Goal: Communication & Community: Answer question/provide support

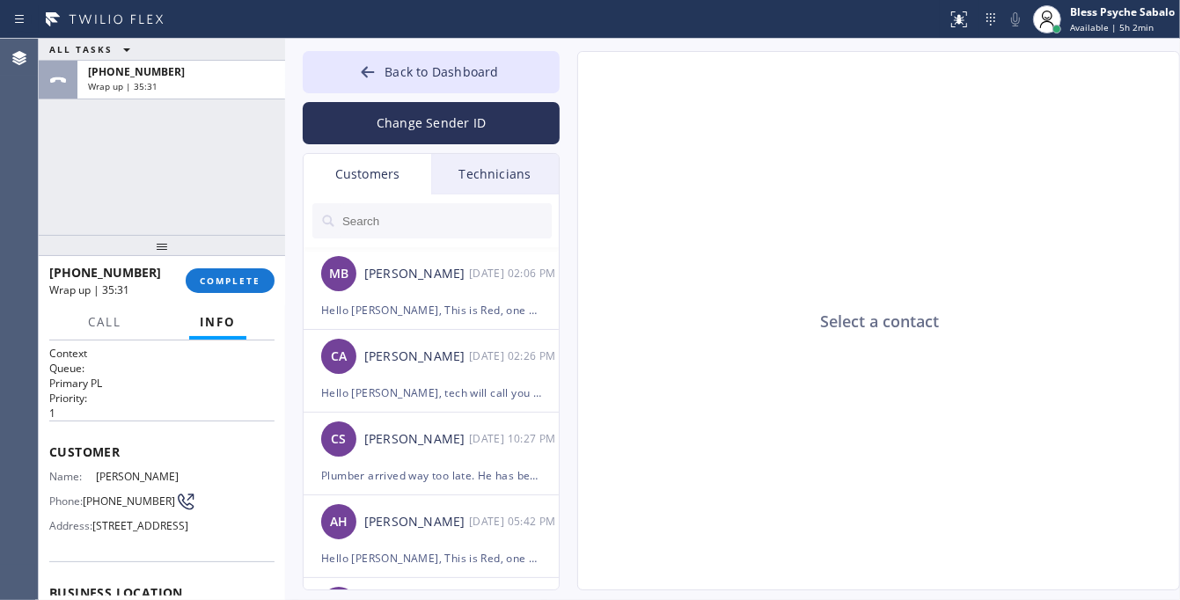
click at [246, 267] on div "[PHONE_NUMBER] Wrap up | 35:31 COMPLETE" at bounding box center [161, 281] width 225 height 46
click at [231, 300] on div "[PHONE_NUMBER] Wrap up | 35:32 COMPLETE" at bounding box center [161, 281] width 225 height 46
click at [231, 280] on span "COMPLETE" at bounding box center [230, 281] width 61 height 12
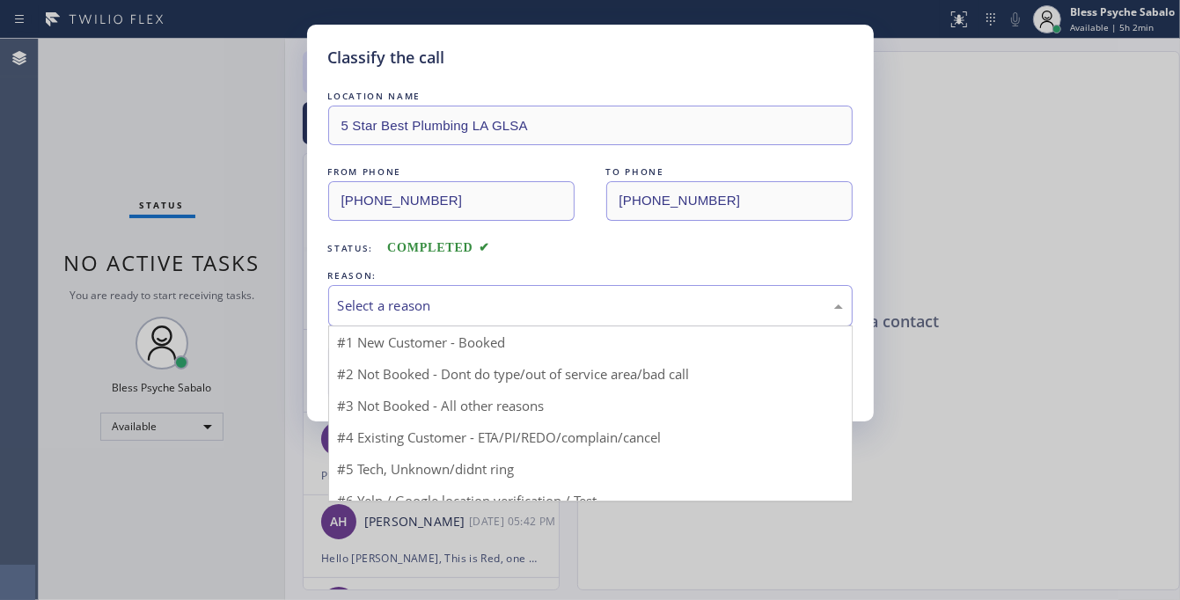
click at [394, 310] on div "Select a reason" at bounding box center [590, 306] width 505 height 20
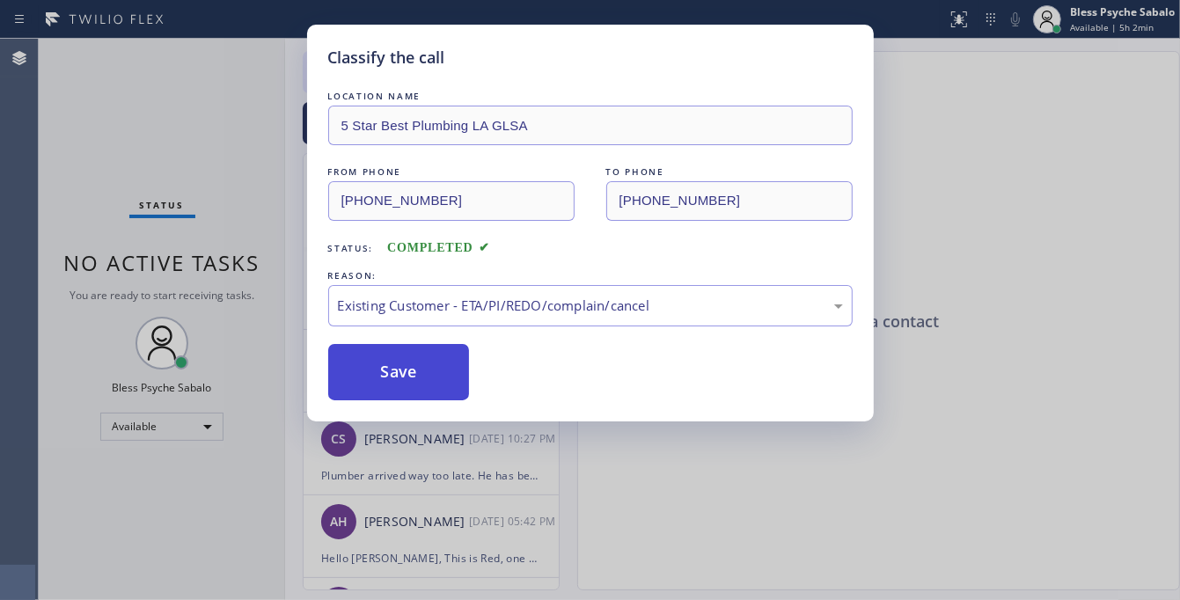
click at [393, 363] on button "Save" at bounding box center [399, 372] width 142 height 56
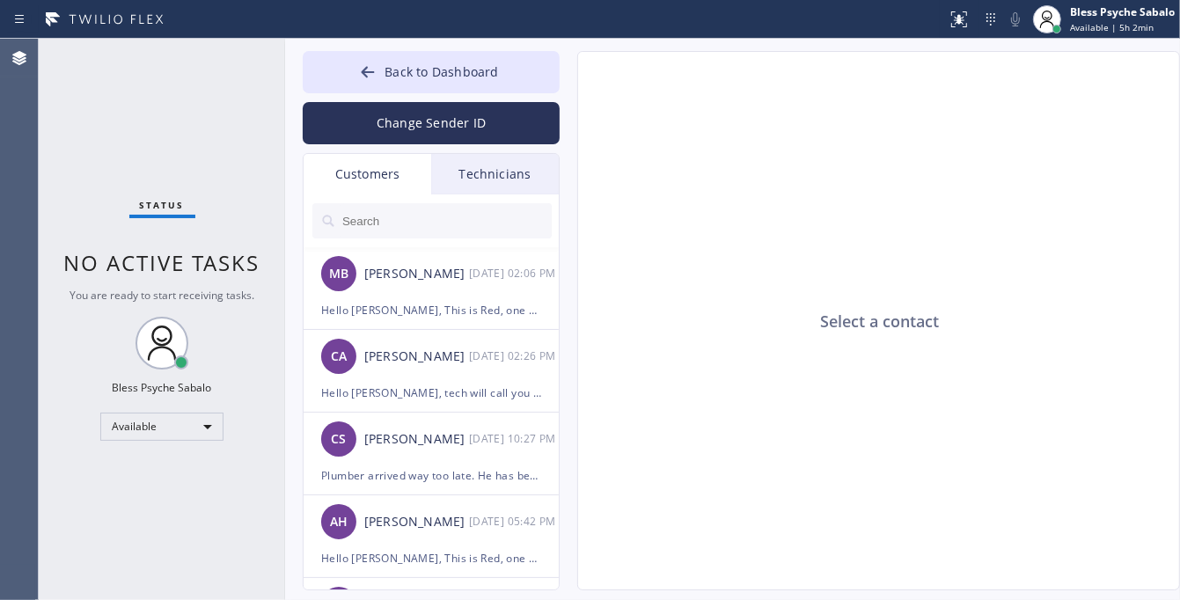
click at [710, 343] on div "Select a contact" at bounding box center [879, 321] width 603 height 539
click at [517, 169] on div "Technicians" at bounding box center [495, 174] width 128 height 40
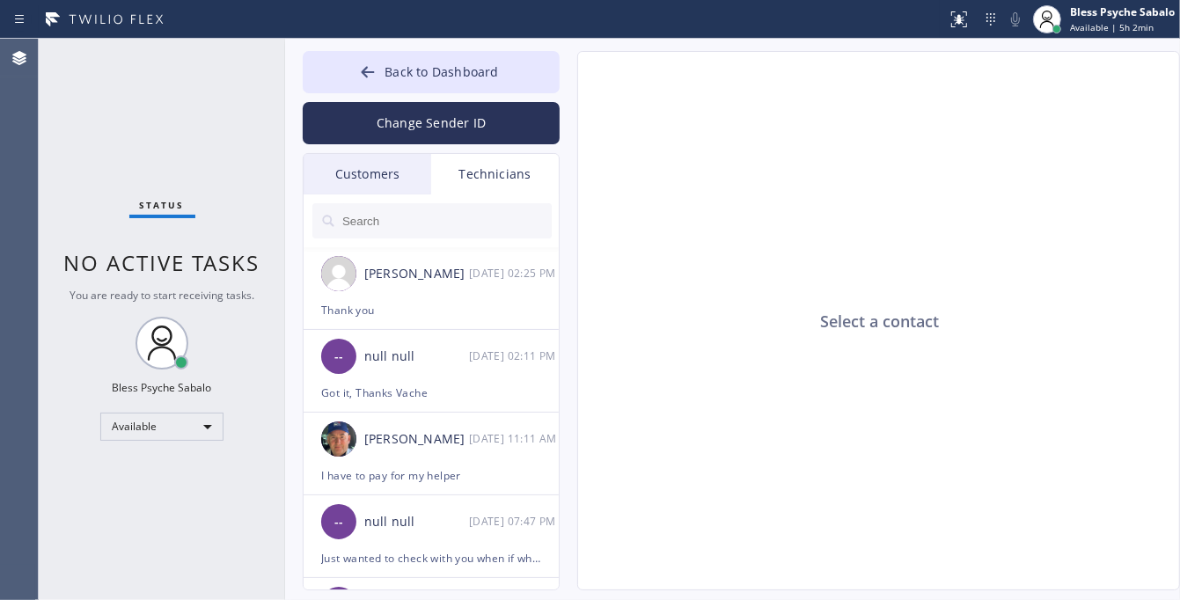
click at [376, 195] on div at bounding box center [432, 220] width 257 height 53
click at [385, 182] on div "Customers" at bounding box center [368, 174] width 128 height 40
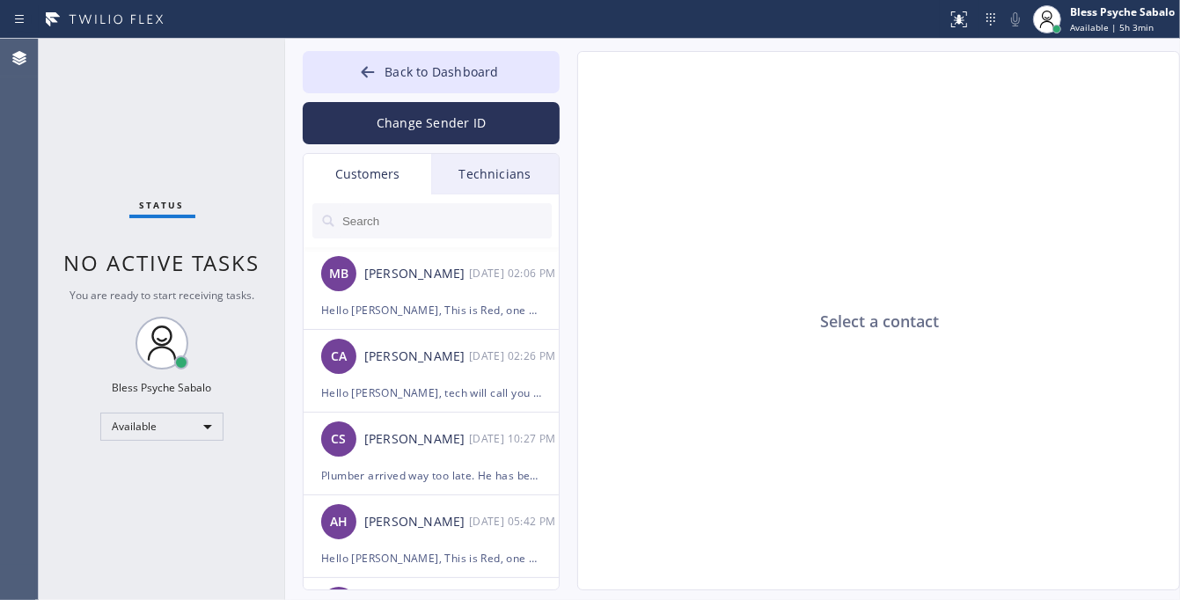
click at [478, 187] on div "Technicians" at bounding box center [495, 174] width 128 height 40
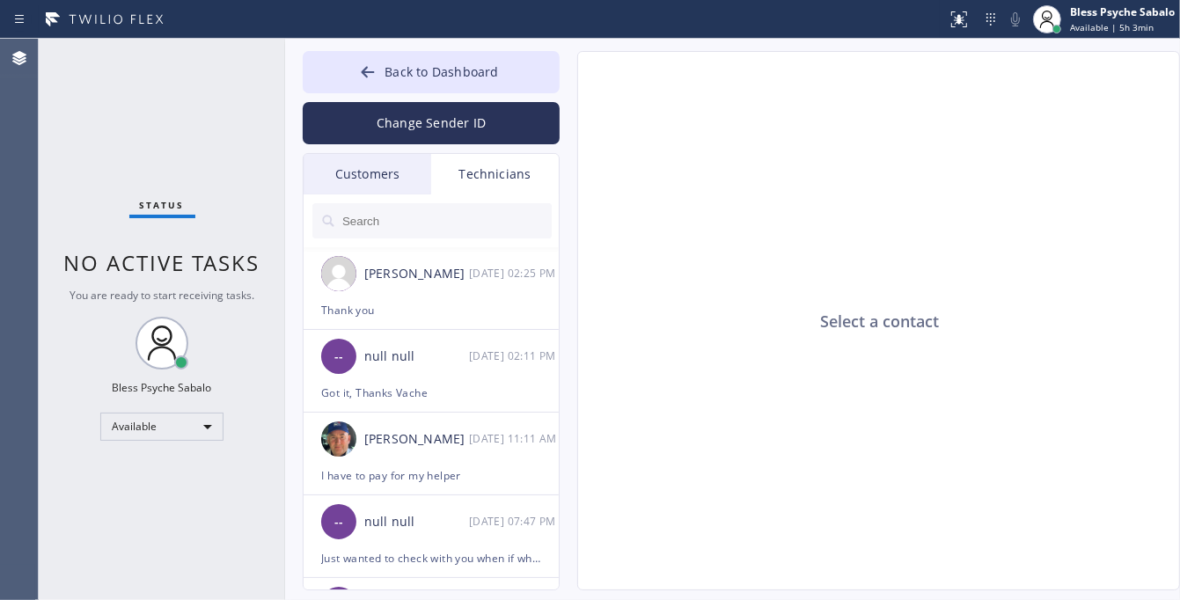
click at [477, 211] on input "text" at bounding box center [446, 220] width 211 height 35
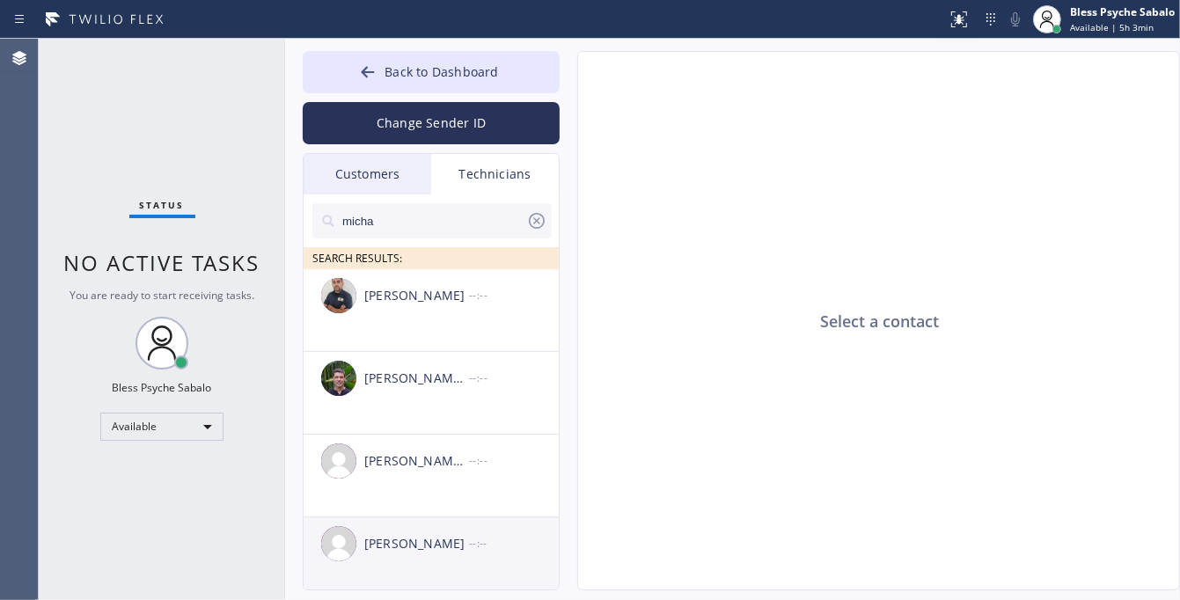
scroll to position [92, 0]
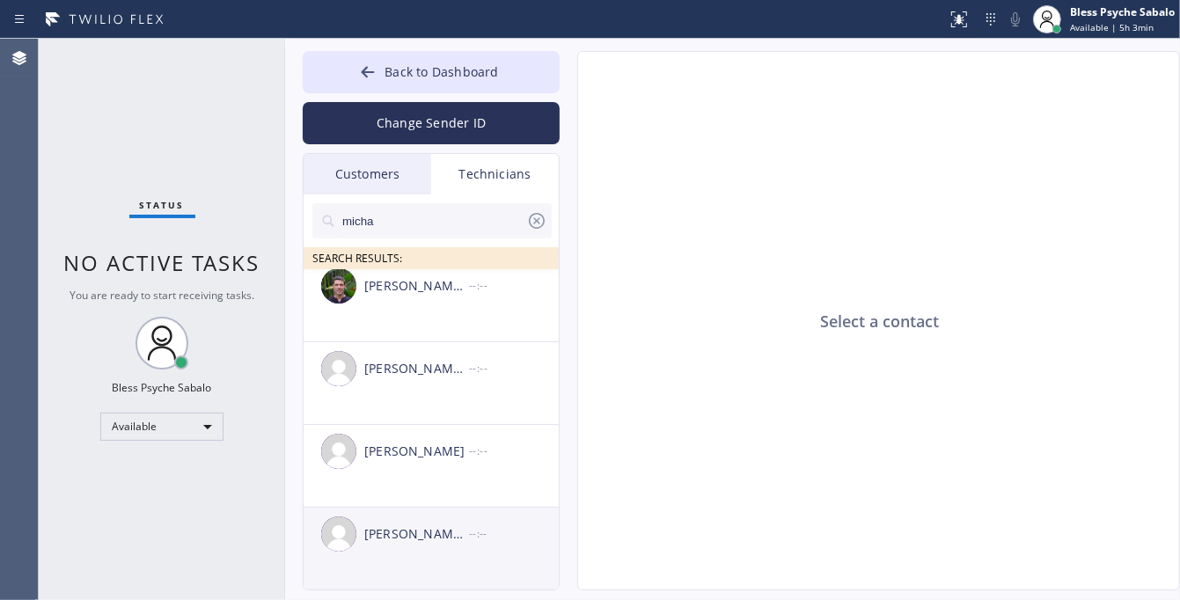
type input "micha"
click at [425, 554] on div "[PERSON_NAME] [PERSON_NAME] --:--" at bounding box center [432, 534] width 257 height 53
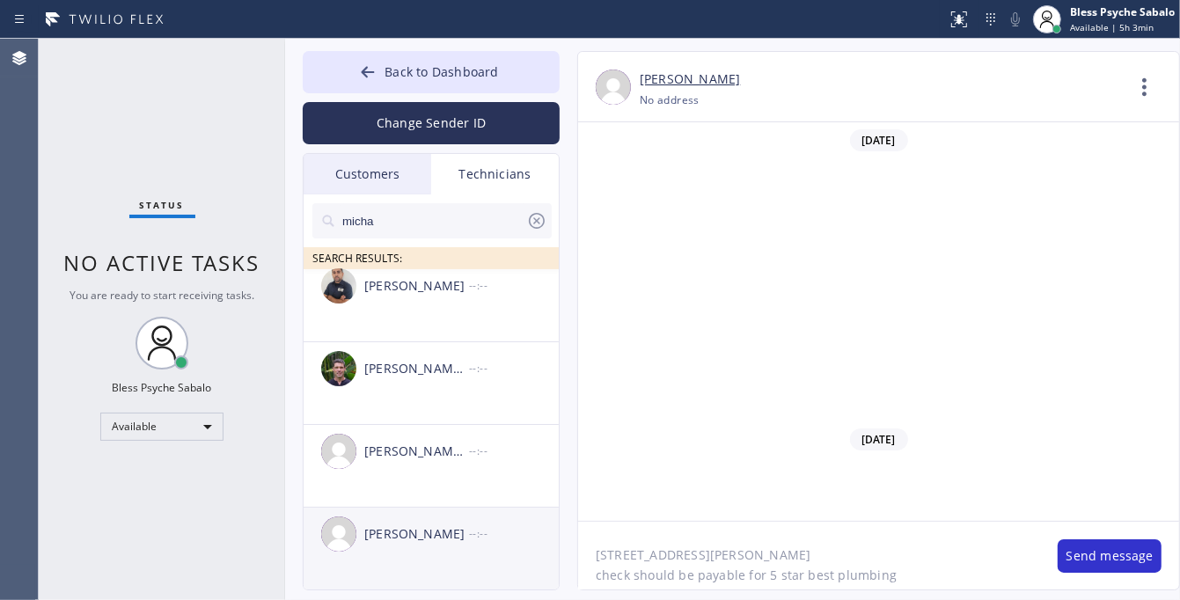
scroll to position [10182, 0]
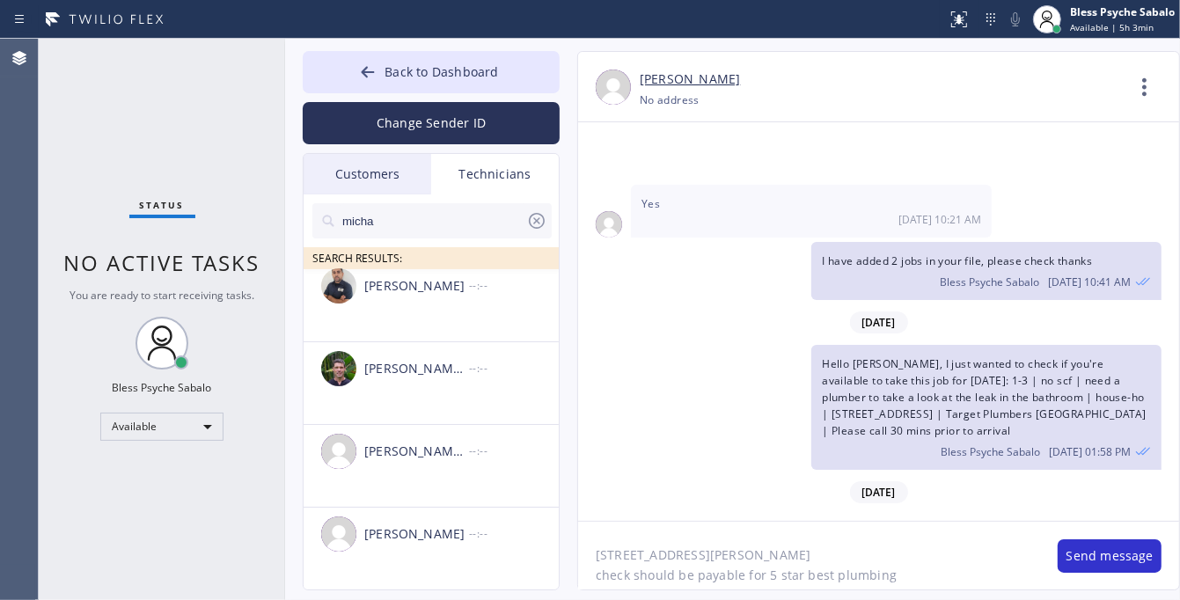
click at [783, 583] on textarea "[STREET_ADDRESS][PERSON_NAME] check should be payable for 5 star best plumbing" at bounding box center [809, 556] width 462 height 68
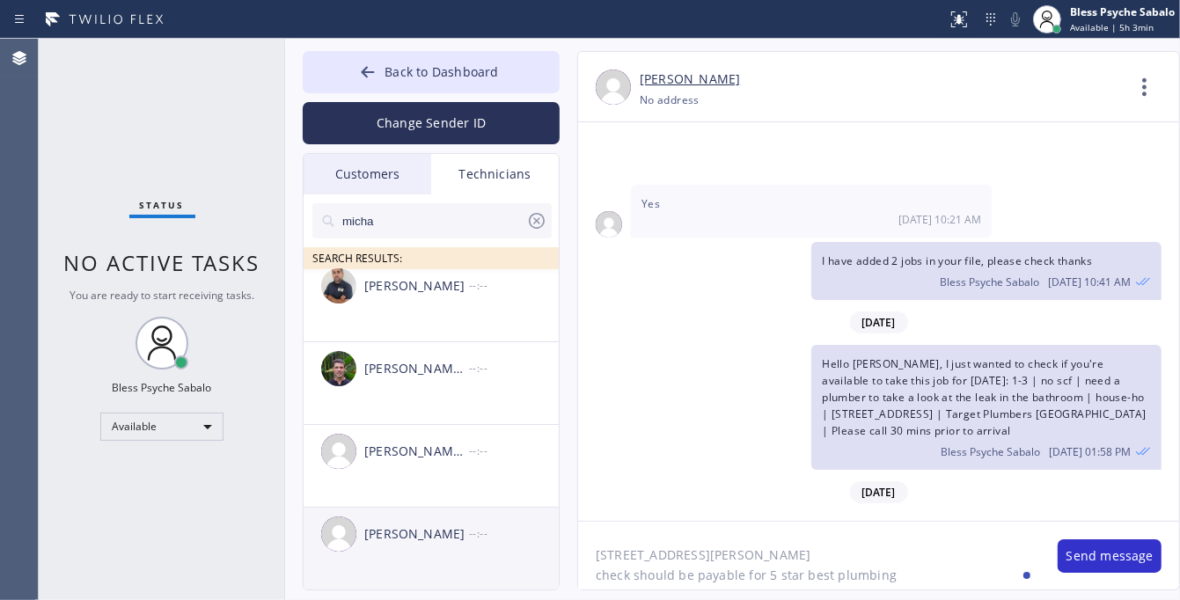
drag, startPoint x: 864, startPoint y: 581, endPoint x: 502, endPoint y: 539, distance: 364.1
click at [502, 539] on div "Back to Dashboard Change Sender ID Customers Technicians MB [PERSON_NAME] [DATE…" at bounding box center [732, 319] width 895 height 561
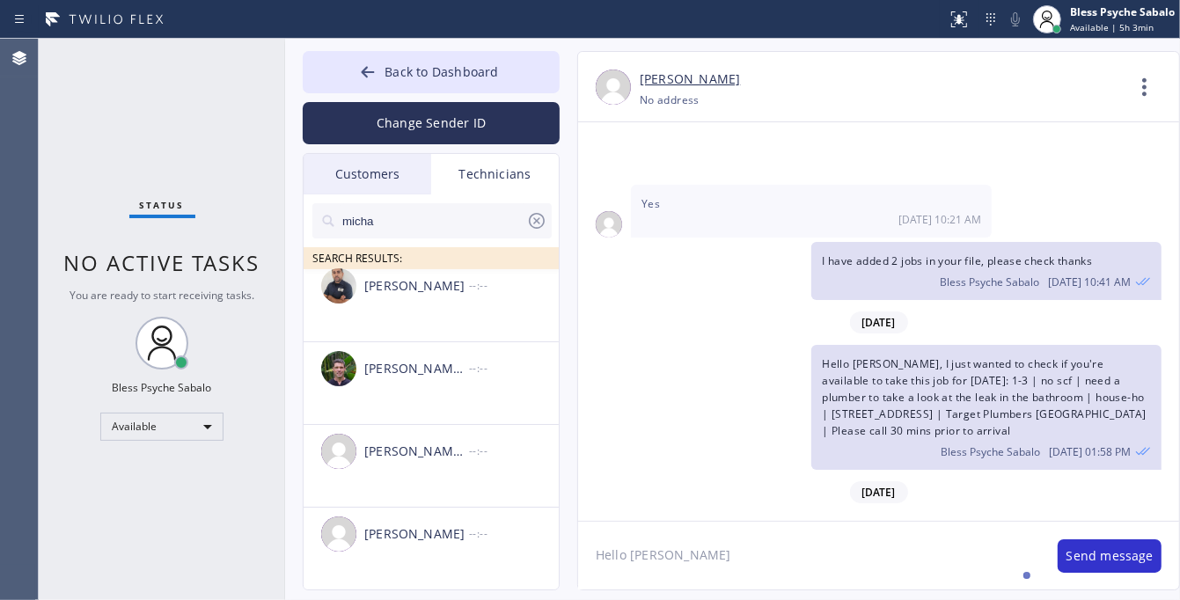
type textarea "Hello [PERSON_NAME]"
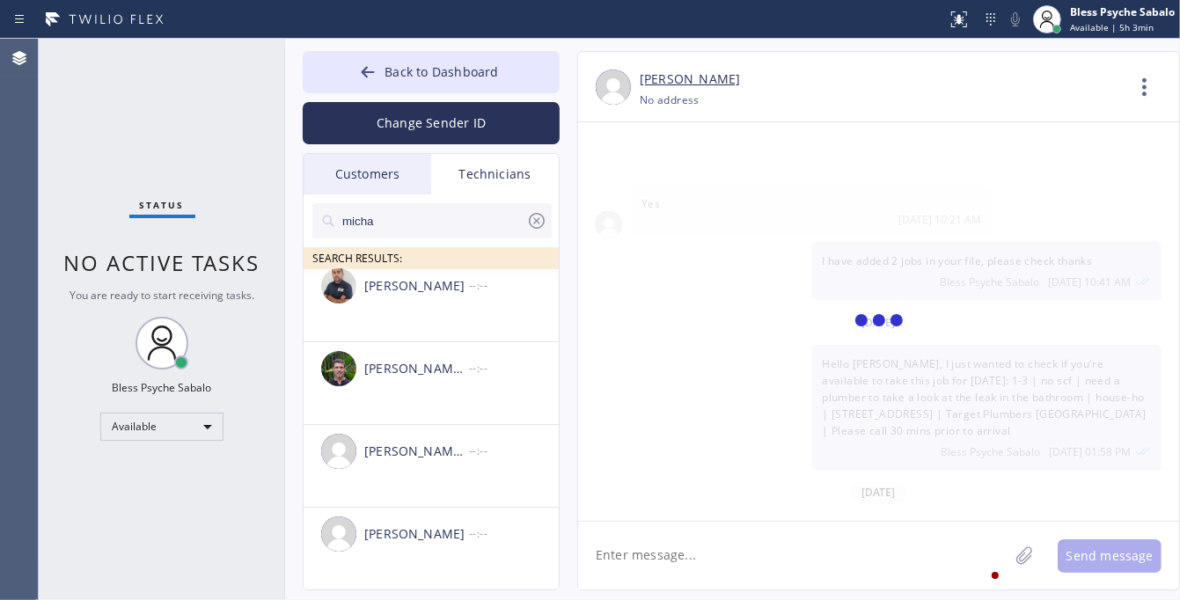
scroll to position [10283, 0]
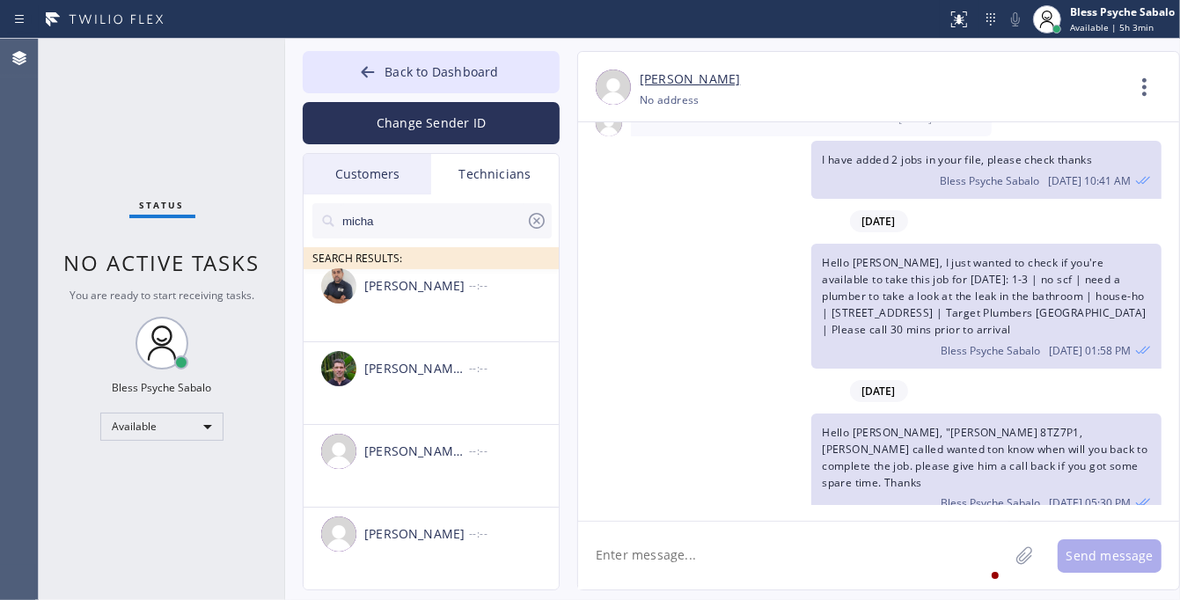
click at [803, 565] on textarea at bounding box center [793, 556] width 430 height 68
paste textarea "Kitchen Sink is clogging | [STREET_ADDRESS] | House-ho"
type textarea "Kitchen Sink is clogging | [STREET_ADDRESS] | House-ho"
click at [1118, 561] on button "Send message" at bounding box center [1110, 555] width 104 height 33
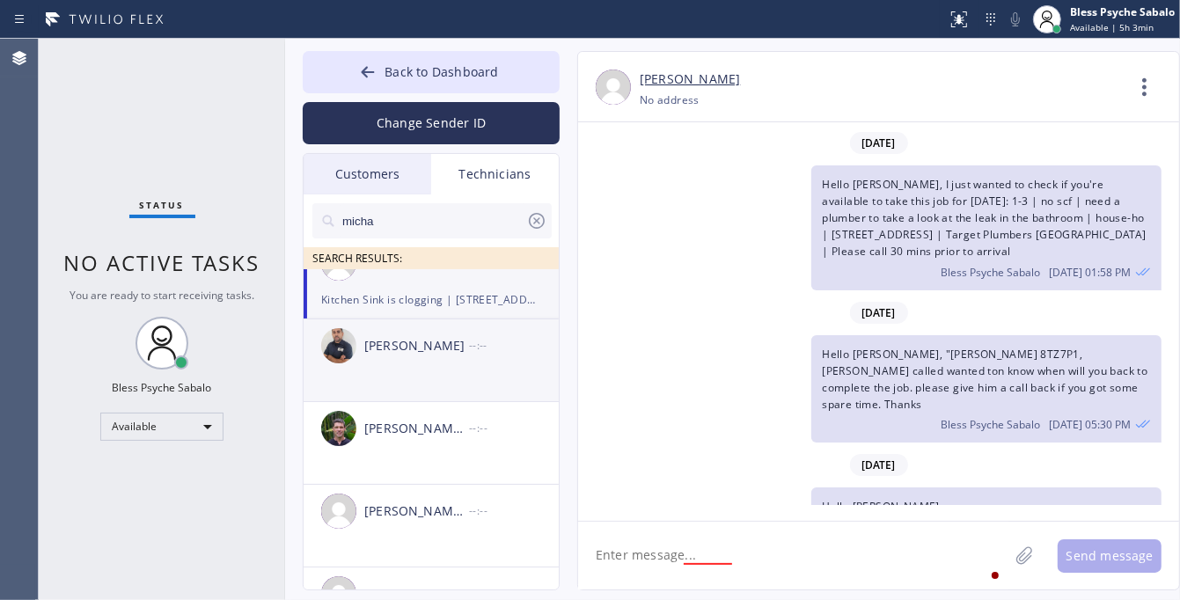
scroll to position [0, 0]
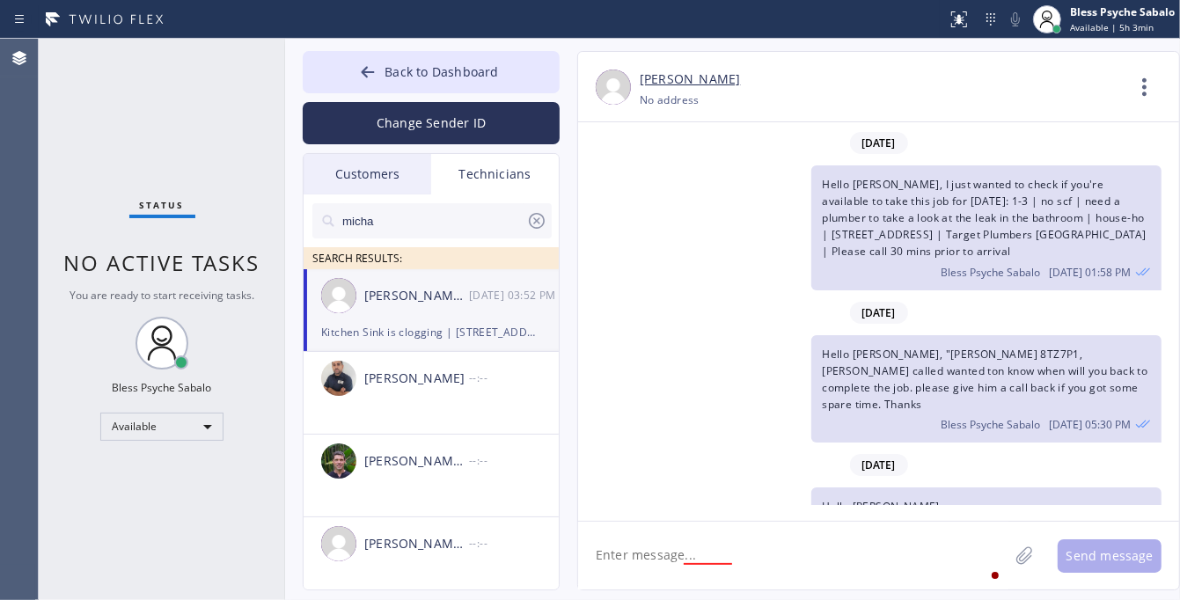
click at [449, 328] on div "Kitchen Sink is clogging | [STREET_ADDRESS] | House-ho" at bounding box center [431, 332] width 220 height 20
click at [1149, 91] on icon at bounding box center [1145, 87] width 42 height 42
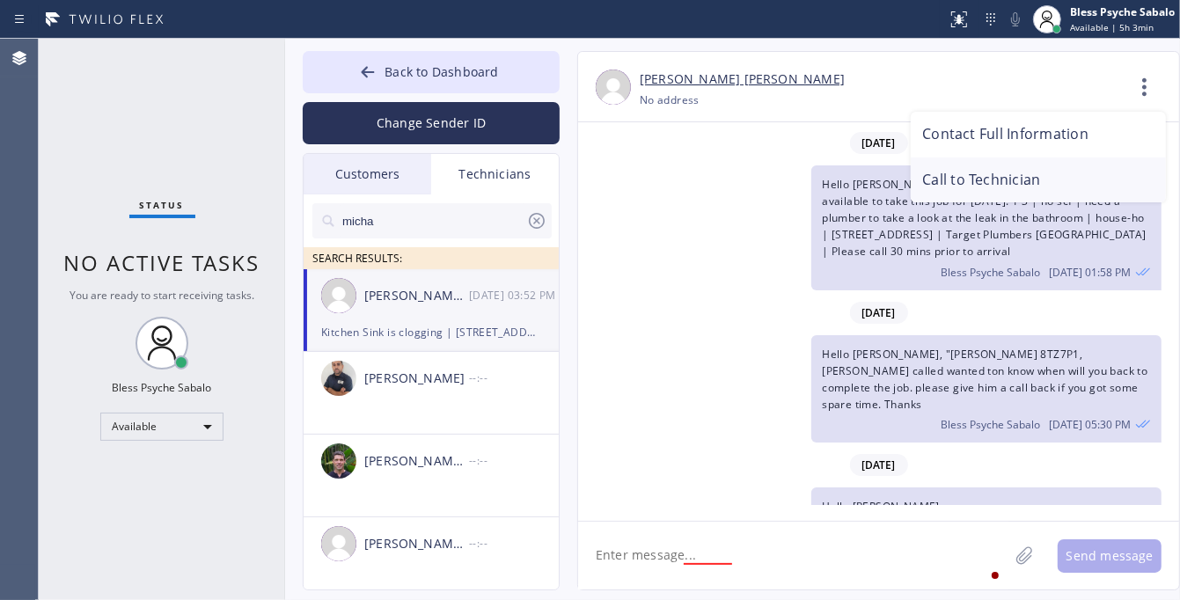
click at [1047, 178] on li "Call to Technician" at bounding box center [1038, 181] width 255 height 46
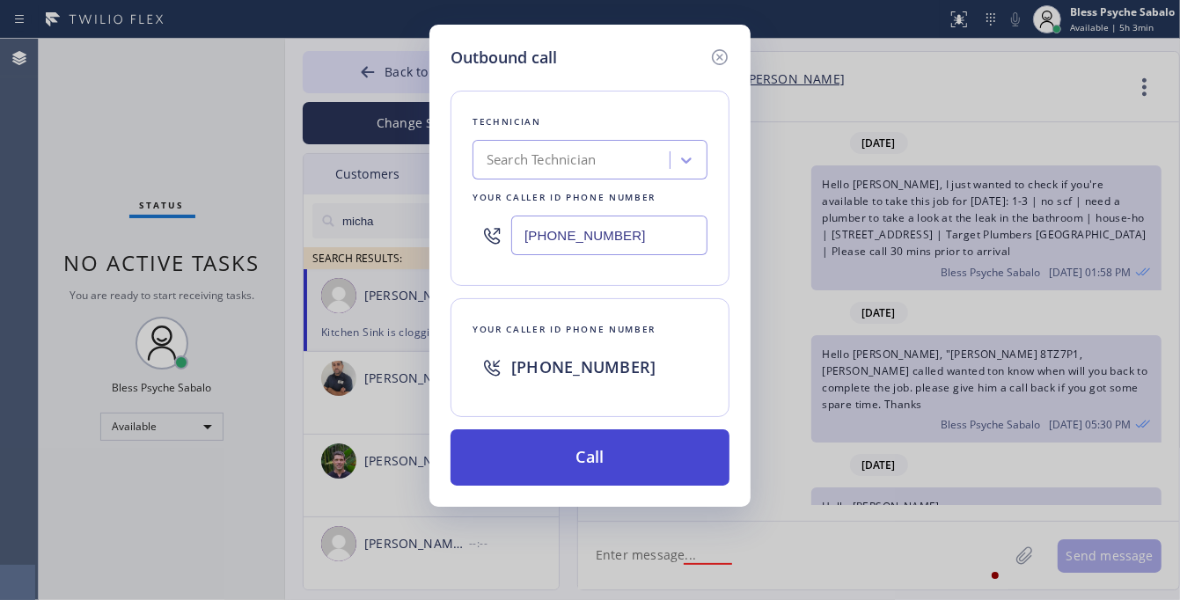
click at [627, 469] on button "Call" at bounding box center [590, 457] width 279 height 56
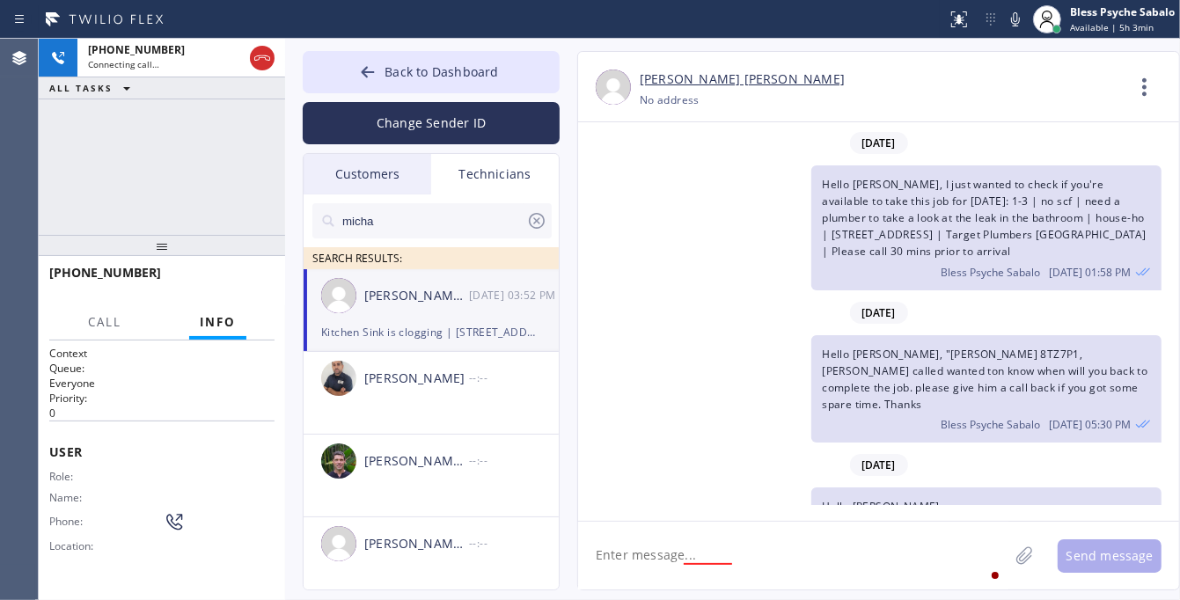
drag, startPoint x: 766, startPoint y: 240, endPoint x: 757, endPoint y: 233, distance: 11.3
click at [766, 335] on div "Hello [PERSON_NAME], "[PERSON_NAME] 8TZ7P1, [PERSON_NAME] called wanted ton kno…" at bounding box center [869, 389] width 583 height 108
drag, startPoint x: 380, startPoint y: 160, endPoint x: 509, endPoint y: 181, distance: 130.2
click at [380, 161] on div "Customers" at bounding box center [368, 174] width 128 height 40
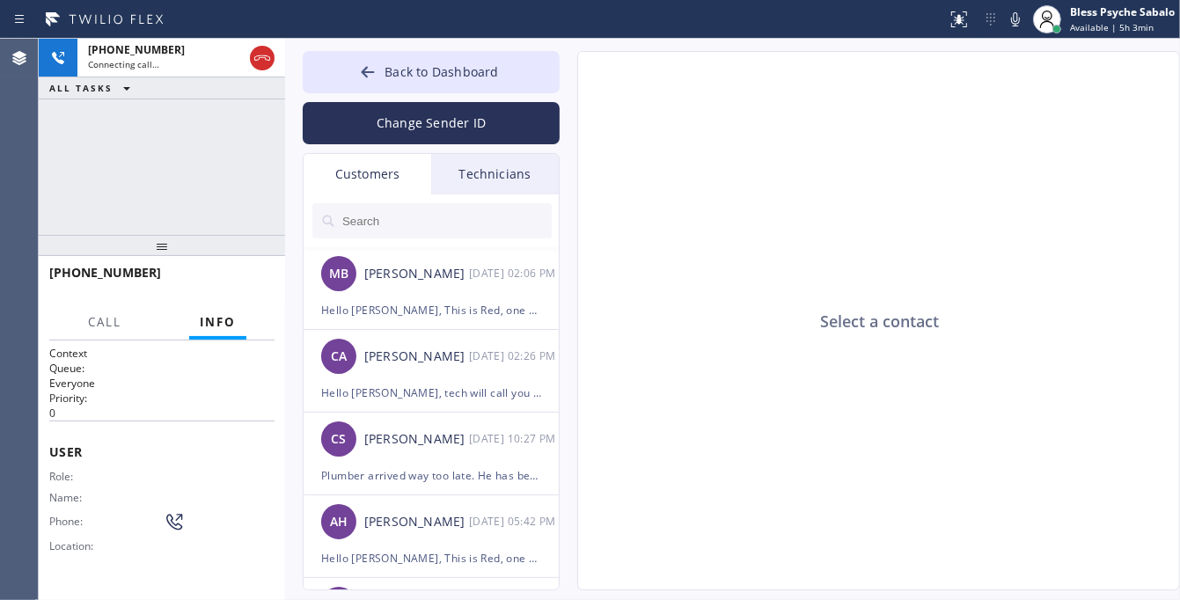
click at [509, 181] on div "Technicians" at bounding box center [495, 174] width 128 height 40
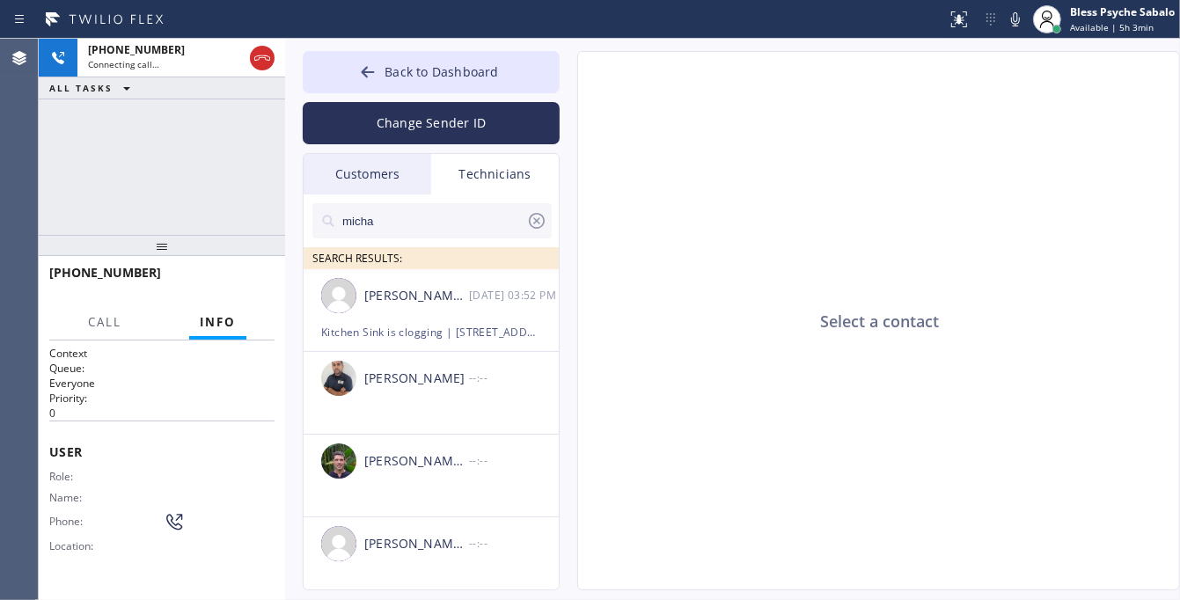
click at [380, 172] on div "Customers" at bounding box center [368, 174] width 128 height 40
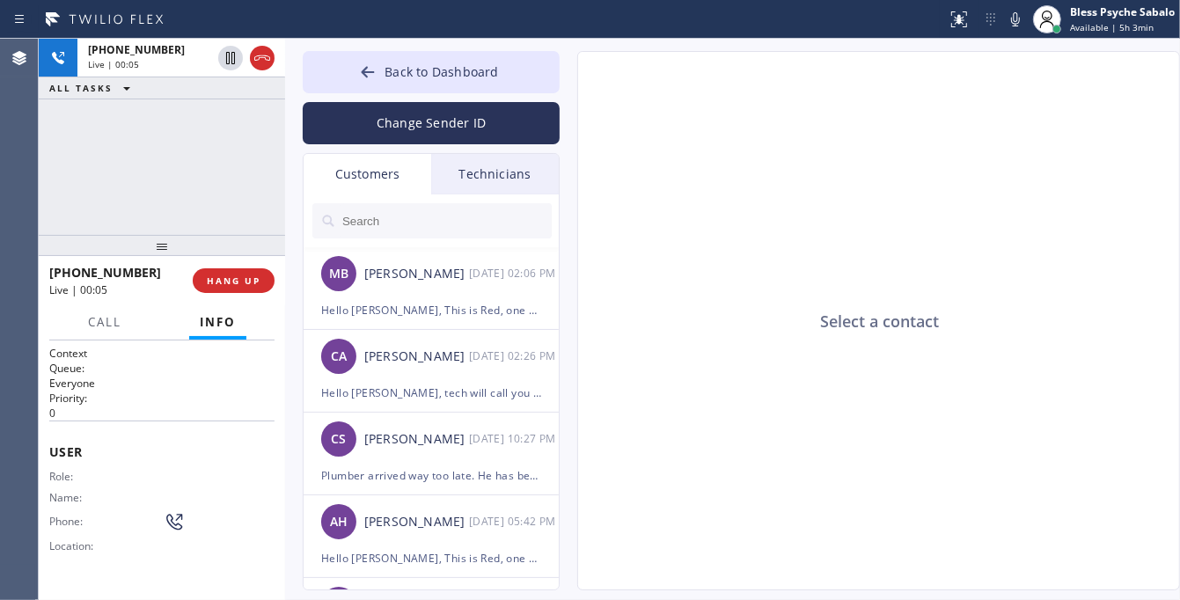
click at [684, 261] on div "Select a contact" at bounding box center [879, 321] width 603 height 539
click at [256, 268] on button "HANG UP" at bounding box center [234, 280] width 82 height 25
click at [582, 261] on div "Select a contact" at bounding box center [879, 321] width 603 height 539
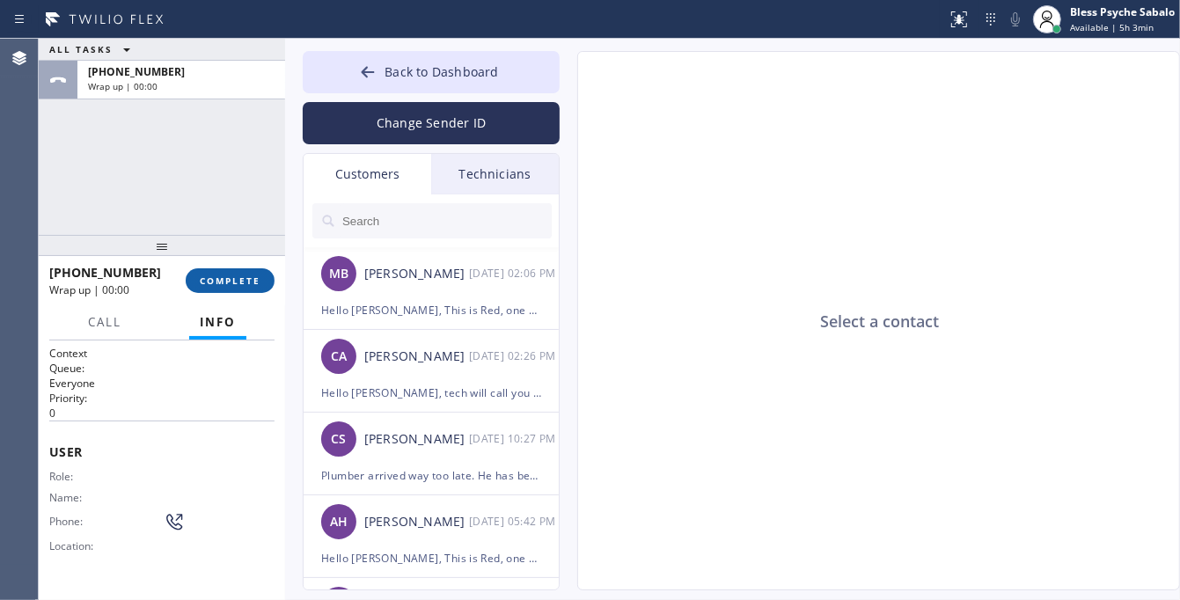
click at [253, 286] on span "COMPLETE" at bounding box center [230, 281] width 61 height 12
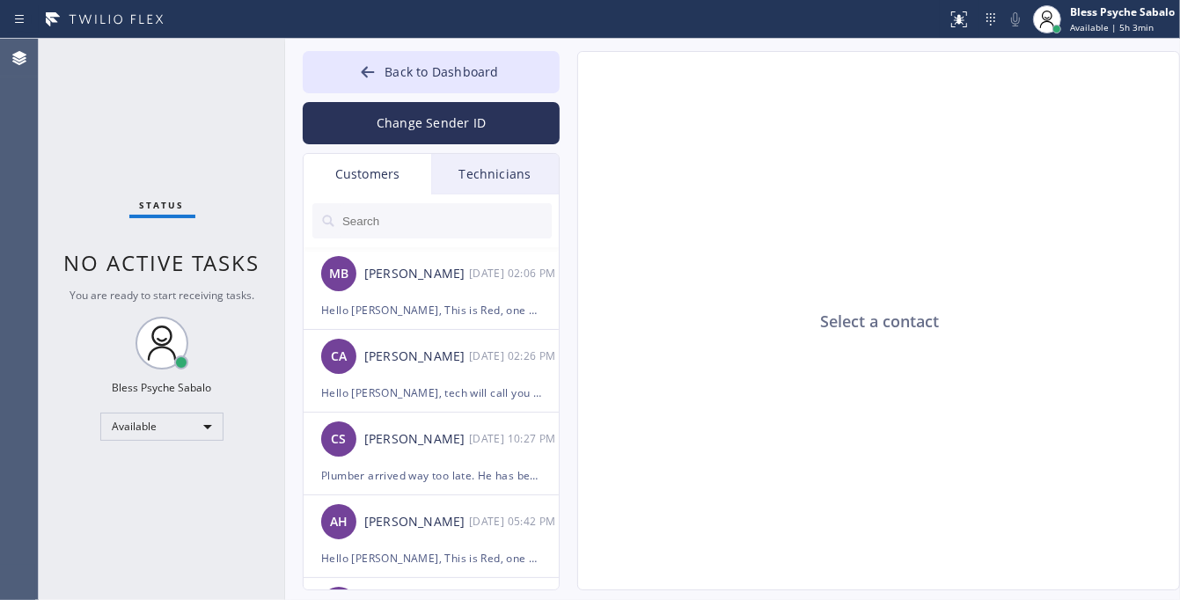
click at [784, 326] on div "Select a contact" at bounding box center [879, 321] width 603 height 539
click at [480, 75] on span "Back to Dashboard" at bounding box center [442, 71] width 114 height 17
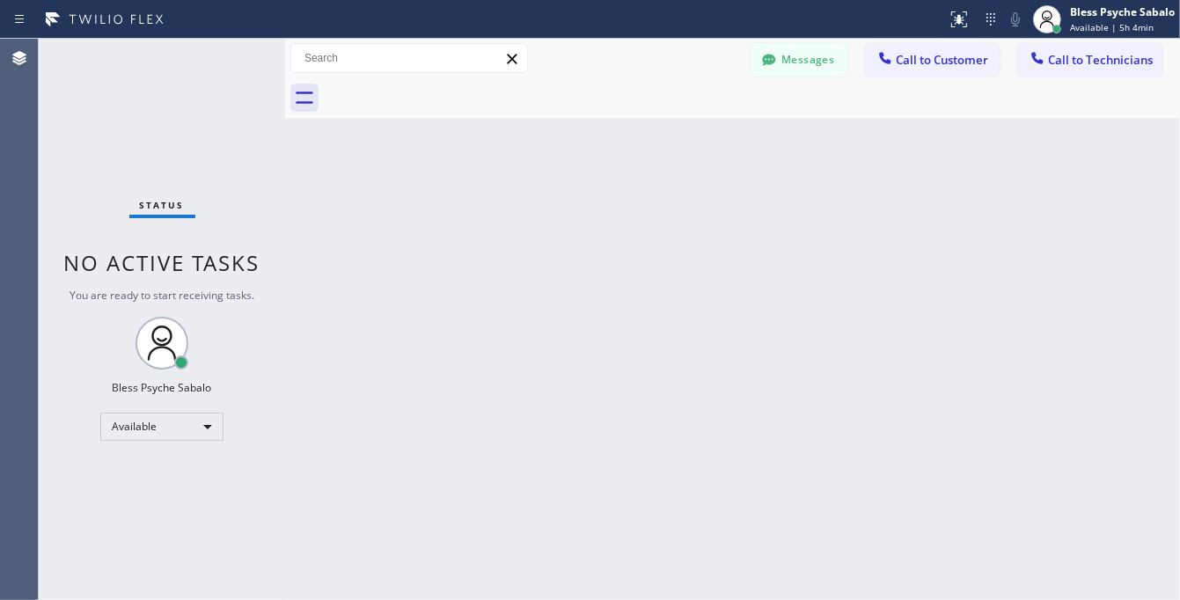
click at [1045, 77] on div "Messages Call to Customer Call to Technicians Outbound call Location Target Plu…" at bounding box center [732, 59] width 895 height 40
click at [1044, 66] on icon at bounding box center [1038, 58] width 18 height 18
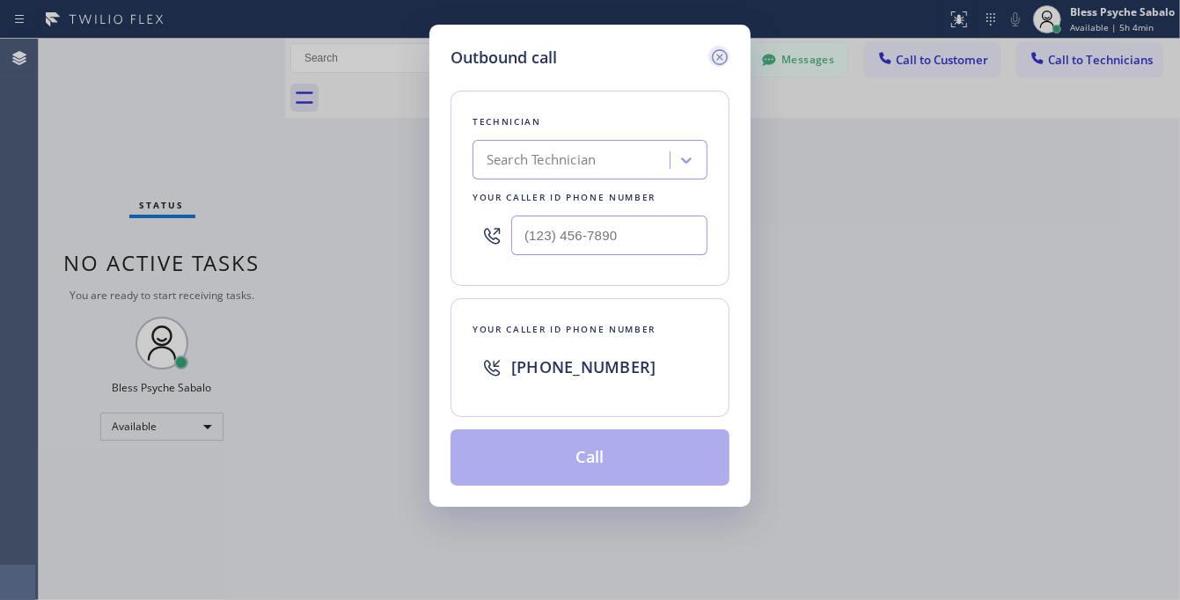
click at [715, 47] on icon at bounding box center [719, 57] width 21 height 21
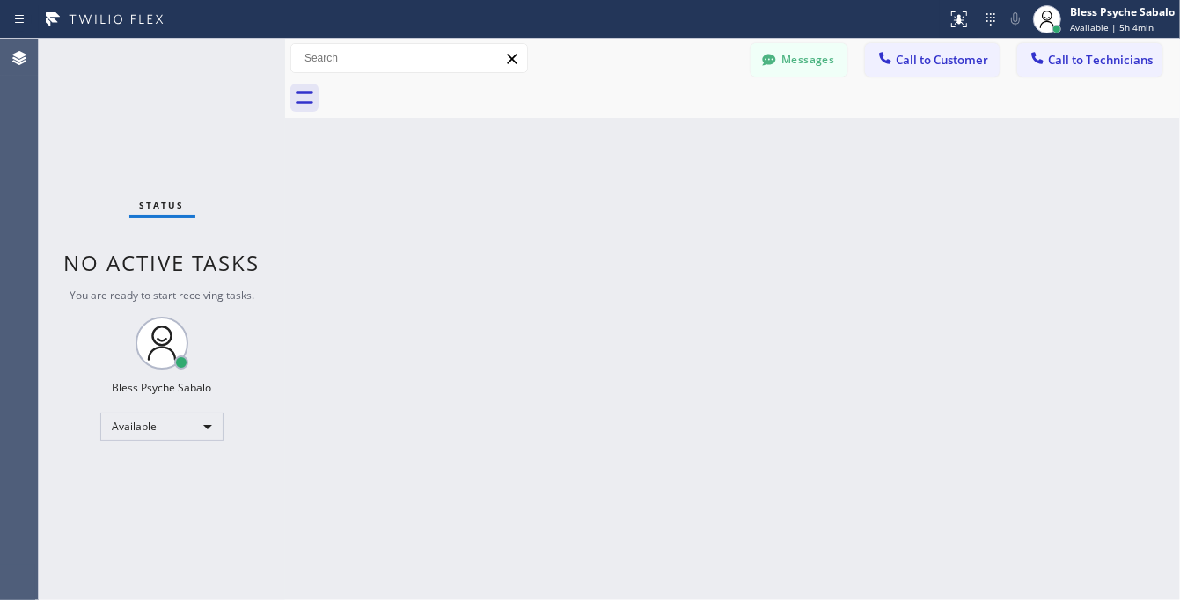
click at [774, 158] on div "Back to Dashboard Change Sender ID Customers Technicians MB [PERSON_NAME] [DATE…" at bounding box center [732, 319] width 895 height 561
click at [810, 44] on button "Messages" at bounding box center [799, 59] width 97 height 33
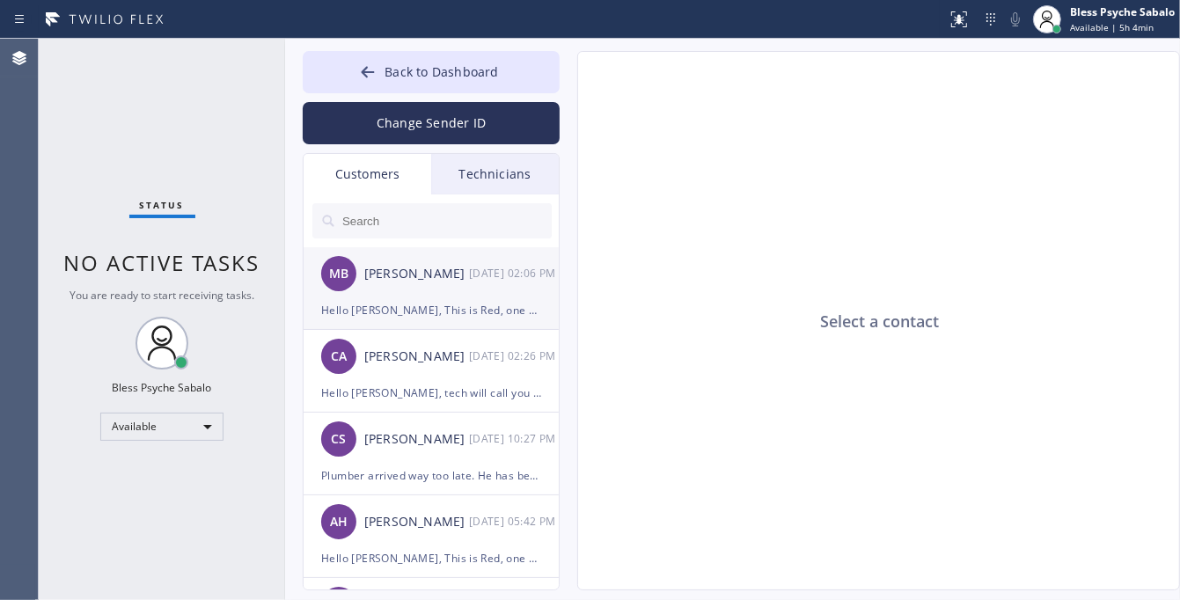
click at [469, 277] on div "[DATE] 02:06 PM" at bounding box center [515, 273] width 92 height 20
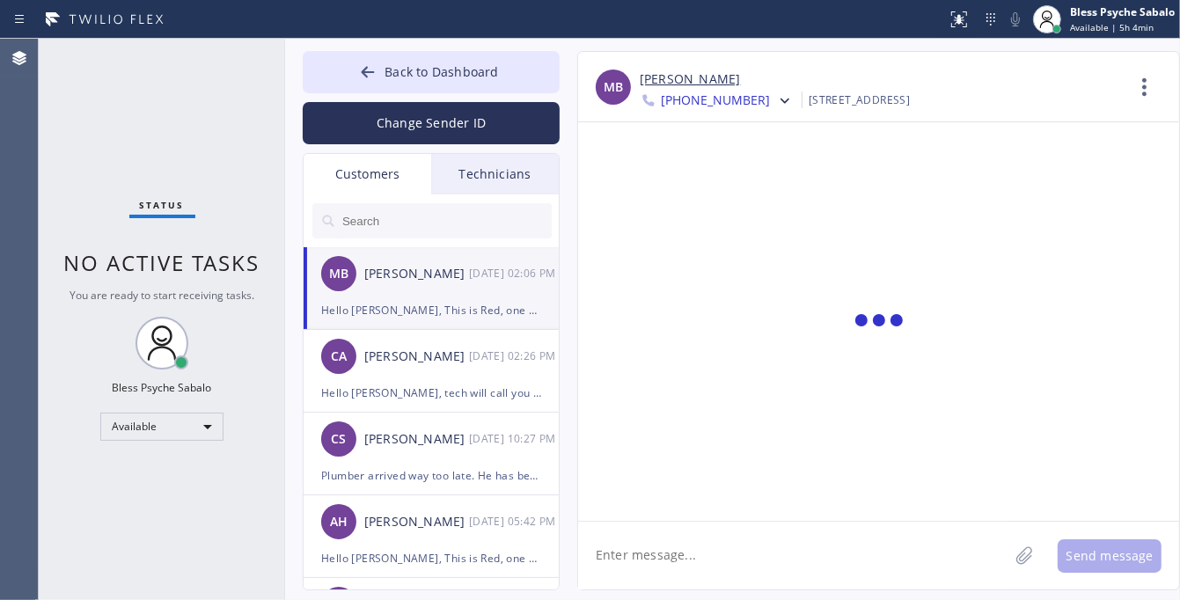
scroll to position [16, 0]
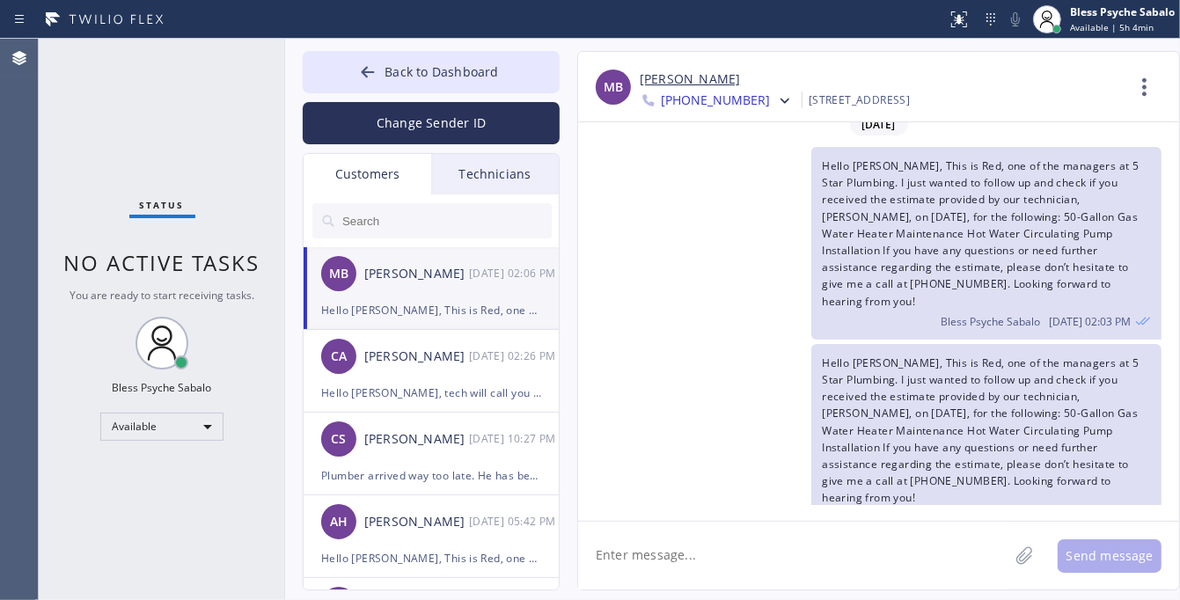
click at [506, 181] on div "Technicians" at bounding box center [495, 174] width 128 height 40
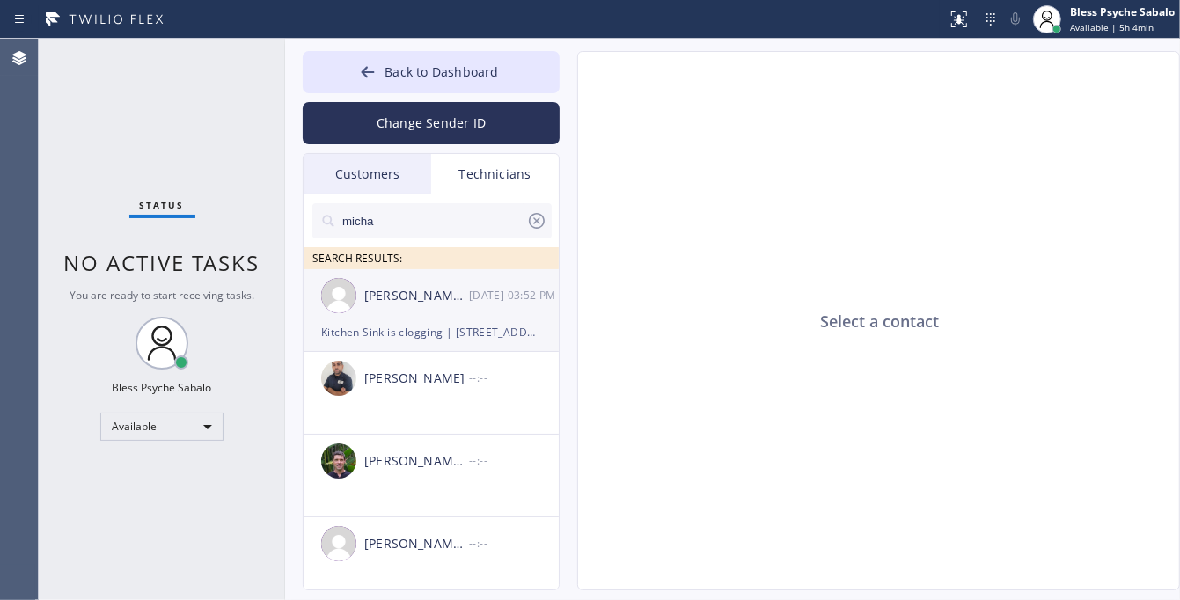
click at [453, 335] on div "Kitchen Sink is clogging | [STREET_ADDRESS] | House-ho" at bounding box center [431, 332] width 220 height 20
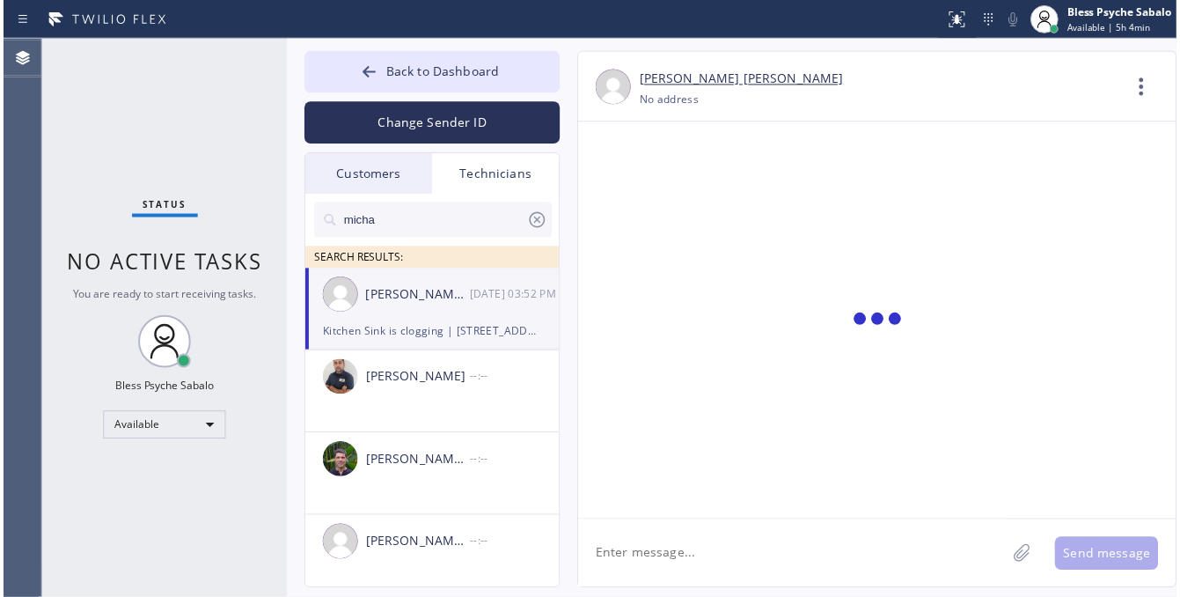
scroll to position [10362, 0]
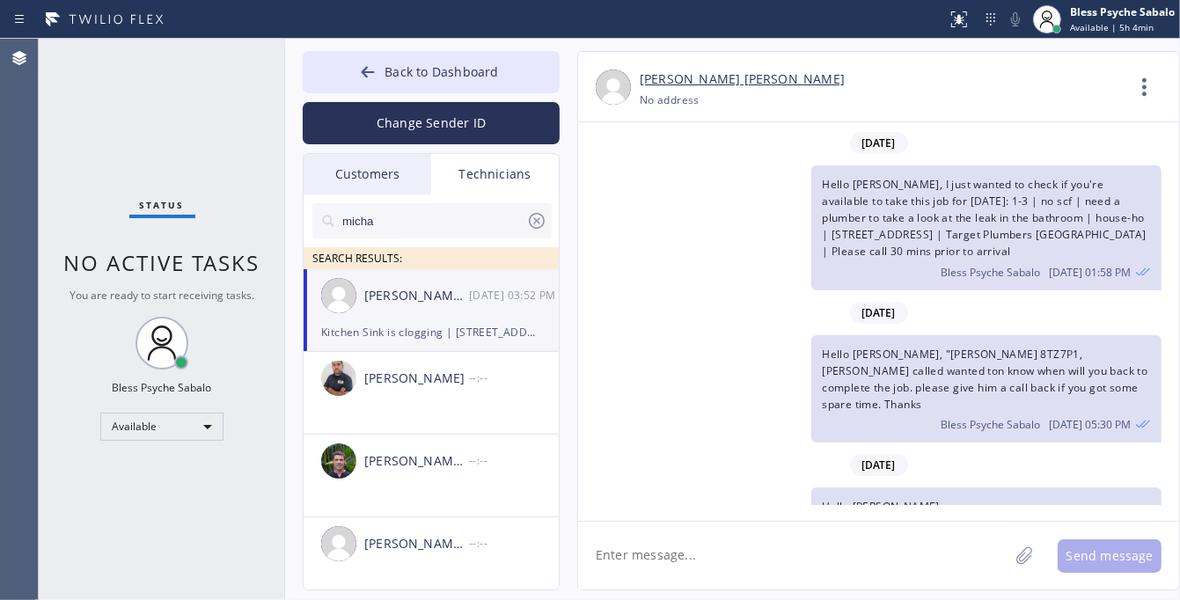
click at [775, 561] on textarea at bounding box center [793, 556] width 430 height 68
click at [814, 576] on textarea at bounding box center [793, 556] width 430 height 68
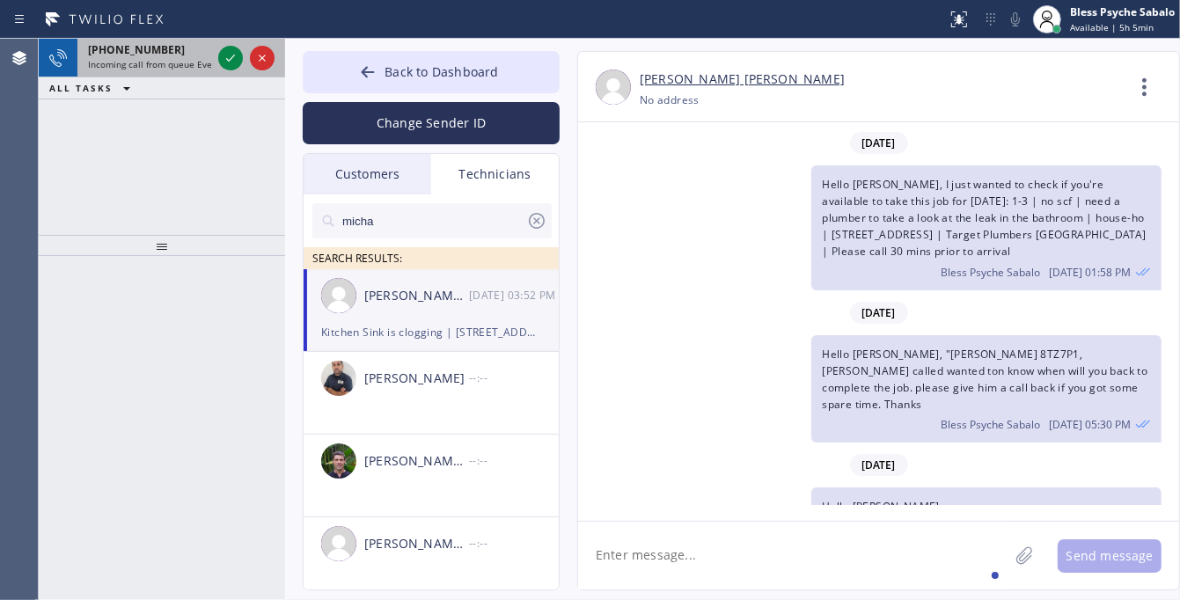
click at [190, 55] on div "[PHONE_NUMBER] Incoming call from queue Everybody" at bounding box center [145, 58] width 137 height 39
click at [182, 55] on div "[PHONE_NUMBER]" at bounding box center [149, 49] width 123 height 15
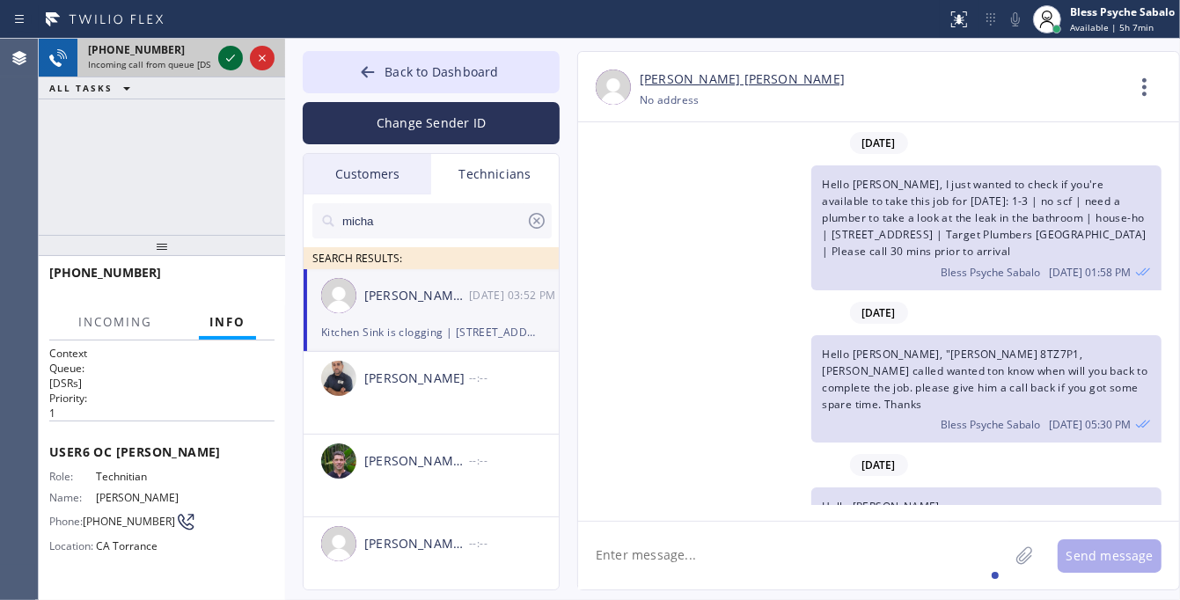
click at [224, 59] on icon at bounding box center [230, 58] width 21 height 21
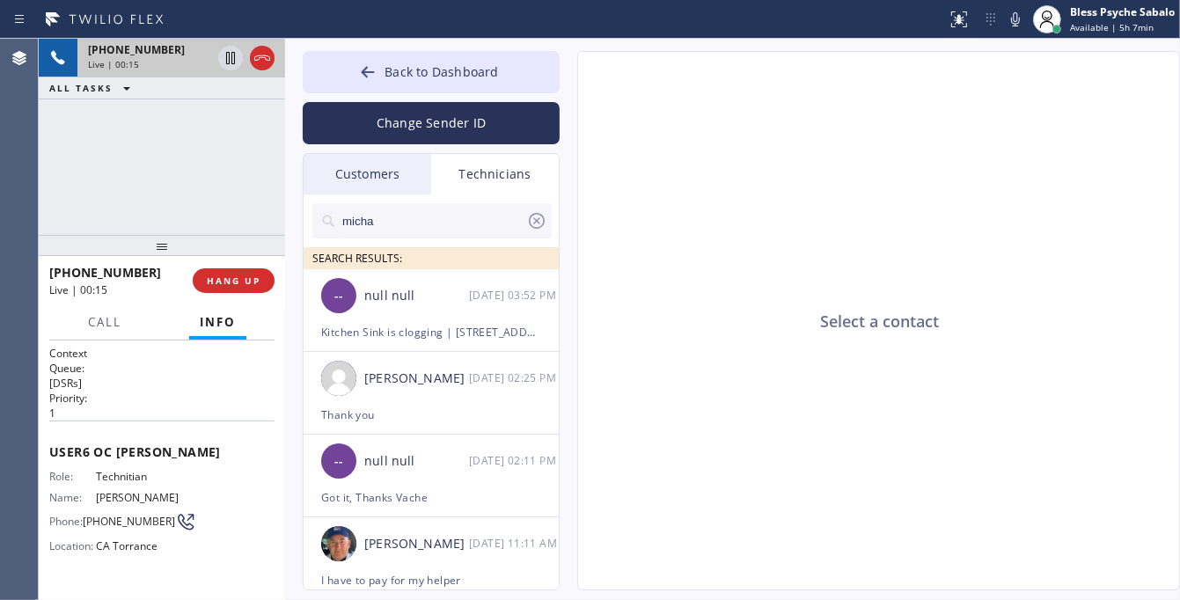
click at [723, 178] on div "Select a contact" at bounding box center [879, 321] width 603 height 539
click at [246, 274] on button "HANG UP" at bounding box center [234, 280] width 82 height 25
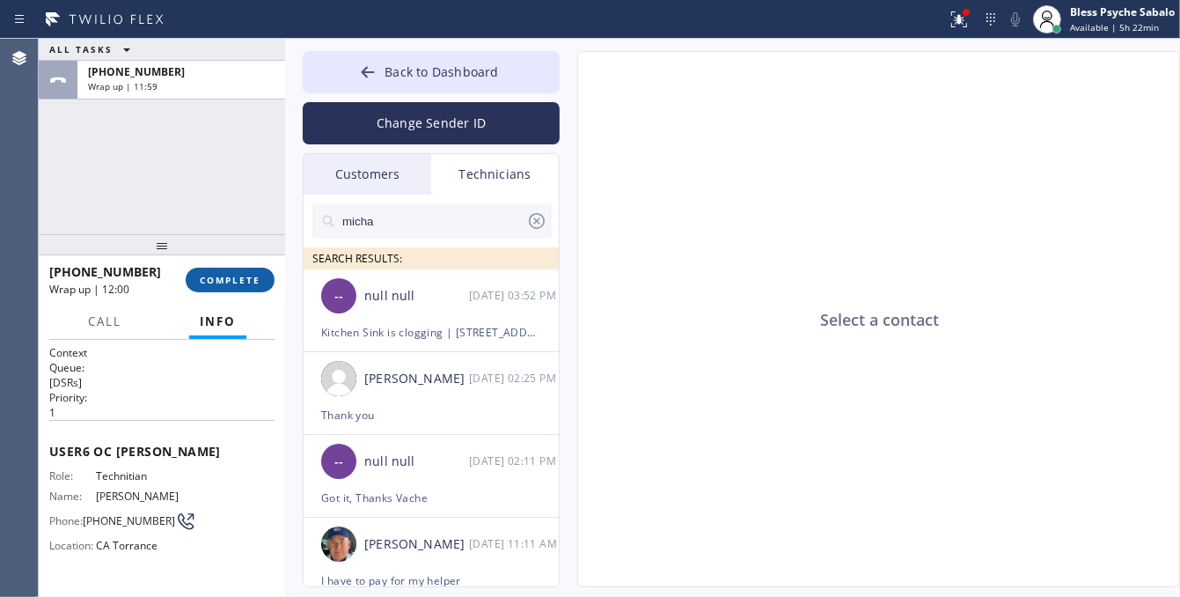
click at [220, 287] on button "COMPLETE" at bounding box center [230, 280] width 89 height 25
click at [230, 211] on div "ALL TASKS ALL TASKS ACTIVE TASKS TASKS IN WRAP UP [PHONE_NUMBER] Wrap up | 12:00" at bounding box center [162, 136] width 246 height 195
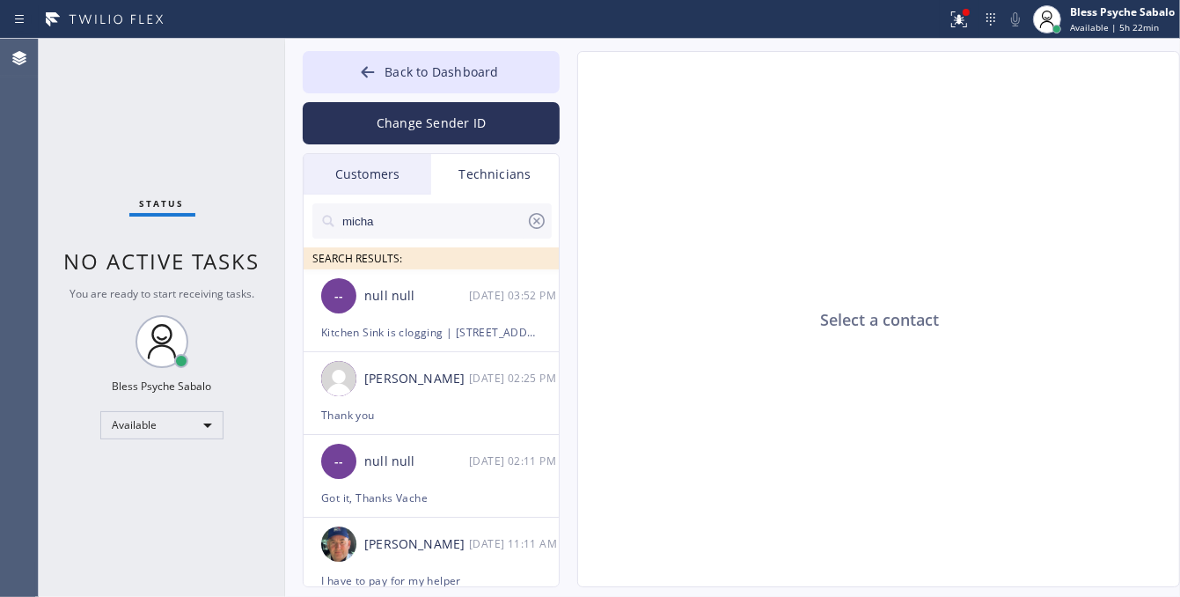
click at [777, 243] on div "Select a contact" at bounding box center [879, 320] width 603 height 536
click at [522, 157] on div "Technicians" at bounding box center [495, 174] width 128 height 40
click at [532, 217] on icon at bounding box center [536, 220] width 21 height 21
click at [383, 181] on div "Customers" at bounding box center [368, 174] width 128 height 40
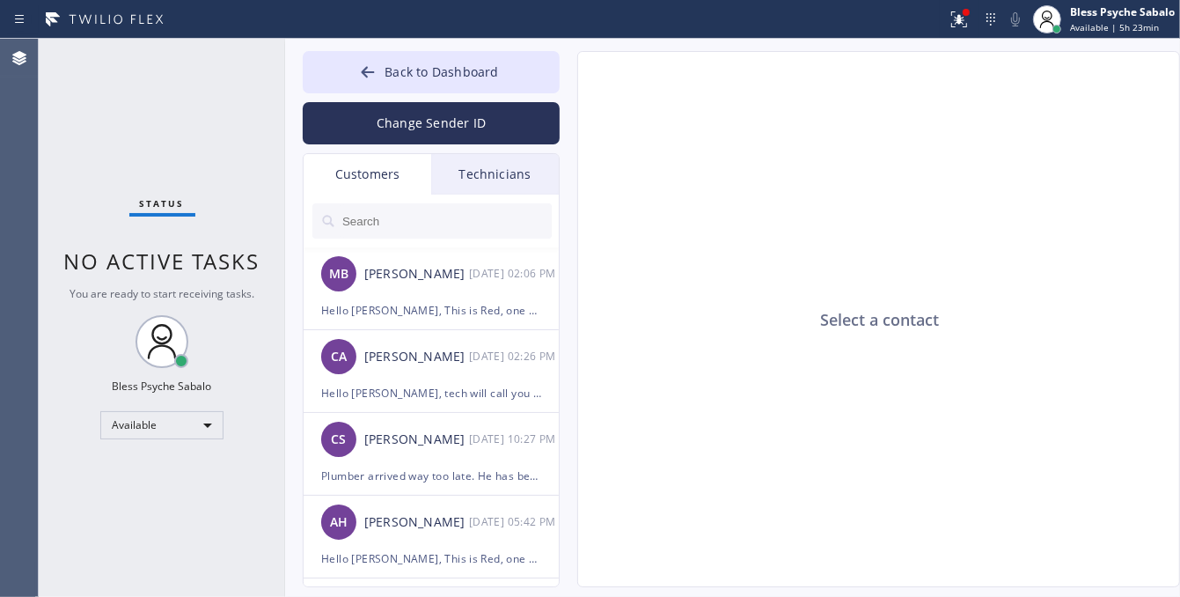
click at [460, 176] on div "Technicians" at bounding box center [495, 174] width 128 height 40
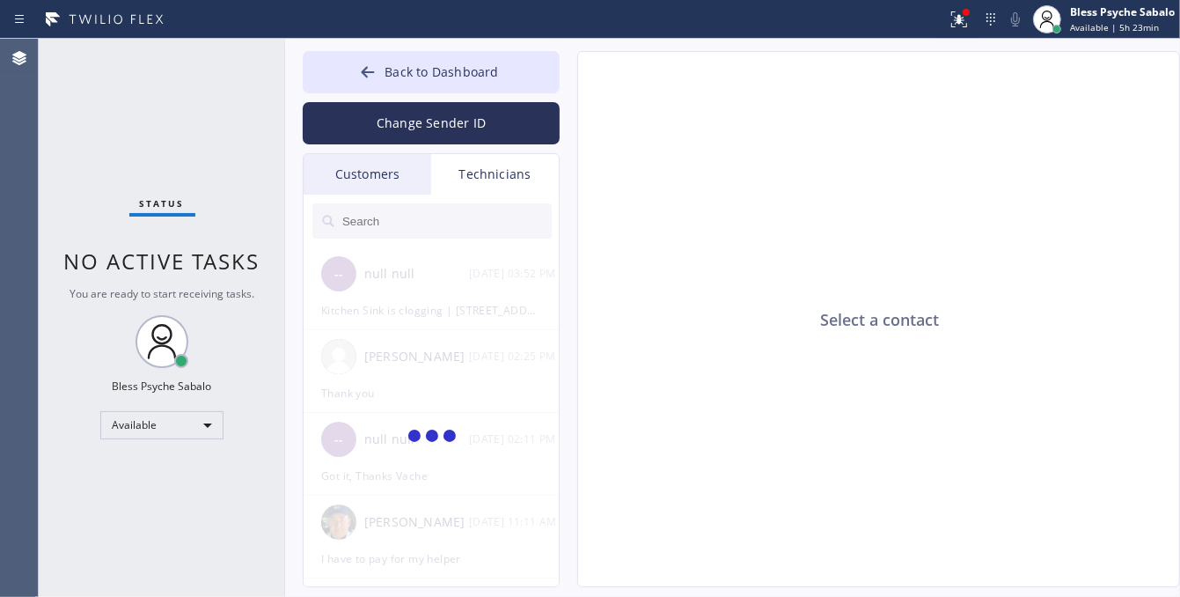
click at [438, 211] on input "text" at bounding box center [446, 220] width 211 height 35
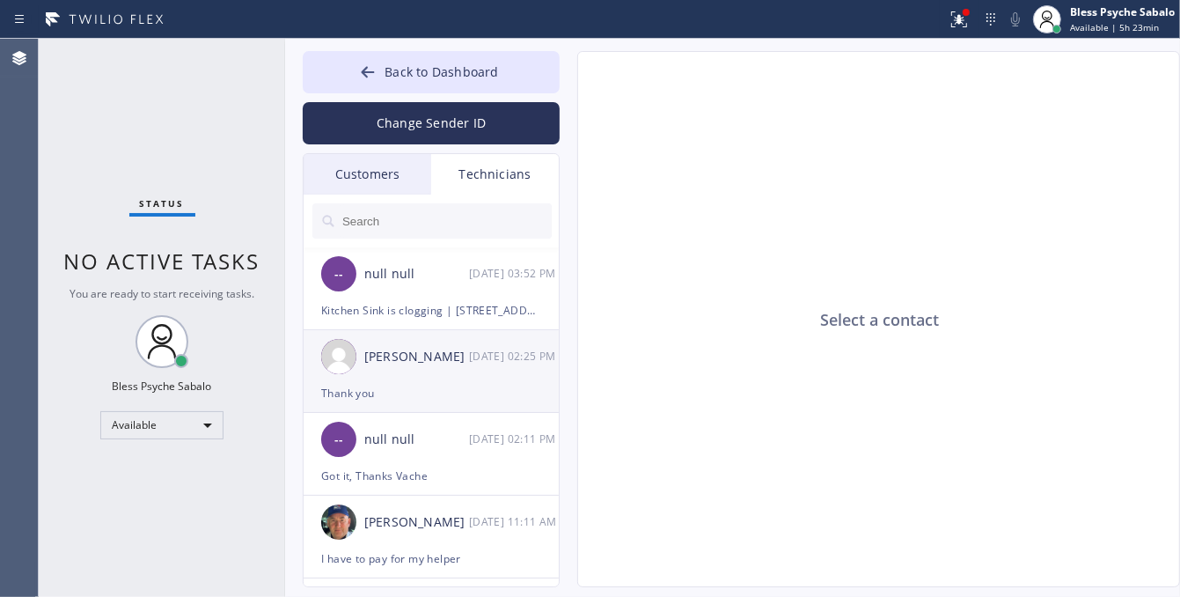
click at [441, 363] on div "[PERSON_NAME]" at bounding box center [416, 357] width 105 height 20
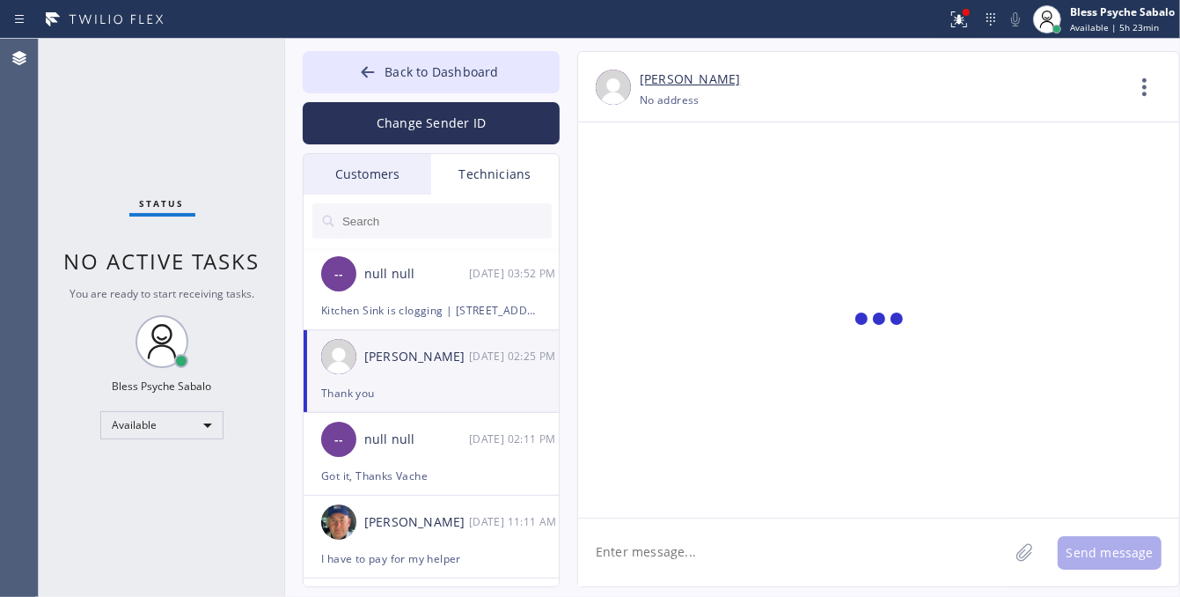
scroll to position [4031, 0]
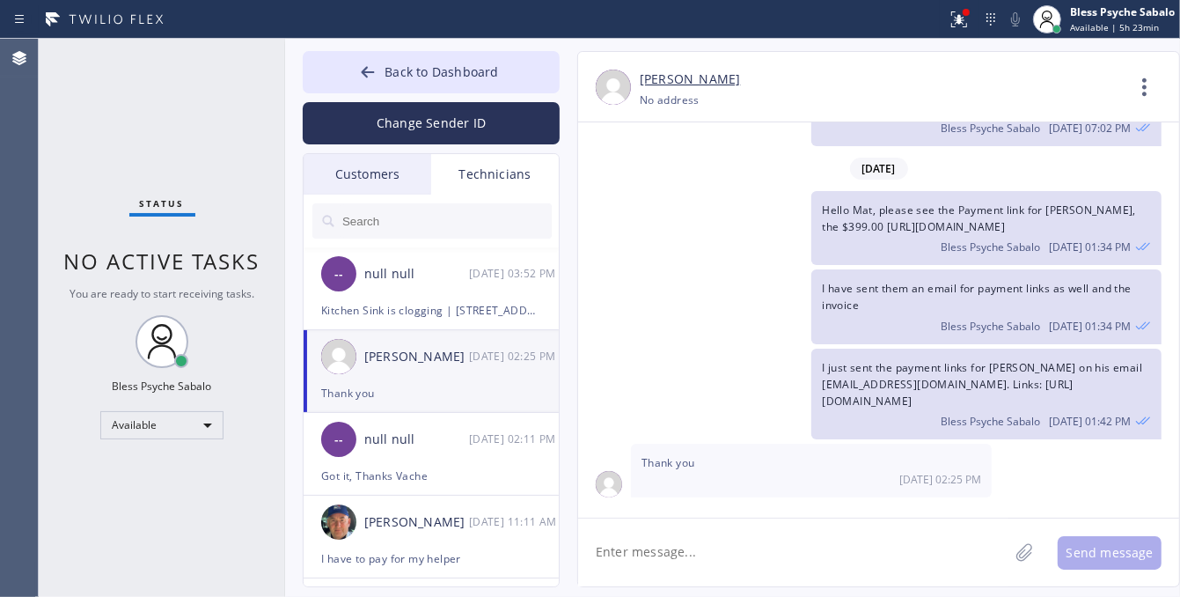
click at [751, 532] on textarea at bounding box center [793, 552] width 430 height 68
click at [711, 308] on div "I have sent them an email for payment links as well and the invoice Bless Psych…" at bounding box center [869, 306] width 583 height 74
click at [688, 553] on textarea at bounding box center [793, 552] width 430 height 68
type textarea "T"
type textarea "P"
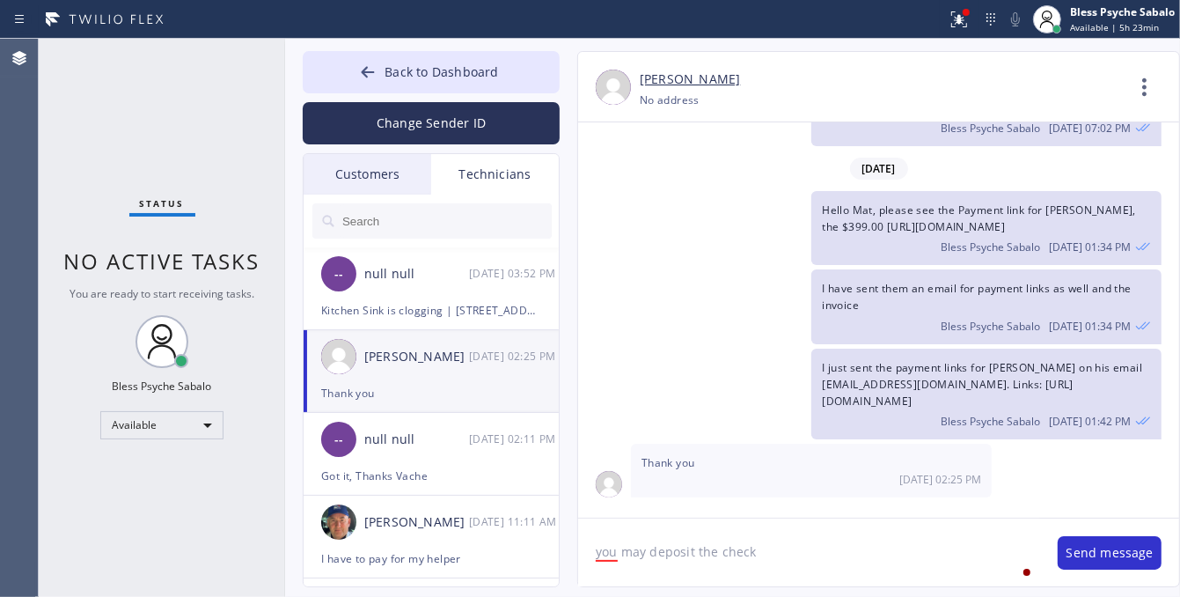
click at [749, 564] on textarea "you may deposit the check" at bounding box center [809, 552] width 462 height 68
click at [851, 564] on textarea "you may deposit the check" at bounding box center [809, 552] width 462 height 68
click at [622, 510] on div "You" at bounding box center [627, 501] width 31 height 28
click at [759, 576] on textarea "You may deposit the check" at bounding box center [809, 552] width 462 height 68
click at [806, 546] on textarea "You may deposit the check" at bounding box center [809, 552] width 462 height 68
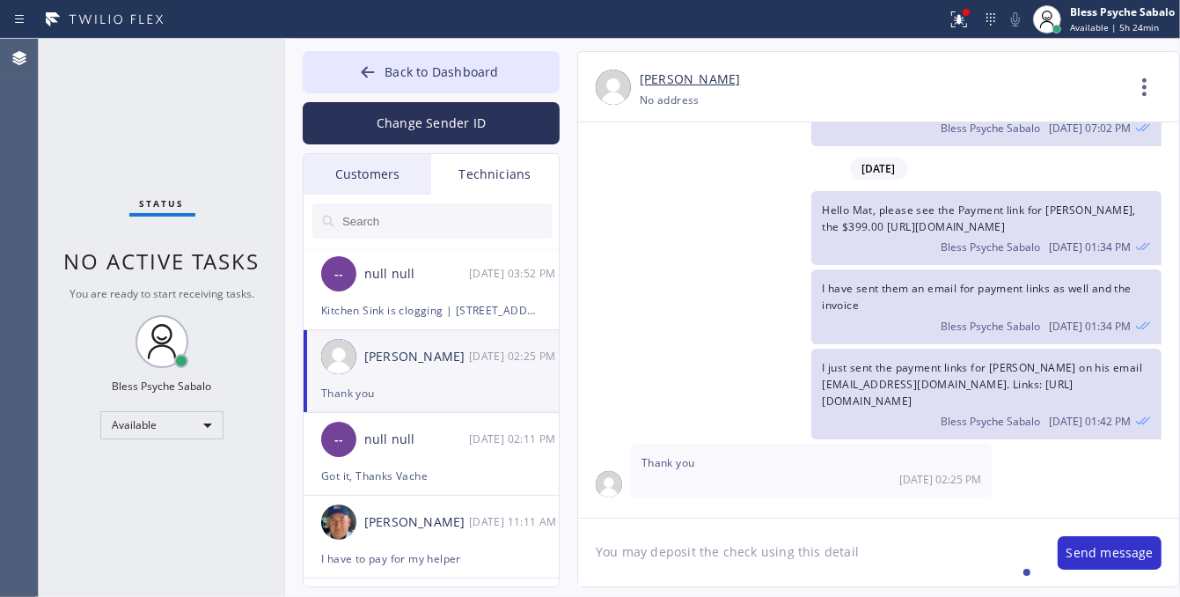
type textarea "You may deposit the check using this details"
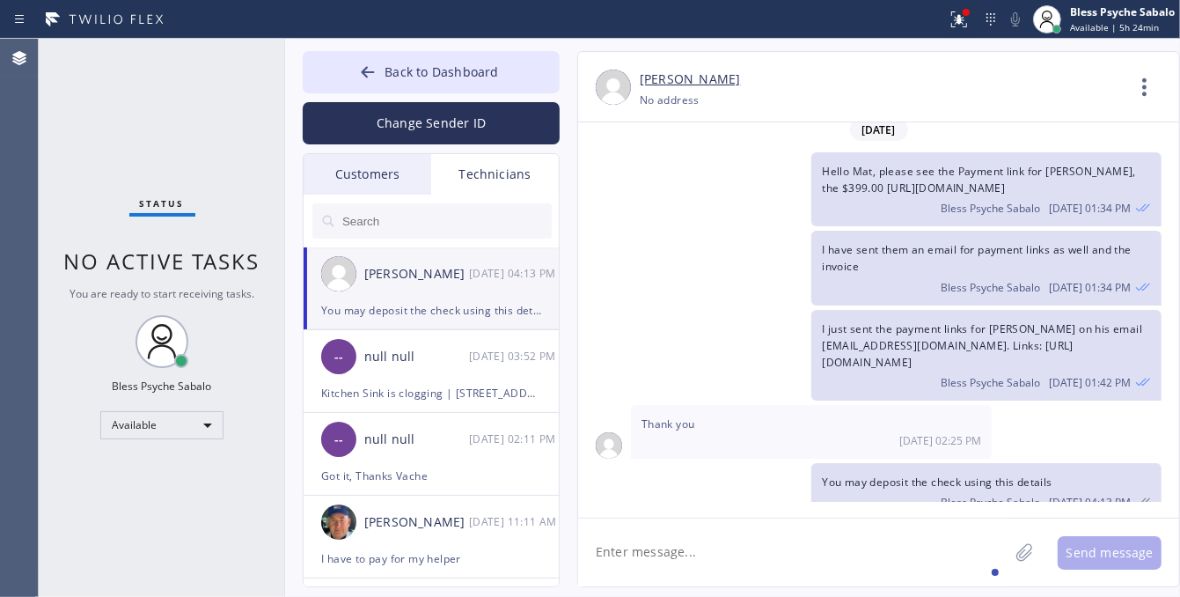
scroll to position [4093, 0]
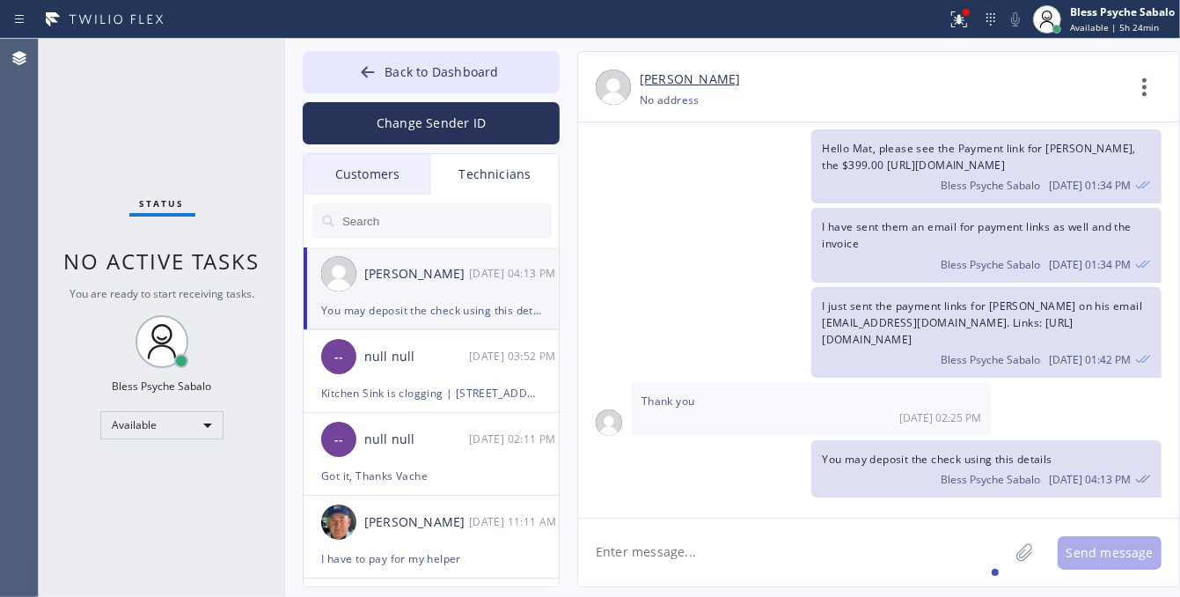
paste textarea "B14539792"
click at [900, 295] on div "I just sent the payment links for [PERSON_NAME] on his email [EMAIL_ADDRESS][DO…" at bounding box center [986, 333] width 350 height 92
click at [737, 579] on textarea "B14539792" at bounding box center [809, 552] width 462 height 68
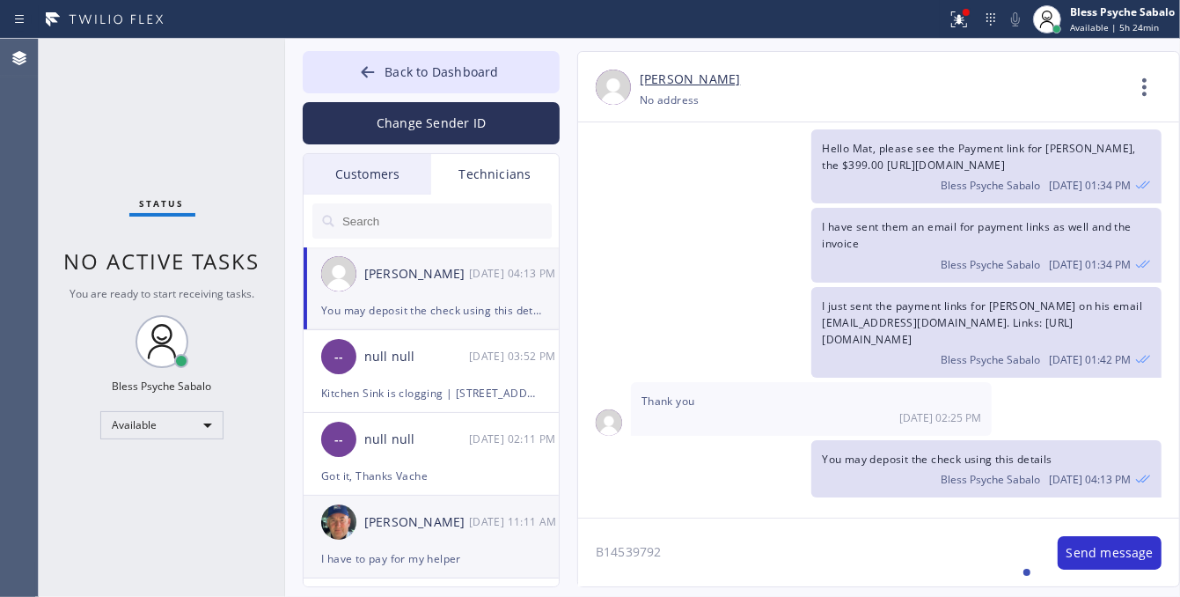
drag, startPoint x: 454, startPoint y: 542, endPoint x: 465, endPoint y: 541, distance: 10.6
click at [453, 541] on div "Back to Dashboard Change Sender ID Customers Technicians MB [PERSON_NAME] [DATE…" at bounding box center [732, 318] width 895 height 558
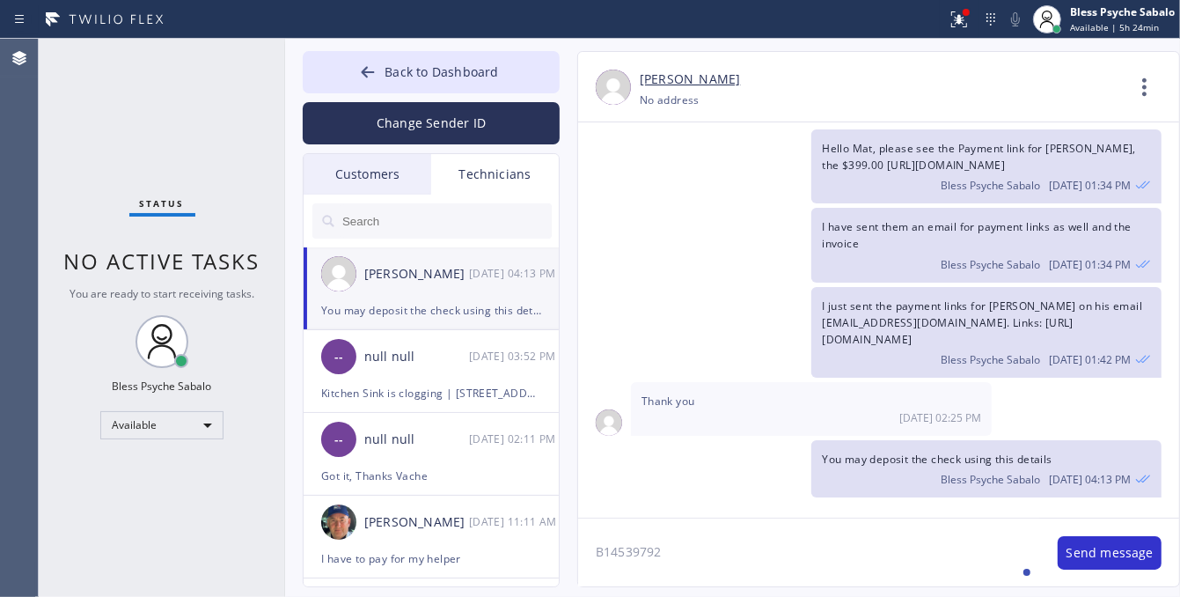
paste textarea "[STREET_ADDRESS][PERSON_NAME] check should be payable for 5 star best plumbing"
type textarea "[STREET_ADDRESS][PERSON_NAME] check should be payable for 5 star best plumbing"
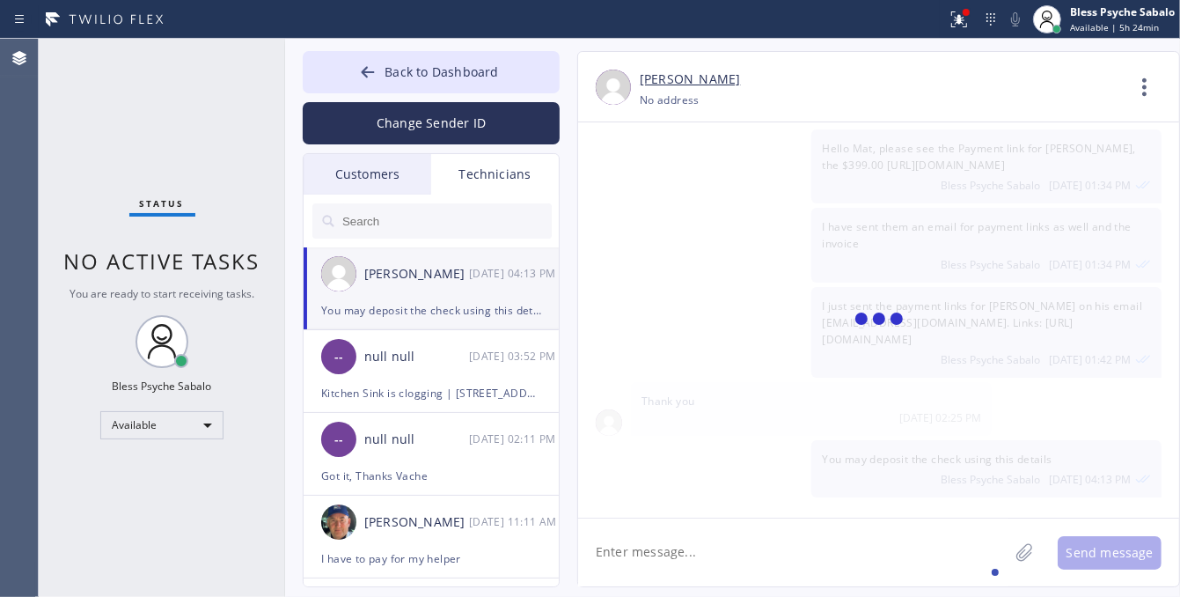
scroll to position [4171, 0]
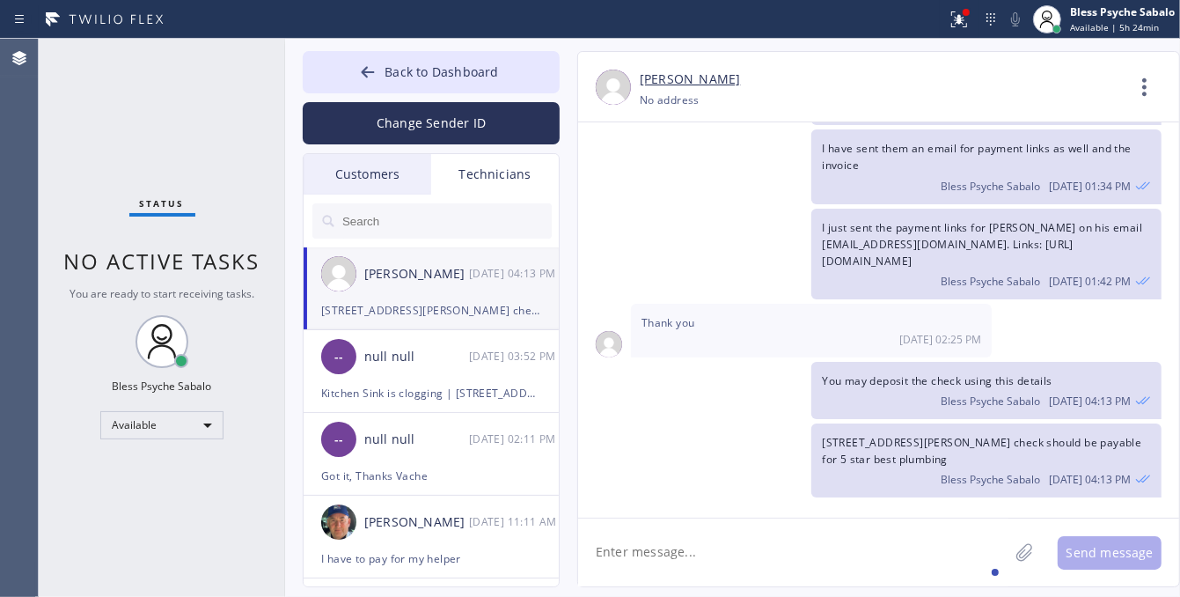
click at [715, 541] on textarea at bounding box center [793, 552] width 430 height 68
paste textarea "[PERSON_NAME] N2YU4C"
type textarea "How much Estimate you give to this costumer? [PERSON_NAME] N2YU4C"
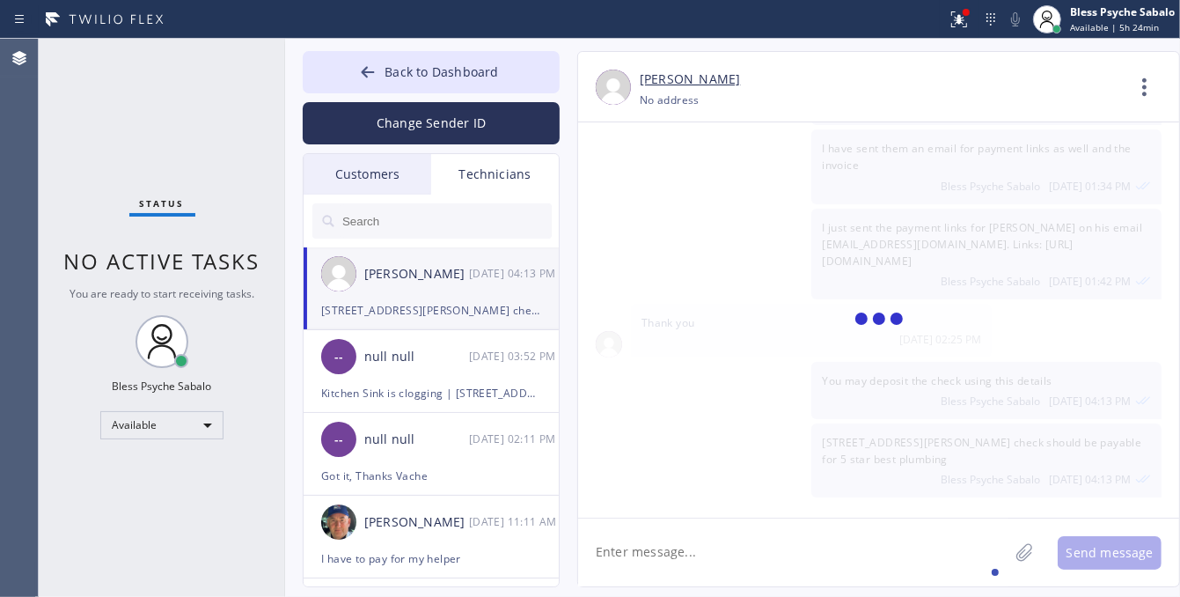
scroll to position [4250, 0]
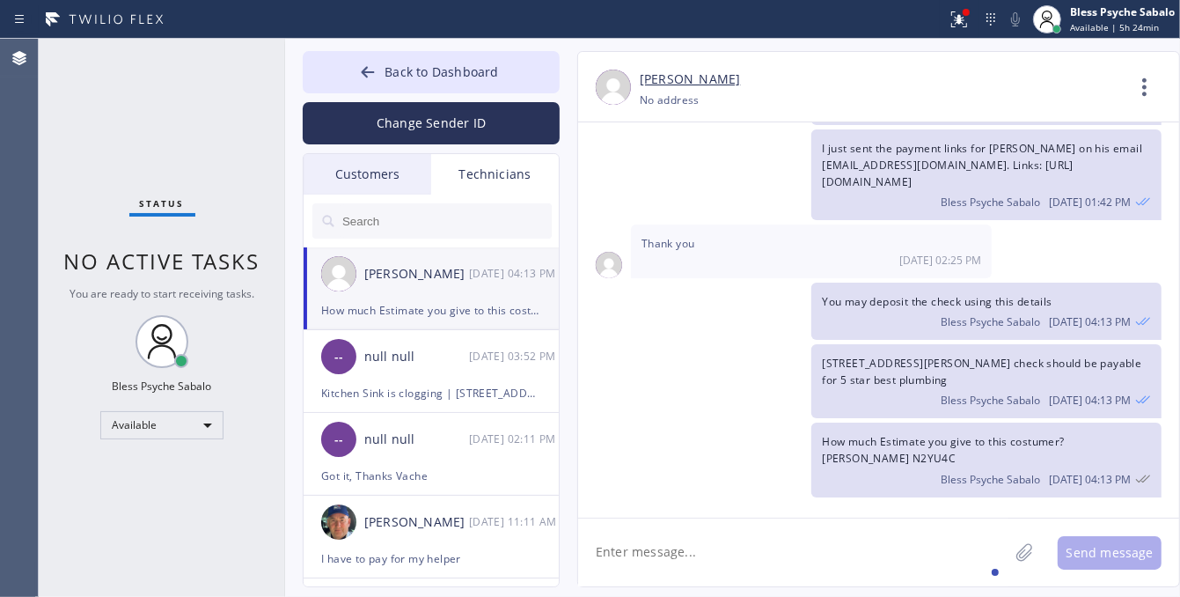
click at [733, 539] on textarea at bounding box center [793, 552] width 430 height 68
click at [679, 240] on span "Thank you" at bounding box center [668, 243] width 54 height 15
click at [715, 264] on div "[DATE] 02:25 PM" at bounding box center [811, 260] width 340 height 15
click at [709, 249] on div "Thank you [DATE] 02:25 PM" at bounding box center [811, 250] width 361 height 53
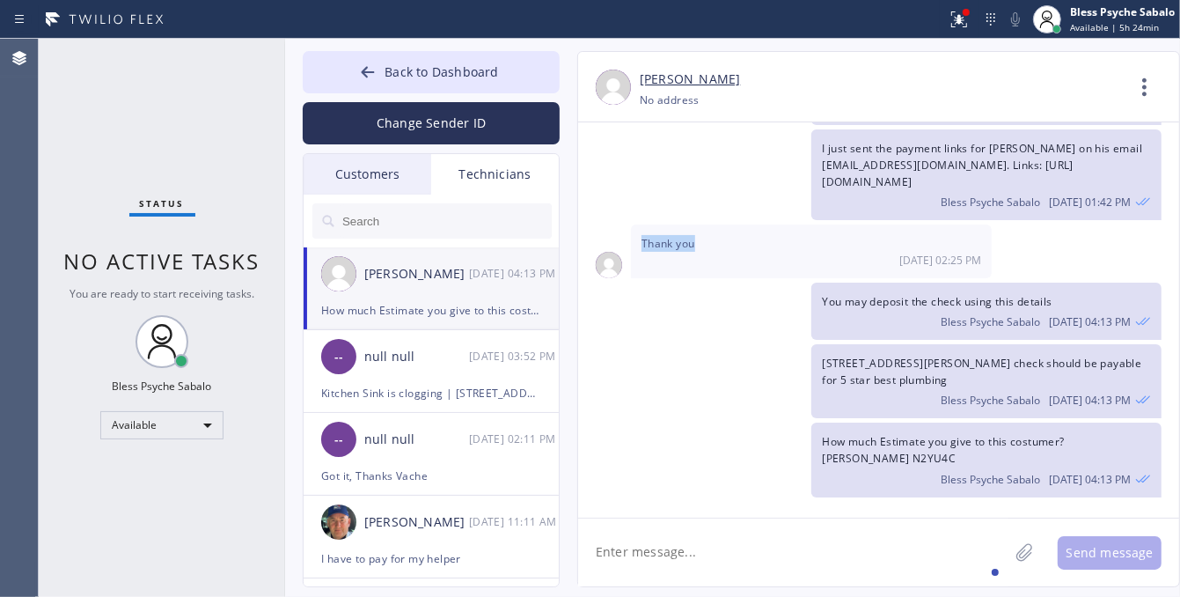
click at [709, 249] on div "Thank you [DATE] 02:25 PM" at bounding box center [811, 250] width 361 height 53
click at [776, 357] on div "[STREET_ADDRESS][PERSON_NAME] check should be payable for 5 star best plumbing …" at bounding box center [869, 381] width 583 height 74
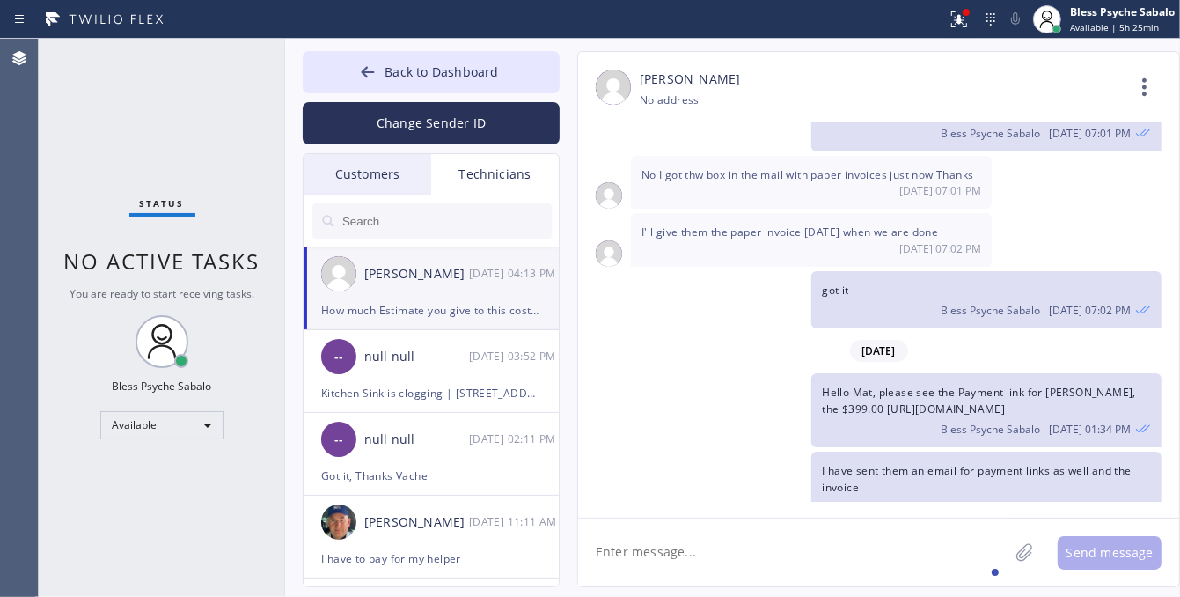
click at [644, 196] on div "[DATE] Hello [PERSON_NAME], my name is Red one of the dispatchers here at 5 Sta…" at bounding box center [878, 311] width 601 height 379
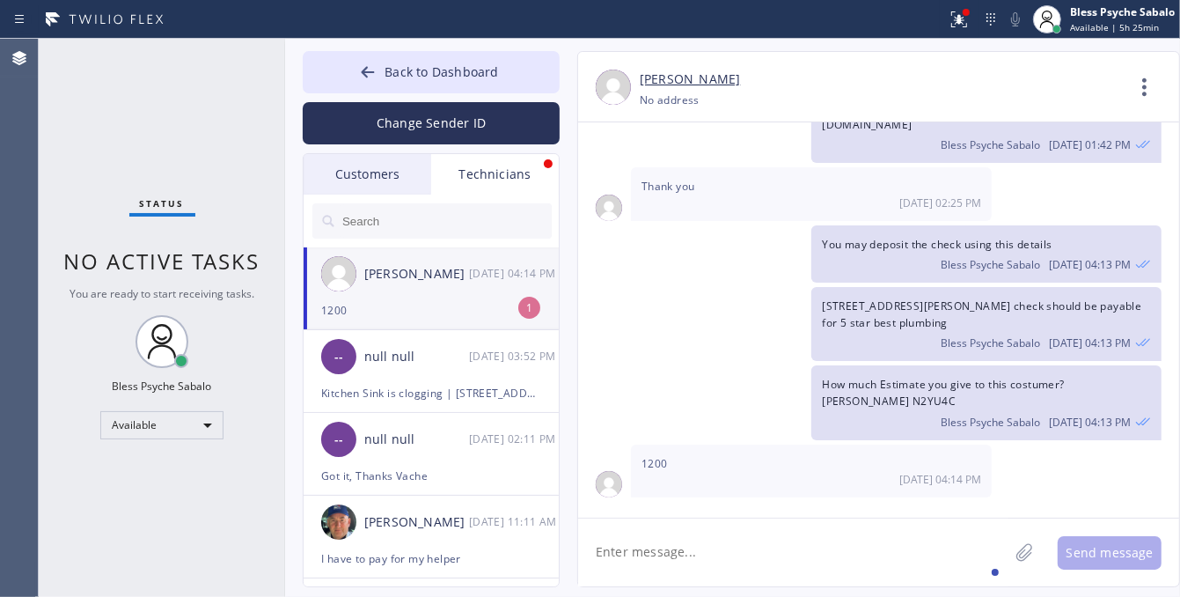
click at [438, 297] on div "[PERSON_NAME] [DATE] 04:14 PM" at bounding box center [432, 273] width 257 height 53
click at [728, 561] on textarea at bounding box center [793, 552] width 430 height 68
type textarea "Got it, thanskss"
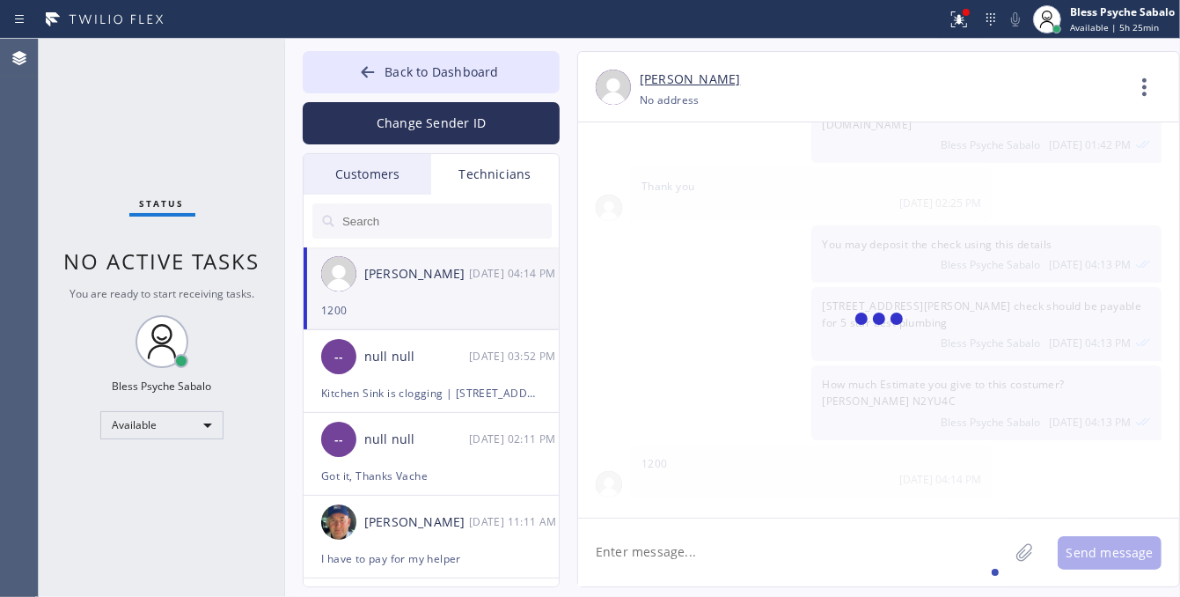
scroll to position [4367, 0]
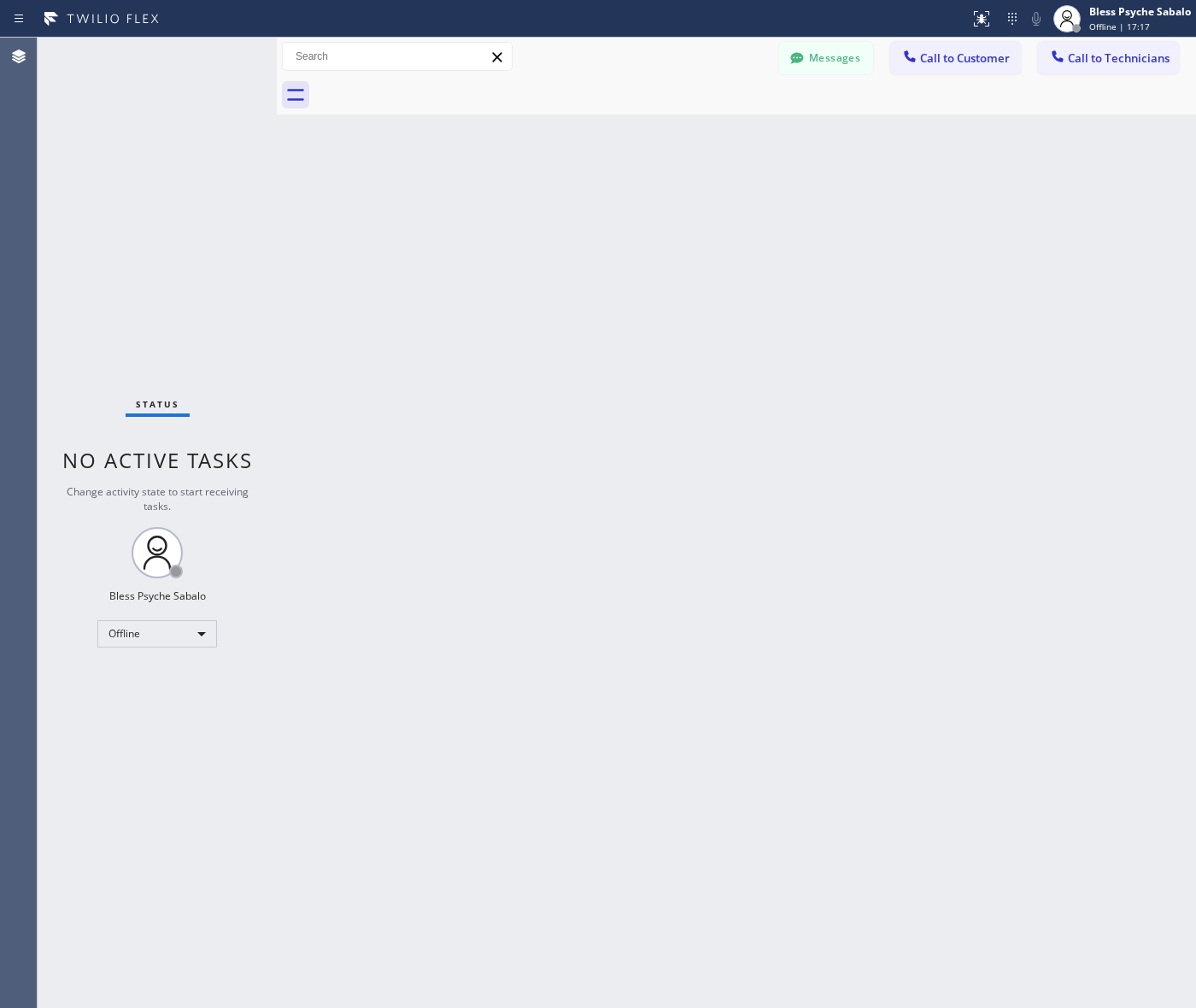
click at [824, 172] on div "Back to Dashboard Change Sender ID Customers Technicians MB Misha Berman 09/22 …" at bounding box center [736, 523] width 919 height 971
drag, startPoint x: 551, startPoint y: 470, endPoint x: 699, endPoint y: 58, distance: 437.8
click at [555, 442] on div "Back to Dashboard Change Sender ID Customers Technicians MB Misha Berman 09/22 …" at bounding box center [736, 523] width 919 height 971
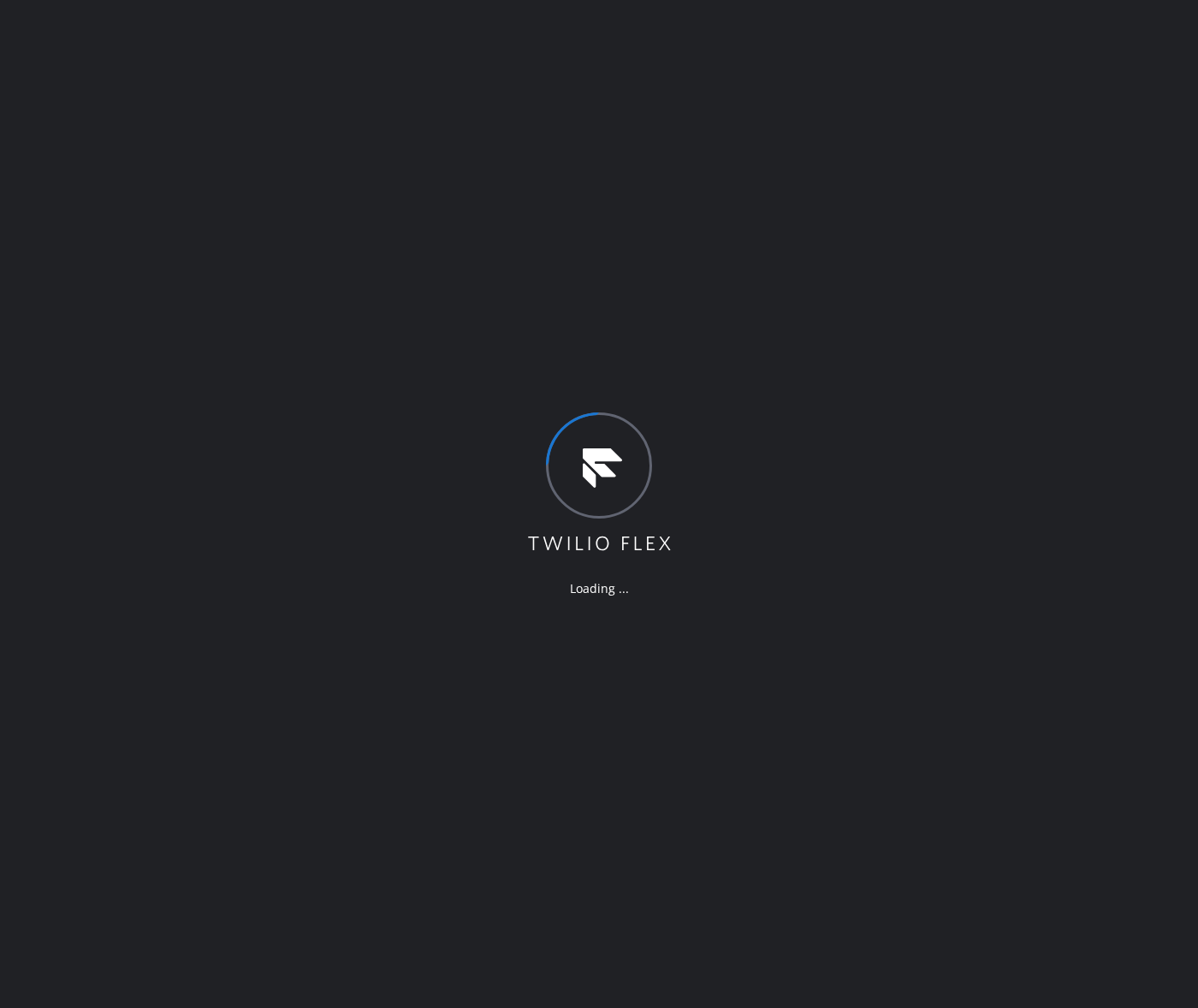
click at [617, 783] on div "Loading ..." at bounding box center [599, 504] width 1198 height 1008
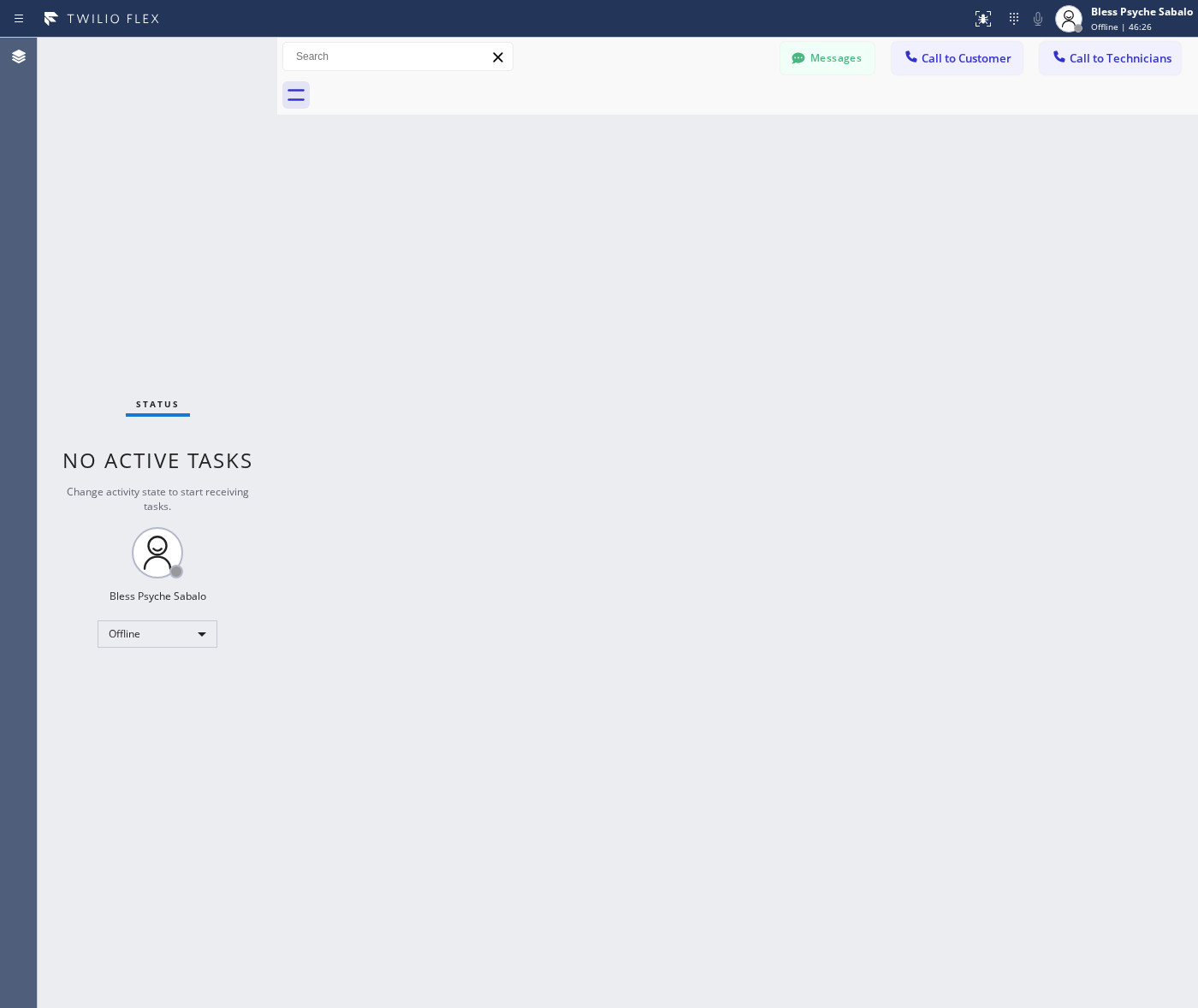
click at [702, 122] on div "Back to Dashboard Change Sender ID Customers Technicians MB [PERSON_NAME] [DATE…" at bounding box center [737, 523] width 921 height 970
click at [837, 60] on button "Messages" at bounding box center [828, 57] width 94 height 32
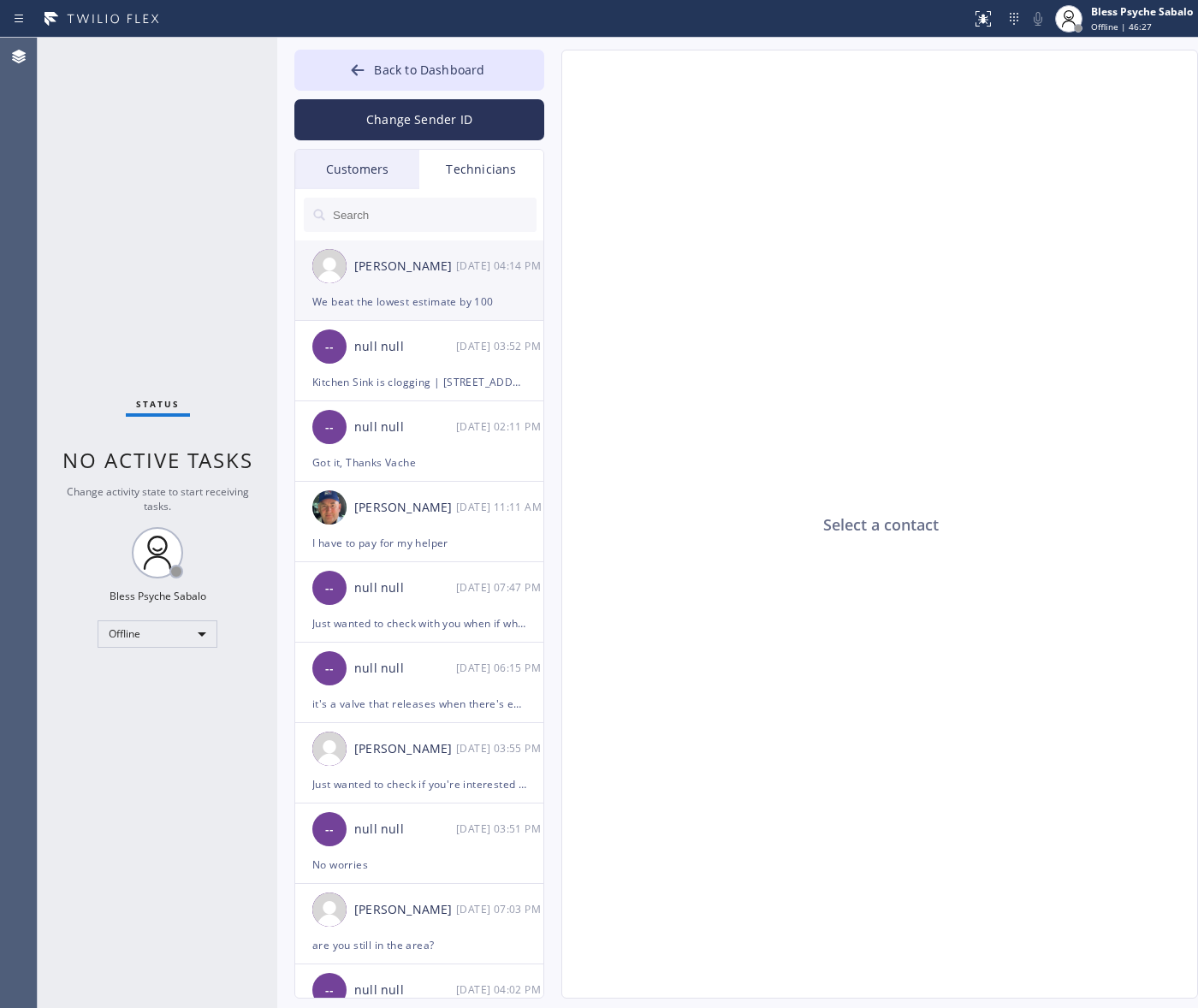
click at [437, 295] on div "We beat the lowest estimate by 100" at bounding box center [419, 301] width 214 height 19
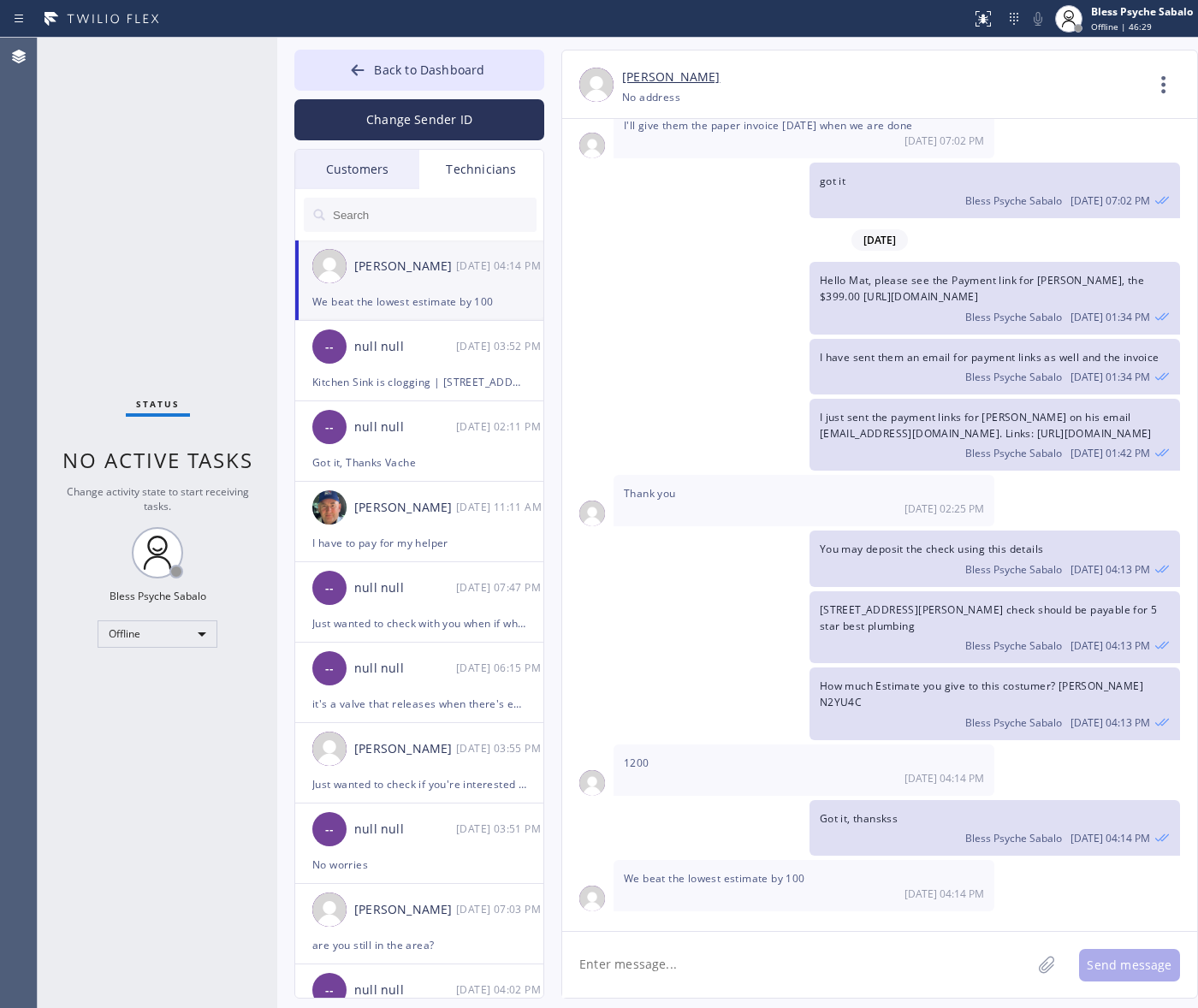
click at [723, 964] on textarea at bounding box center [796, 964] width 469 height 66
click at [742, 879] on span "We beat the lowest estimate by 100" at bounding box center [714, 878] width 182 height 15
click at [751, 916] on div "[DATE] Hello [PERSON_NAME], my name is Red one of the dispatchers here at 5 Sta…" at bounding box center [879, 524] width 635 height 812
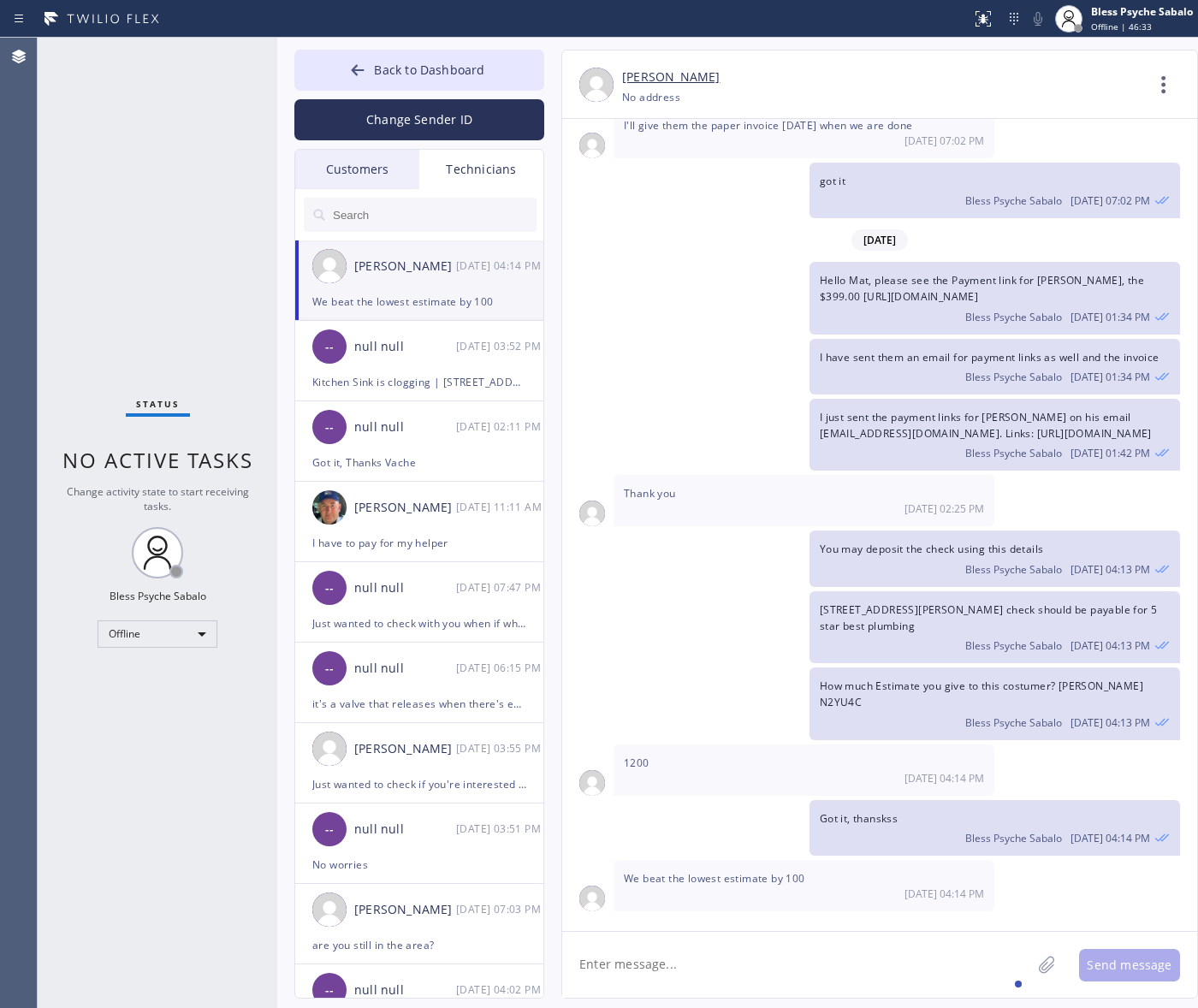
click at [762, 932] on textarea at bounding box center [796, 964] width 469 height 66
click at [440, 360] on div "-- null null 09/22 03:52 PM" at bounding box center [420, 346] width 250 height 52
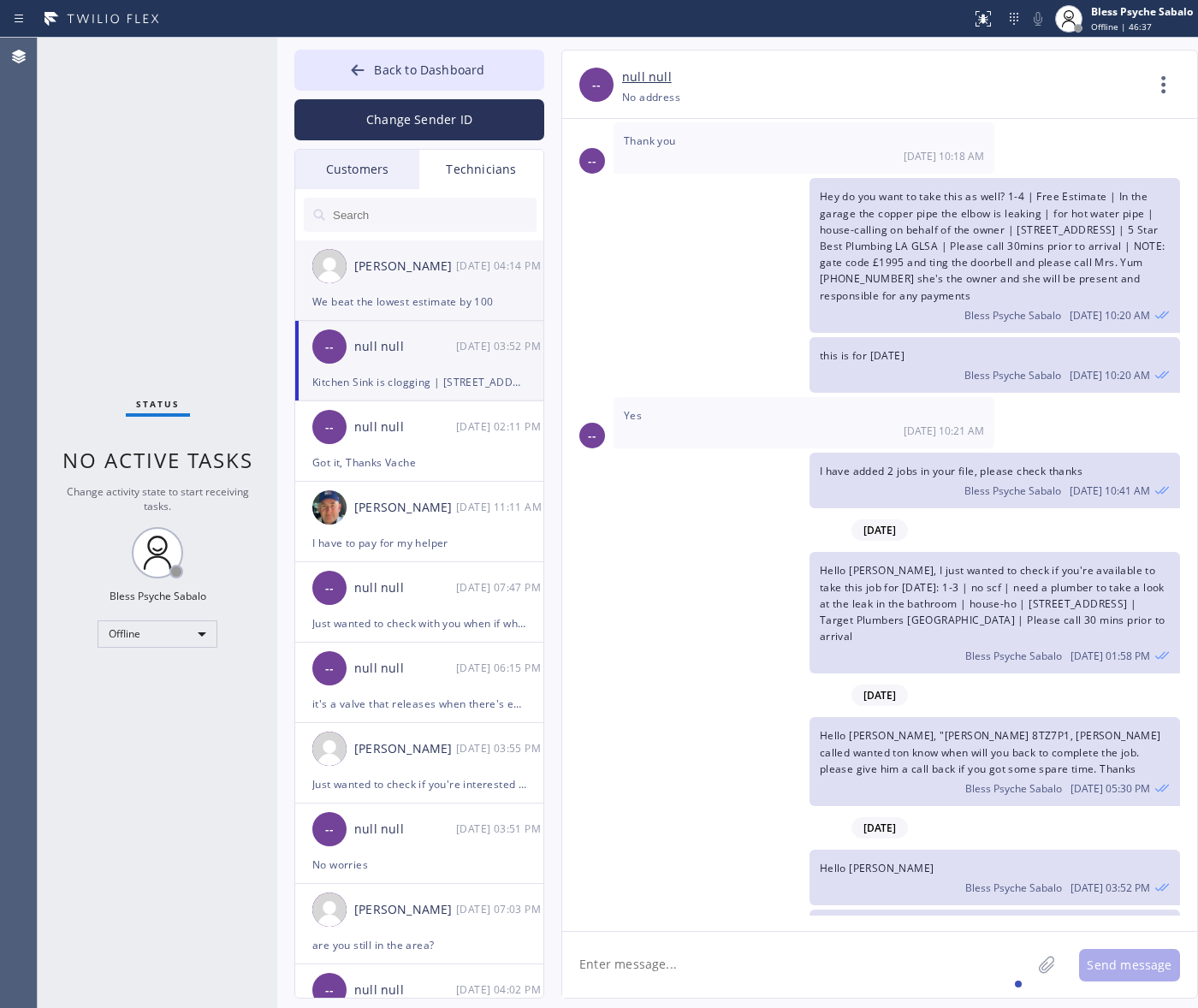
click at [474, 314] on li "Matthew McCaw 09/22 04:14 PM We beat the lowest estimate by 100" at bounding box center [420, 280] width 250 height 81
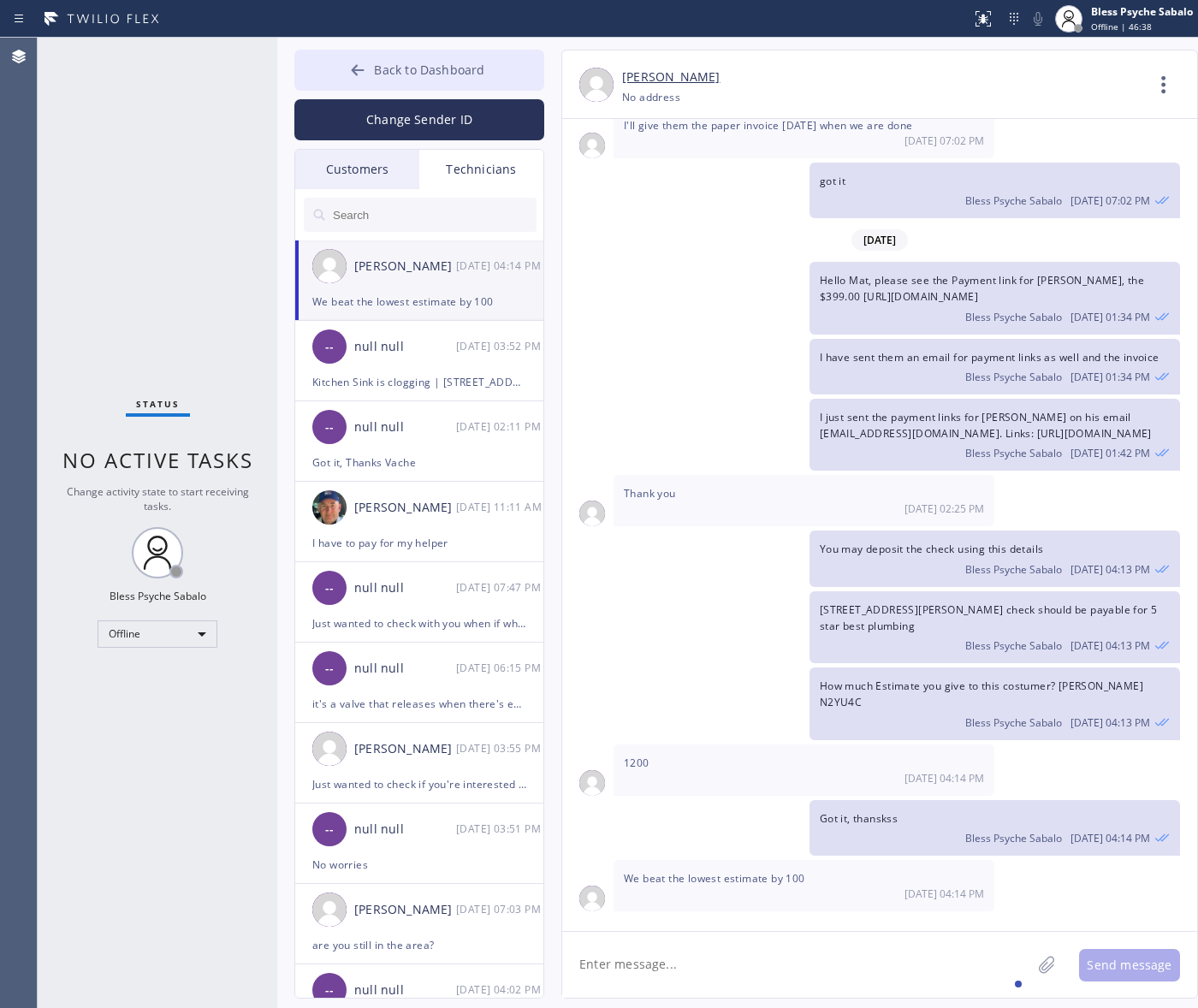
click at [353, 58] on button "Back to Dashboard" at bounding box center [419, 70] width 250 height 41
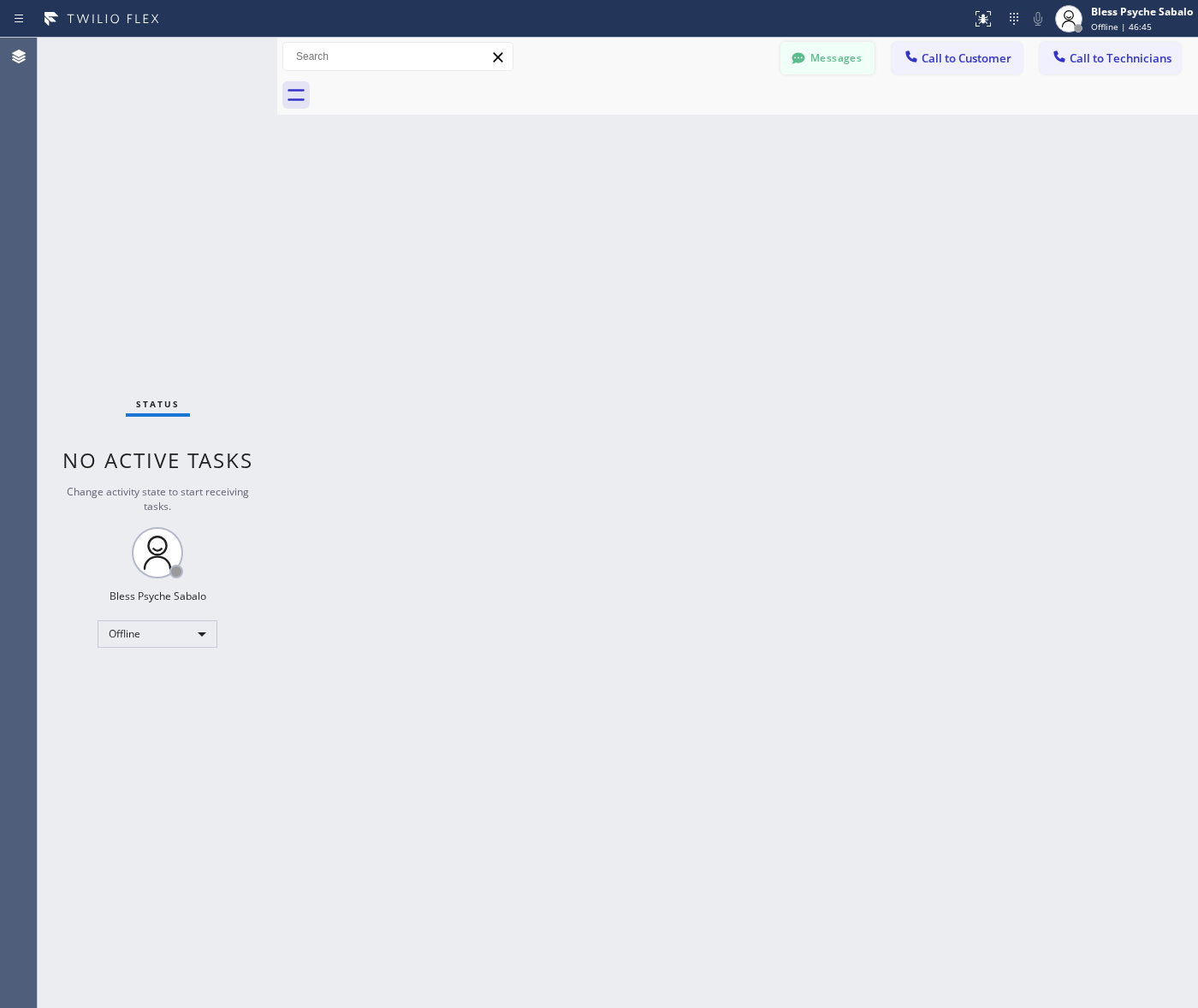
click at [852, 60] on button "Messages" at bounding box center [828, 57] width 94 height 32
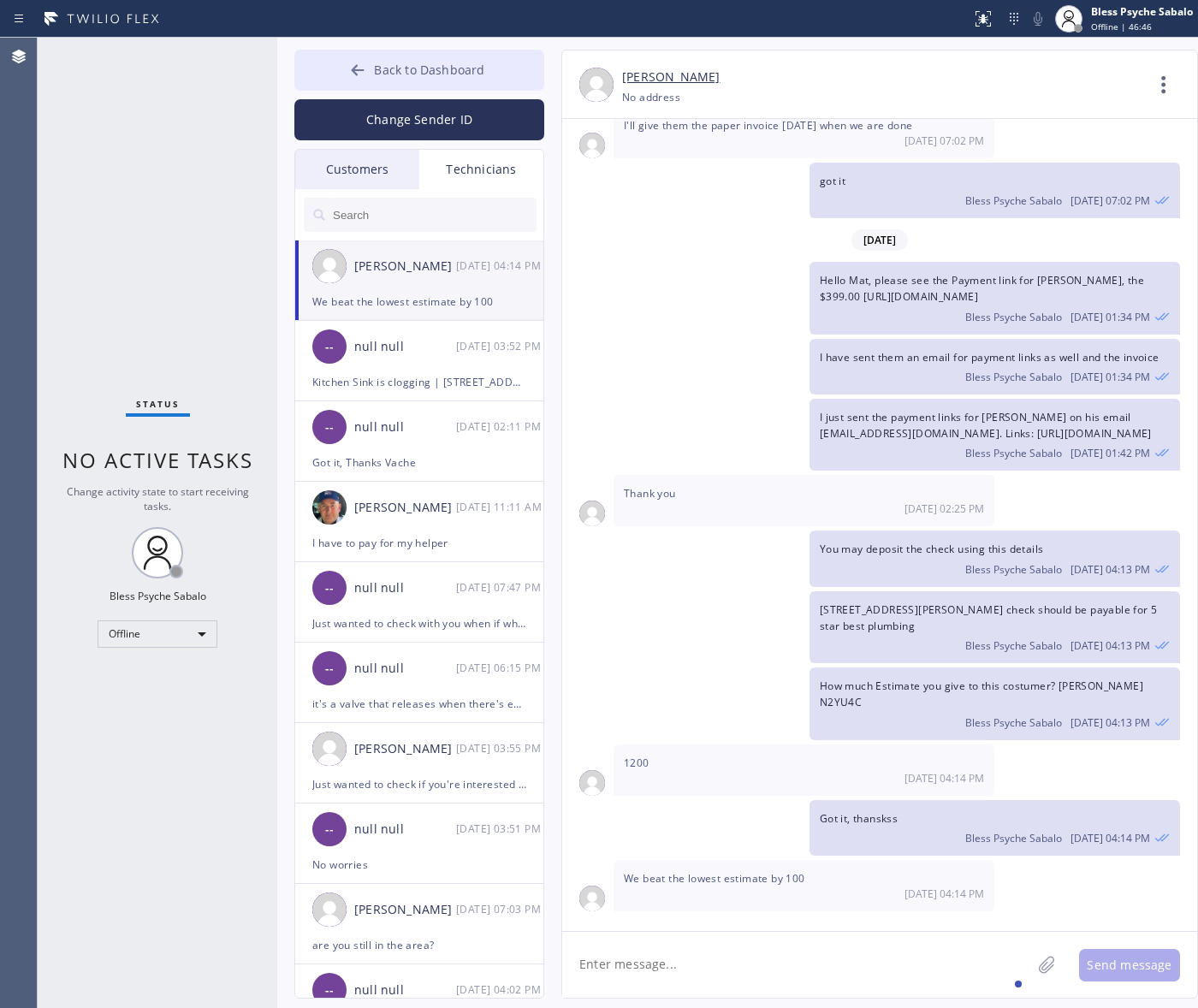
click at [468, 64] on span "Back to Dashboard" at bounding box center [430, 69] width 111 height 17
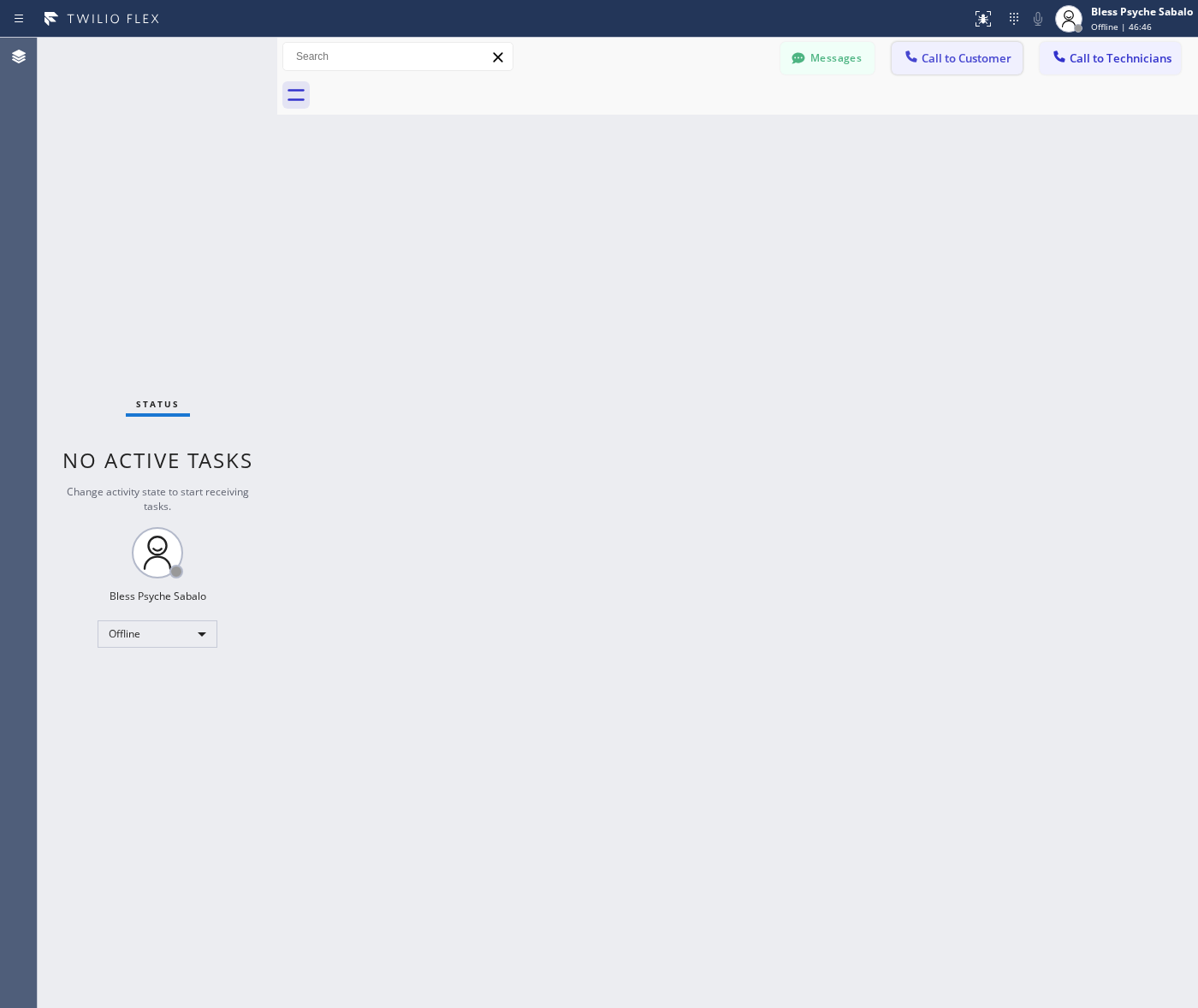
click at [938, 62] on span "Call to Customer" at bounding box center [967, 58] width 89 height 16
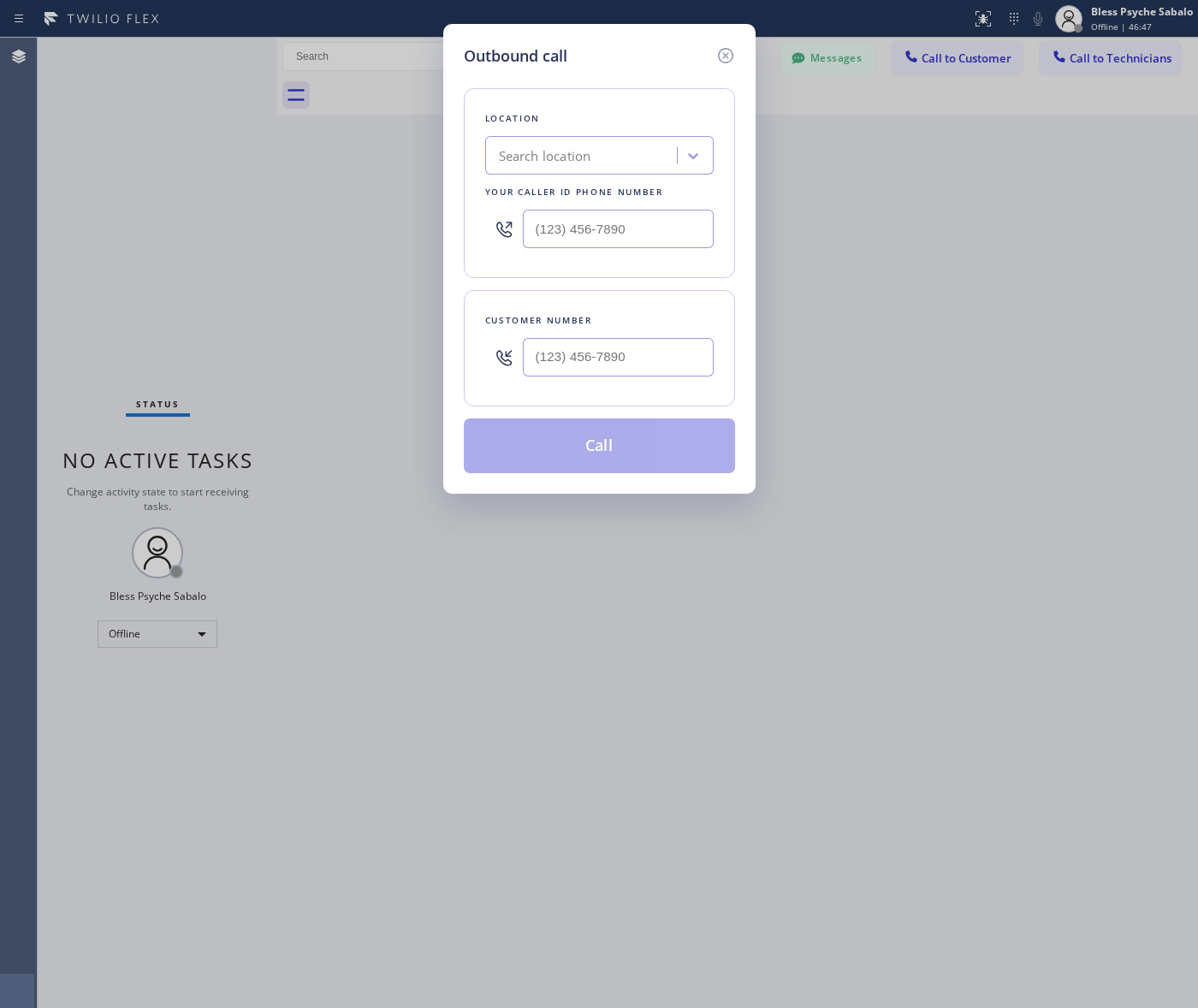
click at [591, 146] on div "Search location" at bounding box center [545, 156] width 92 height 19
type input "5 star plumbing"
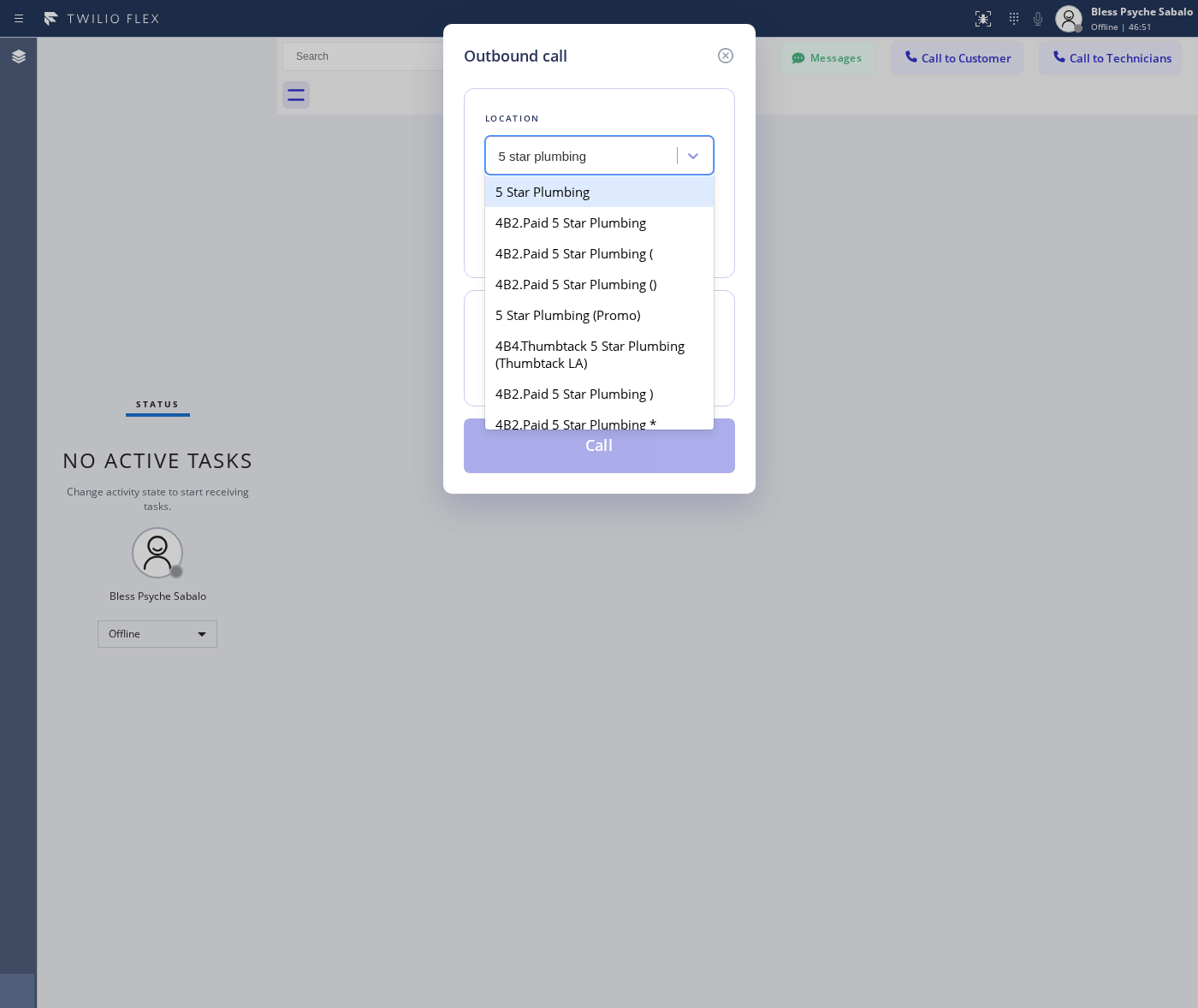
click at [674, 189] on div "5 Star Plumbing" at bounding box center [599, 191] width 229 height 31
type input "[PHONE_NUMBER]"
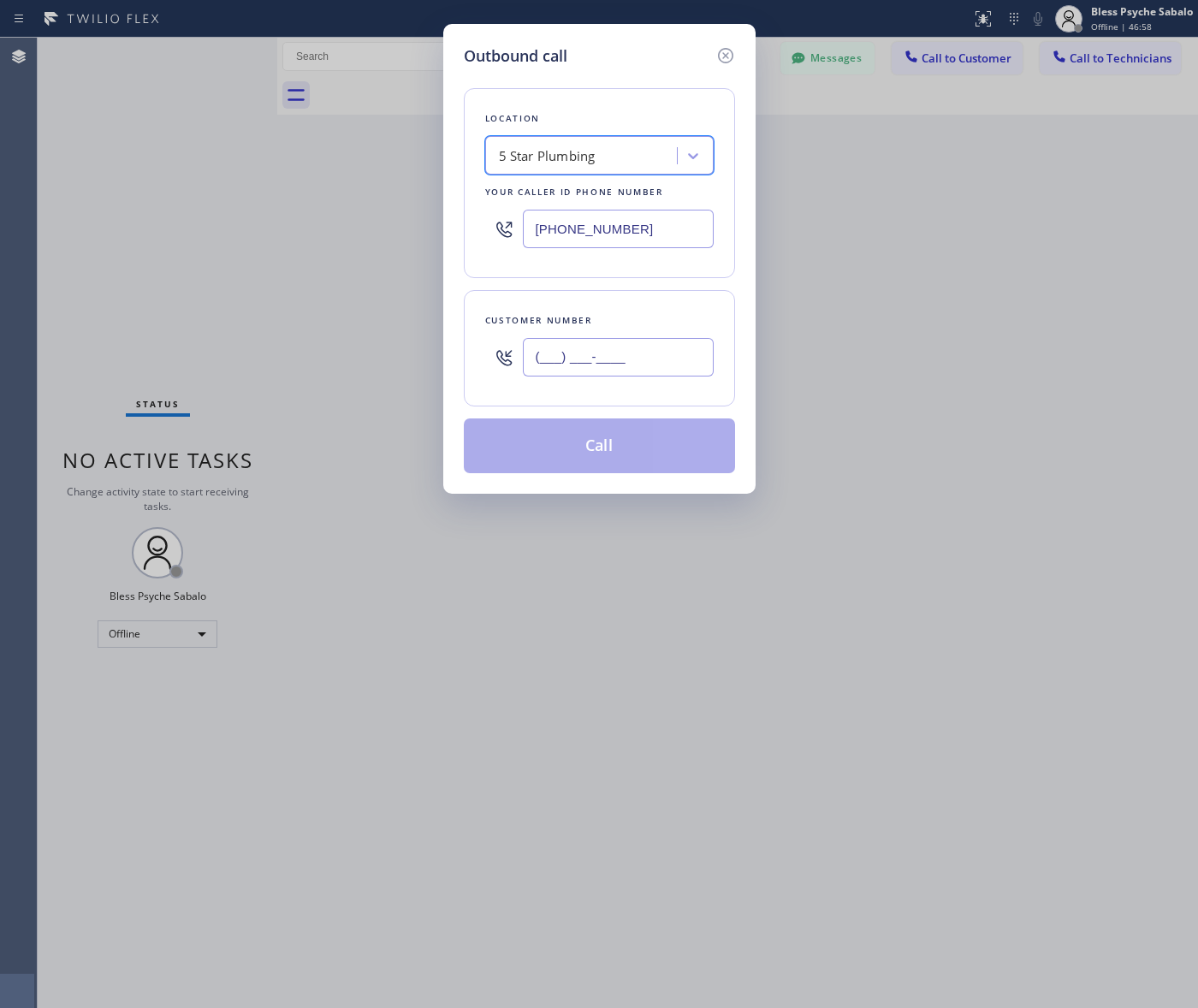
click at [622, 365] on input "(___) ___-____" at bounding box center [618, 358] width 191 height 39
paste input "973) 462-4657"
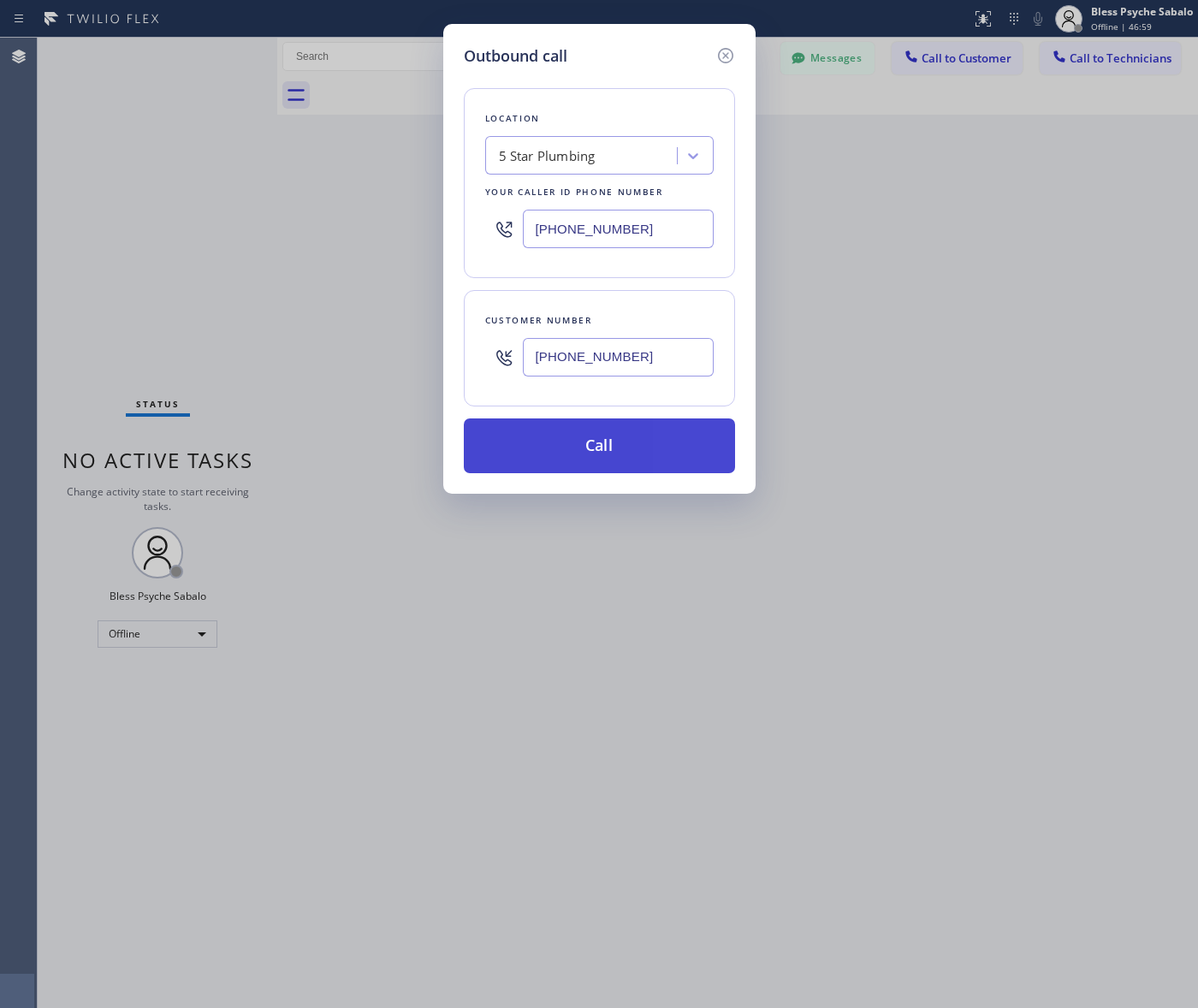
type input "[PHONE_NUMBER]"
click at [633, 452] on button "Call" at bounding box center [599, 445] width 271 height 54
drag, startPoint x: 719, startPoint y: 60, endPoint x: 711, endPoint y: 65, distance: 9.4
click at [720, 60] on icon at bounding box center [725, 55] width 20 height 20
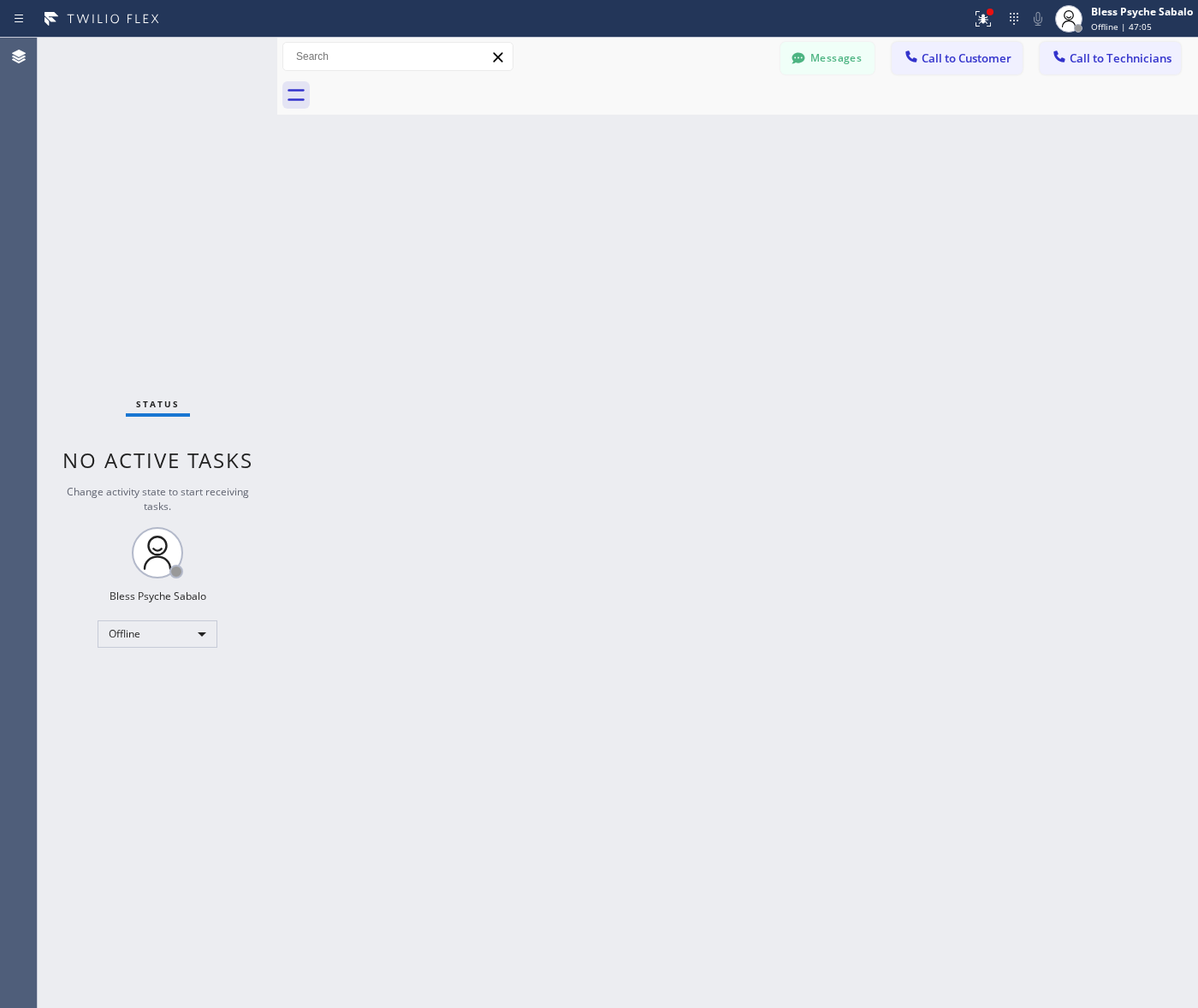
type input "[PHONE_NUMBER]"
click at [175, 620] on div "Offline" at bounding box center [157, 634] width 120 height 27
click at [164, 680] on li "Available" at bounding box center [157, 678] width 117 height 20
click at [985, 71] on button "Call to Customer" at bounding box center [957, 57] width 131 height 32
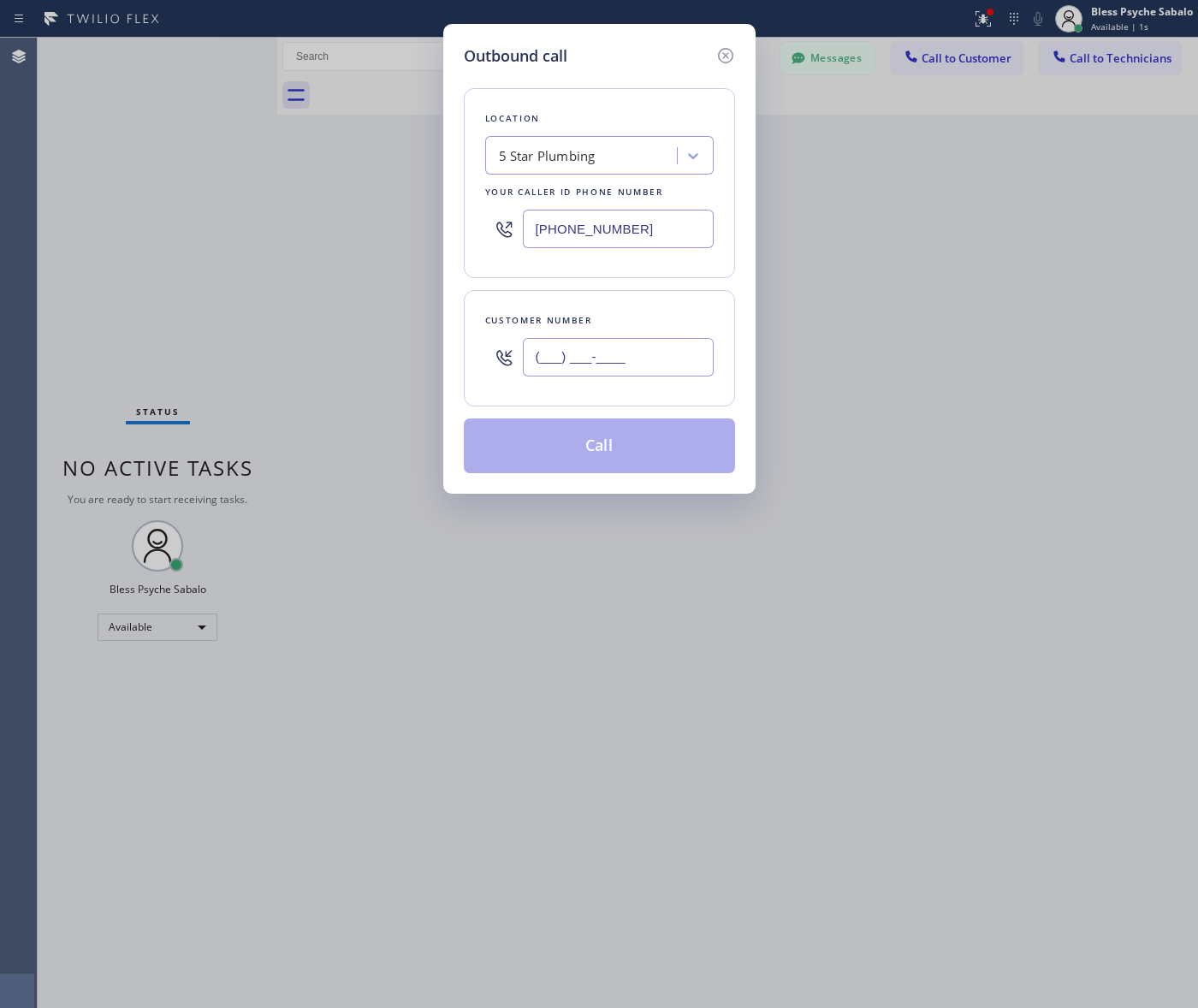
click at [643, 379] on div "(___) ___-____" at bounding box center [618, 357] width 191 height 55
paste input "text"
click at [645, 365] on input "(___) ___-____" at bounding box center [618, 358] width 191 height 39
click at [645, 365] on input "(___) ___-____" at bounding box center [618, 358] width 191 height 39
type input "(___) ___-____"
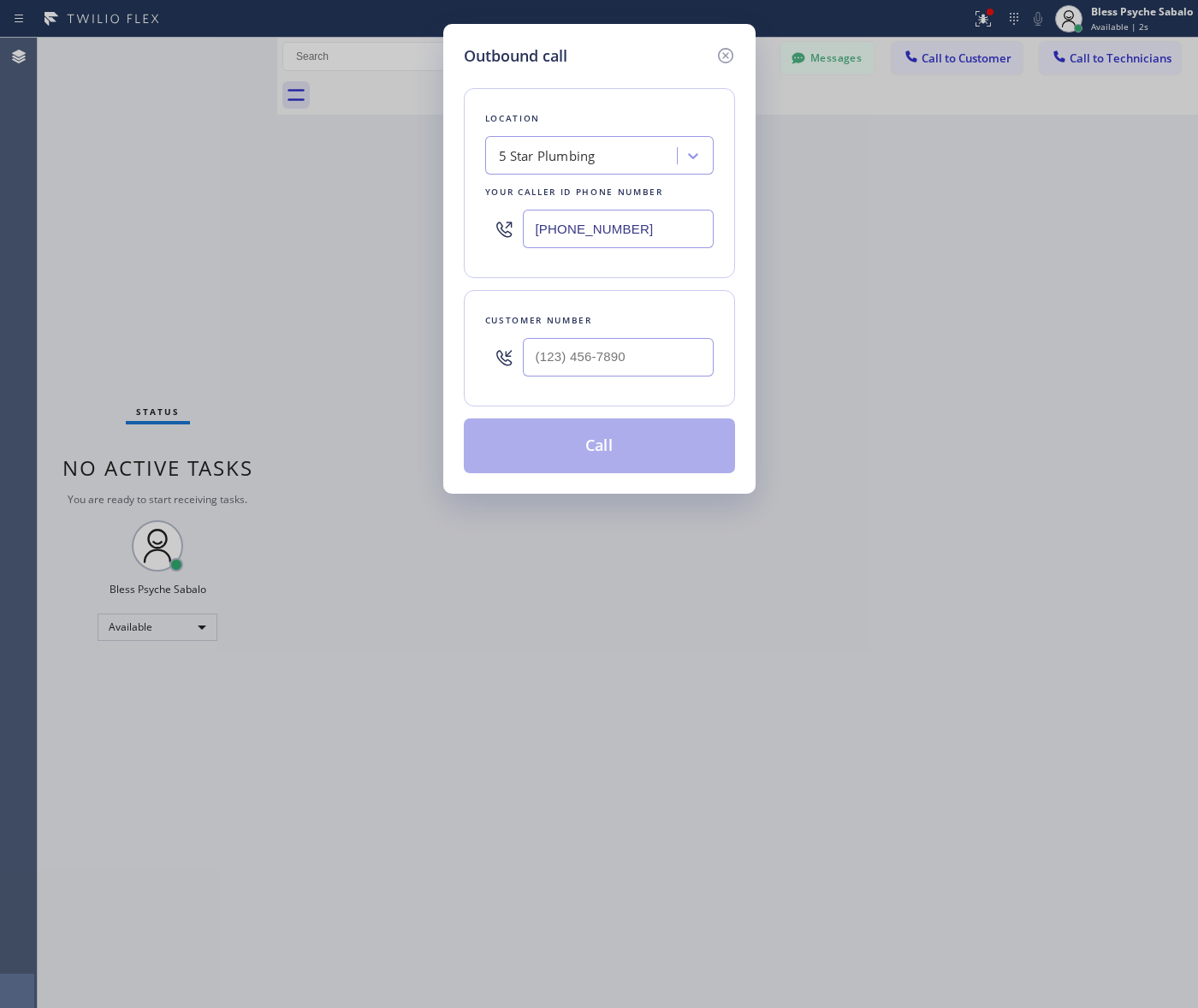
drag, startPoint x: 519, startPoint y: 365, endPoint x: 531, endPoint y: 360, distance: 13.0
click at [520, 365] on div at bounding box center [504, 357] width 38 height 55
click at [533, 357] on input "(___) ___-____" at bounding box center [618, 358] width 191 height 39
paste input "973) 462-4657"
type input "[PHONE_NUMBER]"
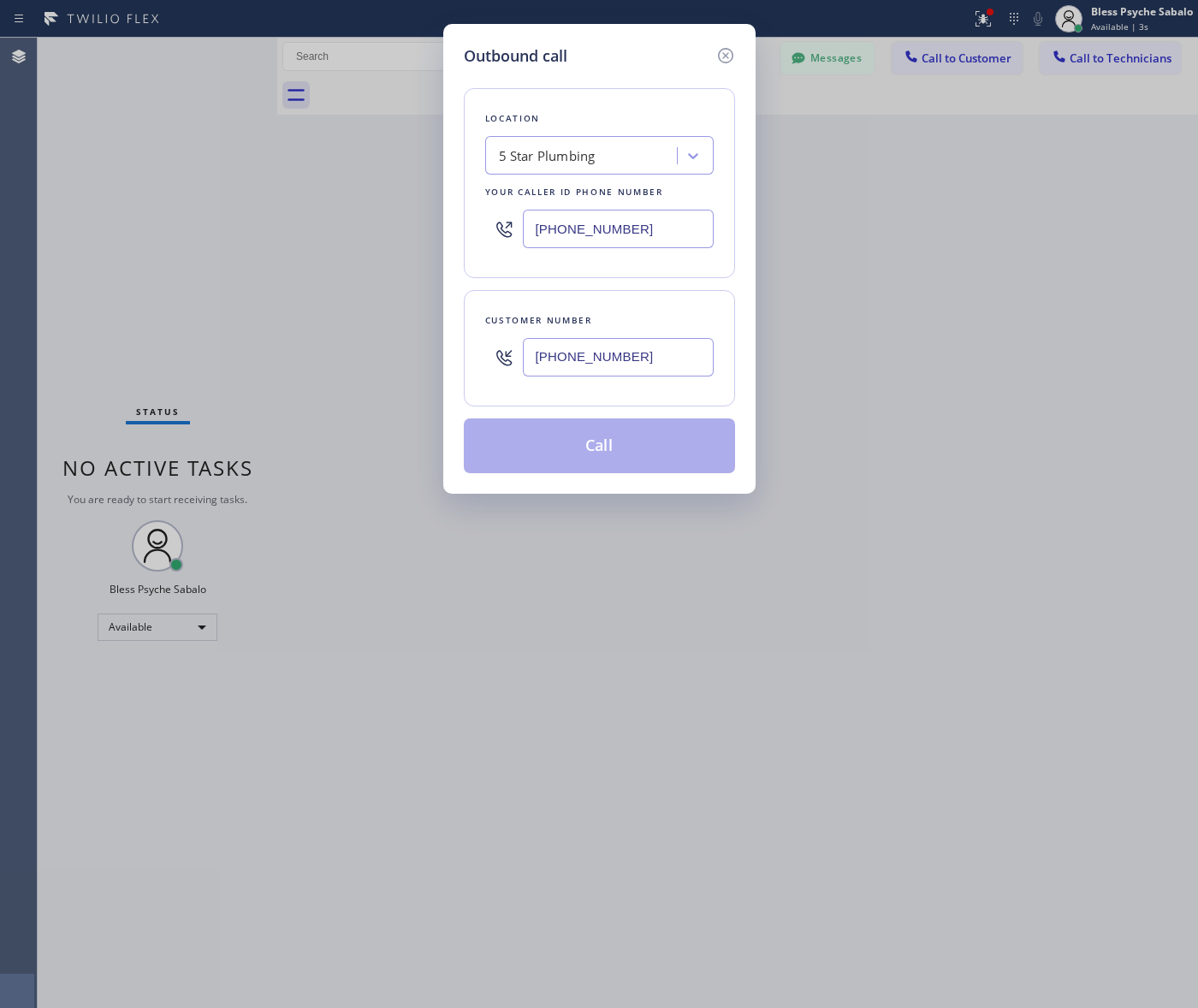
click at [618, 424] on button "Call" at bounding box center [599, 445] width 271 height 54
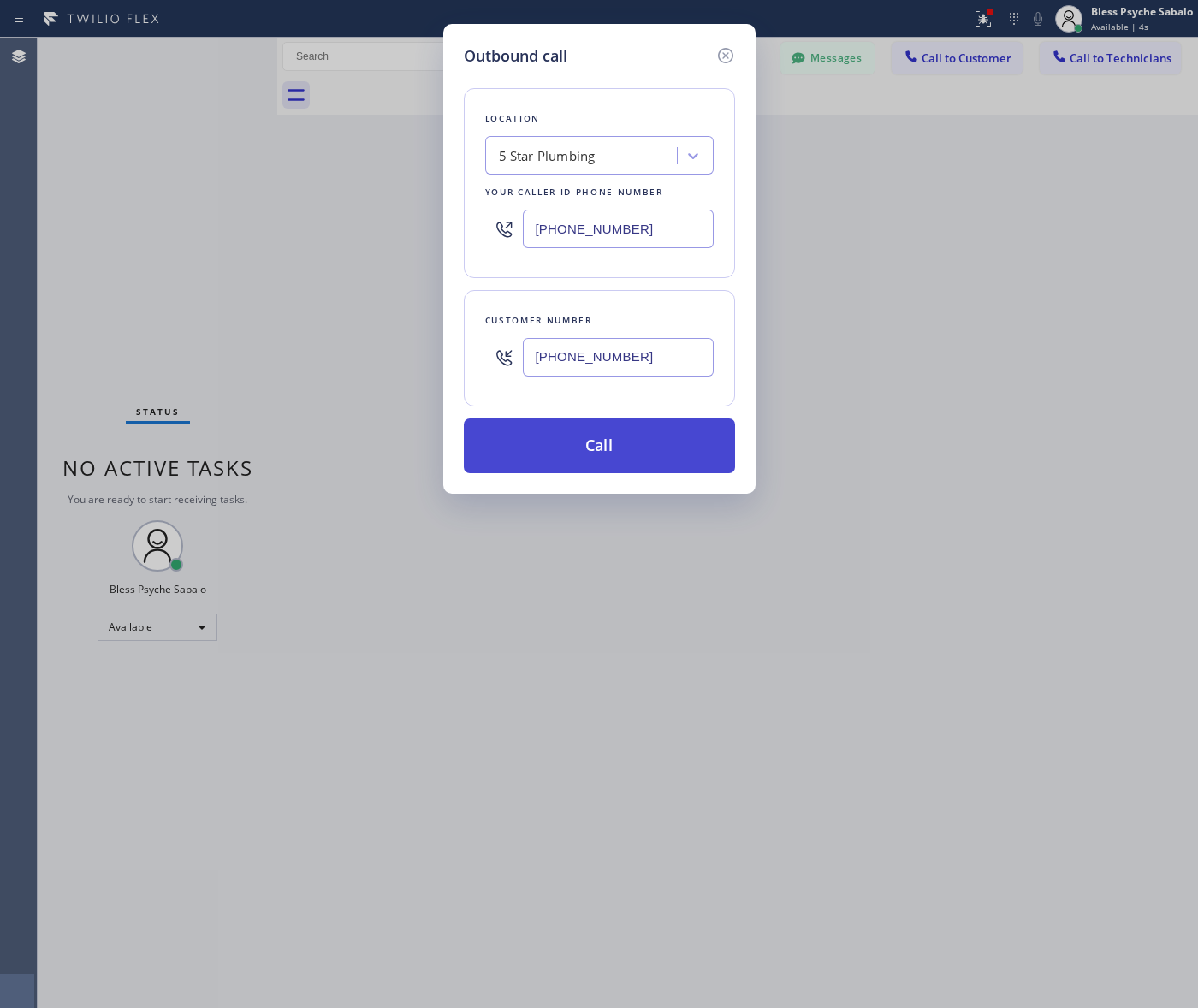
click at [633, 445] on button "Call" at bounding box center [599, 445] width 271 height 54
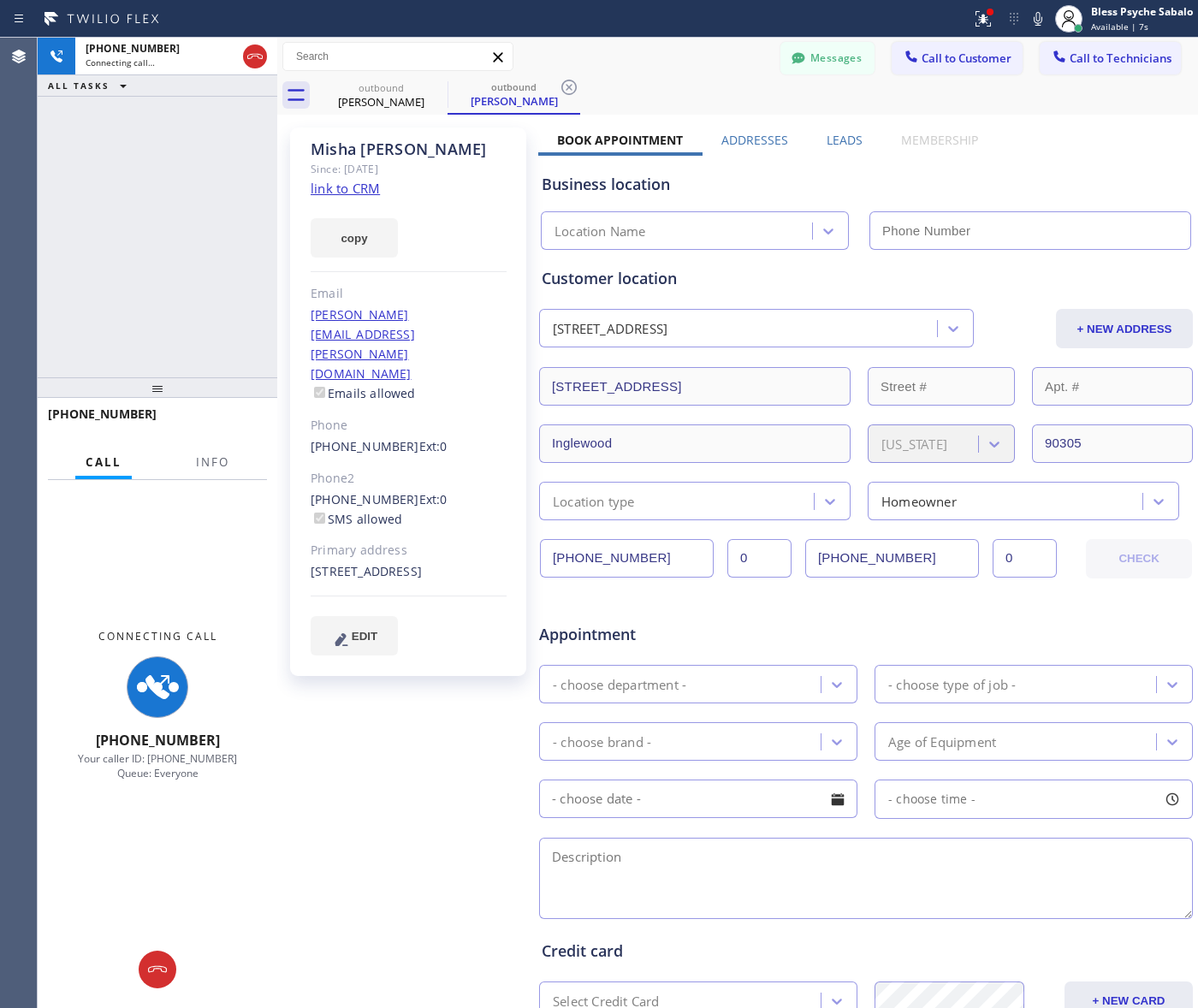
click at [141, 146] on div "+19734624657 Connecting call… ALL TASKS ALL TASKS ACTIVE TASKS TASKS IN WRAP UP" at bounding box center [158, 207] width 239 height 339
type input "[PHONE_NUMBER]"
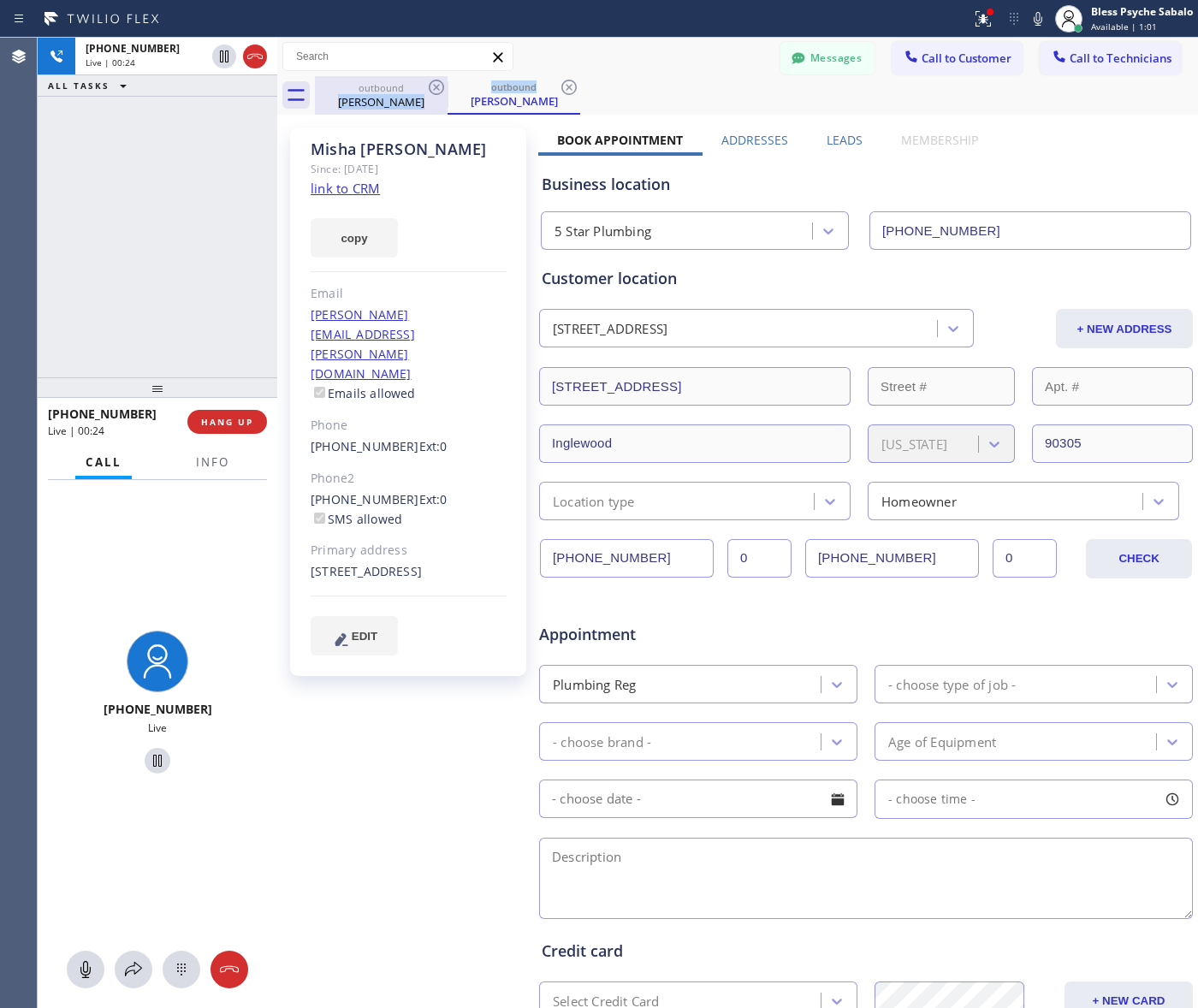
drag, startPoint x: 581, startPoint y: 82, endPoint x: 343, endPoint y: 107, distance: 239.3
click at [343, 107] on div "outbound Misha Berman outbound Misha Berman" at bounding box center [757, 95] width 883 height 39
click at [758, 105] on div "outbound Misha Berman outbound Misha Berman" at bounding box center [757, 95] width 883 height 39
drag, startPoint x: 399, startPoint y: 104, endPoint x: 557, endPoint y: 103, distance: 158.0
click at [557, 103] on div "outbound Misha Berman outbound Misha Berman" at bounding box center [757, 95] width 883 height 39
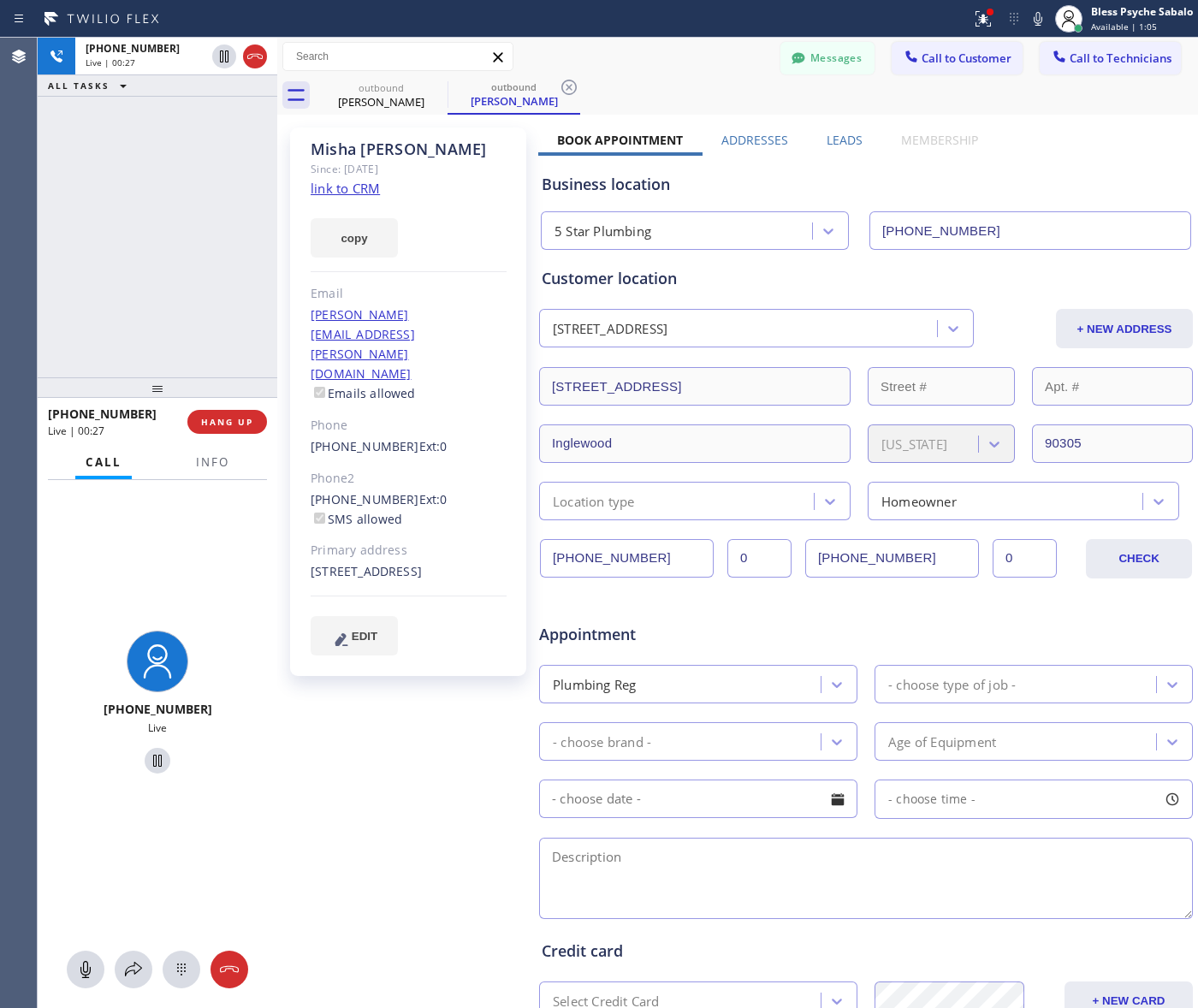
click at [239, 236] on div "+19734624657 Live | 00:27 ALL TASKS ALL TASKS ACTIVE TASKS TASKS IN WRAP UP" at bounding box center [158, 207] width 239 height 339
click at [235, 422] on span "HANG UP" at bounding box center [228, 422] width 53 height 12
click at [211, 288] on div "+19734624657 Live | 00:30 ALL TASKS ALL TASKS ACTIVE TASKS TASKS IN WRAP UP" at bounding box center [158, 207] width 239 height 339
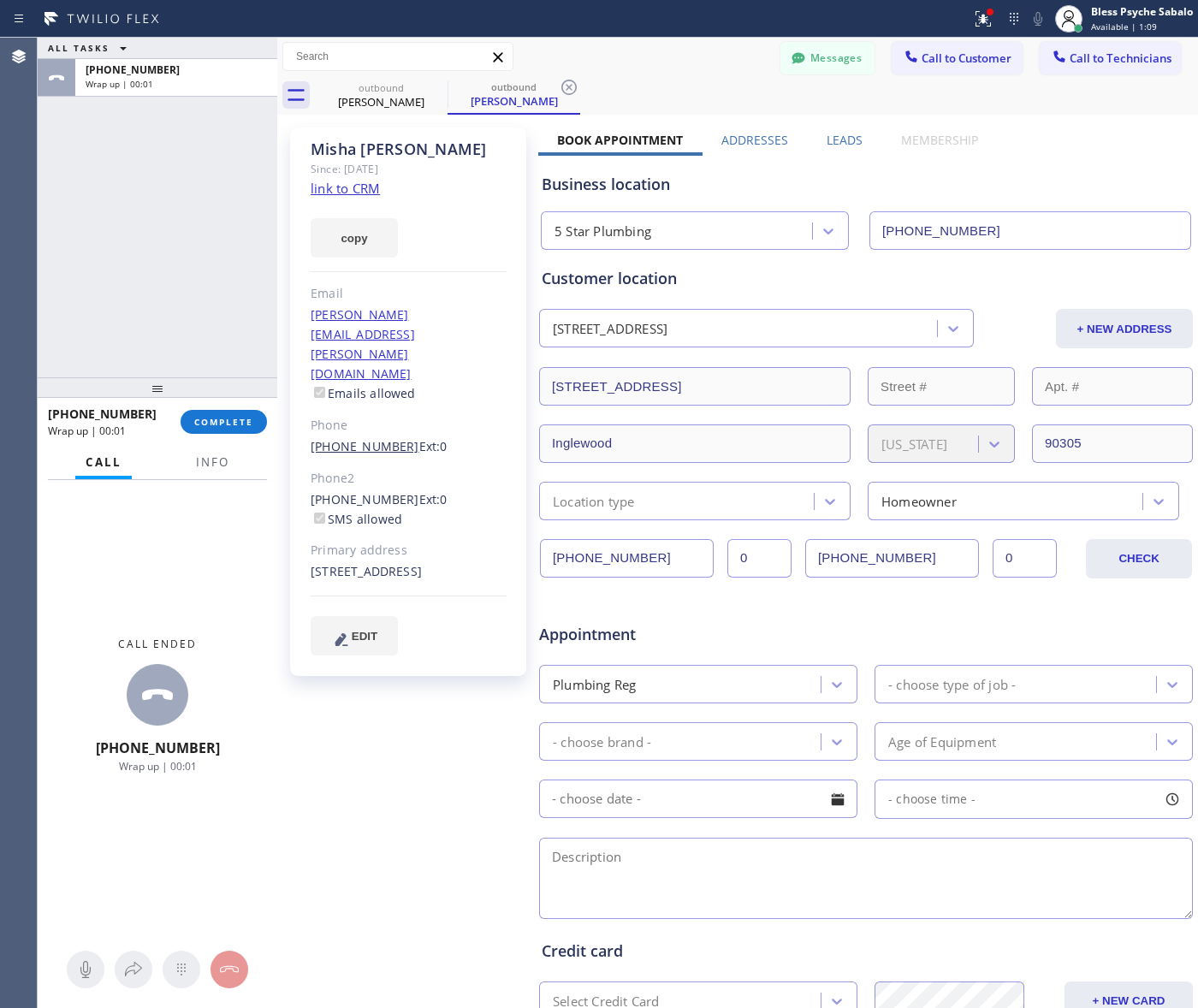
click at [353, 438] on link "[PHONE_NUMBER]" at bounding box center [365, 446] width 109 height 17
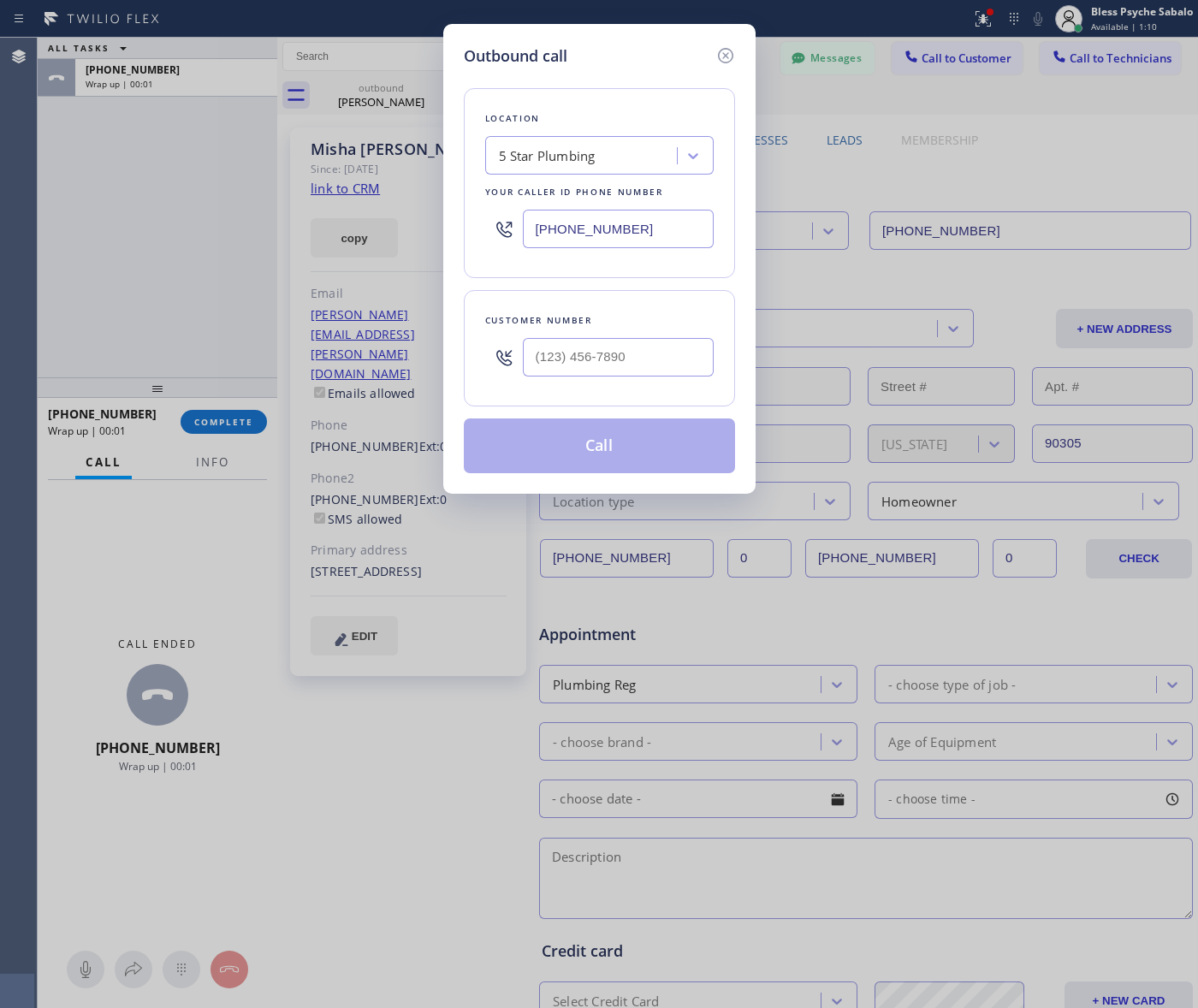
type input "[PHONE_NUMBER]"
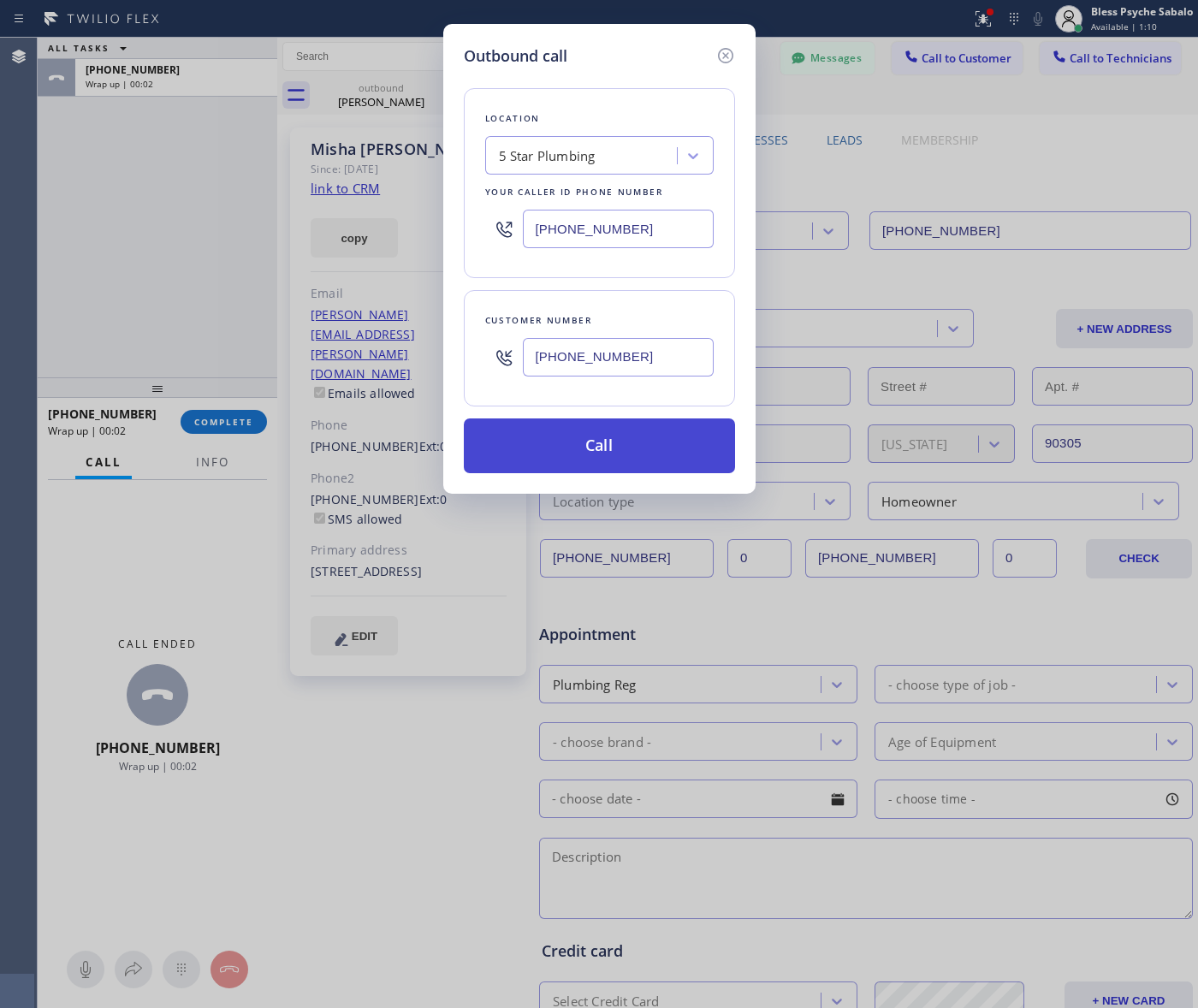
click at [590, 431] on button "Call" at bounding box center [599, 445] width 271 height 54
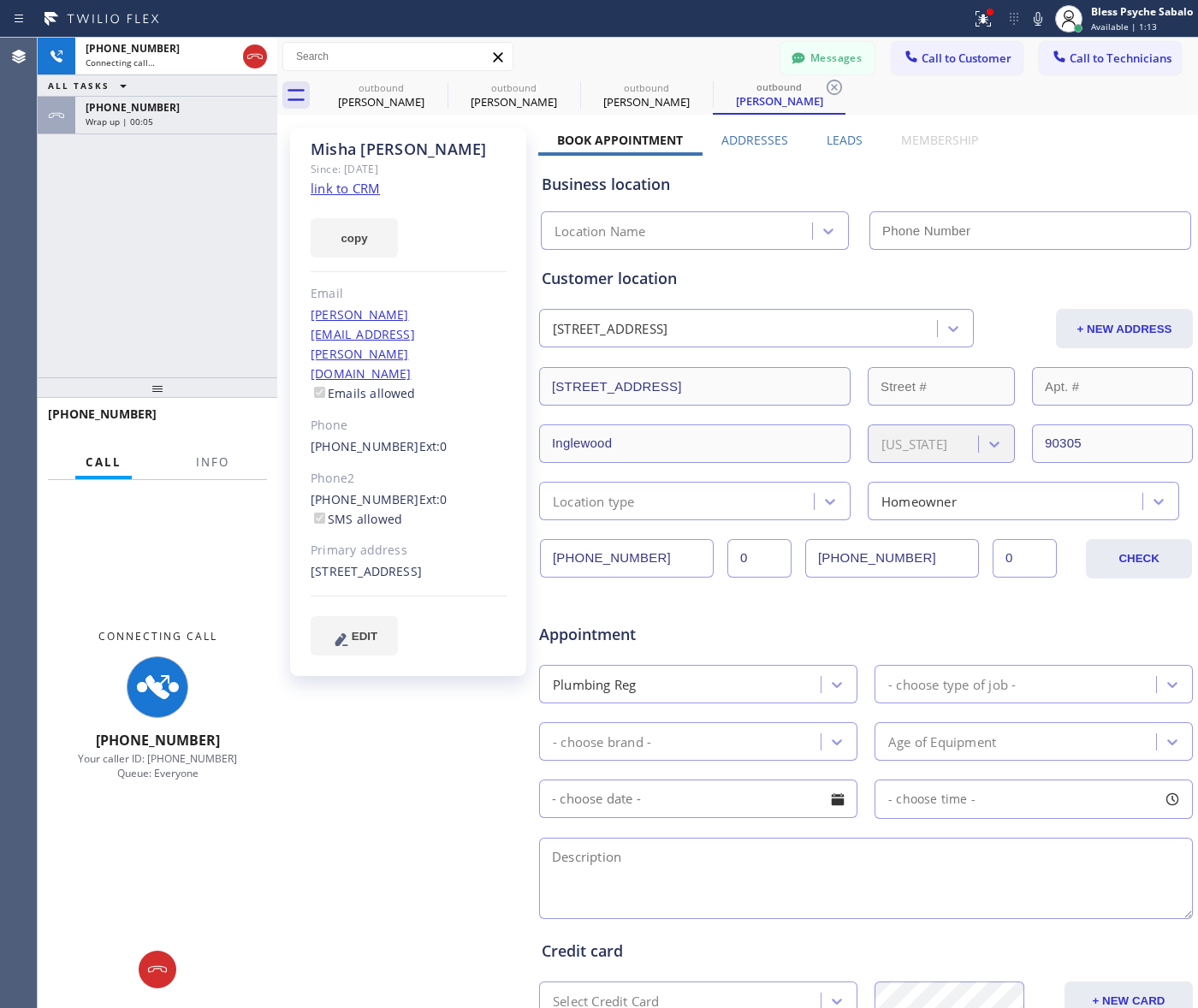
type input "[PHONE_NUMBER]"
click at [828, 57] on button "Messages" at bounding box center [828, 57] width 94 height 32
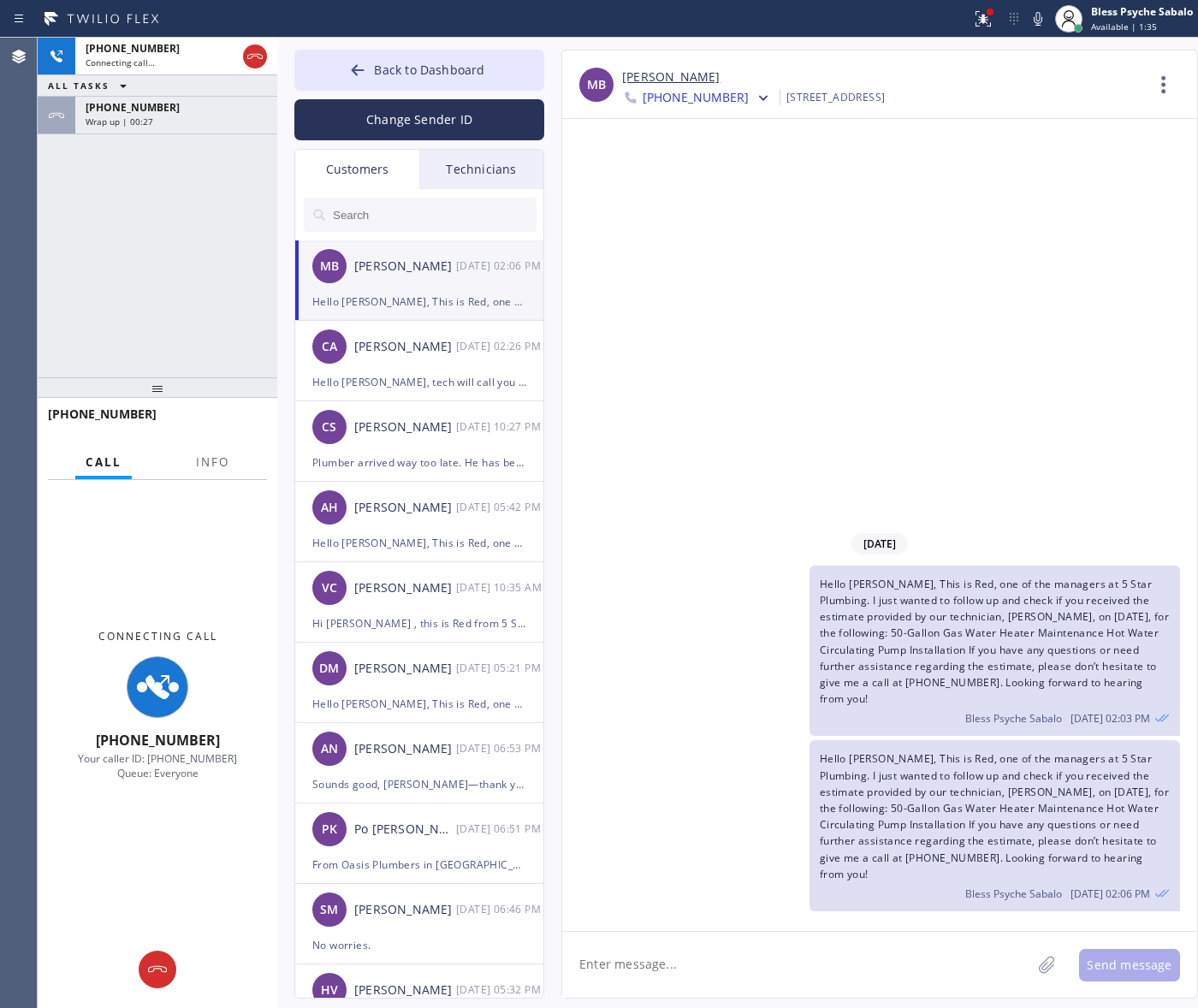
click at [419, 296] on div "Hello [PERSON_NAME], This is Red, one of the managers at 5 Star Plumbing. I jus…" at bounding box center [419, 301] width 214 height 19
click at [793, 159] on div "09/22/2025 Hello Misha, This is Red, one of the managers at 5 Star Plumbing. I …" at bounding box center [879, 524] width 635 height 812
click at [210, 208] on div "+19734624657 Connecting call… ALL TASKS ALL TASKS ACTIVE TASKS TASKS IN WRAP UP…" at bounding box center [158, 207] width 239 height 339
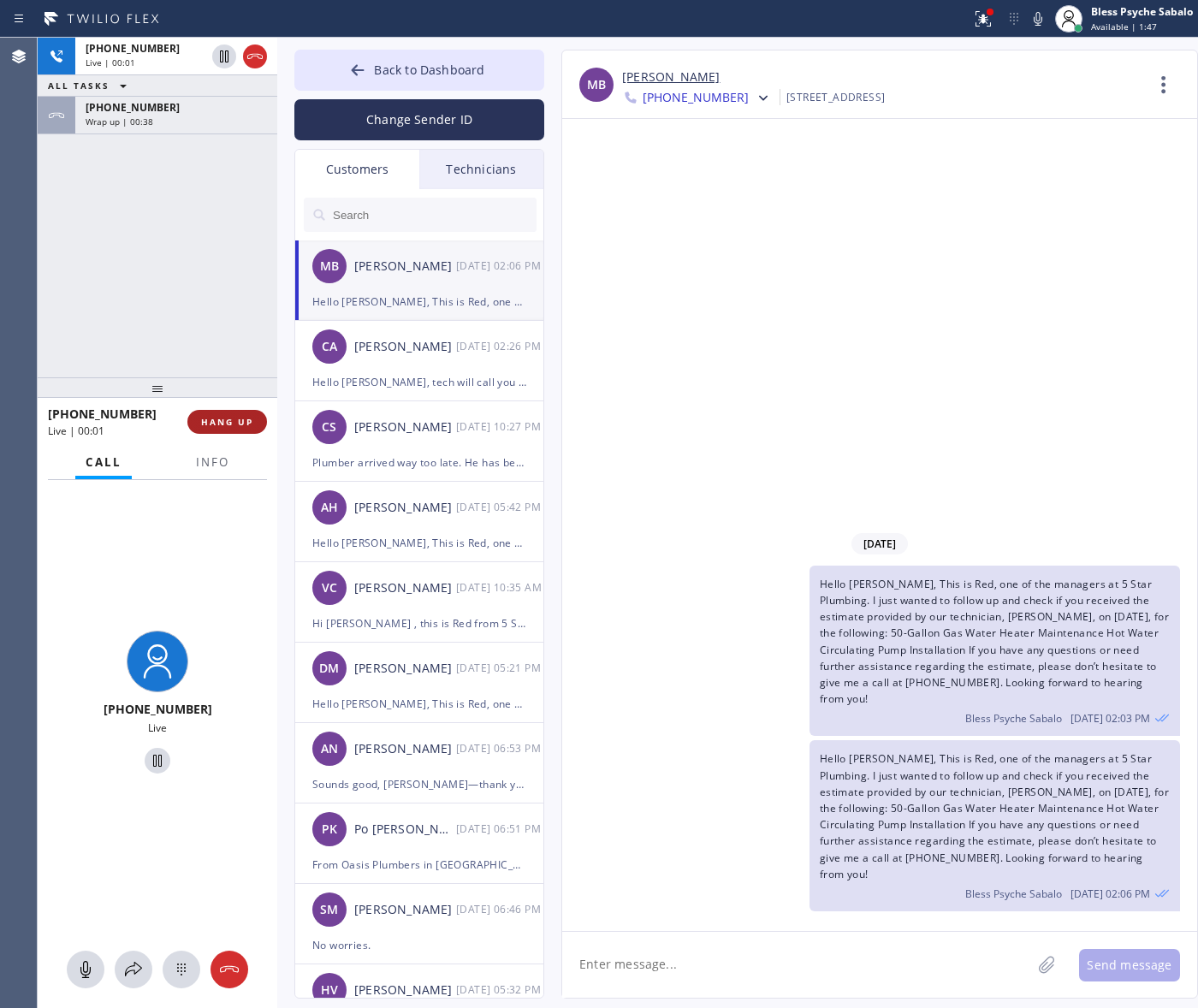
click at [255, 428] on button "HANG UP" at bounding box center [228, 422] width 80 height 24
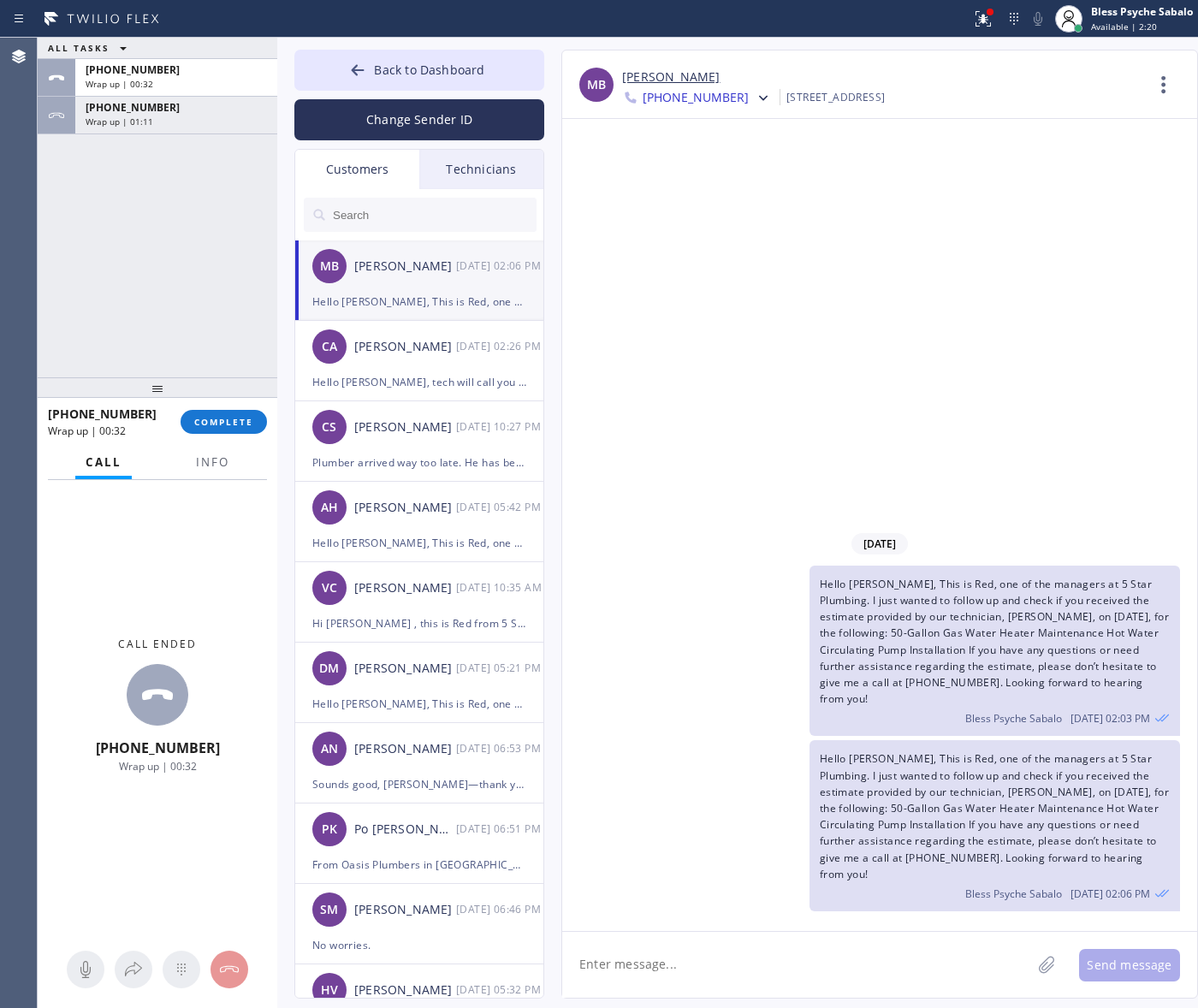
drag, startPoint x: 999, startPoint y: 325, endPoint x: 665, endPoint y: 189, distance: 360.6
click at [998, 315] on div "09/22/2025 Hello Misha, This is Red, one of the managers at 5 Star Plumbing. I …" at bounding box center [879, 524] width 635 height 812
click at [205, 431] on button "COMPLETE" at bounding box center [224, 422] width 87 height 24
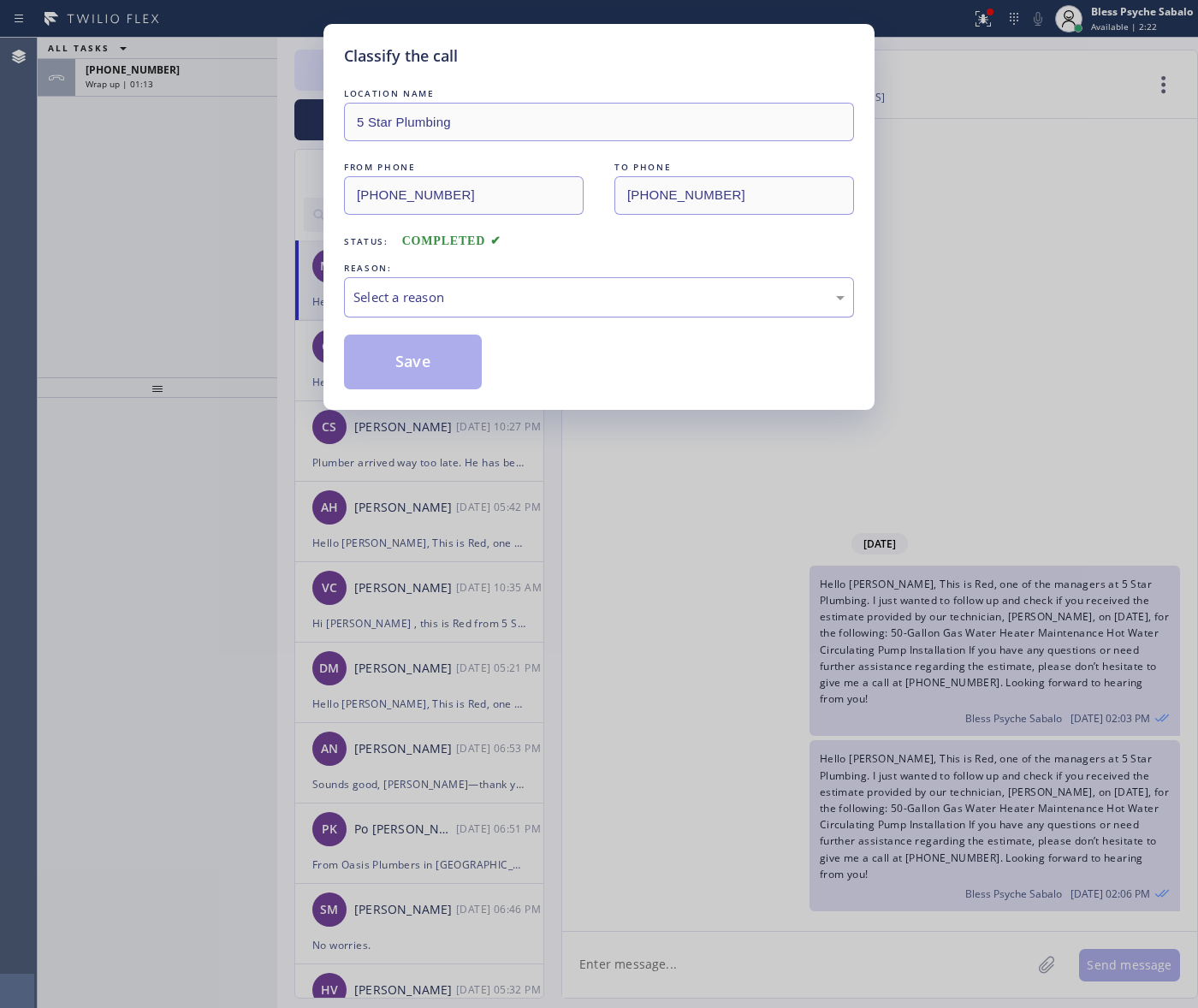
click at [388, 289] on div "Select a reason" at bounding box center [598, 297] width 491 height 19
click at [431, 357] on button "Save" at bounding box center [413, 362] width 138 height 54
click at [439, 358] on div "CA Chad Algorri 09/19 02:26 PM" at bounding box center [420, 346] width 250 height 52
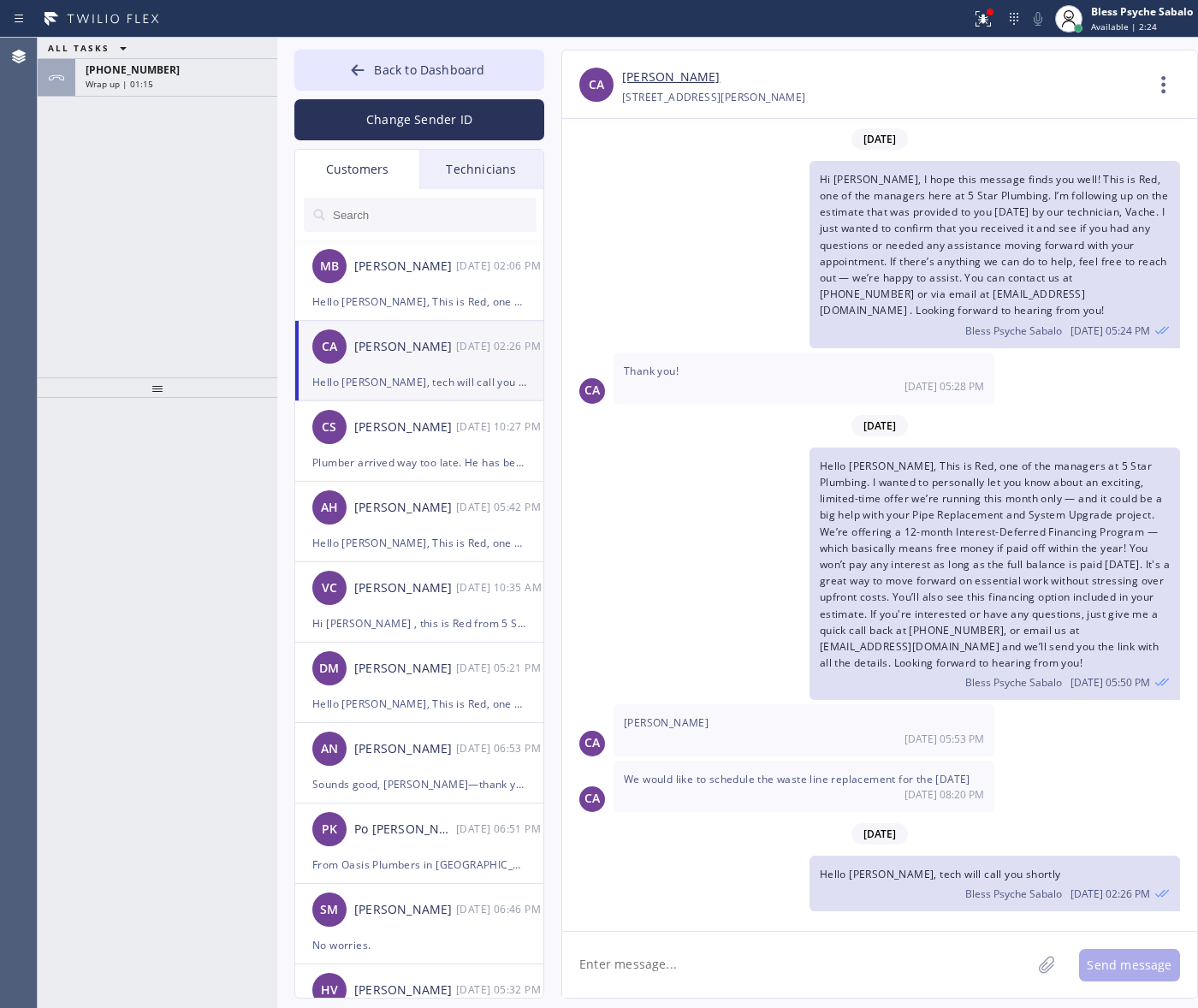
scroll to position [10, 0]
click at [124, 69] on span "[PHONE_NUMBER]" at bounding box center [132, 69] width 94 height 15
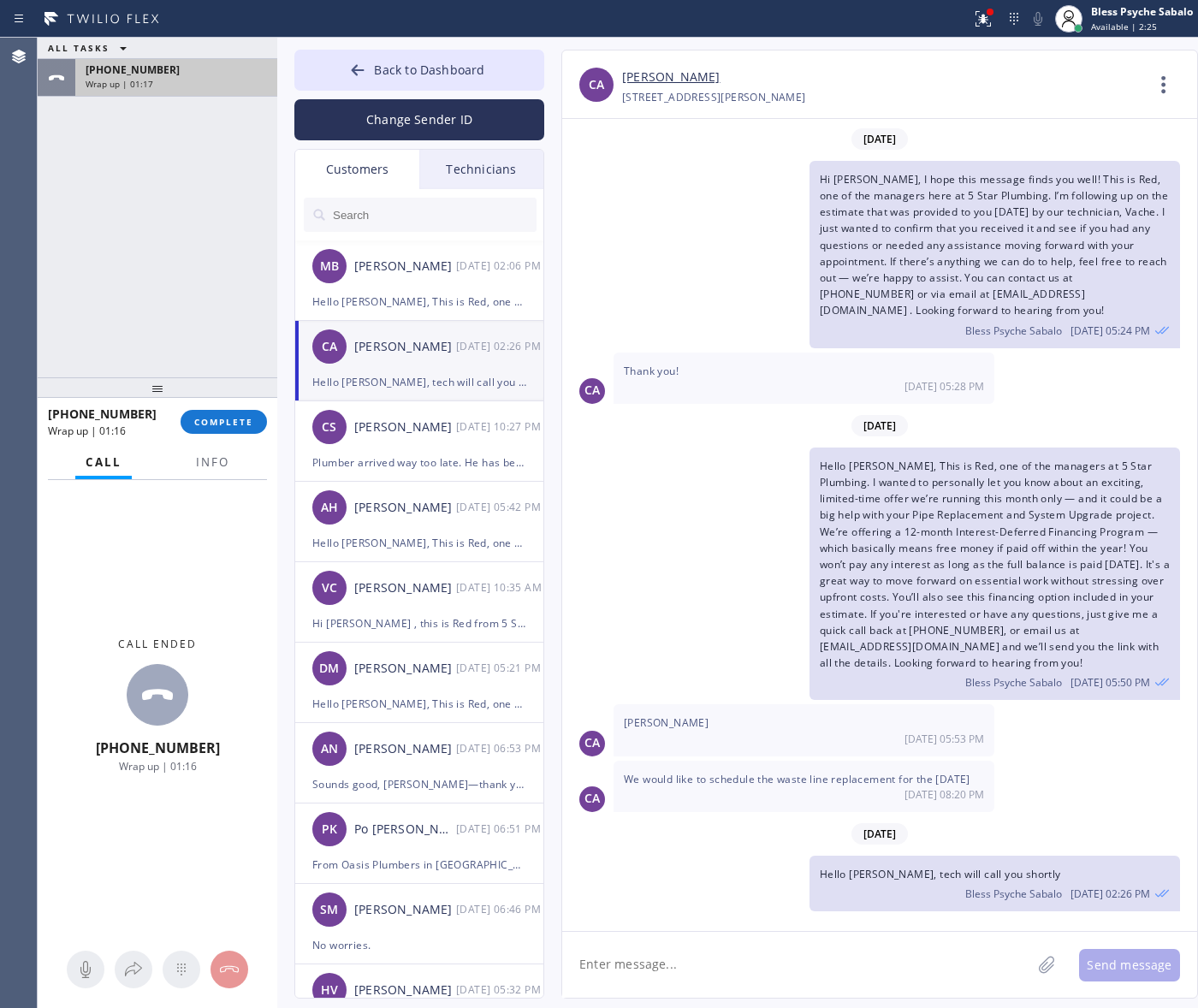
click at [144, 83] on span "Wrap up | 01:17" at bounding box center [120, 84] width 68 height 12
click at [242, 416] on span "COMPLETE" at bounding box center [224, 422] width 59 height 12
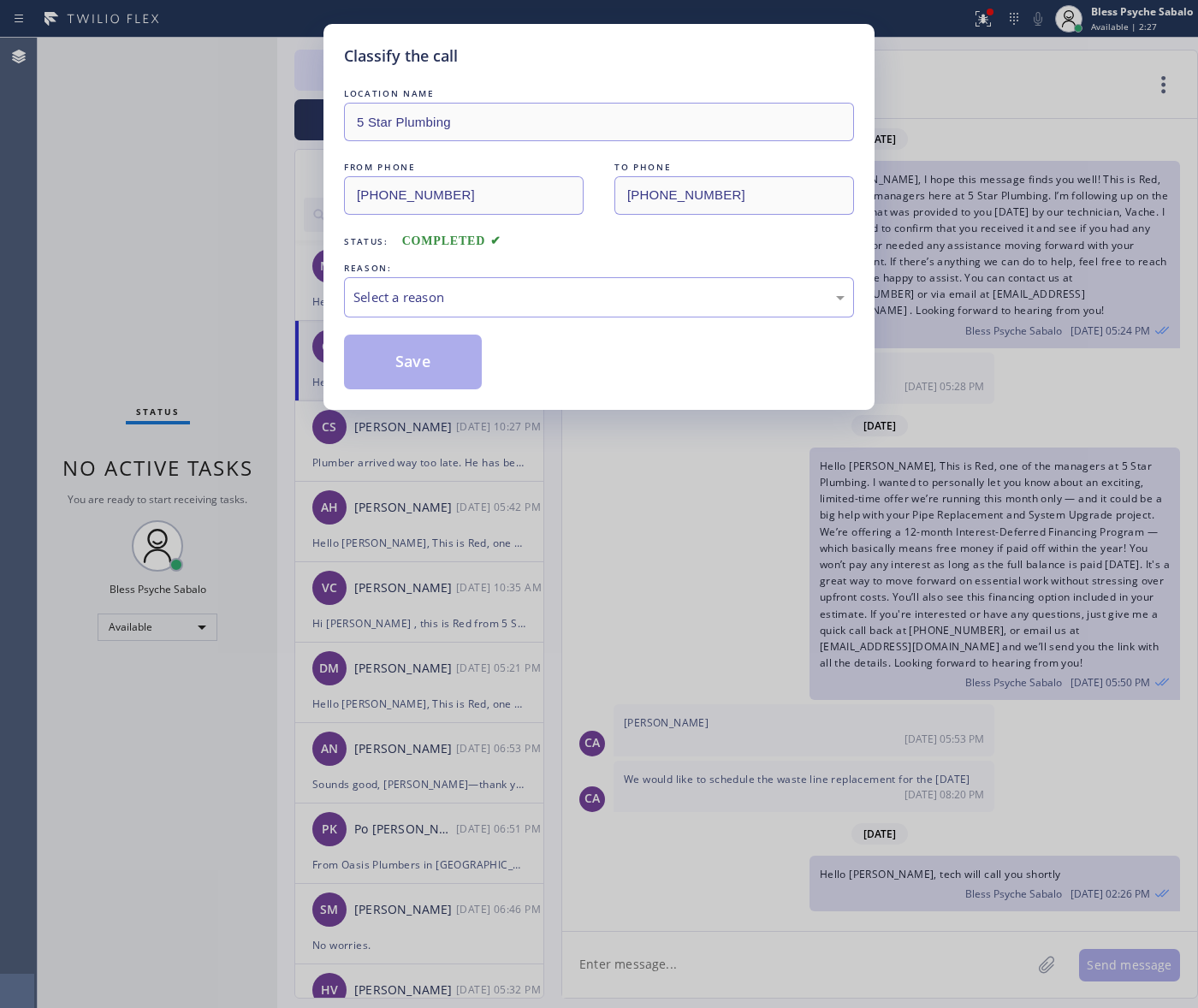
click at [567, 324] on div "LOCATION NAME 5 Star Plumbing FROM PHONE (888) 909-0120 TO PHONE (973) 462-4657…" at bounding box center [599, 236] width 510 height 304
click at [579, 310] on div "Select a reason" at bounding box center [599, 296] width 510 height 40
click at [437, 353] on button "Save" at bounding box center [413, 362] width 138 height 54
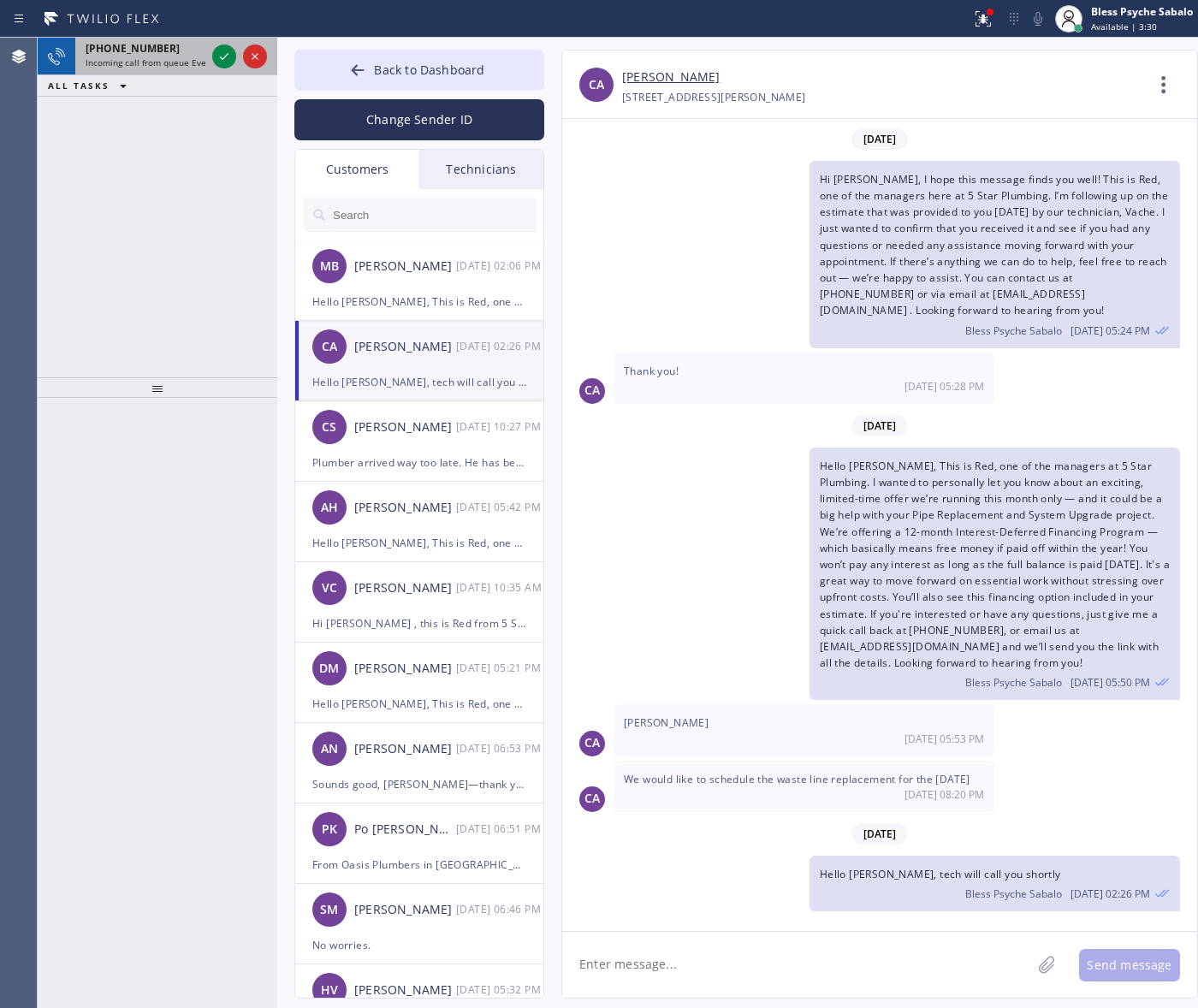
click at [117, 68] on div "+19734624657 Incoming call from queue Everybody" at bounding box center [141, 56] width 133 height 38
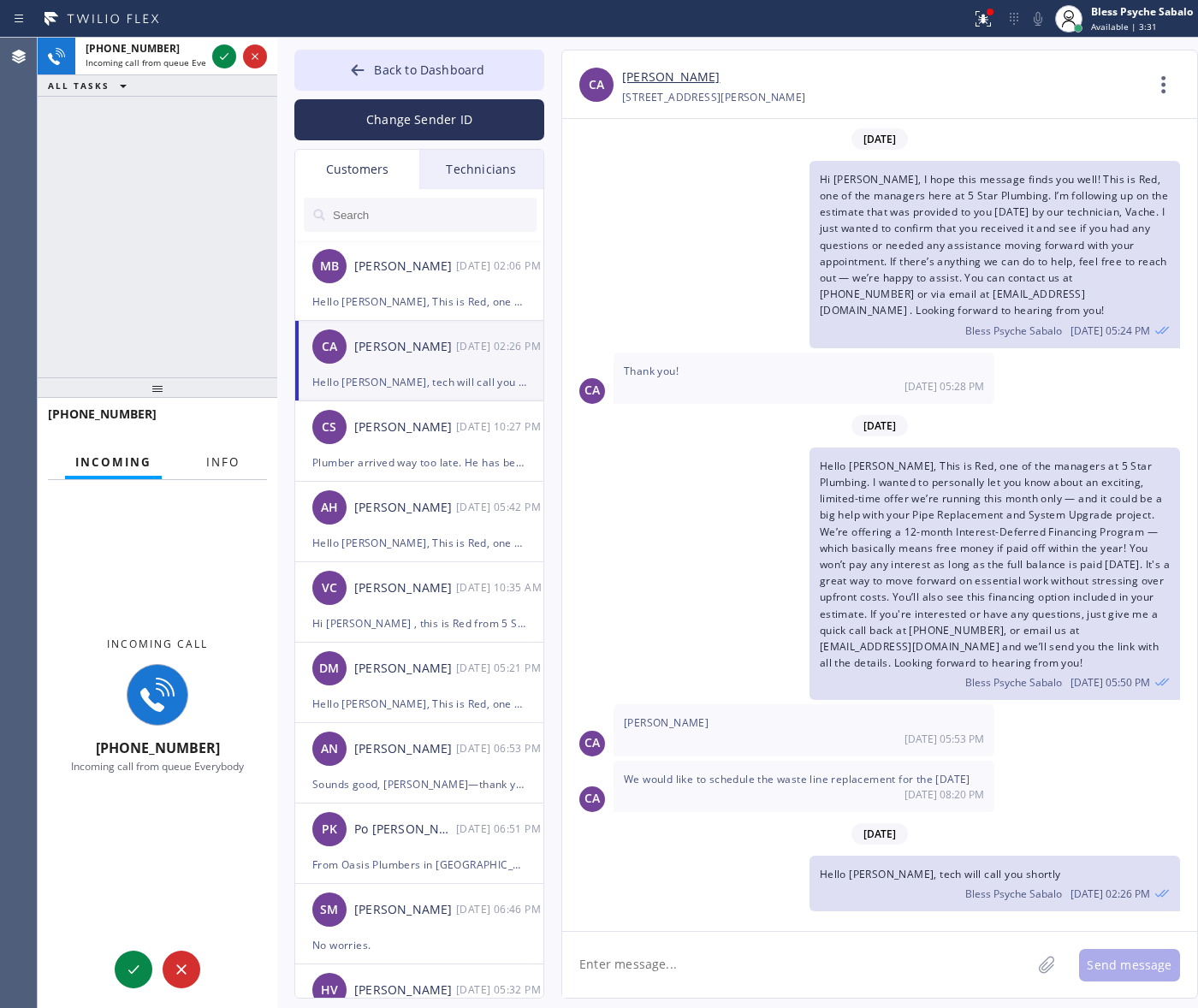
click at [199, 463] on button "Info" at bounding box center [223, 462] width 53 height 33
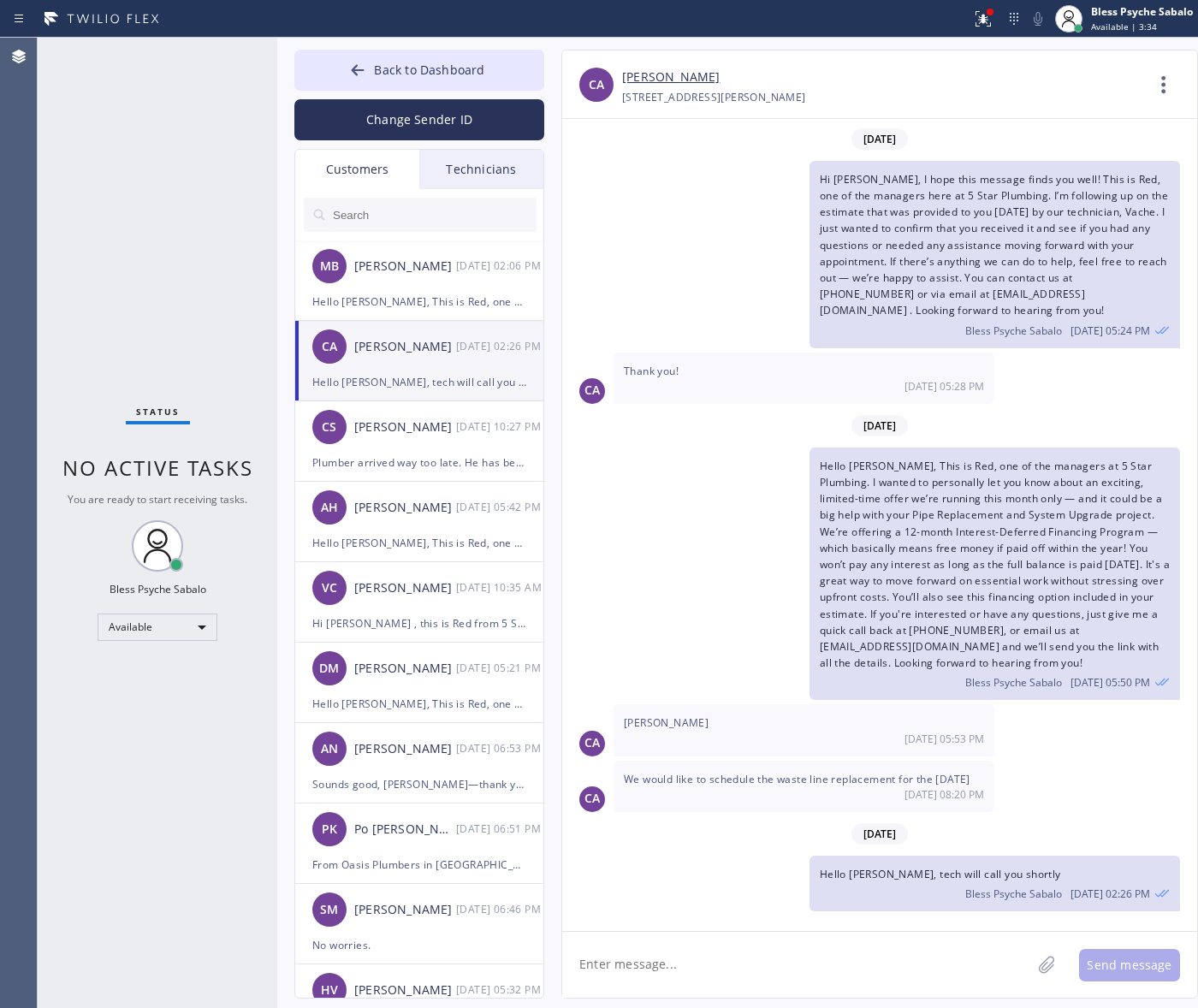
click at [663, 424] on div "[DATE]" at bounding box center [879, 426] width 635 height 35
click at [752, 326] on div "Hi Chad, I hope this message finds you well! This is Red, one of the managers h…" at bounding box center [870, 254] width 617 height 188
click at [655, 421] on div "[DATE]" at bounding box center [879, 426] width 635 height 35
click at [469, 272] on div "[DATE] 02:06 PM" at bounding box center [501, 265] width 89 height 19
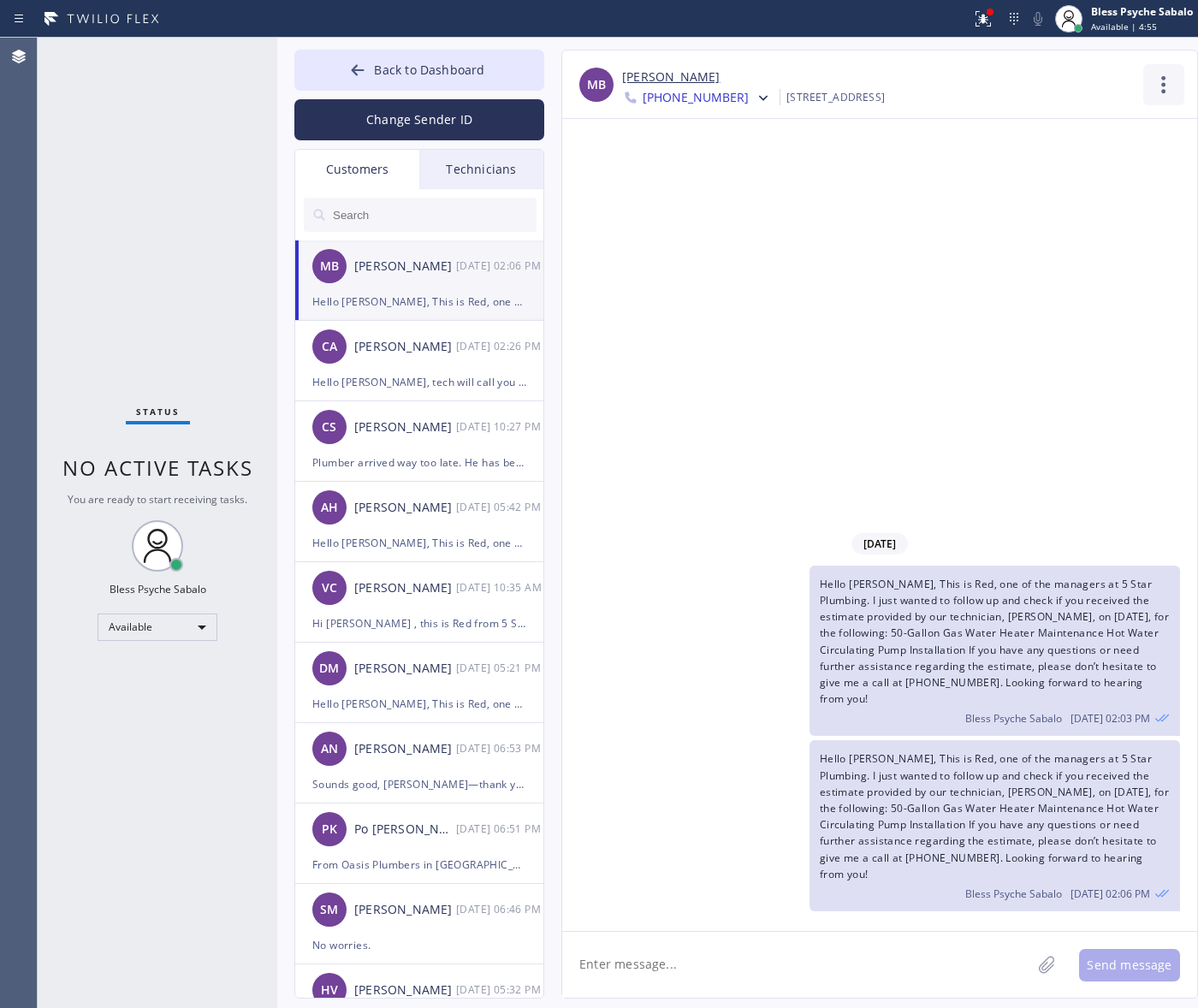
click at [1171, 90] on icon at bounding box center [1164, 85] width 41 height 41
click at [612, 312] on div at bounding box center [599, 504] width 1198 height 1008
click at [480, 172] on div "Technicians" at bounding box center [481, 169] width 124 height 39
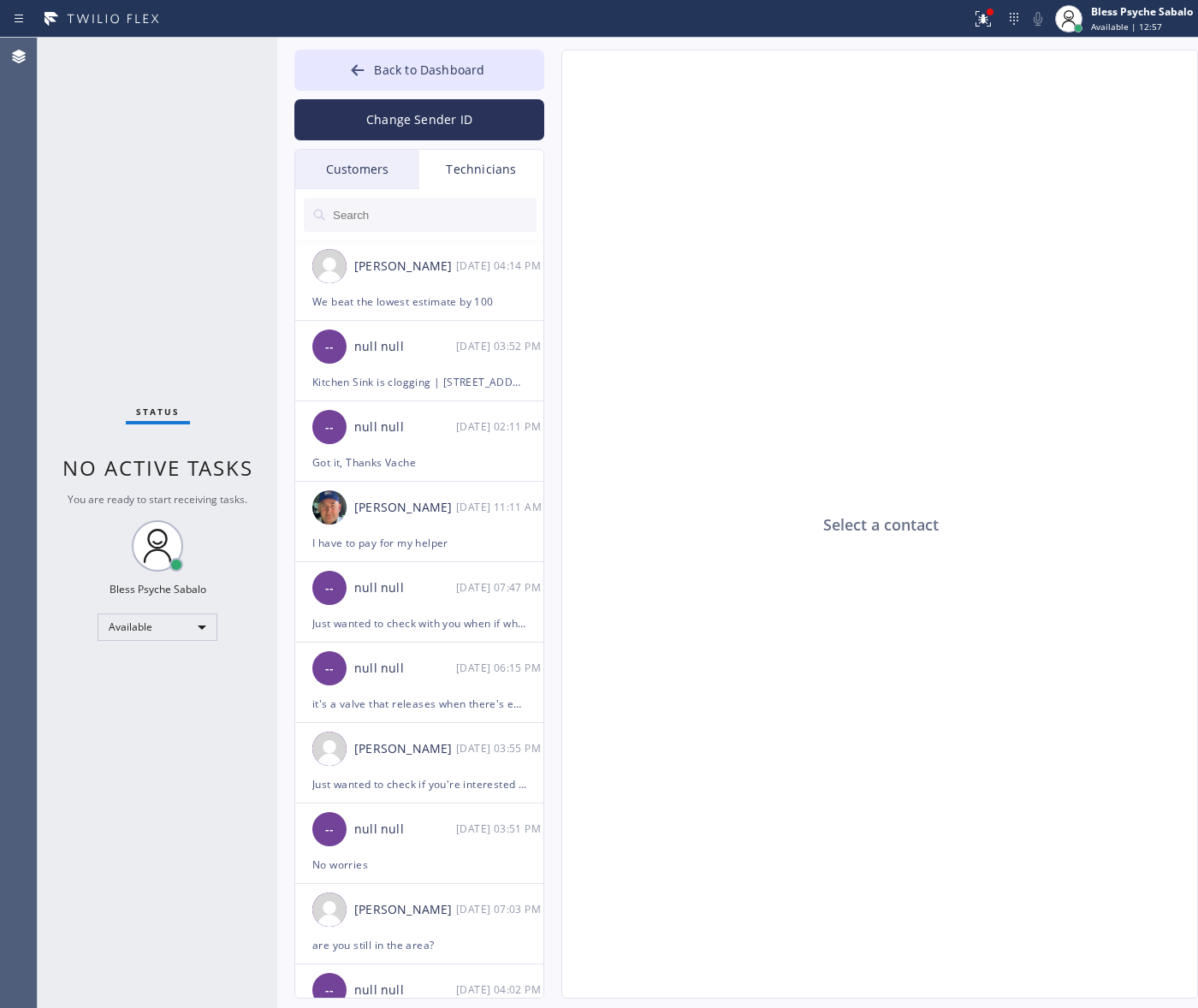
click at [356, 180] on div "Customers" at bounding box center [358, 169] width 124 height 39
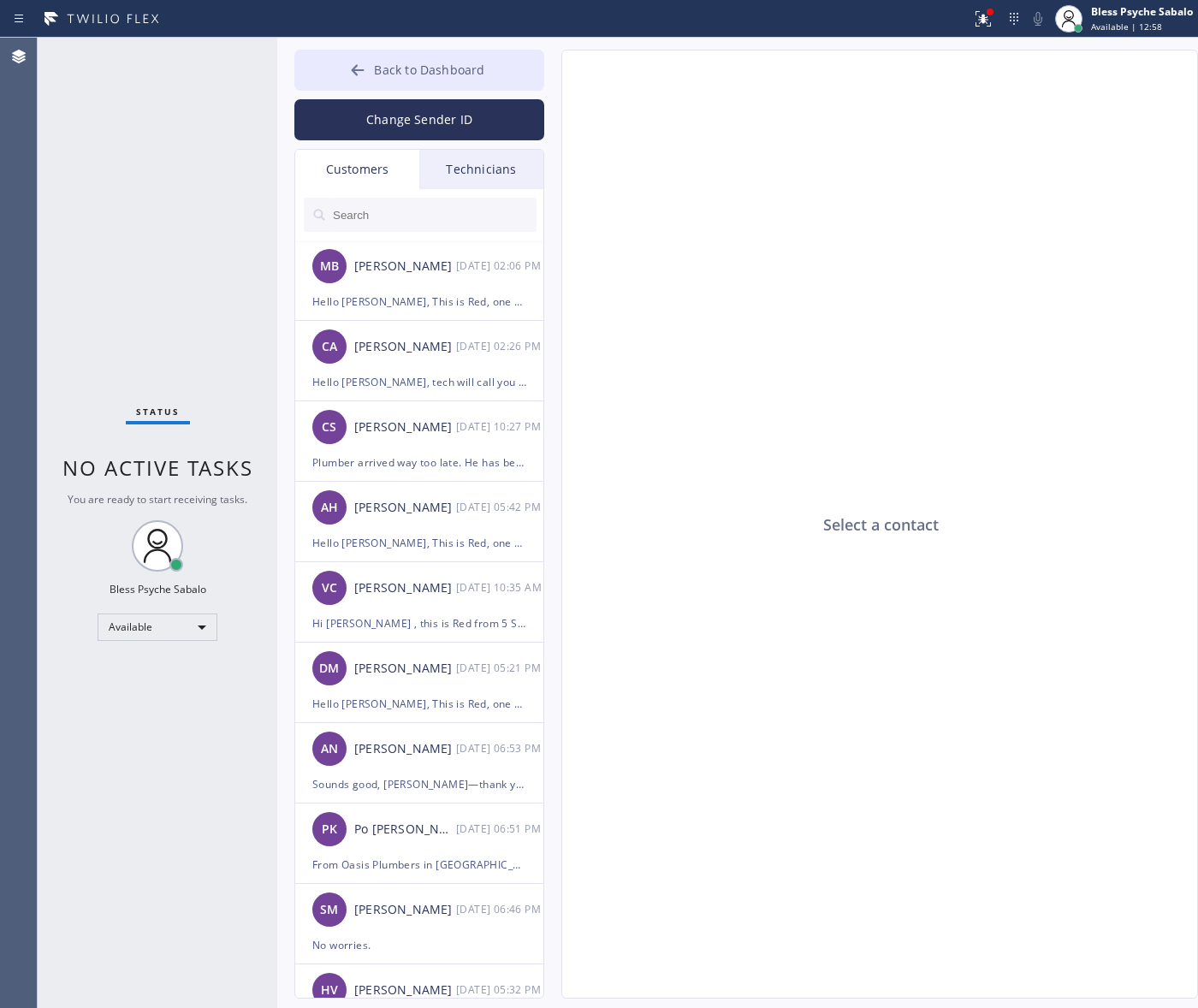
click at [431, 83] on button "Back to Dashboard" at bounding box center [419, 70] width 250 height 41
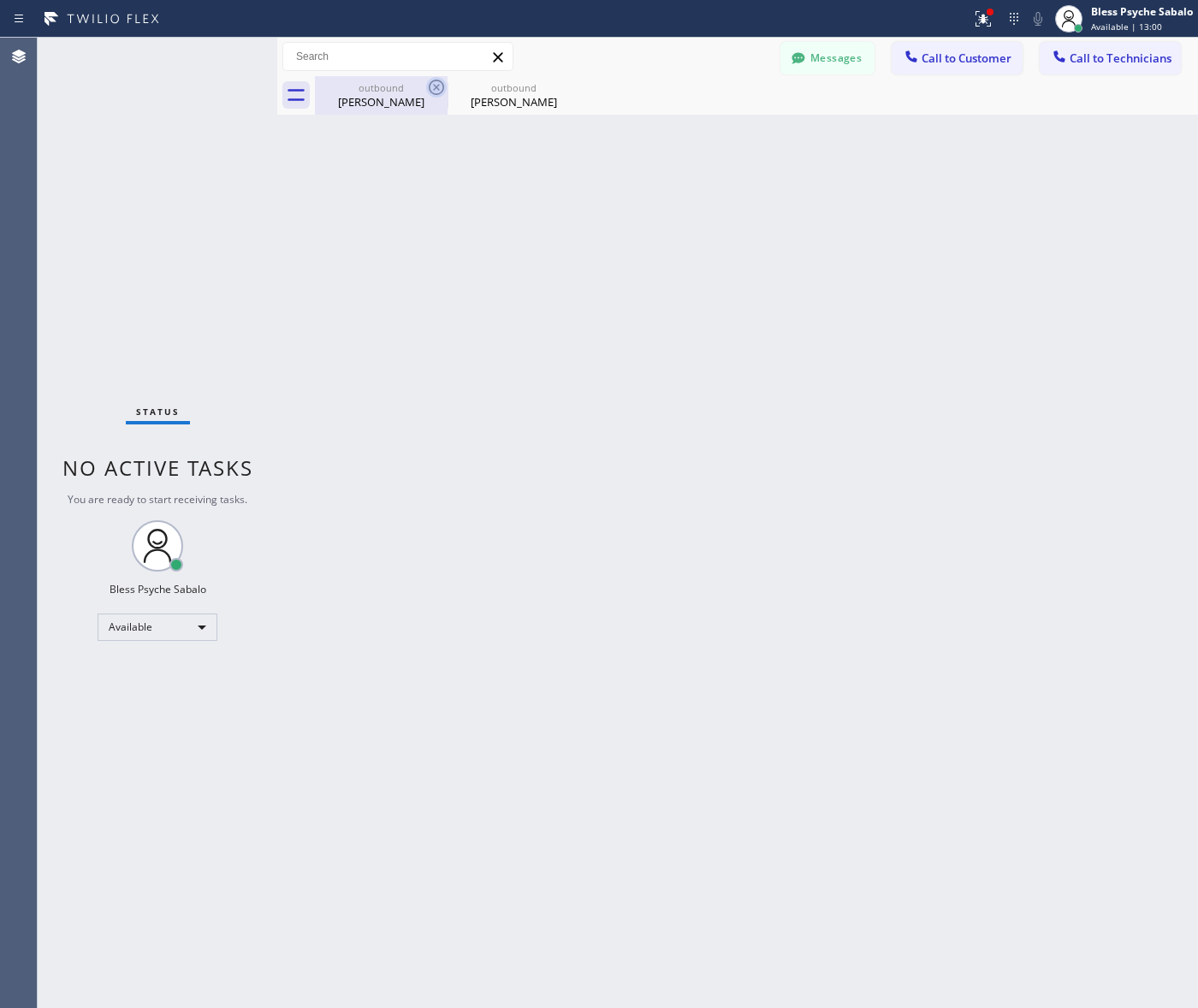
click at [442, 83] on icon at bounding box center [437, 87] width 16 height 16
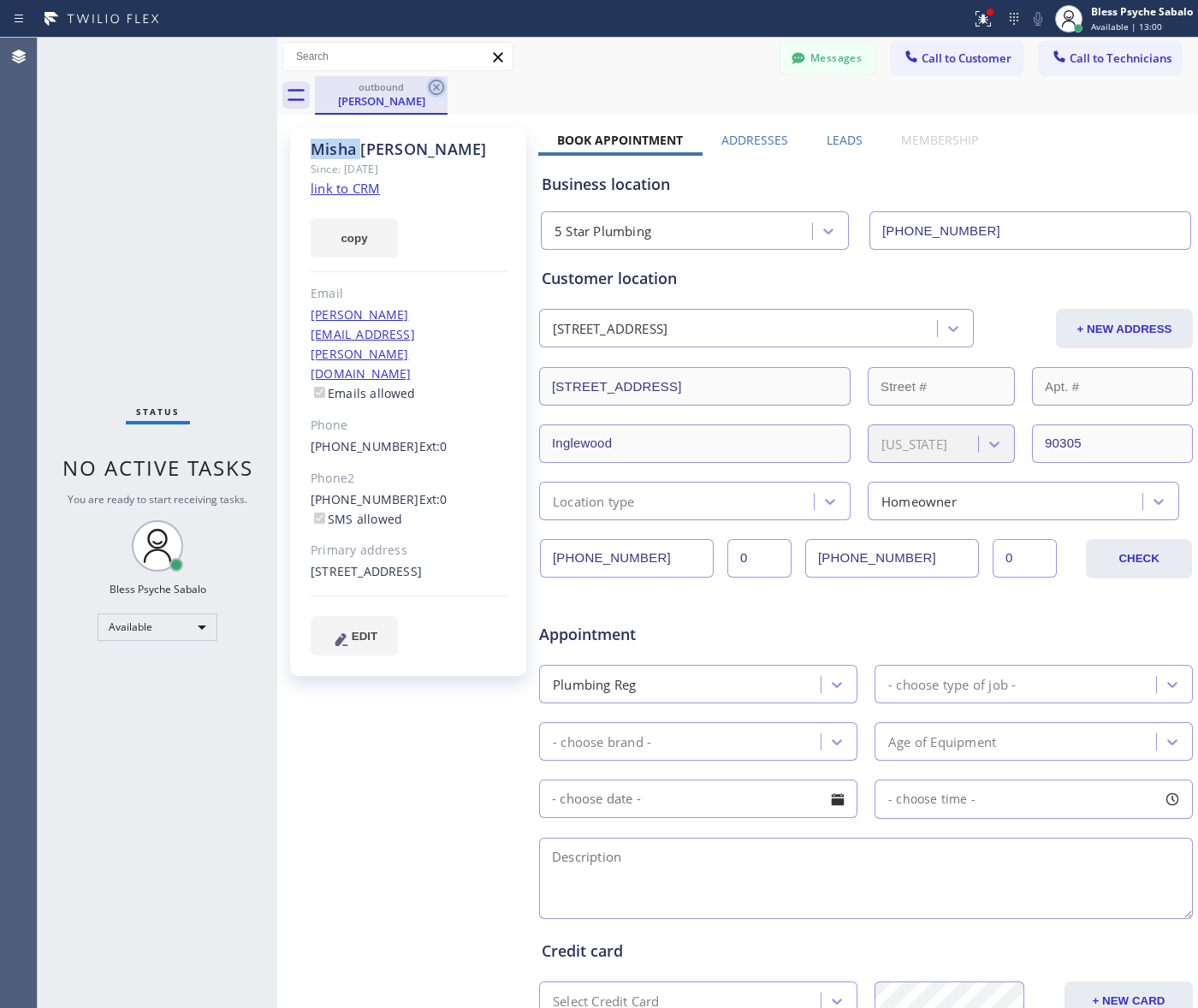
click at [441, 83] on icon at bounding box center [437, 87] width 16 height 16
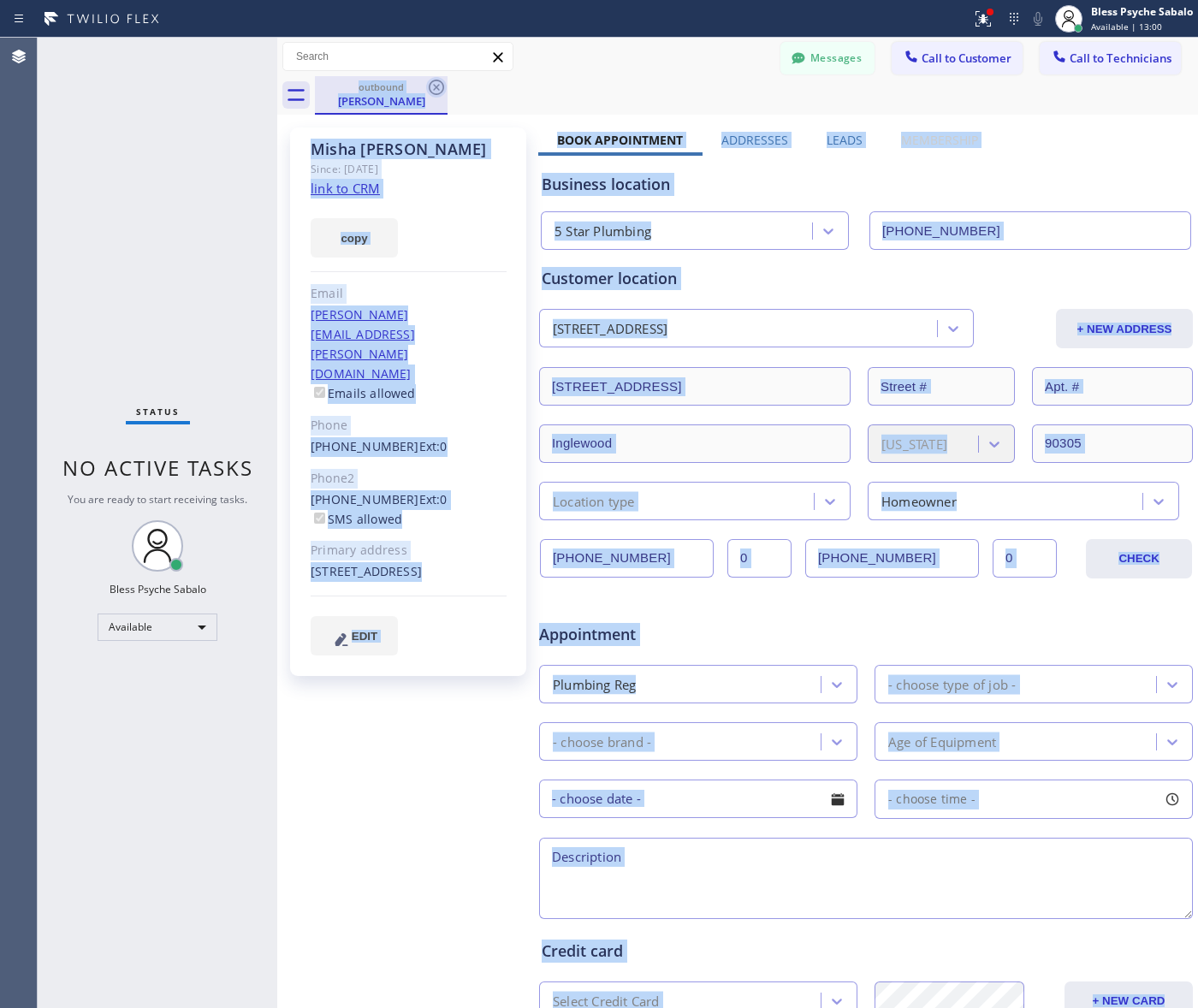
click at [441, 83] on div "outbound Misha Berman" at bounding box center [757, 95] width 883 height 39
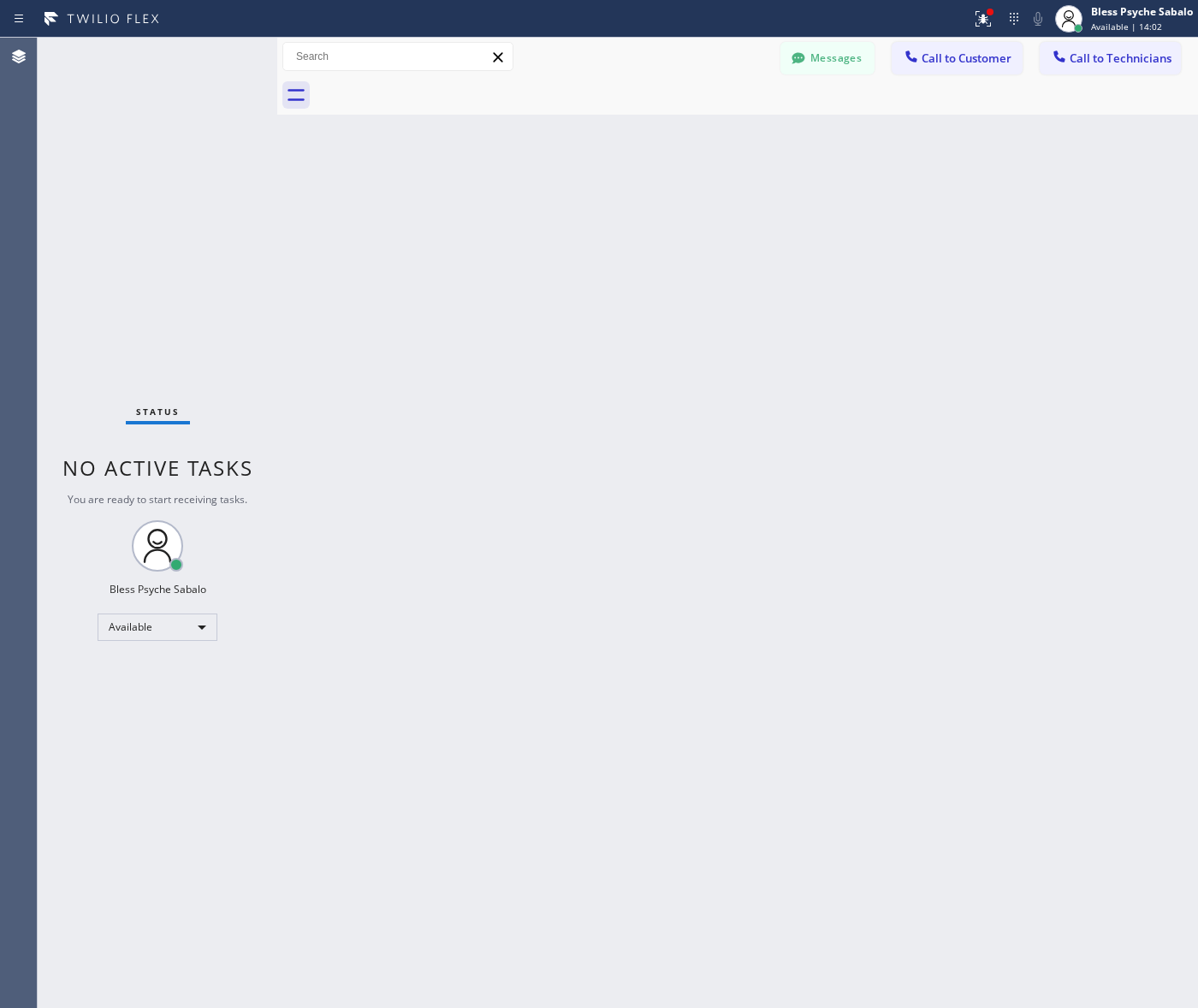
click at [827, 71] on button "Messages" at bounding box center [828, 57] width 94 height 32
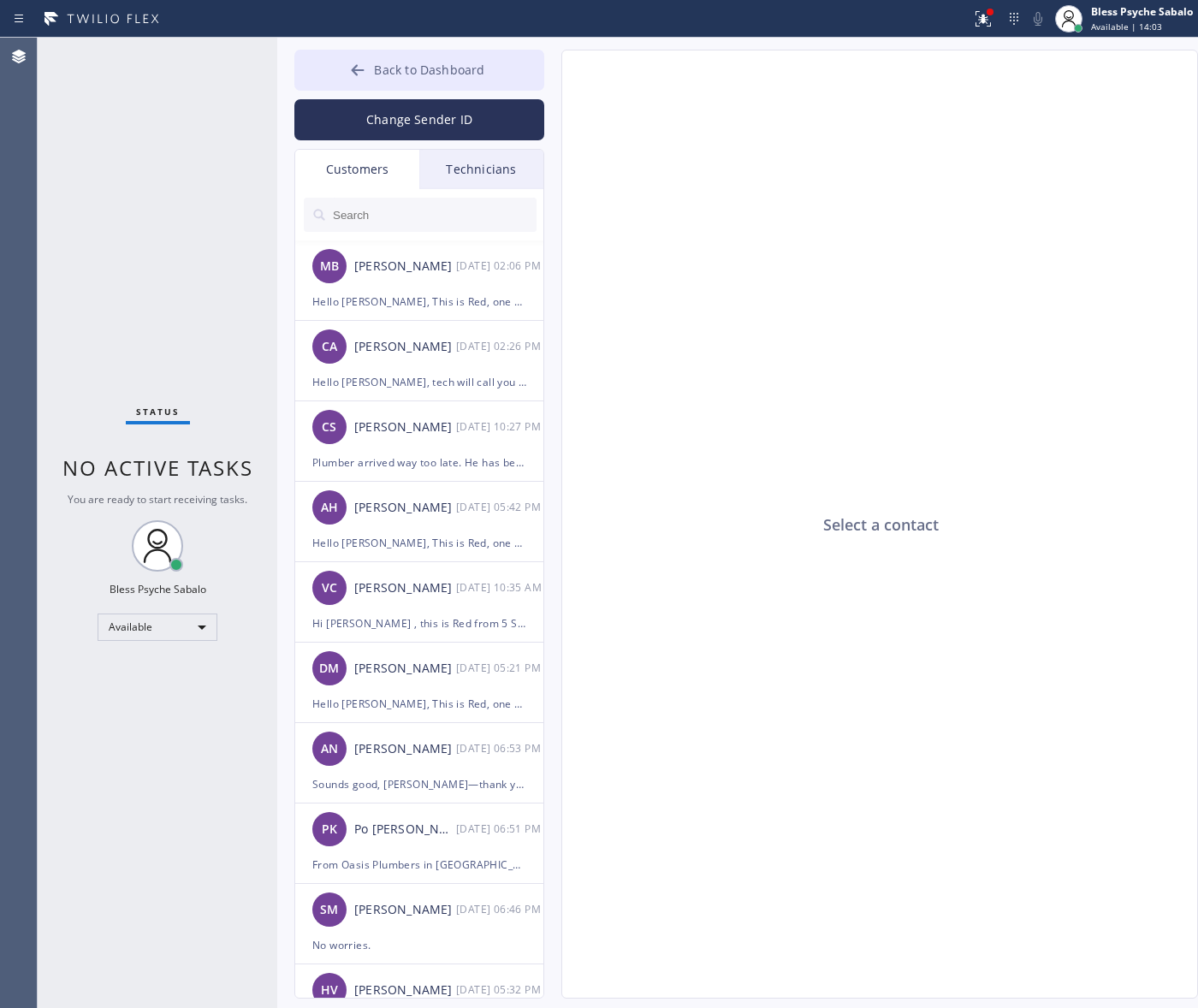
click at [479, 62] on span "Back to Dashboard" at bounding box center [430, 69] width 111 height 17
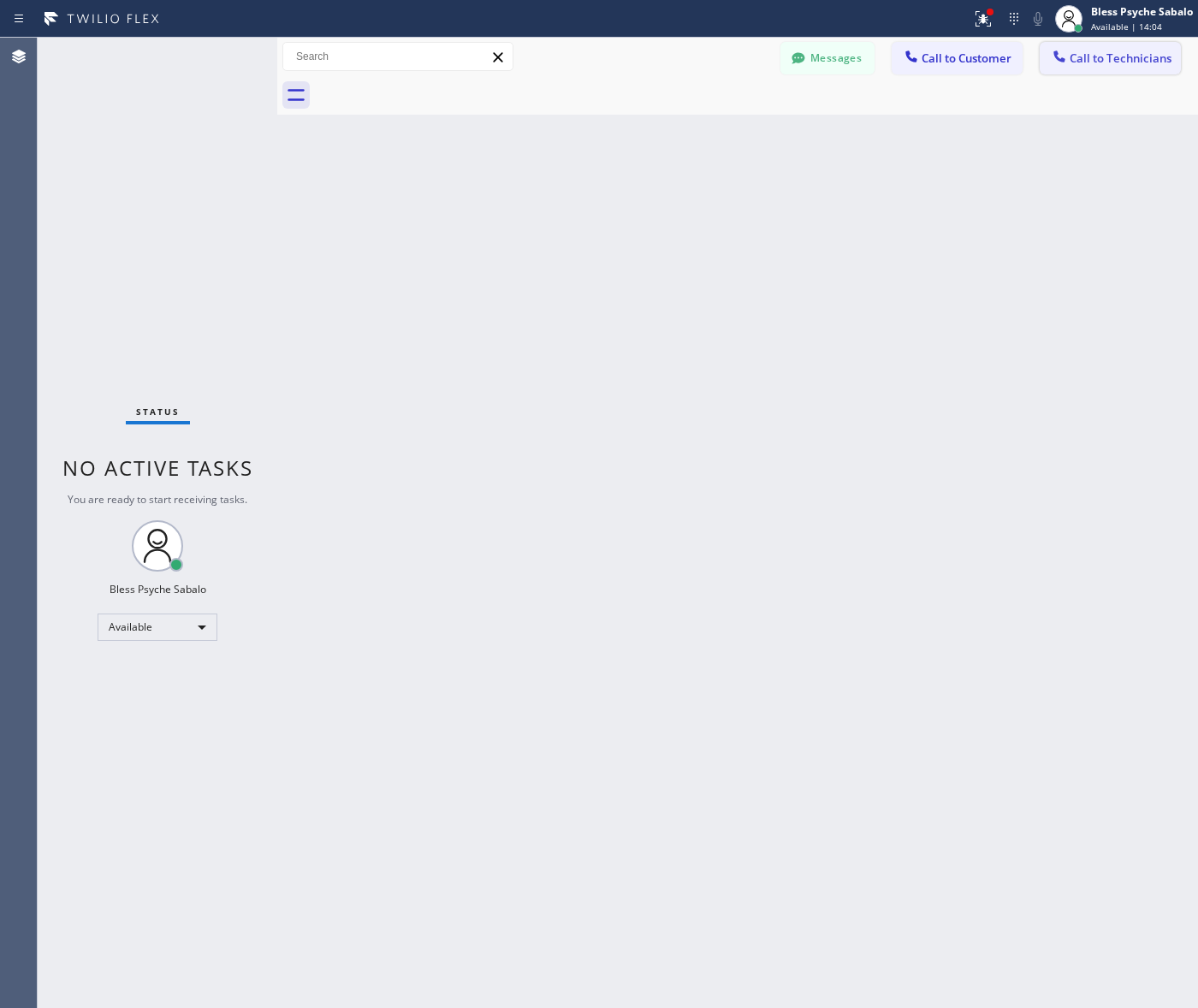
click at [1078, 58] on span "Call to Technicians" at bounding box center [1120, 58] width 102 height 16
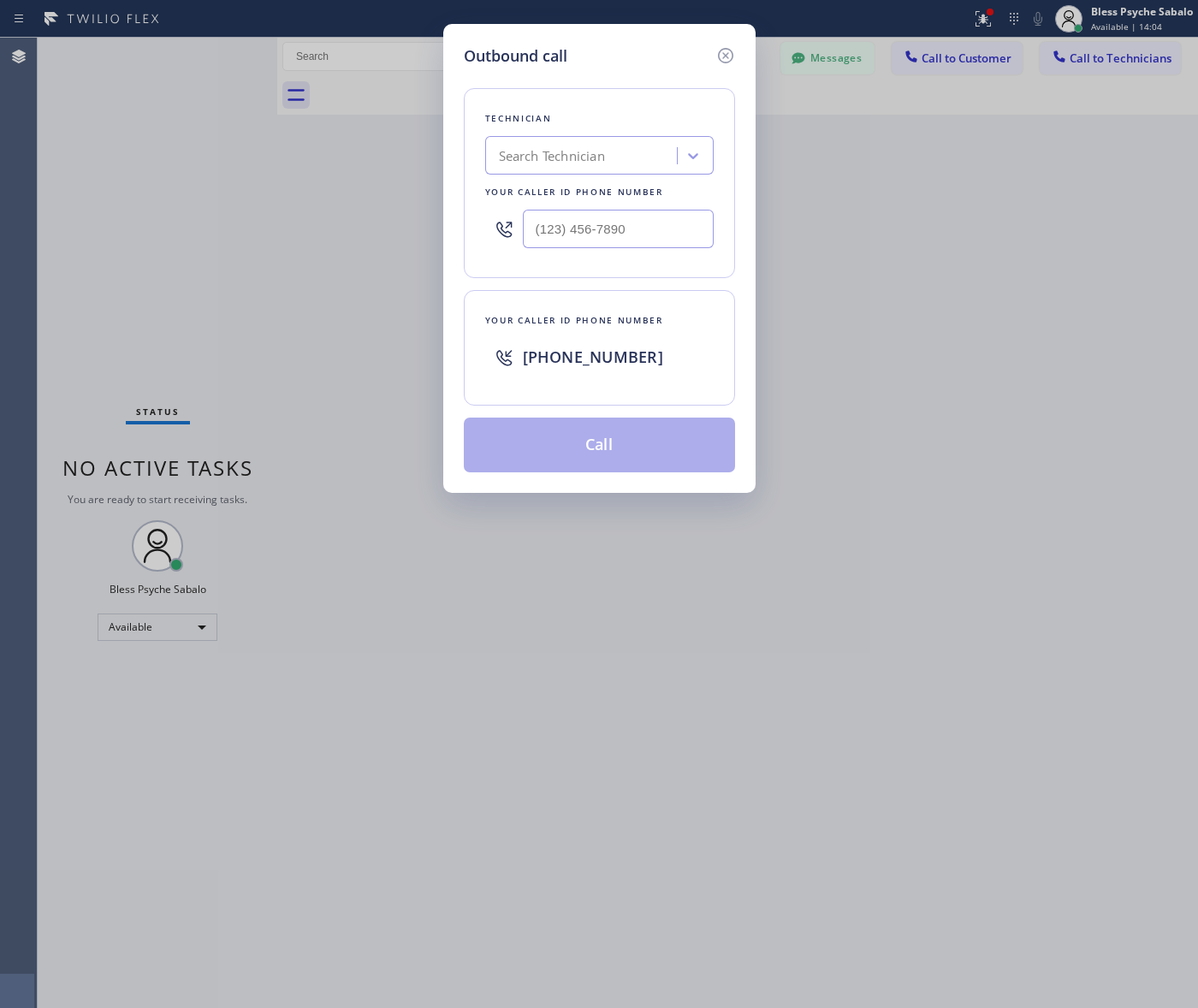
click at [593, 155] on div "Search Technician" at bounding box center [551, 156] width 106 height 19
type input "(___) ___-____"
click at [600, 232] on input "(___) ___-____" at bounding box center [618, 229] width 191 height 39
click at [731, 52] on icon at bounding box center [724, 55] width 16 height 16
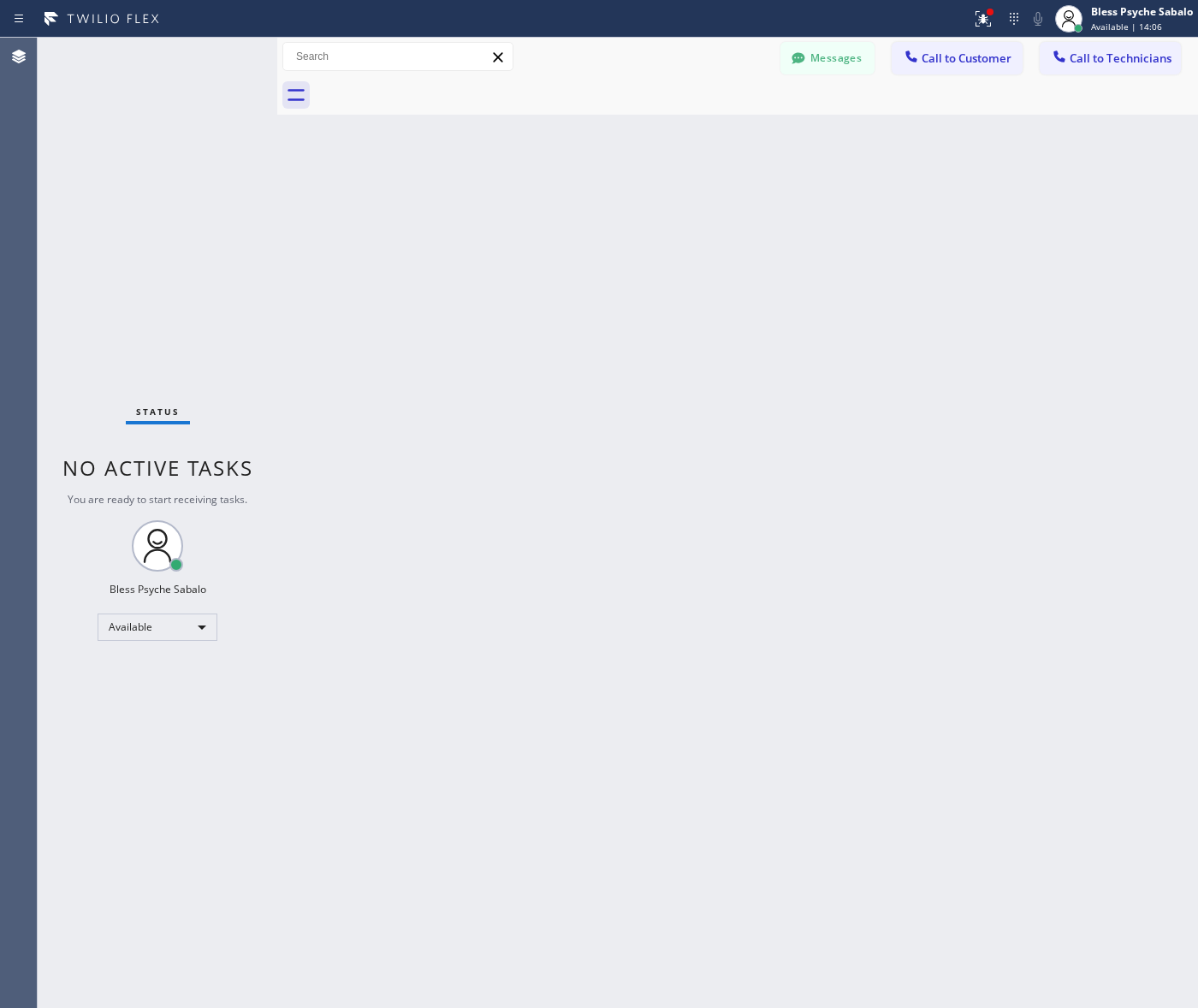
click at [937, 111] on div at bounding box center [757, 95] width 883 height 39
click at [1096, 70] on button "Call to Technicians" at bounding box center [1110, 57] width 141 height 32
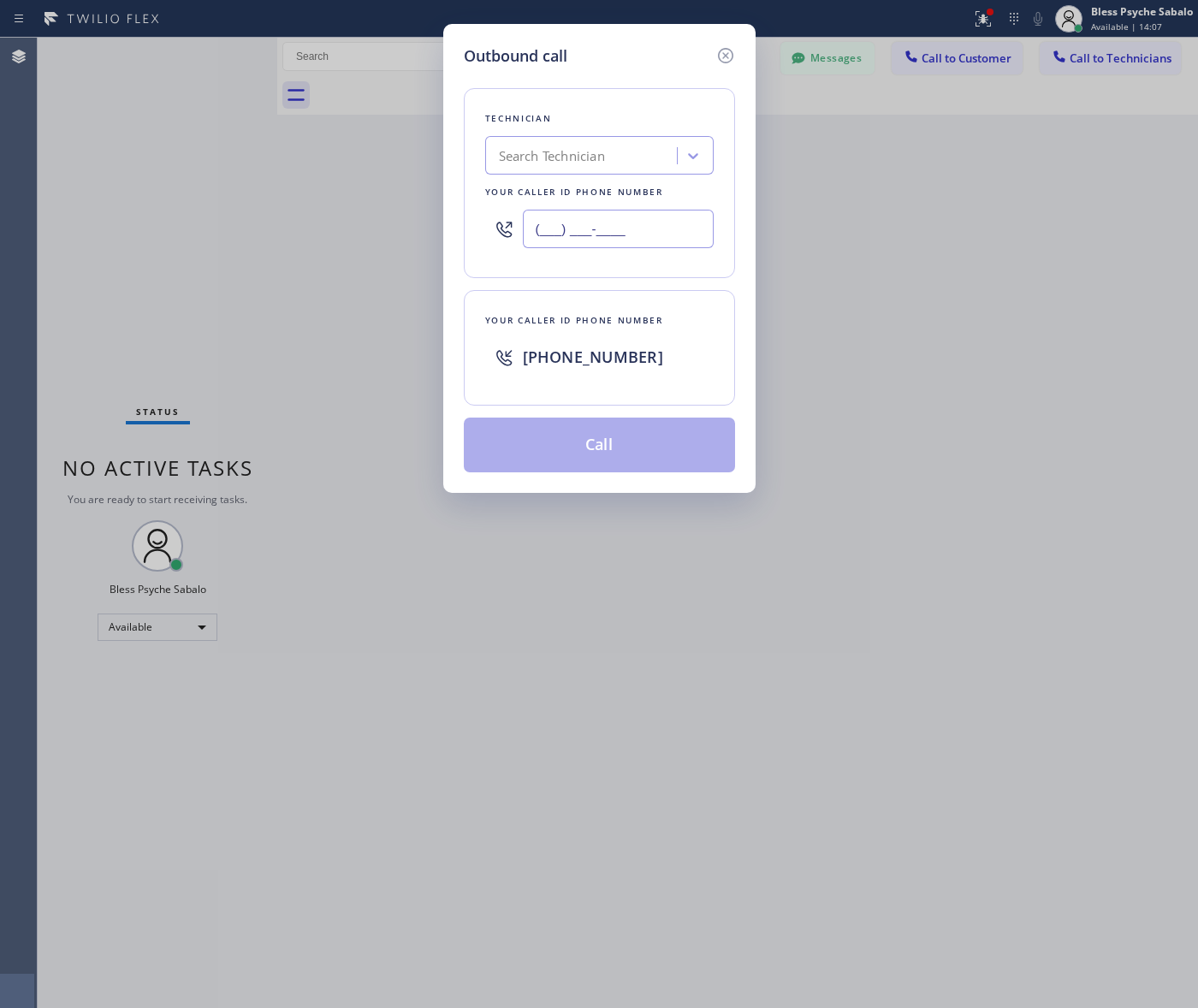
click at [590, 225] on input "(___) ___-____" at bounding box center [618, 229] width 191 height 39
paste input "310) 779-2140"
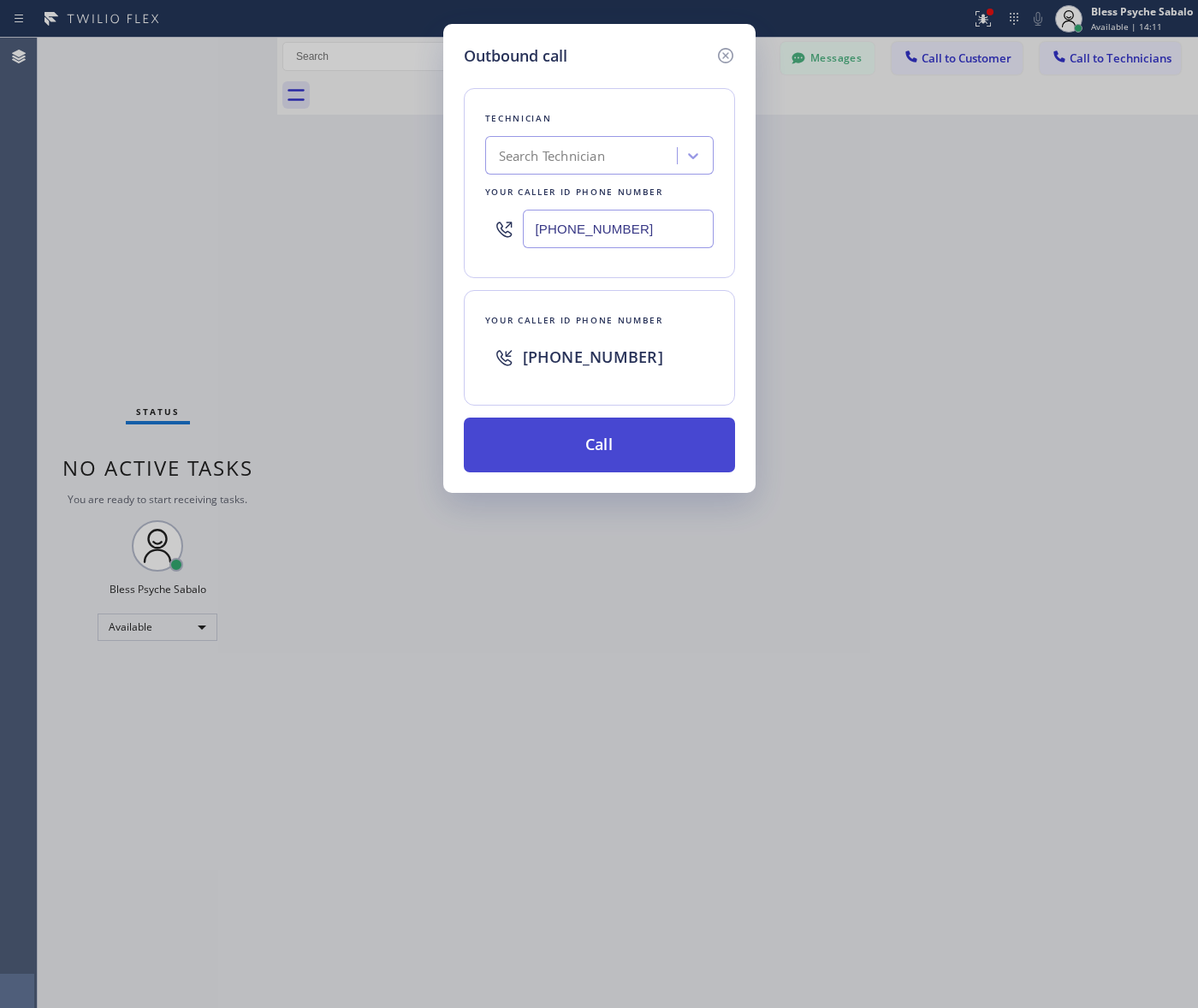
type input "(310) 779-2140"
click at [652, 462] on button "Call" at bounding box center [599, 444] width 271 height 54
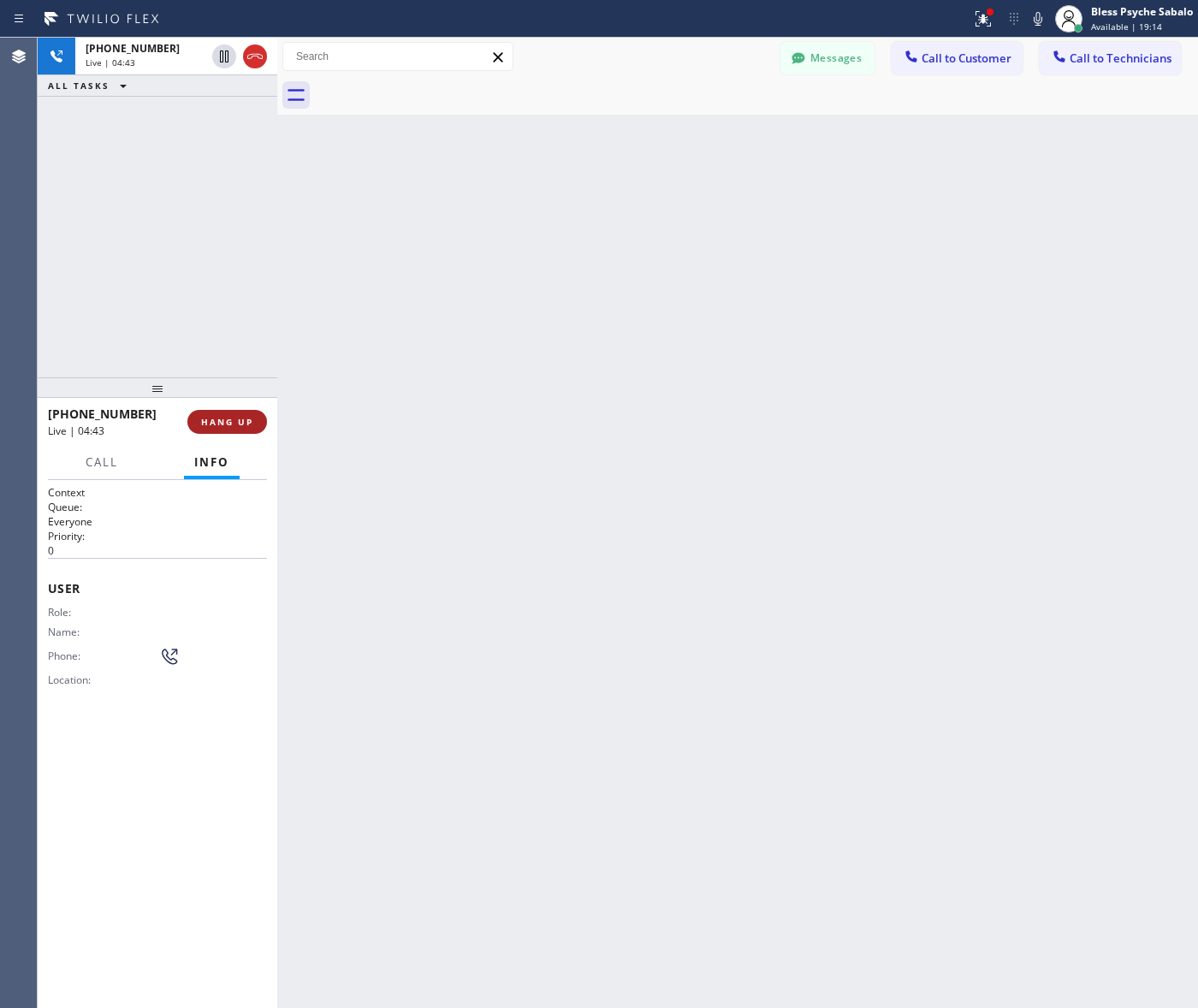
click at [231, 433] on button "HANG UP" at bounding box center [228, 422] width 80 height 24
click at [390, 372] on div "Back to Dashboard Change Sender ID Customers Technicians MB [PERSON_NAME] [DATE…" at bounding box center [737, 523] width 921 height 970
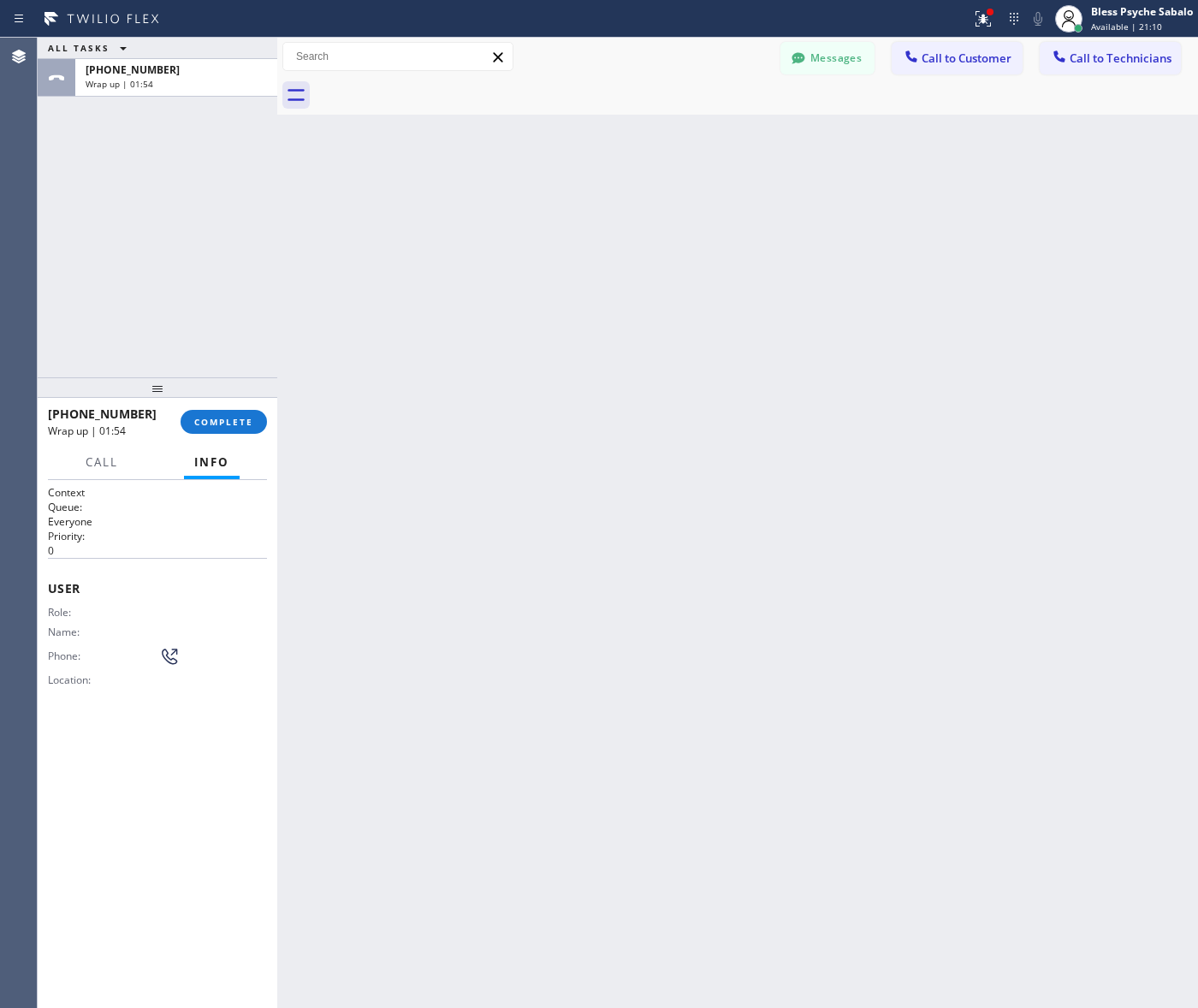
click at [177, 105] on div "ALL TASKS ALL TASKS ACTIVE TASKS TASKS IN WRAP UP +13107792140 Wrap up | 01:54" at bounding box center [158, 207] width 239 height 339
click at [203, 70] on div "+13107792140" at bounding box center [176, 69] width 182 height 15
click at [229, 438] on div "+13107792140 Wrap up | 01:54 COMPLETE" at bounding box center [157, 422] width 219 height 45
click at [231, 424] on span "COMPLETE" at bounding box center [224, 422] width 59 height 12
drag, startPoint x: 488, startPoint y: 360, endPoint x: 305, endPoint y: 110, distance: 309.8
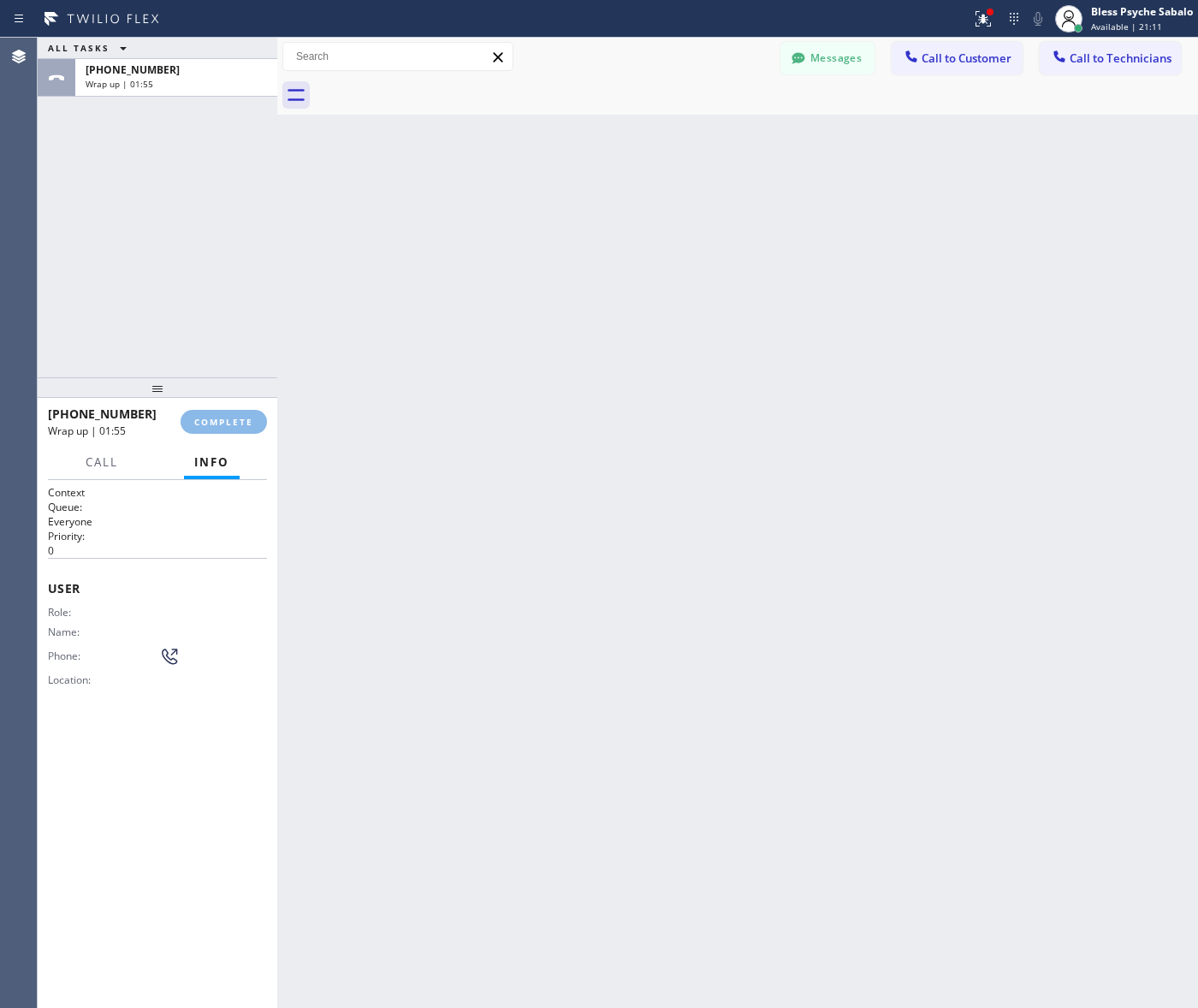
click at [474, 327] on div "Back to Dashboard Change Sender ID Customers Technicians MB [PERSON_NAME] [DATE…" at bounding box center [737, 523] width 921 height 970
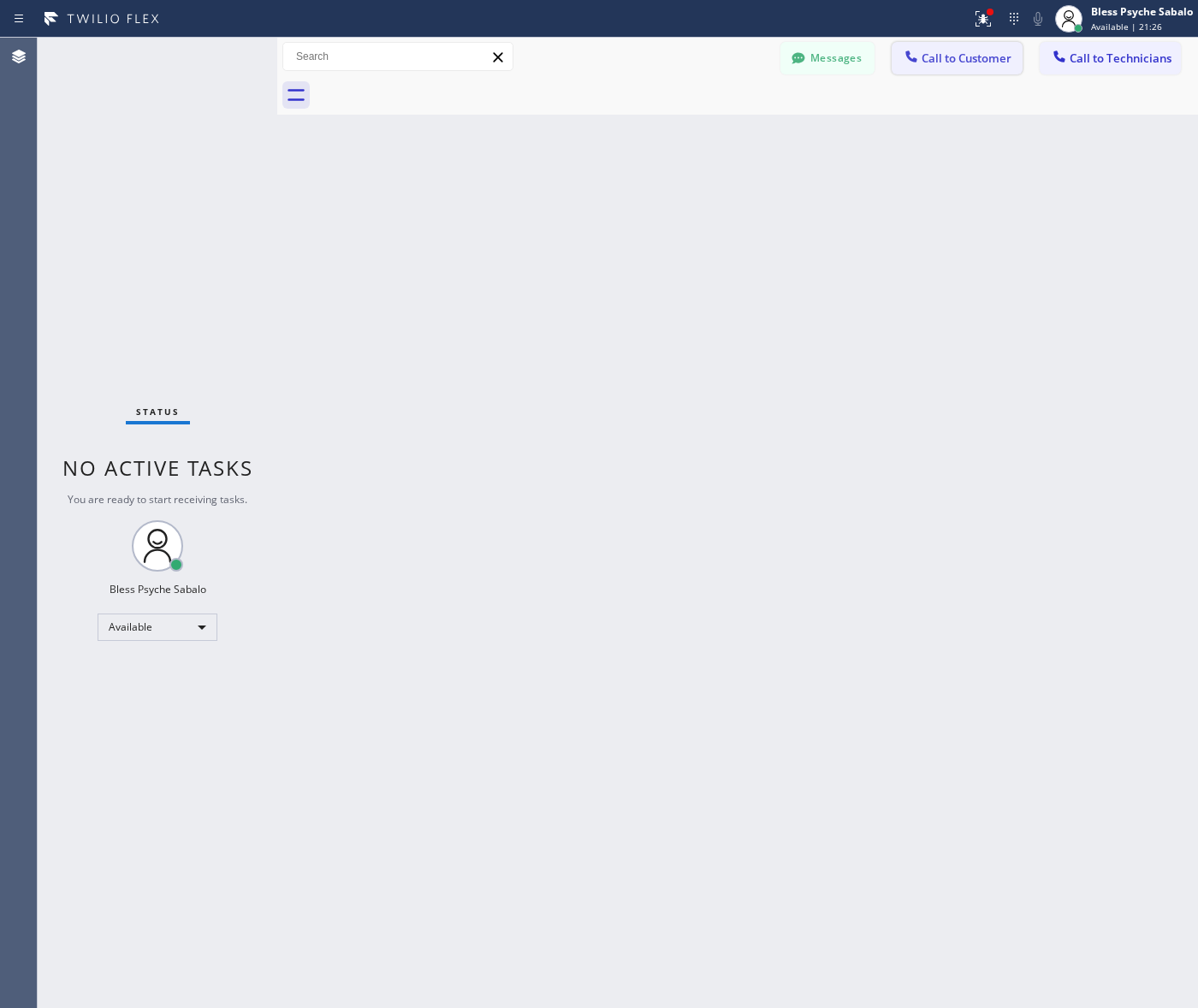
click at [948, 60] on span "Call to Customer" at bounding box center [967, 58] width 89 height 16
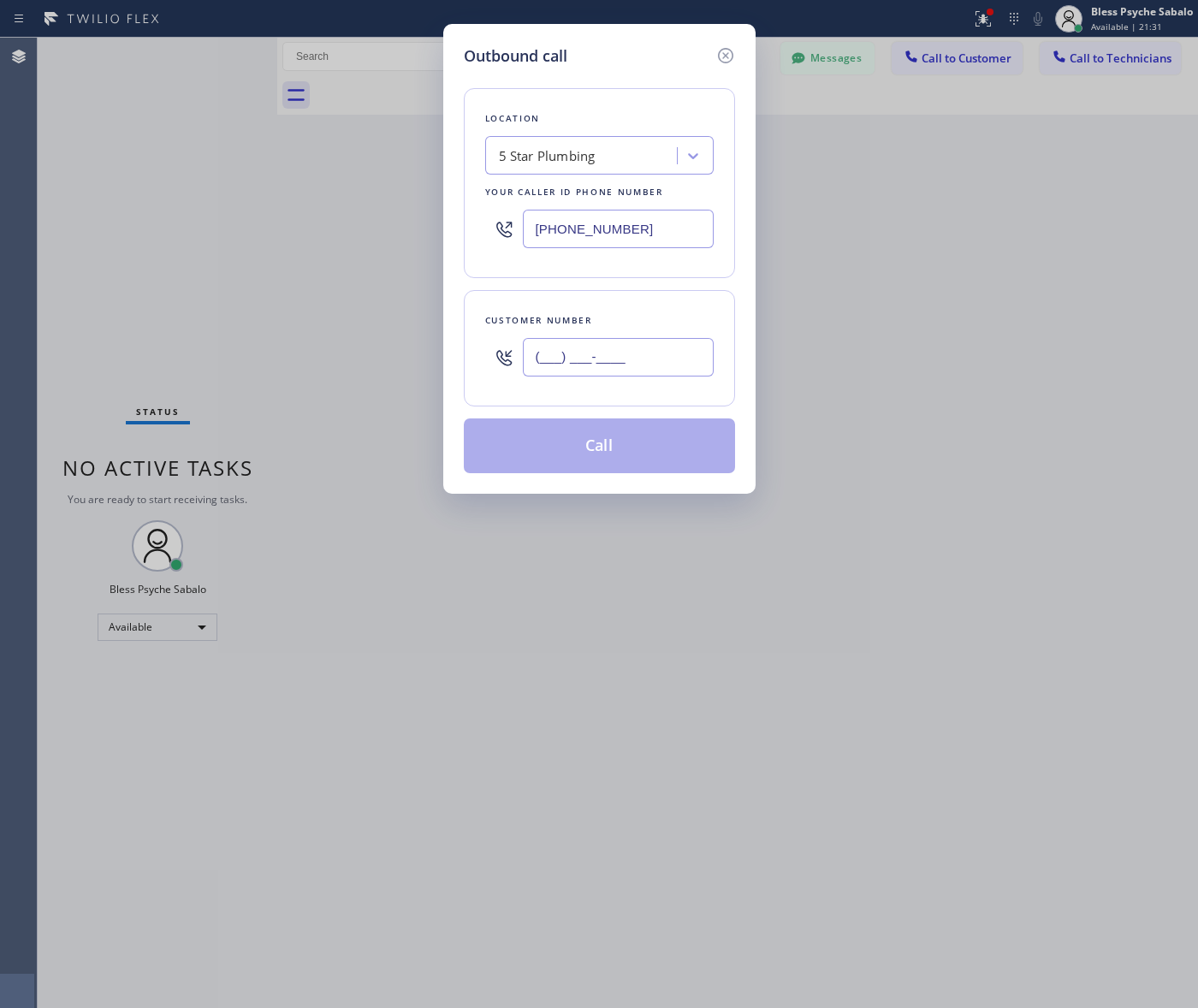
click at [561, 344] on input "(___) ___-____" at bounding box center [618, 358] width 191 height 39
paste input "213) 819-4954"
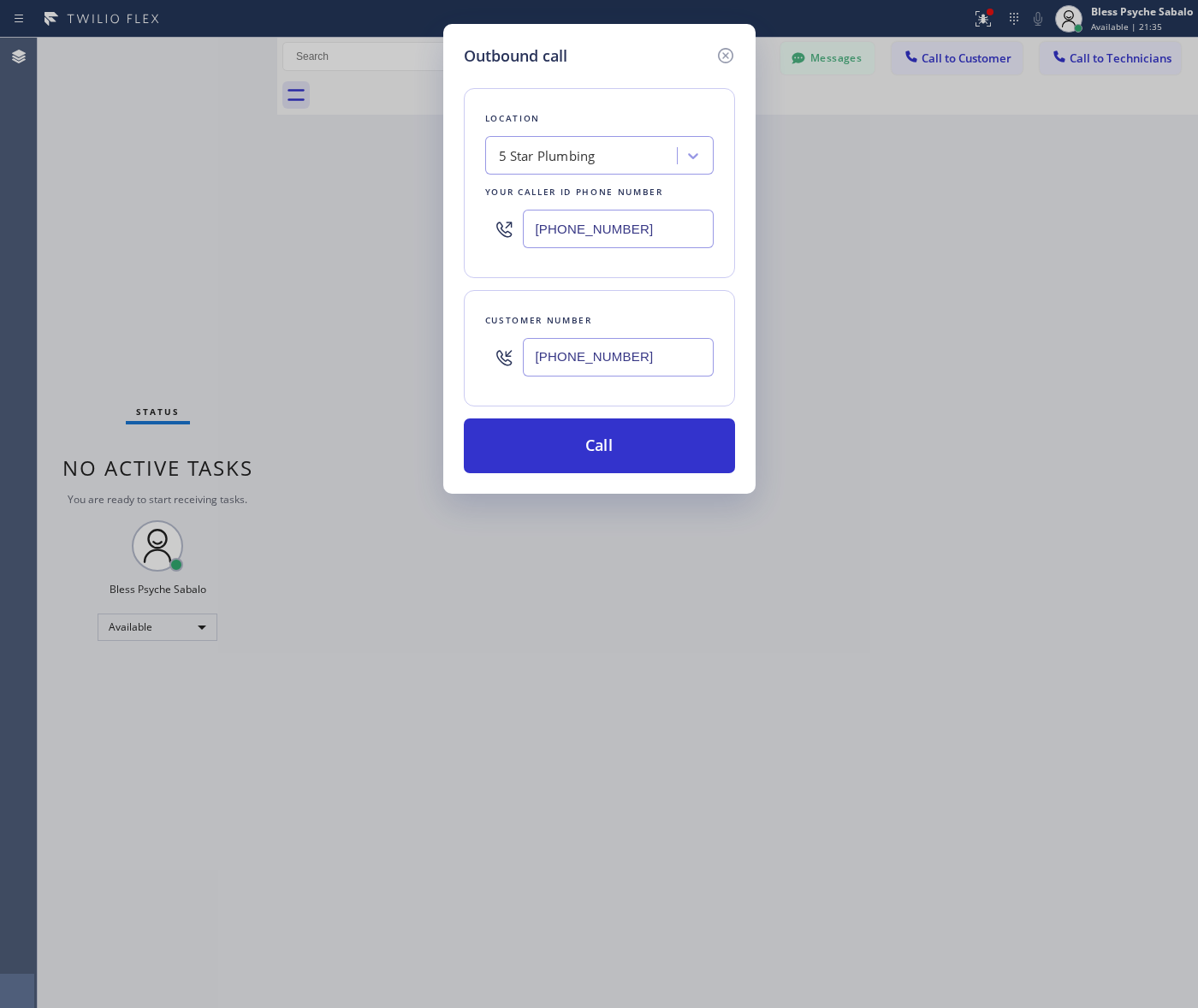
type input "(213) 819-4954"
click at [595, 464] on button "Call" at bounding box center [599, 445] width 271 height 54
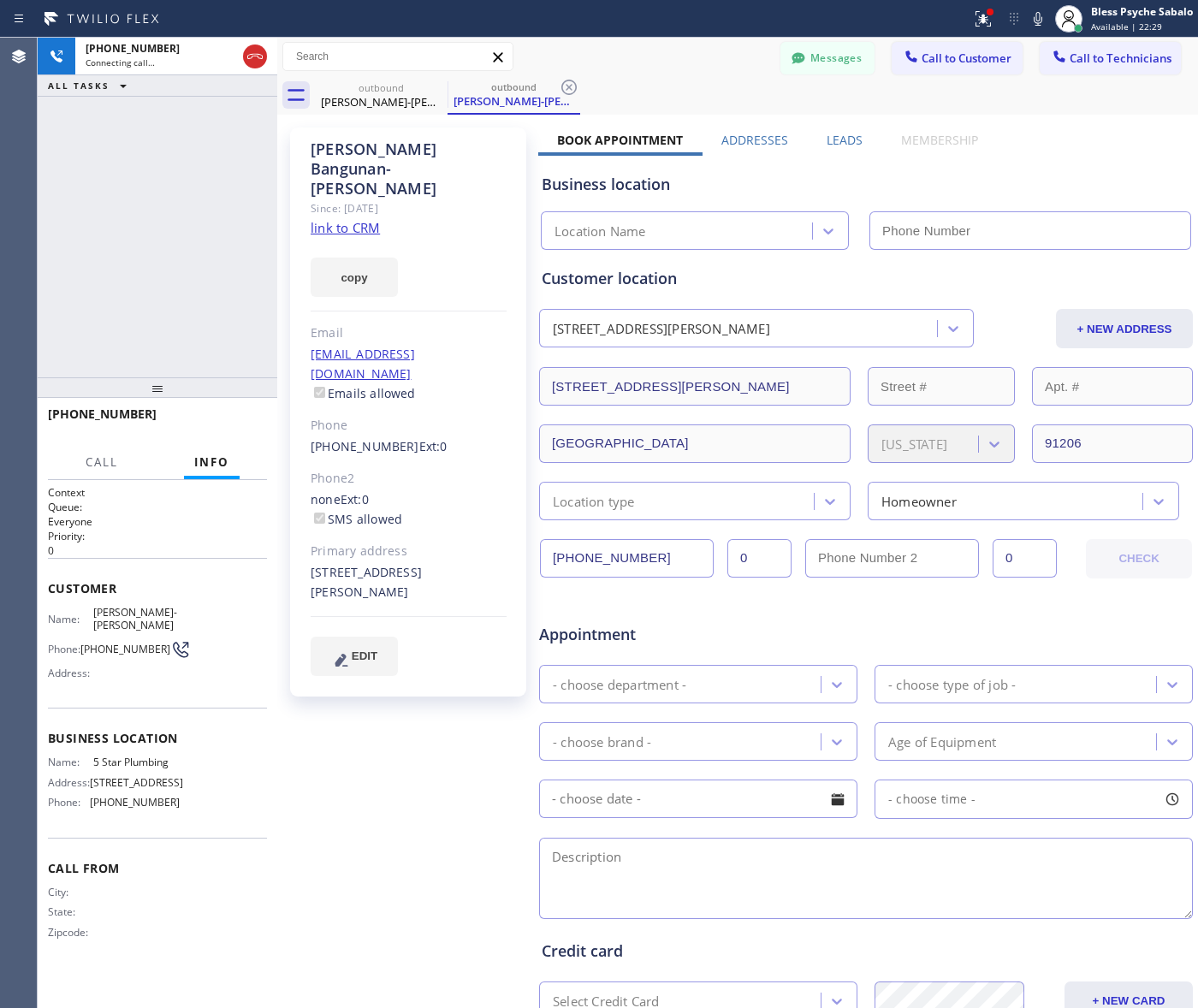
type input "[PHONE_NUMBER]"
click at [208, 421] on span "HANG UP" at bounding box center [228, 422] width 53 height 12
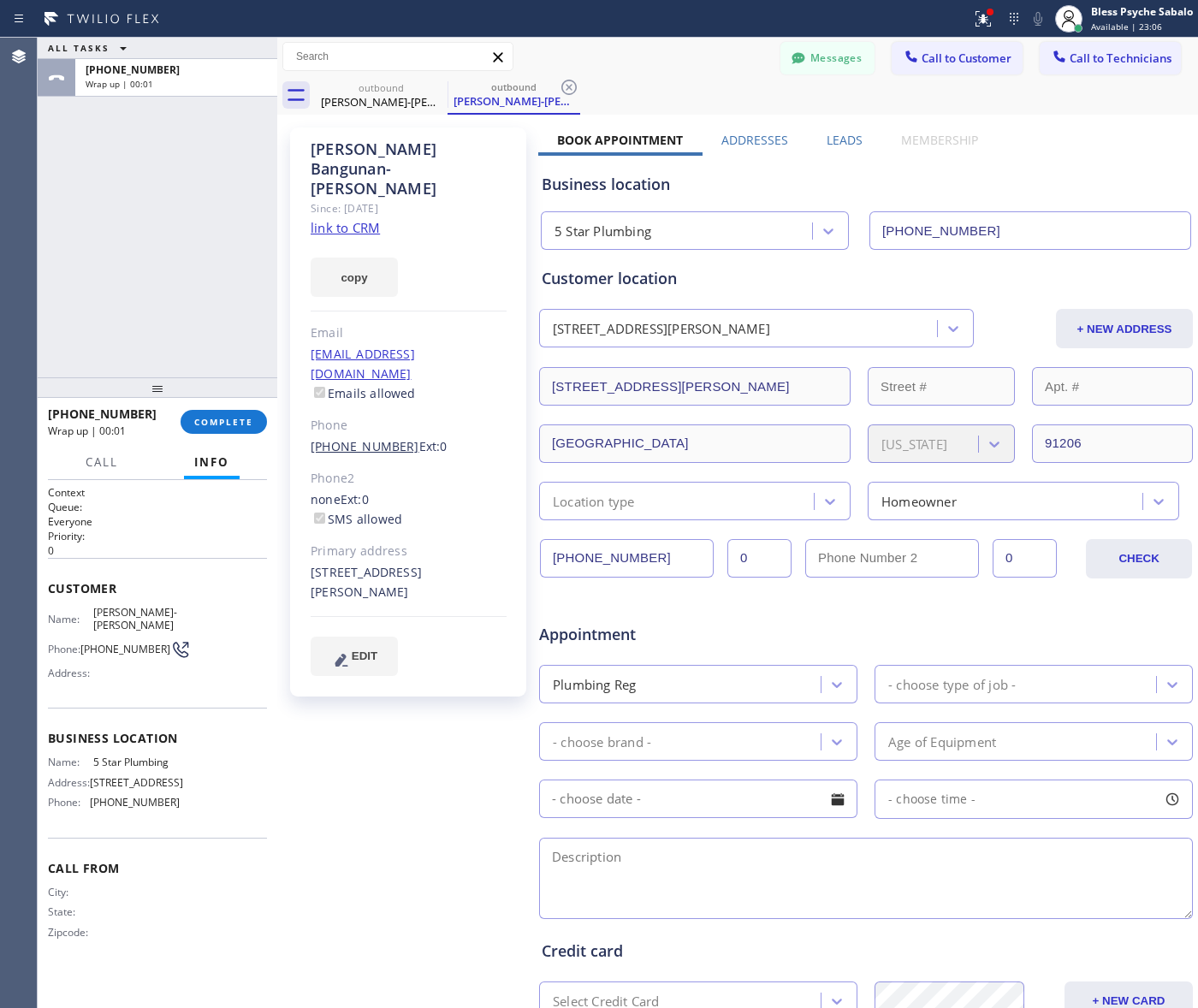
click at [370, 438] on link "(213) 819-4954" at bounding box center [365, 446] width 109 height 17
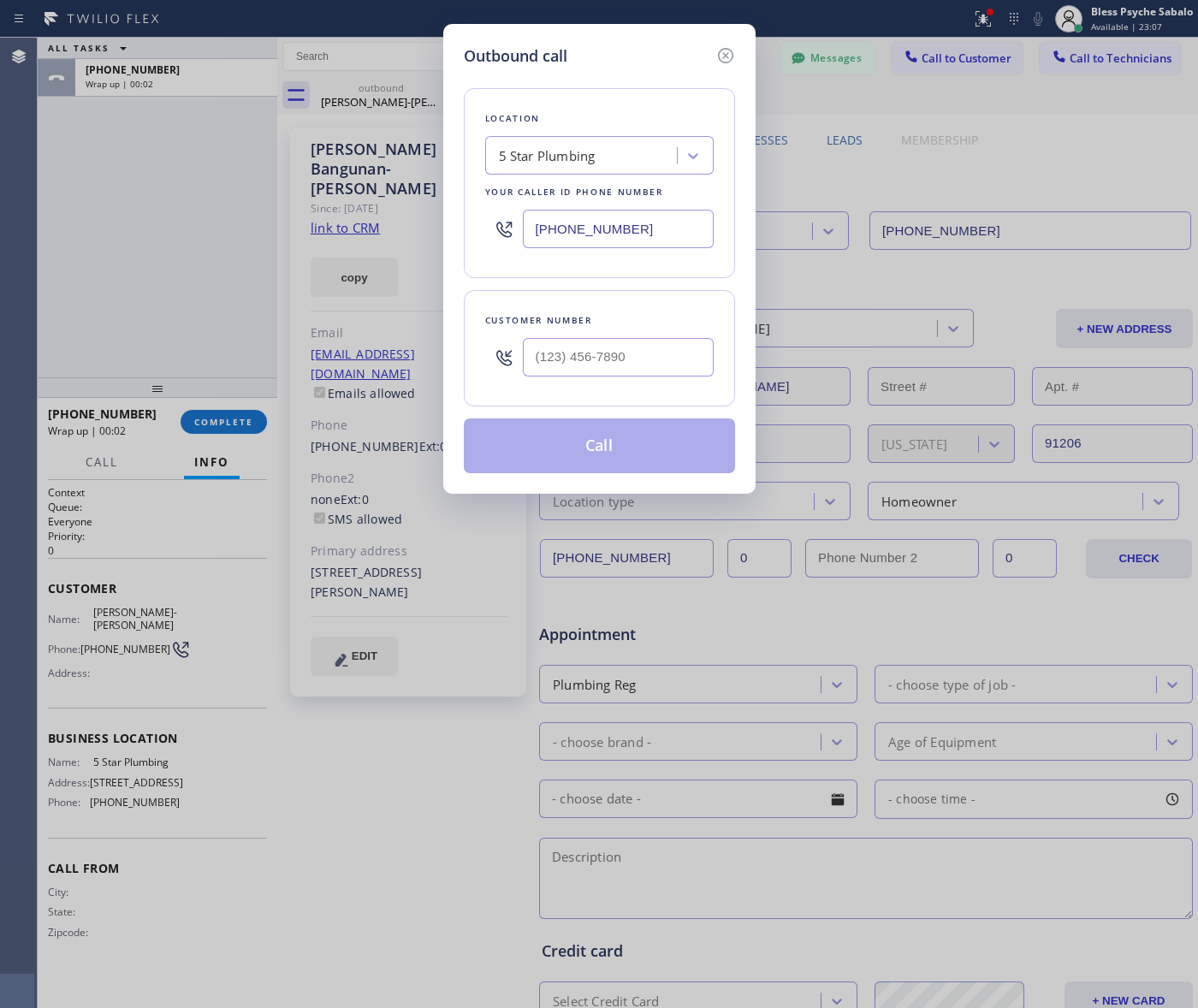
type input "(213) 819-4954"
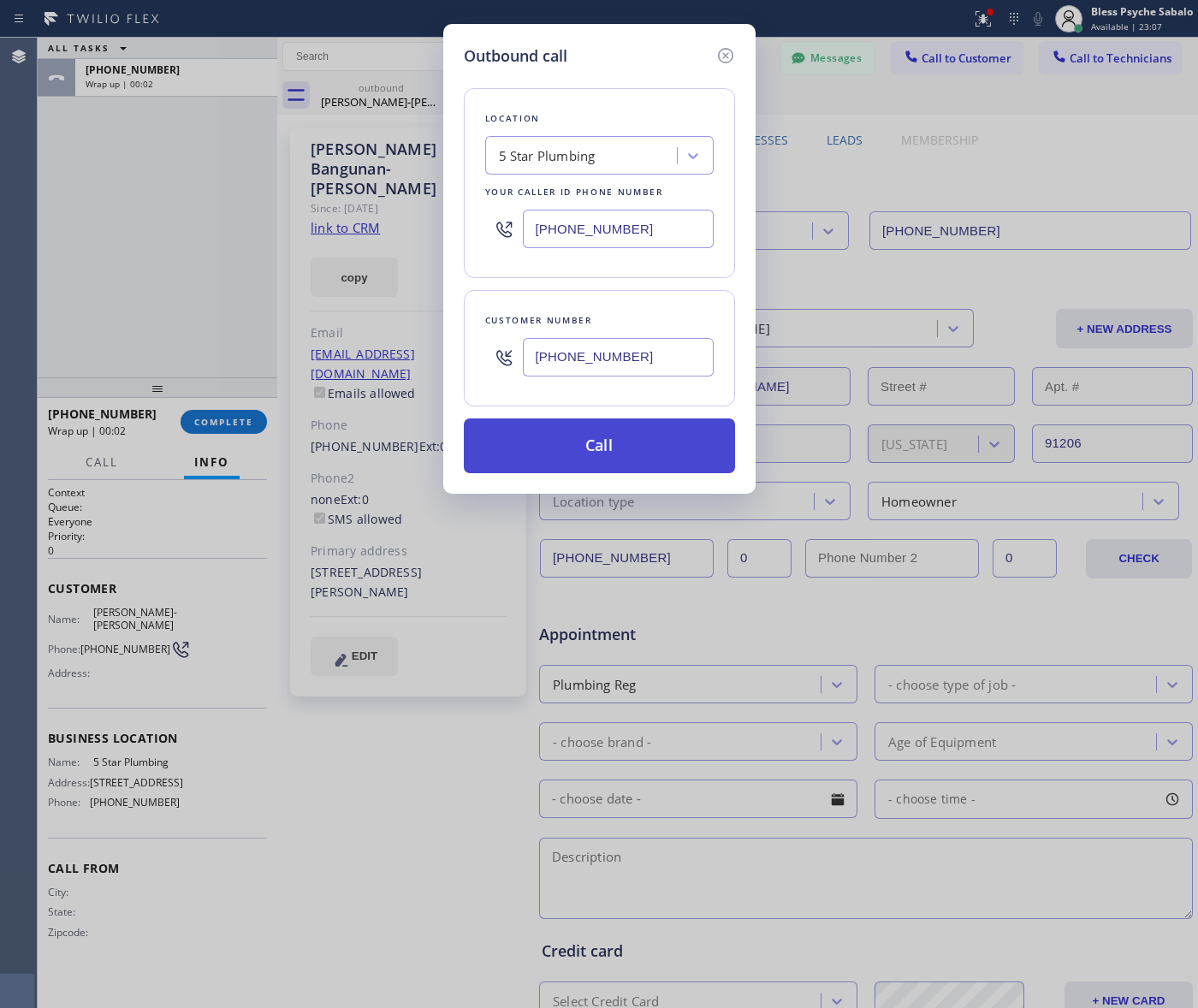
click at [552, 440] on button "Call" at bounding box center [599, 445] width 271 height 54
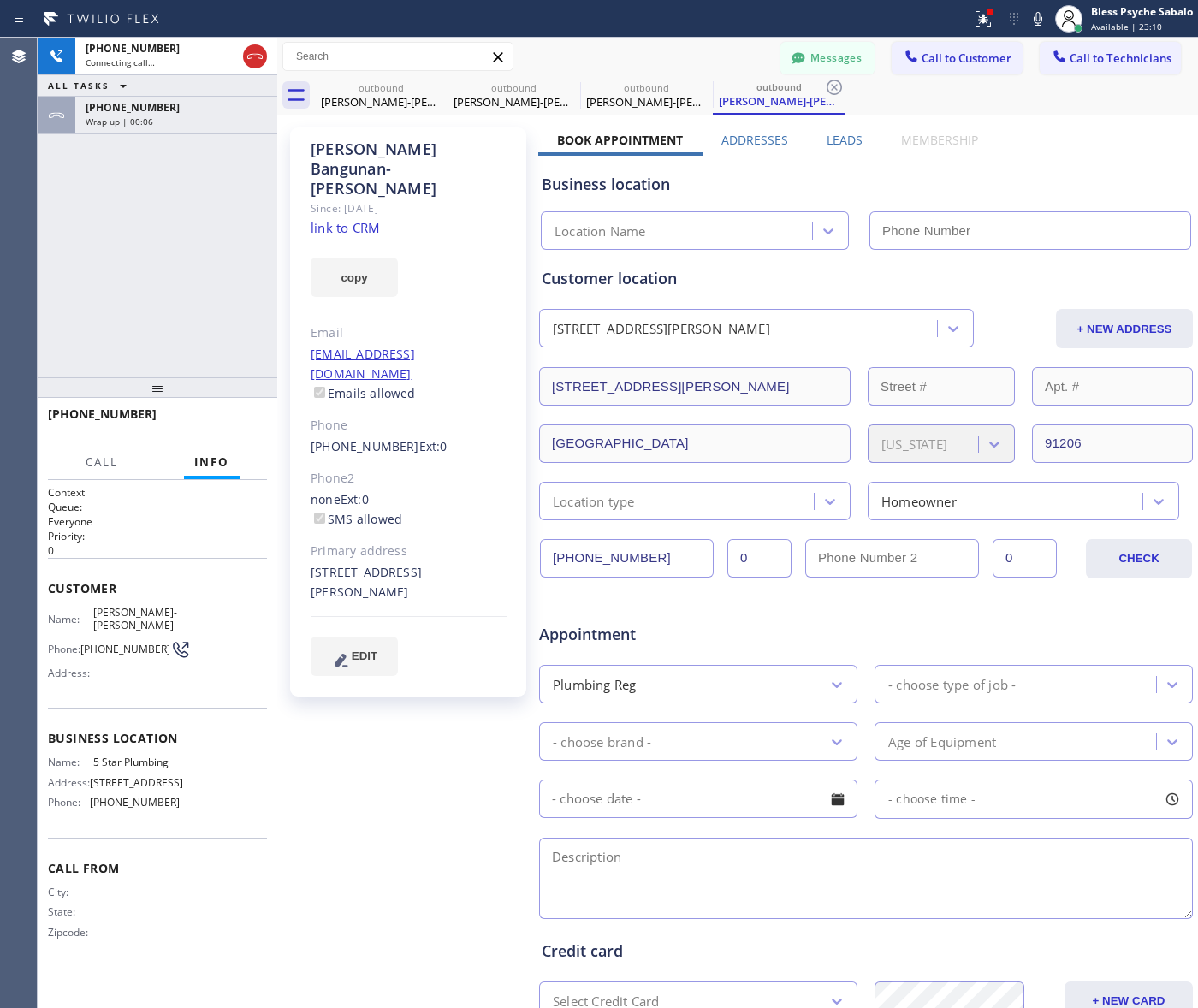
type input "[PHONE_NUMBER]"
click at [250, 412] on button "HANG UP" at bounding box center [228, 422] width 80 height 24
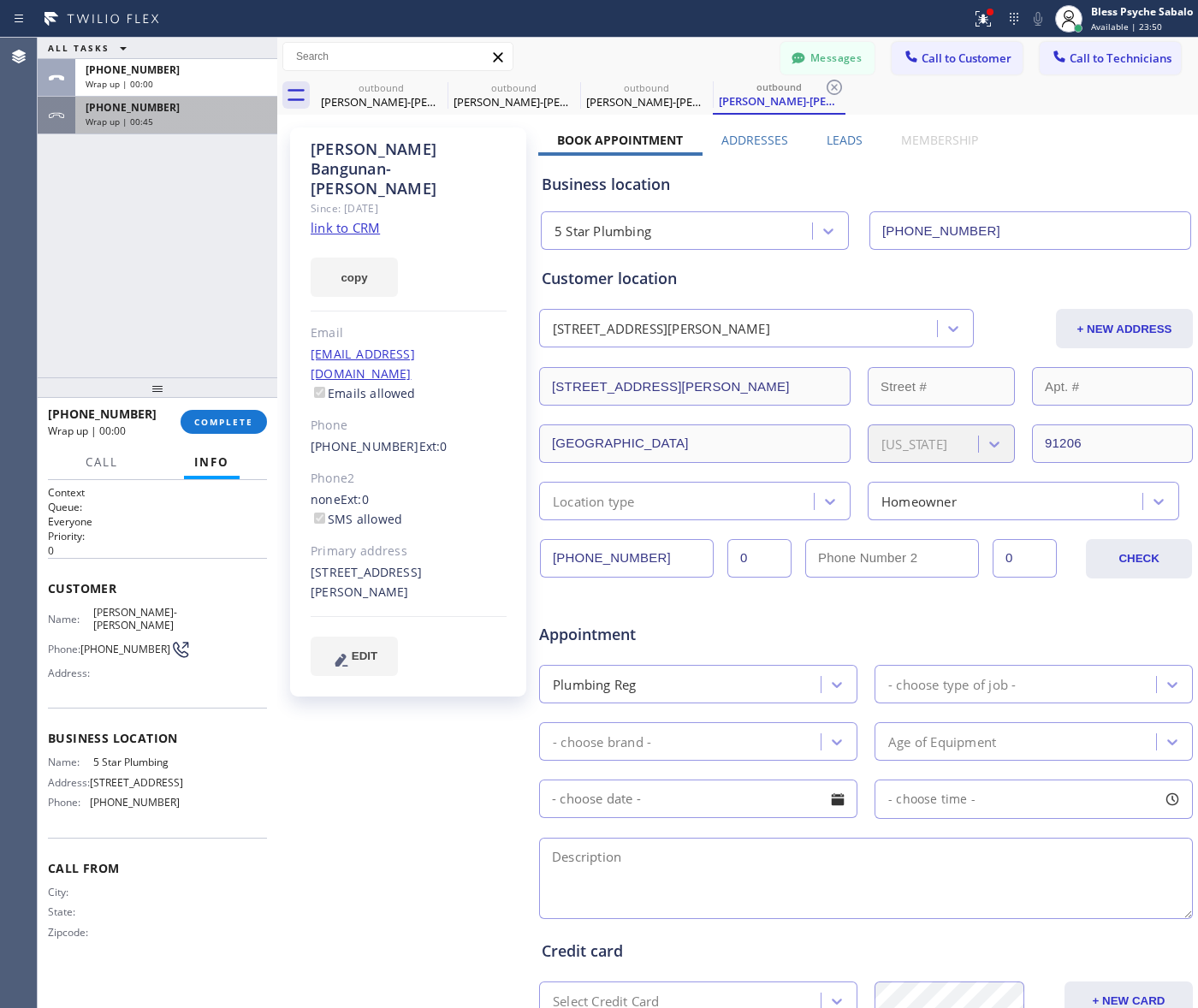
click at [167, 124] on div "Wrap up | 00:45" at bounding box center [176, 122] width 182 height 12
click at [220, 421] on span "COMPLETE" at bounding box center [224, 422] width 59 height 12
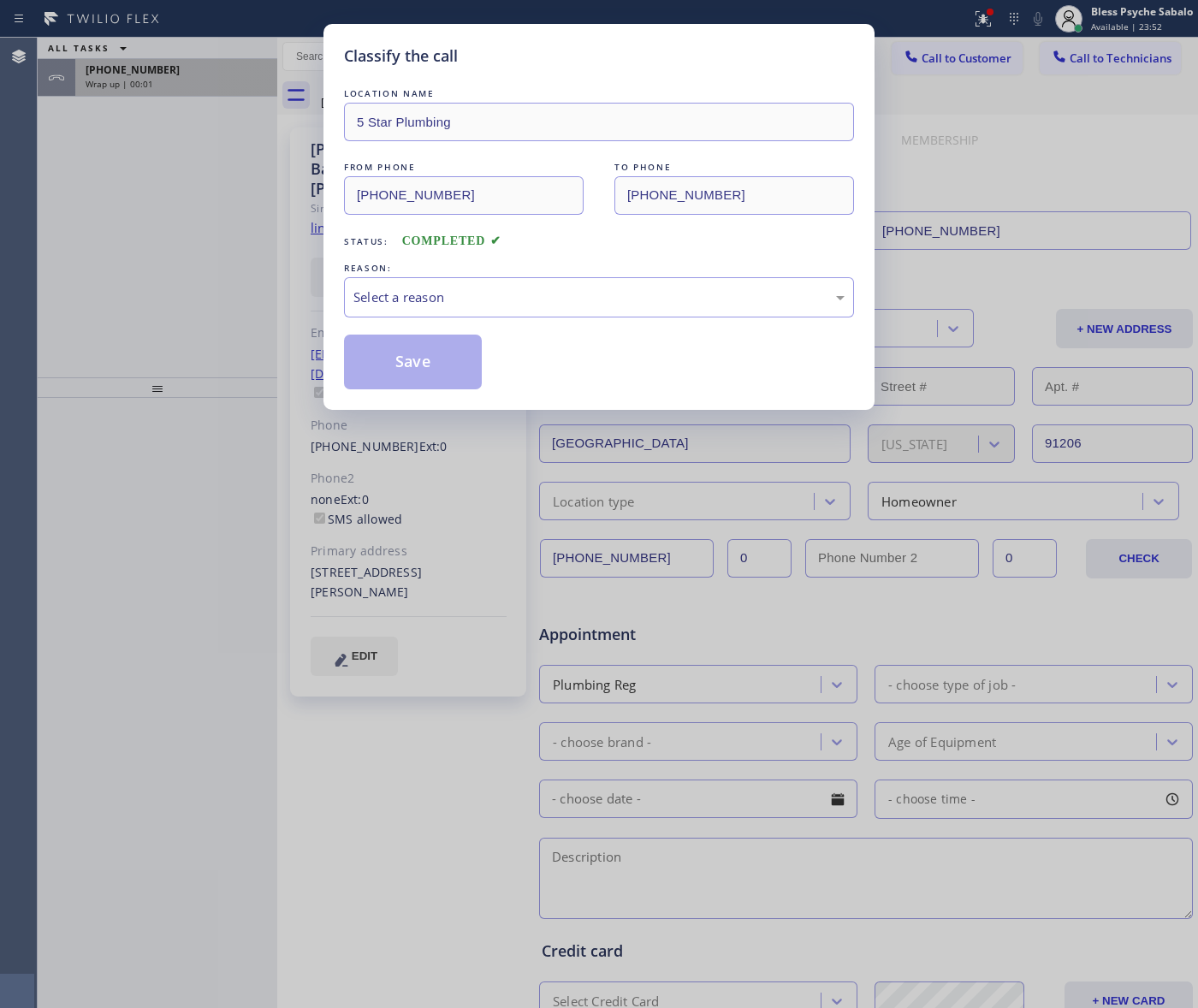
click at [152, 75] on div "Classify the call LOCATION NAME 5 Star Plumbing FROM PHONE (888) 909-0120 TO PH…" at bounding box center [599, 504] width 1198 height 1008
click at [566, 282] on div "Select a reason" at bounding box center [599, 296] width 510 height 40
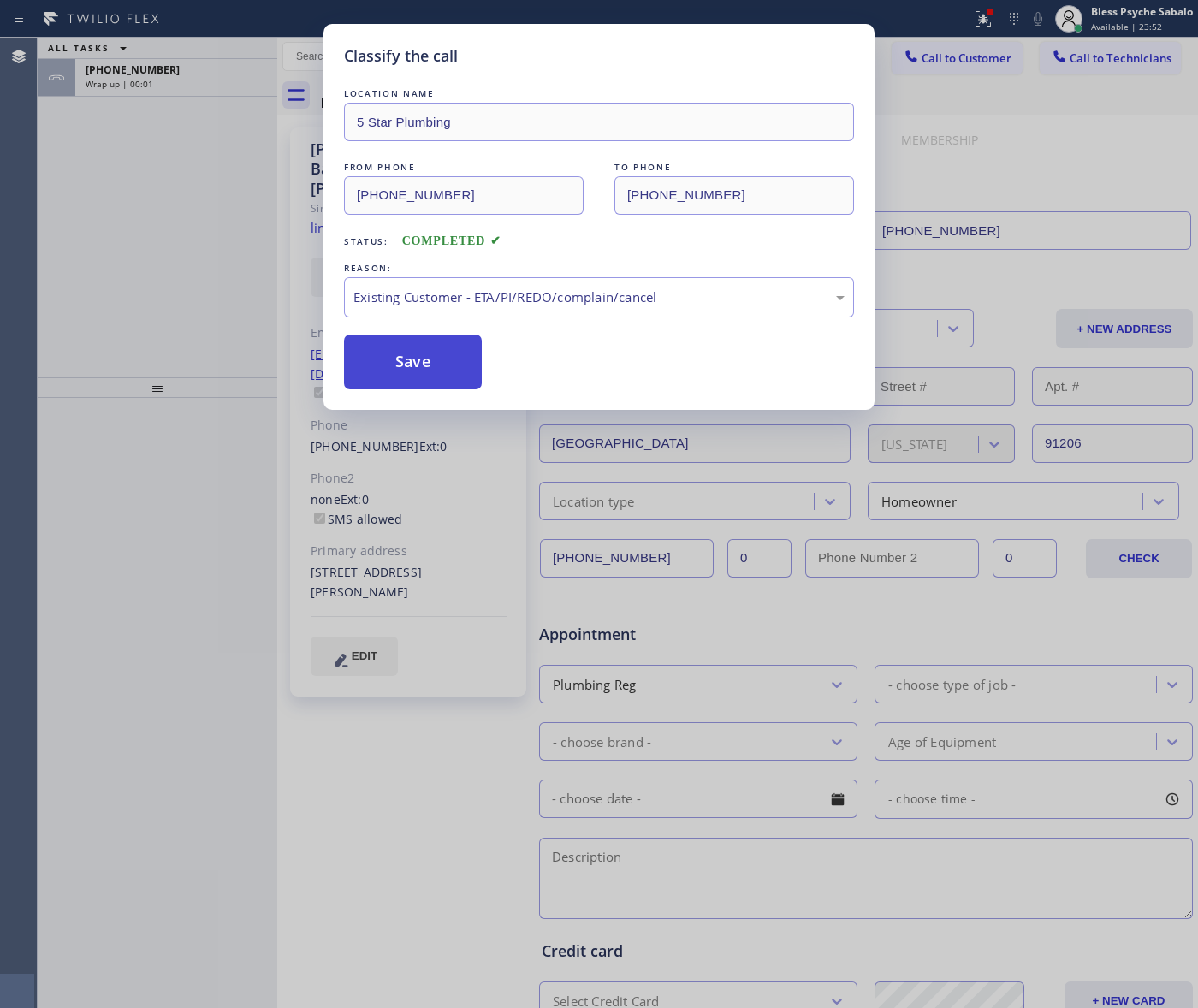
click at [390, 373] on button "Save" at bounding box center [413, 362] width 138 height 54
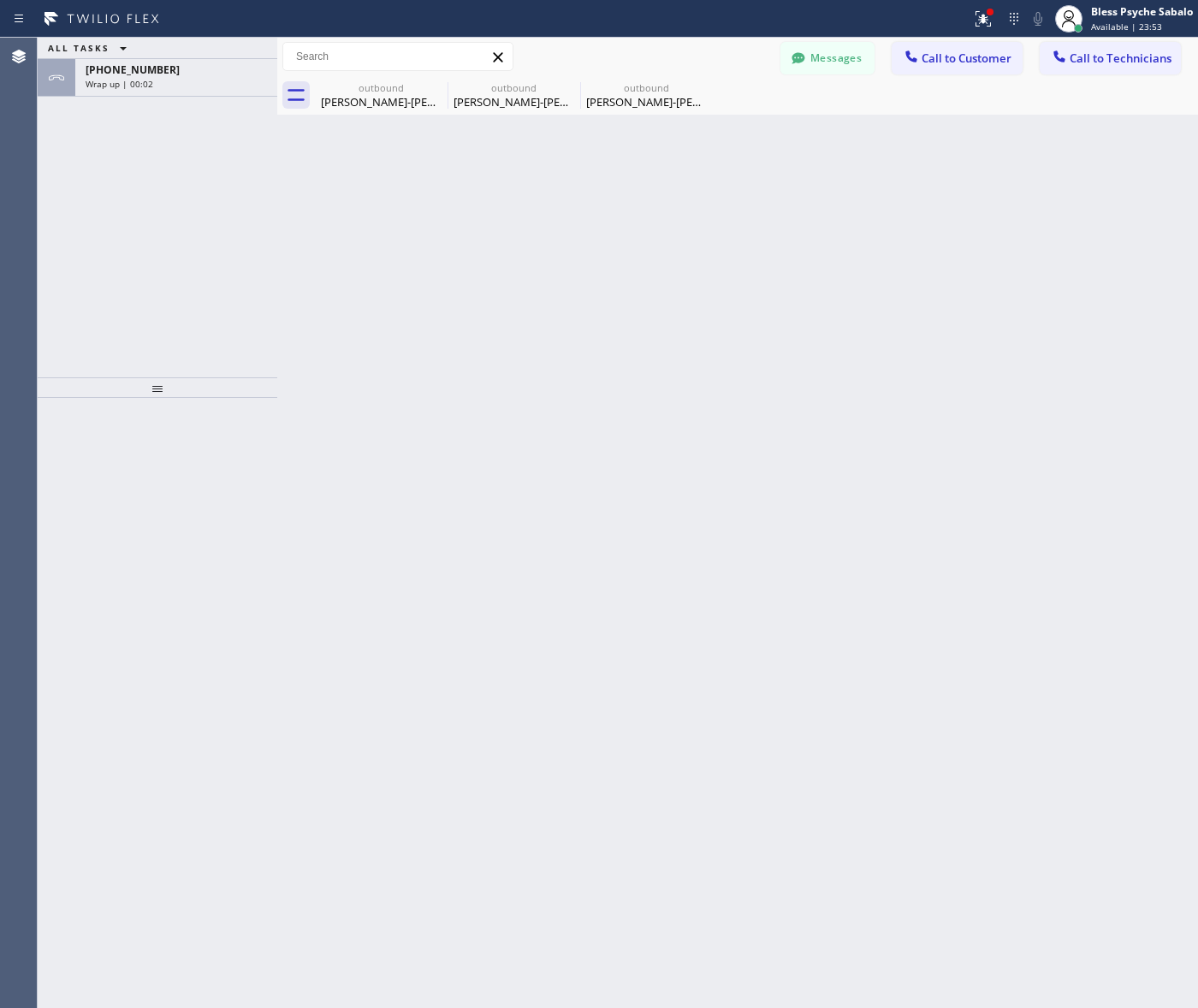
click at [378, 349] on div "Back to Dashboard Change Sender ID Customers Technicians MB [PERSON_NAME] [DATE…" at bounding box center [737, 523] width 921 height 970
click at [154, 122] on div "ALL TASKS ALL TASKS ACTIVE TASKS TASKS IN WRAP UP +12138194954 Wrap up | 00:02" at bounding box center [158, 207] width 239 height 339
drag, startPoint x: 177, startPoint y: 79, endPoint x: 181, endPoint y: 191, distance: 112.1
click at [177, 84] on div "Wrap up | 00:03" at bounding box center [176, 84] width 182 height 12
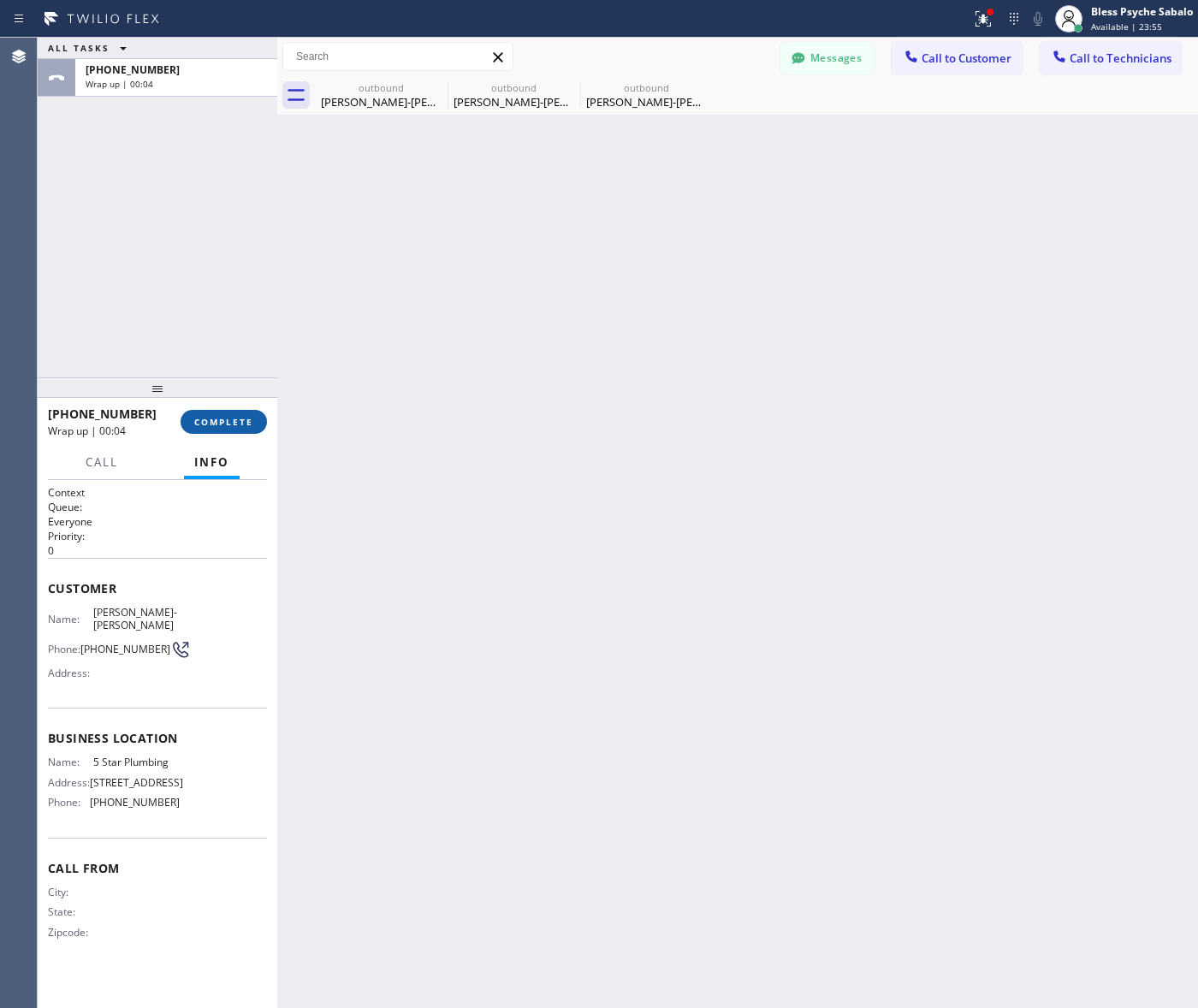
click at [210, 428] on button "COMPLETE" at bounding box center [224, 422] width 87 height 24
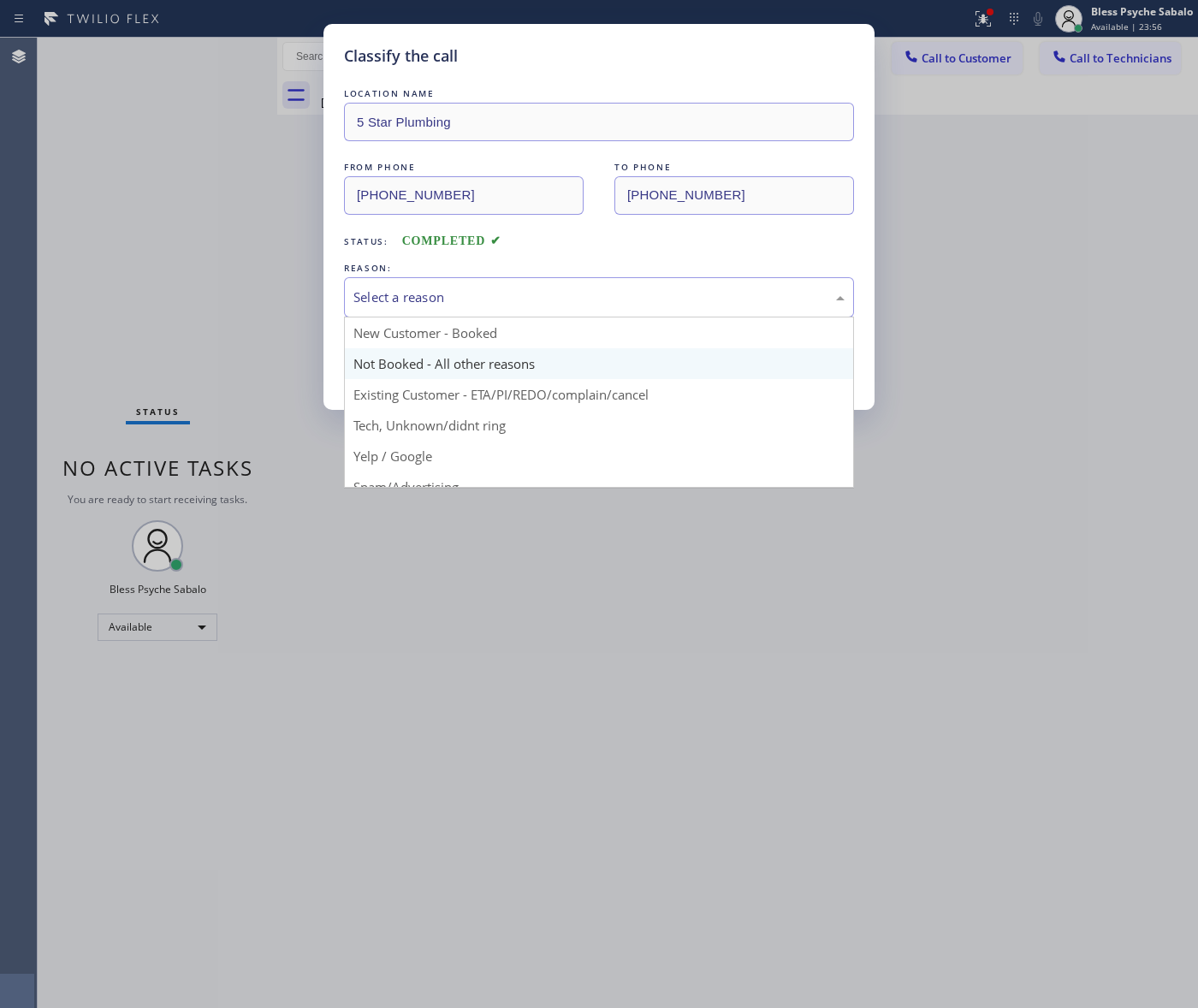
drag, startPoint x: 566, startPoint y: 314, endPoint x: 557, endPoint y: 356, distance: 43.0
click at [567, 313] on div "Select a reason" at bounding box center [599, 296] width 510 height 40
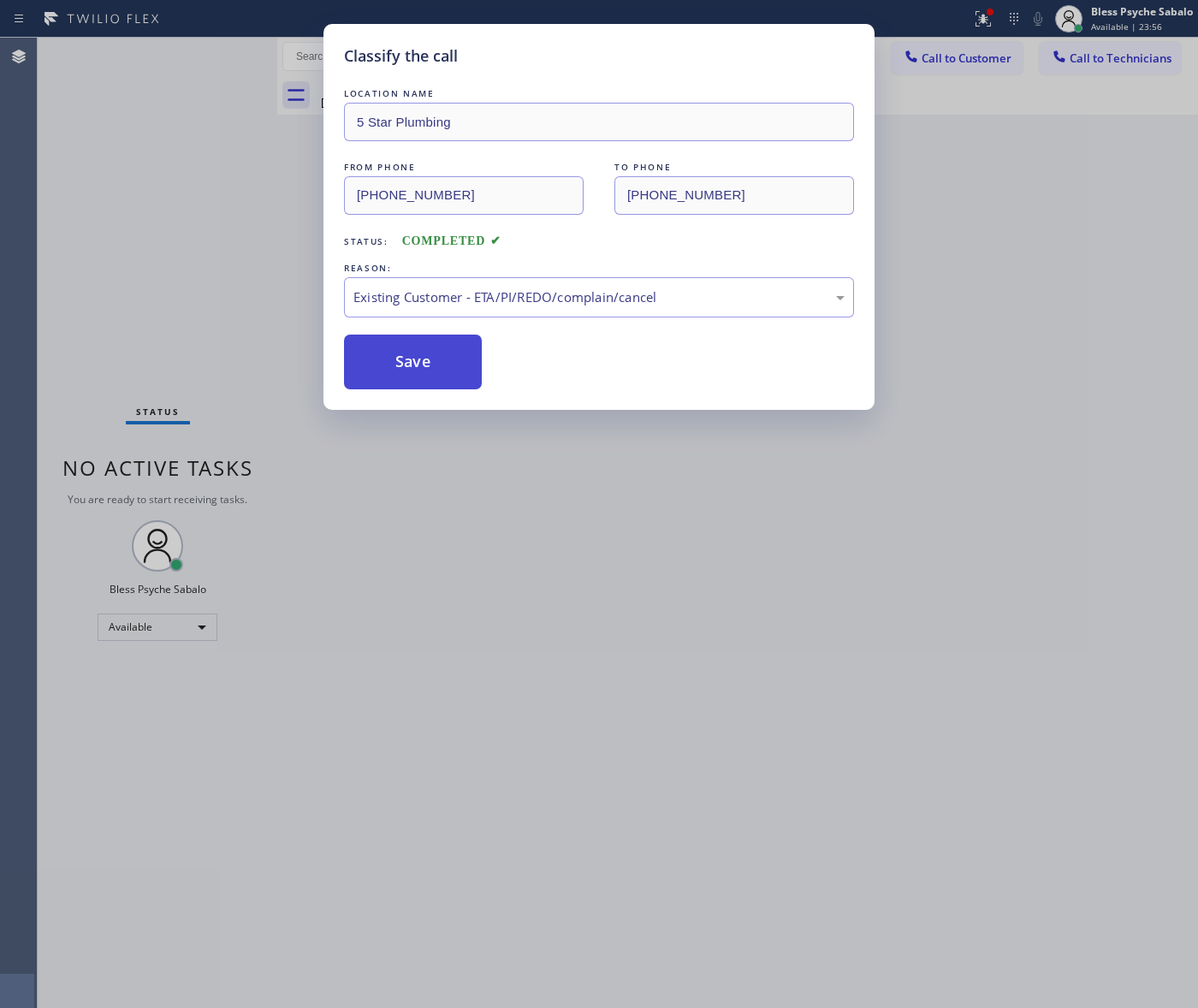
click at [422, 383] on button "Save" at bounding box center [413, 362] width 138 height 54
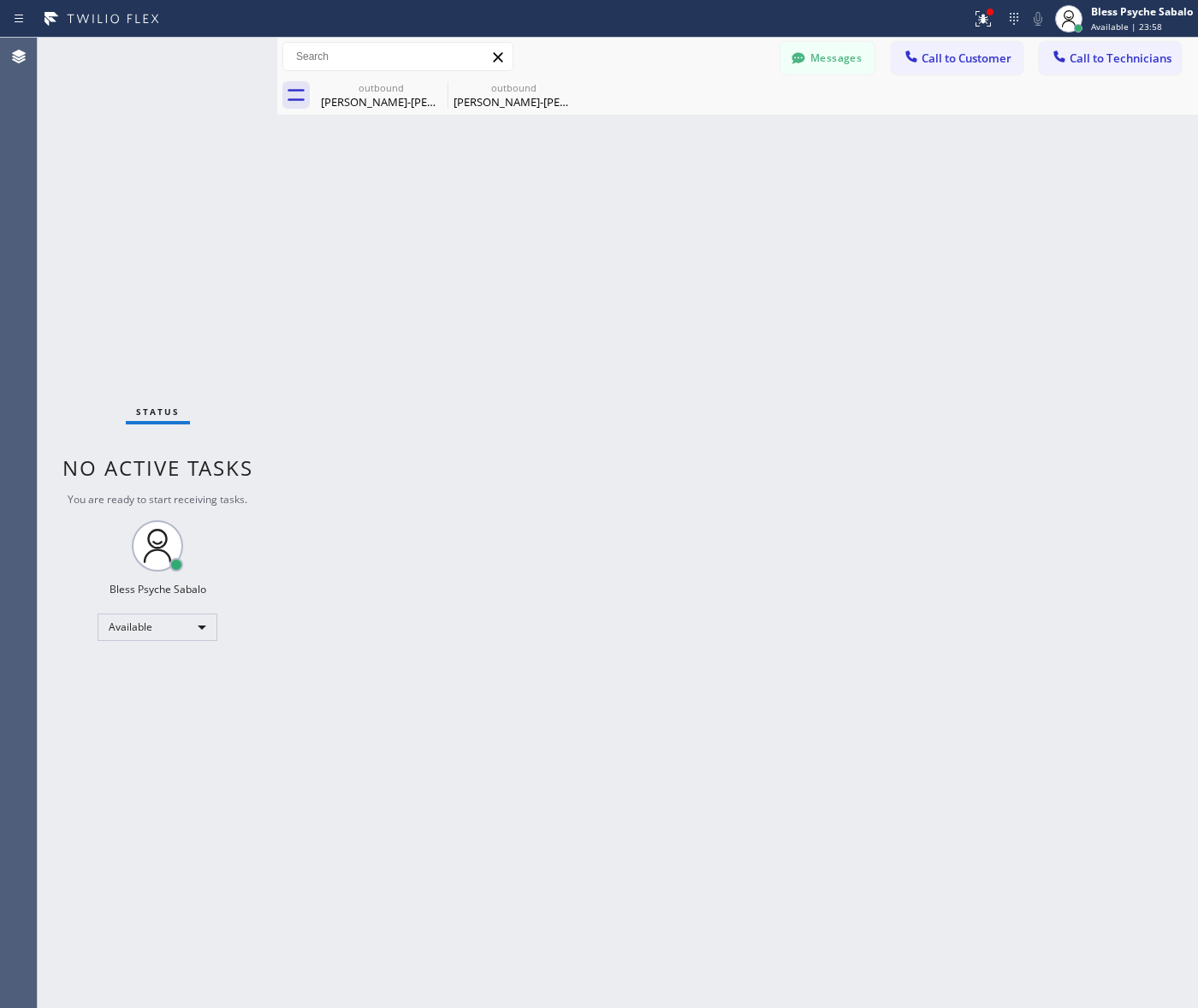
click at [428, 374] on div "Back to Dashboard Change Sender ID Customers Technicians MB [PERSON_NAME] [DATE…" at bounding box center [737, 523] width 921 height 970
click at [0, 0] on icon at bounding box center [0, 0] width 0 height 0
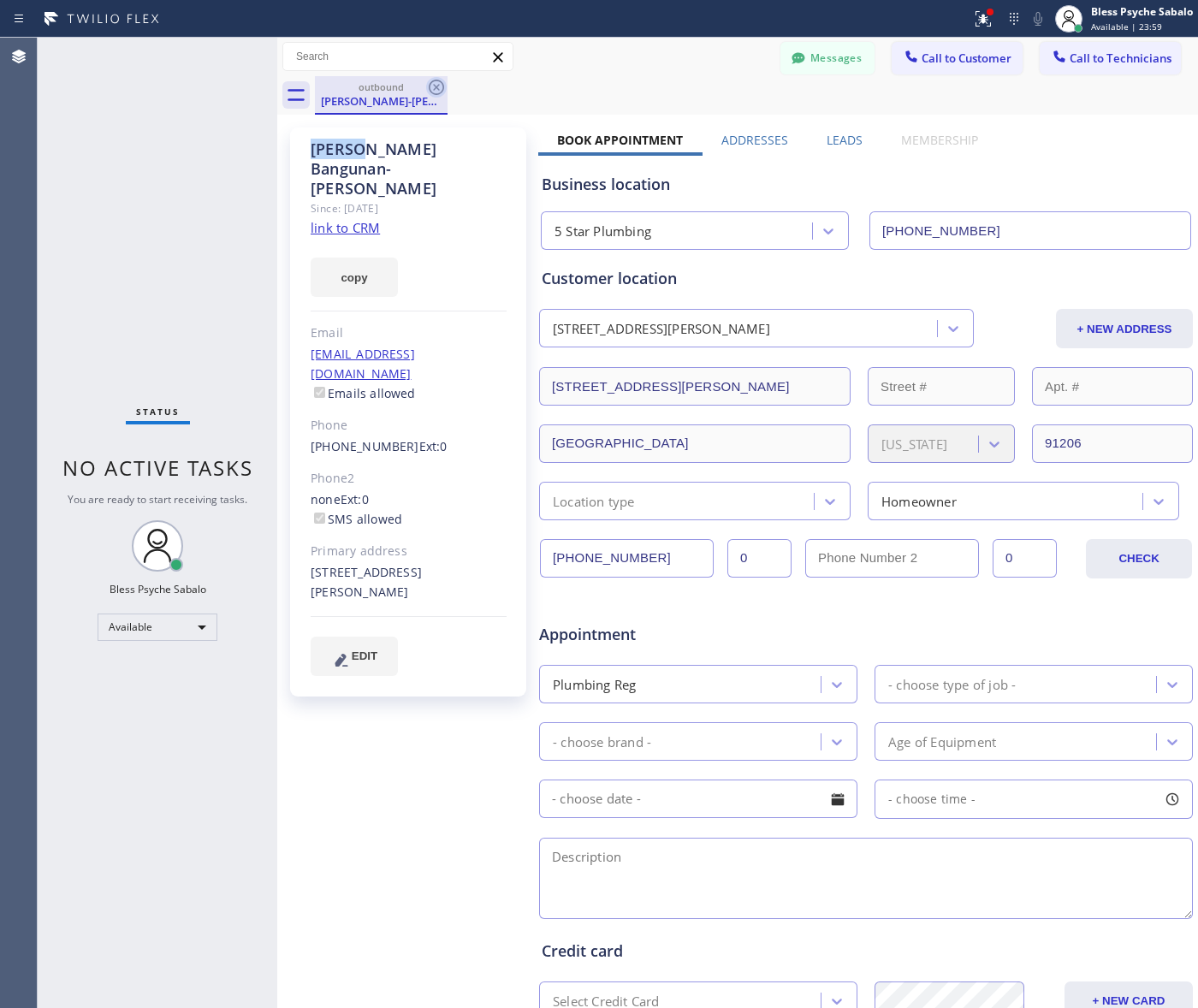
click at [435, 82] on icon at bounding box center [436, 87] width 20 height 20
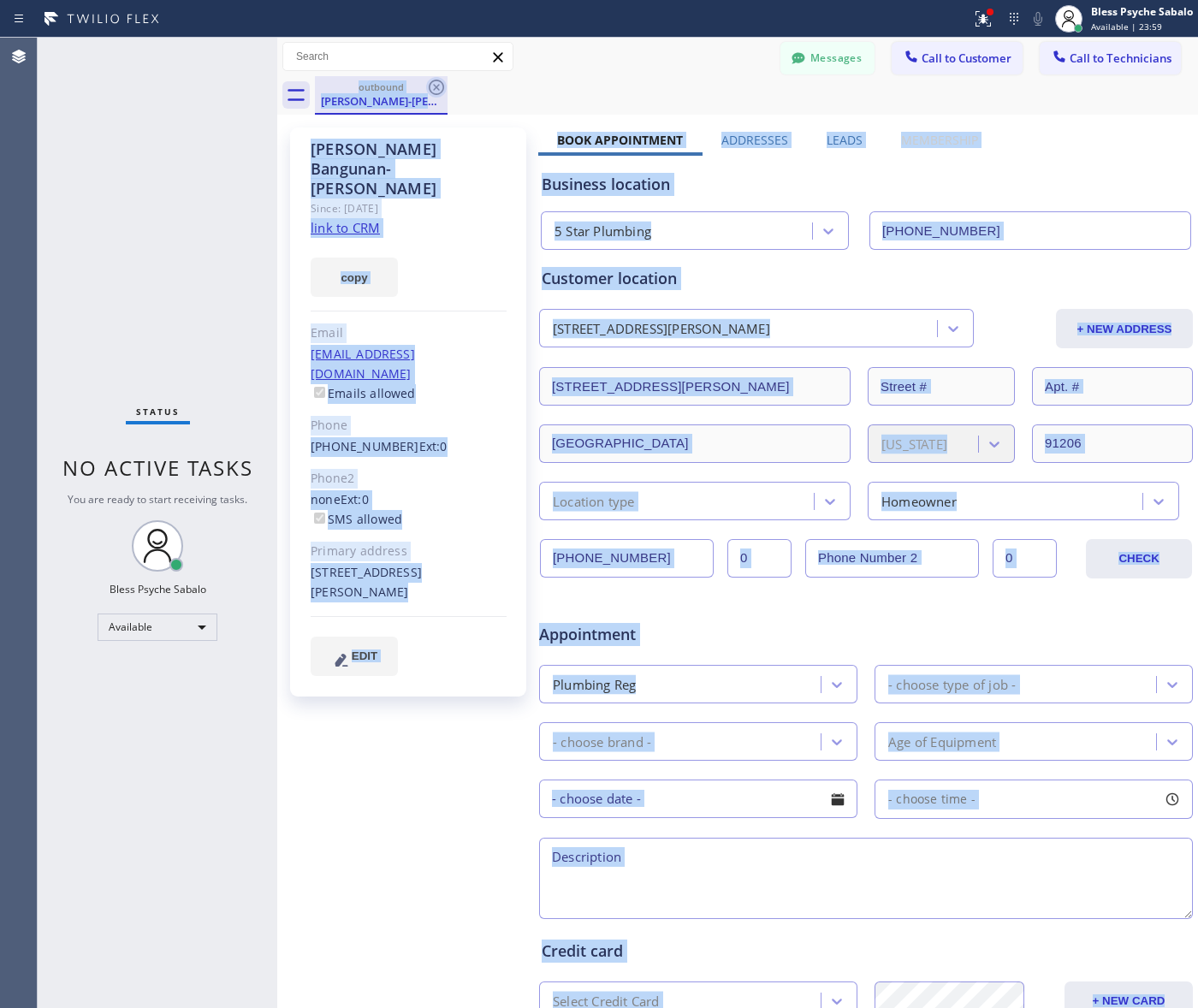
click at [435, 82] on div "outbound Helen Bangunan-Rivero" at bounding box center [757, 95] width 883 height 39
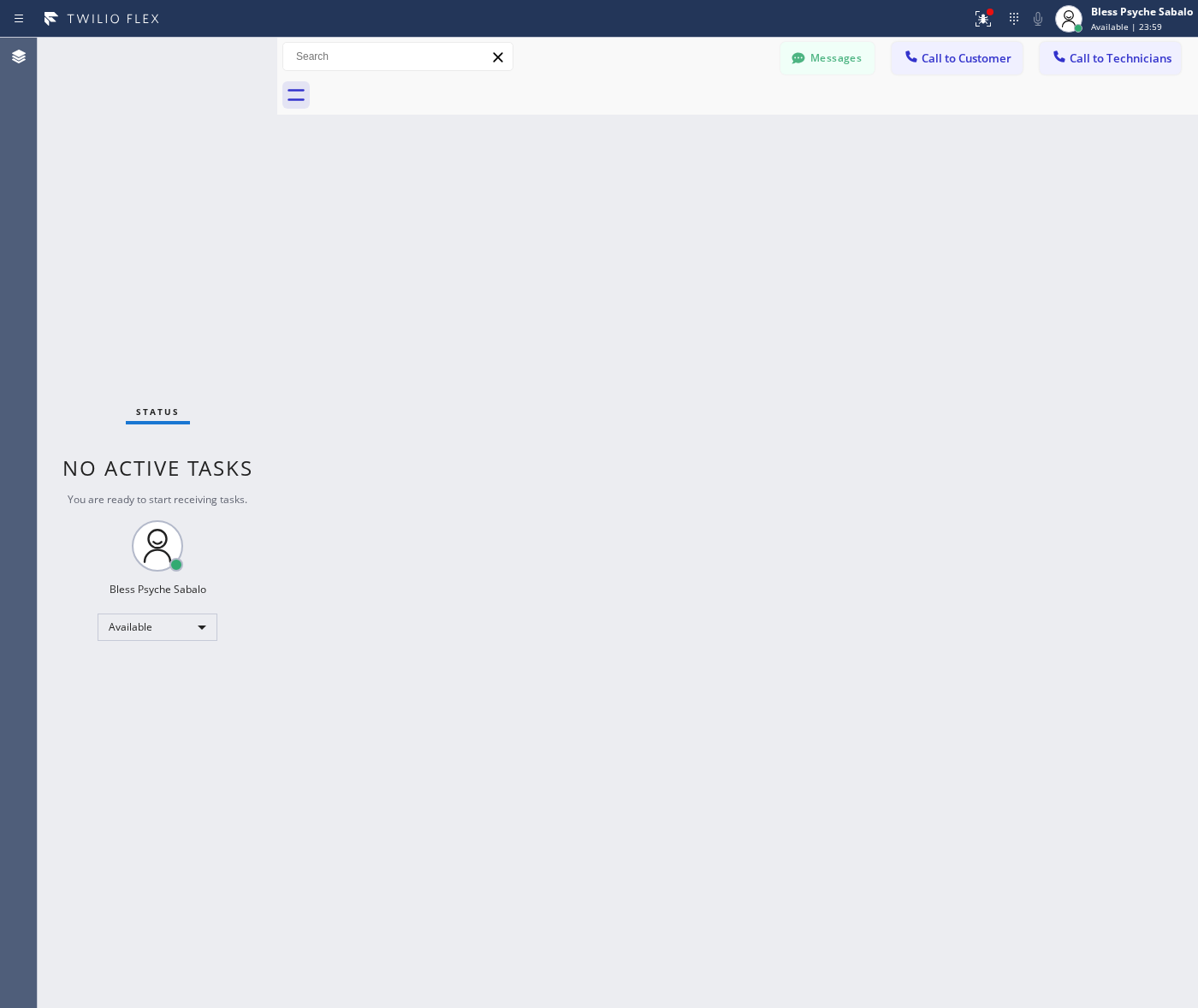
click at [421, 131] on div "Back to Dashboard Change Sender ID Customers Technicians MB [PERSON_NAME] [DATE…" at bounding box center [737, 523] width 921 height 970
click at [852, 60] on button "Messages" at bounding box center [828, 57] width 94 height 32
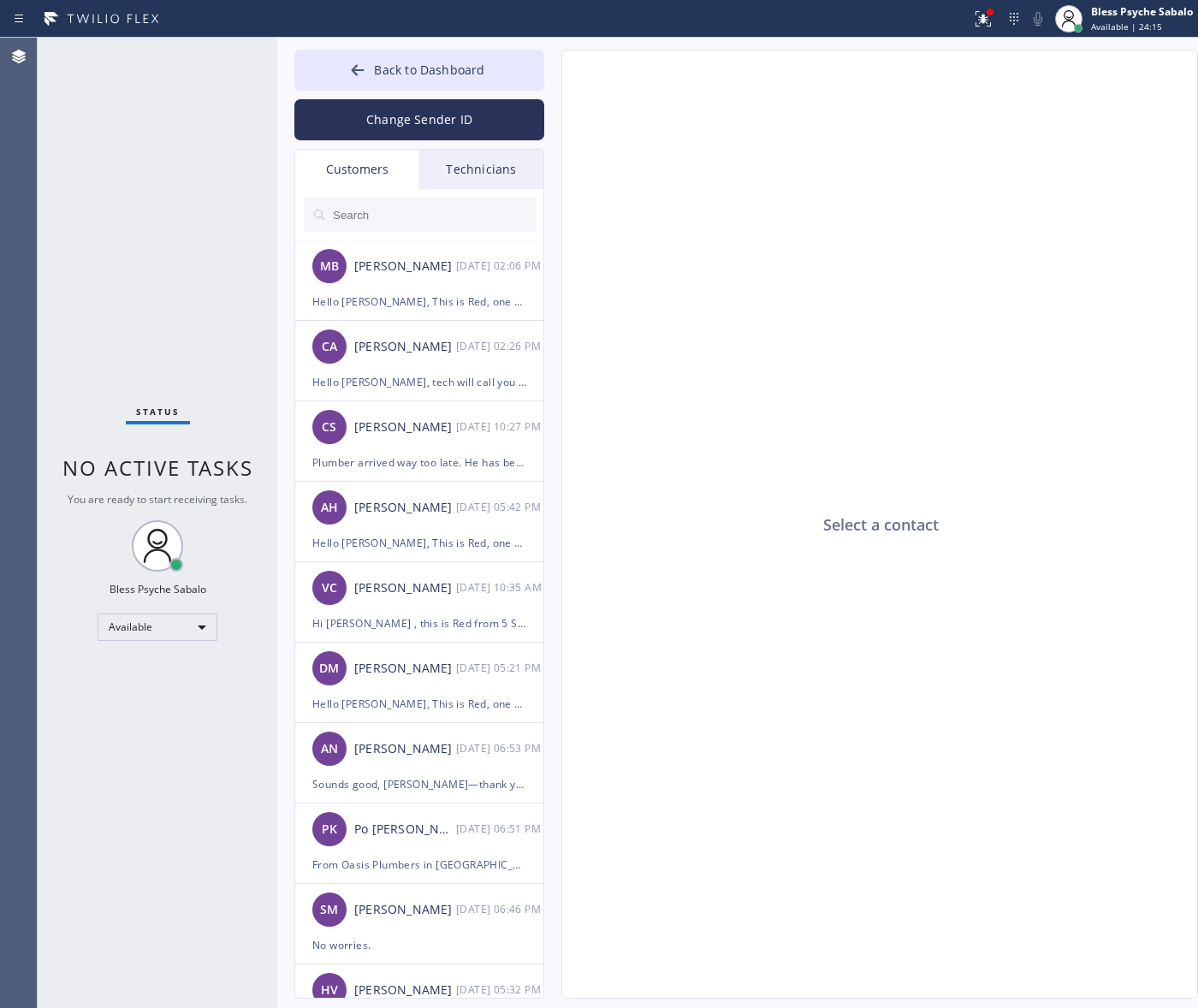
drag, startPoint x: 595, startPoint y: 516, endPoint x: 570, endPoint y: 468, distance: 54.1
click at [597, 516] on div "Select a contact" at bounding box center [880, 525] width 637 height 949
drag, startPoint x: 473, startPoint y: 160, endPoint x: 399, endPoint y: 182, distance: 77.2
click at [473, 162] on div "Technicians" at bounding box center [481, 169] width 124 height 39
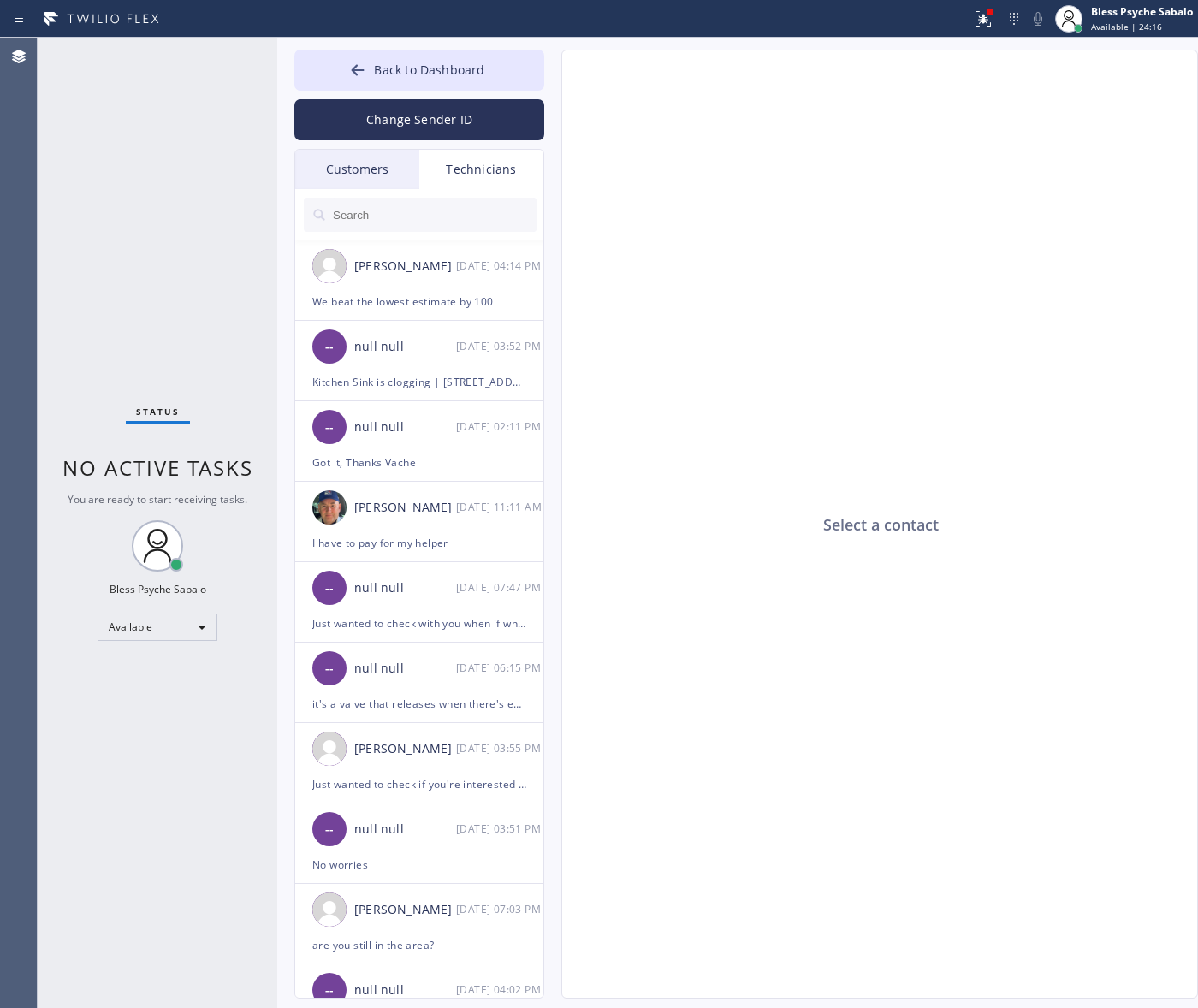
click at [391, 184] on div "Customers" at bounding box center [358, 169] width 124 height 39
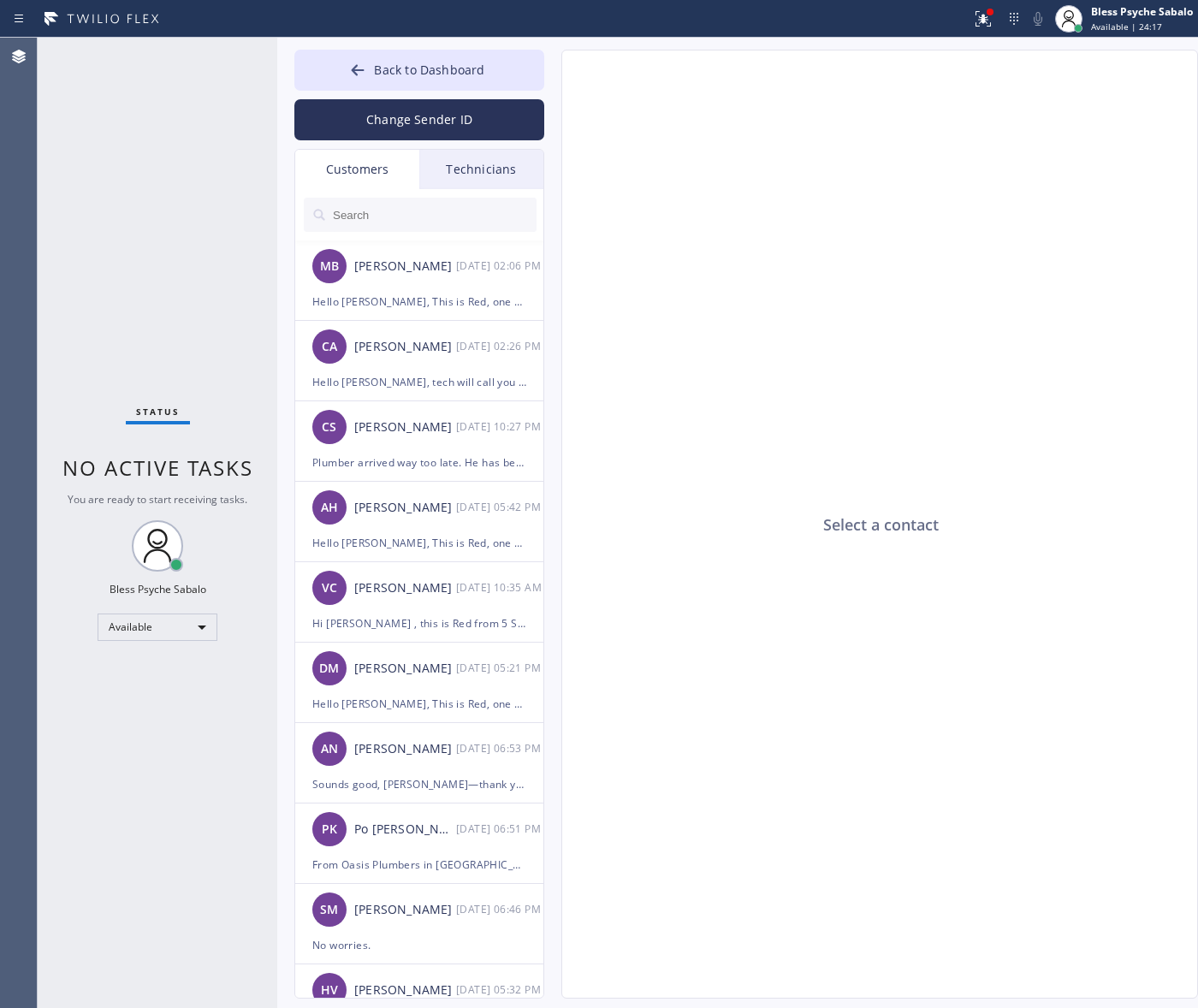
click at [467, 178] on div "Technicians" at bounding box center [481, 169] width 124 height 39
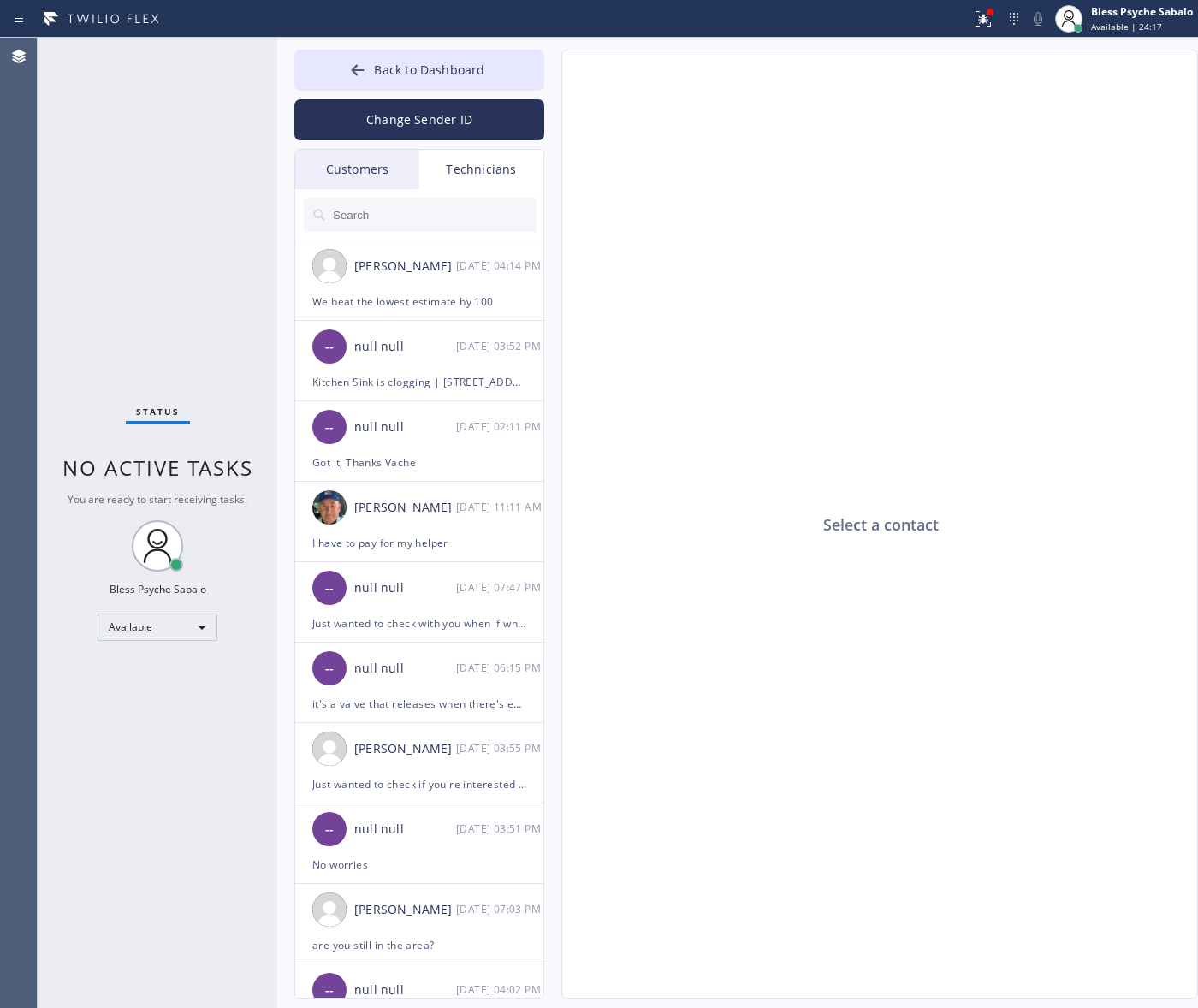
click at [355, 164] on div "Customers" at bounding box center [358, 169] width 124 height 39
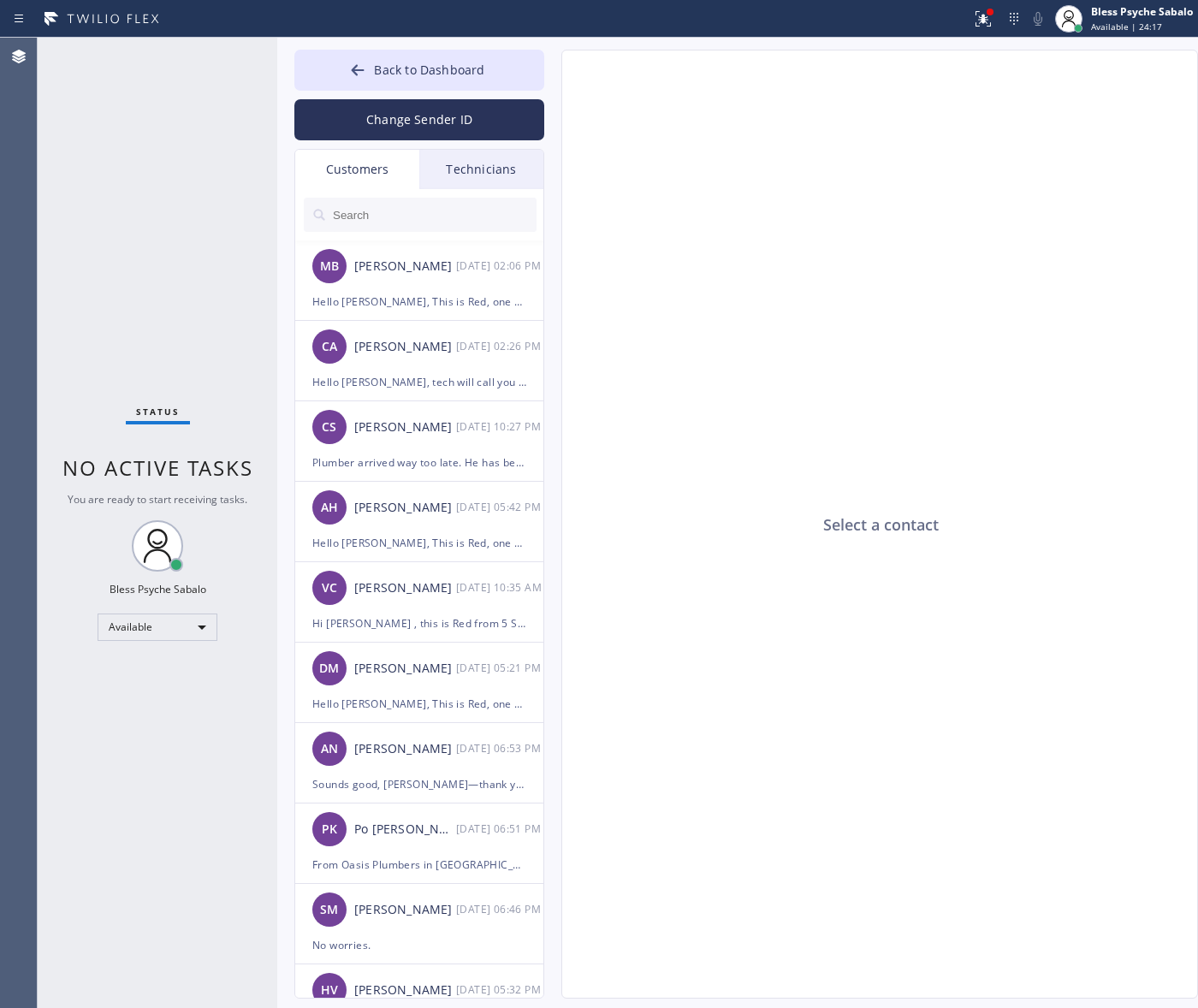
click at [442, 167] on div "Technicians" at bounding box center [481, 169] width 124 height 39
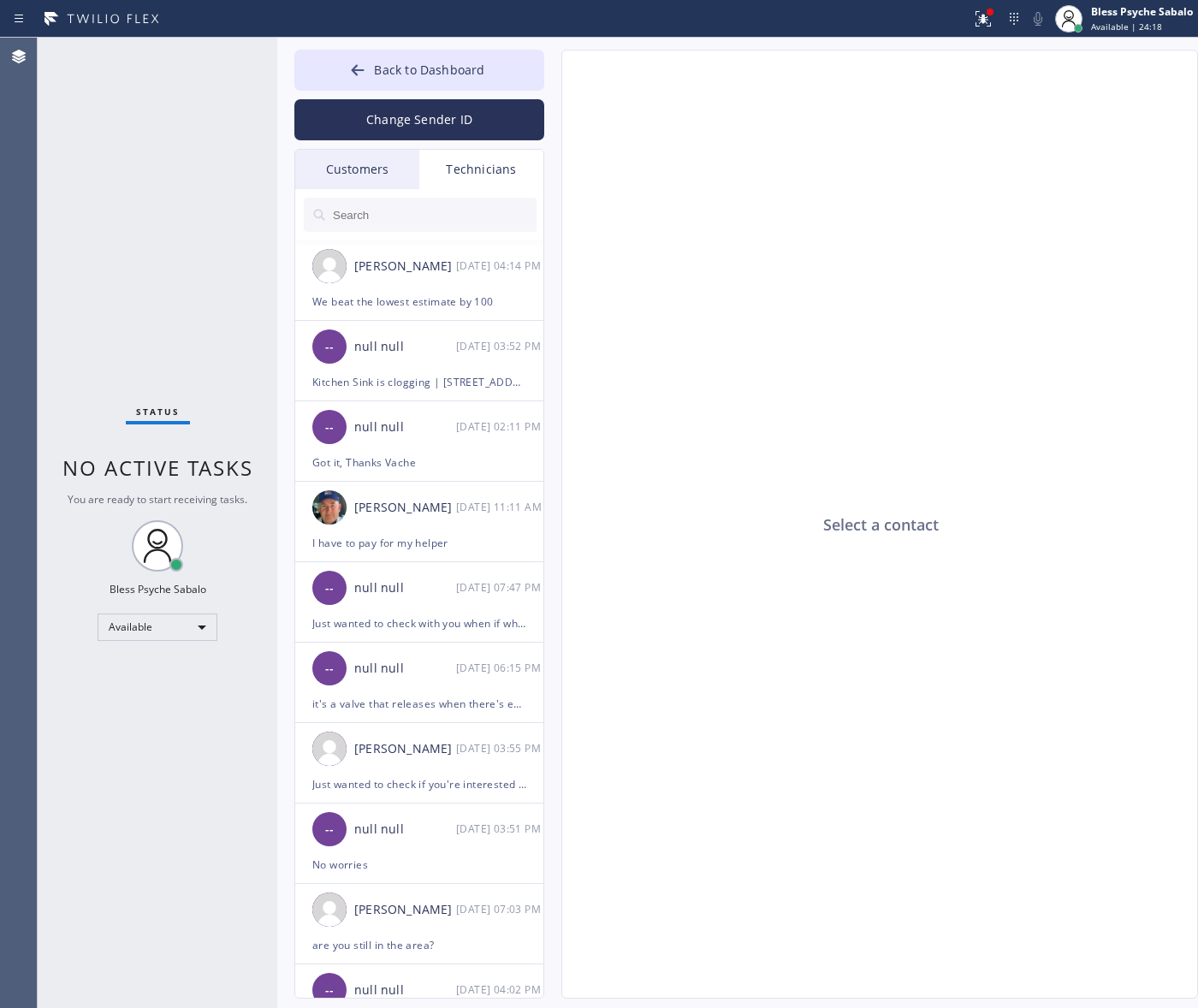
click at [400, 171] on div "Customers" at bounding box center [358, 169] width 124 height 39
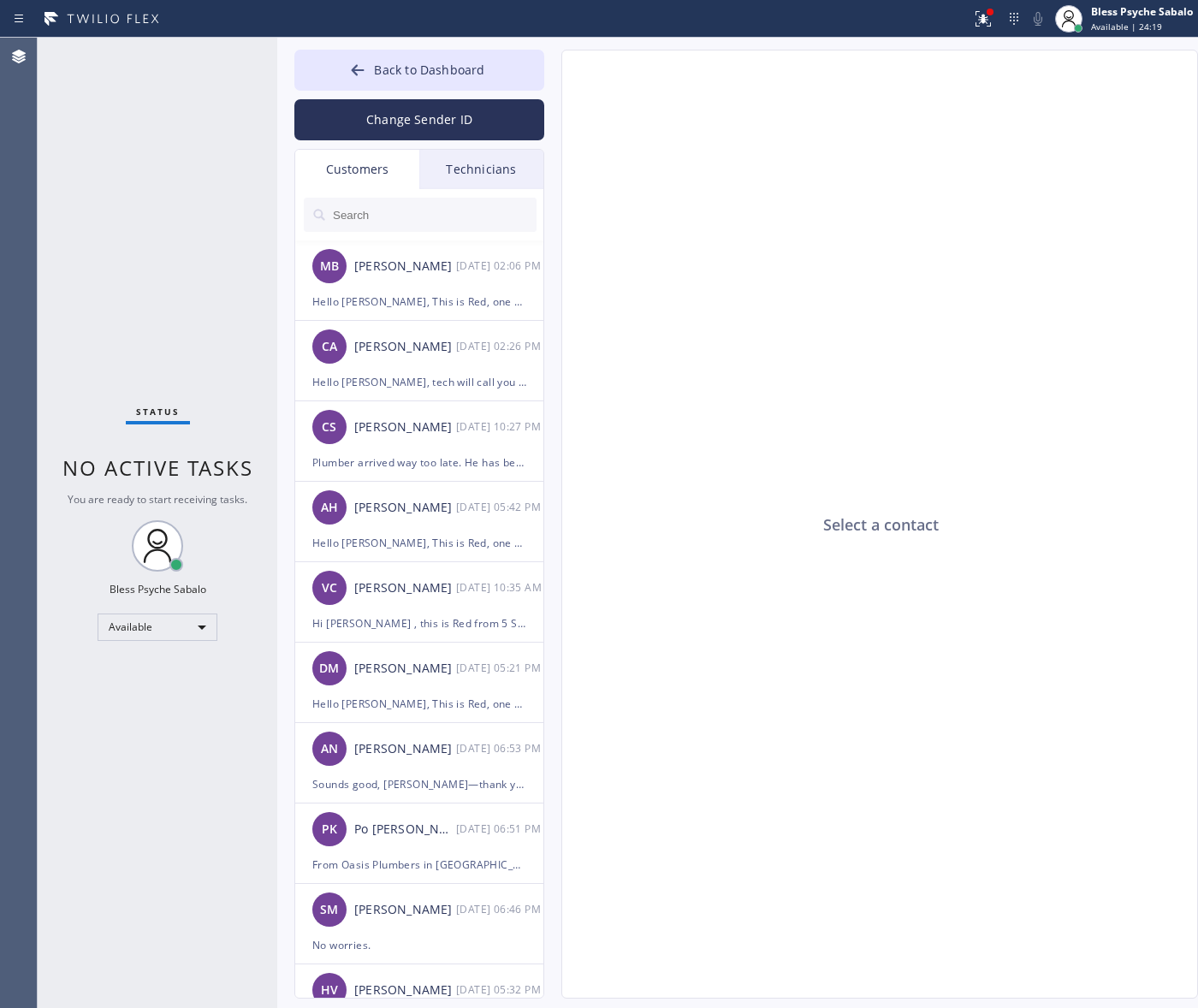
click at [490, 167] on div "Technicians" at bounding box center [481, 169] width 124 height 39
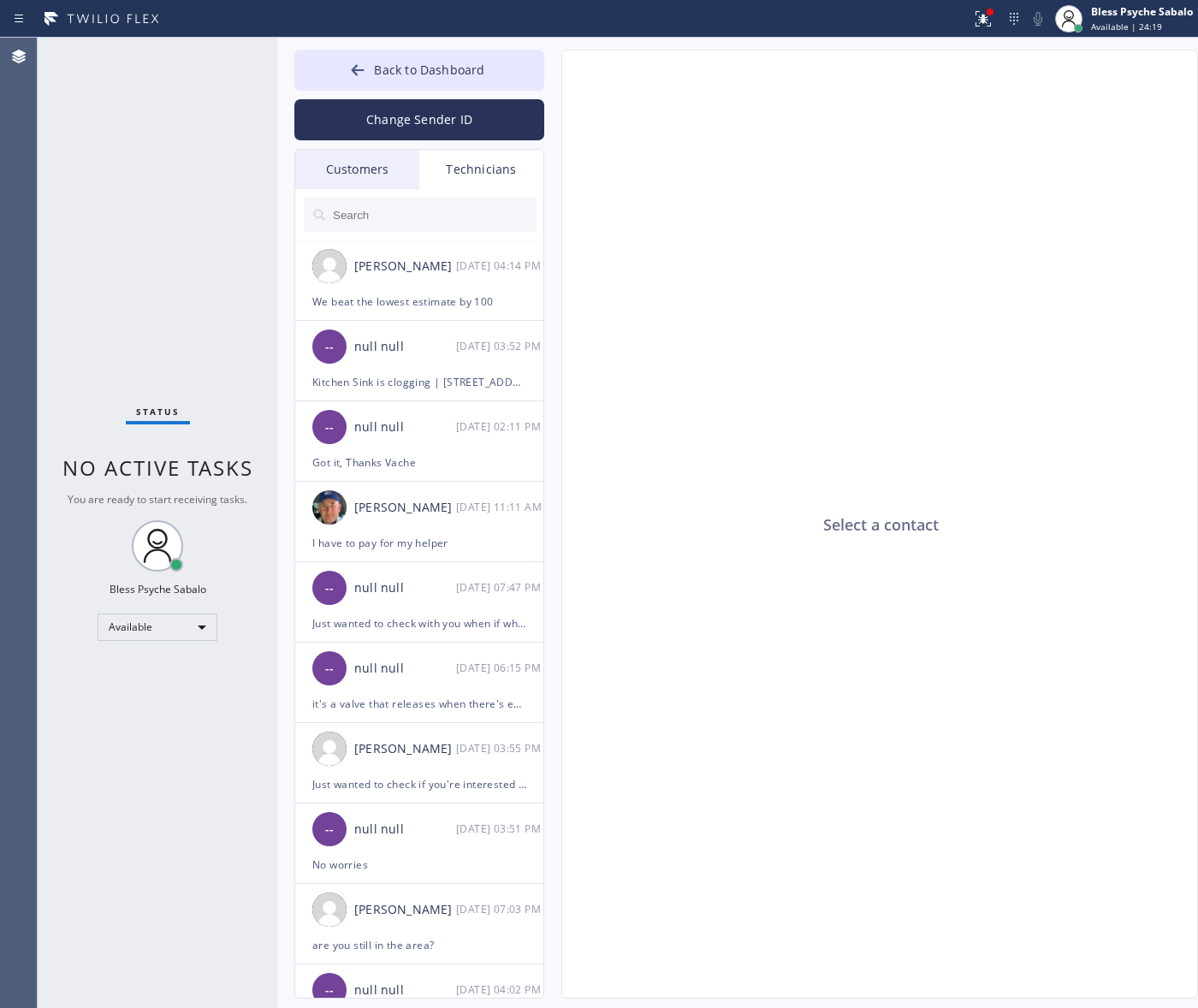
click at [348, 165] on div "Customers" at bounding box center [358, 169] width 124 height 39
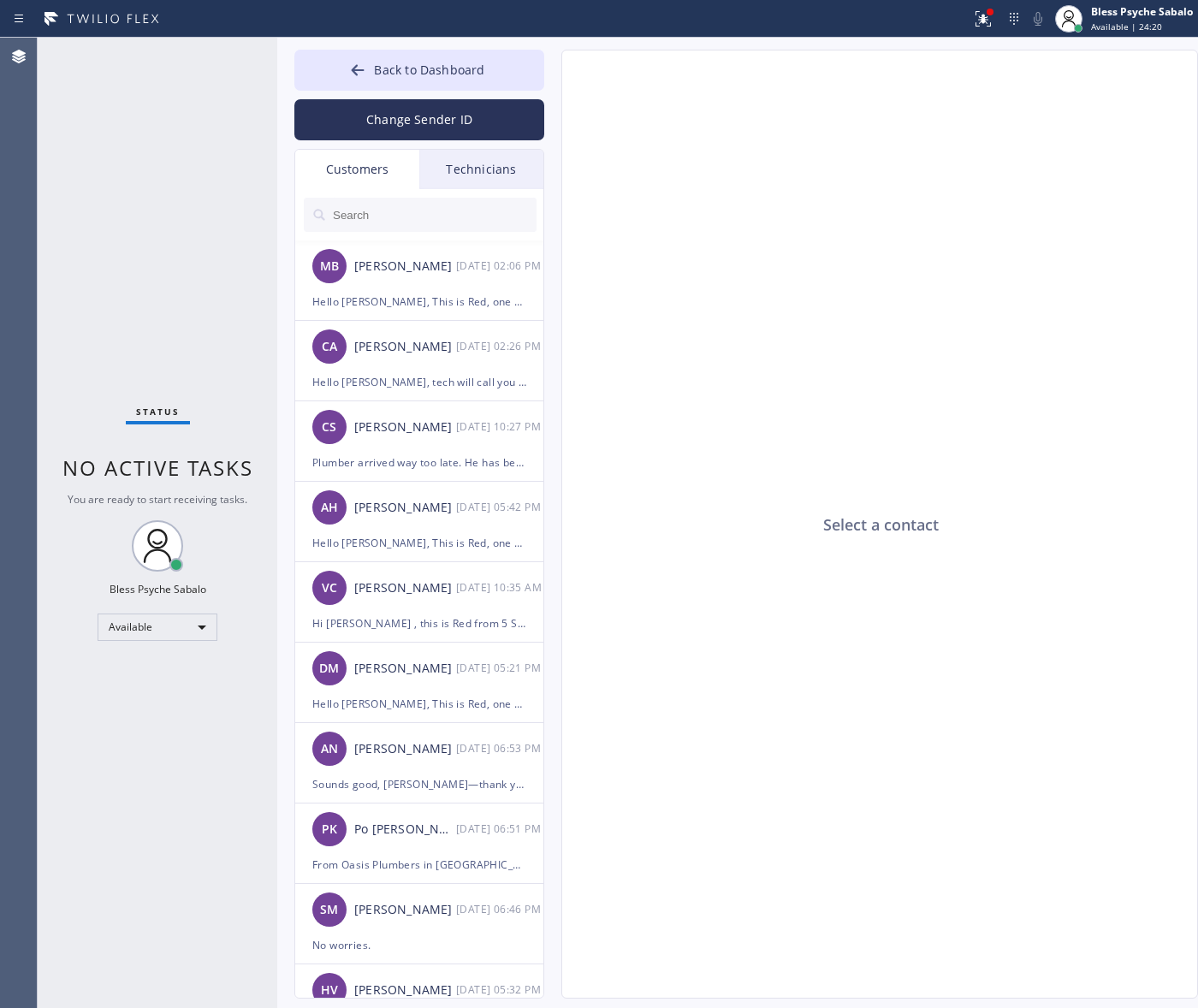
click at [520, 173] on div "Technicians" at bounding box center [481, 169] width 124 height 39
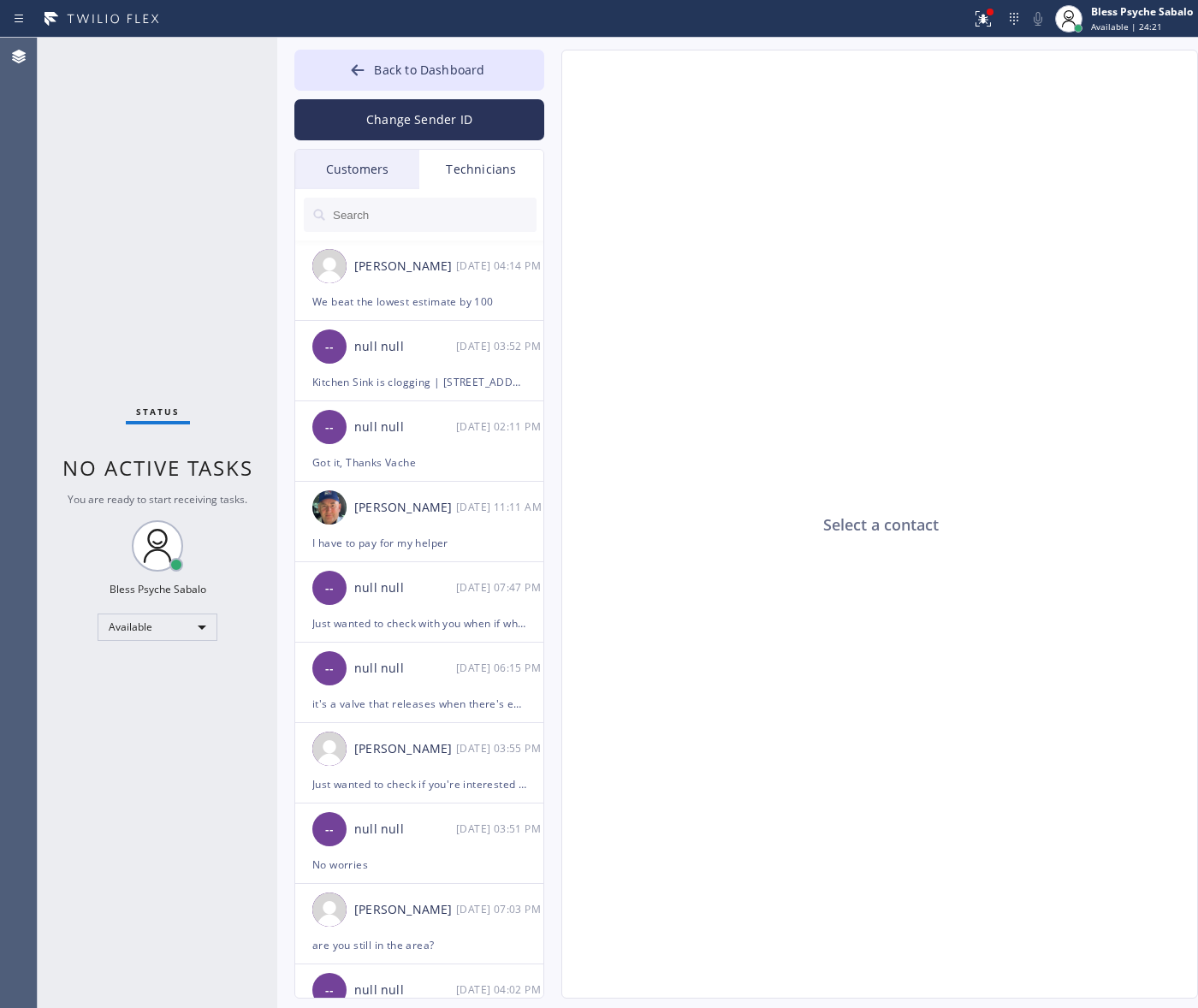
drag, startPoint x: 959, startPoint y: 10, endPoint x: 966, endPoint y: 53, distance: 43.6
click at [964, 16] on div at bounding box center [485, 18] width 958 height 27
drag, startPoint x: 971, startPoint y: 13, endPoint x: 966, endPoint y: 32, distance: 19.6
click at [969, 9] on div at bounding box center [983, 18] width 38 height 20
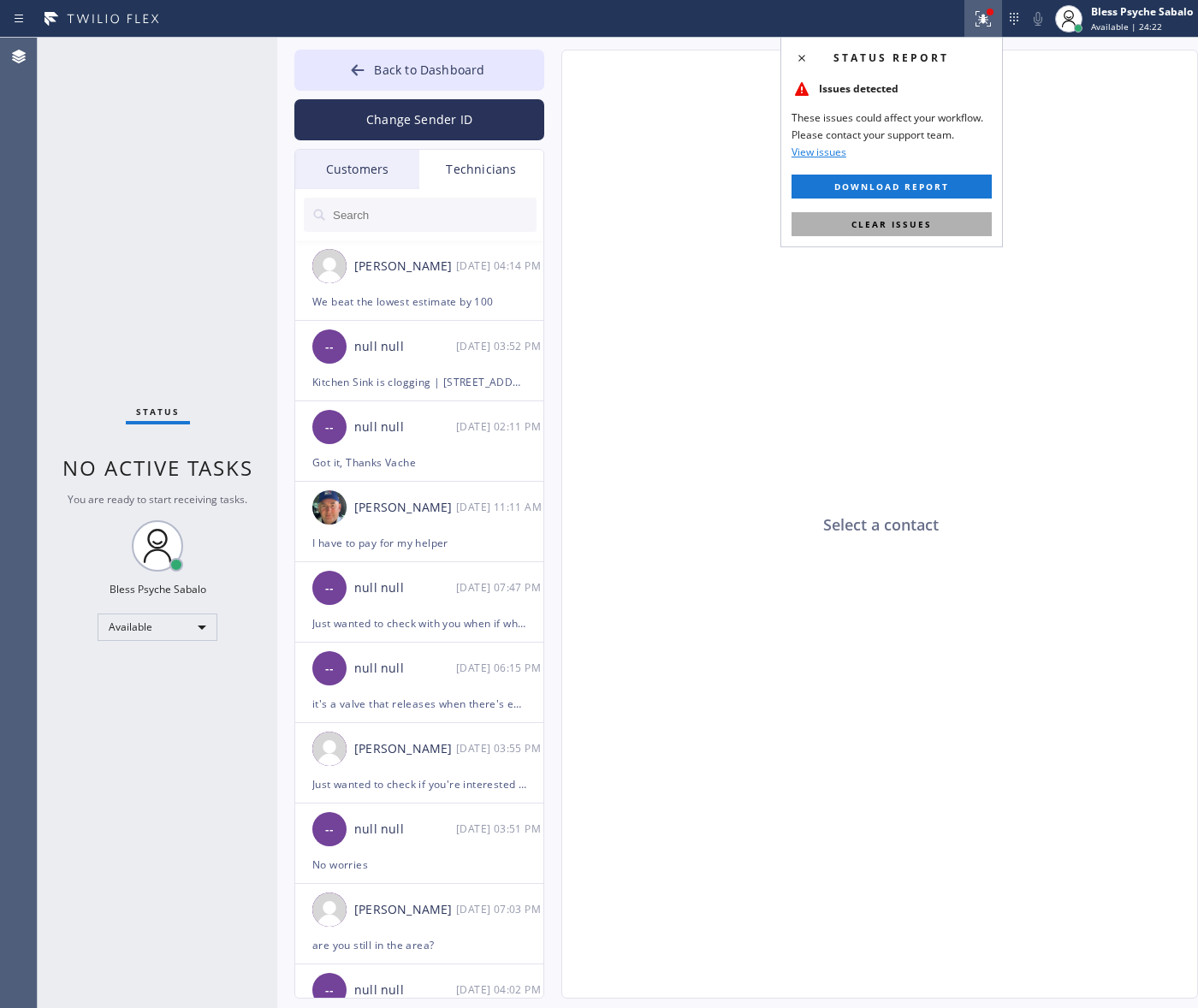
drag, startPoint x: 926, startPoint y: 206, endPoint x: 925, endPoint y: 218, distance: 12.0
click at [927, 212] on div "Status report Issues detected These issues could affect your workflow. Please c…" at bounding box center [892, 142] width 223 height 210
click at [925, 218] on span "Clear issues" at bounding box center [892, 224] width 81 height 12
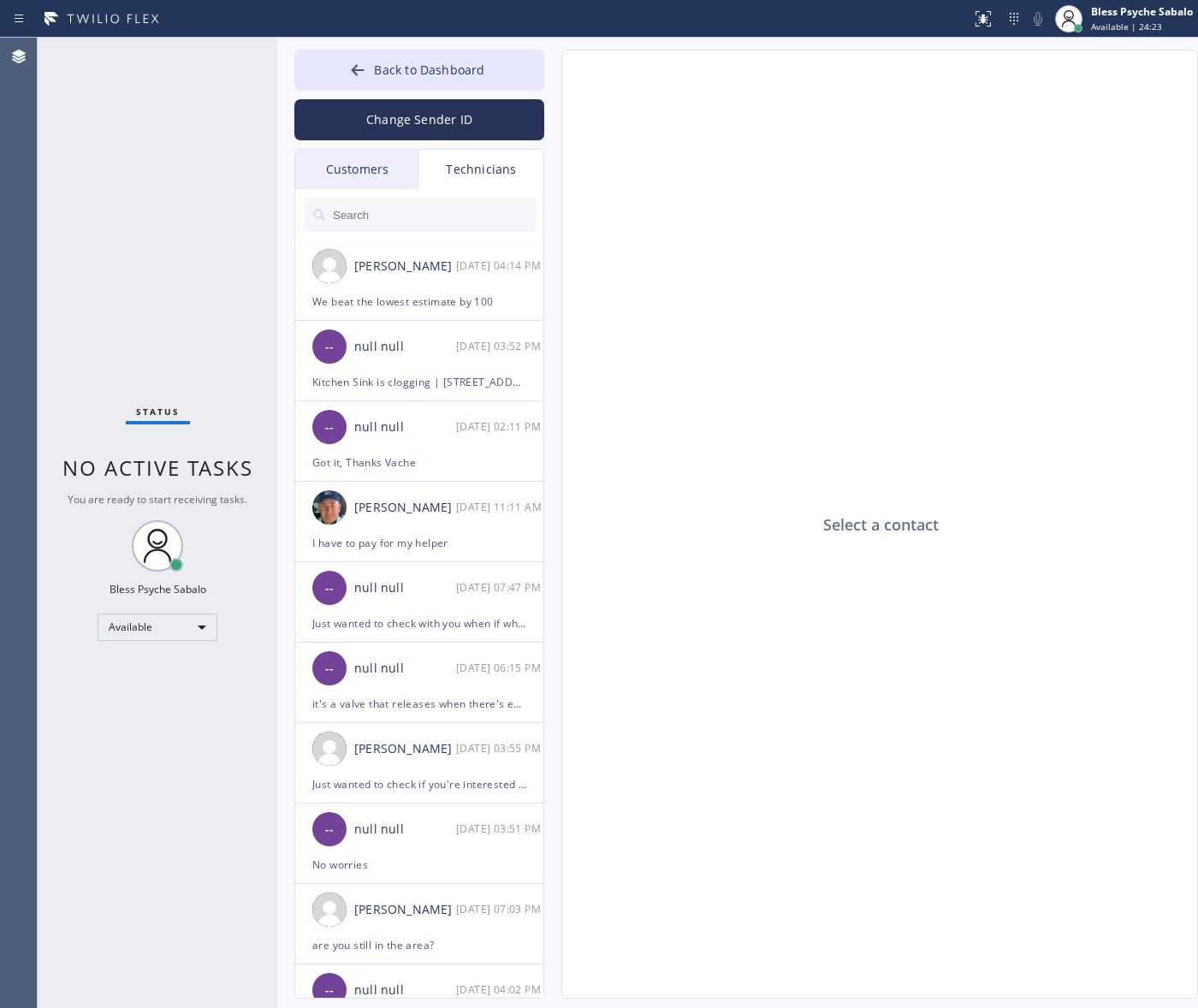
click at [1044, 305] on div "Select a contact" at bounding box center [880, 525] width 637 height 949
click at [524, 167] on div "Technicians" at bounding box center [481, 169] width 124 height 39
click at [339, 174] on div "Customers" at bounding box center [358, 169] width 124 height 39
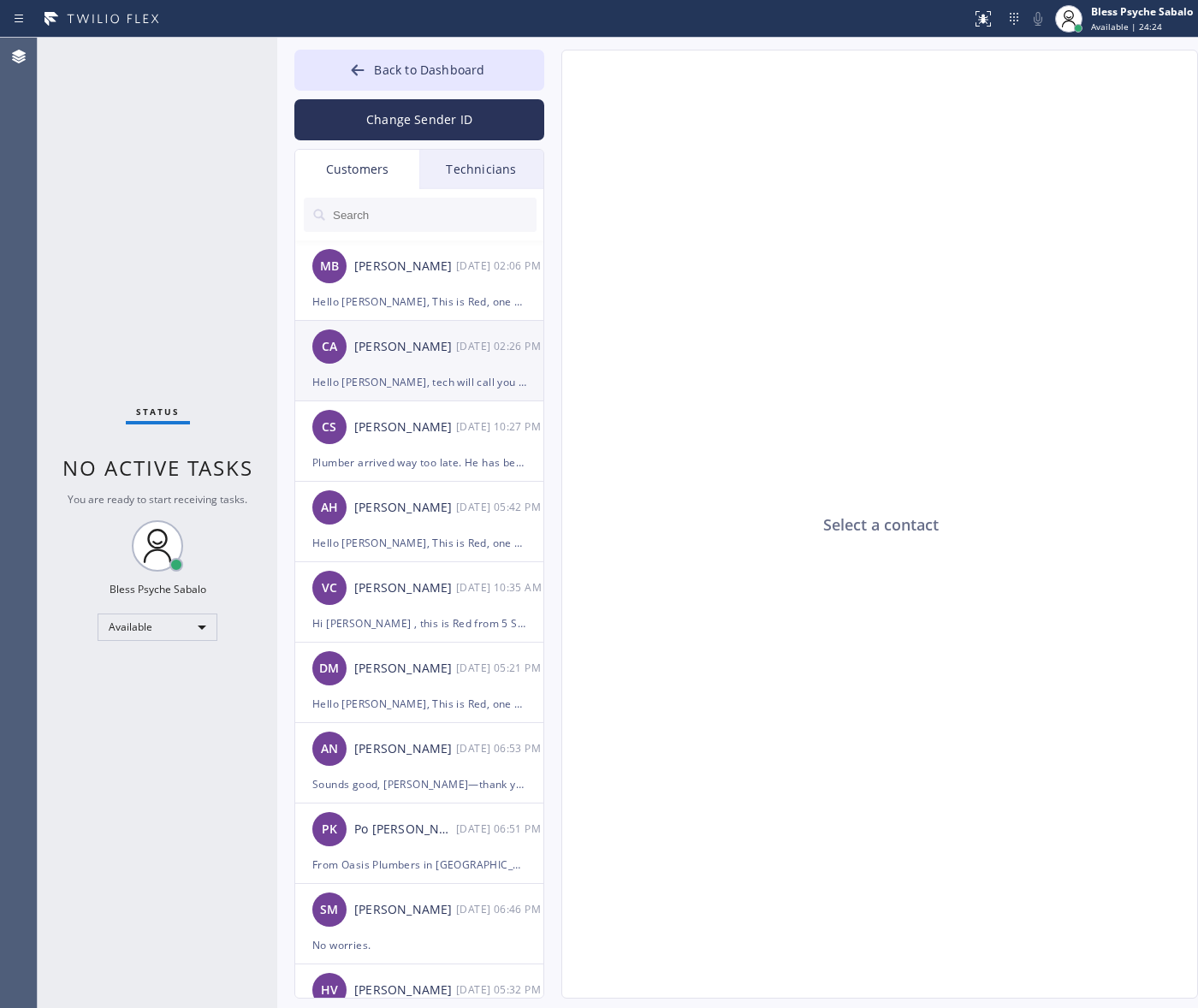
click at [433, 321] on div "CA Chad Algorri 09/19 02:26 PM" at bounding box center [420, 346] width 250 height 52
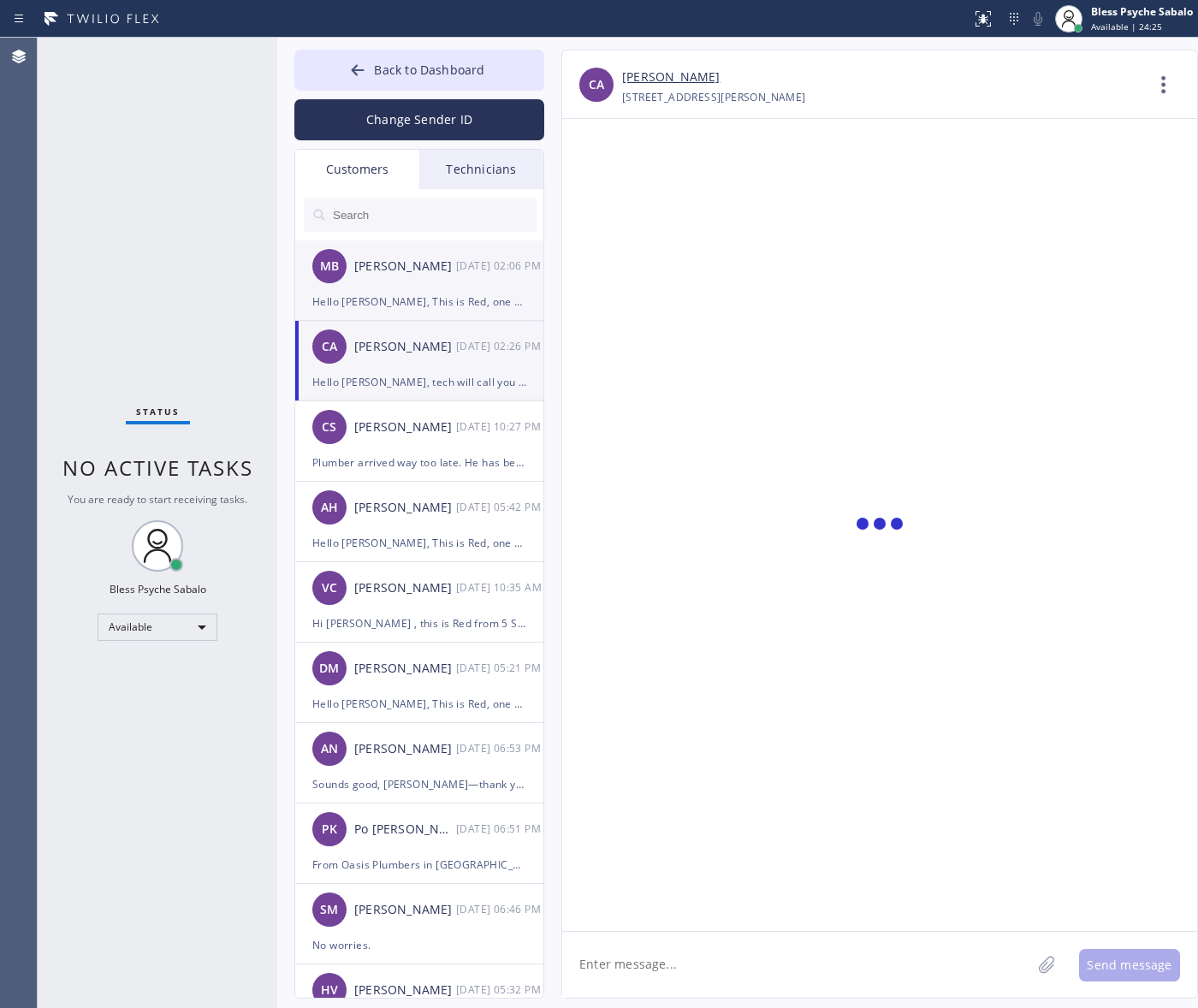
scroll to position [10, 0]
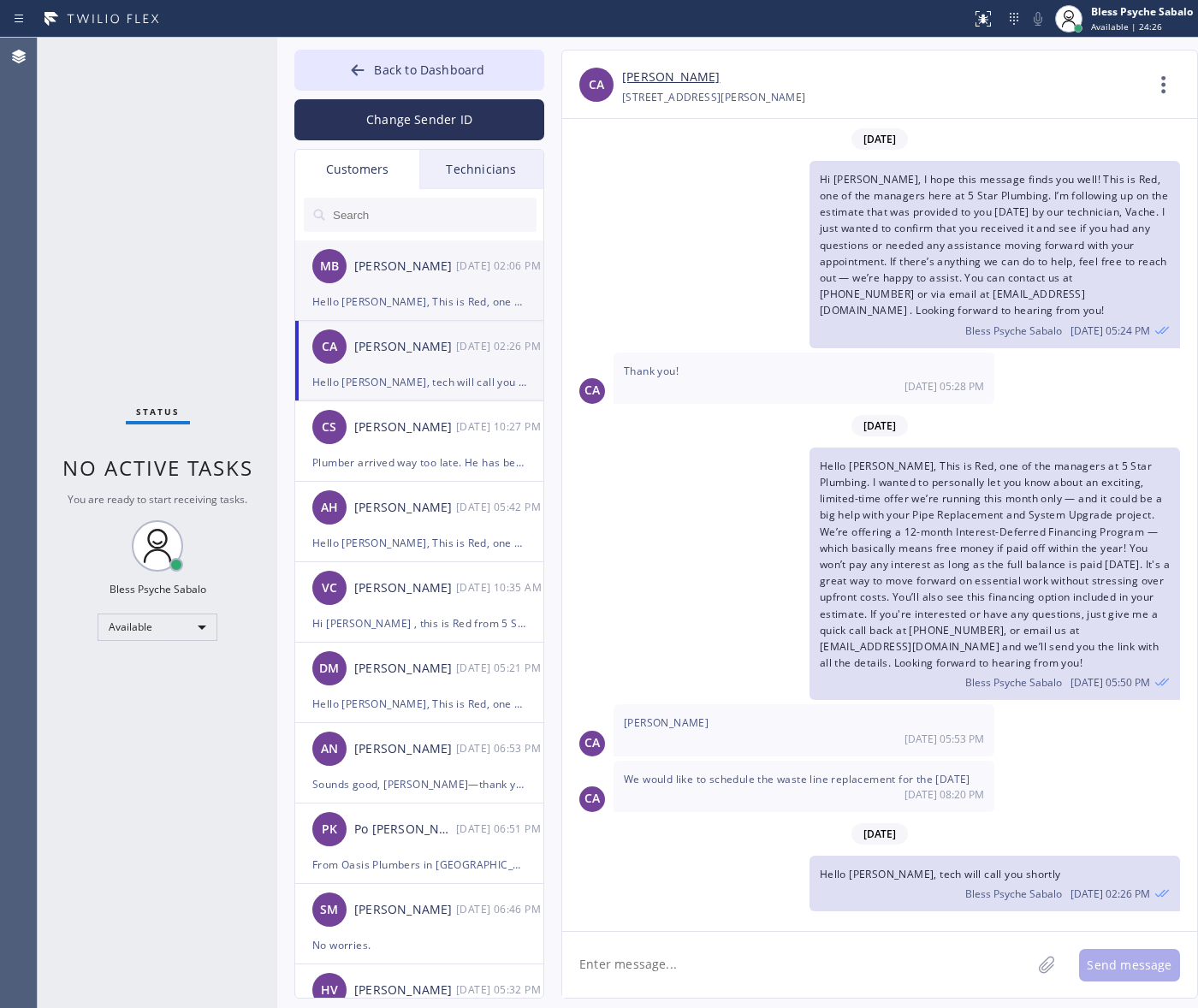
click at [460, 299] on div "Hello [PERSON_NAME], This is Red, one of the managers at 5 Star Plumbing. I jus…" at bounding box center [419, 301] width 214 height 19
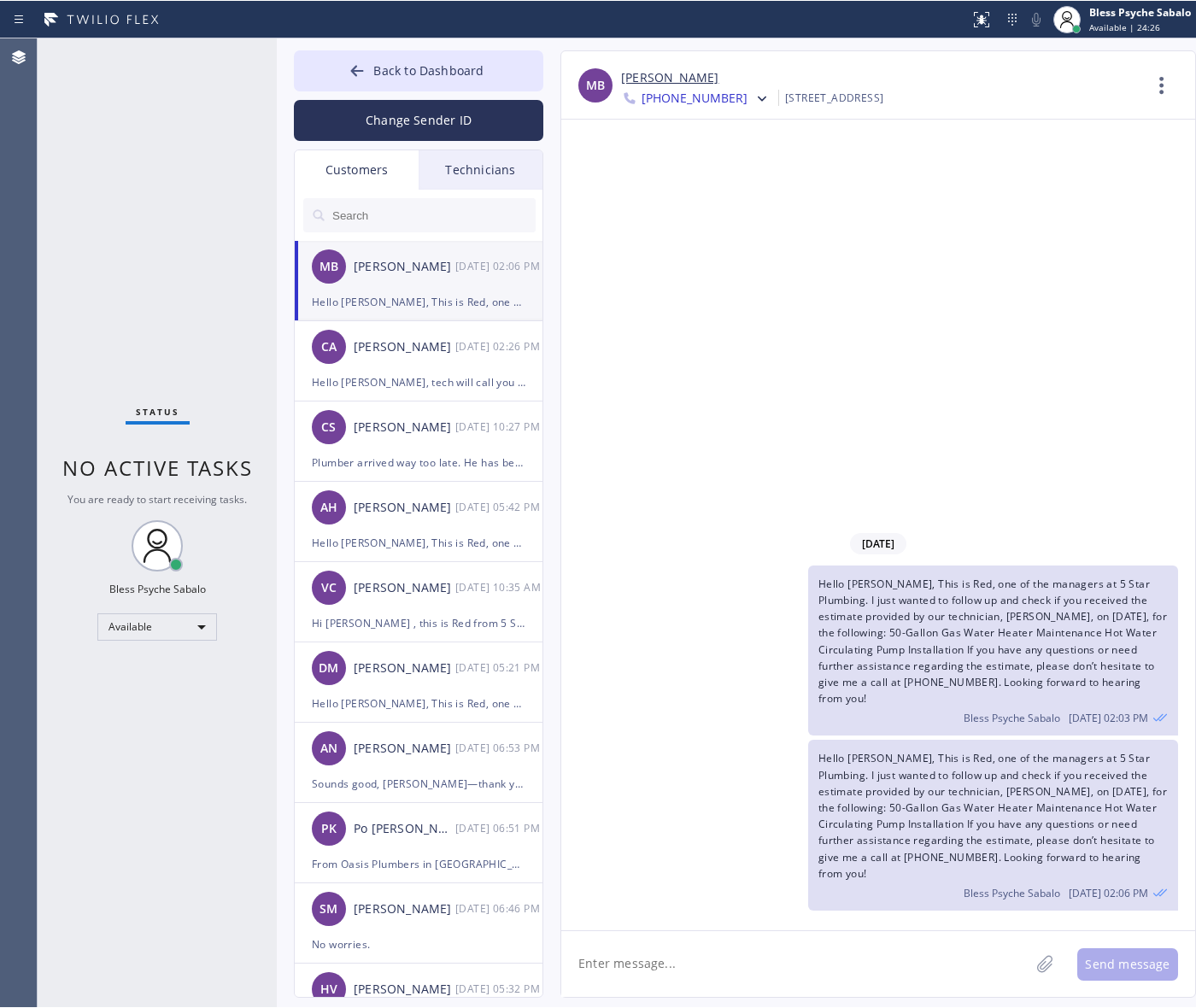
scroll to position [0, 0]
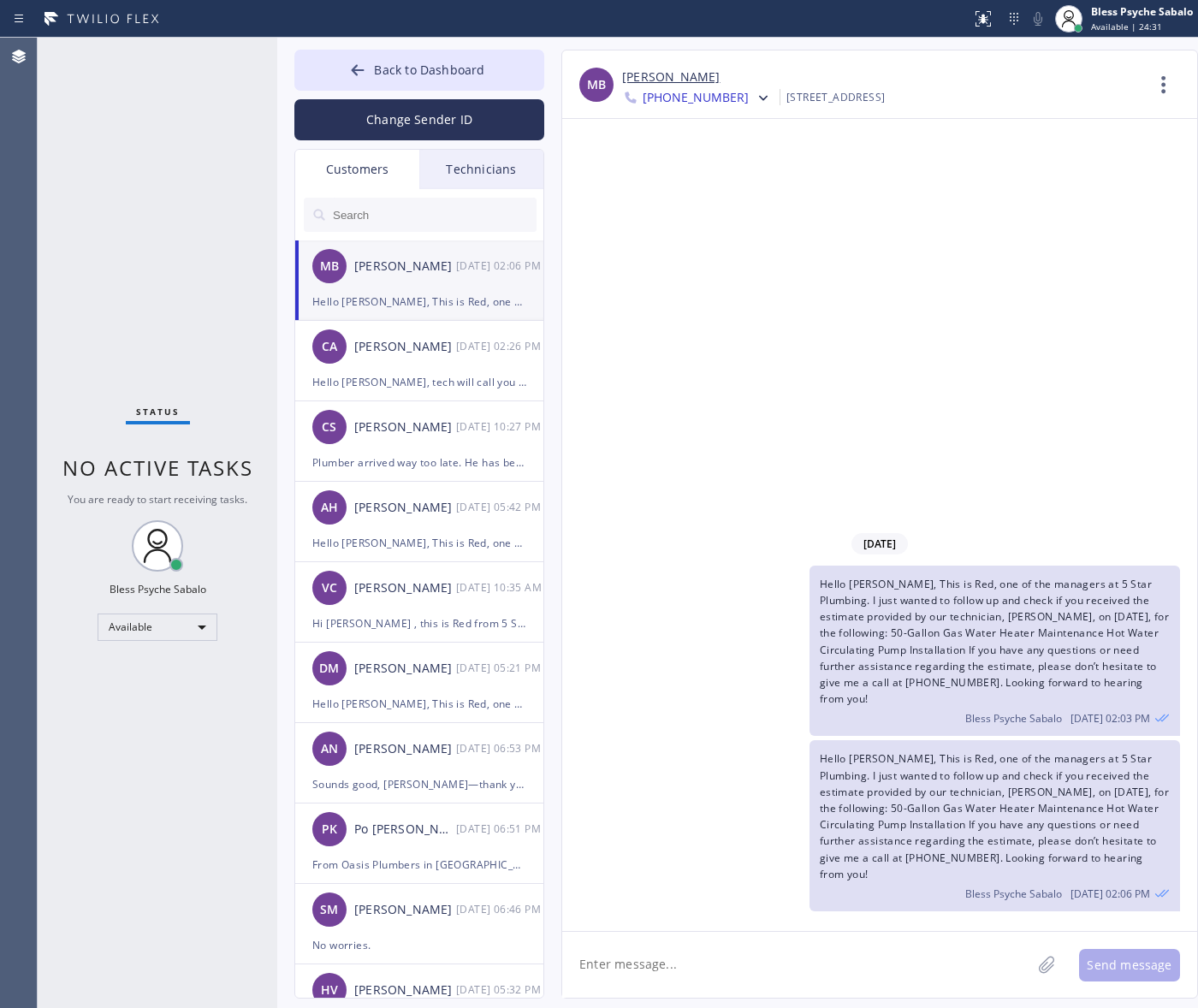
click at [863, 886] on div "Bless Psyche Sabalo 09/22 02:06 PM" at bounding box center [995, 890] width 350 height 18
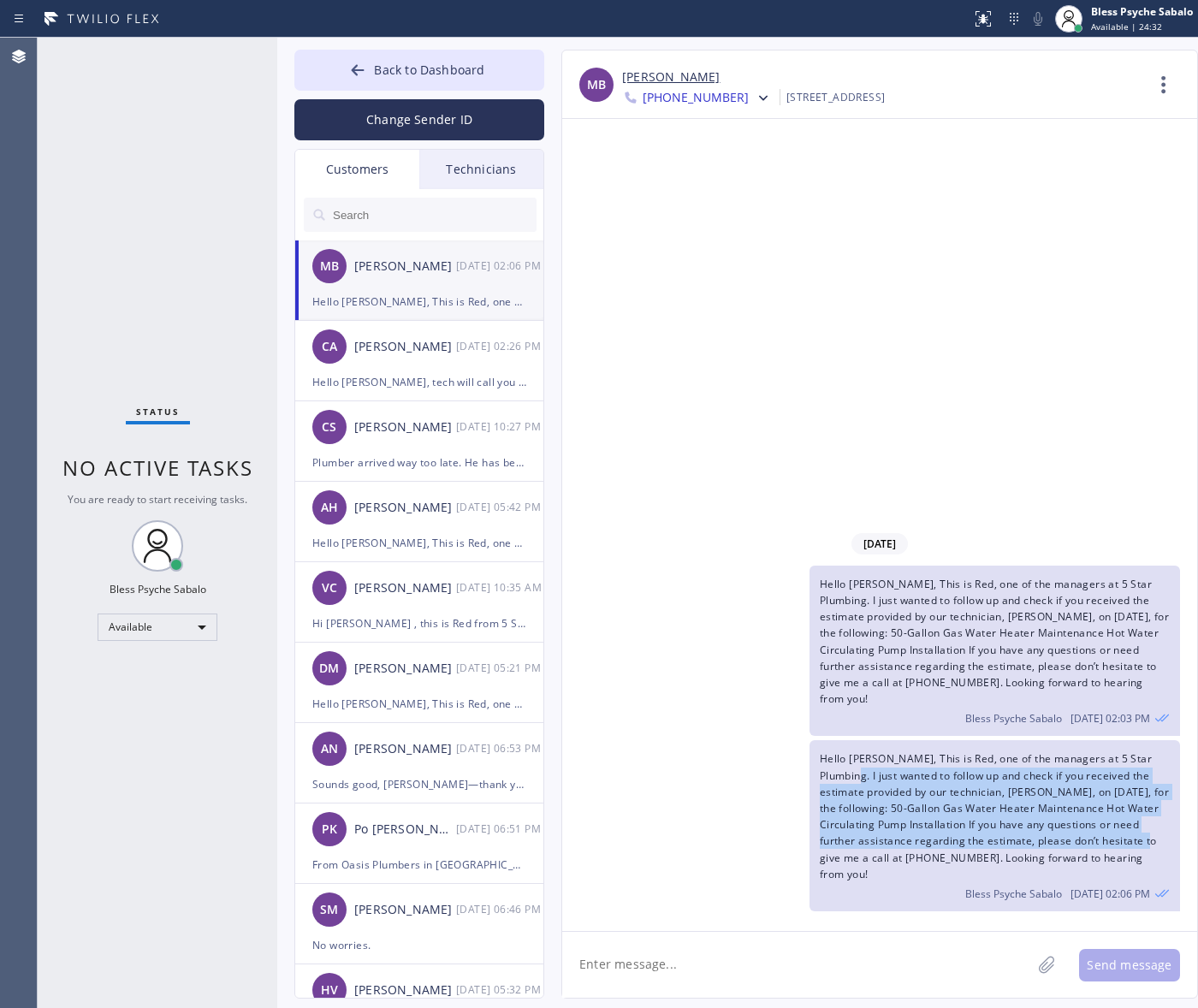
drag, startPoint x: 835, startPoint y: 838, endPoint x: 831, endPoint y: 777, distance: 61.1
click at [831, 777] on span "Hello [PERSON_NAME], This is Red, one of the managers at 5 Star Plumbing. I jus…" at bounding box center [994, 816] width 349 height 129
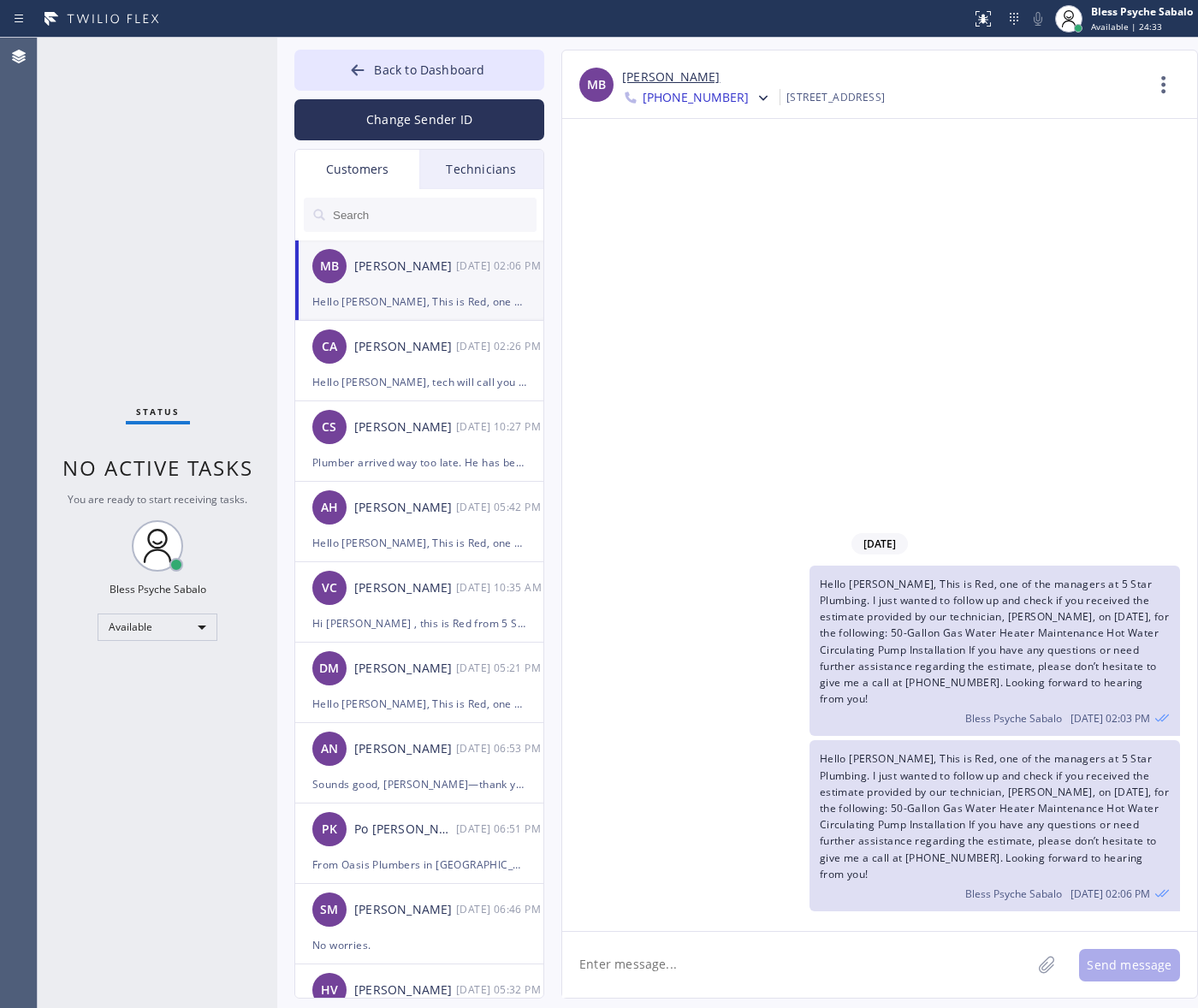
click at [854, 896] on div "Bless Psyche Sabalo 09/22 02:06 PM" at bounding box center [995, 890] width 350 height 18
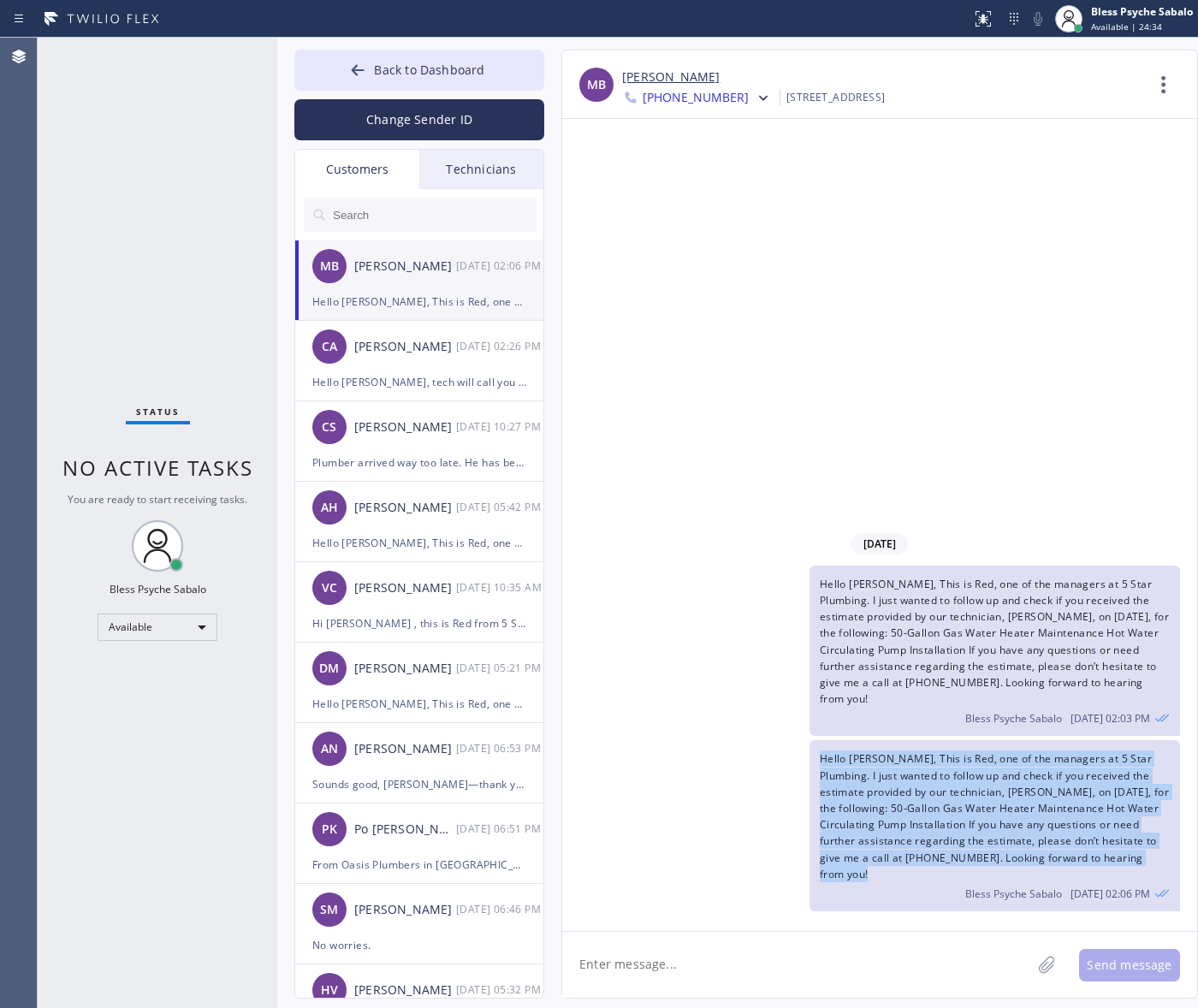
drag, startPoint x: 852, startPoint y: 889, endPoint x: 819, endPoint y: 754, distance: 139.0
click at [819, 754] on div "Hello Misha, This is Red, one of the managers at 5 Star Plumbing. I just wanted…" at bounding box center [994, 825] width 370 height 171
copy span "Hello [PERSON_NAME], This is Red, one of the managers at 5 Star Plumbing. I jus…"
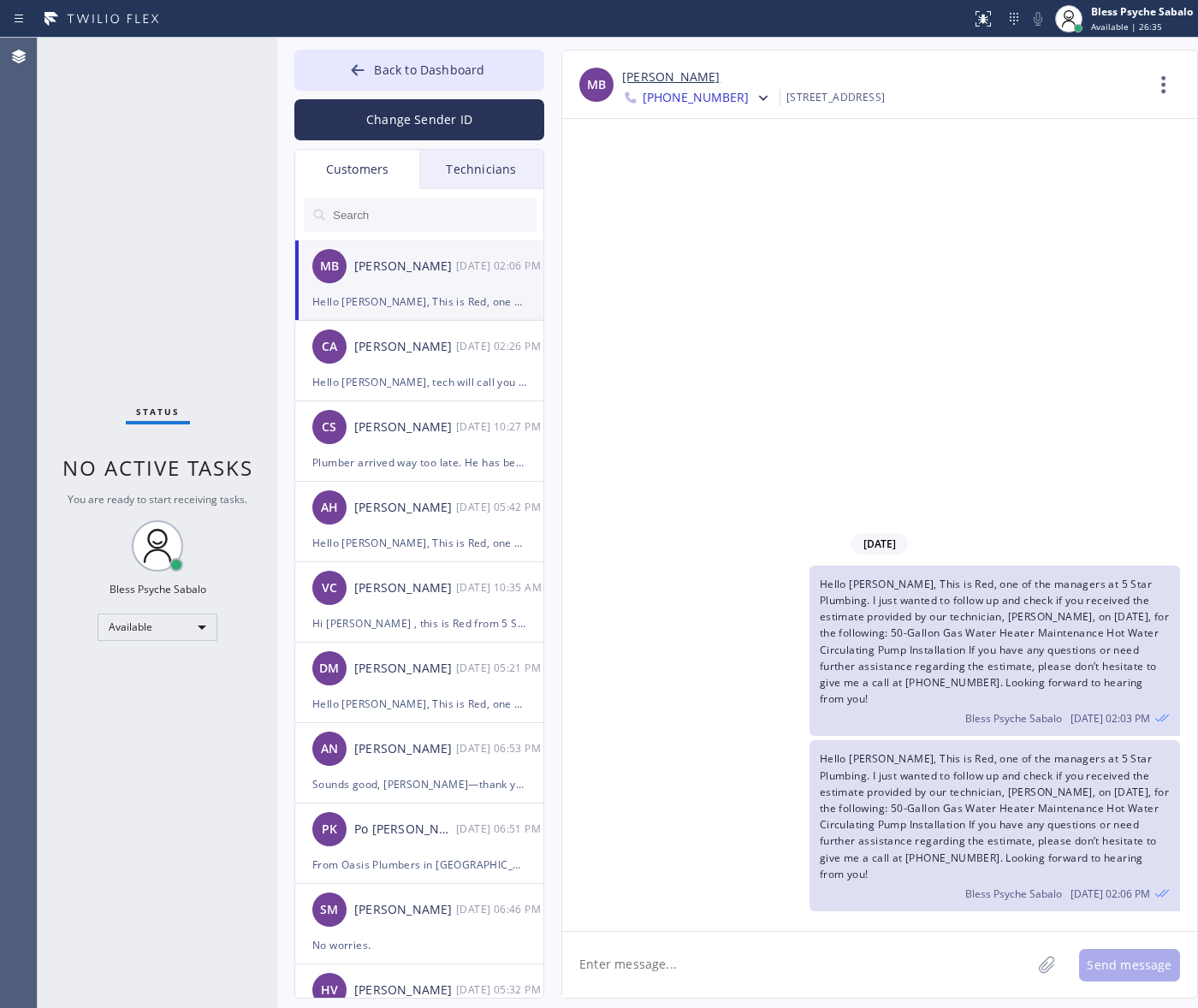
click at [729, 424] on div "09/22/2025 Hello Misha, This is Red, one of the managers at 5 Star Plumbing. I …" at bounding box center [879, 524] width 635 height 812
click at [389, 228] on input "text" at bounding box center [434, 214] width 205 height 34
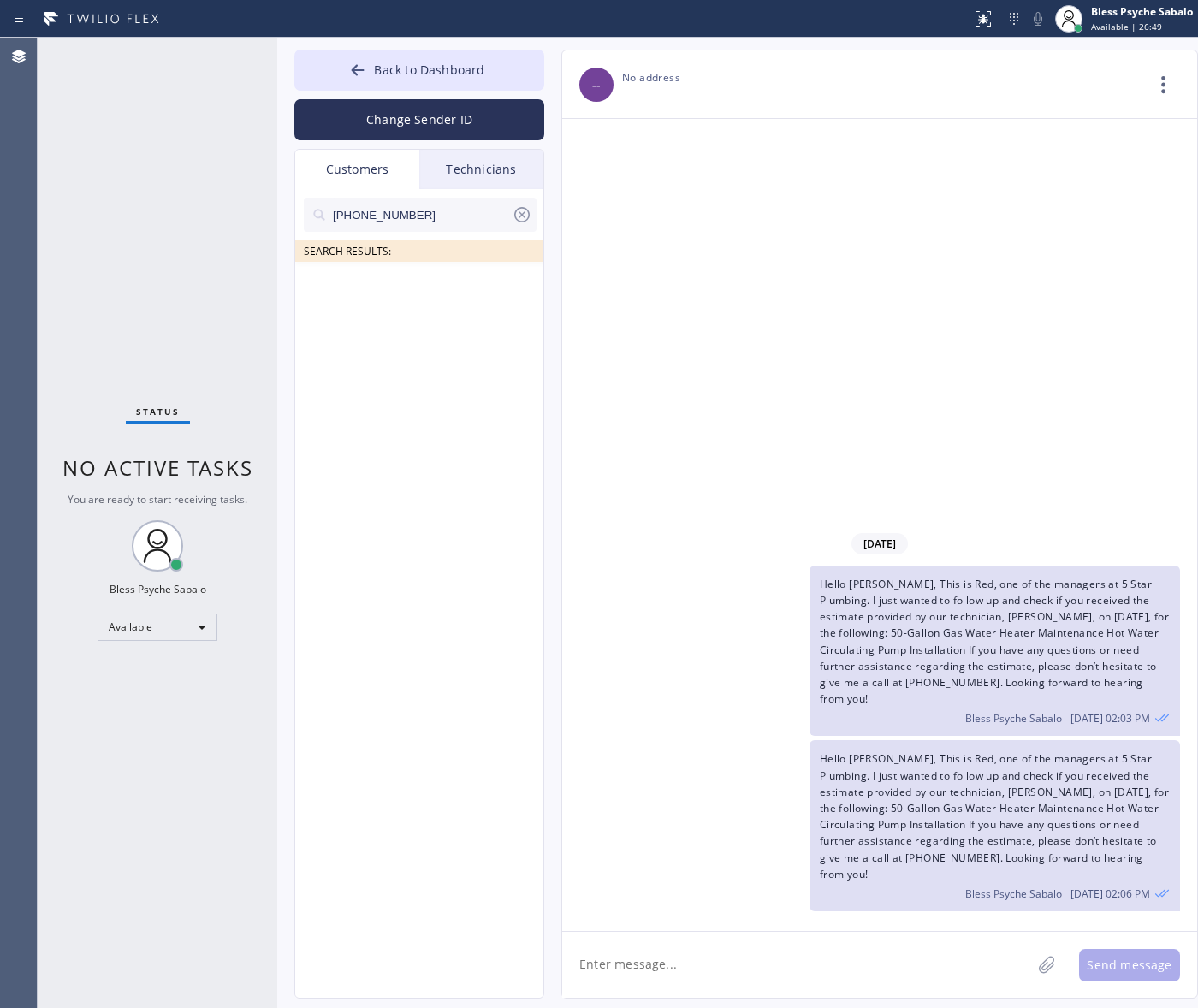
click at [432, 214] on input "(213) 819-4954" at bounding box center [422, 214] width 181 height 34
click at [490, 177] on div "Technicians" at bounding box center [481, 169] width 124 height 39
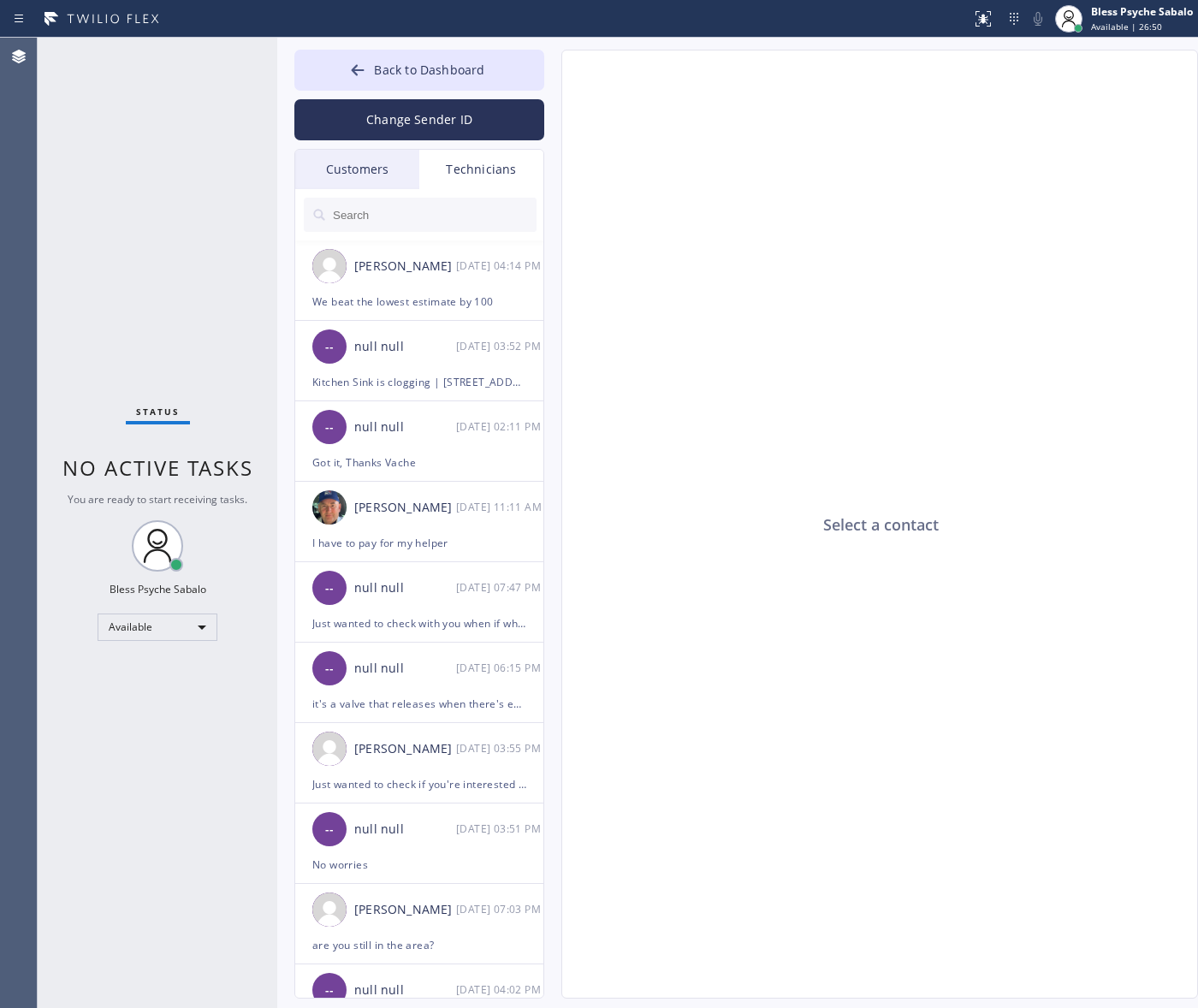
click at [378, 160] on div "Customers" at bounding box center [358, 169] width 124 height 39
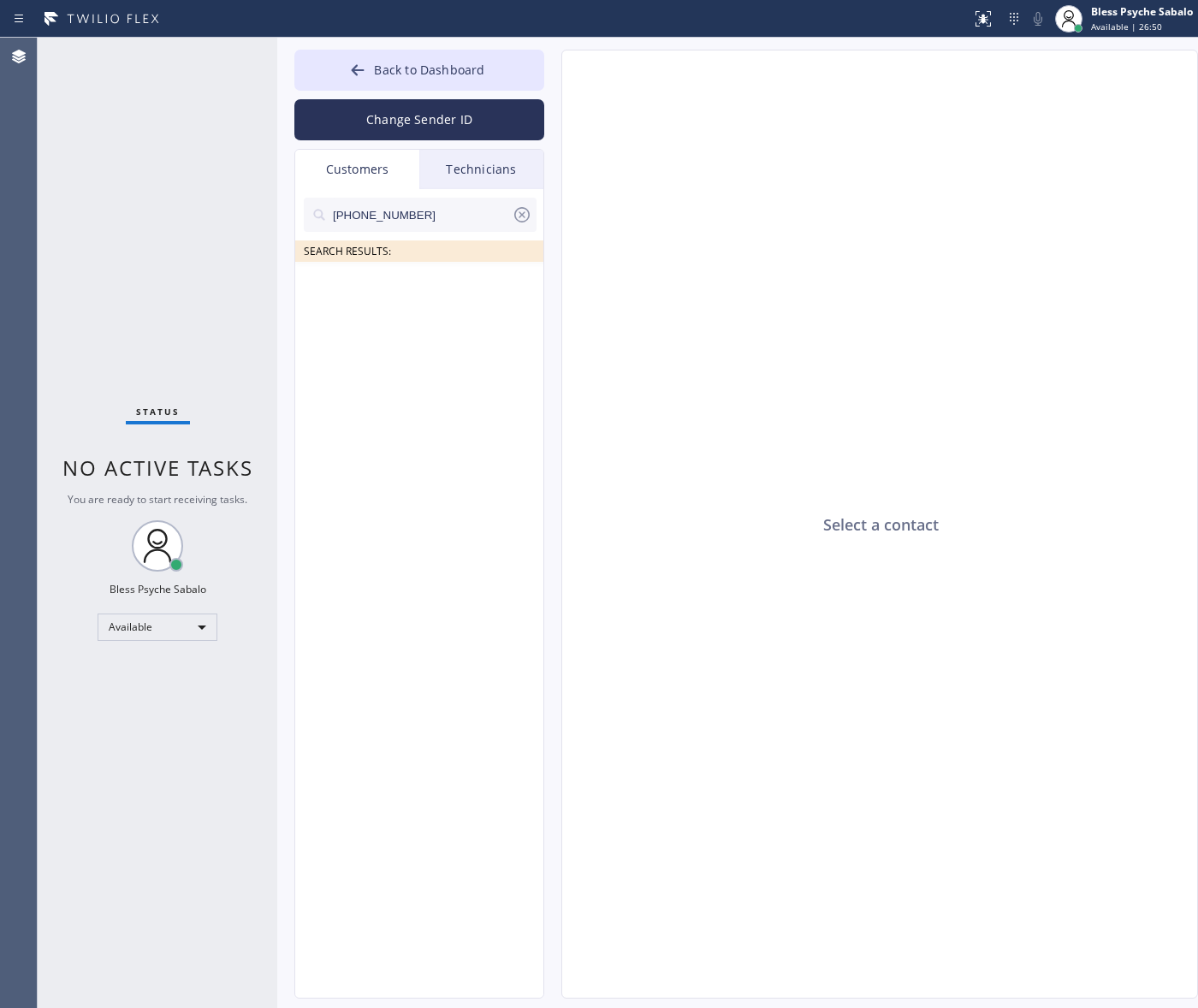
click at [430, 206] on input "(213) 819-4954" at bounding box center [422, 214] width 181 height 34
click at [422, 215] on input "(213) 819-4954" at bounding box center [422, 214] width 181 height 34
paste input "text"
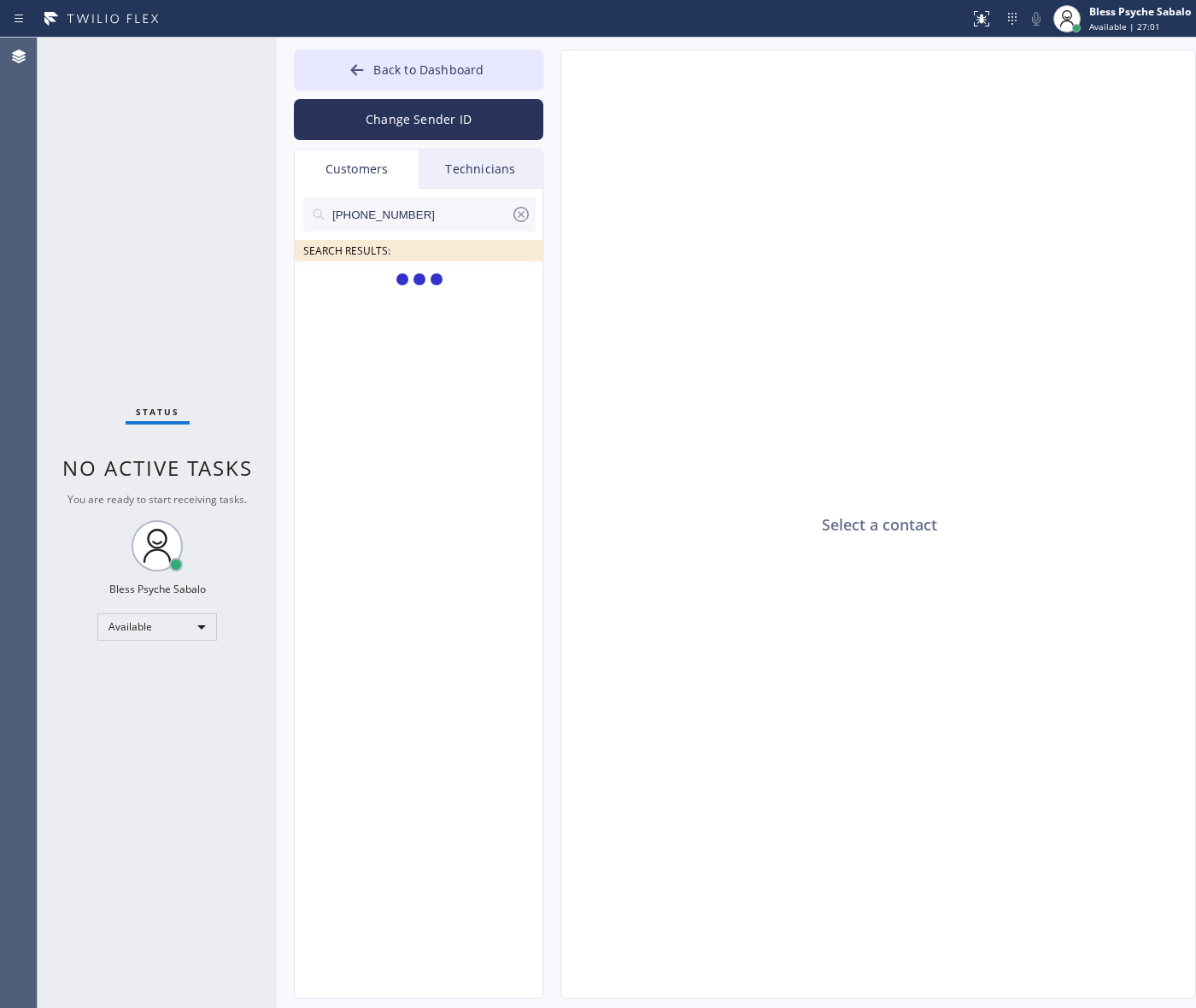
type input "(213) 819-4954"
click at [466, 314] on li "HB Helen Bangunan-Rivero --:--" at bounding box center [419, 301] width 249 height 81
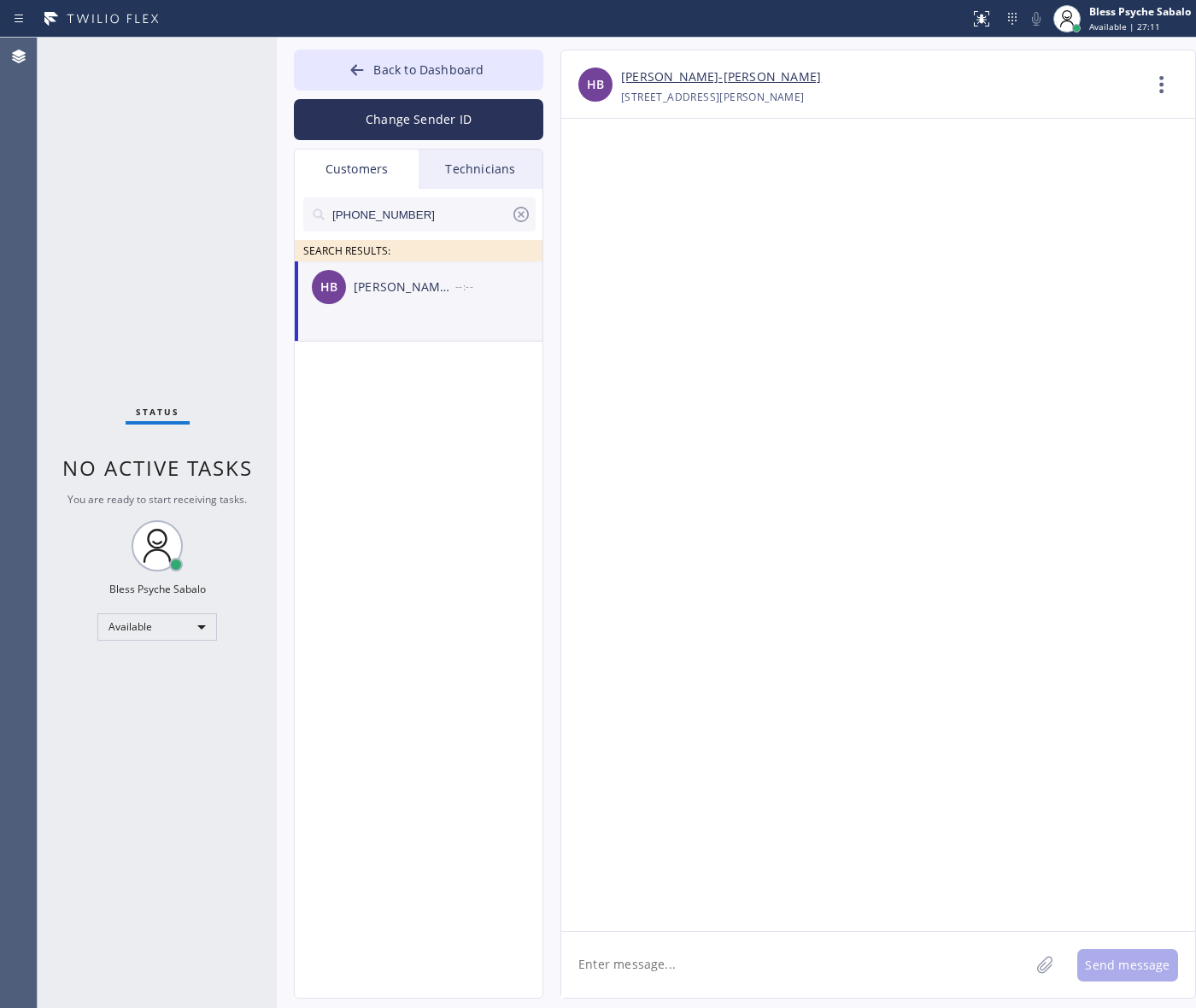
click at [822, 993] on textarea at bounding box center [795, 965] width 468 height 66
click at [814, 630] on div at bounding box center [878, 524] width 634 height 813
click at [856, 968] on textarea at bounding box center [795, 965] width 468 height 66
paste textarea "Hello Helen, This is Red, one of the managers at 5 Star Plumbing. I'm reaching …"
type textarea "Hello Helen, This is Red, one of the managers at 5 Star Plumbing. I'm reaching …"
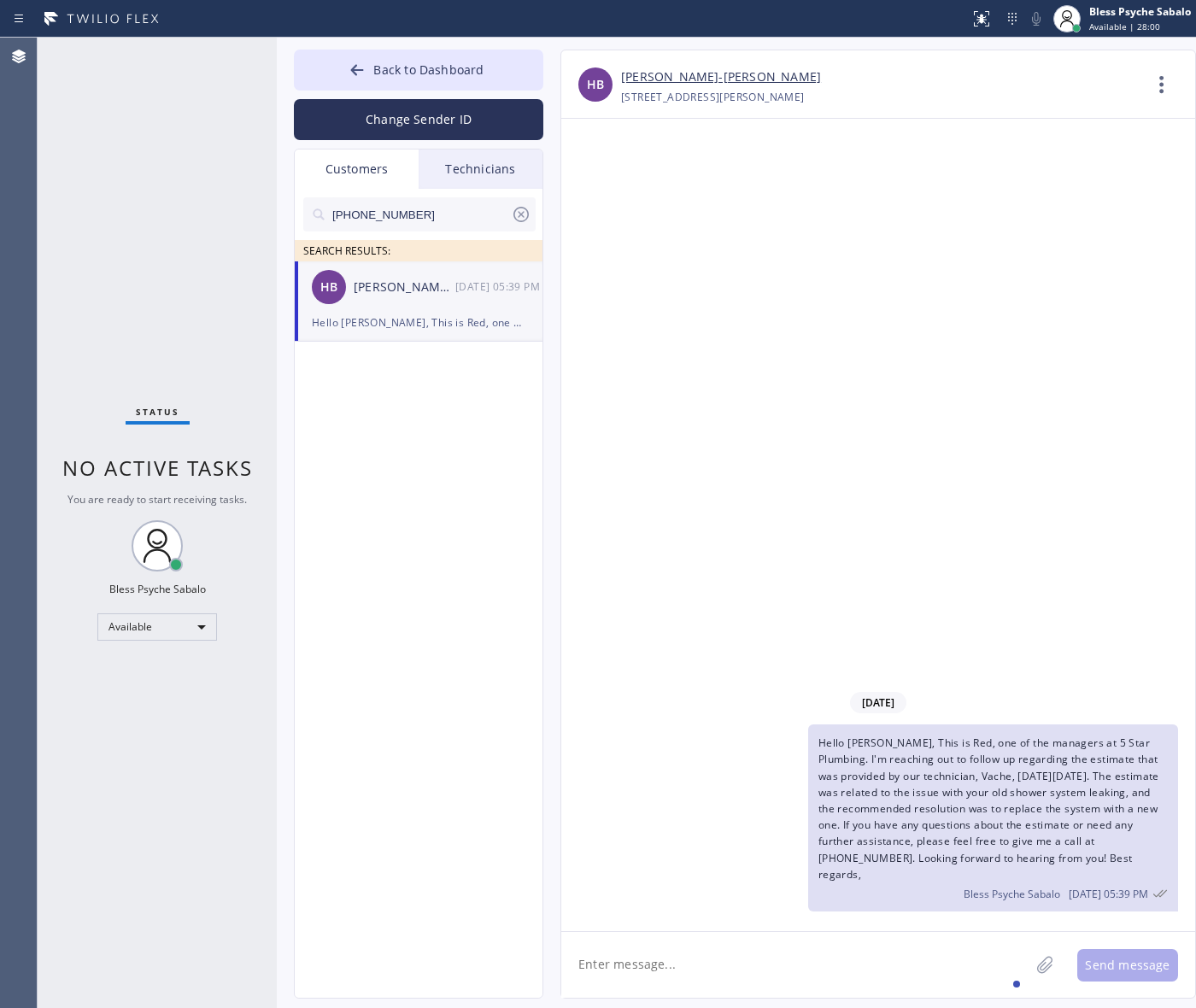
drag, startPoint x: 891, startPoint y: 425, endPoint x: 662, endPoint y: 274, distance: 274.3
click at [893, 428] on div "09/22/2025 Hello Helen, This is Red, one of the managers at 5 Star Plumbing. I'…" at bounding box center [878, 524] width 634 height 813
click at [522, 214] on icon at bounding box center [521, 215] width 16 height 16
click at [381, 171] on div "Customers" at bounding box center [357, 169] width 124 height 39
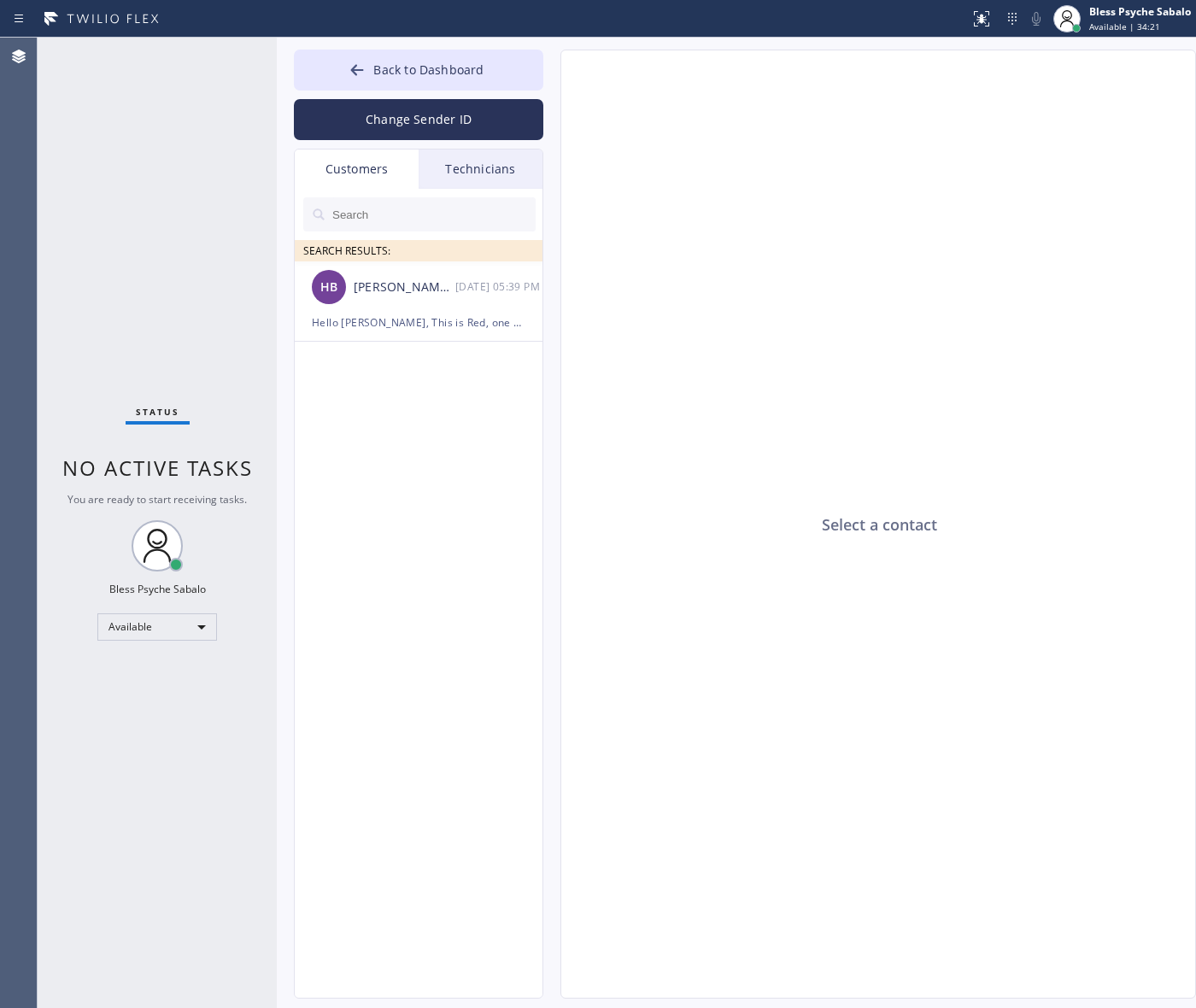
click at [476, 168] on div "Technicians" at bounding box center [481, 169] width 124 height 39
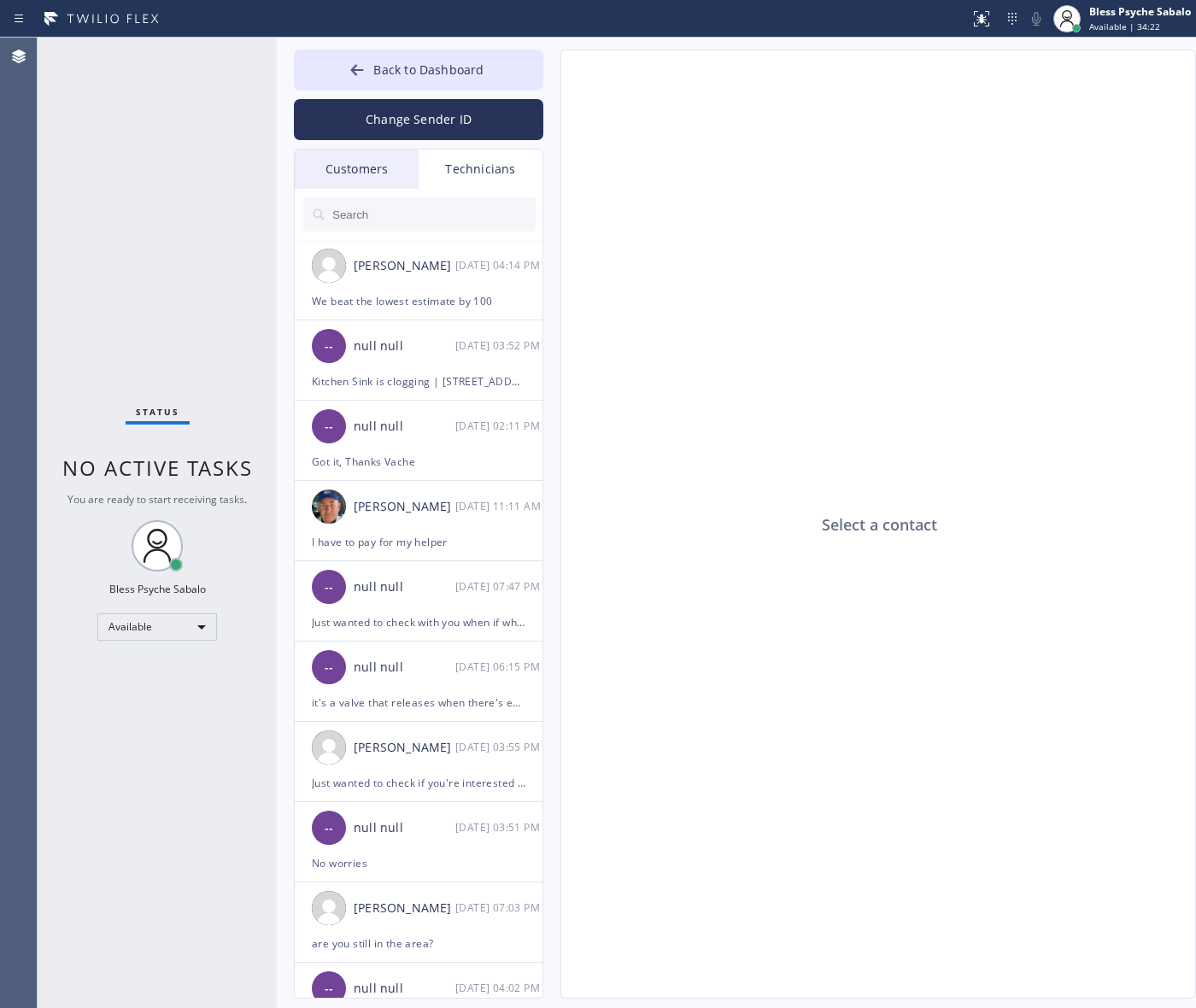
click at [390, 169] on div "Customers" at bounding box center [357, 169] width 124 height 39
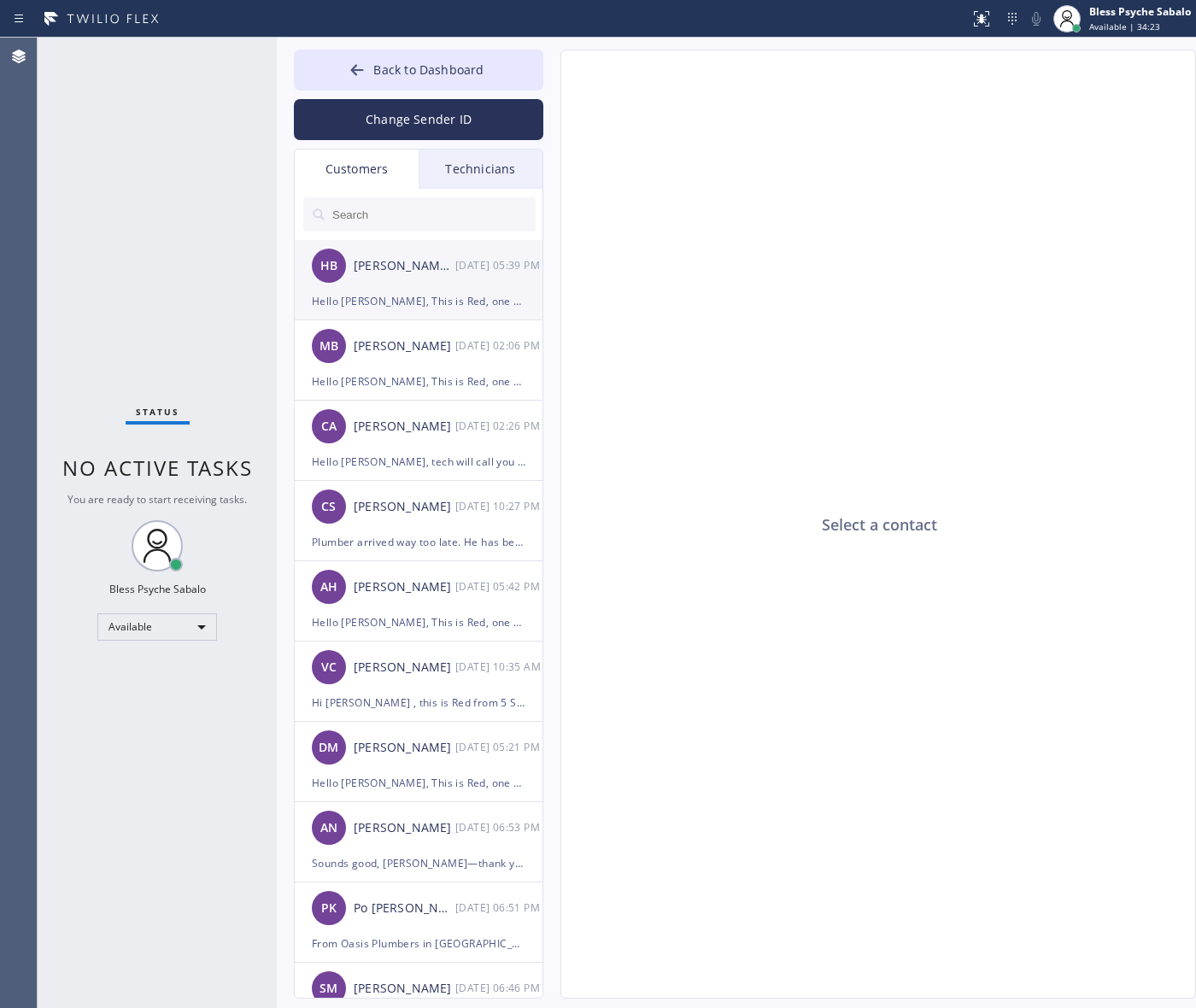
click at [395, 280] on div "HB Helen Bangunan-Rivero 09/22 05:39 PM" at bounding box center [419, 265] width 249 height 51
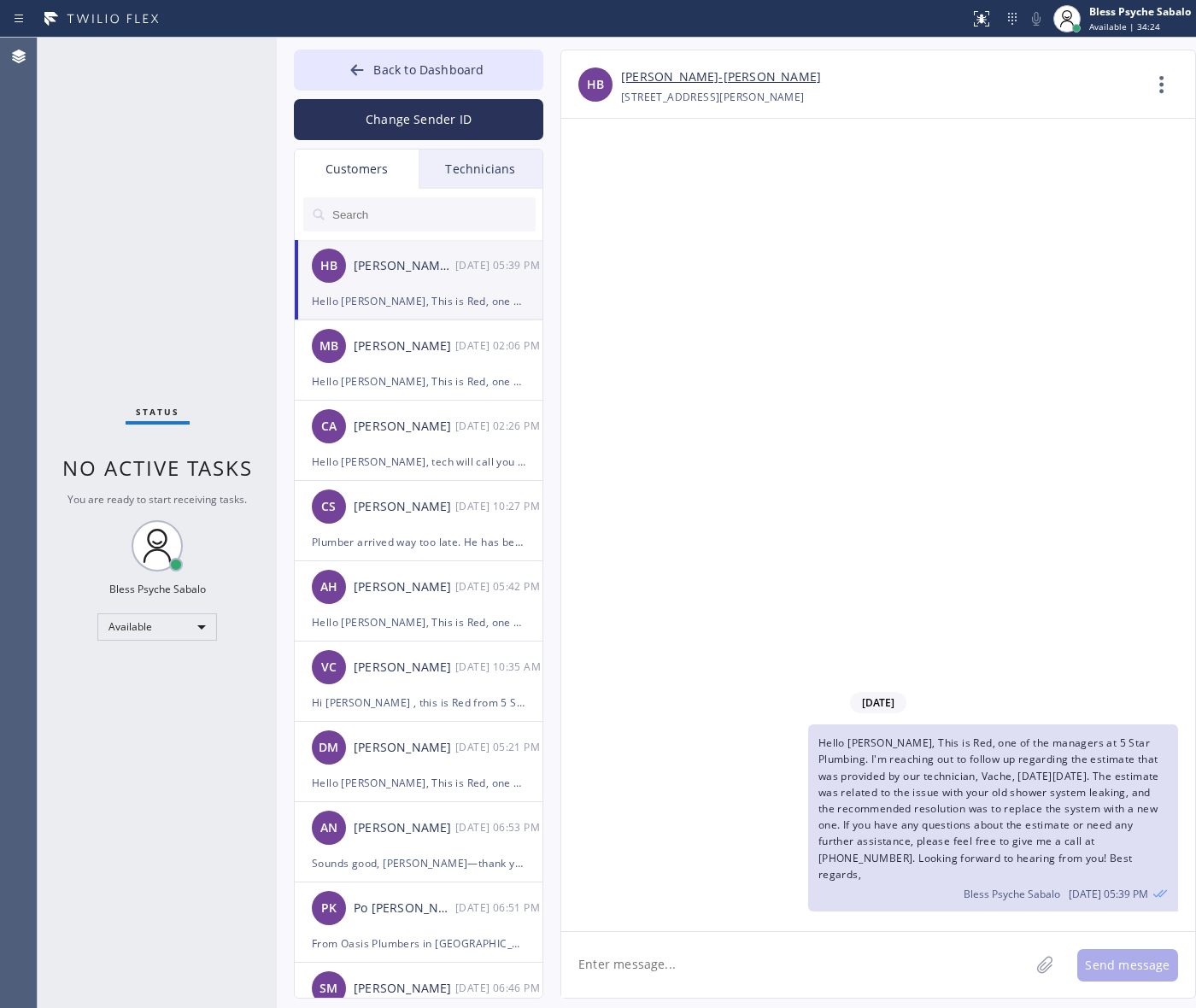
click at [681, 325] on div "09/22/2025 Hello Helen, This is Red, one of the managers at 5 Star Plumbing. I'…" at bounding box center [878, 524] width 634 height 813
drag, startPoint x: 461, startPoint y: 53, endPoint x: 502, endPoint y: 65, distance: 42.7
click at [461, 55] on button "Back to Dashboard" at bounding box center [418, 70] width 249 height 41
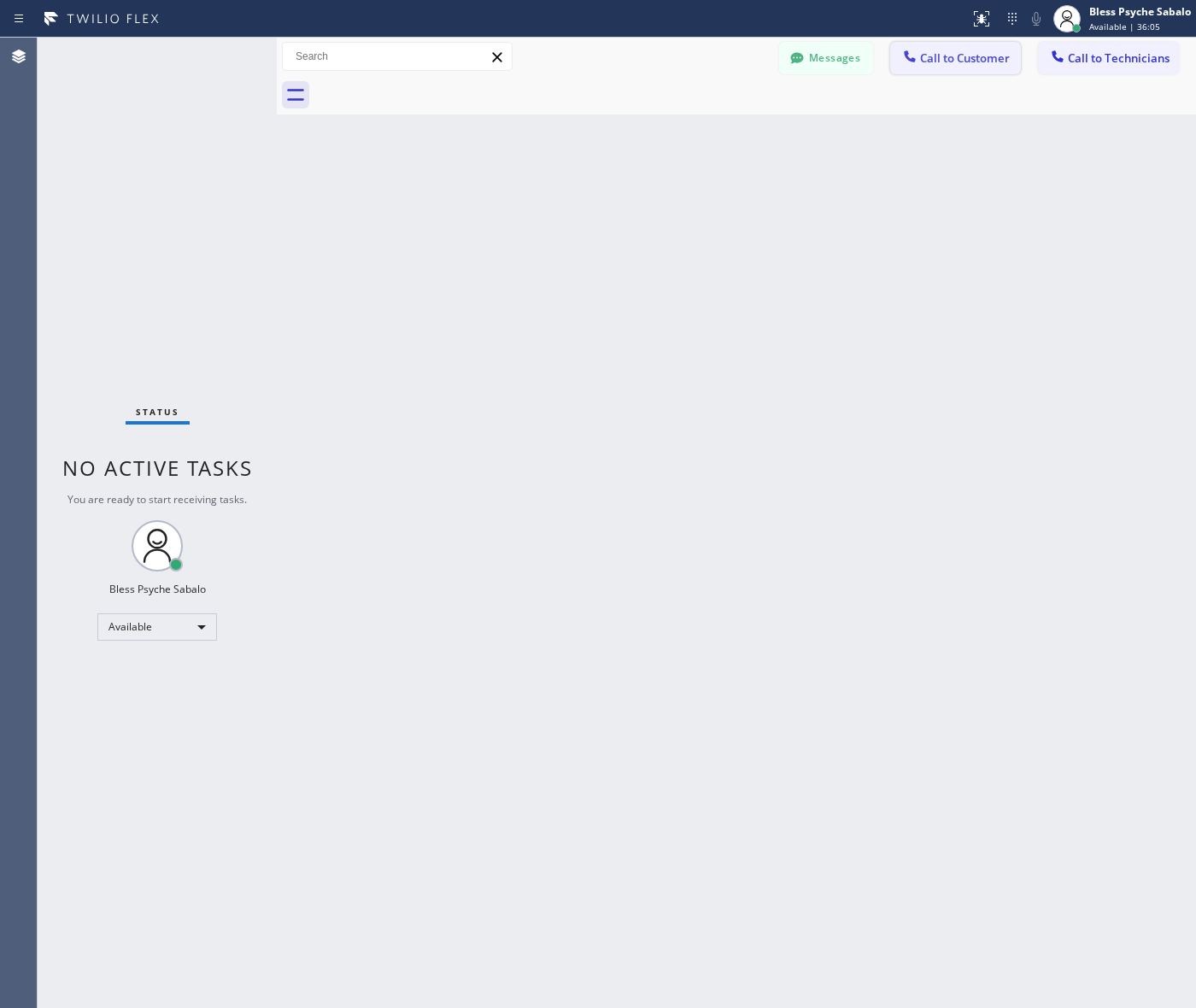
click at [971, 65] on span "Call to Customer" at bounding box center [965, 58] width 89 height 16
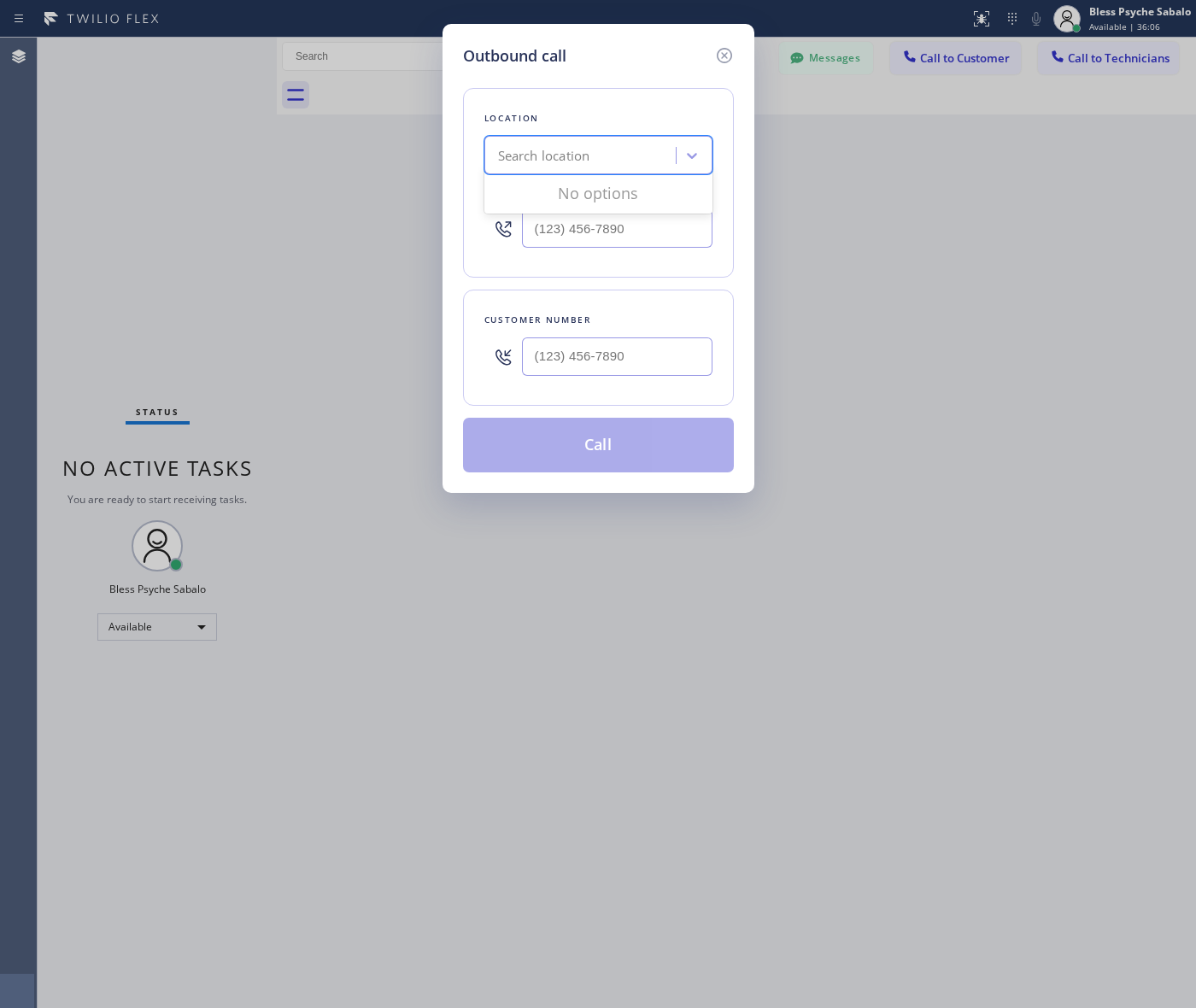
click at [602, 146] on div "Search location" at bounding box center [582, 155] width 186 height 30
paste input "Emergency Plumbing Services"
type input "Emergency Plumbing Services"
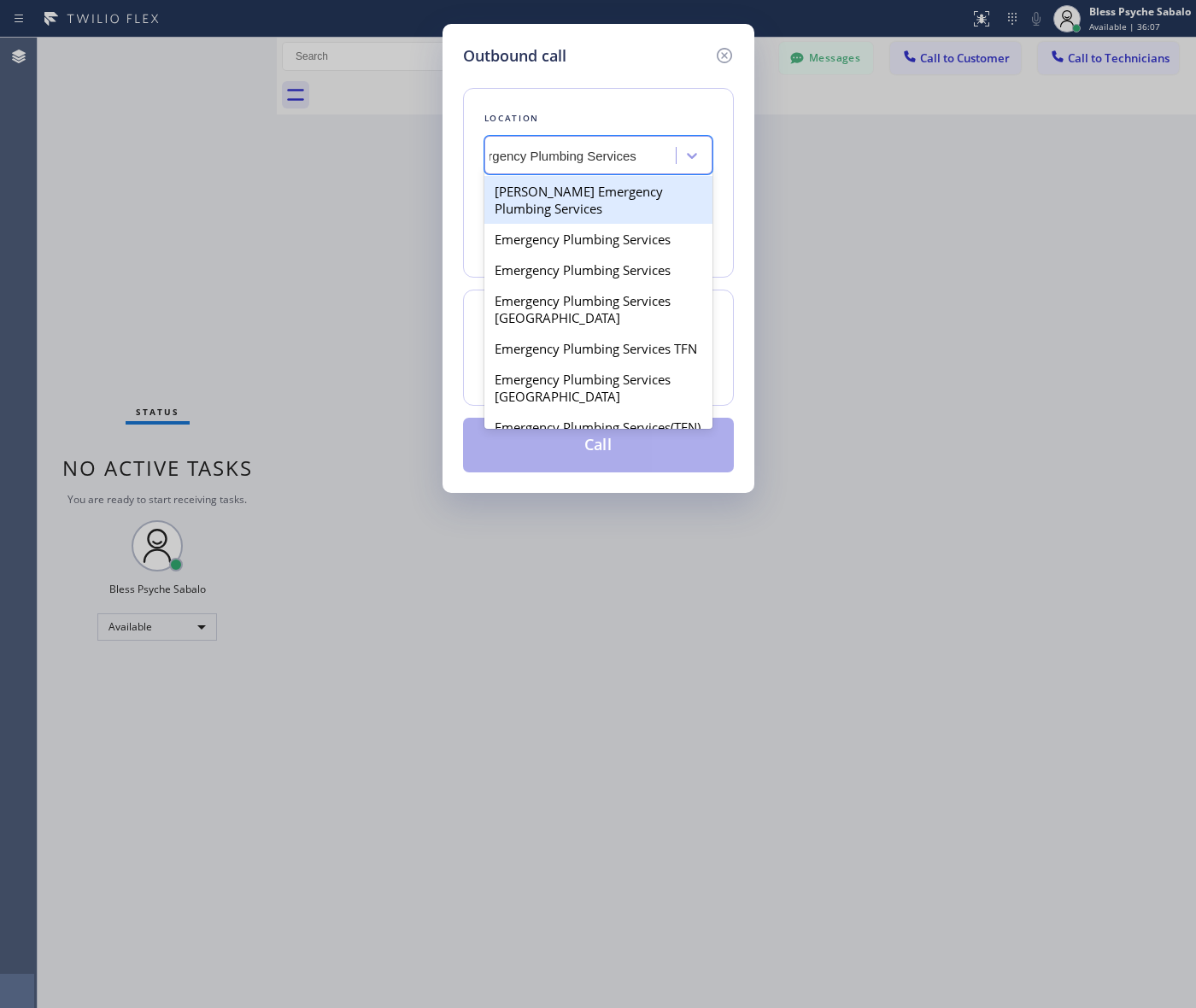
click at [617, 199] on div "Brooks Emergency Plumbing Services" at bounding box center [598, 199] width 228 height 48
type input "(818) 924-3361"
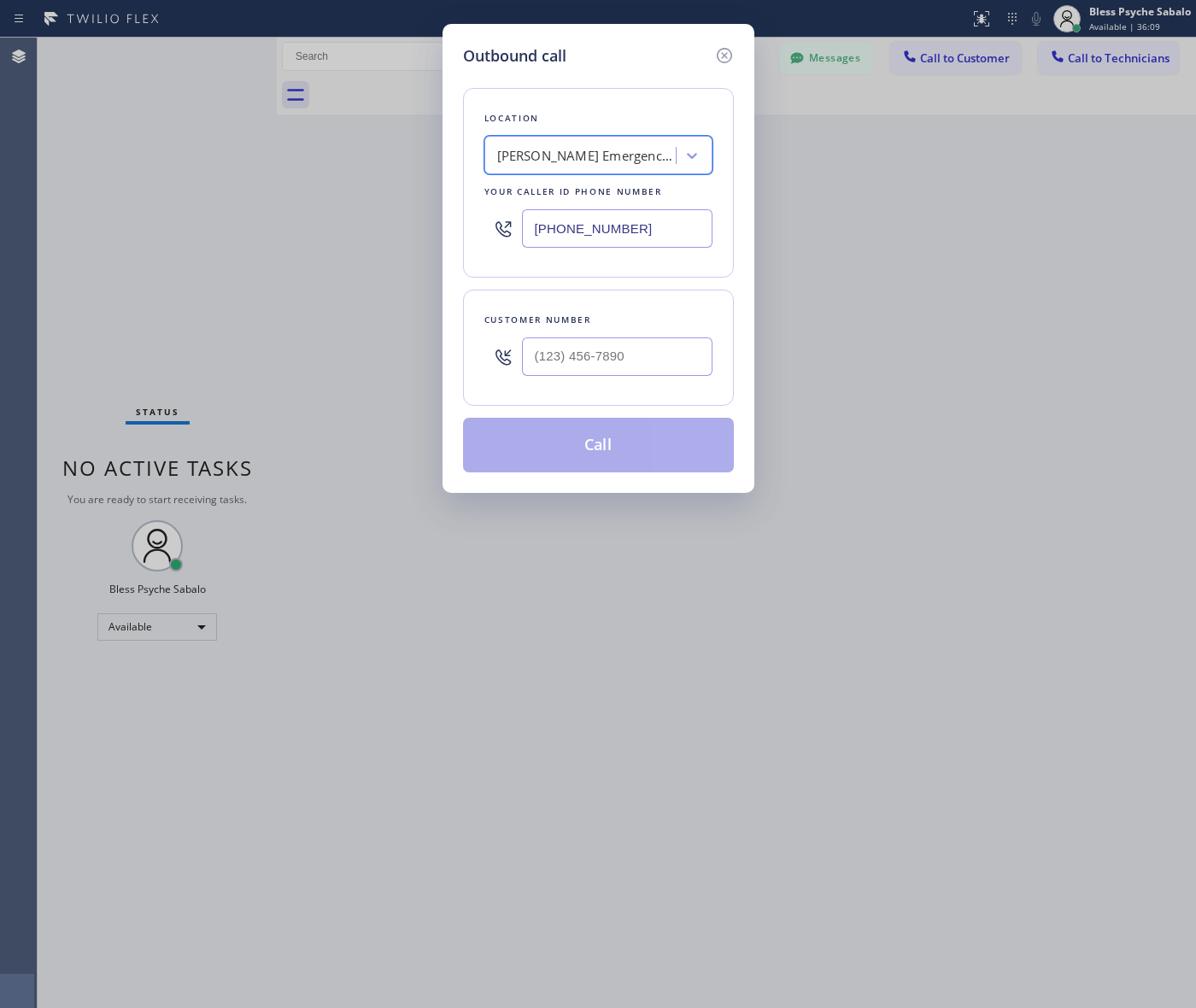
click at [578, 160] on div "Brooks Emergency Plumbing Services" at bounding box center [586, 155] width 180 height 19
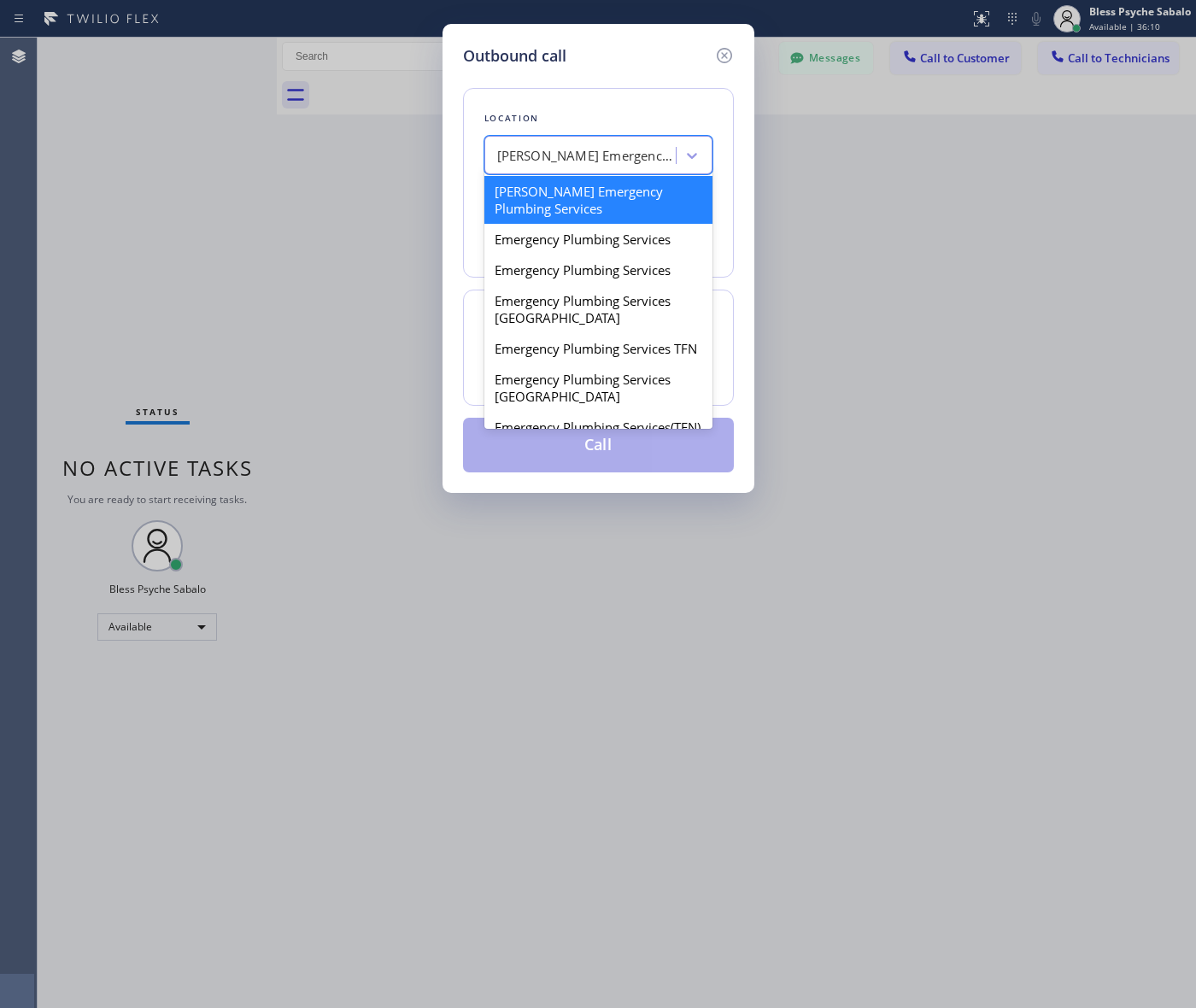
paste input "Emergency Plumbing Services"
type input "Emergency Plumbing Services"
click at [590, 244] on div "Emergency Plumbing Services" at bounding box center [598, 240] width 228 height 31
type input "(818) 208-5841"
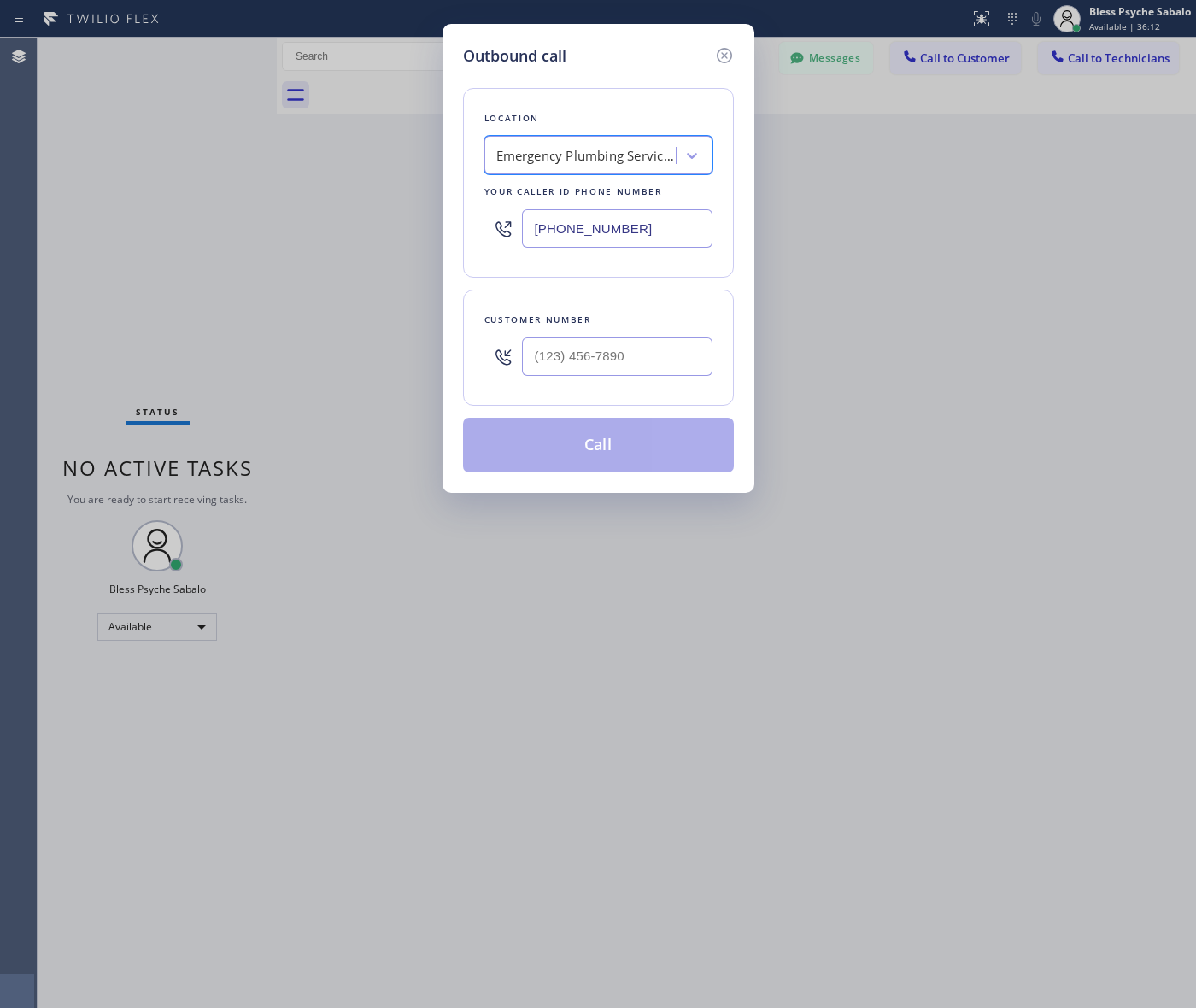
scroll to position [0, 1]
click at [580, 374] on input "(___) ___-____" at bounding box center [617, 357] width 190 height 39
paste input "323) 841-1375"
type input "(323) 841-1375"
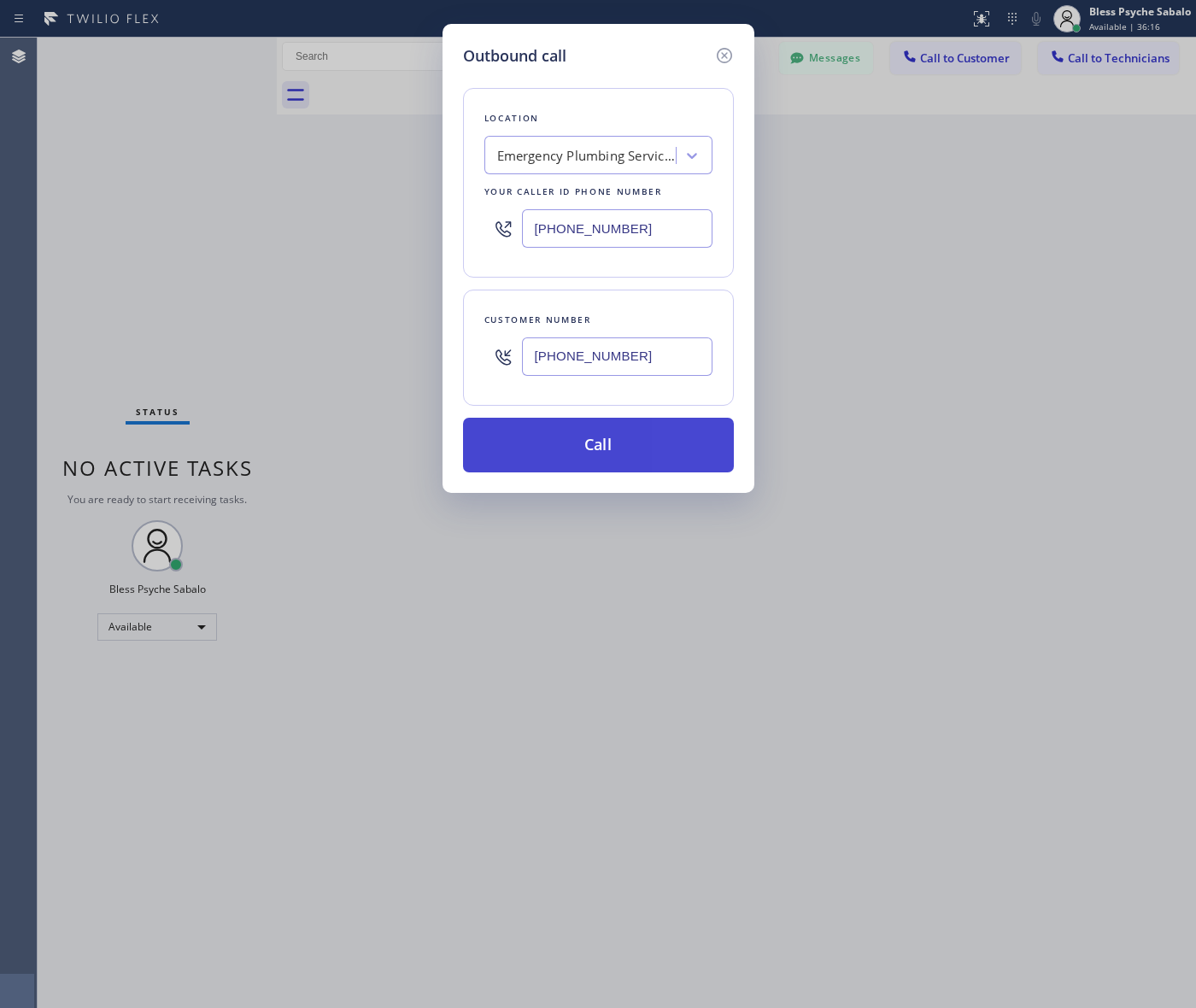
click at [639, 446] on button "Call" at bounding box center [598, 445] width 271 height 54
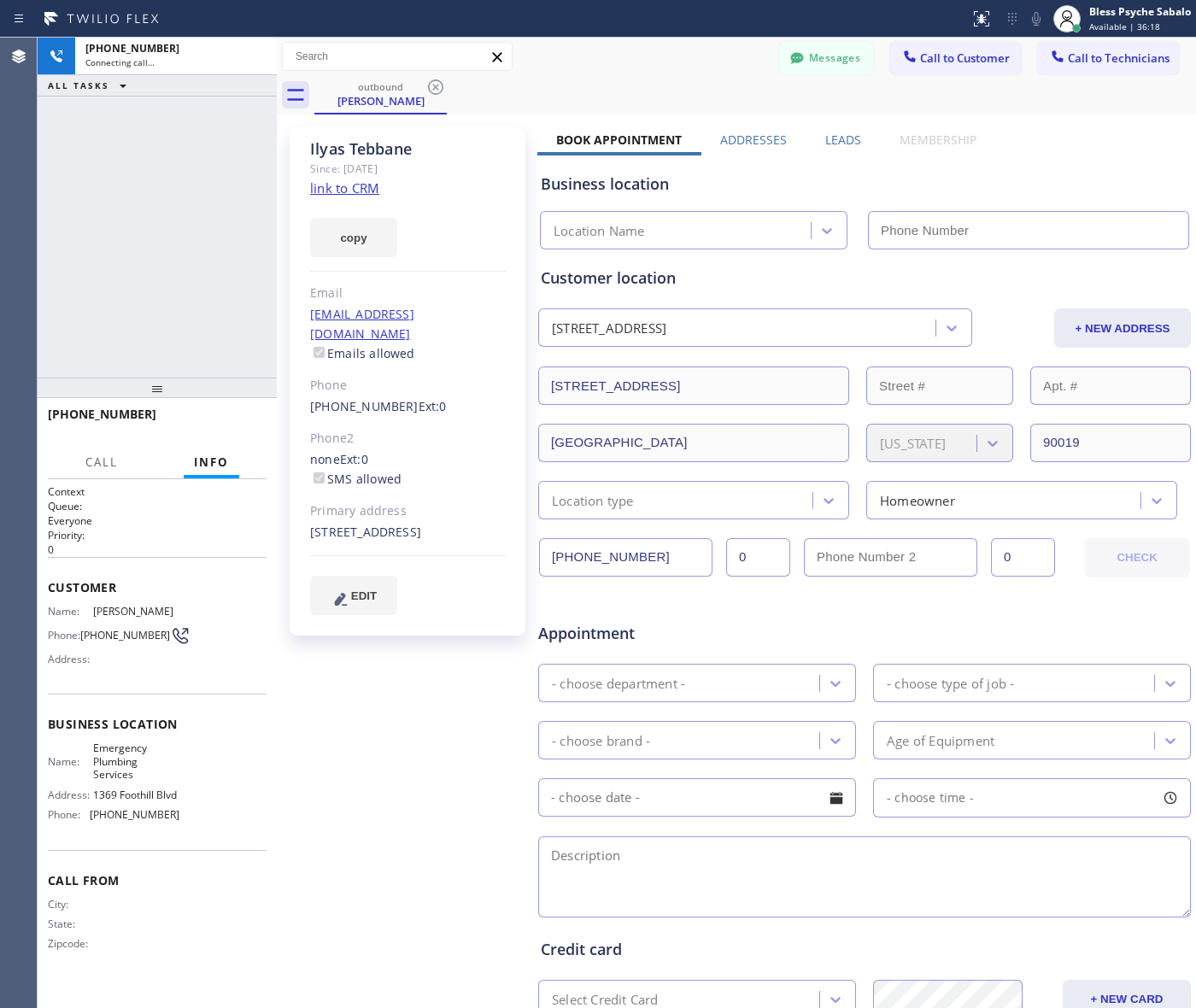
click at [534, 295] on div "outbound Ilyas Tebbane Messages Call to Customer Call to Technicians Outbound c…" at bounding box center [736, 634] width 919 height 1193
type input "(818) 208-5841"
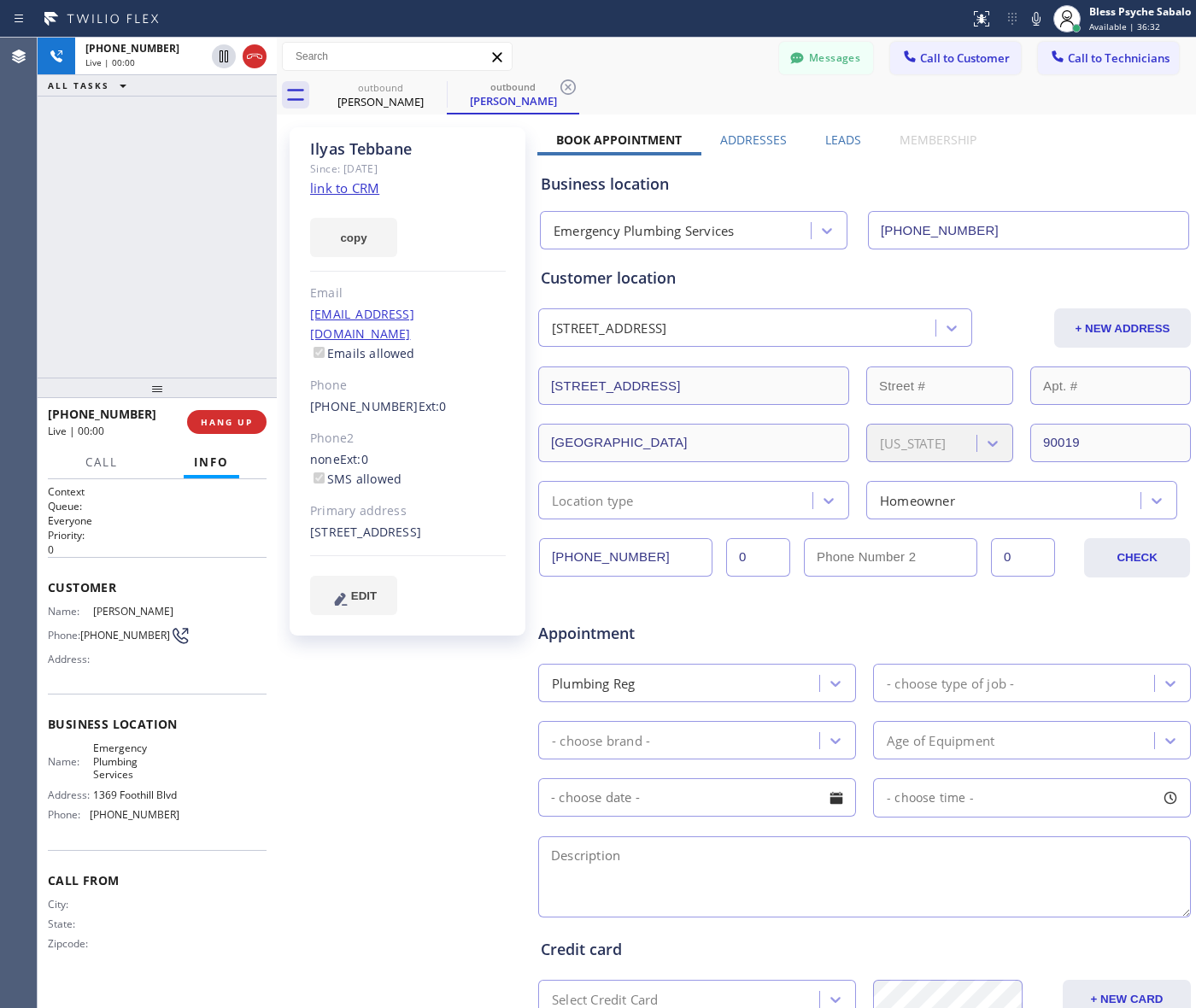
click at [374, 906] on div "Ilyas Tebbane Since: 20 may 2020 link to CRM copy Email lolrnei.68@icloud.com E…" at bounding box center [410, 672] width 256 height 1107
click at [227, 417] on span "HANG UP" at bounding box center [227, 422] width 52 height 12
click at [182, 283] on div "+13238411375 Live | 00:05 ALL TASKS ALL TASKS ACTIVE TASKS TASKS IN WRAP UP" at bounding box center [157, 208] width 239 height 340
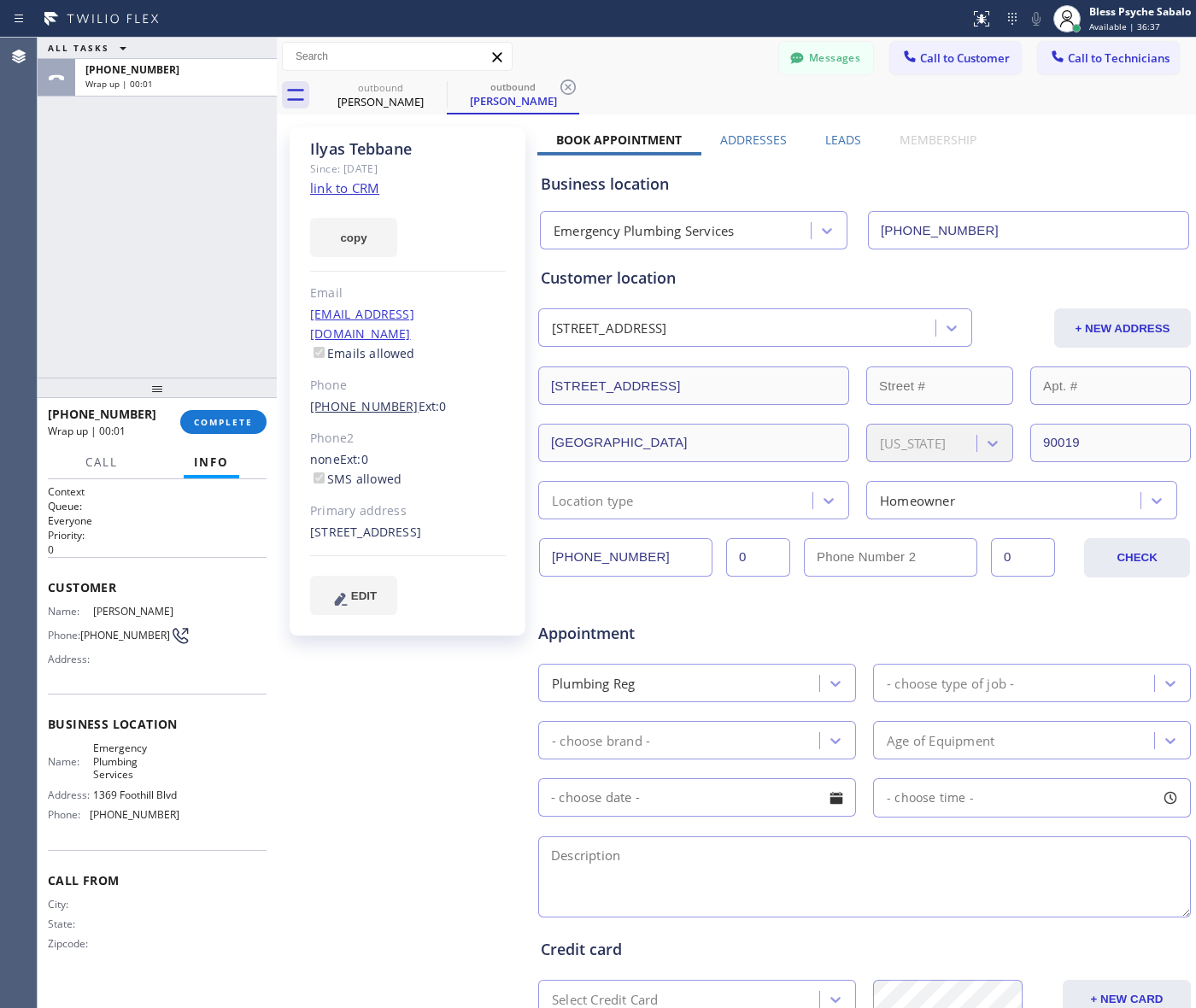
click at [377, 398] on link "(323) 841-1375" at bounding box center [364, 406] width 109 height 17
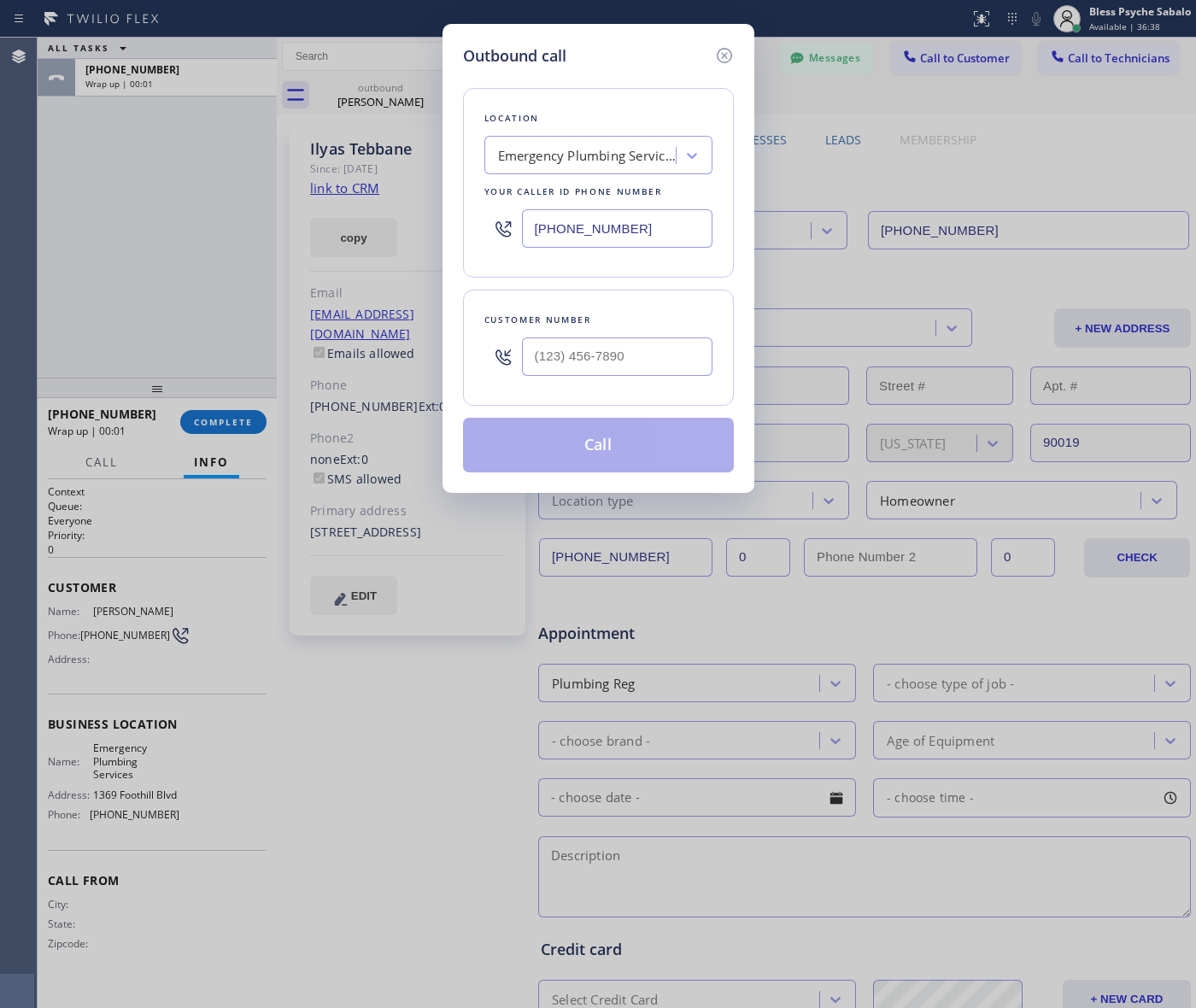
type input "(323) 841-1375"
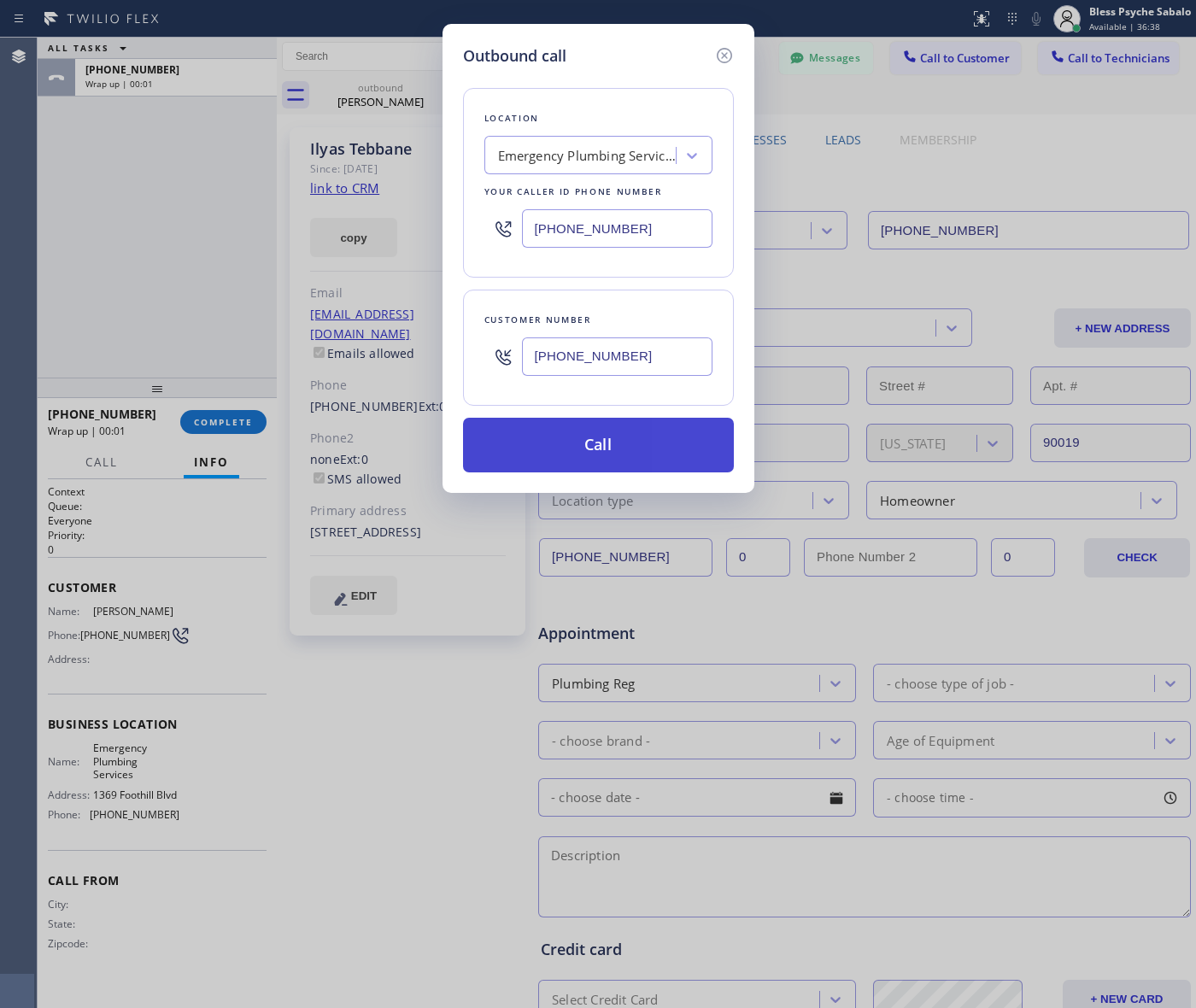
click at [543, 433] on button "Call" at bounding box center [598, 445] width 271 height 54
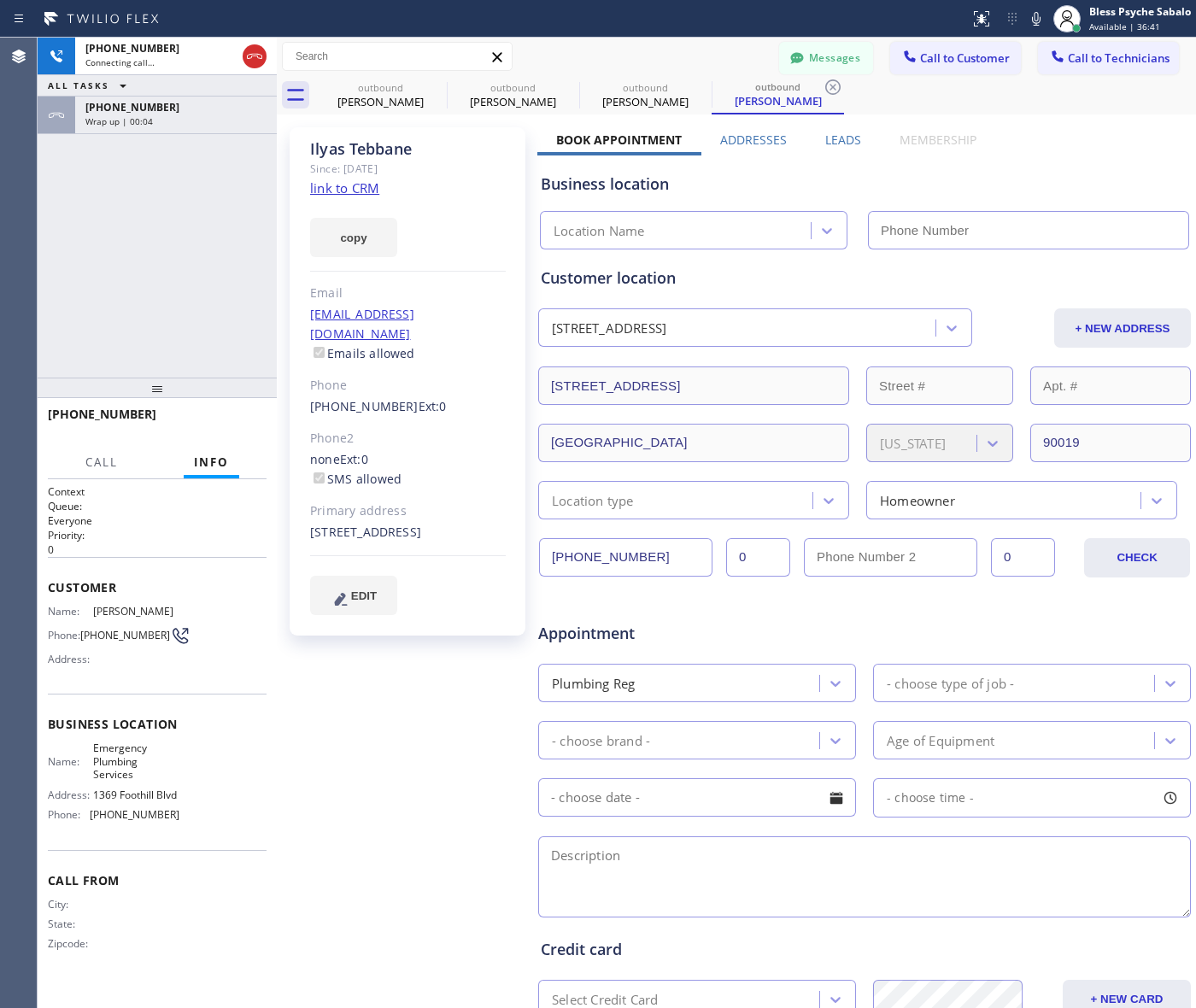
type input "(818) 208-5841"
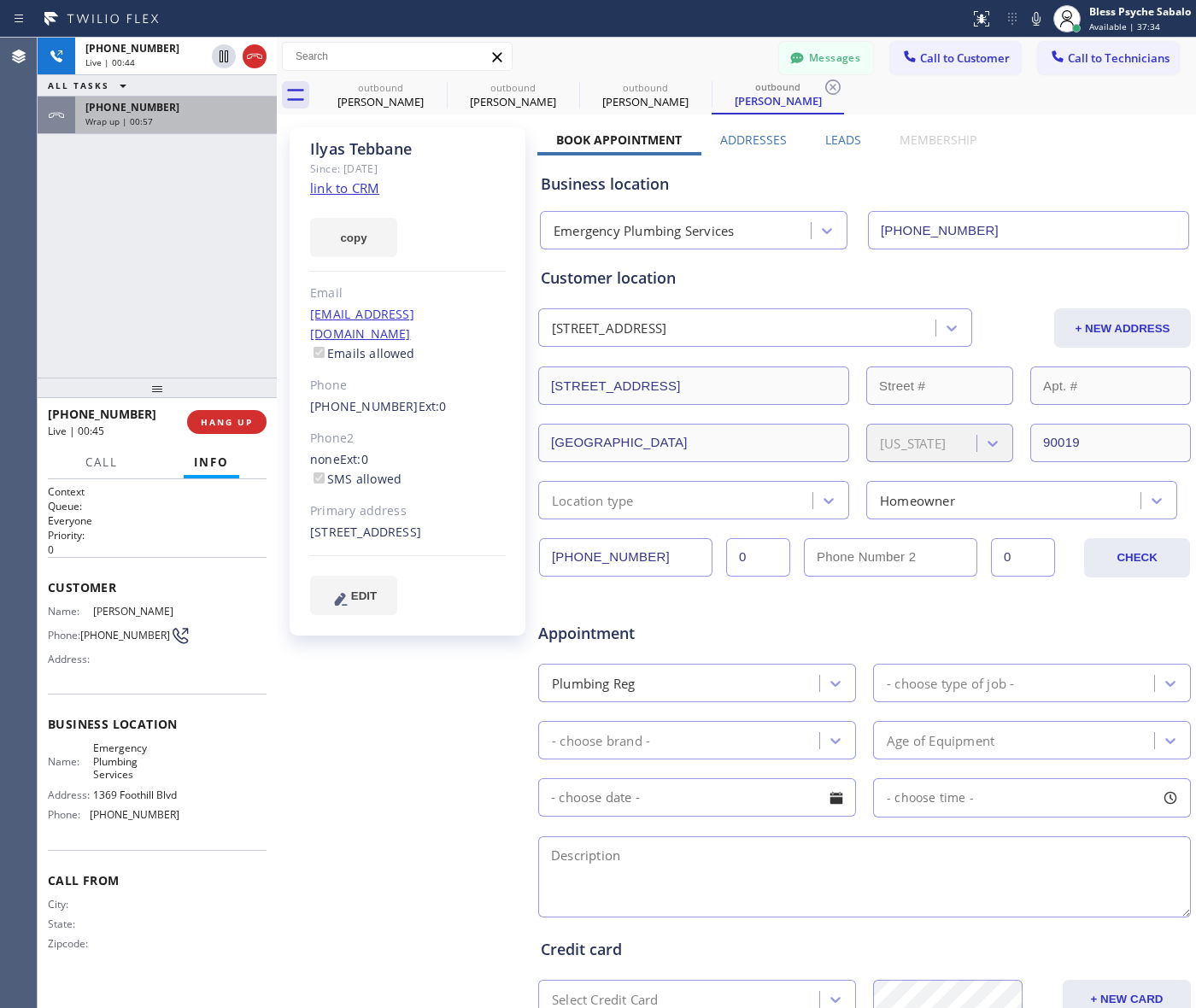
click at [206, 112] on div "+13238411375" at bounding box center [176, 107] width 182 height 15
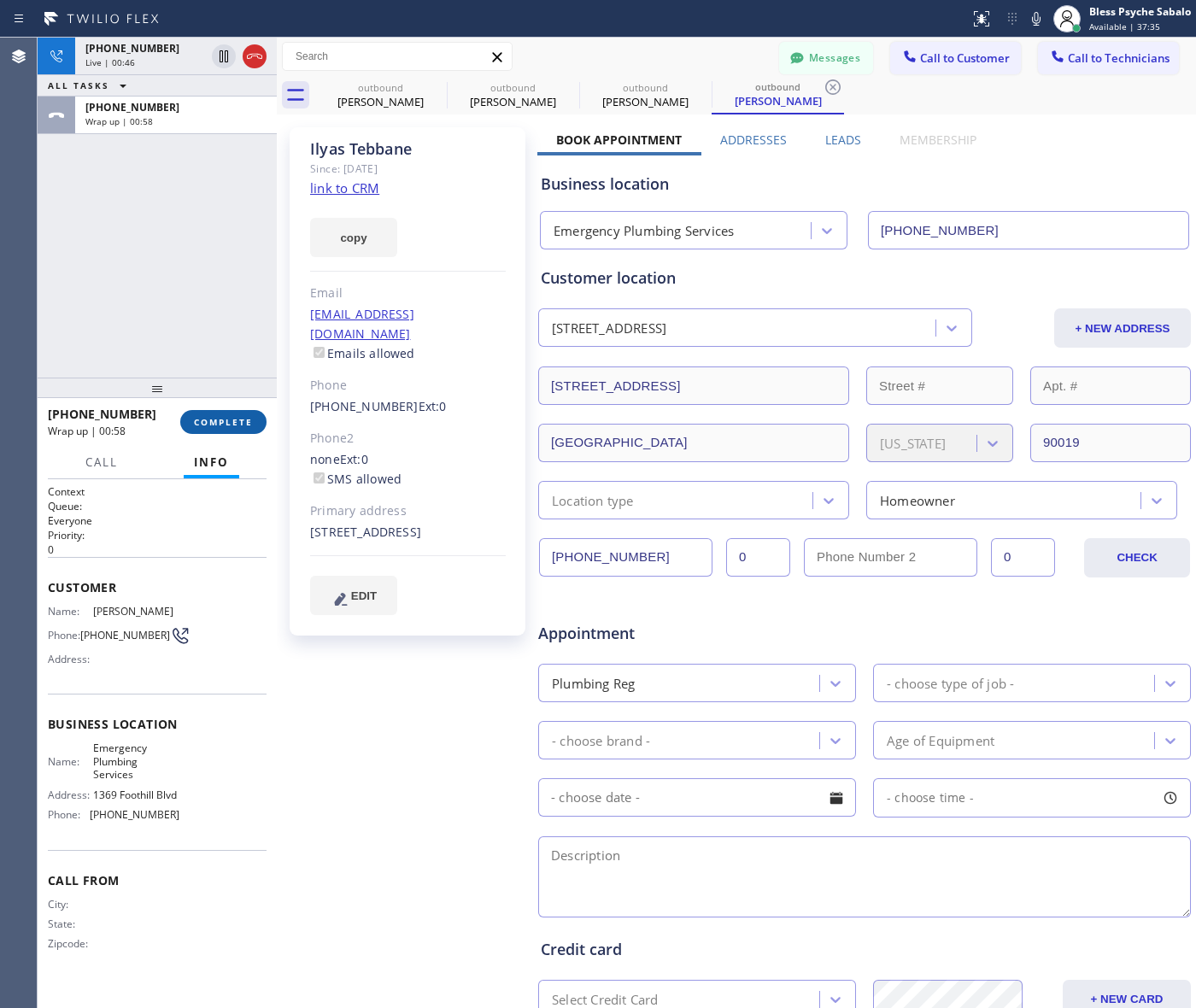
click at [232, 423] on span "COMPLETE" at bounding box center [223, 422] width 59 height 12
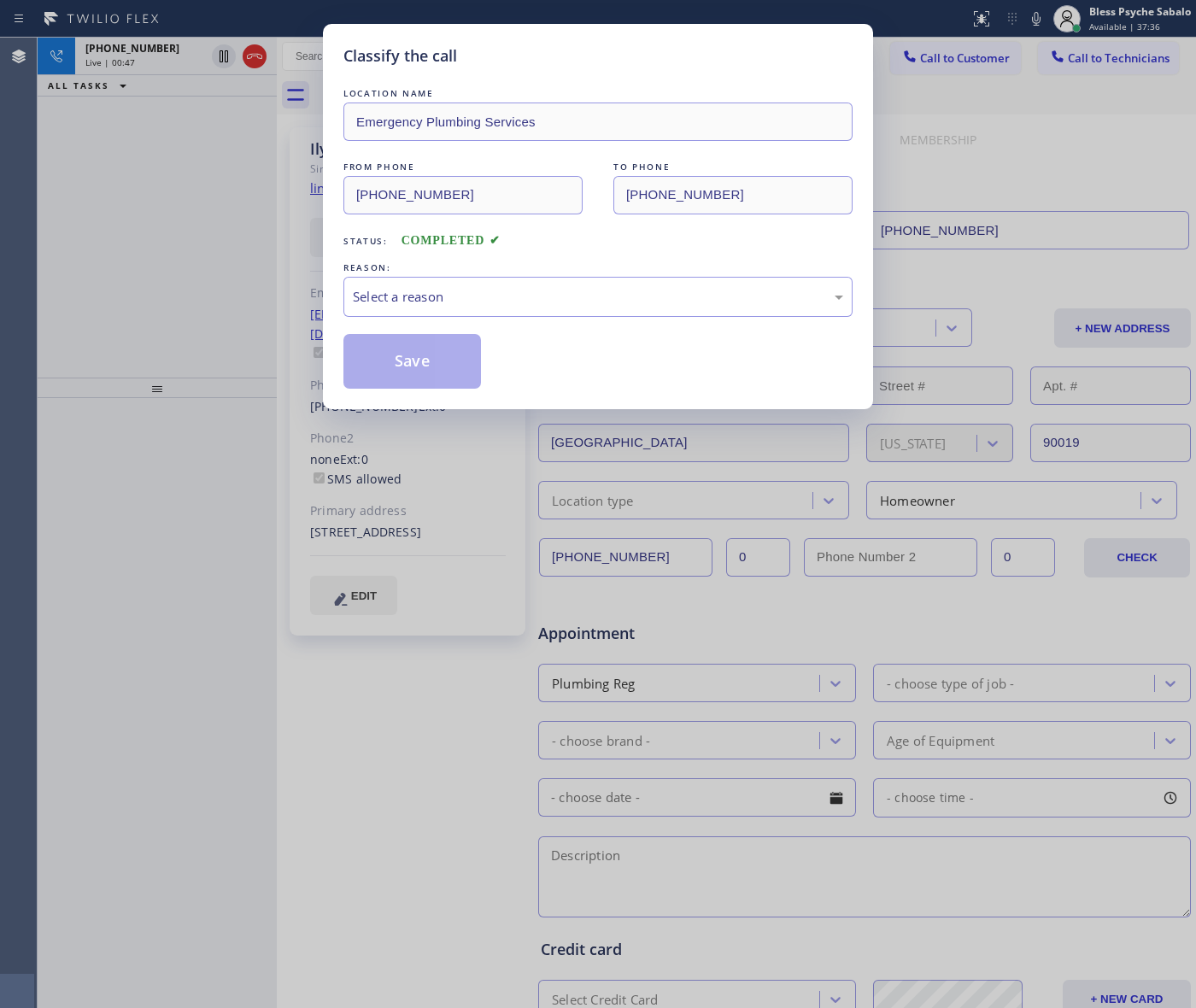
click at [240, 317] on div "Classify the call LOCATION NAME Emergency Plumbing Services FROM PHONE (818) 20…" at bounding box center [598, 504] width 1196 height 1008
click at [406, 287] on div "Select a reason" at bounding box center [597, 297] width 490 height 19
click at [415, 352] on button "Save" at bounding box center [413, 361] width 138 height 54
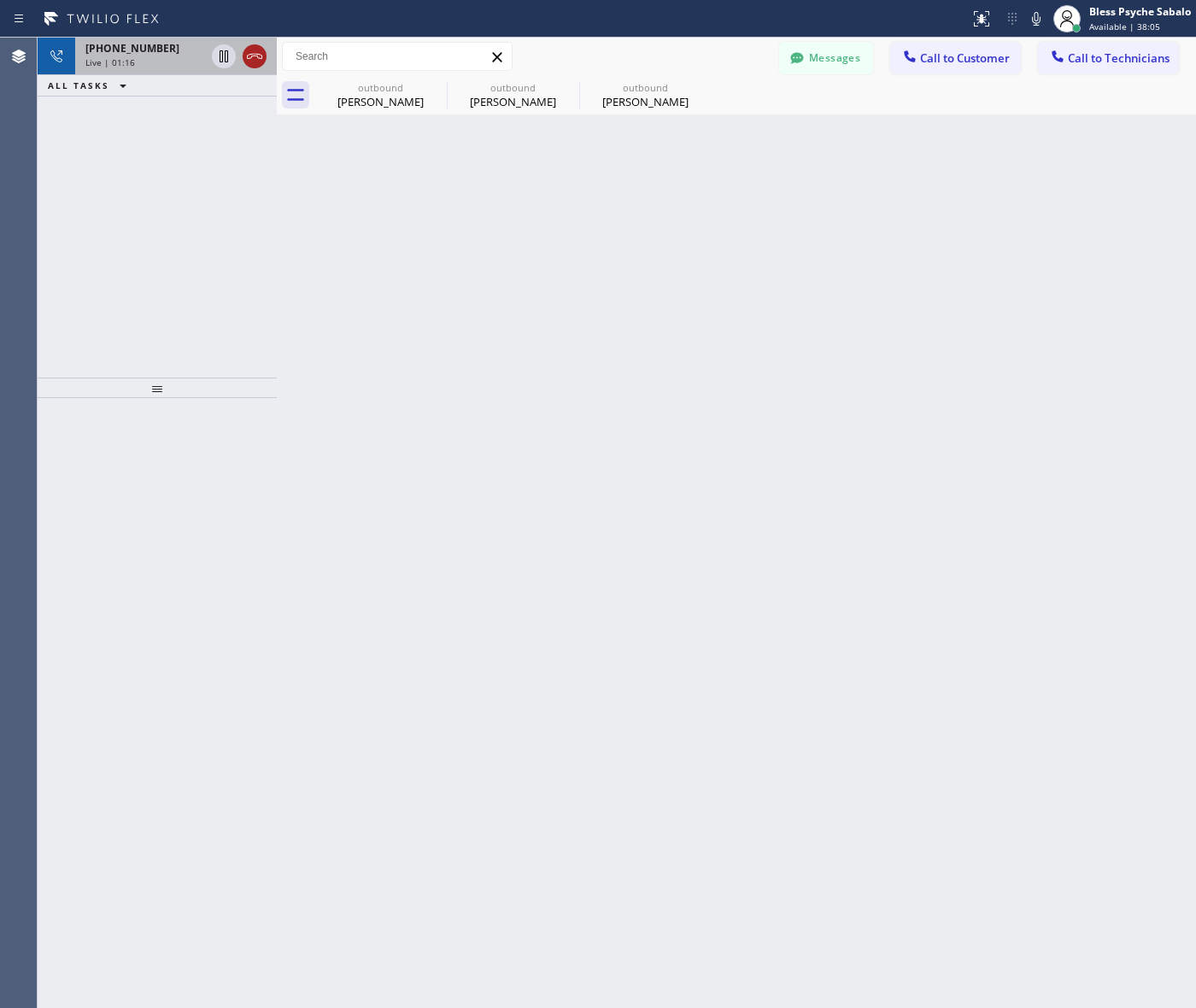
click at [252, 51] on icon at bounding box center [254, 56] width 20 height 20
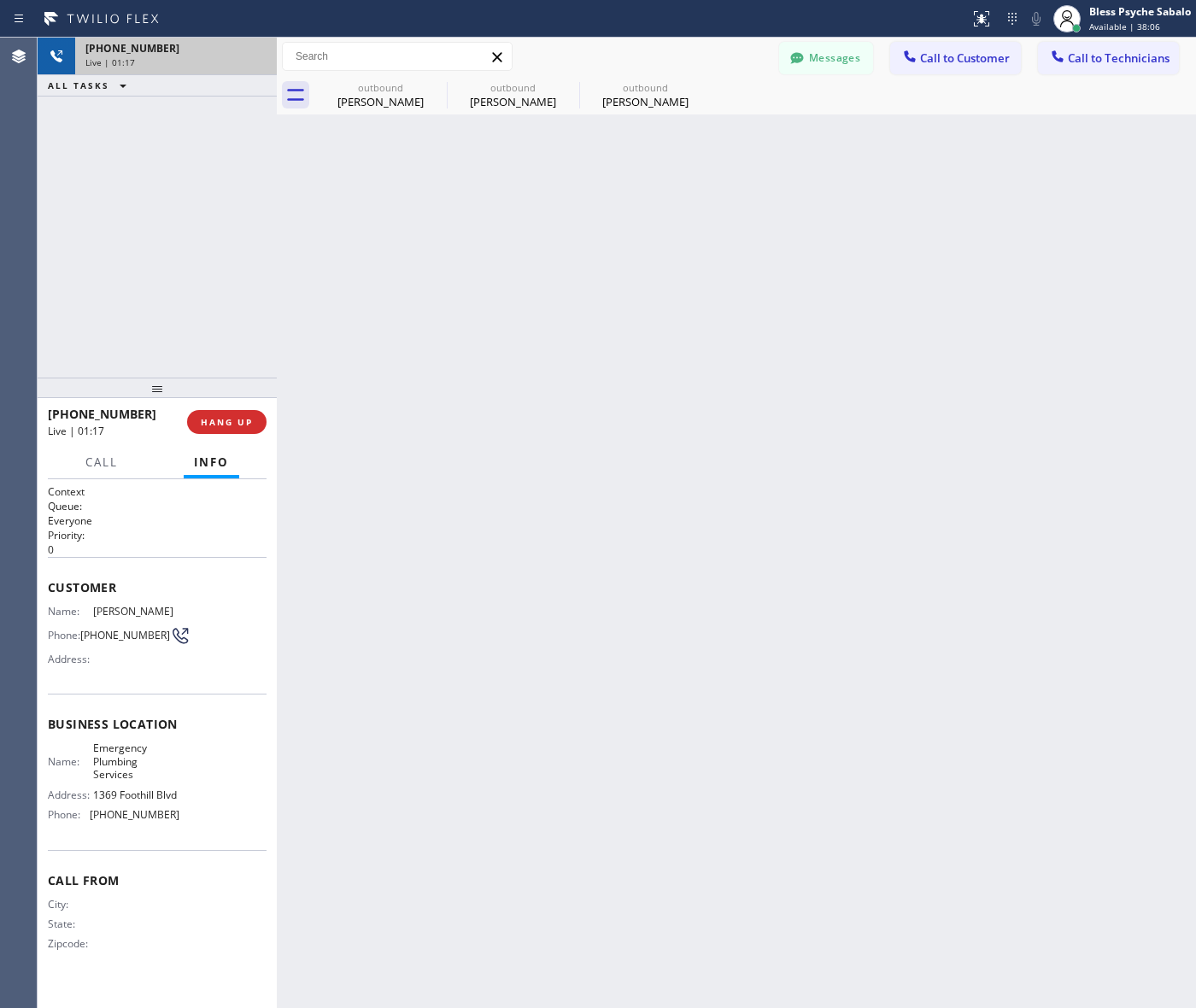
click at [253, 121] on div "+13238411375 Live | 01:17 ALL TASKS ALL TASKS ACTIVE TASKS TASKS IN WRAP UP" at bounding box center [157, 208] width 239 height 340
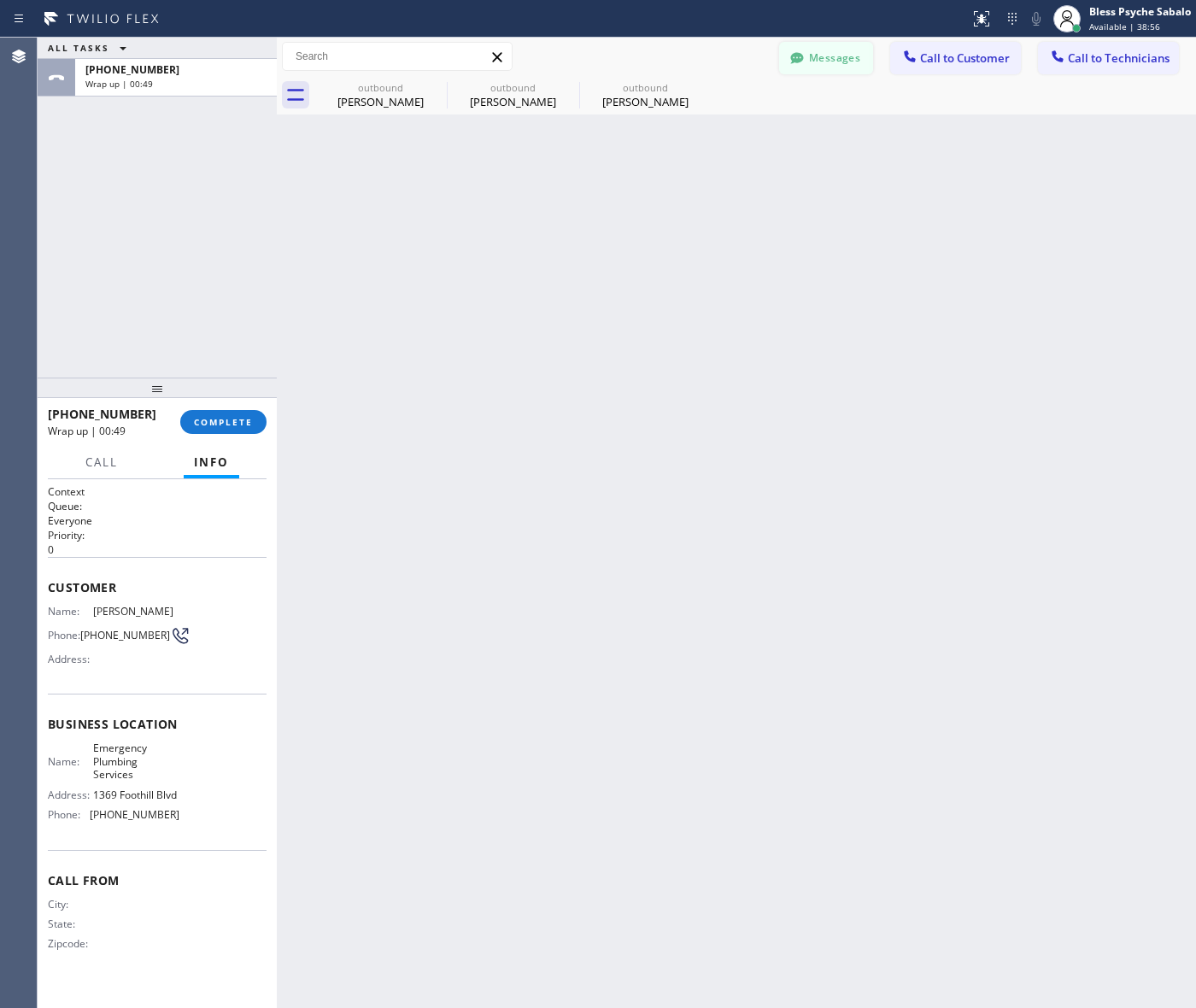
click at [836, 68] on button "Messages" at bounding box center [826, 57] width 94 height 32
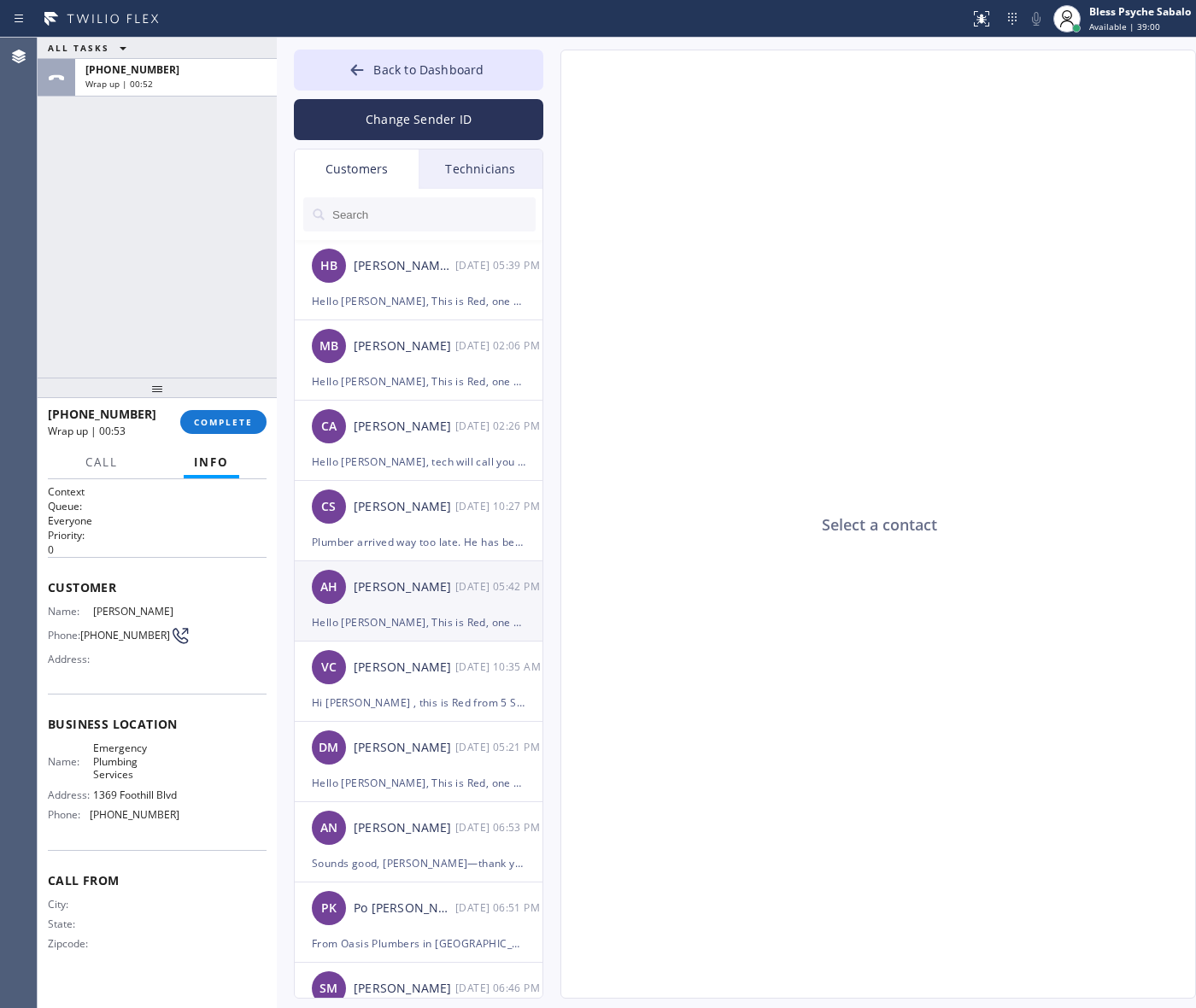
click at [394, 617] on div "Hello [PERSON_NAME], This is Red, one of the managers at 5 Star Plumbing. I wan…" at bounding box center [418, 622] width 214 height 19
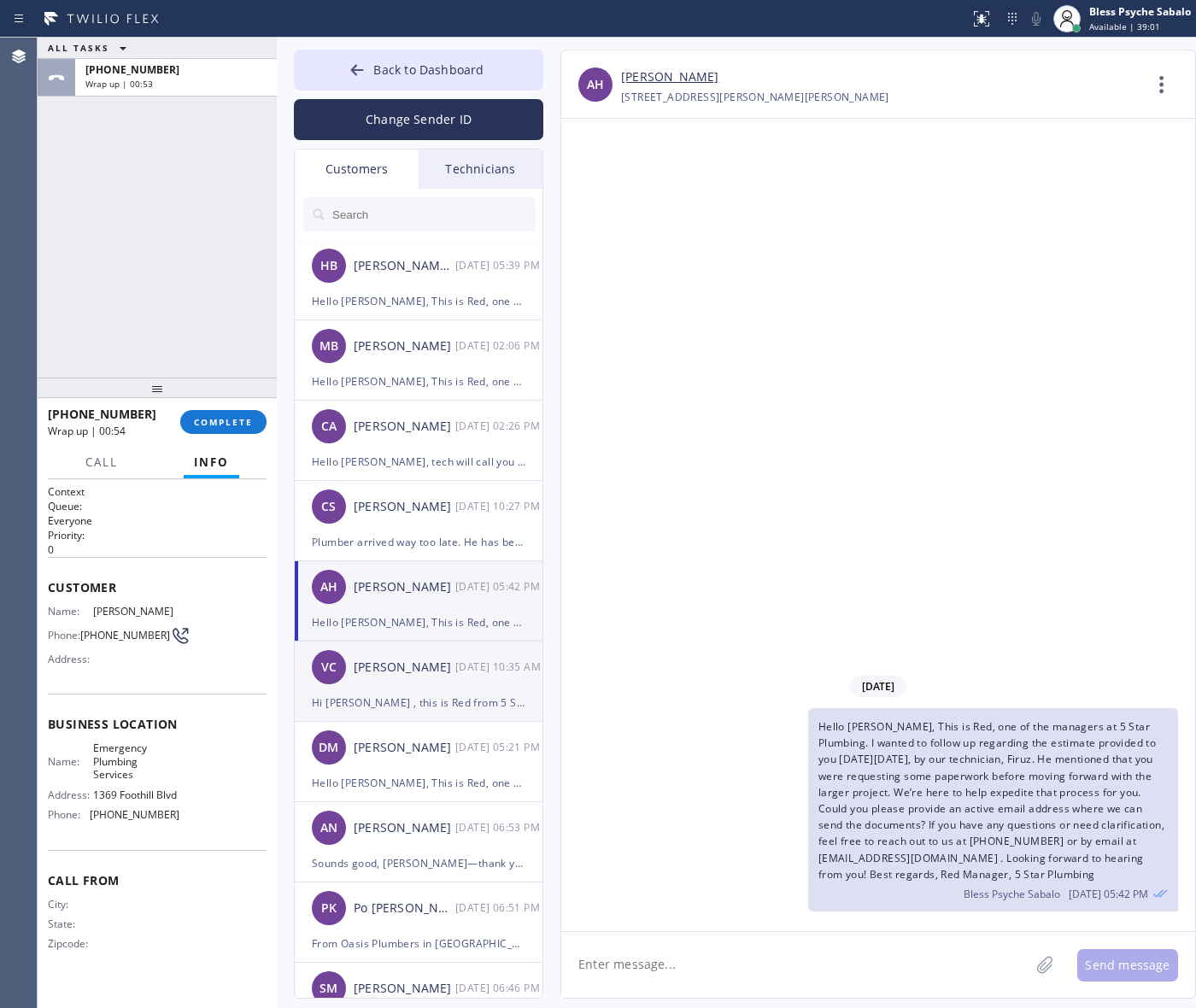
click at [411, 667] on div "[PERSON_NAME]" at bounding box center [404, 668] width 102 height 19
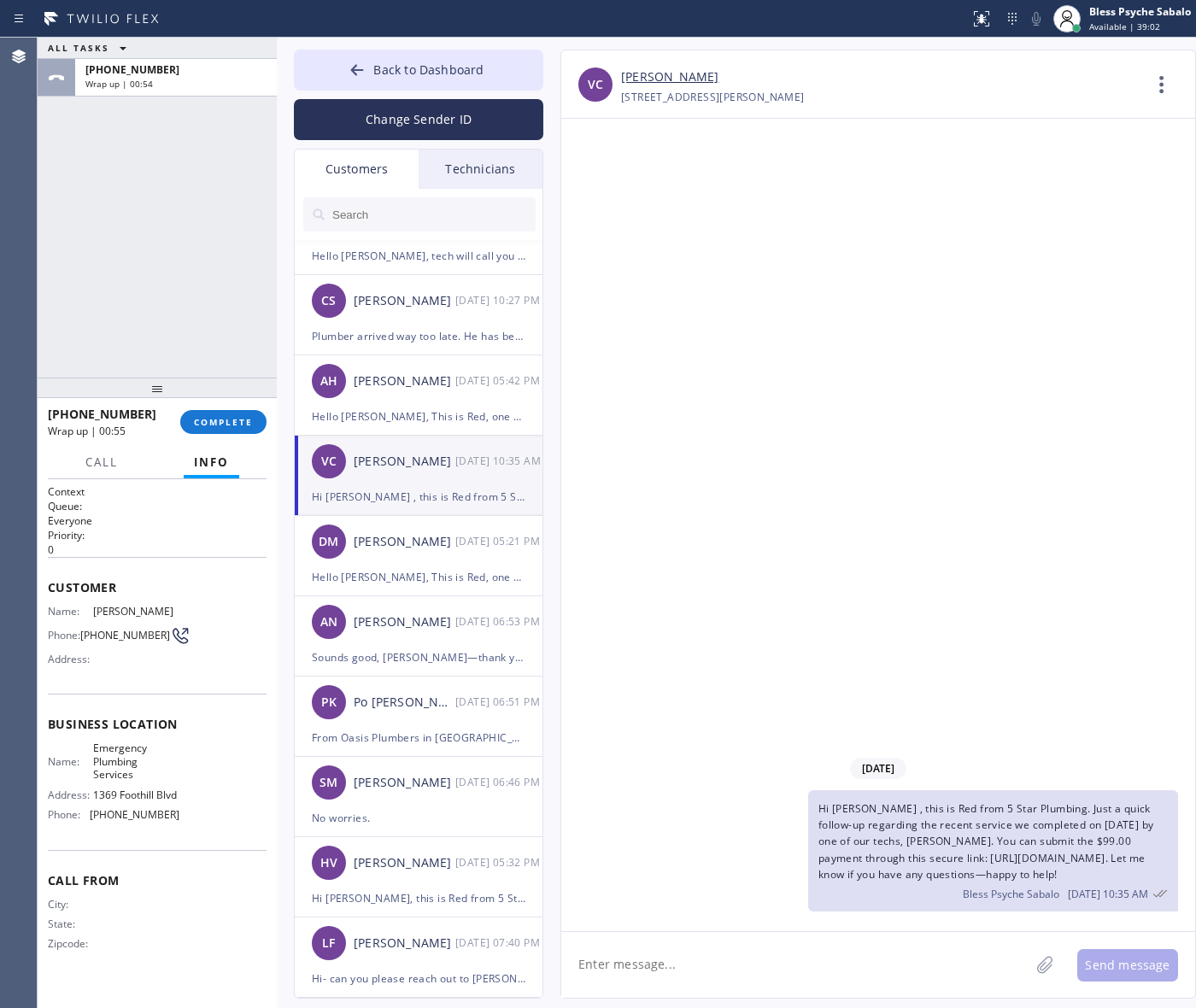
scroll to position [214, 0]
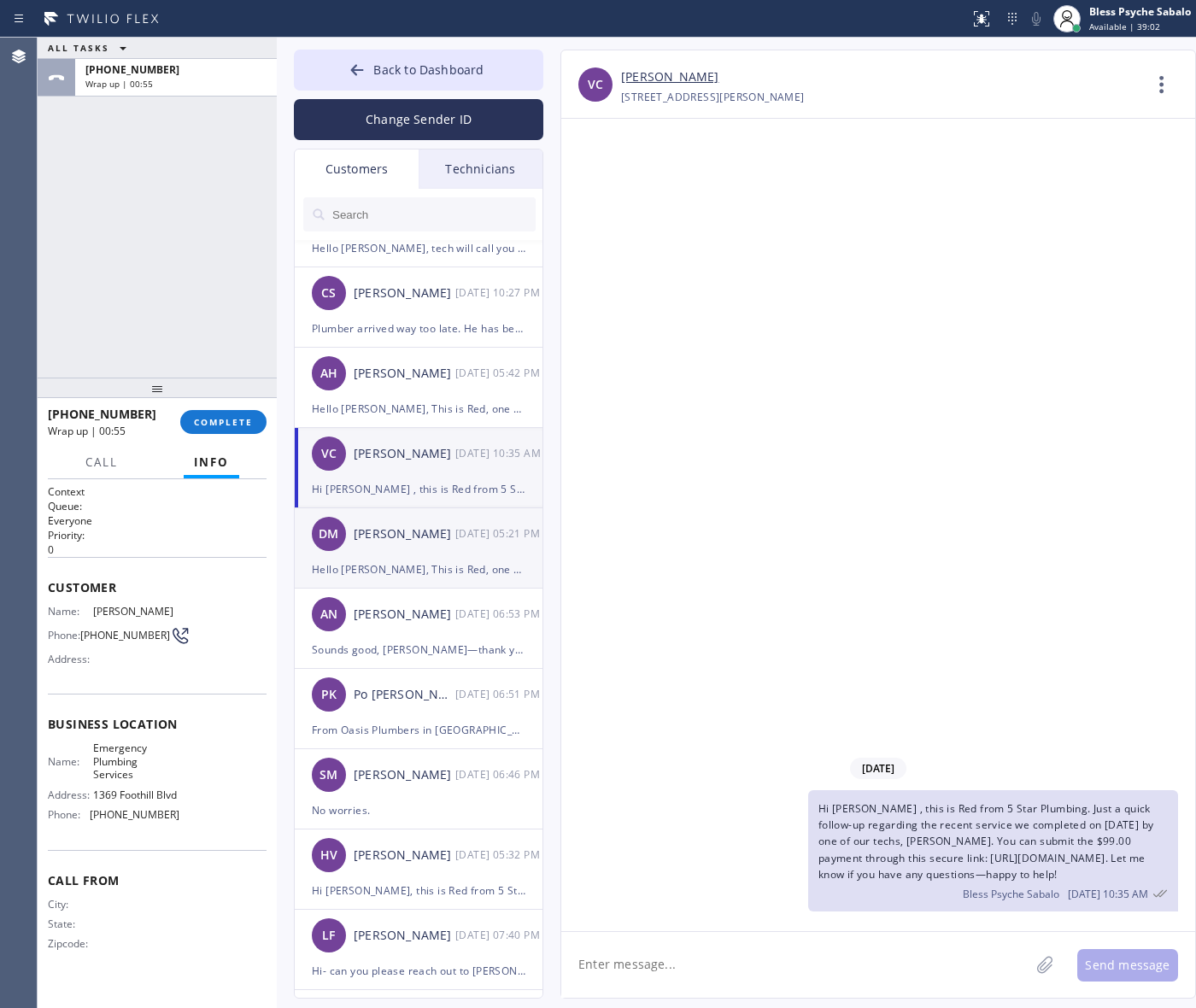
click at [389, 545] on div "DM Diana Manalo 09/17 05:21 PM" at bounding box center [419, 534] width 249 height 51
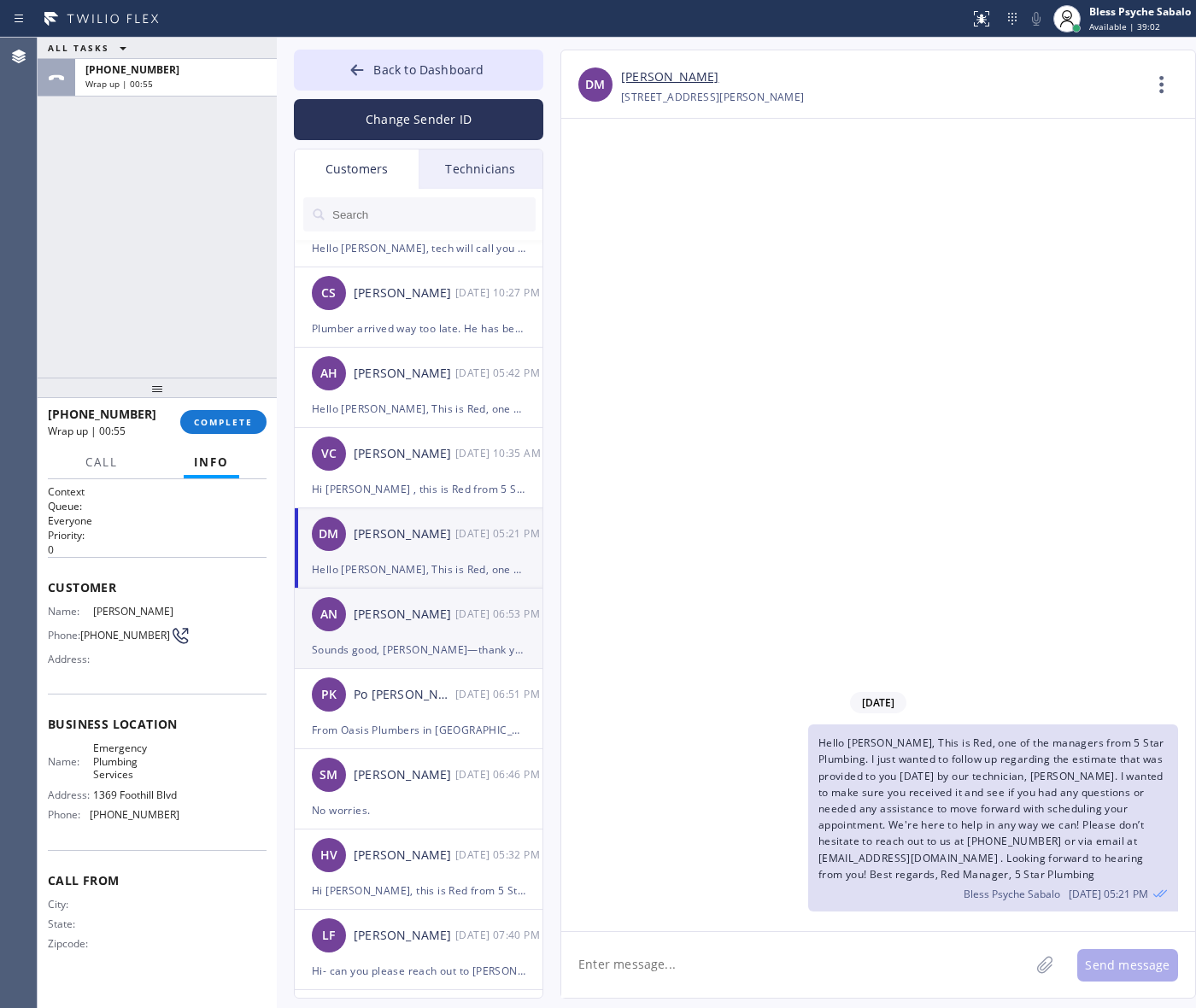
click at [404, 622] on div "[PERSON_NAME]" at bounding box center [404, 615] width 102 height 19
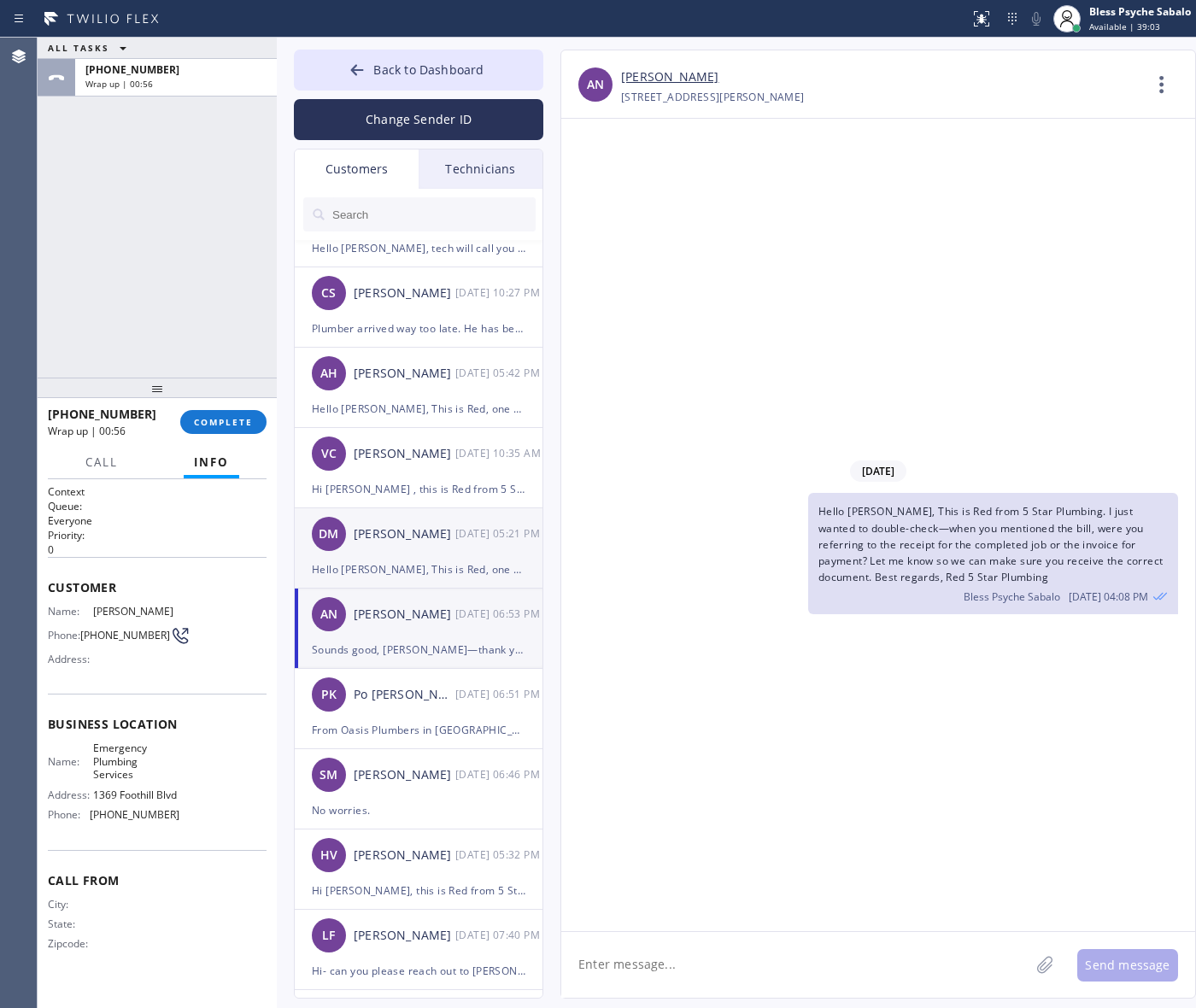
click at [420, 570] on div "Hello [PERSON_NAME], This is Red, one of the managers from 5 Star Plumbing. I j…" at bounding box center [418, 569] width 214 height 19
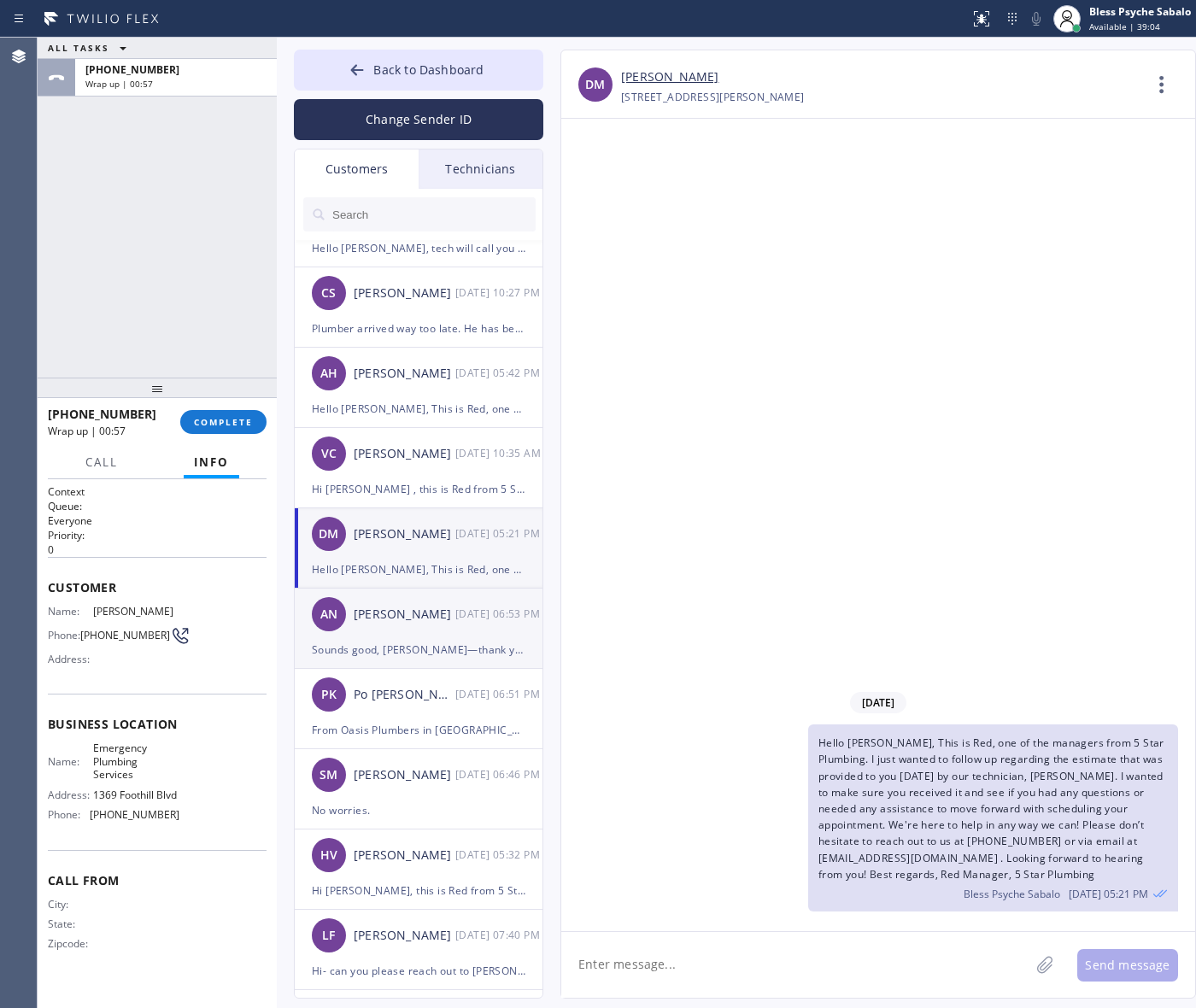
click at [419, 654] on div "Sounds good, [PERSON_NAME]—thank you! Let us know if you run into any issues or…" at bounding box center [418, 650] width 214 height 19
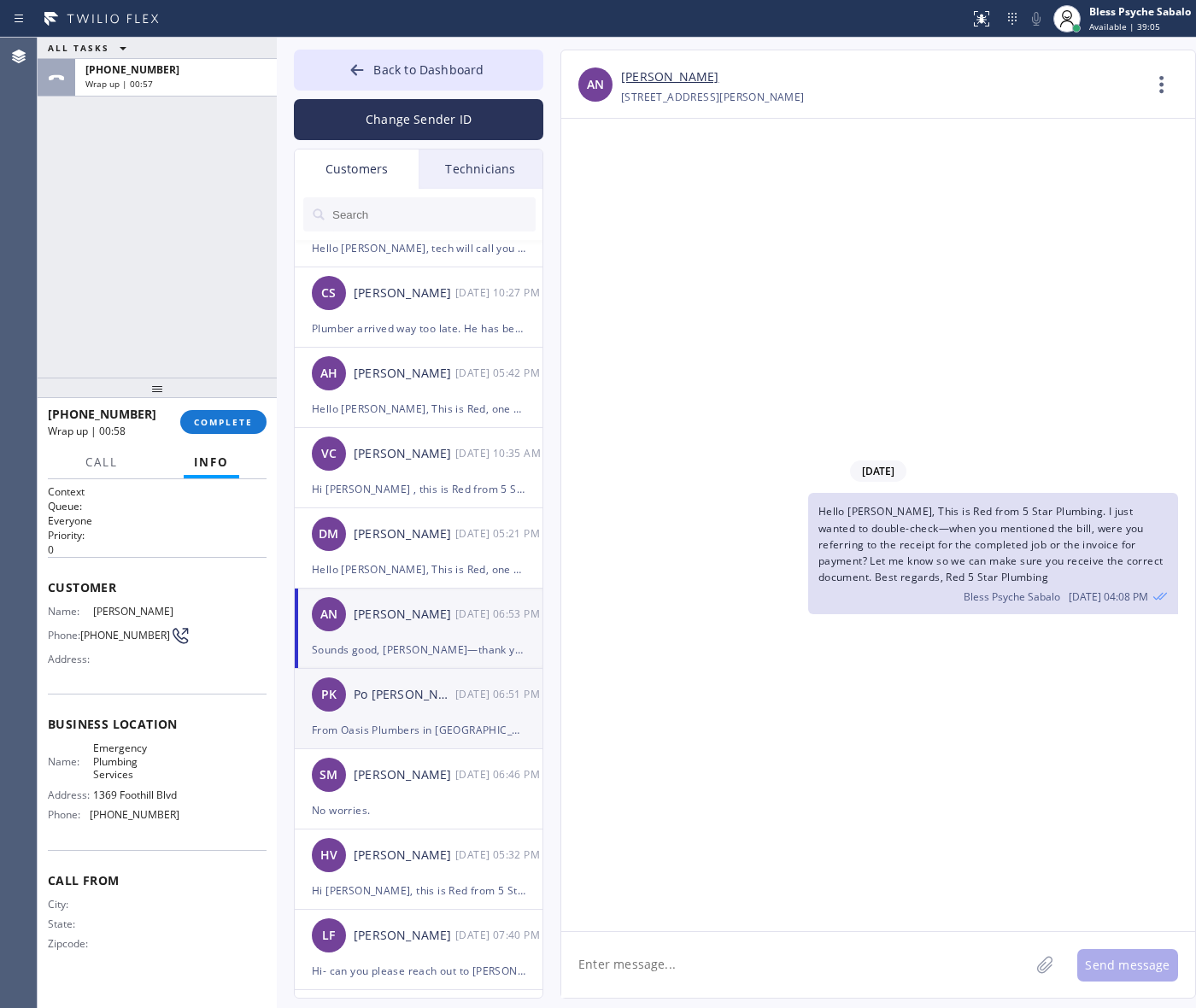
click at [416, 708] on div "PK Po Kneisley 09/16 06:51 PM" at bounding box center [419, 694] width 249 height 51
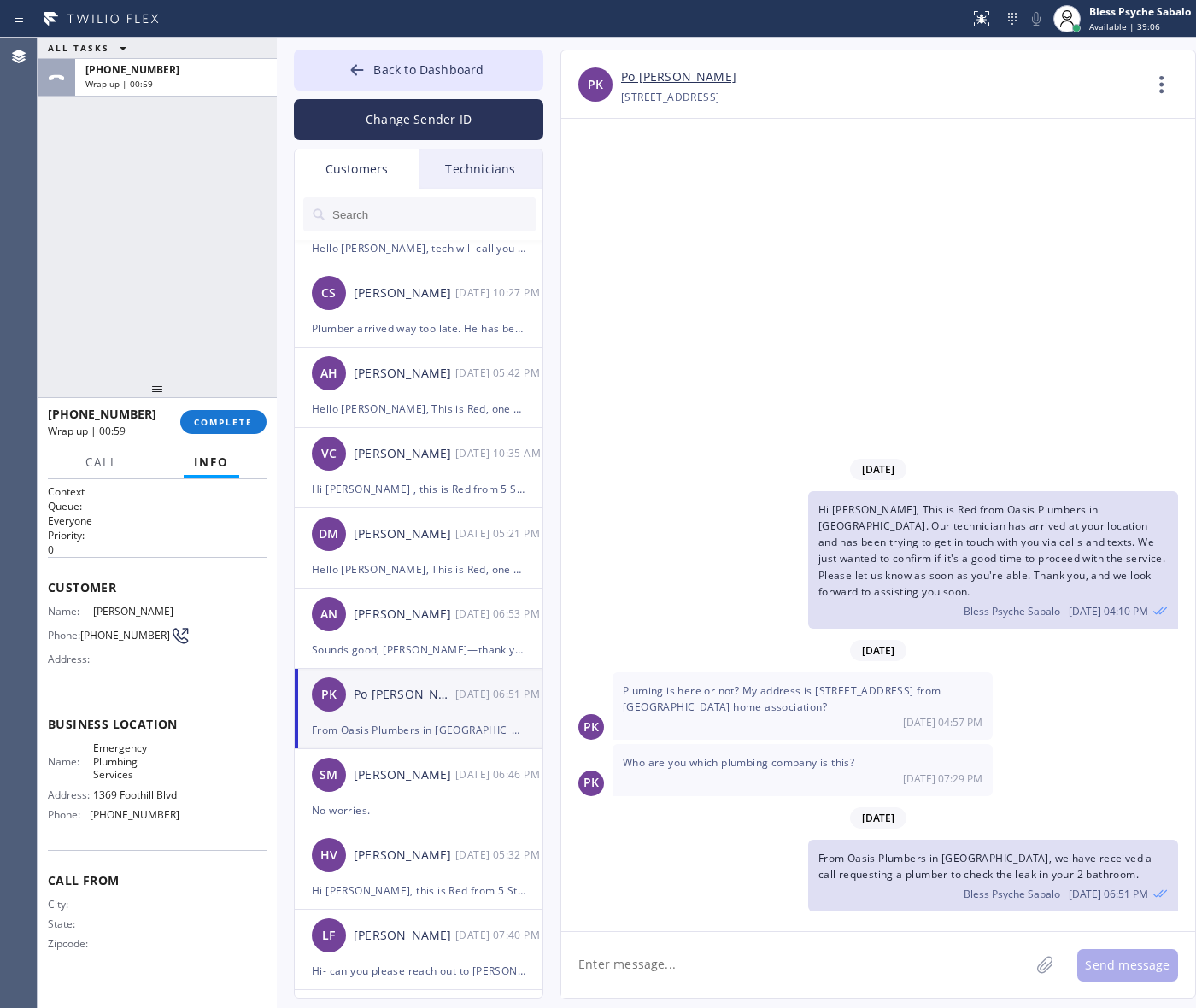
scroll to position [320, 0]
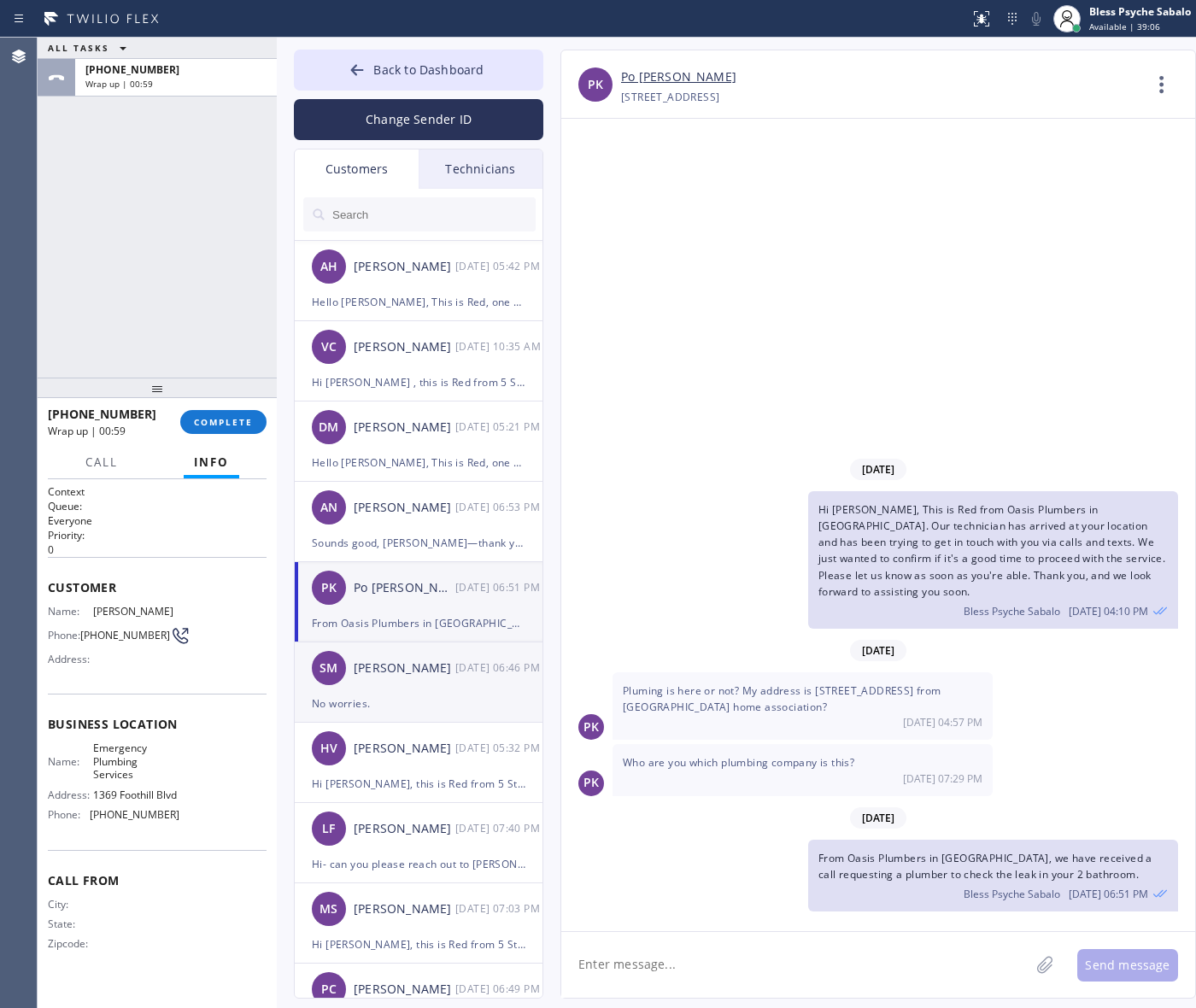
click at [424, 692] on div "SM Samuel Markowitz 09/16 06:46 PM" at bounding box center [419, 668] width 249 height 51
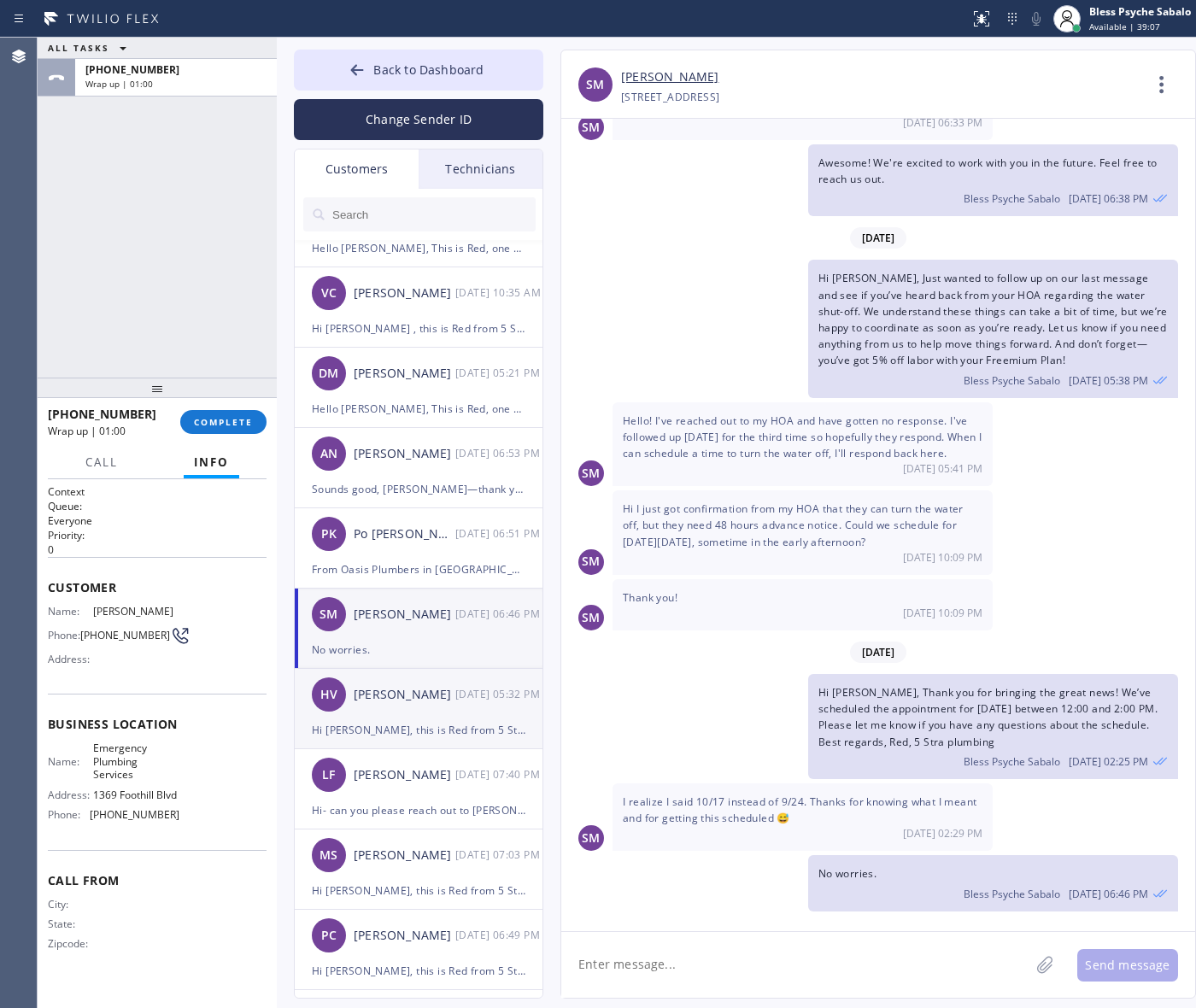
scroll to position [427, 0]
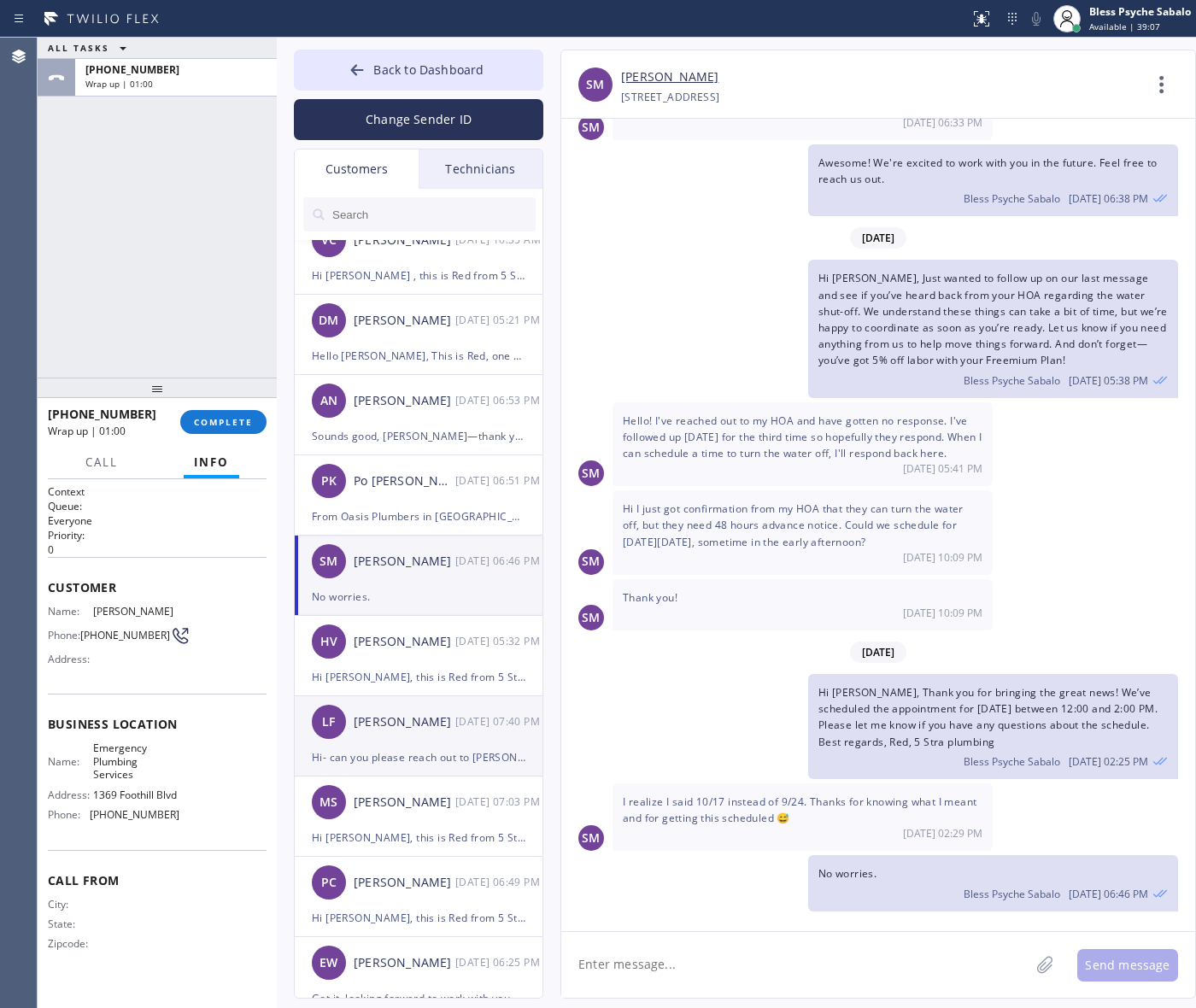
click at [436, 697] on div "LF Lesley Flores 09/11 07:40 PM" at bounding box center [419, 722] width 249 height 51
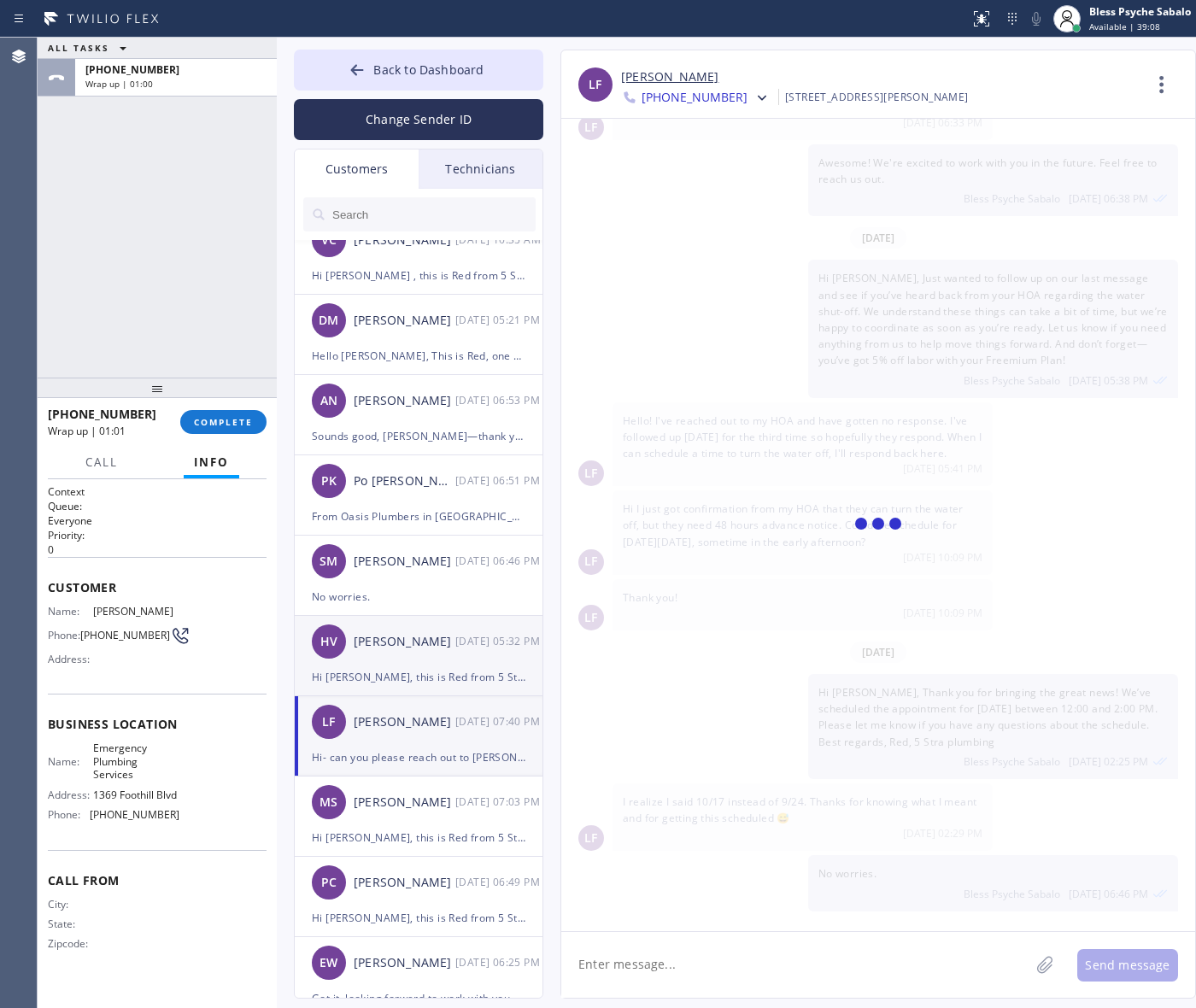
scroll to position [0, 0]
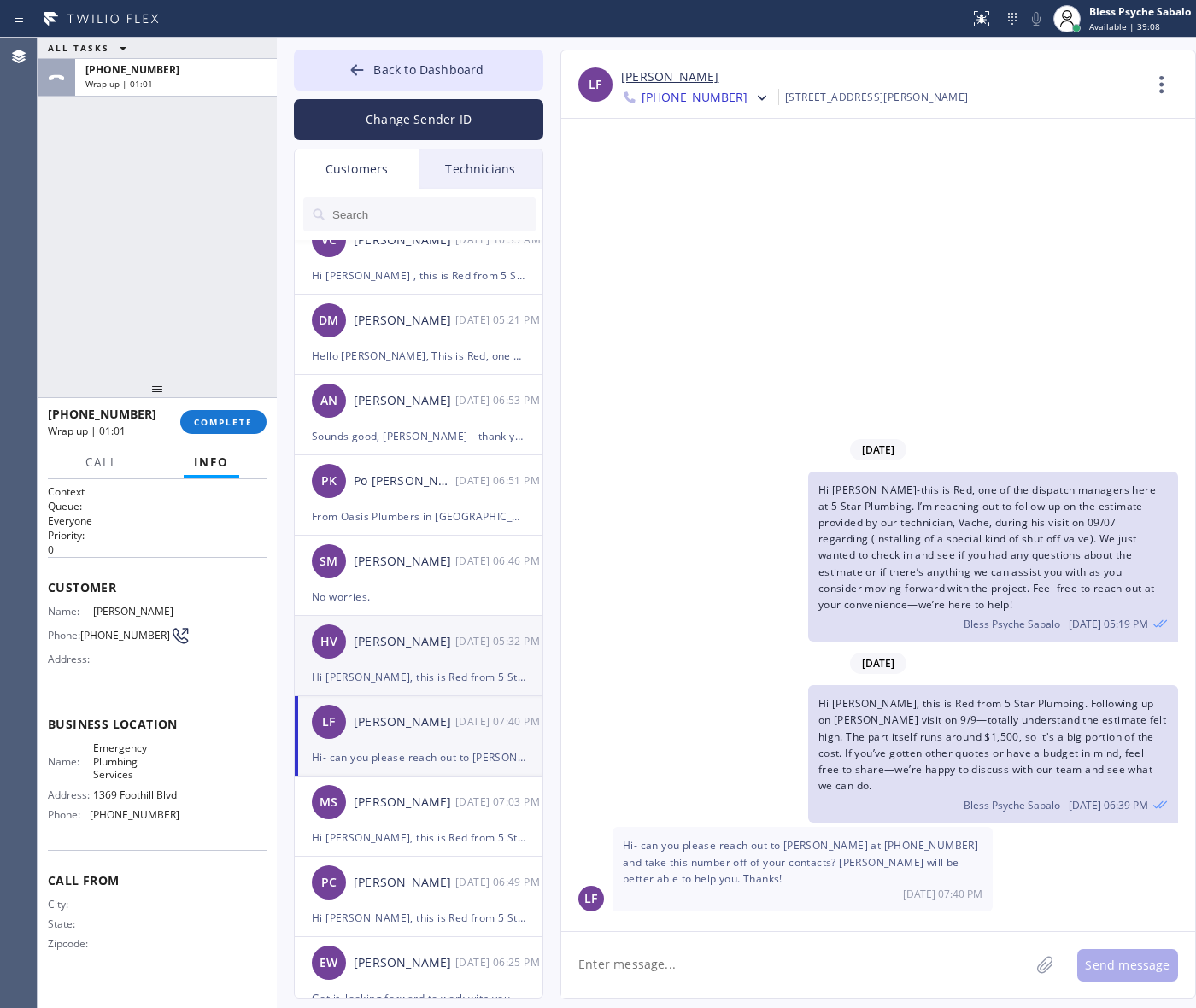
click at [446, 658] on div "HV Hugo Vargas 09/16 05:32 PM" at bounding box center [419, 641] width 249 height 51
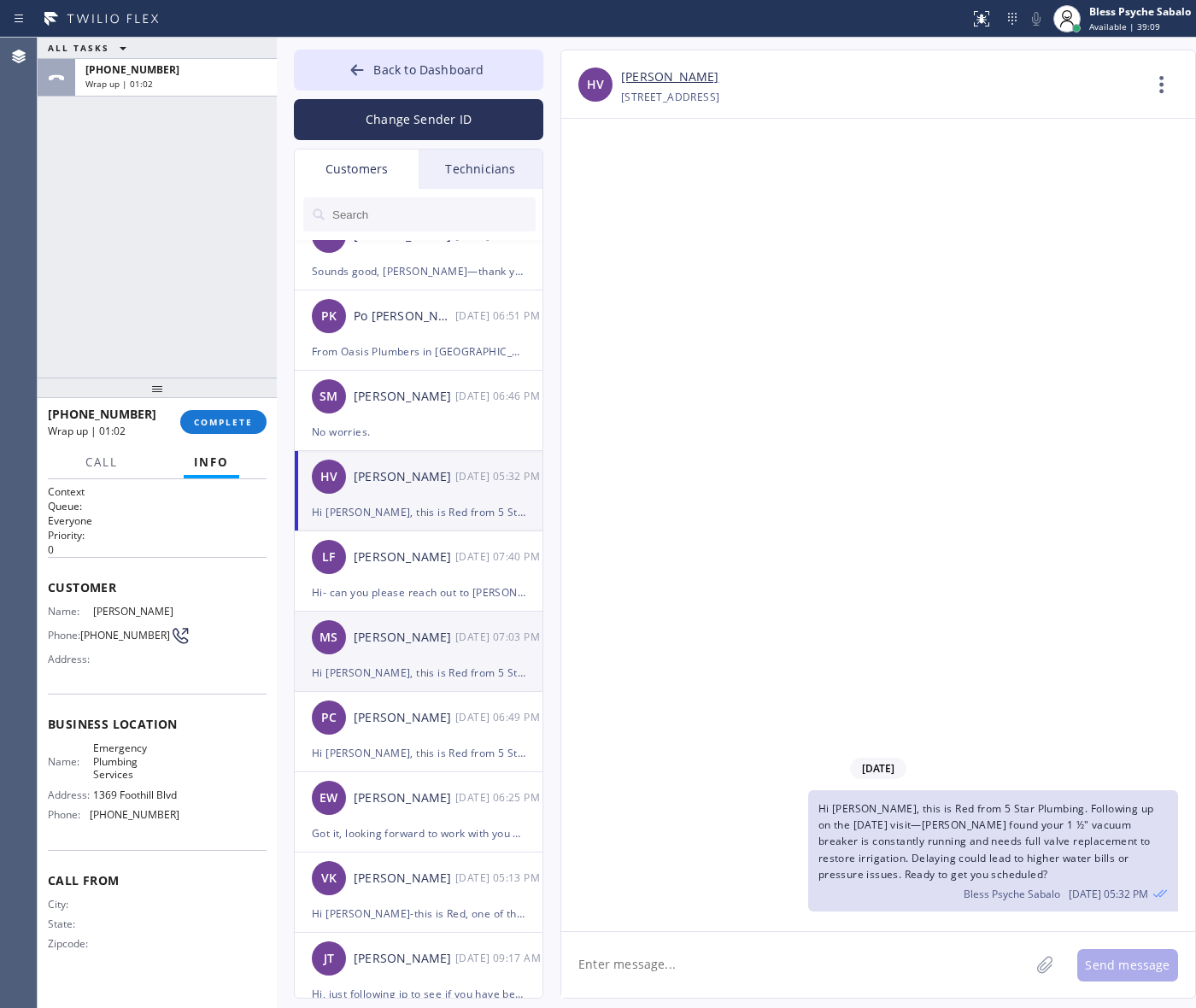
scroll to position [641, 0]
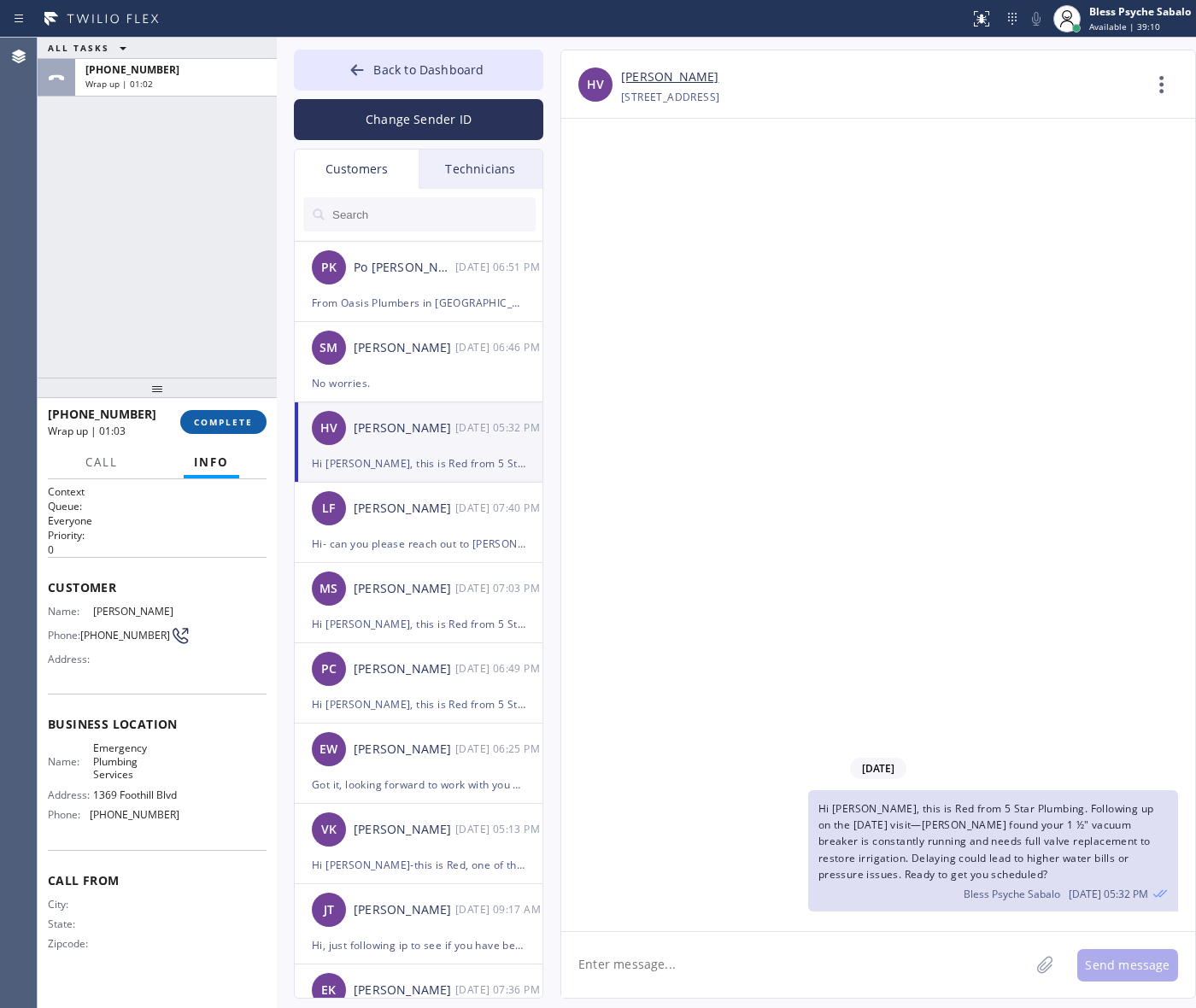
click at [235, 420] on span "COMPLETE" at bounding box center [223, 422] width 59 height 12
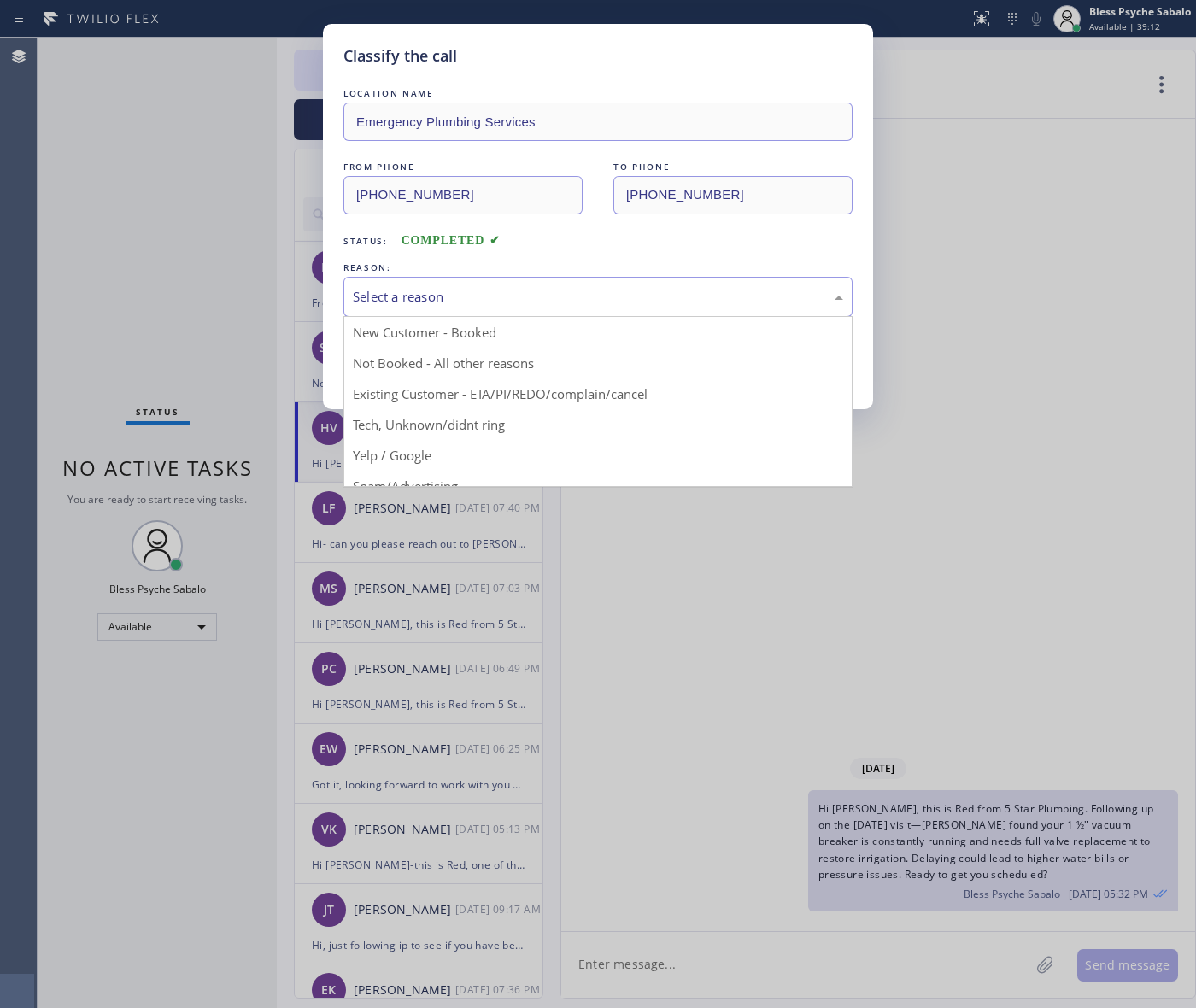
click at [425, 285] on div "Select a reason" at bounding box center [598, 296] width 509 height 40
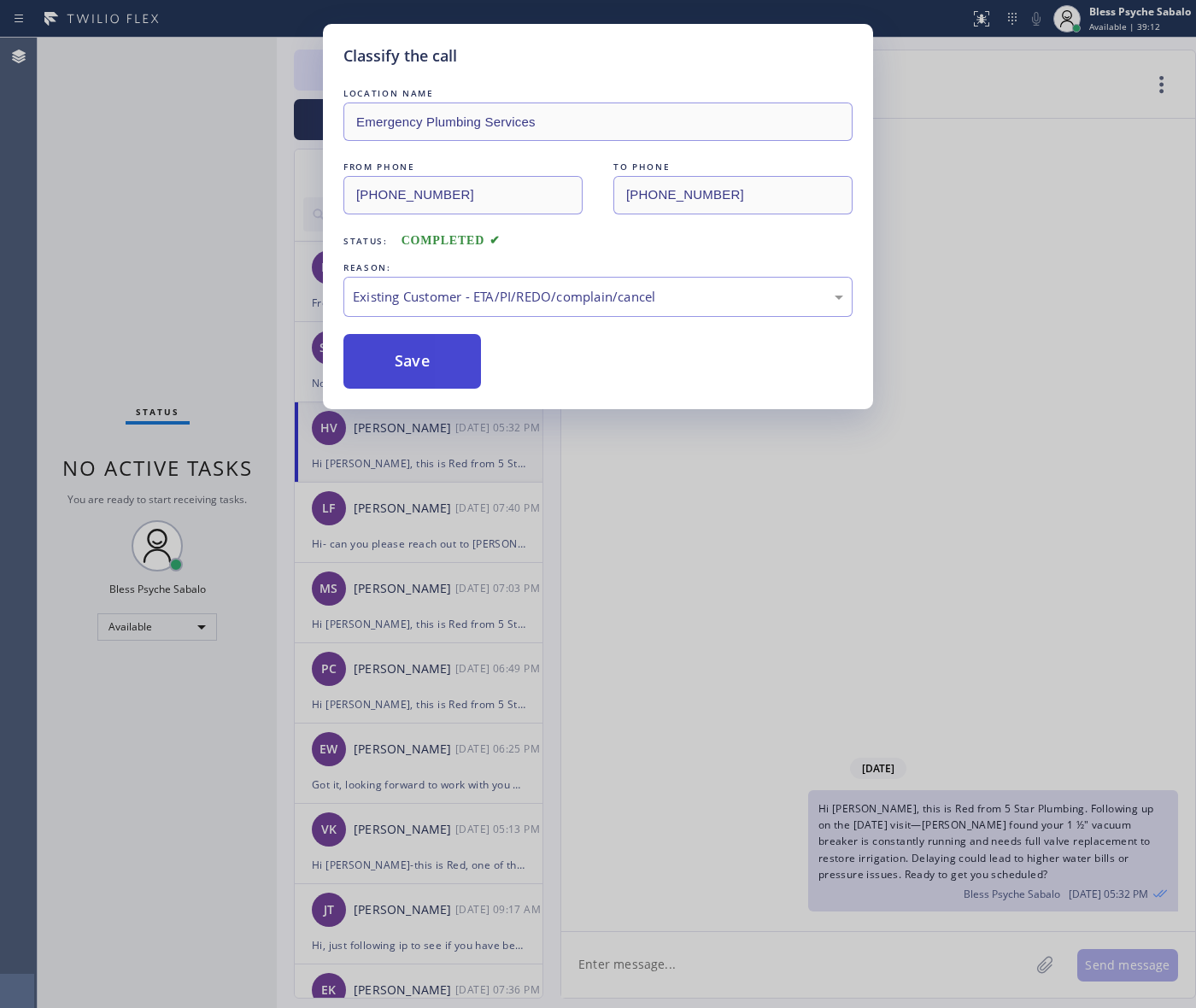
click at [420, 343] on button "Save" at bounding box center [413, 361] width 138 height 54
click at [415, 346] on button "Save" at bounding box center [413, 361] width 138 height 54
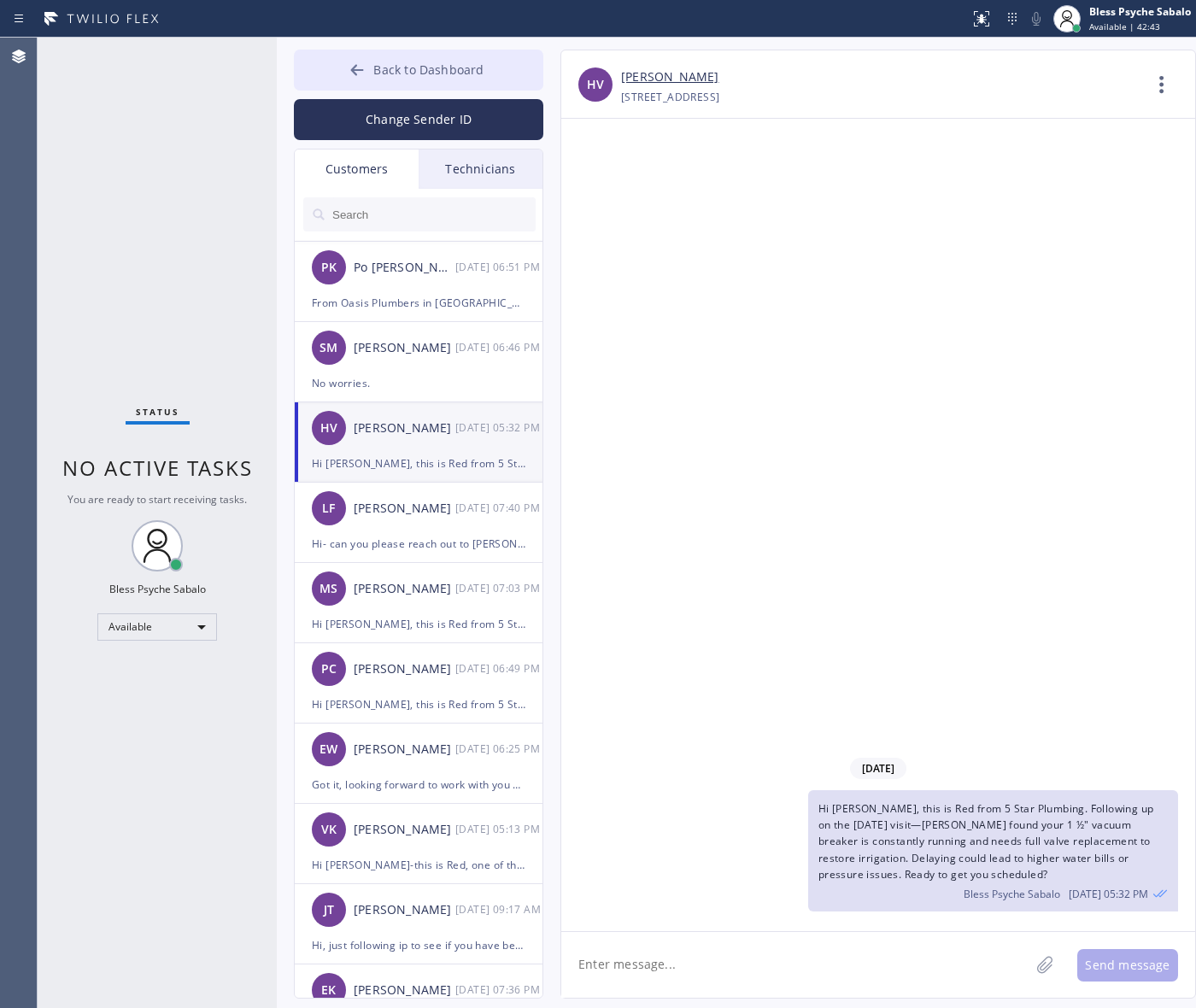
click at [476, 60] on button "Back to Dashboard" at bounding box center [418, 70] width 249 height 41
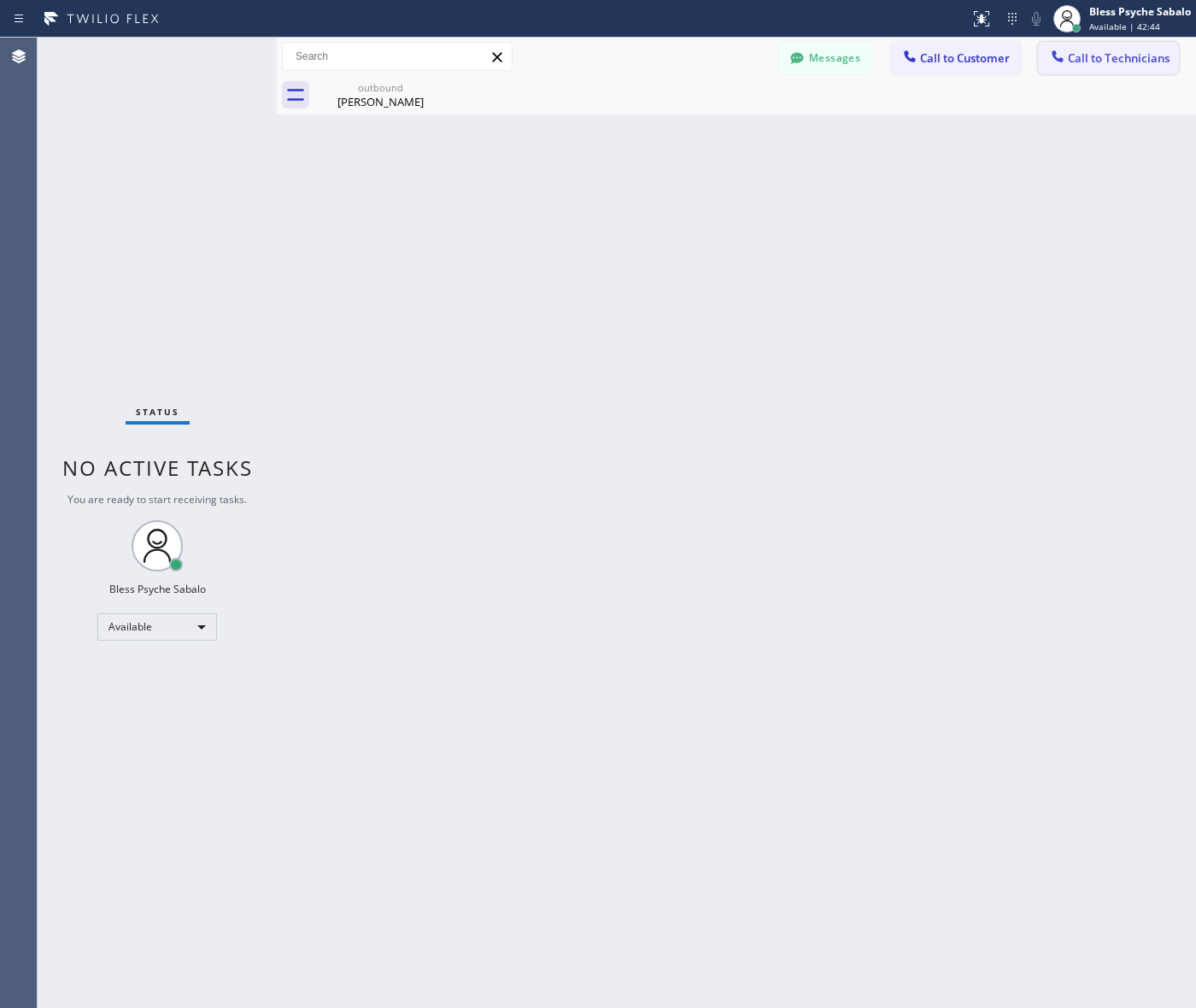
click at [1095, 62] on span "Call to Technicians" at bounding box center [1118, 58] width 102 height 16
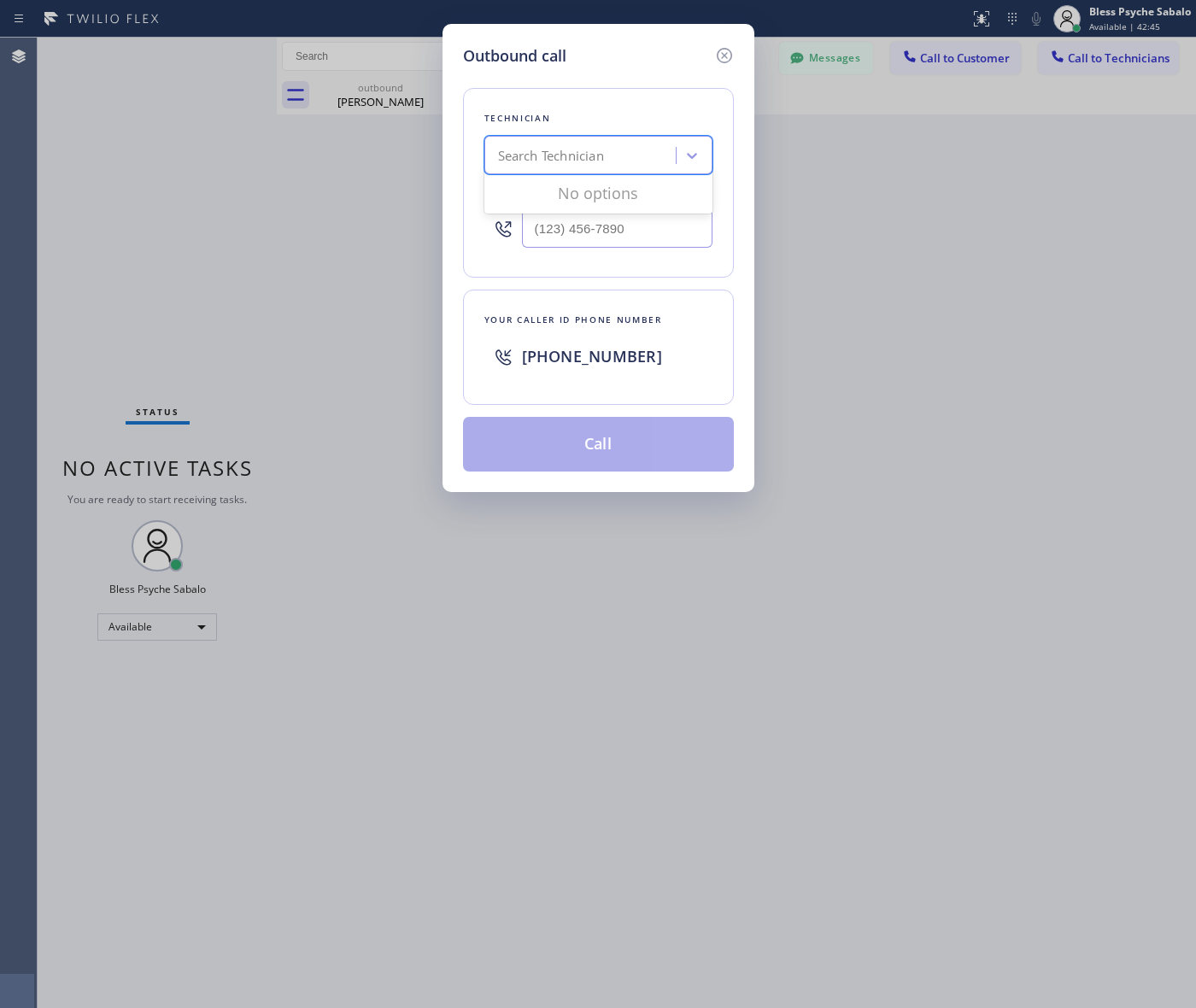
click at [645, 150] on div "Search Technician" at bounding box center [582, 155] width 186 height 30
type input "michae"
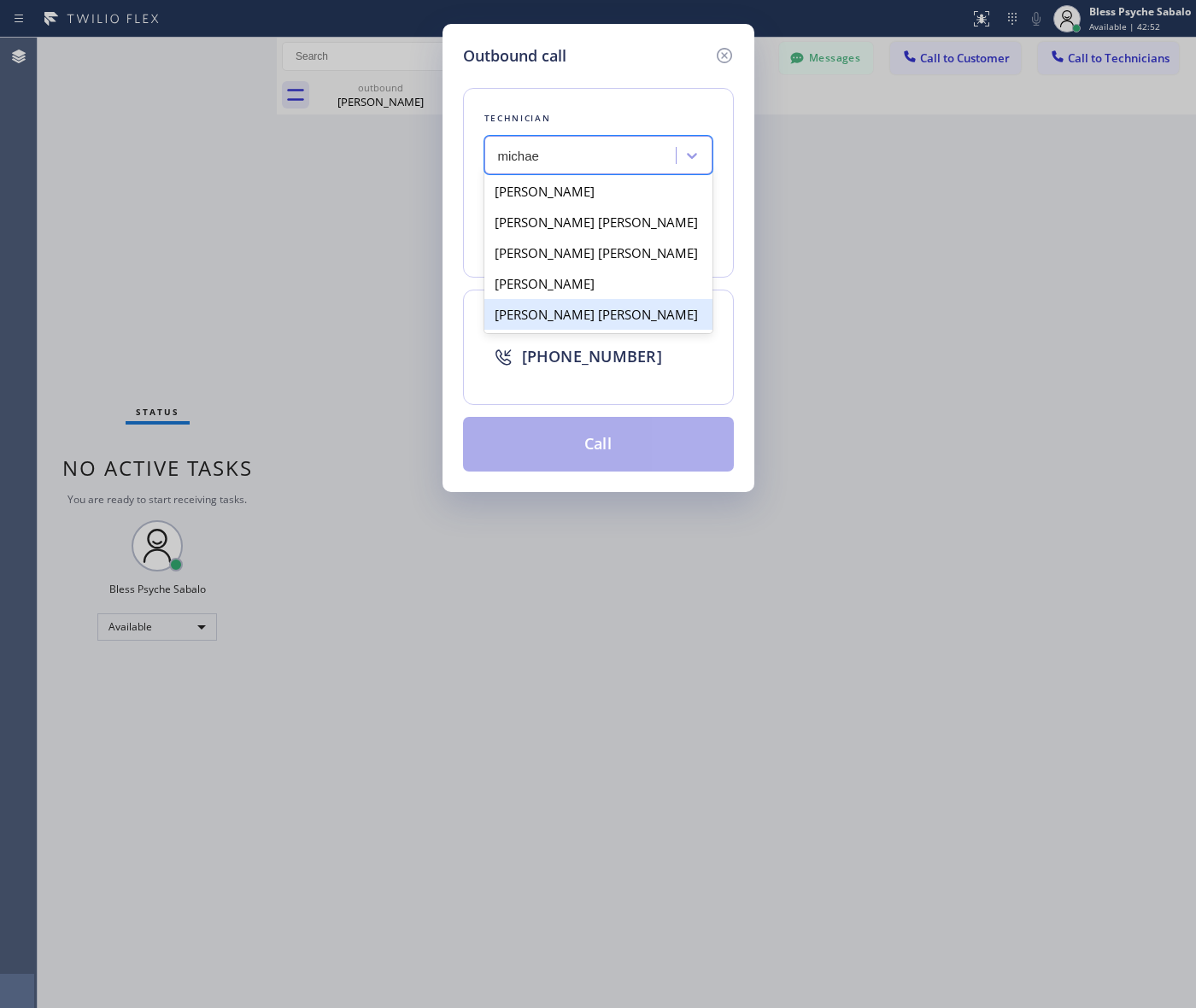
click at [605, 305] on div "[PERSON_NAME] [PERSON_NAME]" at bounding box center [598, 315] width 228 height 31
type input "[PHONE_NUMBER]"
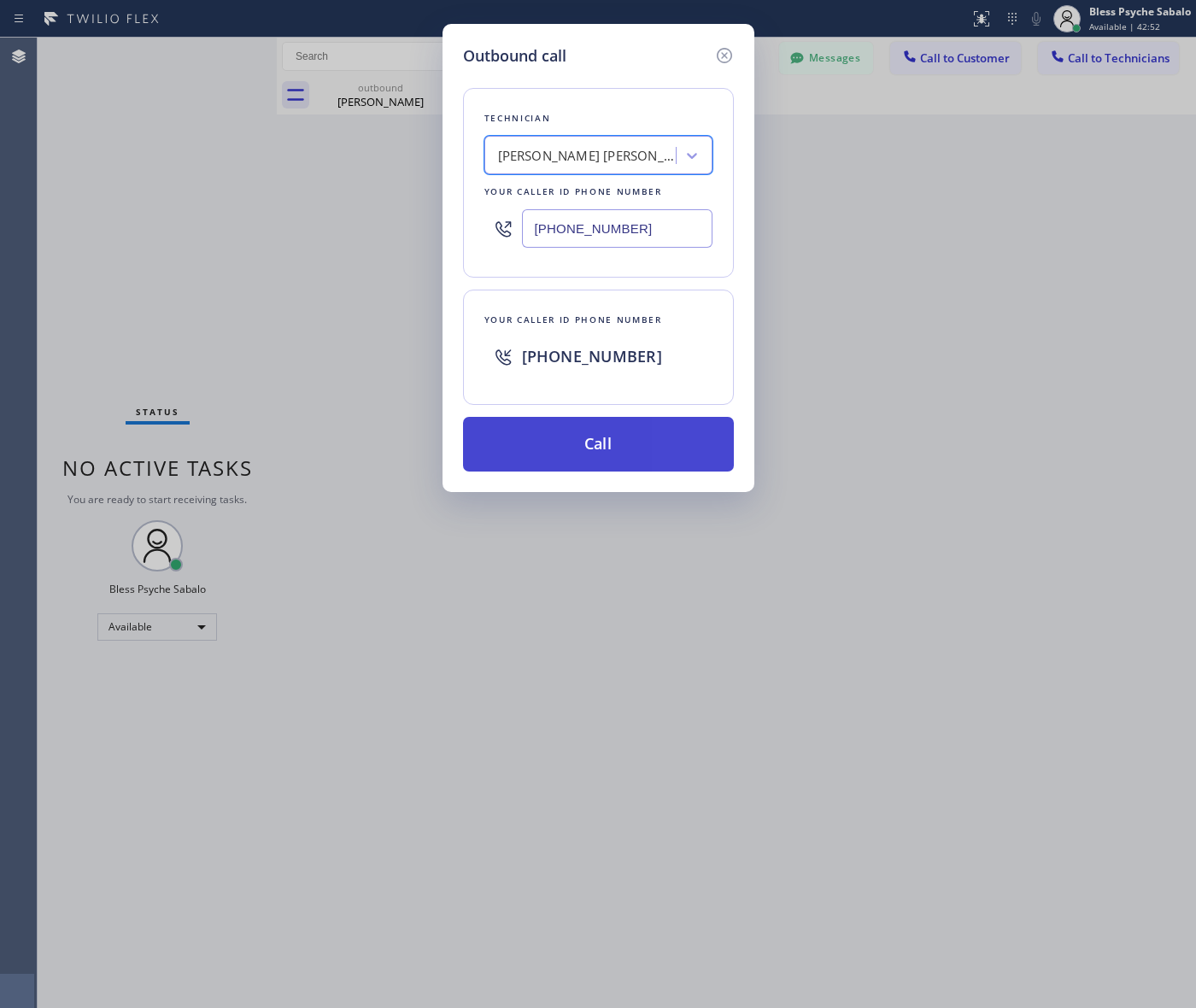
click at [648, 432] on button "Call" at bounding box center [598, 444] width 271 height 54
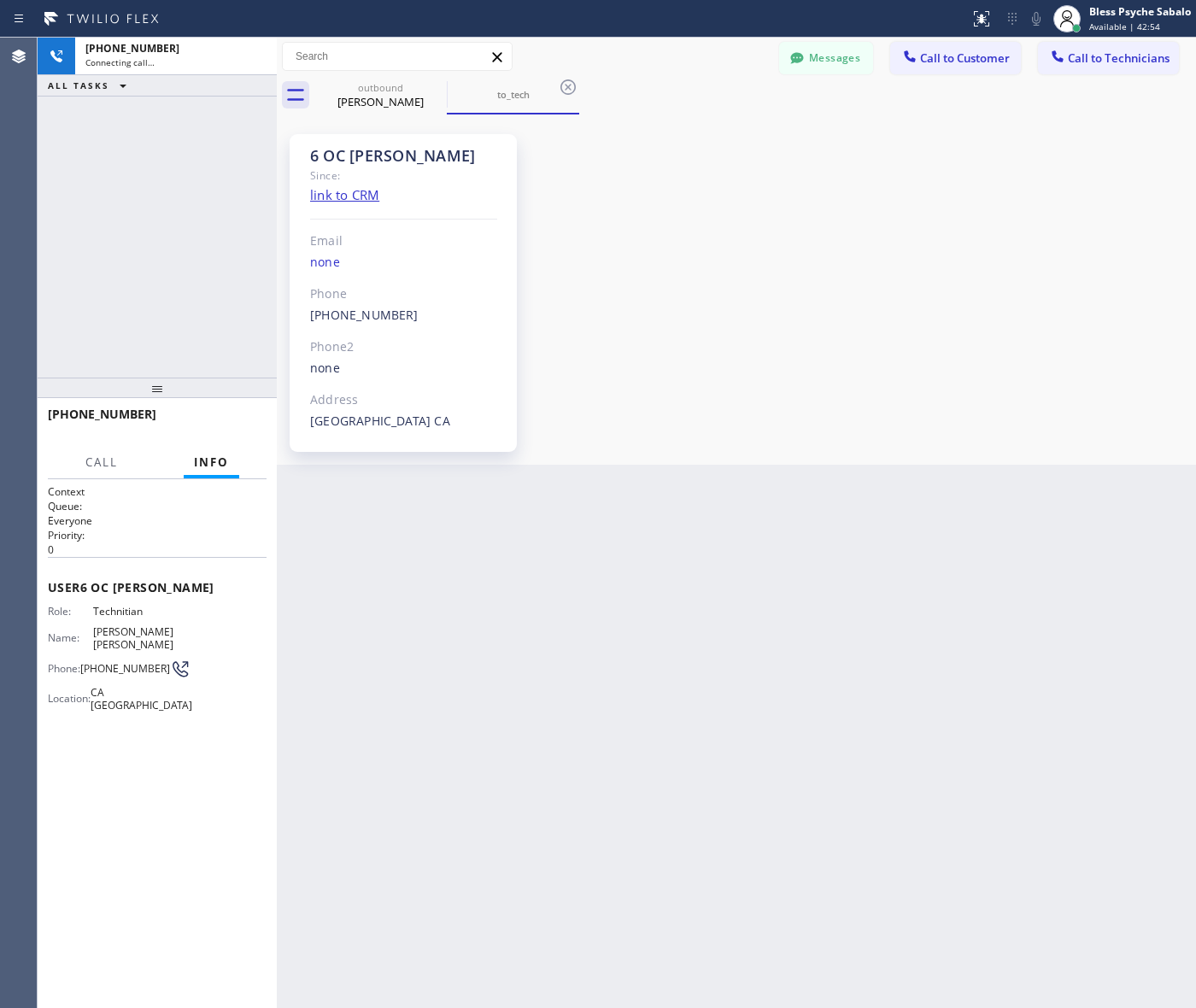
scroll to position [9407, 0]
click at [760, 523] on div "Back to Dashboard Change Sender ID Customers Technicians HB Helen Bangunan-Rive…" at bounding box center [736, 523] width 919 height 971
click at [245, 430] on button "HANG UP" at bounding box center [227, 421] width 80 height 24
click at [242, 420] on span "HANG UP" at bounding box center [227, 422] width 52 height 12
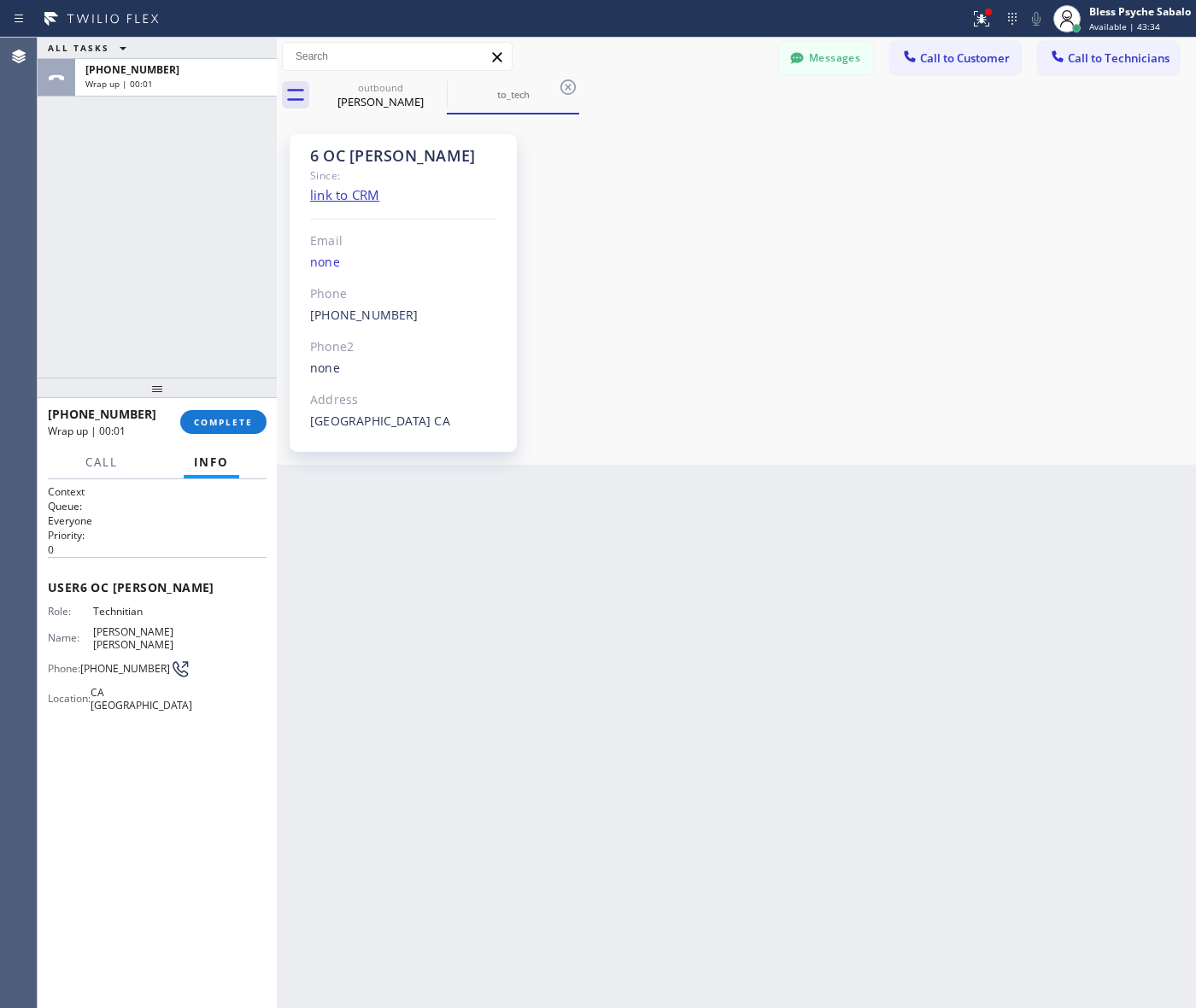
drag, startPoint x: 586, startPoint y: 319, endPoint x: 495, endPoint y: 308, distance: 91.7
click at [587, 319] on div "6 OC Michael Since: link to CRM Email none Phone (909) 534-7004 Outbound call T…" at bounding box center [737, 289] width 911 height 342
click at [351, 315] on link "[PHONE_NUMBER]" at bounding box center [364, 315] width 109 height 17
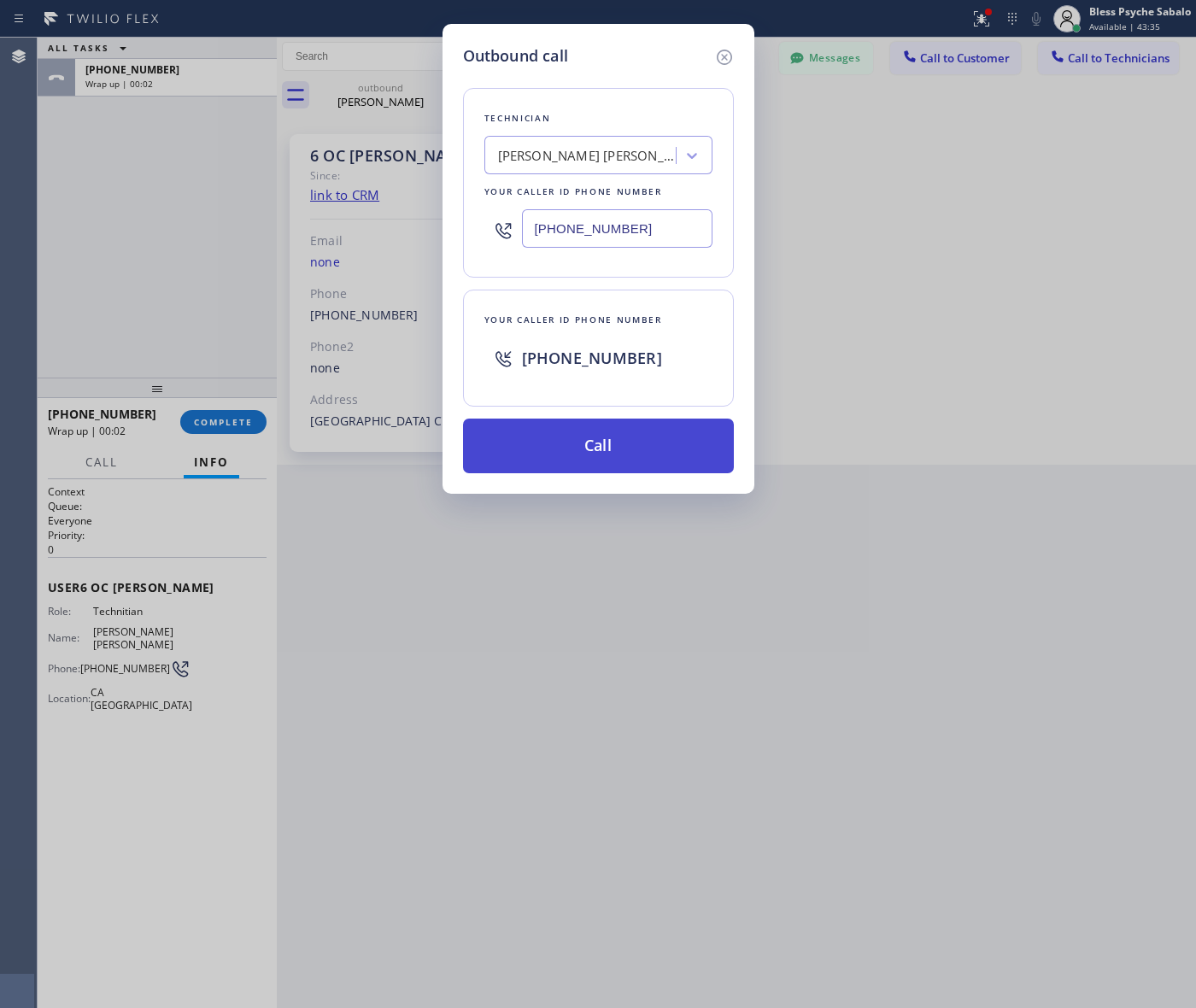
click at [535, 423] on button "Call" at bounding box center [598, 446] width 271 height 54
click at [864, 370] on div "Outbound call Technician Michael Jr Garcia Your caller id phone number (909) 53…" at bounding box center [598, 504] width 1196 height 1008
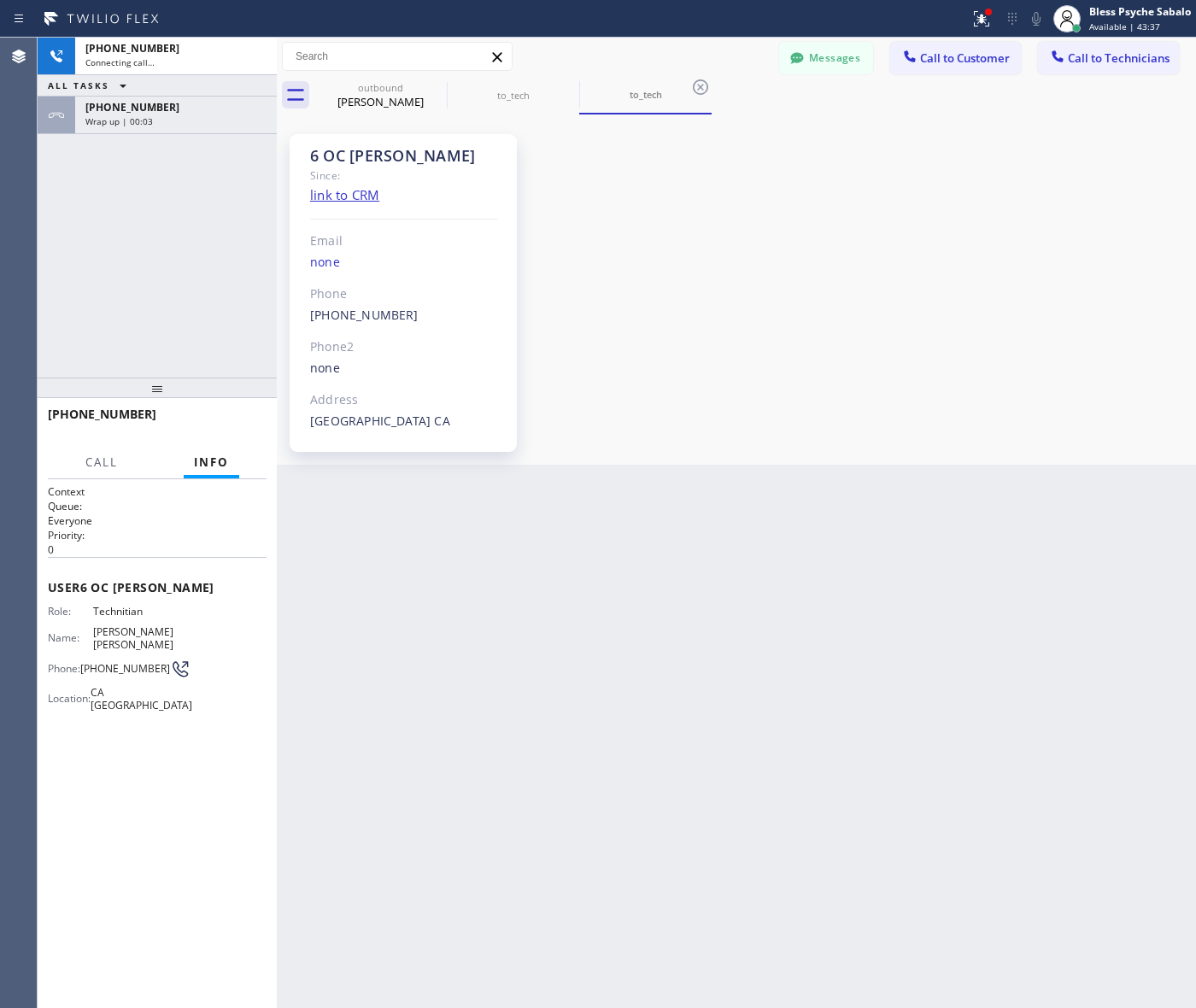
scroll to position [9407, 0]
click at [751, 349] on div "6 OC Michael Since: link to CRM Email none Phone (909) 534-7004 Outbound call T…" at bounding box center [737, 289] width 911 height 342
click at [820, 64] on button "Messages" at bounding box center [826, 57] width 94 height 32
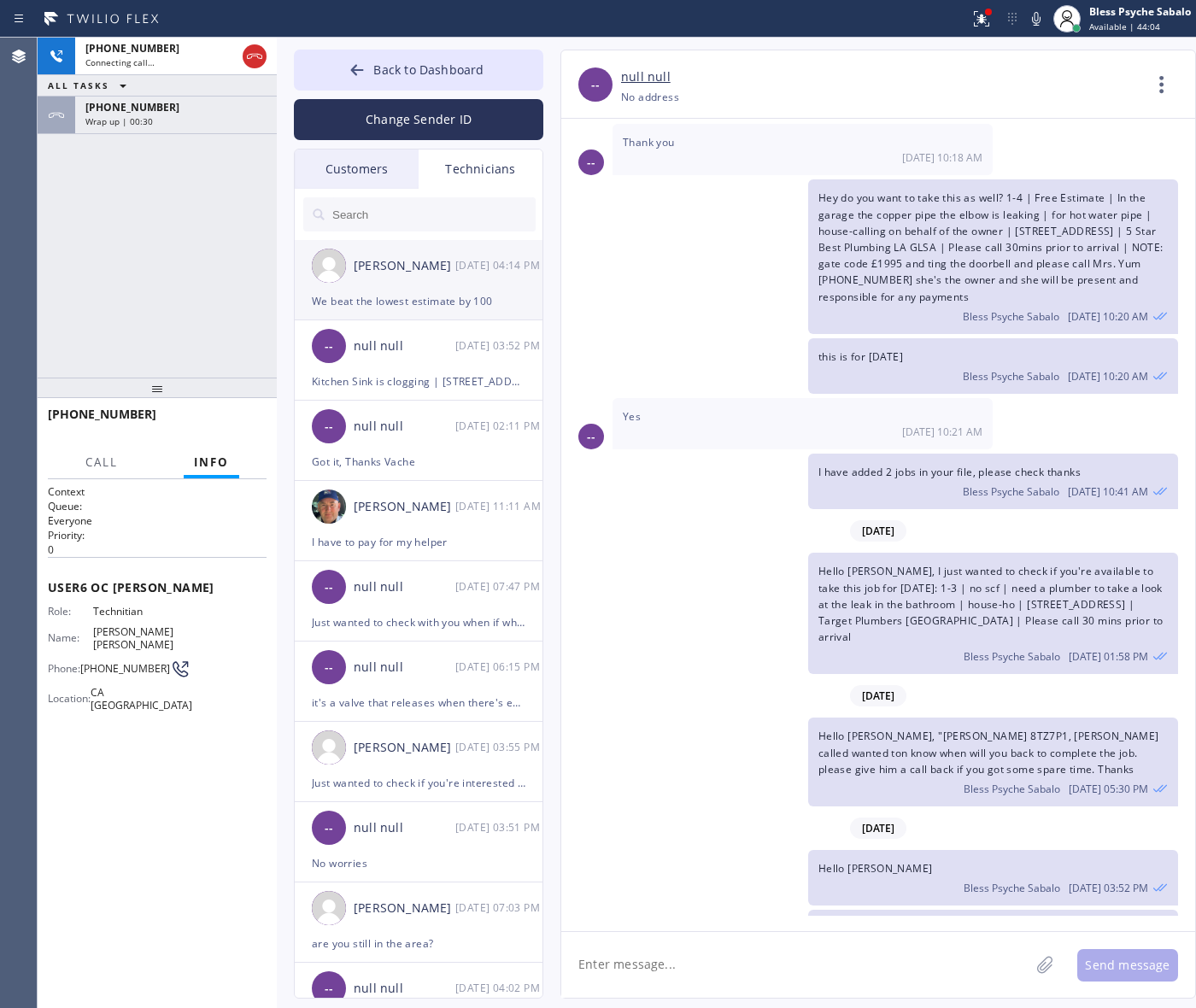
click at [453, 272] on div "[PERSON_NAME]" at bounding box center [404, 266] width 102 height 19
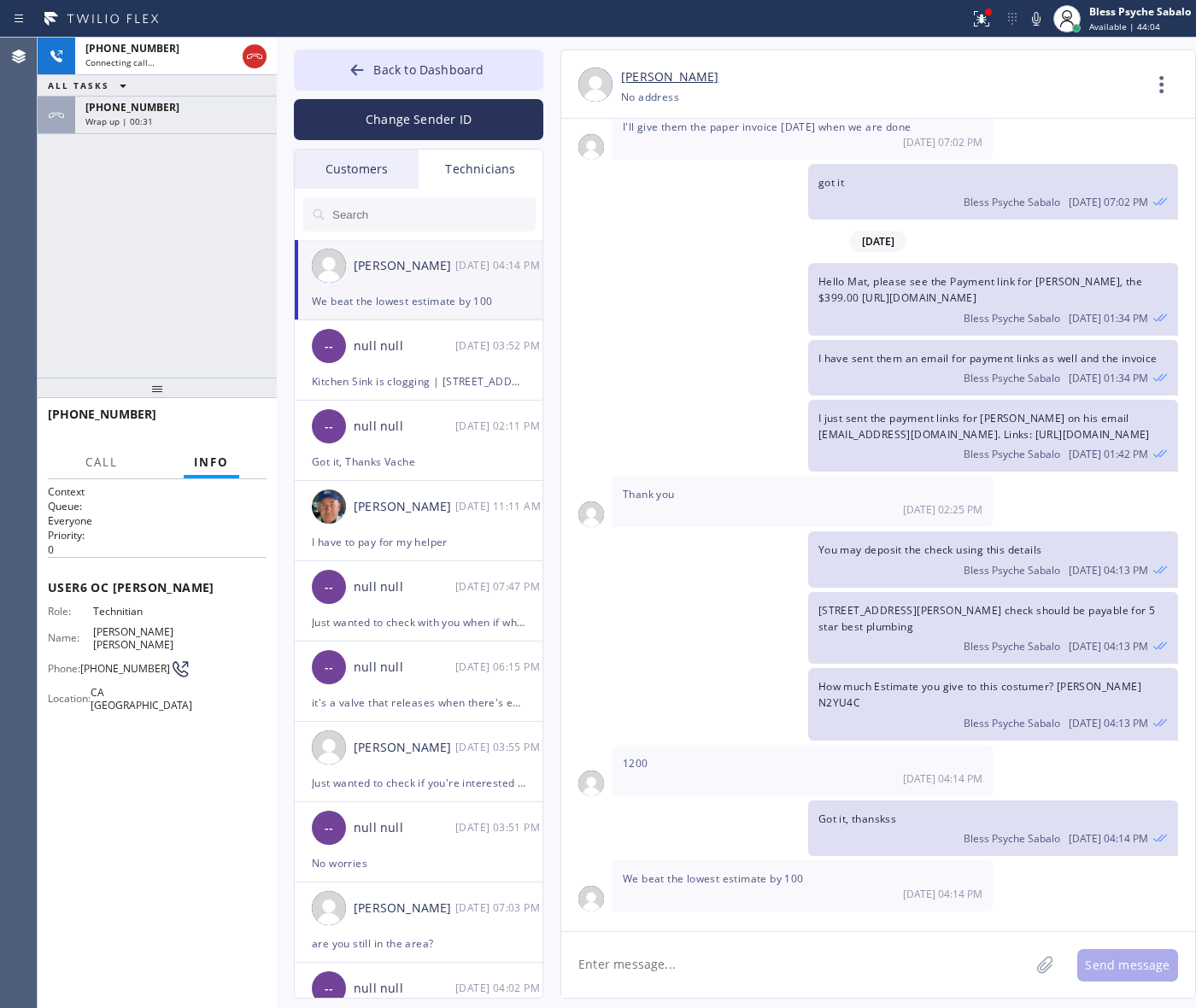
scroll to position [3753, 0]
click at [472, 159] on div "Technicians" at bounding box center [481, 169] width 124 height 39
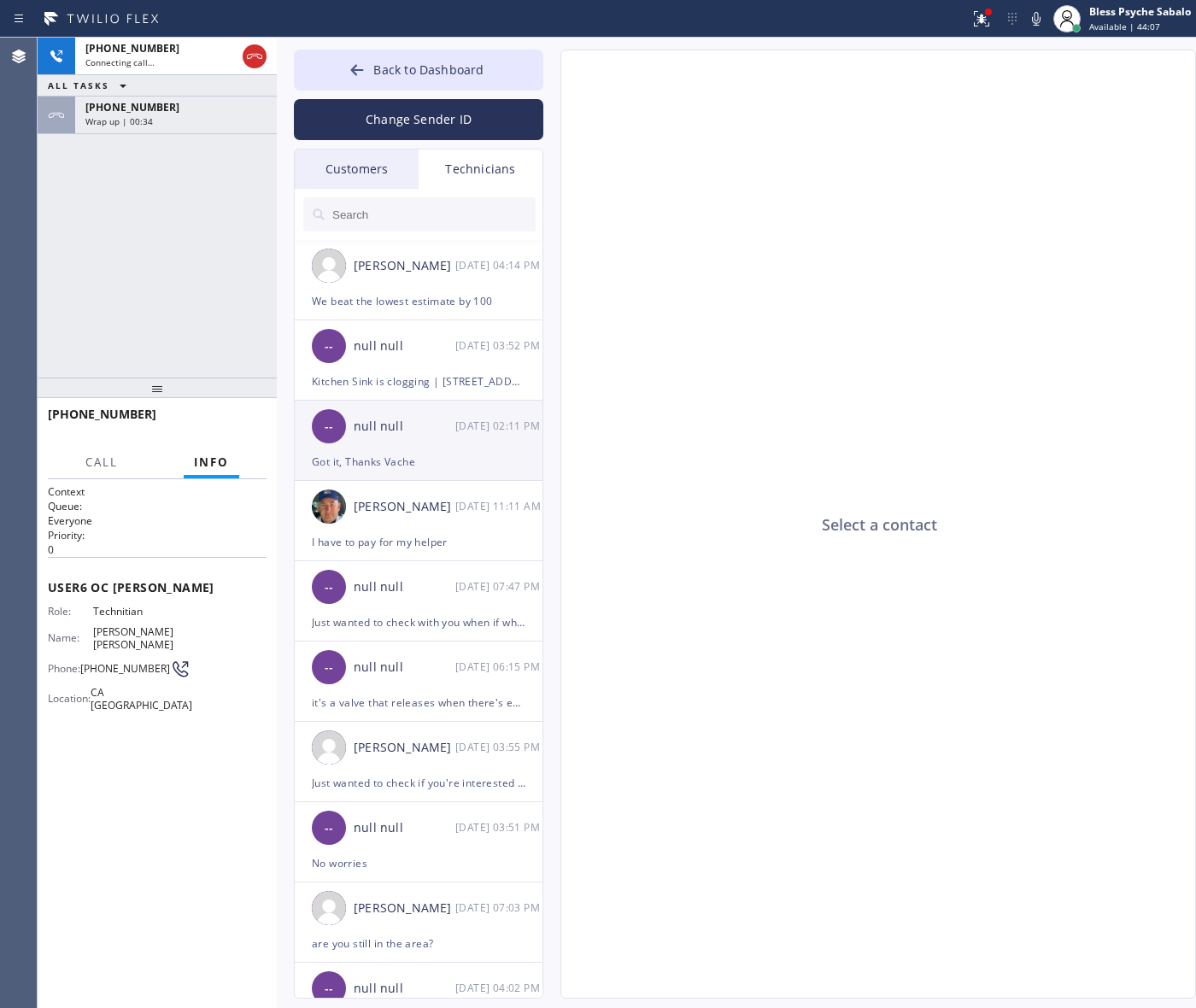
click at [424, 423] on div "null null" at bounding box center [404, 426] width 102 height 19
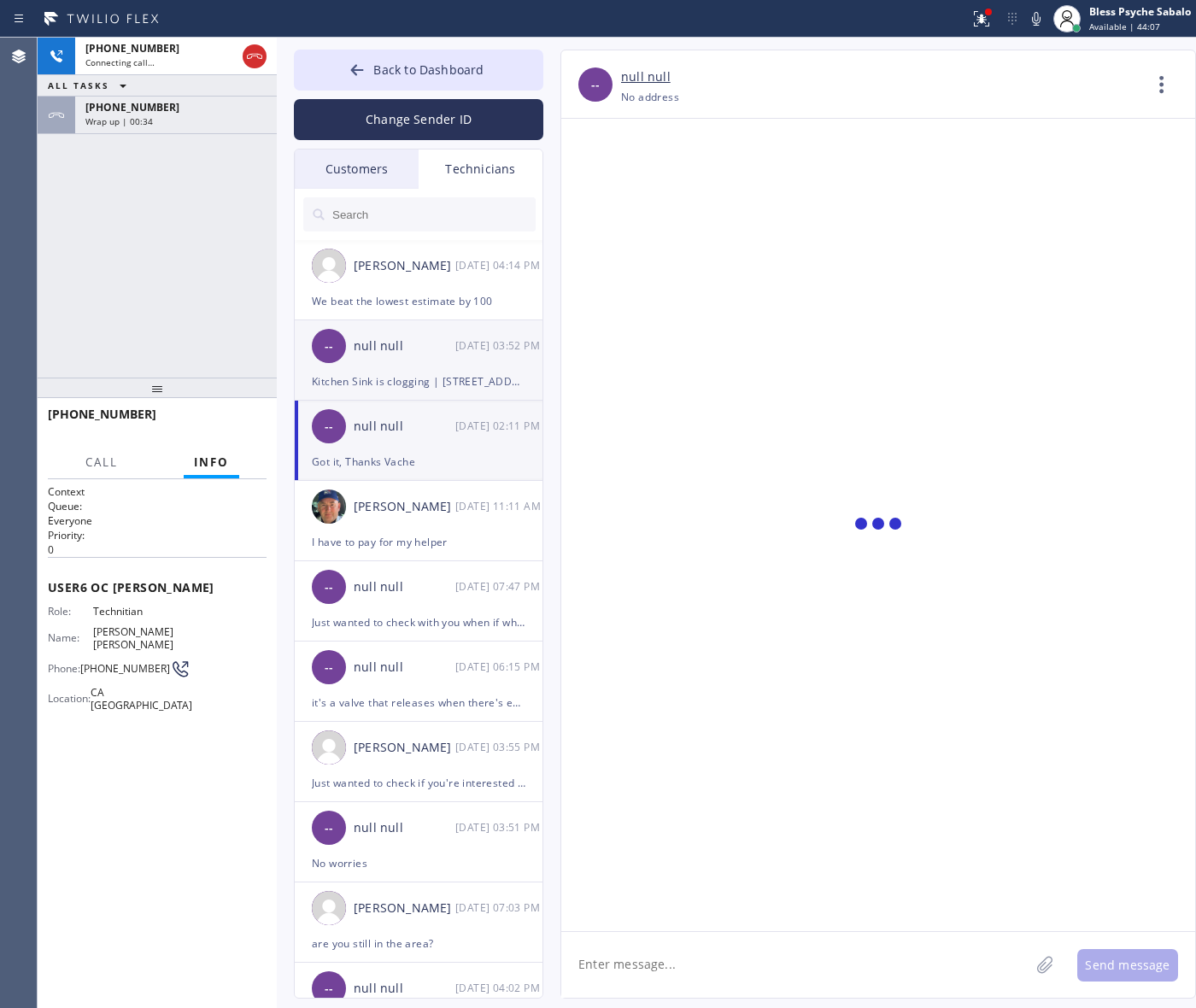
click at [459, 374] on div "Kitchen Sink is clogging | [STREET_ADDRESS] | House-ho" at bounding box center [418, 382] width 214 height 19
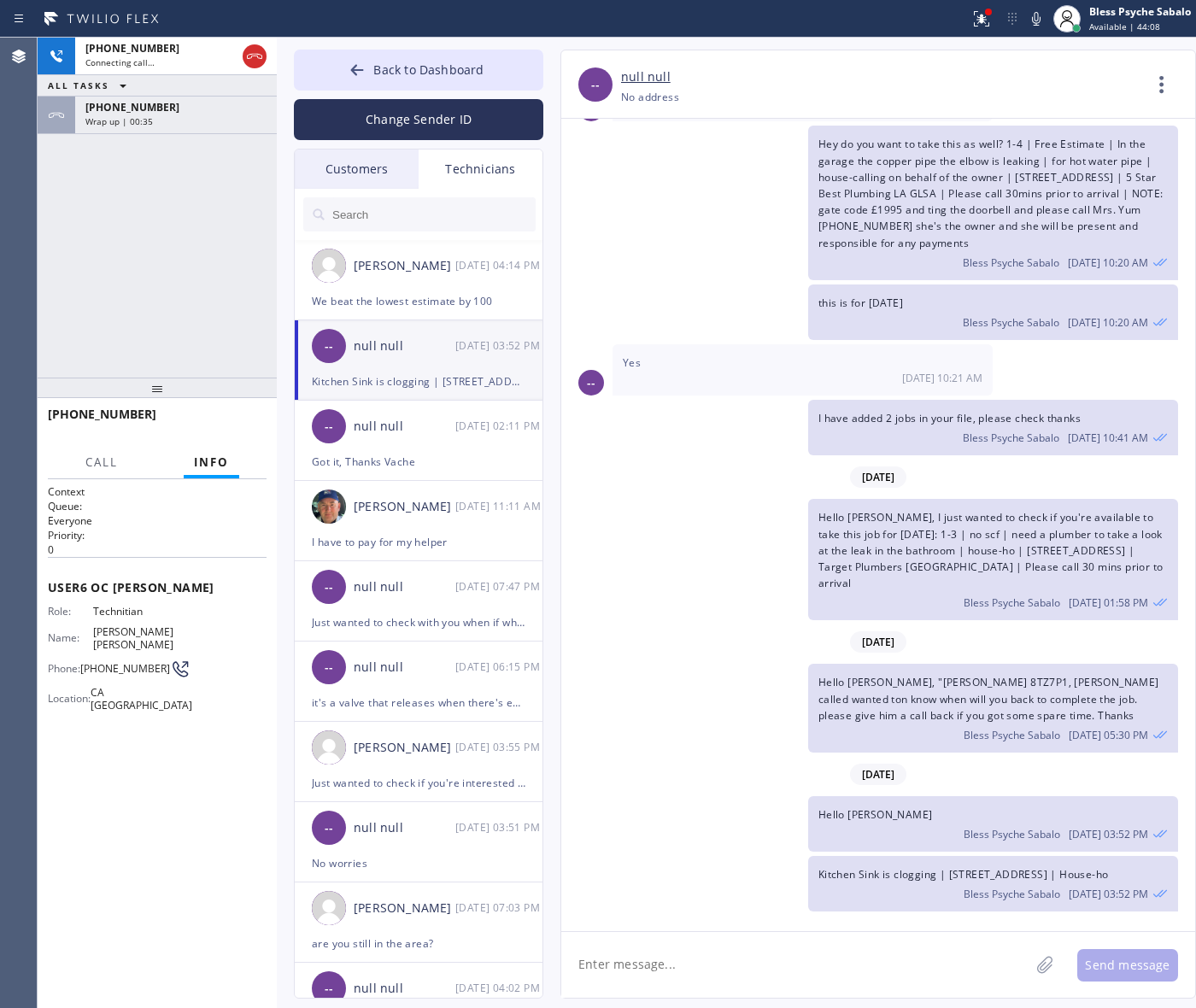
scroll to position [9407, 0]
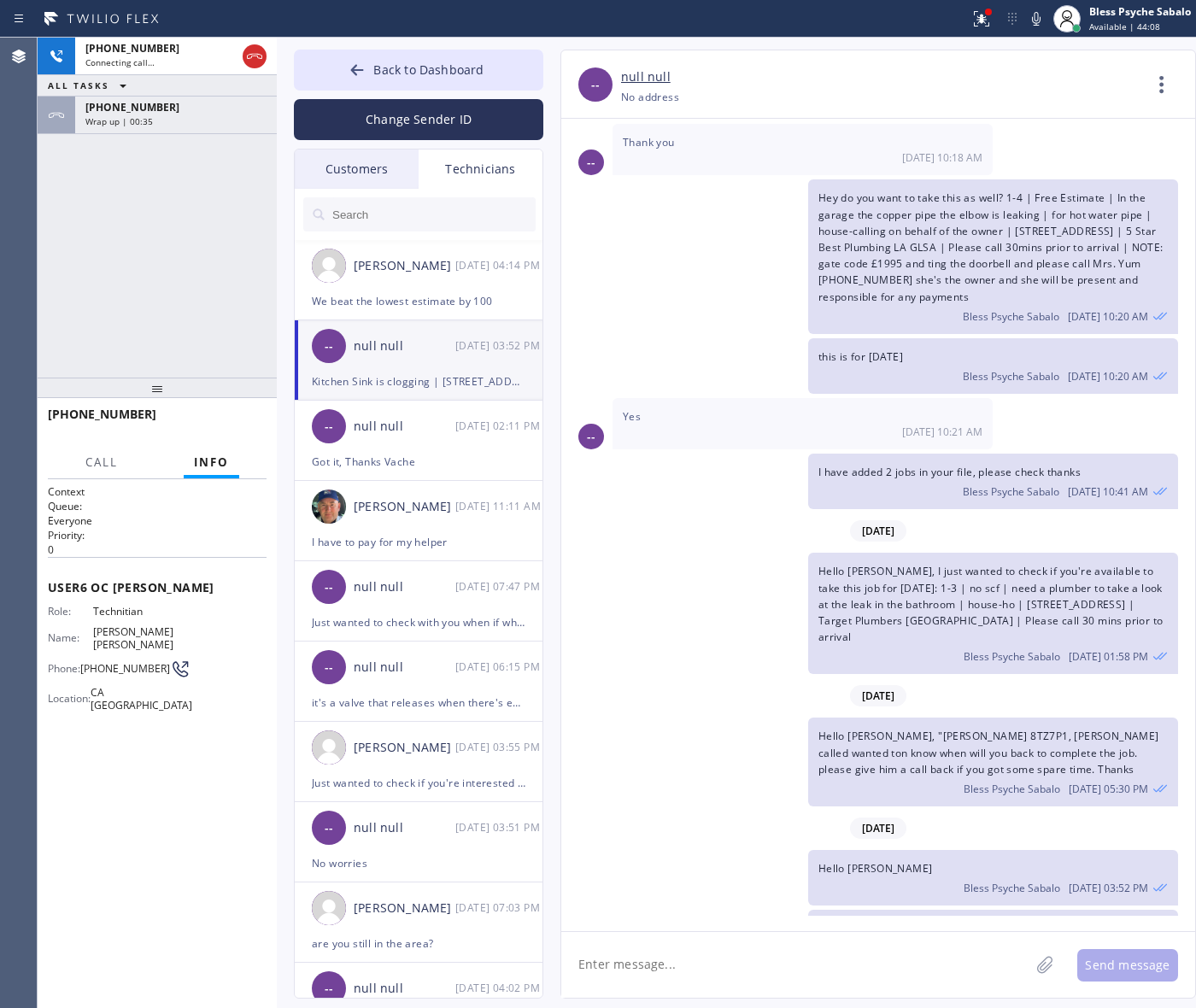
drag, startPoint x: 770, startPoint y: 925, endPoint x: 765, endPoint y: 958, distance: 33.4
click at [769, 944] on div "-- null null +19095347004 Choose phone number +19095347004 No address Contact F…" at bounding box center [878, 524] width 636 height 950
drag, startPoint x: 762, startPoint y: 968, endPoint x: 753, endPoint y: 975, distance: 11.4
click at [758, 975] on textarea at bounding box center [795, 965] width 468 height 66
click at [224, 398] on div at bounding box center [157, 387] width 239 height 20
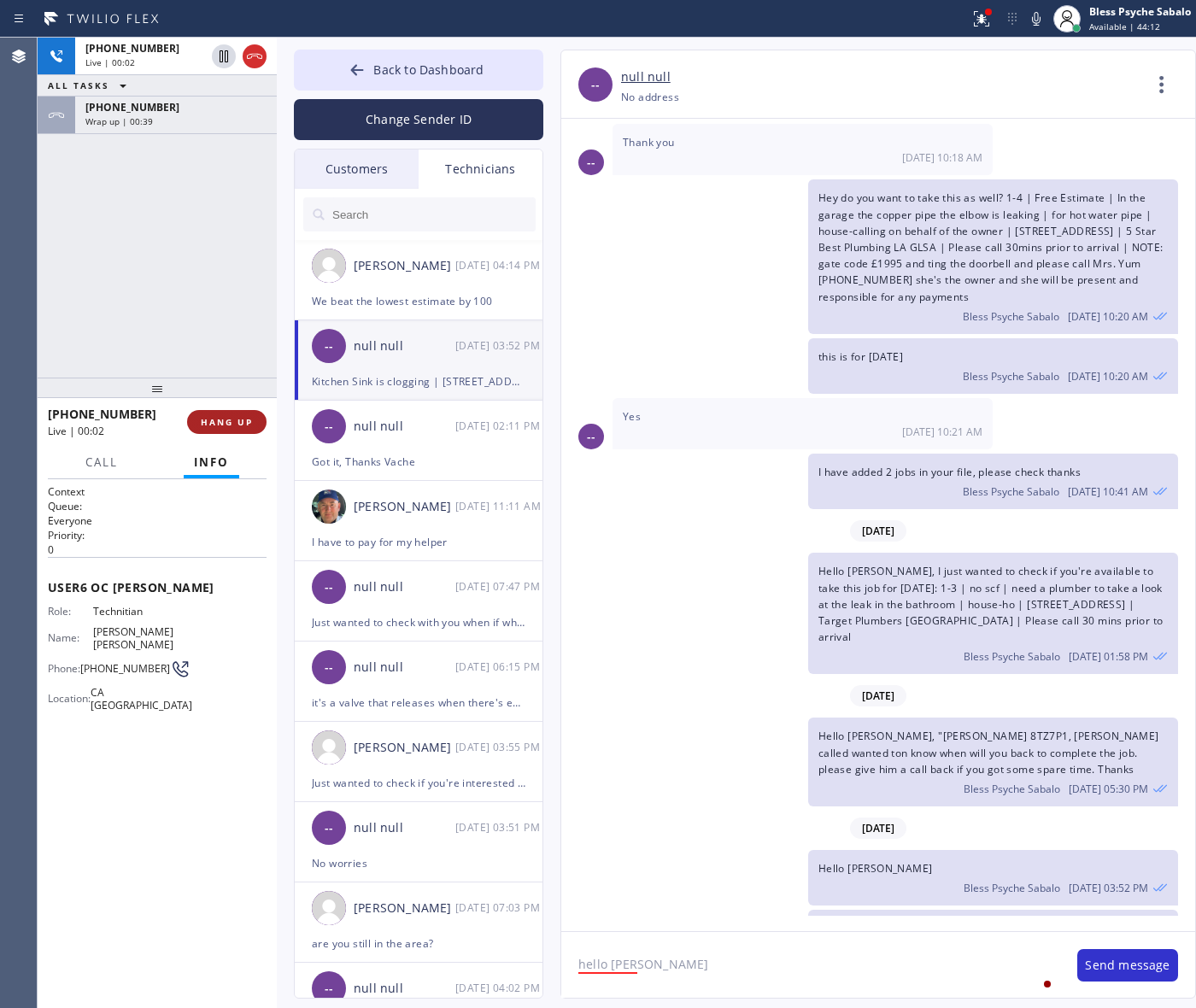
click at [223, 421] on span "HANG UP" at bounding box center [227, 422] width 52 height 12
drag, startPoint x: 223, startPoint y: 421, endPoint x: 214, endPoint y: 336, distance: 85.5
click at [223, 421] on span "HANG UP" at bounding box center [227, 422] width 52 height 12
click at [214, 336] on div "+19095347004 Live | 00:02 ALL TASKS ALL TASKS ACTIVE TASKS TASKS IN WRAP UP +19…" at bounding box center [157, 208] width 239 height 340
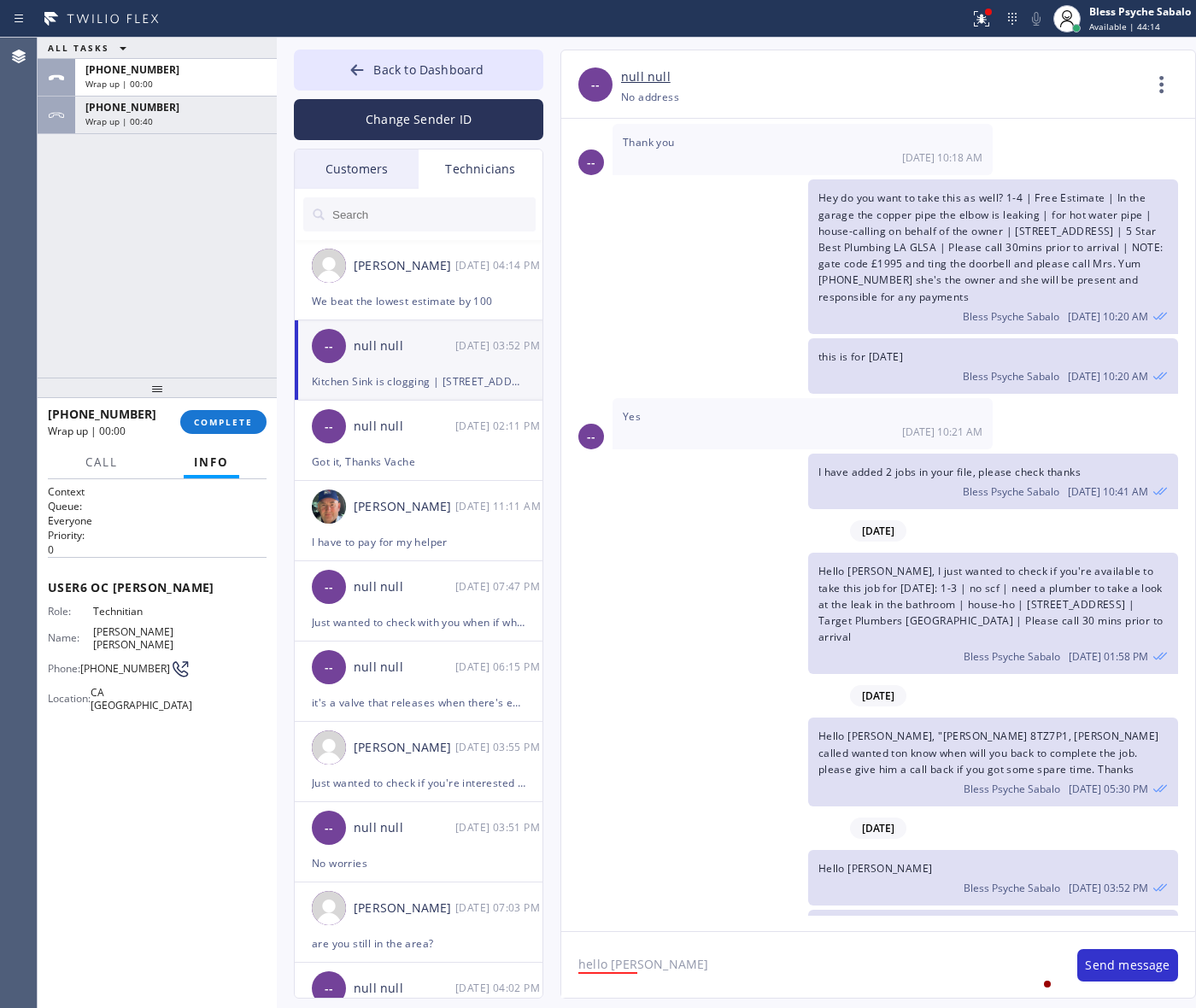
click at [633, 977] on textarea "hello Mike" at bounding box center [811, 965] width 499 height 66
click at [647, 967] on textarea "hello Mike" at bounding box center [811, 965] width 499 height 66
click at [855, 963] on textarea "hello Mike, can I get an update for this job?" at bounding box center [811, 965] width 499 height 66
paste textarea "Gavin Guan"
click at [609, 984] on textarea "hello Mike, can I get an update for this job? Gavin Guan" at bounding box center [811, 965] width 499 height 66
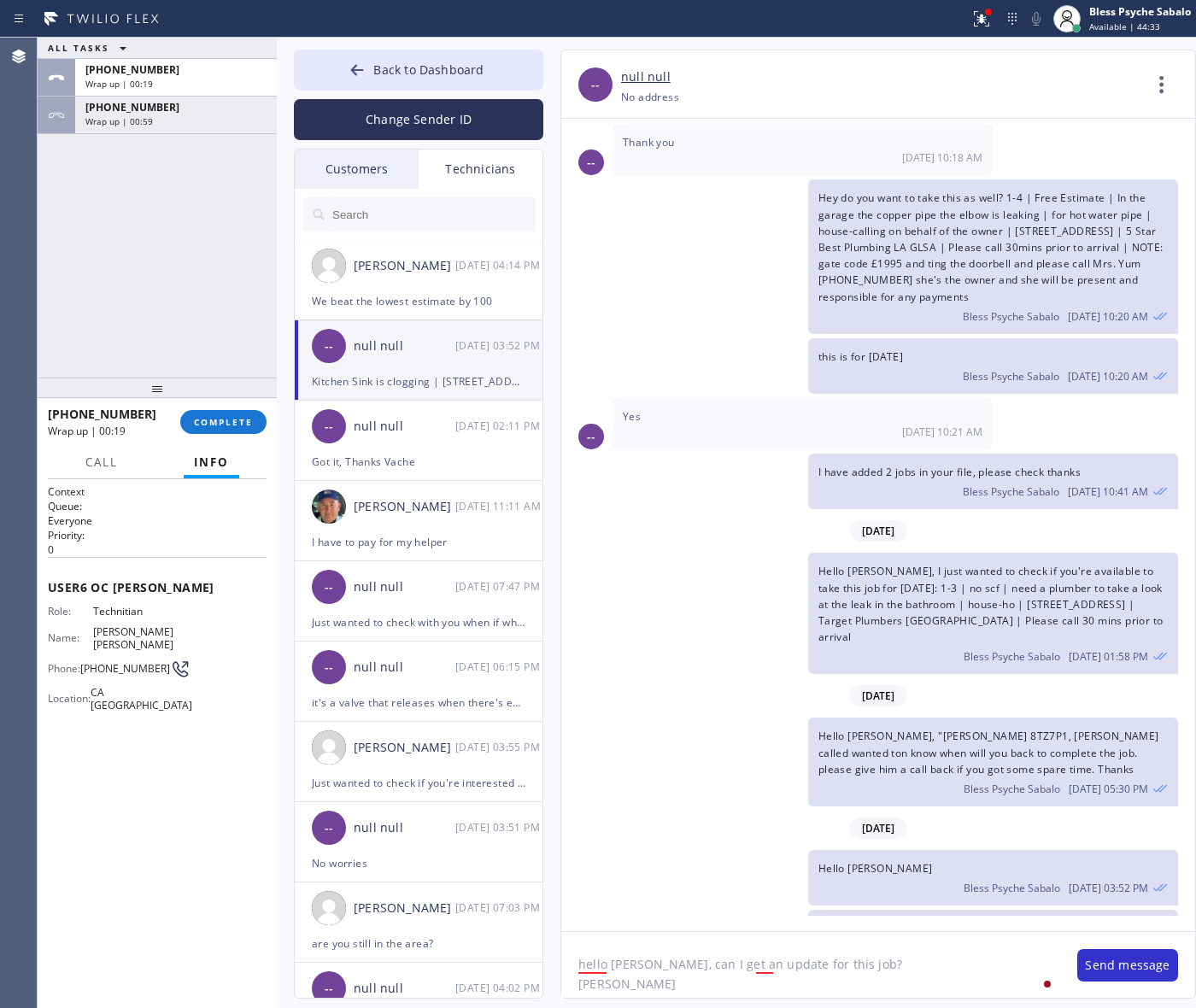
click at [643, 986] on textarea "hello Mike, can I get an update for this job? Gavin Guan" at bounding box center [811, 965] width 499 height 66
click at [722, 981] on textarea "hello Mike, can I get an update for this job? Gavin Guan-" at bounding box center [811, 965] width 499 height 66
paste textarea "FA1CGG"
type textarea "hello Mike, can I get an update for this job? Gavin Guan-FA1CGG?"
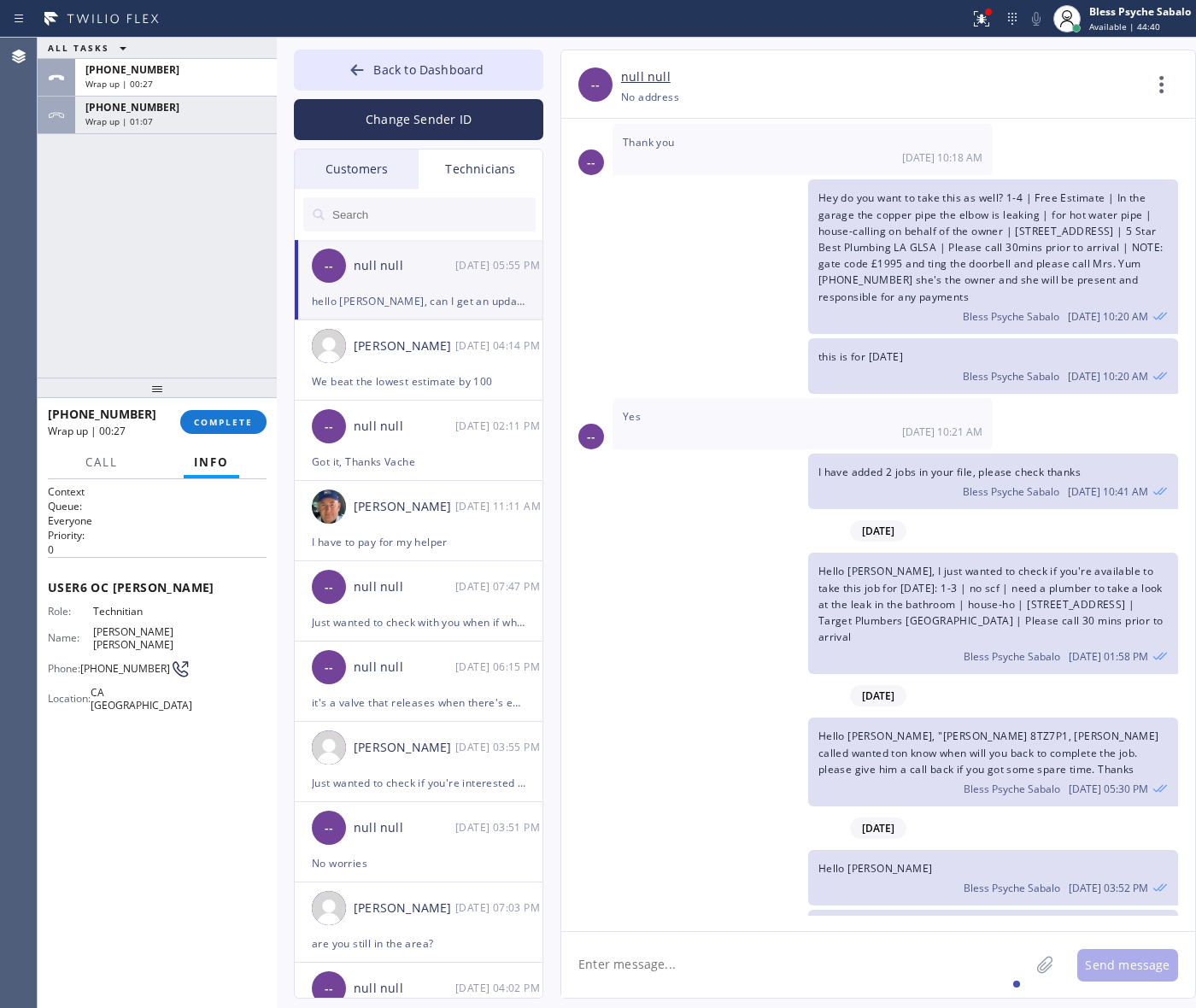
scroll to position [9466, 0]
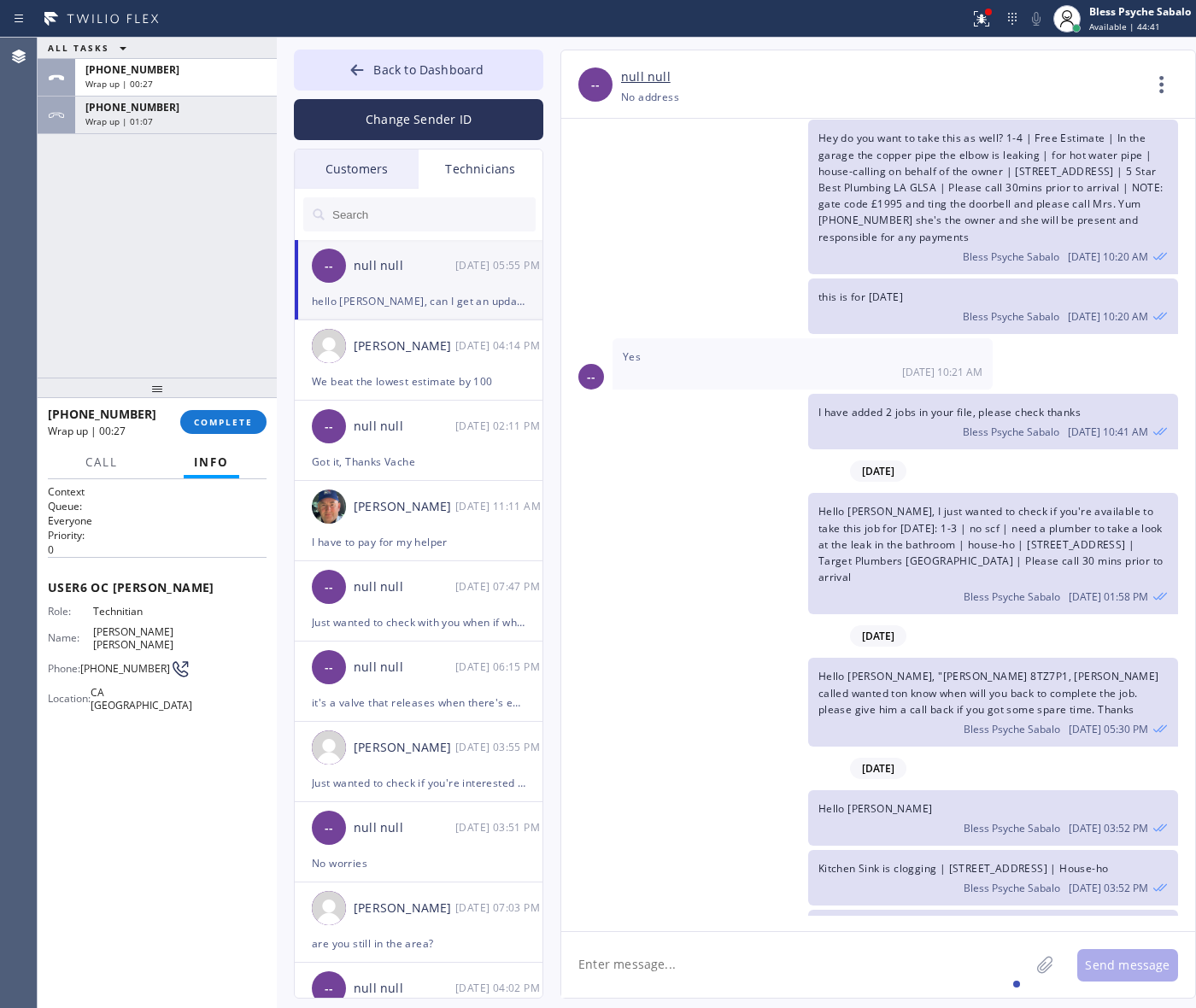
drag, startPoint x: 799, startPoint y: 453, endPoint x: 579, endPoint y: 429, distance: 221.3
click at [794, 493] on div "Hello Mike, I just wanted to check if you're available to take this job for tod…" at bounding box center [869, 554] width 616 height 121
click at [233, 417] on span "COMPLETE" at bounding box center [223, 422] width 59 height 12
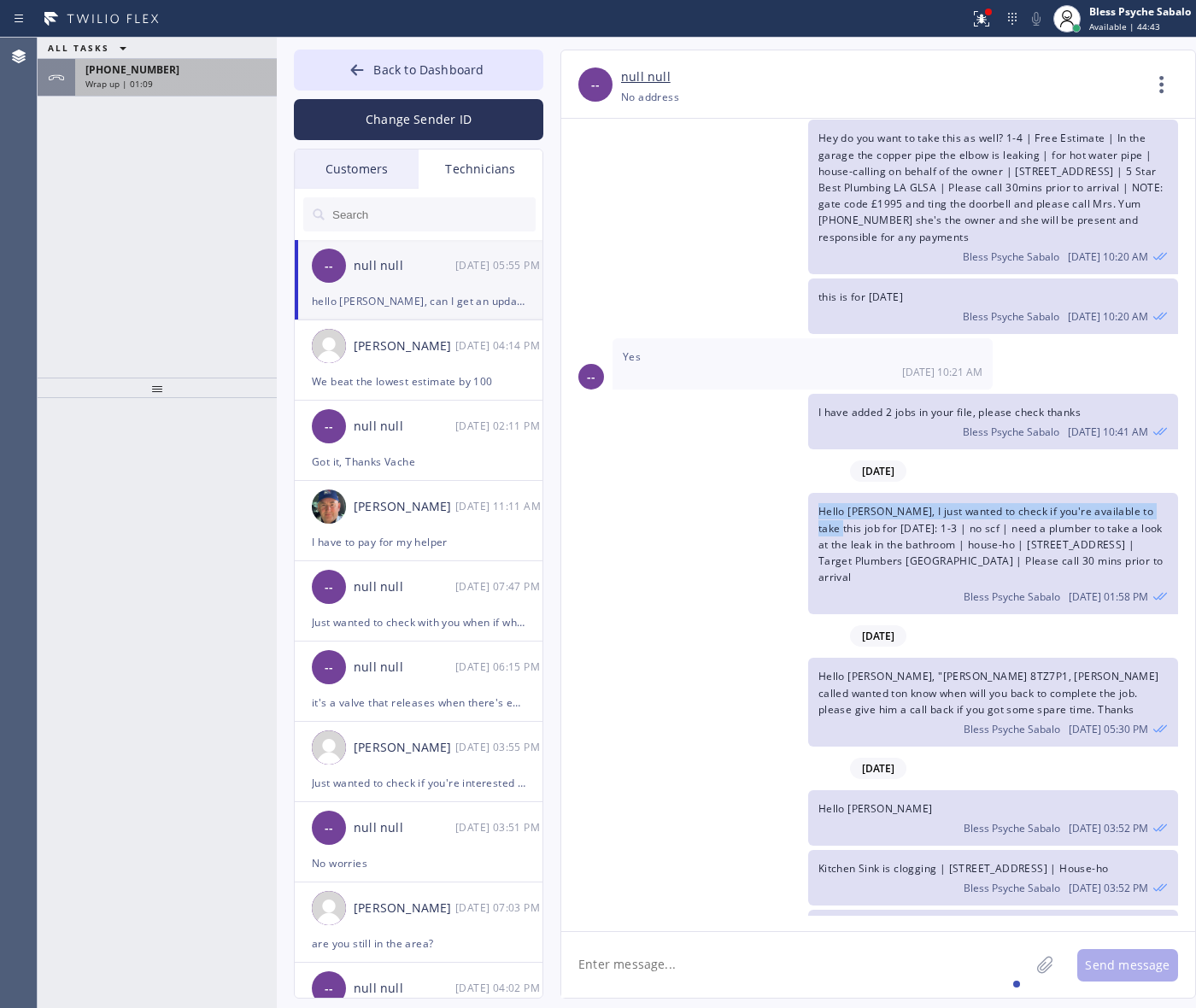
click at [186, 79] on div "Wrap up | 01:09" at bounding box center [176, 84] width 182 height 12
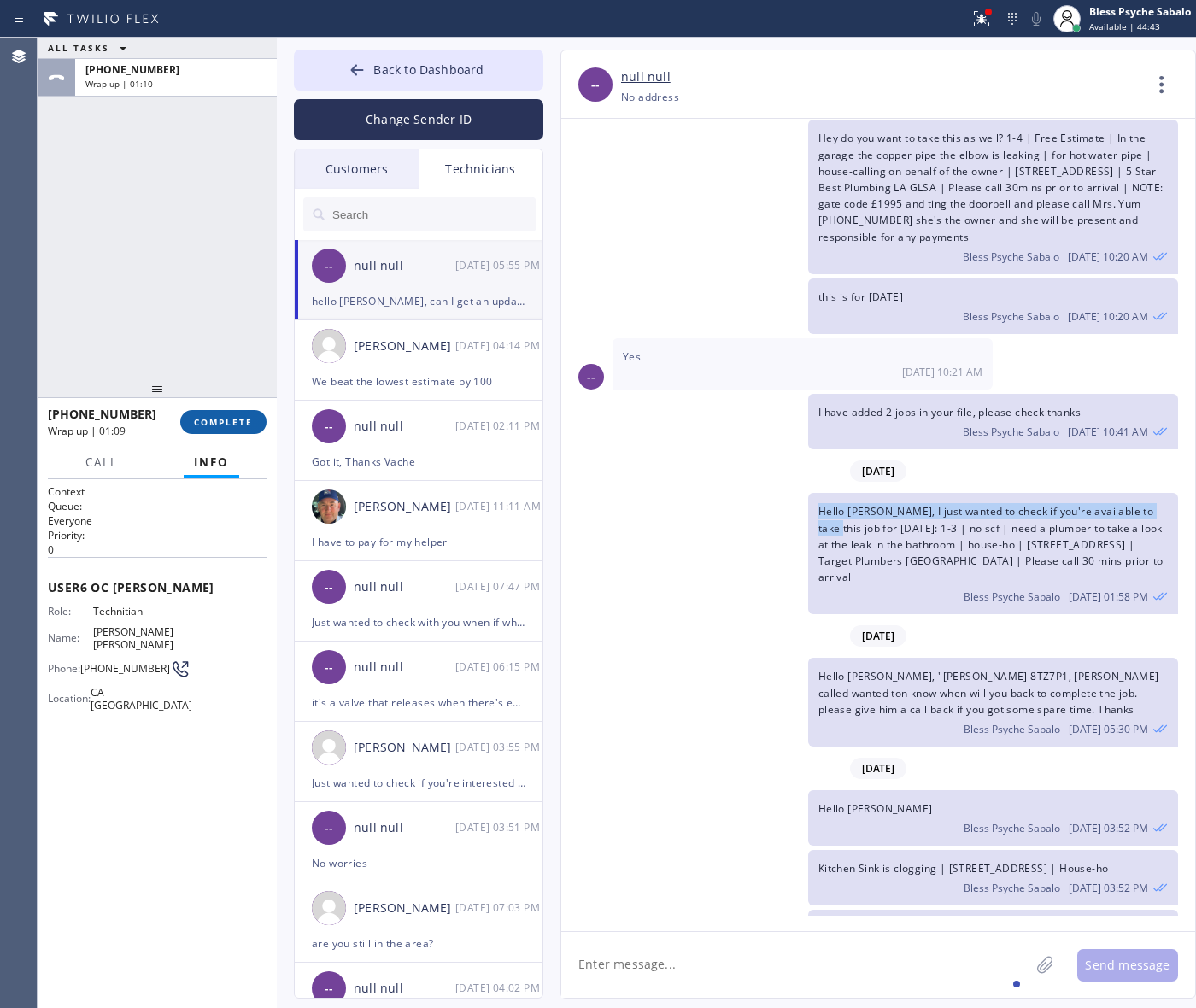
click at [222, 432] on button "COMPLETE" at bounding box center [223, 421] width 86 height 24
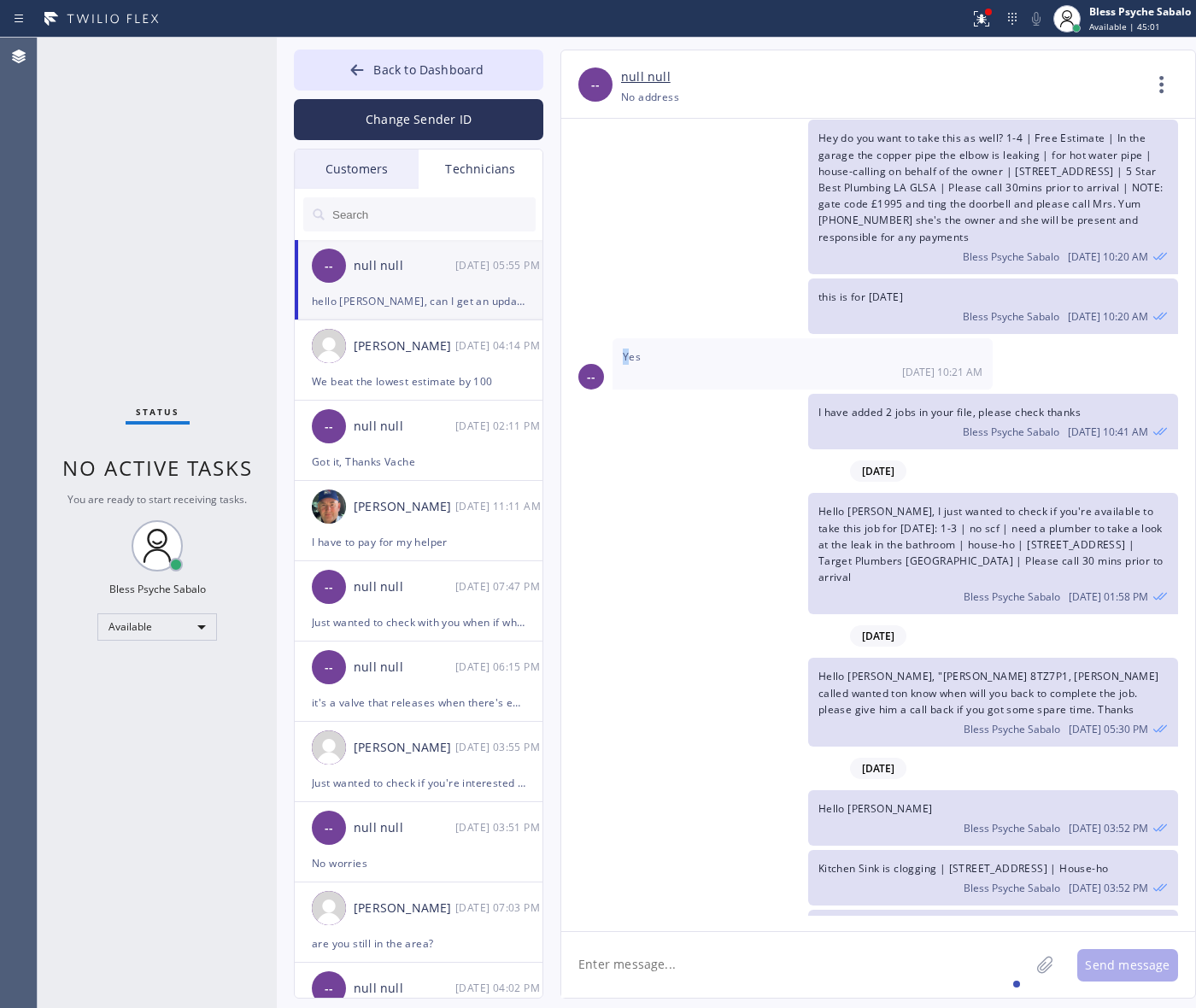
drag, startPoint x: 625, startPoint y: 275, endPoint x: 617, endPoint y: 253, distance: 23.4
click at [628, 338] on div "Yes 09/16 10:21 AM" at bounding box center [803, 363] width 381 height 51
click at [412, 75] on span "Back to Dashboard" at bounding box center [429, 69] width 111 height 17
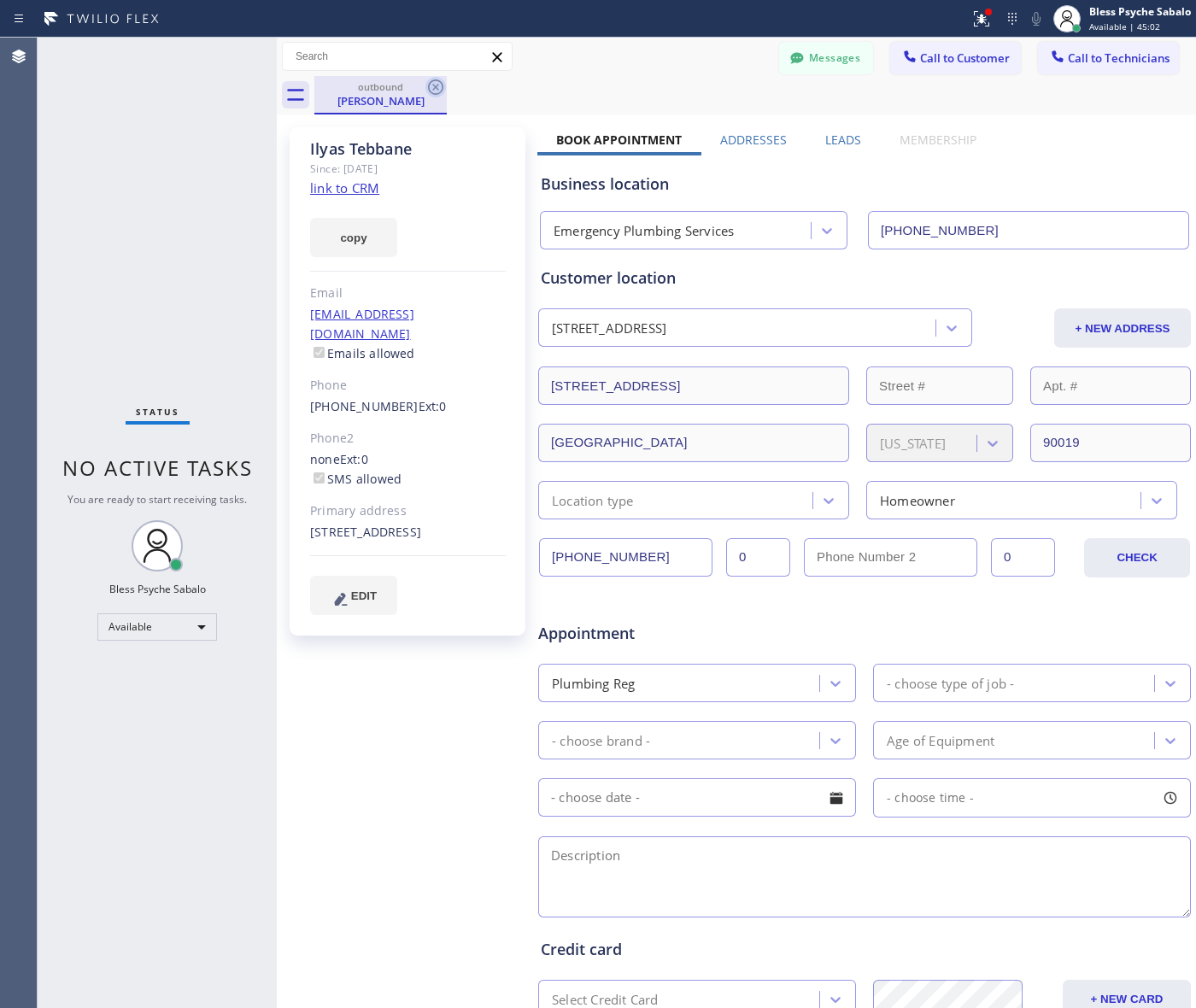
click at [443, 79] on icon at bounding box center [435, 86] width 20 height 20
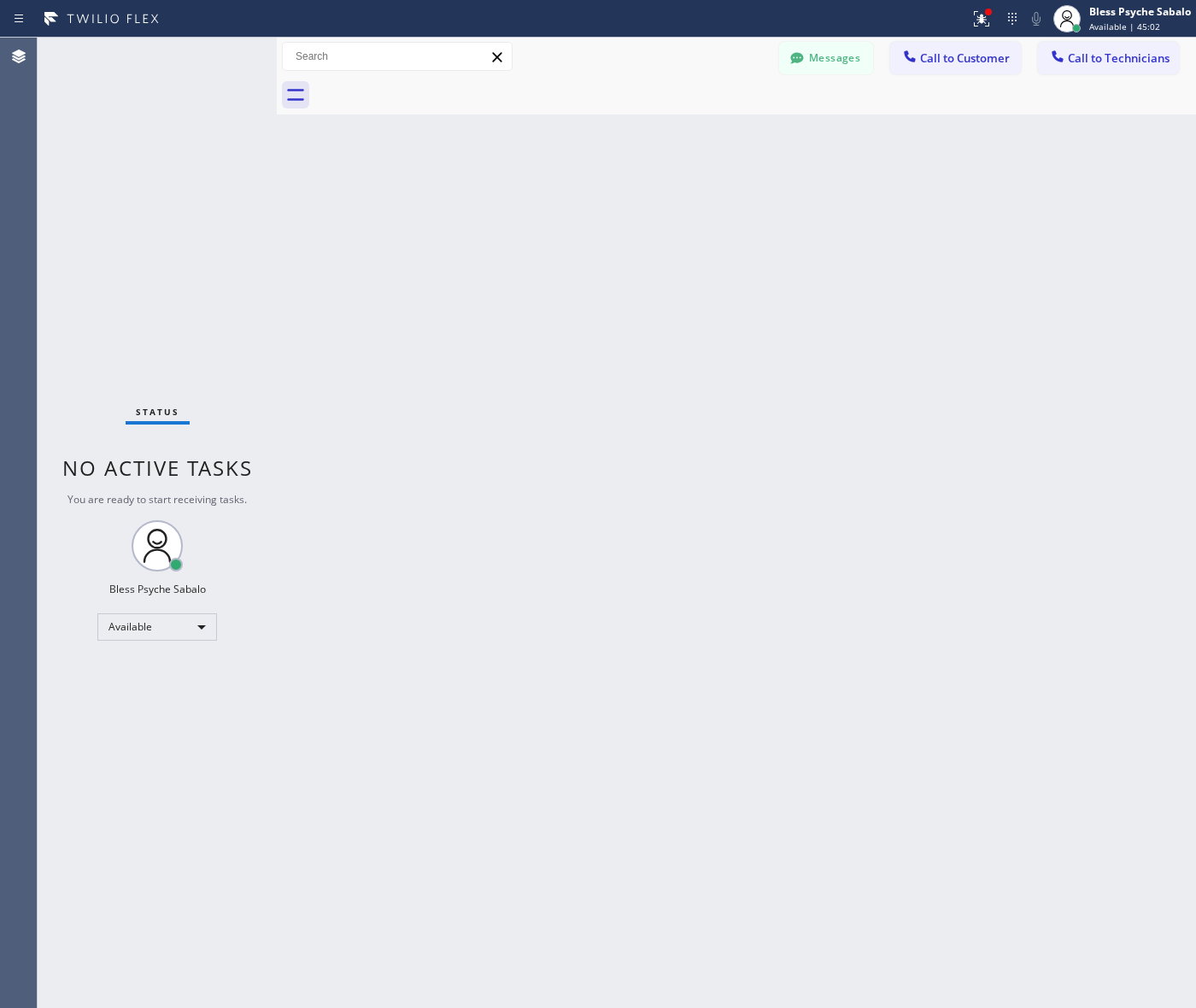
click at [443, 79] on div at bounding box center [755, 95] width 881 height 39
drag, startPoint x: 864, startPoint y: 347, endPoint x: 914, endPoint y: 139, distance: 213.9
click at [864, 347] on div "Back to Dashboard Change Sender ID Customers Technicians HB Helen Bangunan-Rive…" at bounding box center [736, 523] width 919 height 971
click at [847, 67] on button "Messages" at bounding box center [826, 57] width 94 height 32
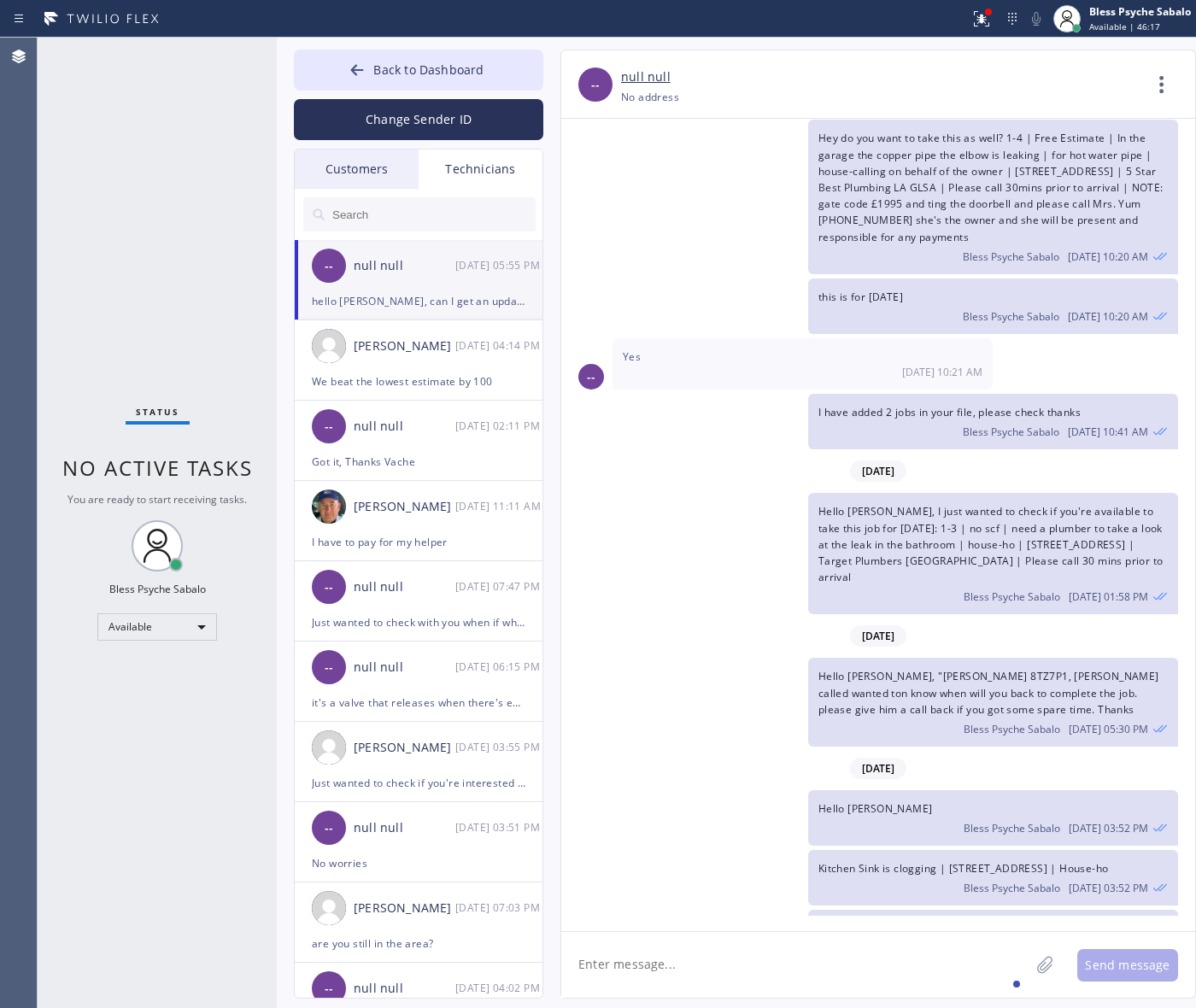
click at [451, 74] on span "Back to Dashboard" at bounding box center [429, 69] width 111 height 17
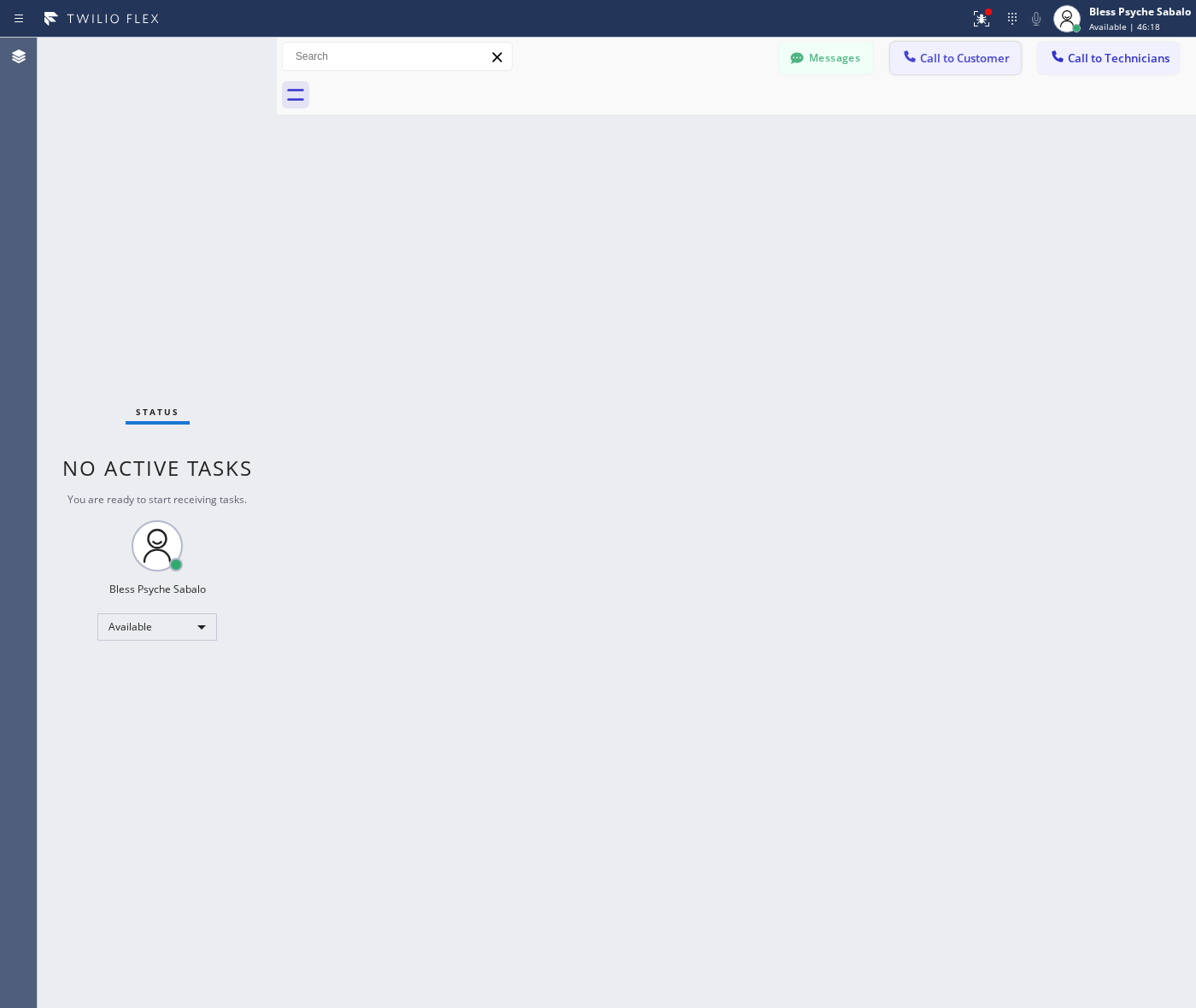
click at [954, 52] on span "Call to Customer" at bounding box center [965, 58] width 89 height 16
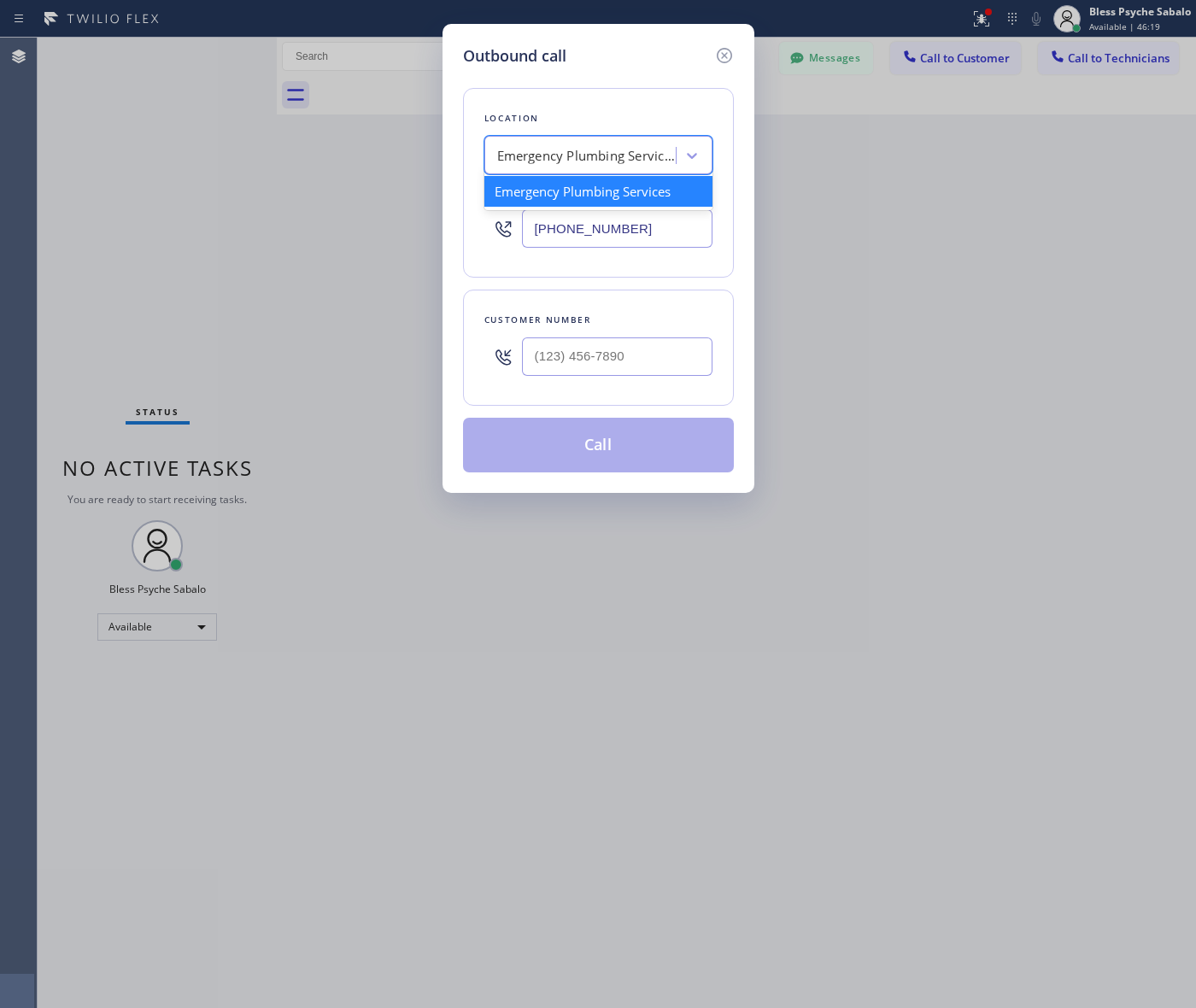
click at [565, 158] on div "Emergency Plumbing Services" at bounding box center [586, 155] width 180 height 19
paste input "Green Garden Plumbers"
type input "Green Garden Plumbers"
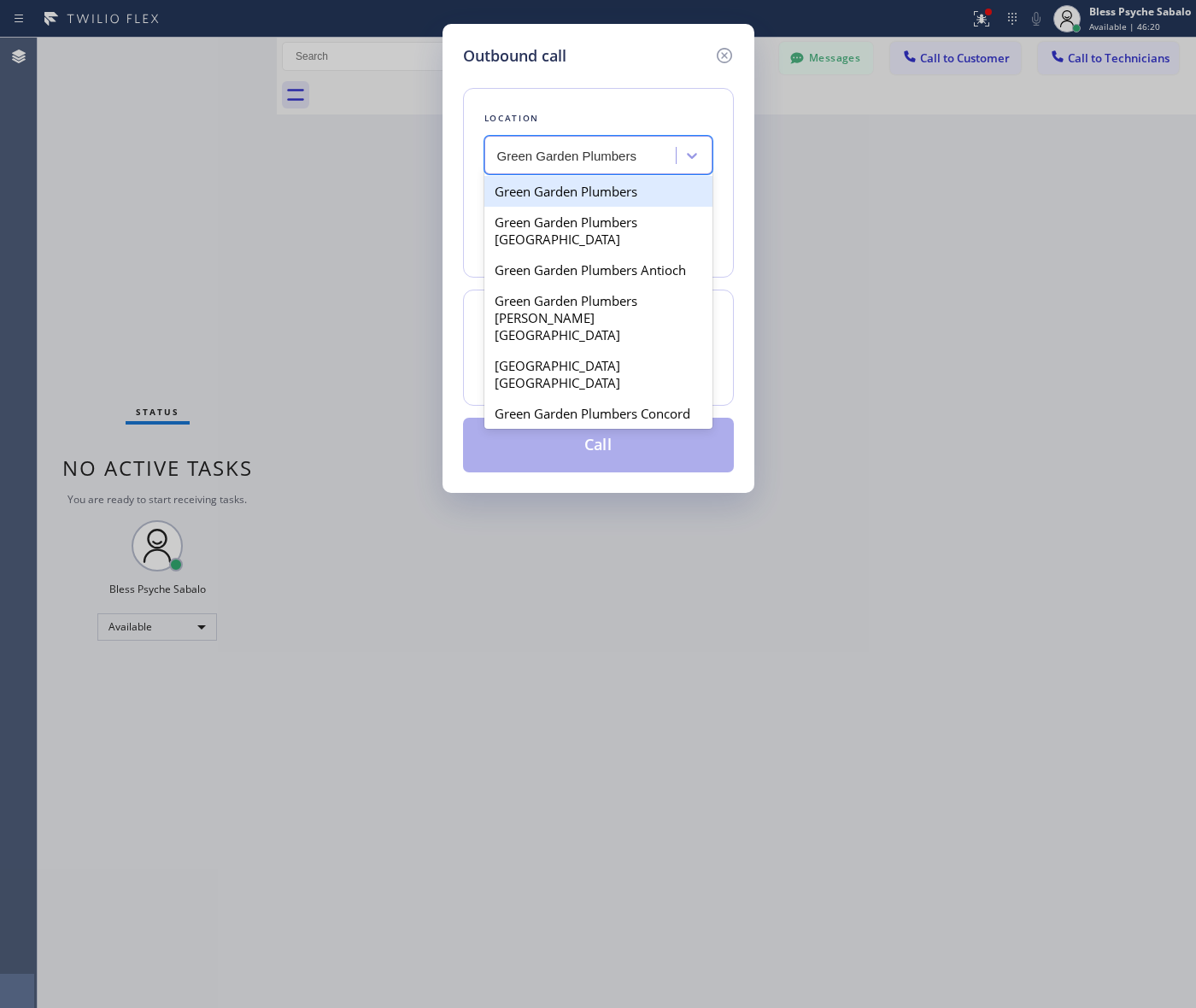
click at [594, 194] on div "Green Garden Plumbers" at bounding box center [598, 191] width 228 height 31
type input "(855) 904-2358"
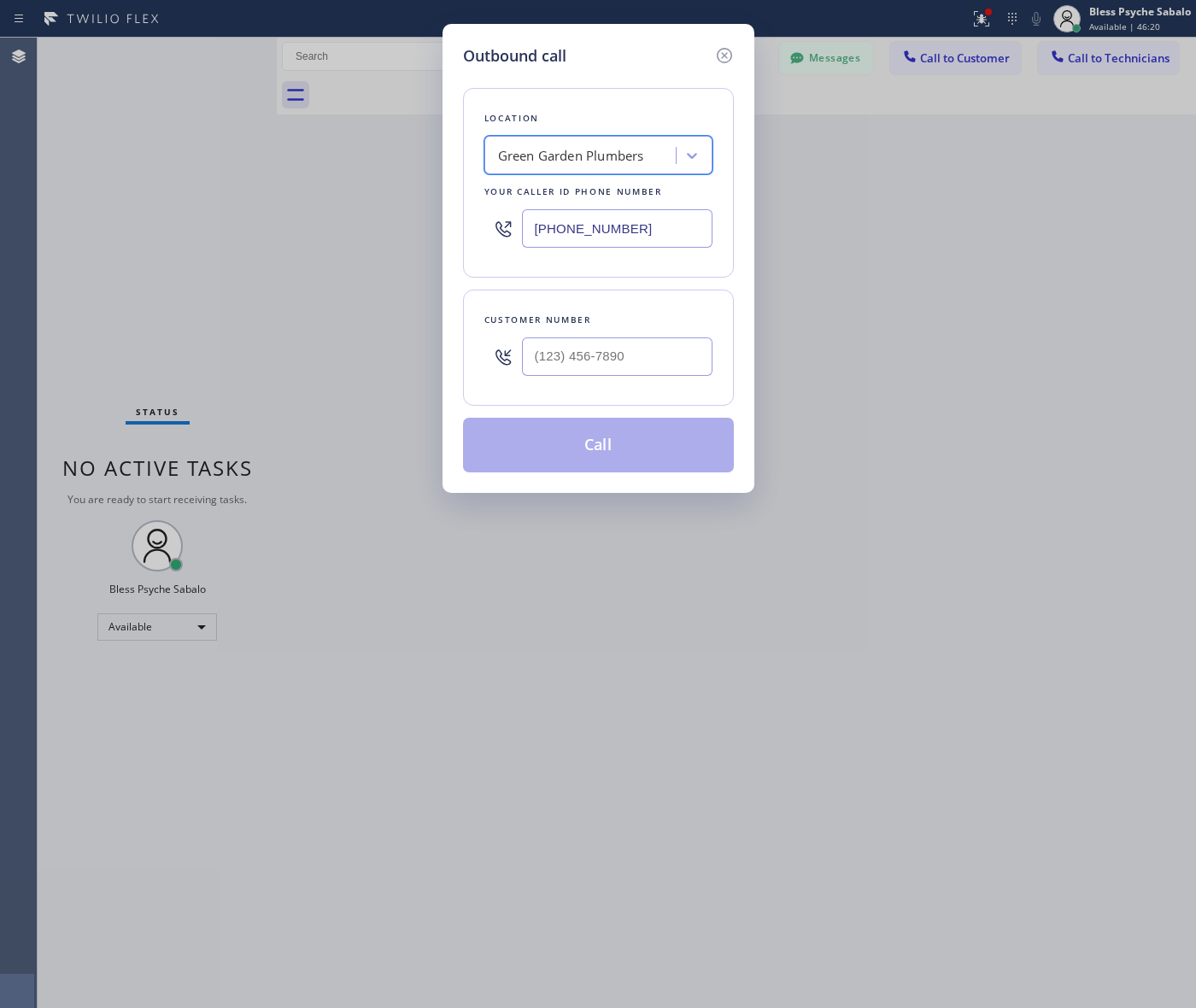
scroll to position [0, 0]
click at [619, 367] on input "(___) ___-____" at bounding box center [617, 357] width 190 height 39
paste input "310) 220-2500"
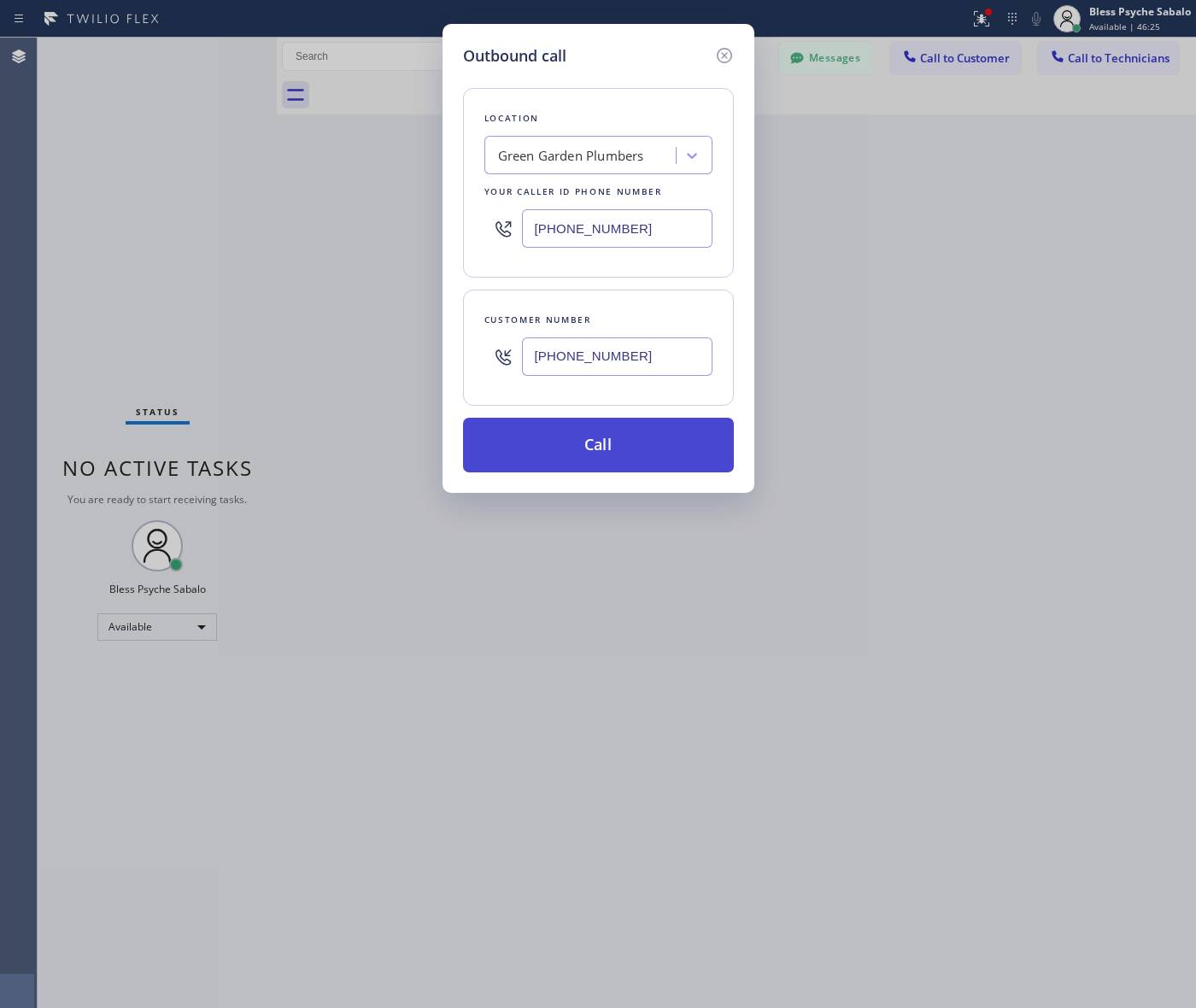
type input "(310) 220-2500"
click at [628, 441] on button "Call" at bounding box center [598, 445] width 271 height 54
click at [628, 442] on button "Call" at bounding box center [598, 445] width 271 height 54
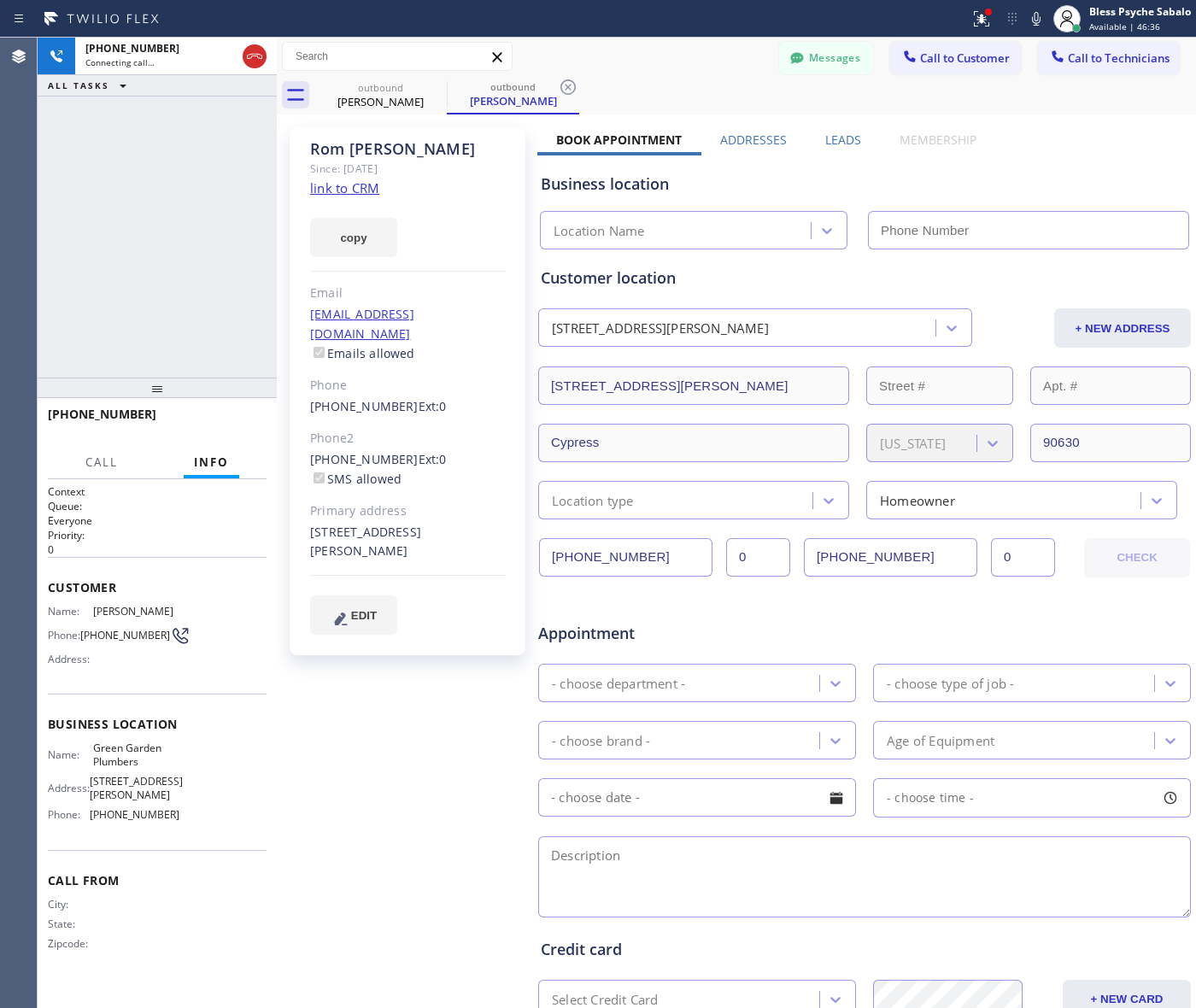
click at [412, 724] on div "Rom Kan Since: 20 may 2020 link to CRM copy Email rom.kan@gmail.com Emails allo…" at bounding box center [410, 672] width 256 height 1107
type input "(855) 904-2358"
click at [218, 327] on div "+13102202500 Live | 00:00 ALL TASKS ALL TASKS ACTIVE TASKS TASKS IN WRAP UP" at bounding box center [157, 208] width 239 height 340
click at [117, 450] on button "Call" at bounding box center [101, 462] width 53 height 33
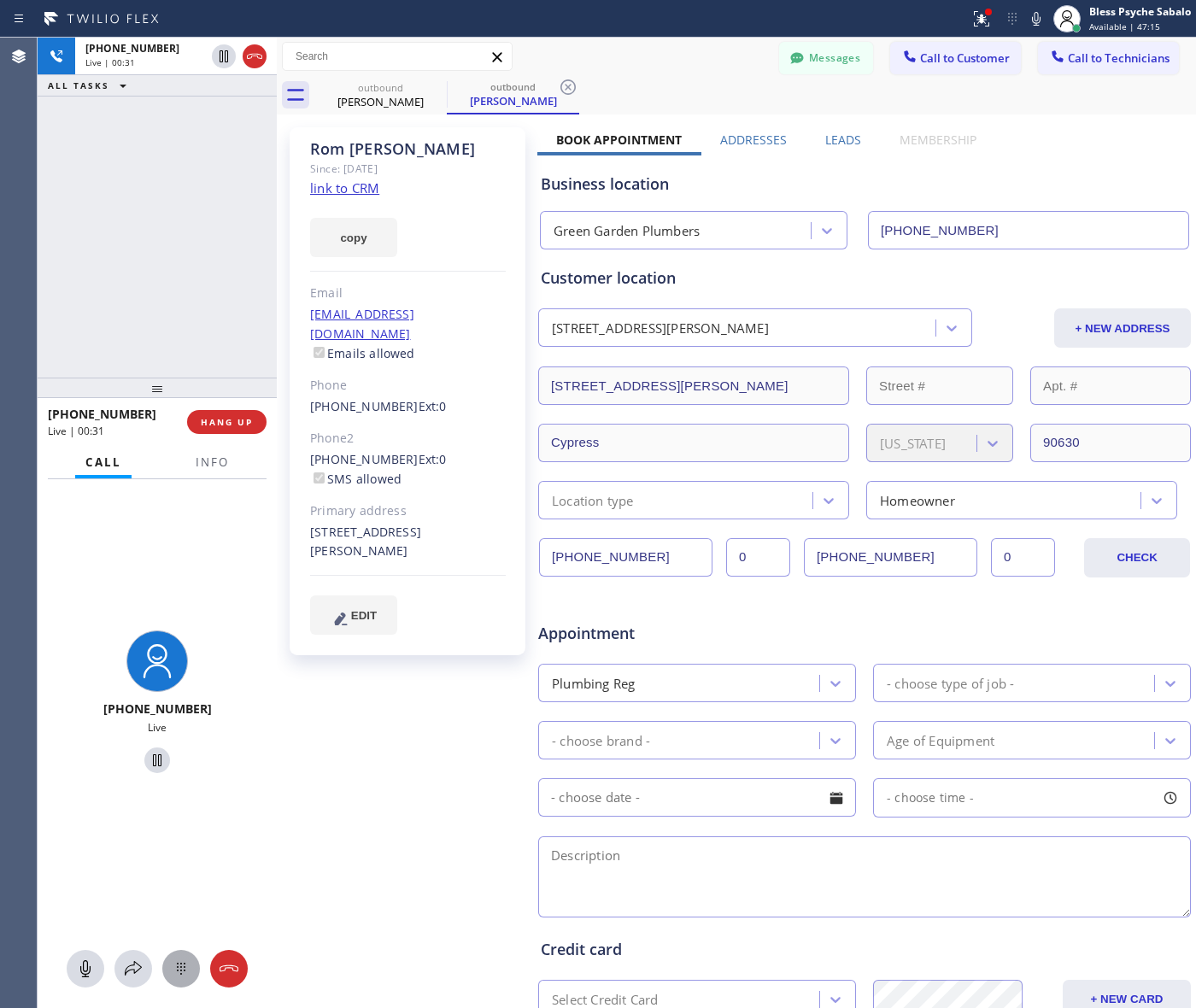
click at [180, 963] on icon at bounding box center [181, 968] width 20 height 20
click at [236, 663] on span "DEF" at bounding box center [227, 664] width 20 height 12
click at [233, 445] on div "+13102202500 Live | 00:57 HANG UP" at bounding box center [157, 421] width 239 height 48
click at [233, 427] on span "HANG UP" at bounding box center [227, 422] width 52 height 12
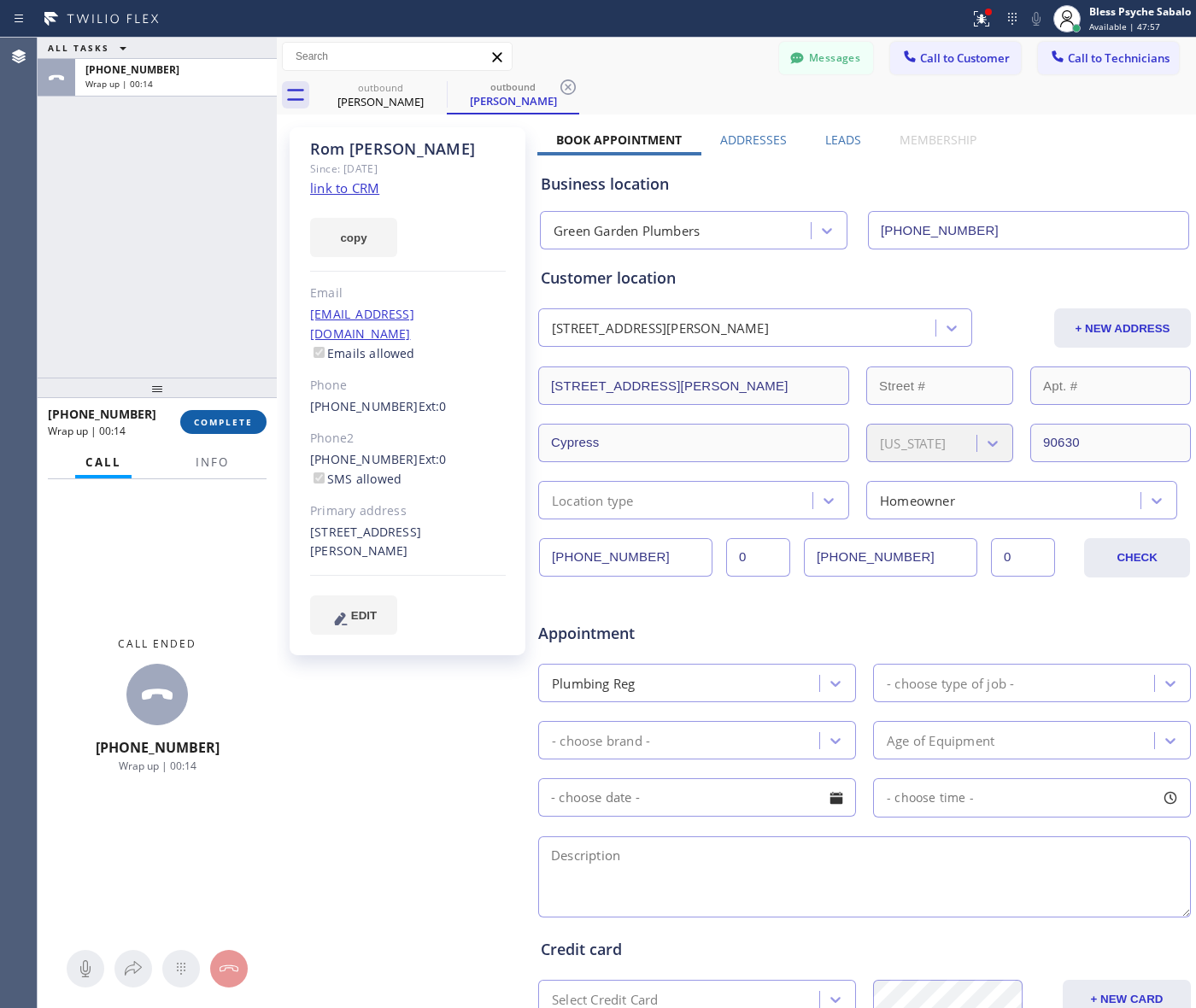
click at [237, 412] on button "COMPLETE" at bounding box center [223, 421] width 86 height 24
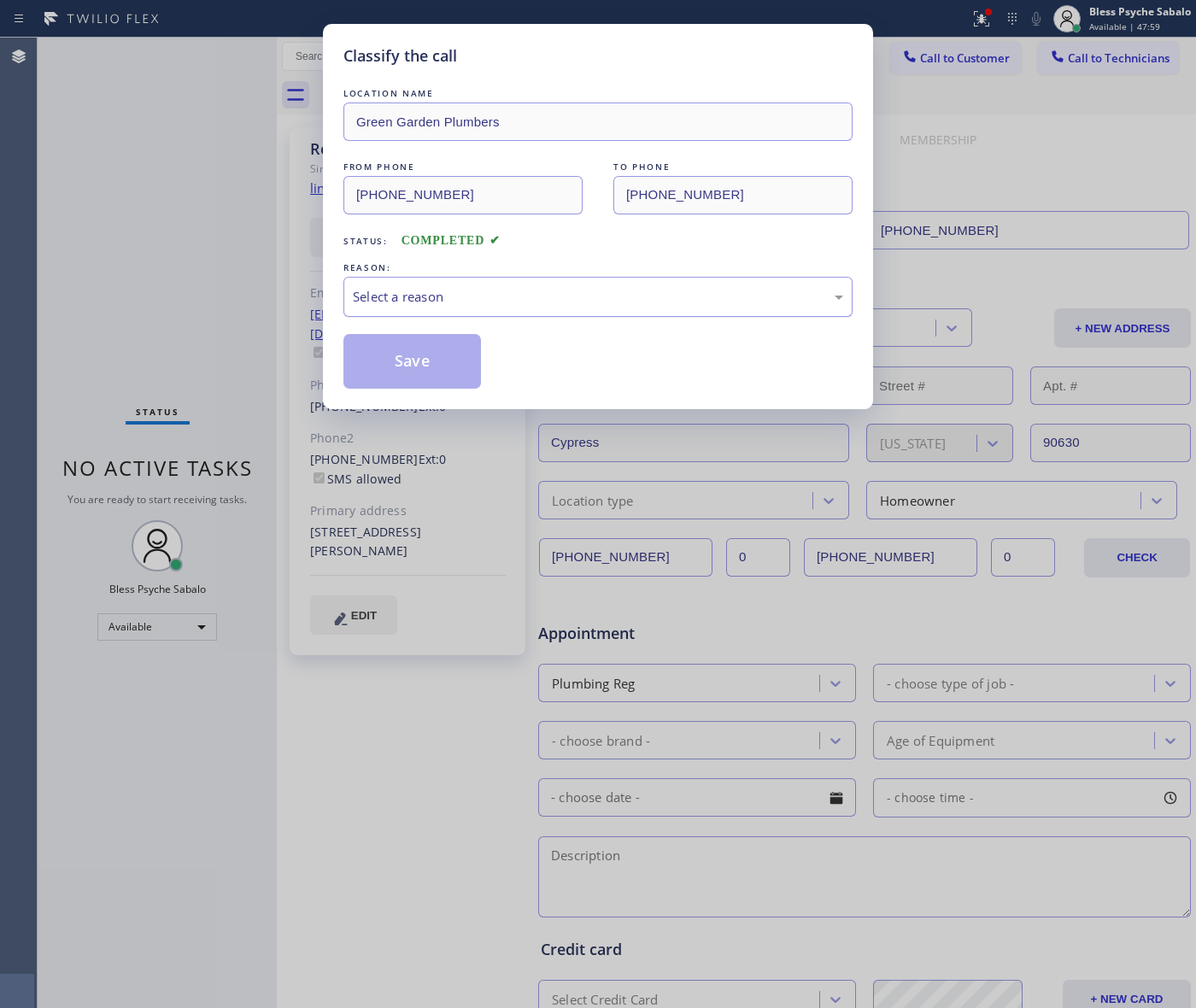
click at [479, 317] on div "Select a reason" at bounding box center [598, 296] width 509 height 40
click at [481, 349] on div "Save" at bounding box center [598, 361] width 509 height 54
click at [445, 365] on button "Save" at bounding box center [413, 361] width 138 height 54
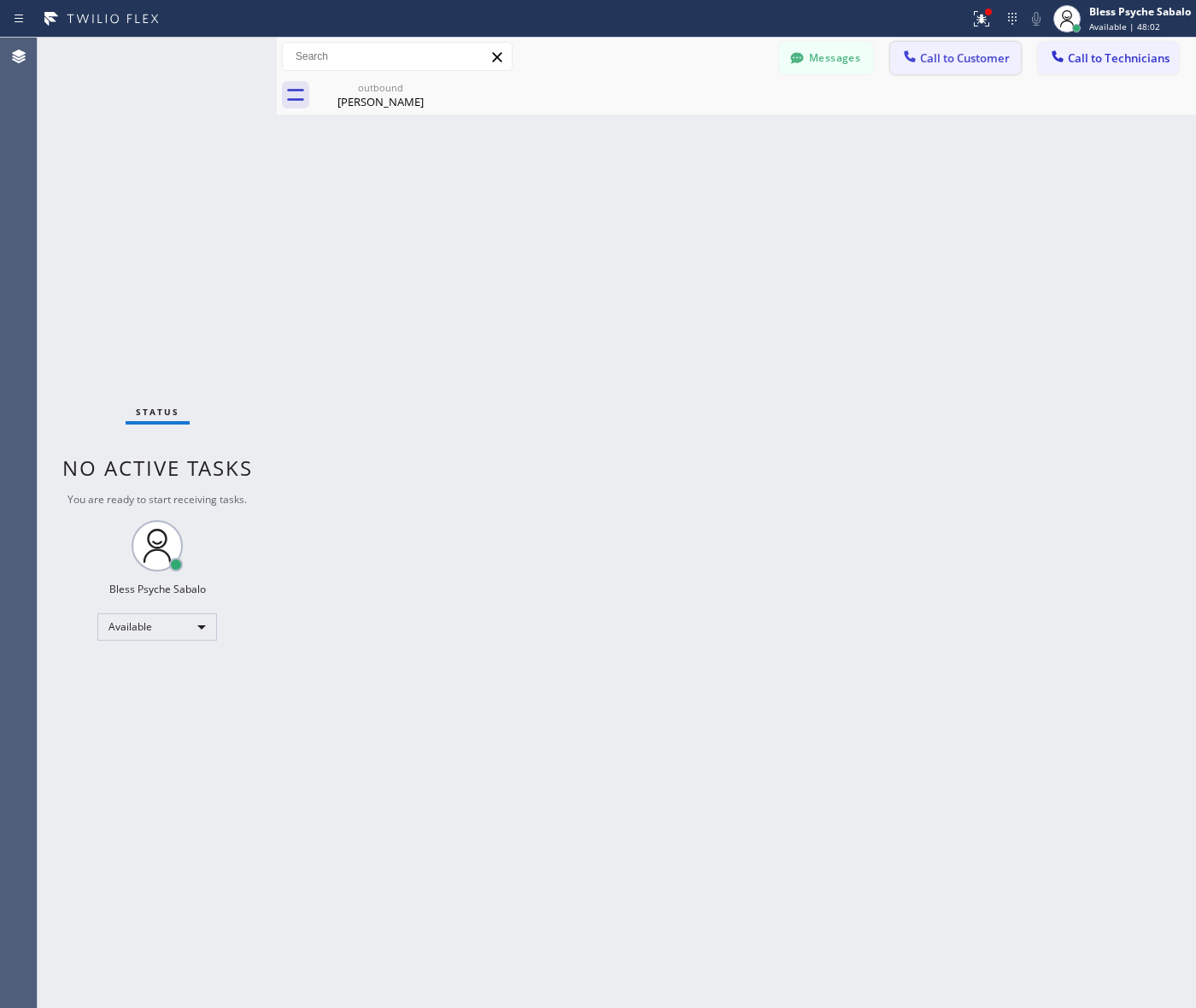
click at [945, 64] on span "Call to Customer" at bounding box center [965, 58] width 89 height 16
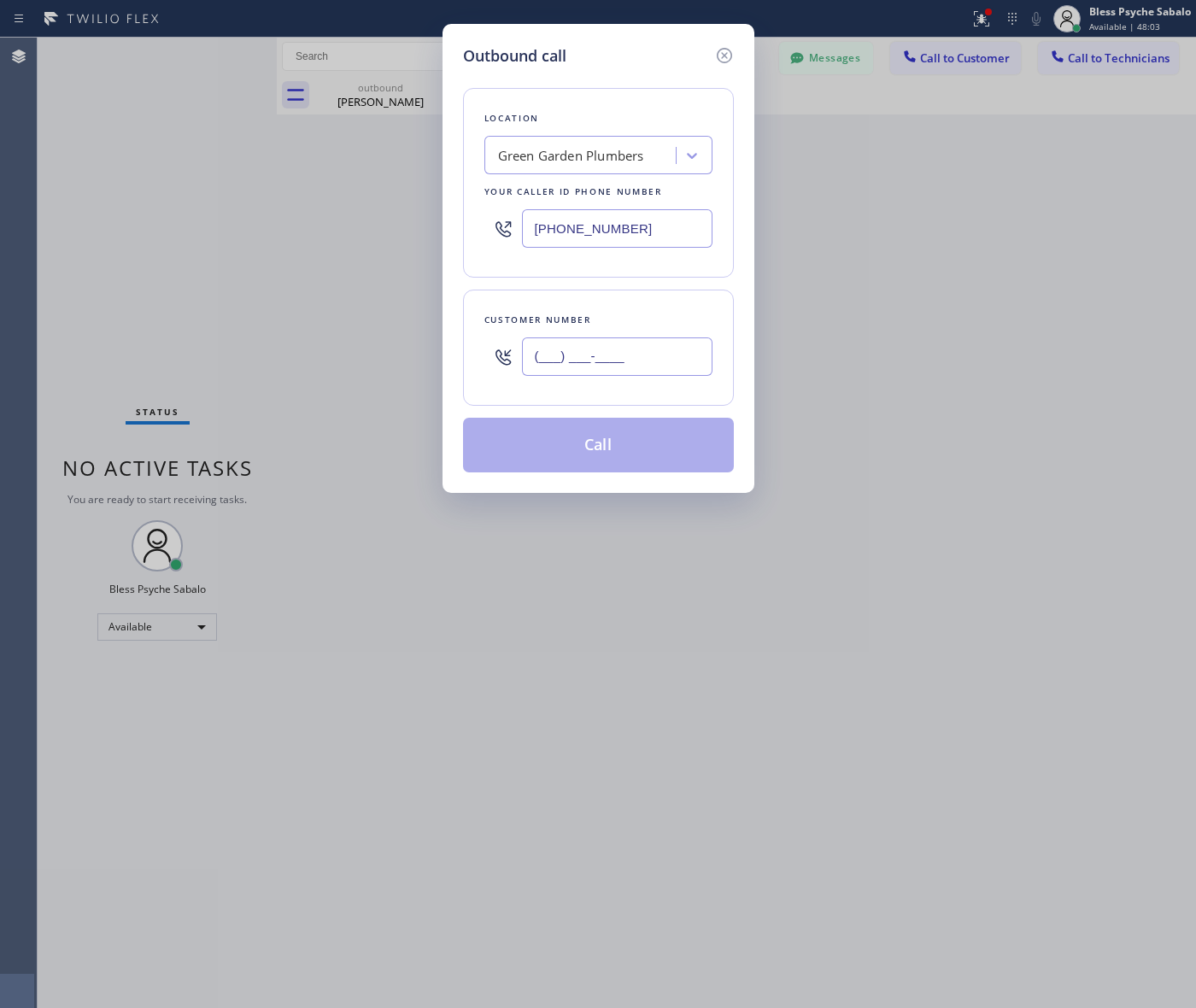
click at [609, 359] on input "(___) ___-____" at bounding box center [617, 357] width 190 height 39
paste input "213) 248-5401"
type input "(213) 248-5401"
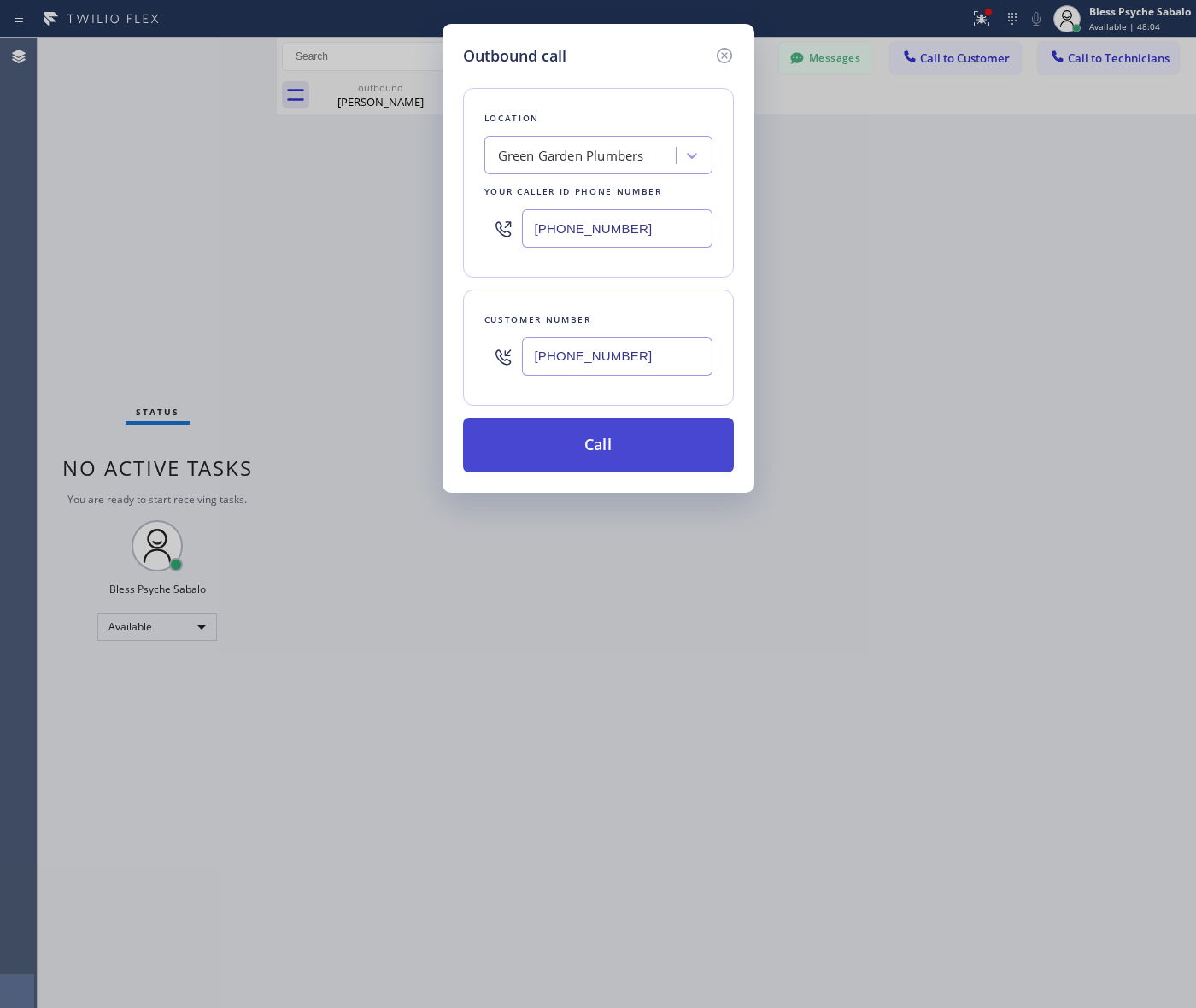
click at [622, 442] on button "Call" at bounding box center [598, 445] width 271 height 54
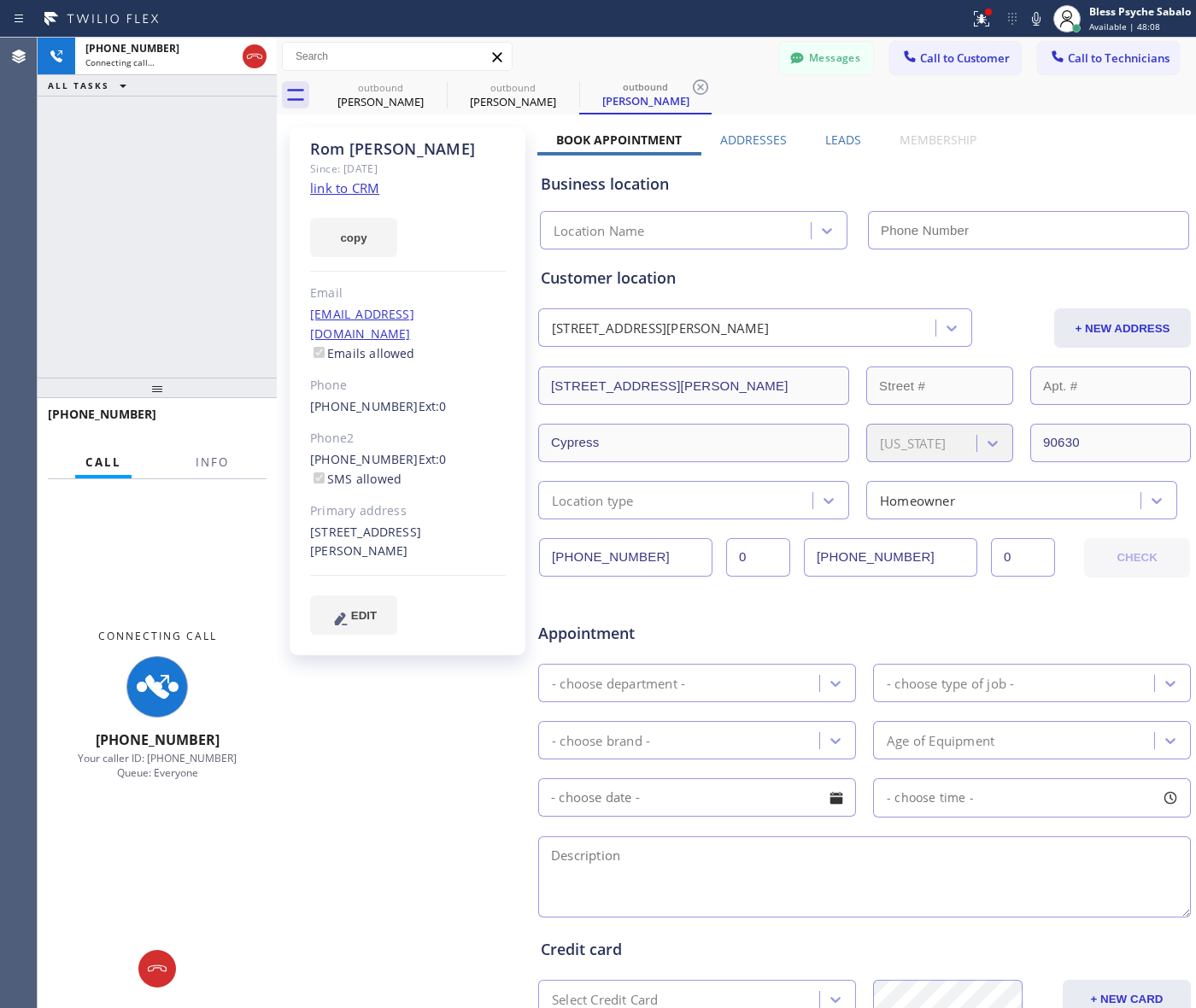
type input "(855) 904-2358"
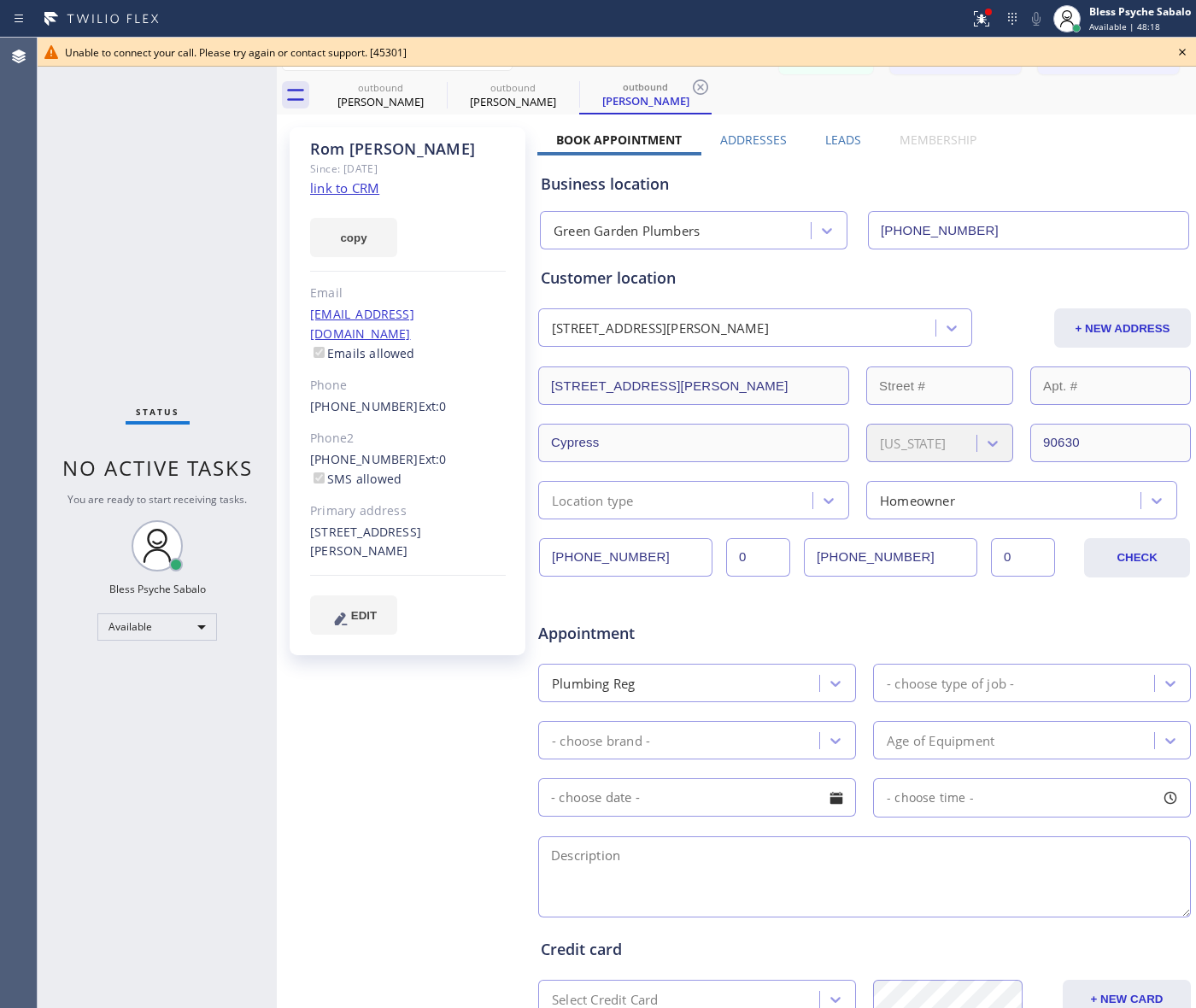
click at [1179, 55] on icon at bounding box center [1181, 51] width 20 height 20
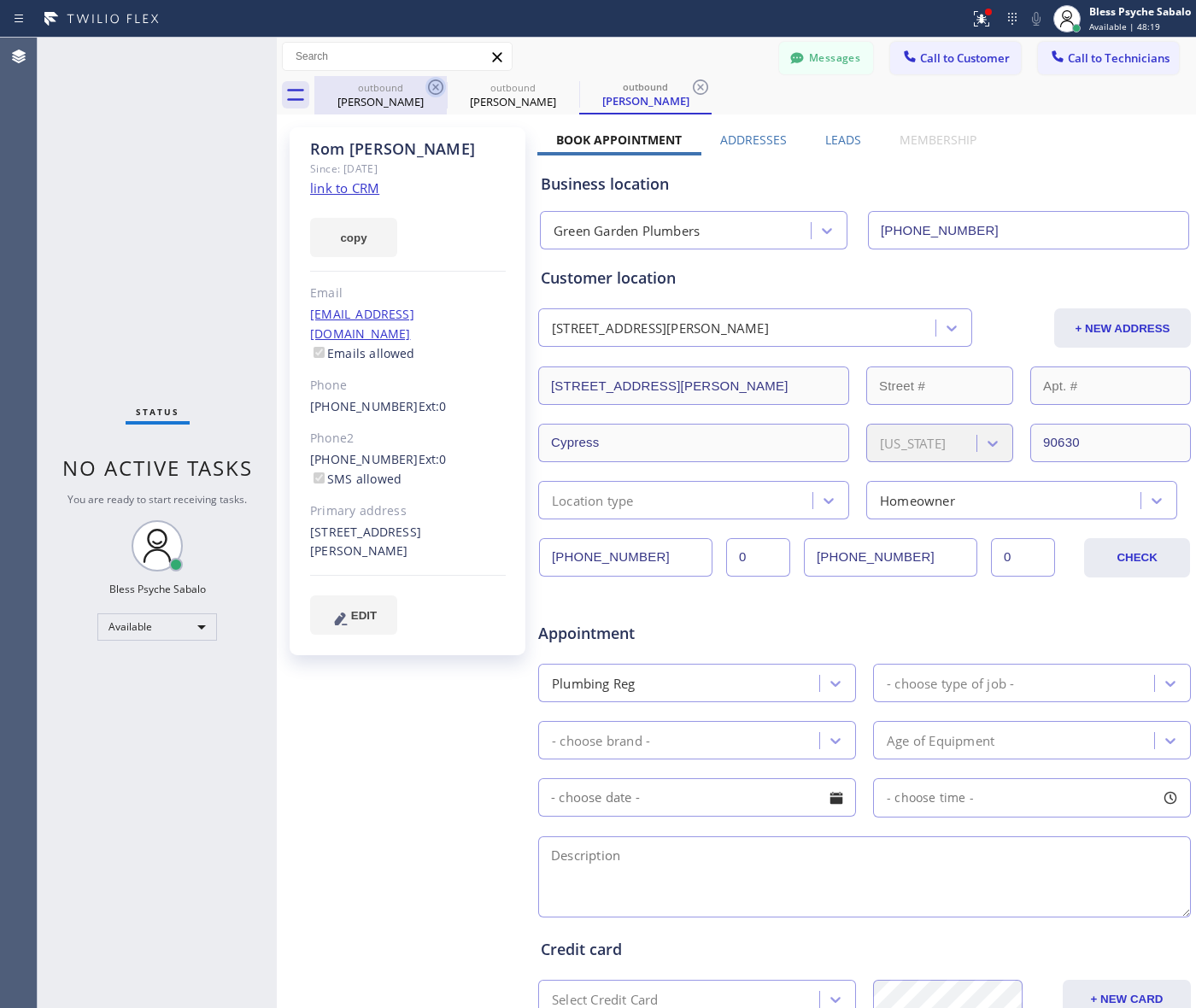
click at [442, 90] on icon at bounding box center [436, 87] width 16 height 16
click at [438, 88] on icon at bounding box center [436, 87] width 16 height 16
click at [438, 87] on icon at bounding box center [435, 86] width 20 height 20
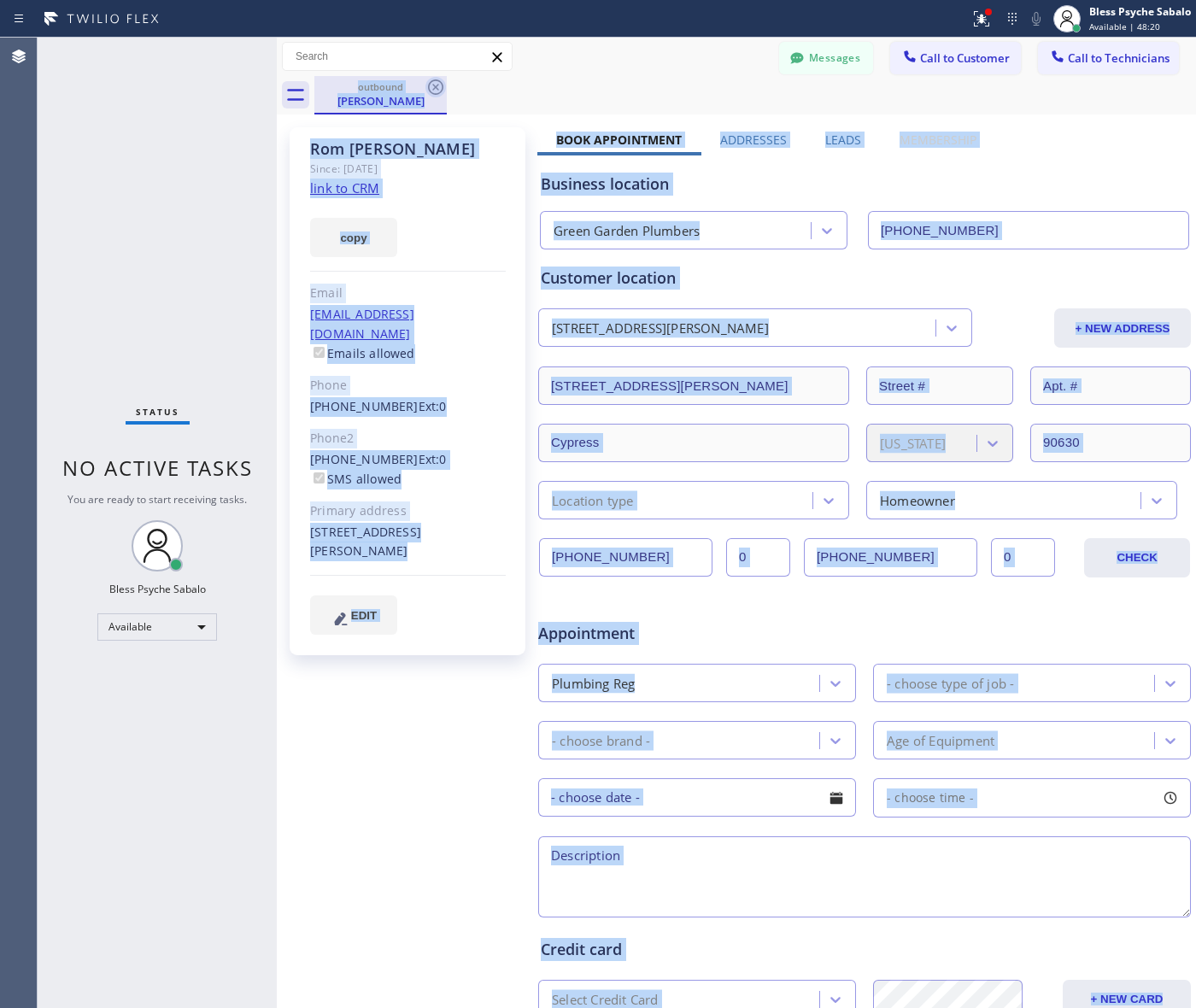
click at [438, 87] on div "outbound Rom Kan" at bounding box center [755, 95] width 881 height 39
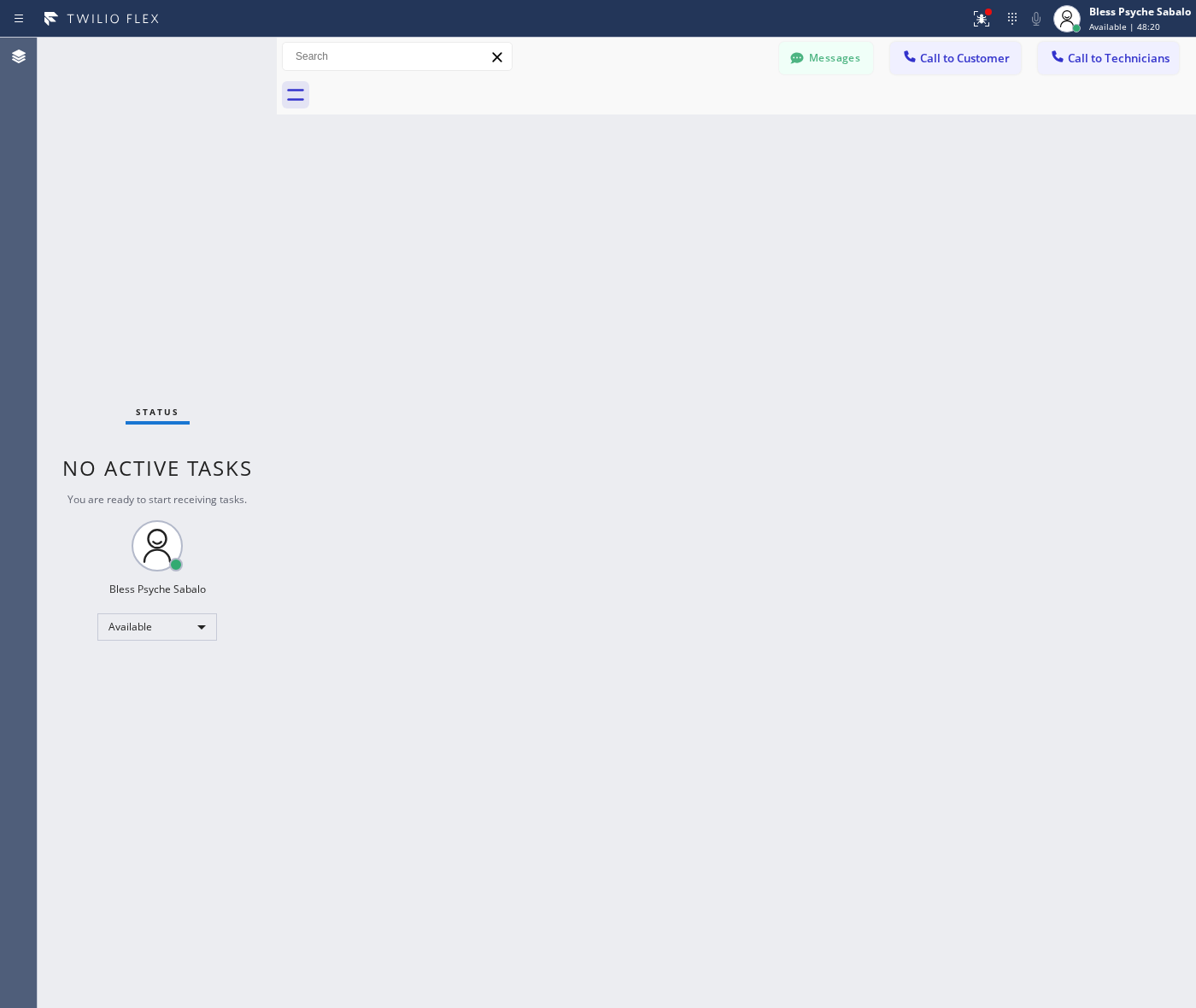
click at [722, 143] on div "Back to Dashboard Change Sender ID Customers Technicians HB Helen Bangunan-Rive…" at bounding box center [736, 523] width 919 height 971
click at [974, 57] on span "Call to Customer" at bounding box center [965, 58] width 89 height 16
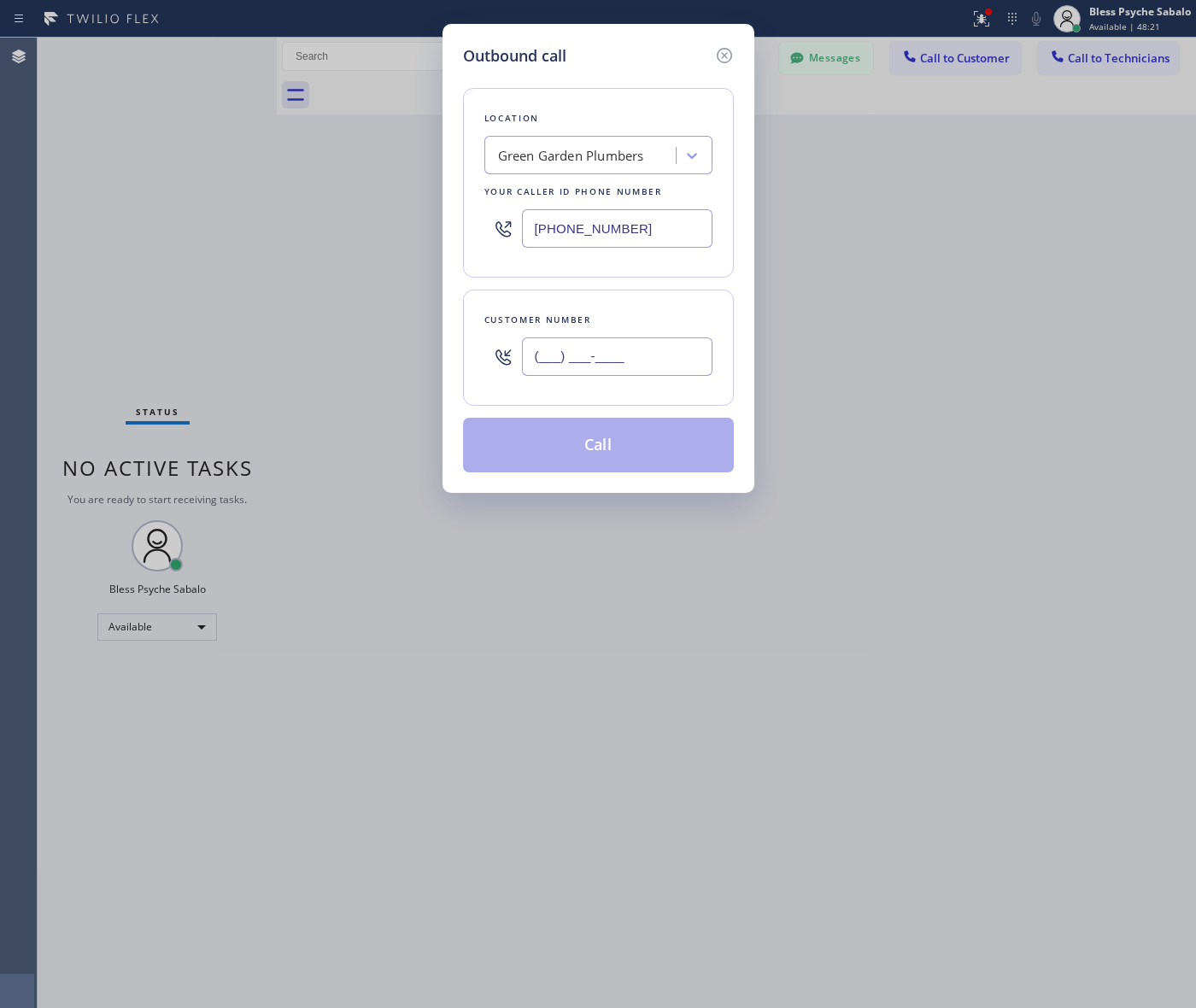
click at [577, 354] on input "(___) ___-____" at bounding box center [617, 357] width 190 height 39
paste input "213) 248-5401"
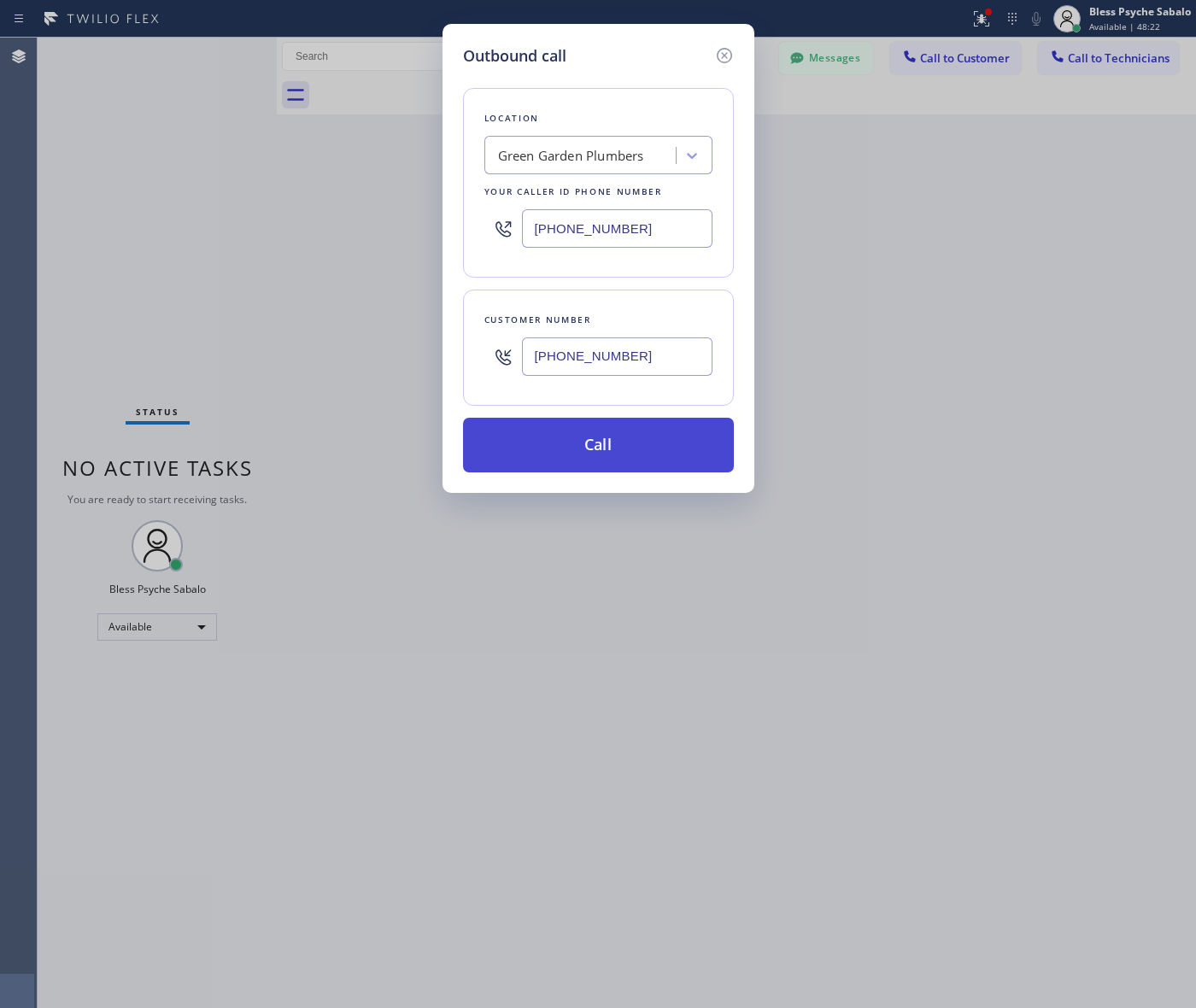
type input "(213) 248-5401"
click at [604, 446] on button "Call" at bounding box center [598, 445] width 271 height 54
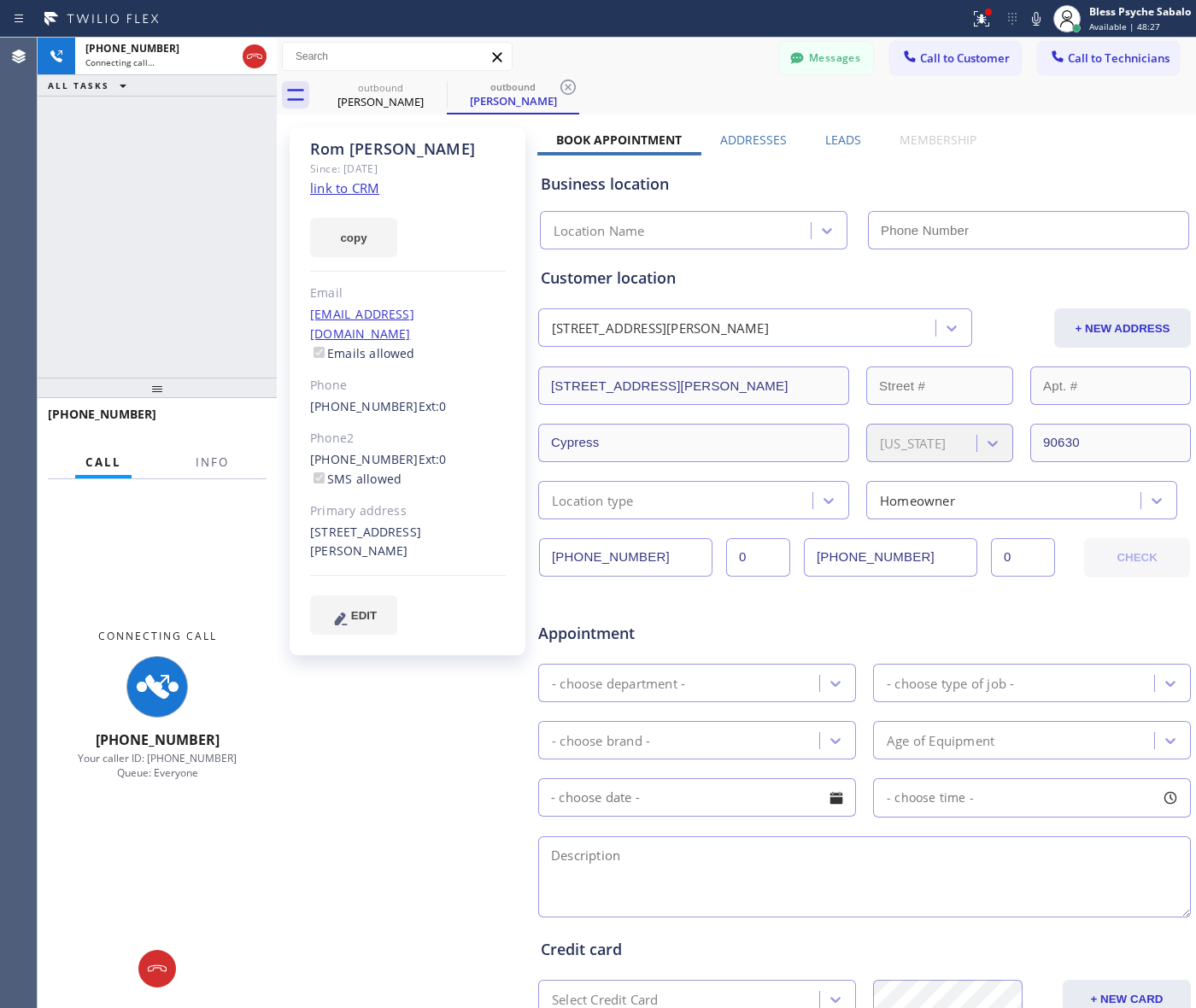
type input "(855) 904-2358"
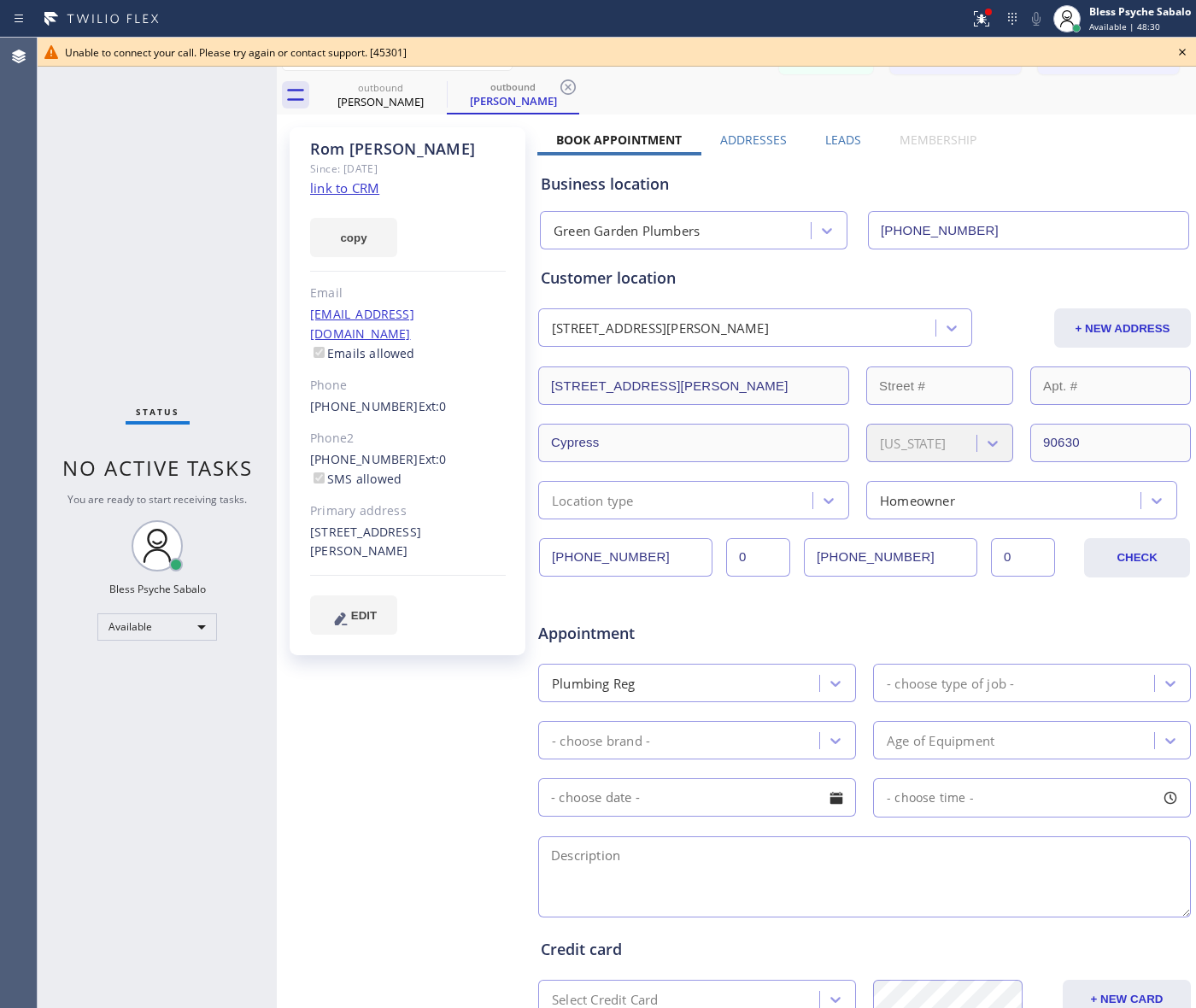
click at [1189, 49] on icon at bounding box center [1181, 51] width 20 height 20
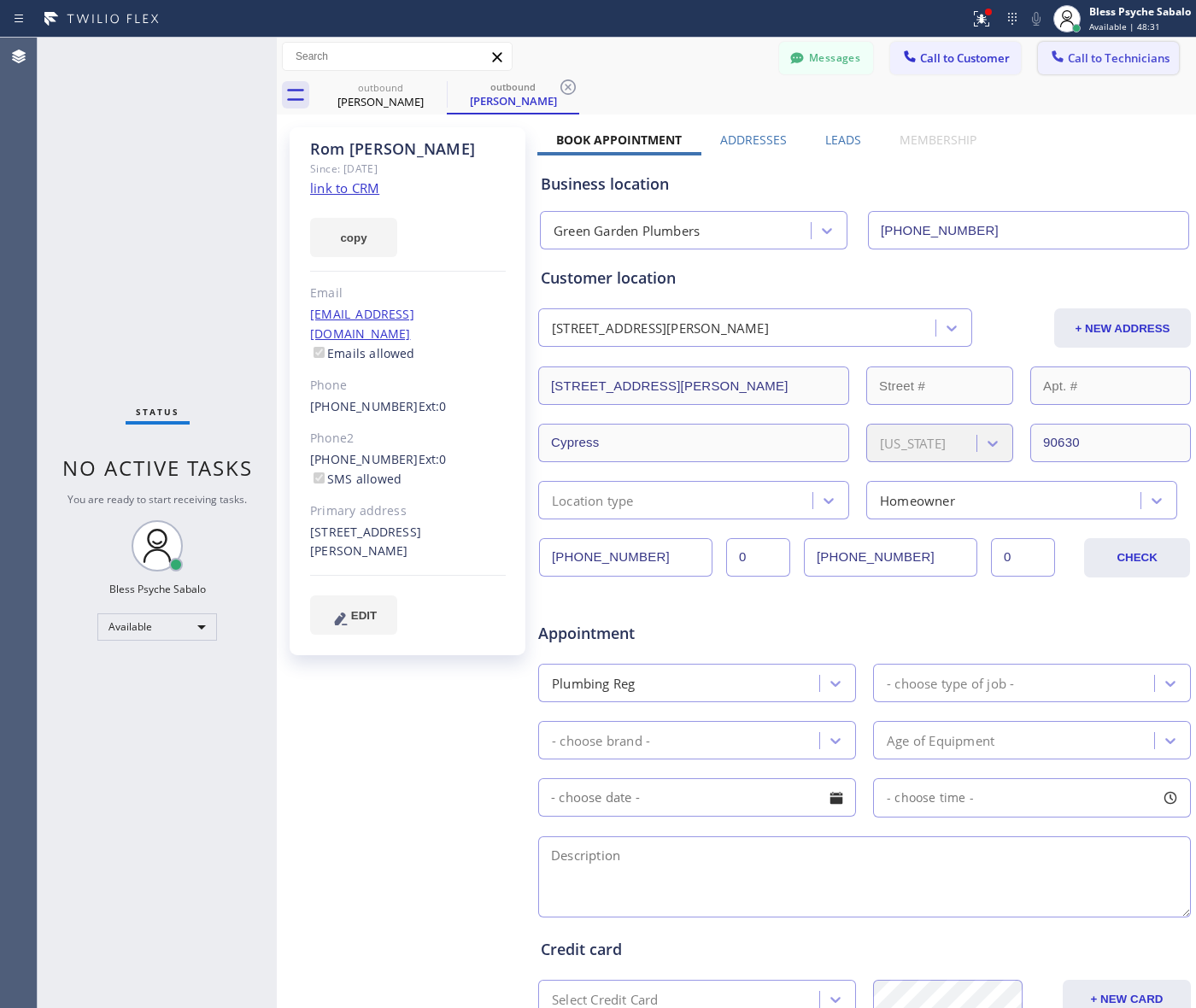
click at [1073, 56] on span "Call to Technicians" at bounding box center [1118, 58] width 102 height 16
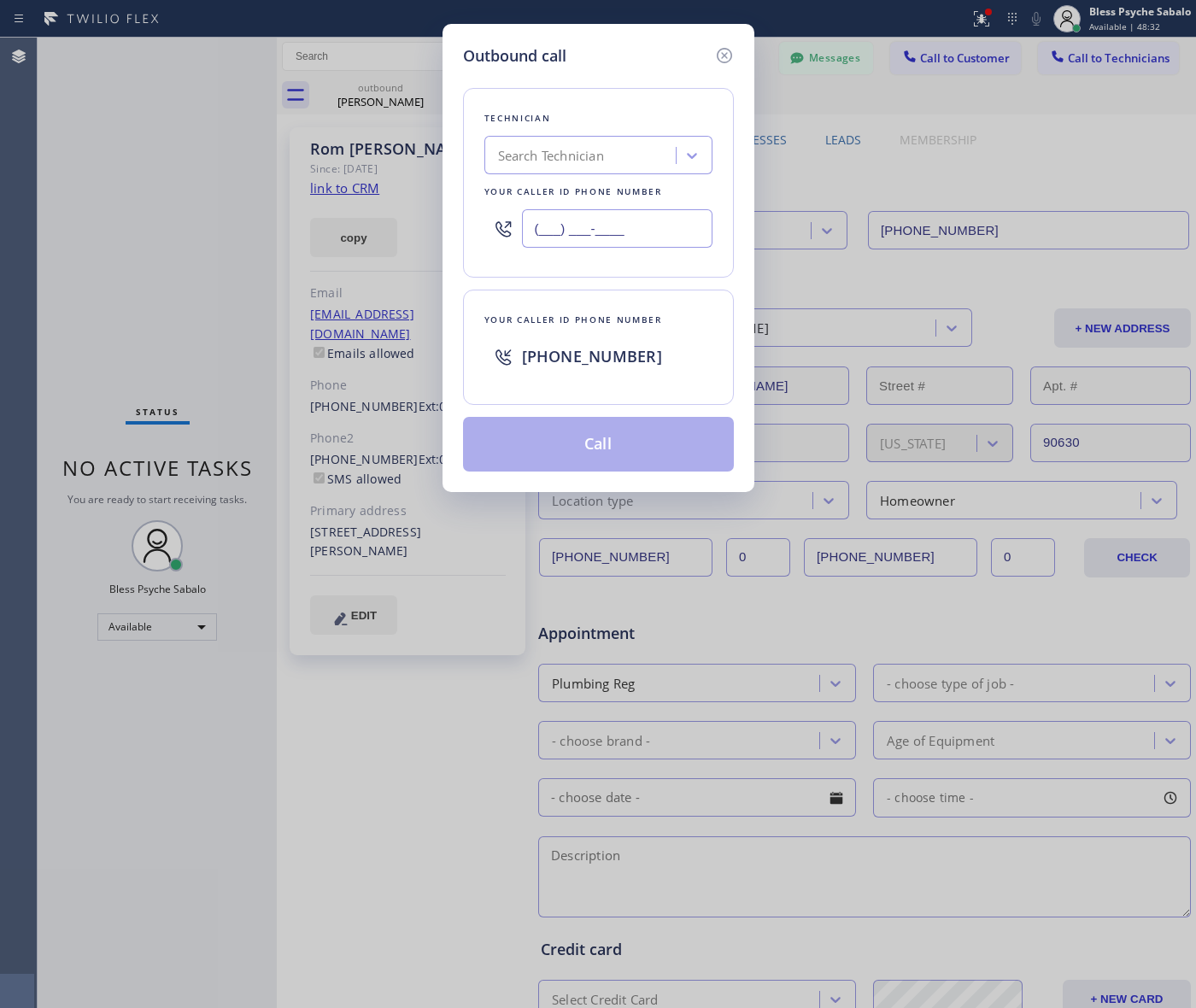
click at [642, 245] on input "(___) ___-____" at bounding box center [617, 229] width 190 height 39
paste input "213) 248-5401"
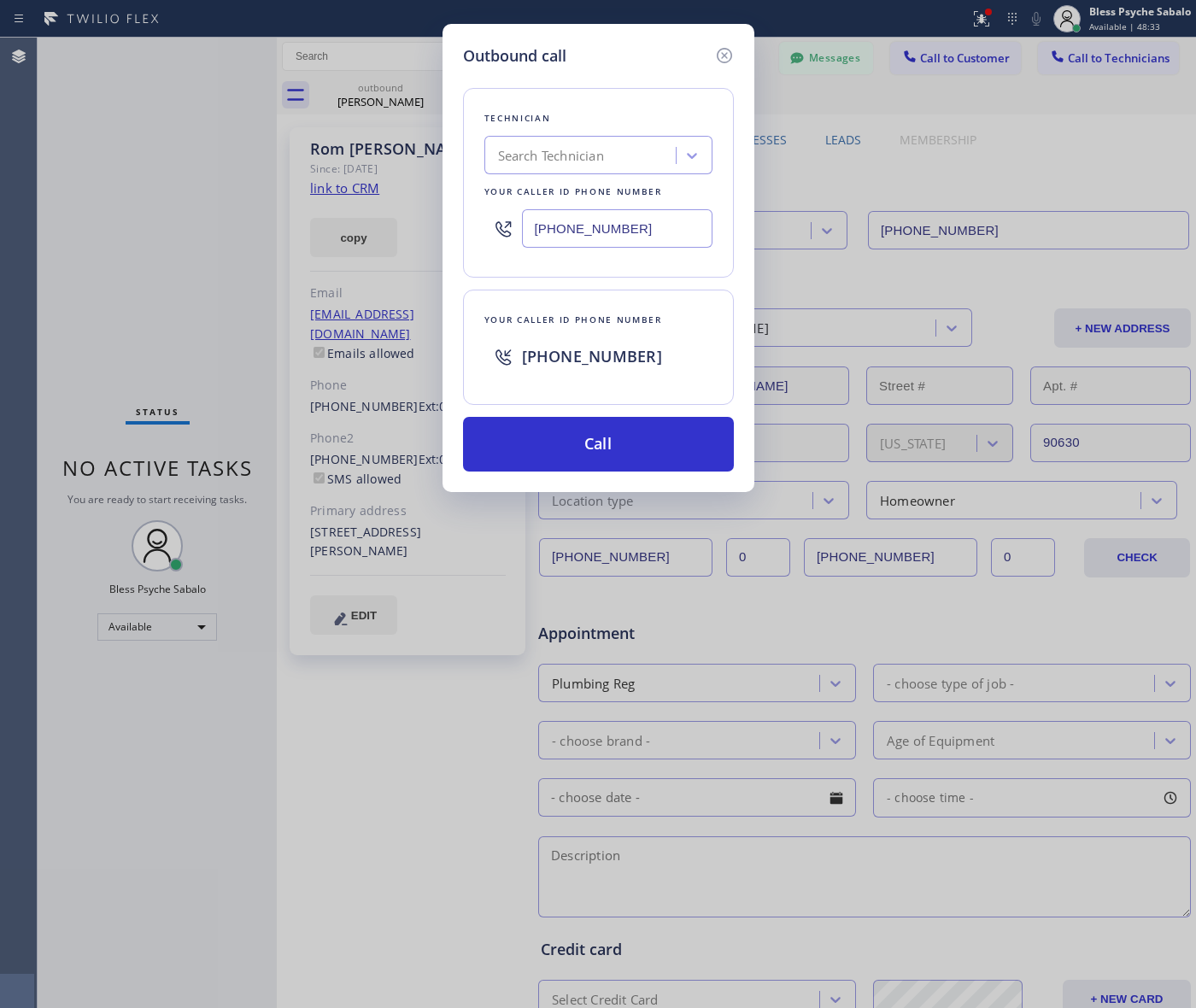
type input "(213) 248-5401"
click at [573, 475] on div "Outbound call Technician Search Technician Your caller id phone number (213) 24…" at bounding box center [598, 258] width 312 height 468
click at [586, 461] on button "Call" at bounding box center [598, 444] width 271 height 54
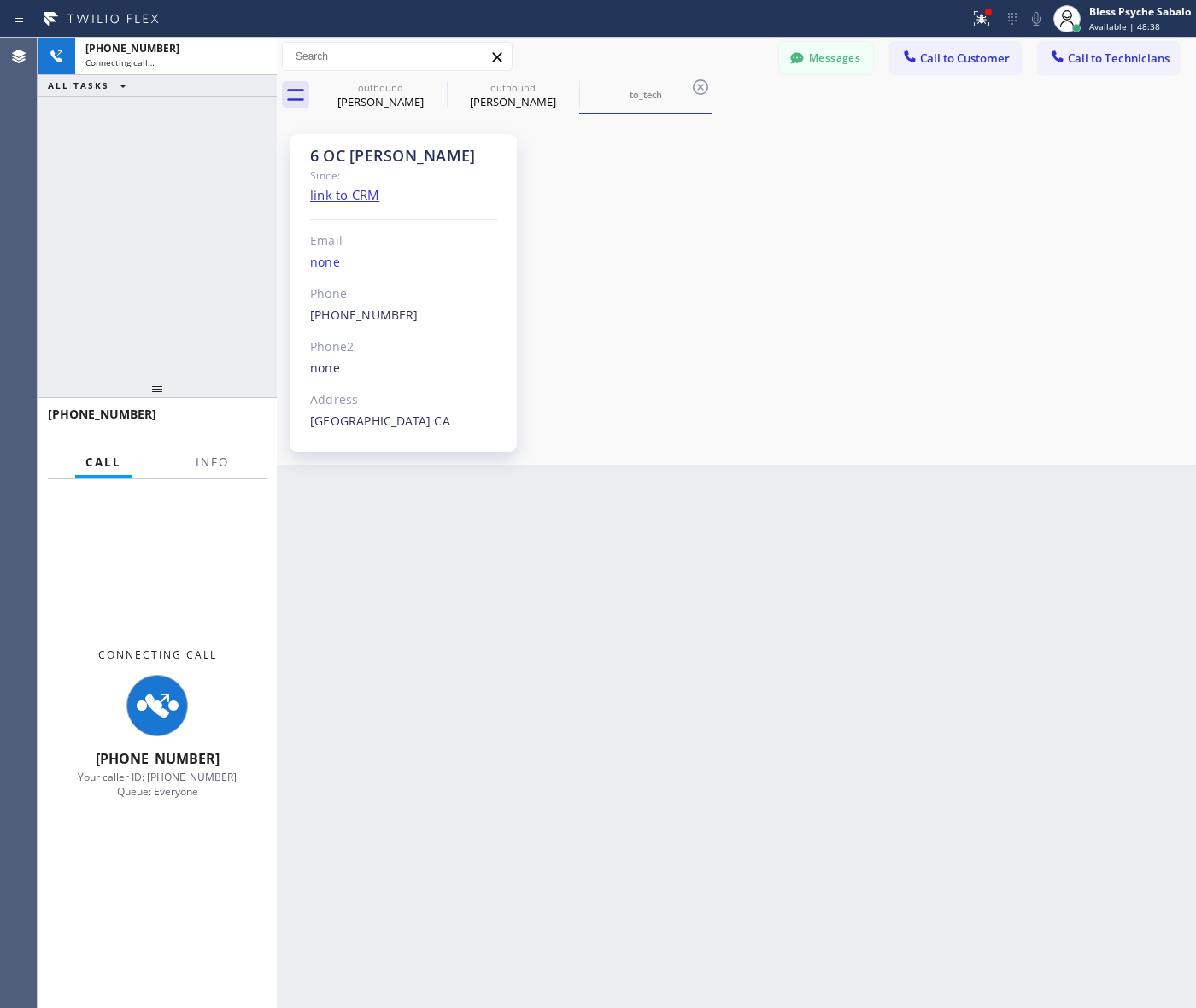
scroll to position [9466, 0]
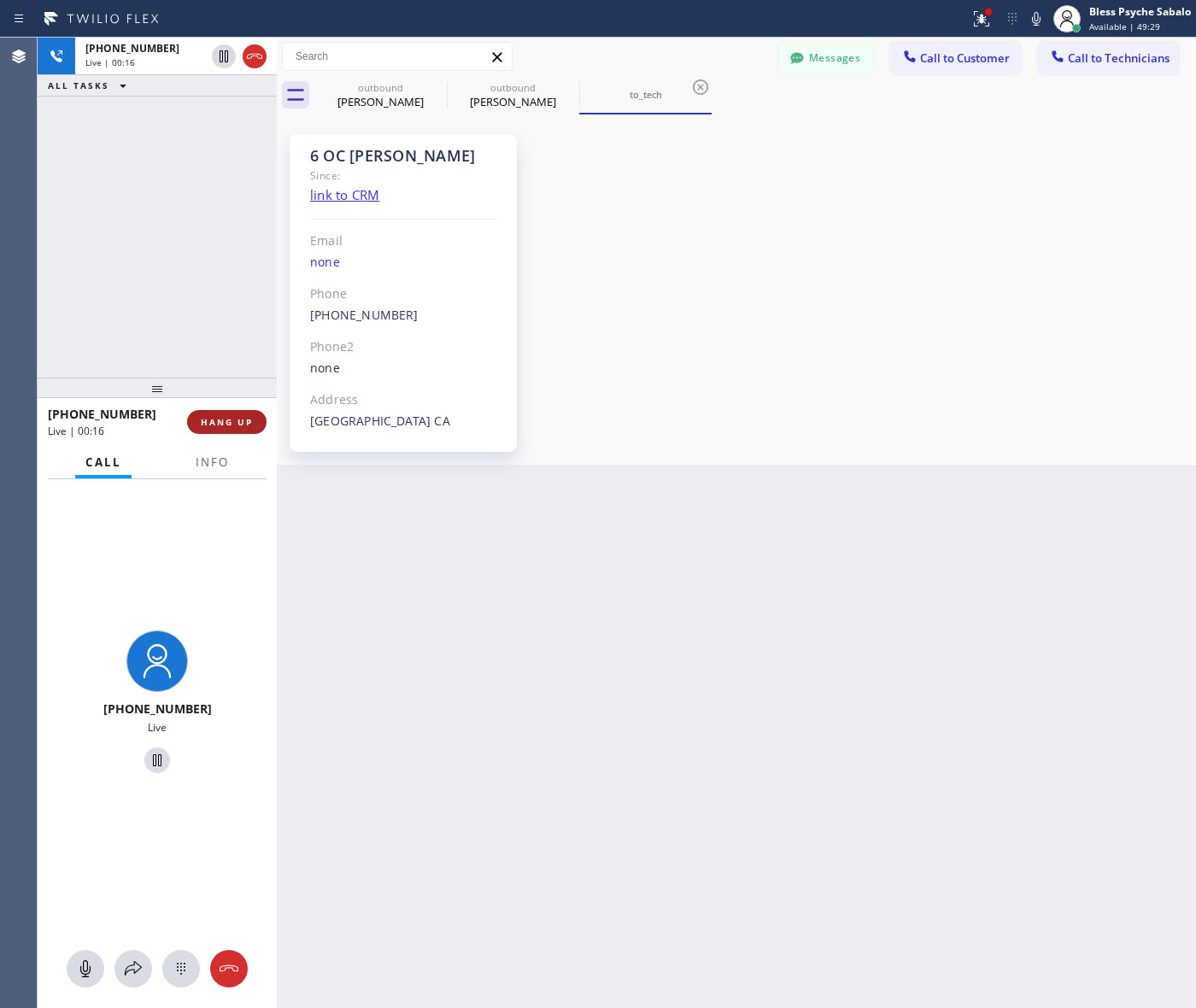
click at [238, 429] on button "HANG UP" at bounding box center [227, 421] width 80 height 24
click at [641, 510] on div "Back to Dashboard Change Sender ID Customers Technicians HB Helen Bangunan-Rive…" at bounding box center [736, 523] width 919 height 971
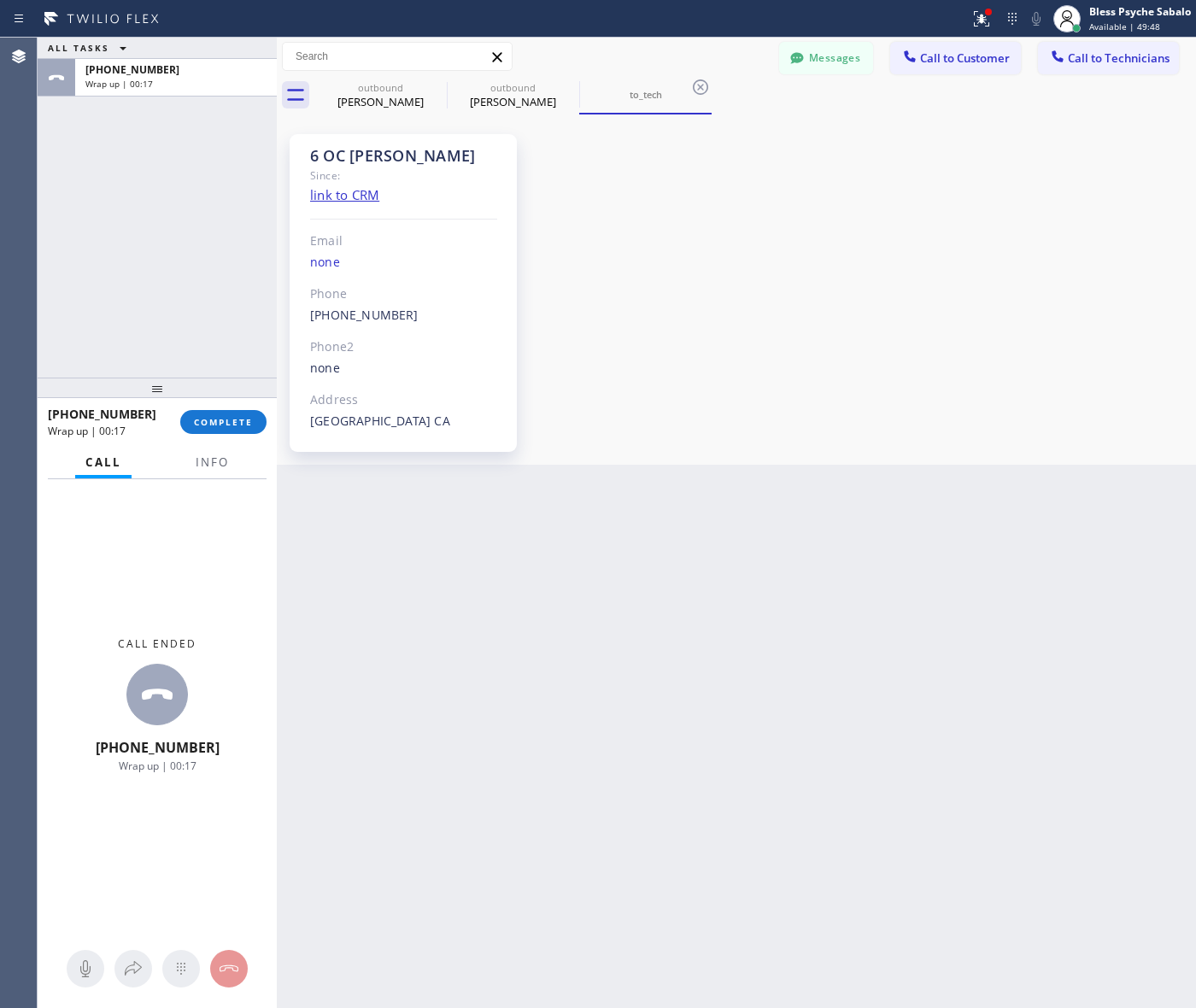
click at [666, 552] on div "Back to Dashboard Change Sender ID Customers Technicians HB Helen Bangunan-Rive…" at bounding box center [736, 523] width 919 height 971
click at [214, 420] on span "COMPLETE" at bounding box center [223, 422] width 59 height 12
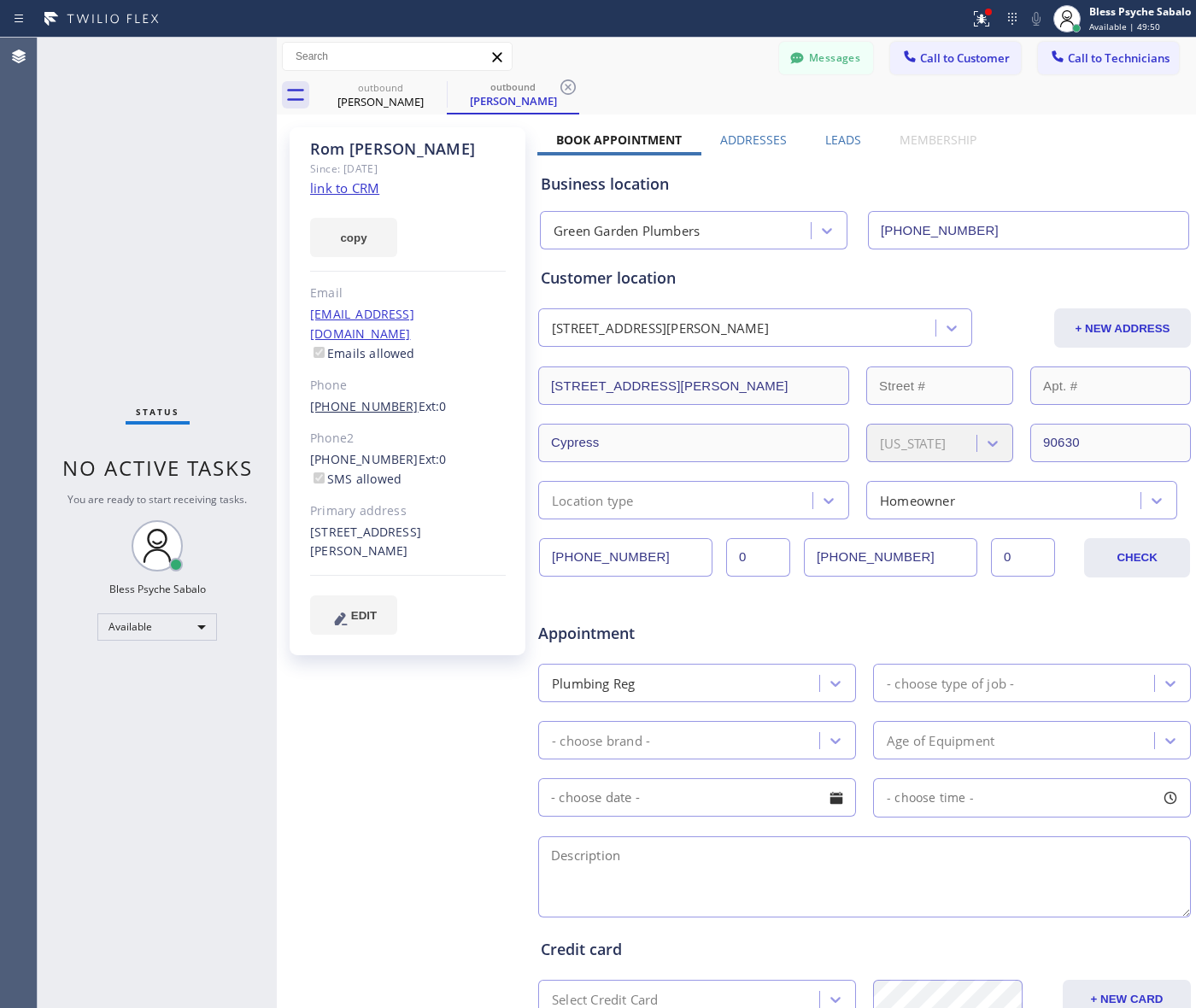
click at [381, 398] on link "(310) 220-2500" at bounding box center [364, 406] width 109 height 17
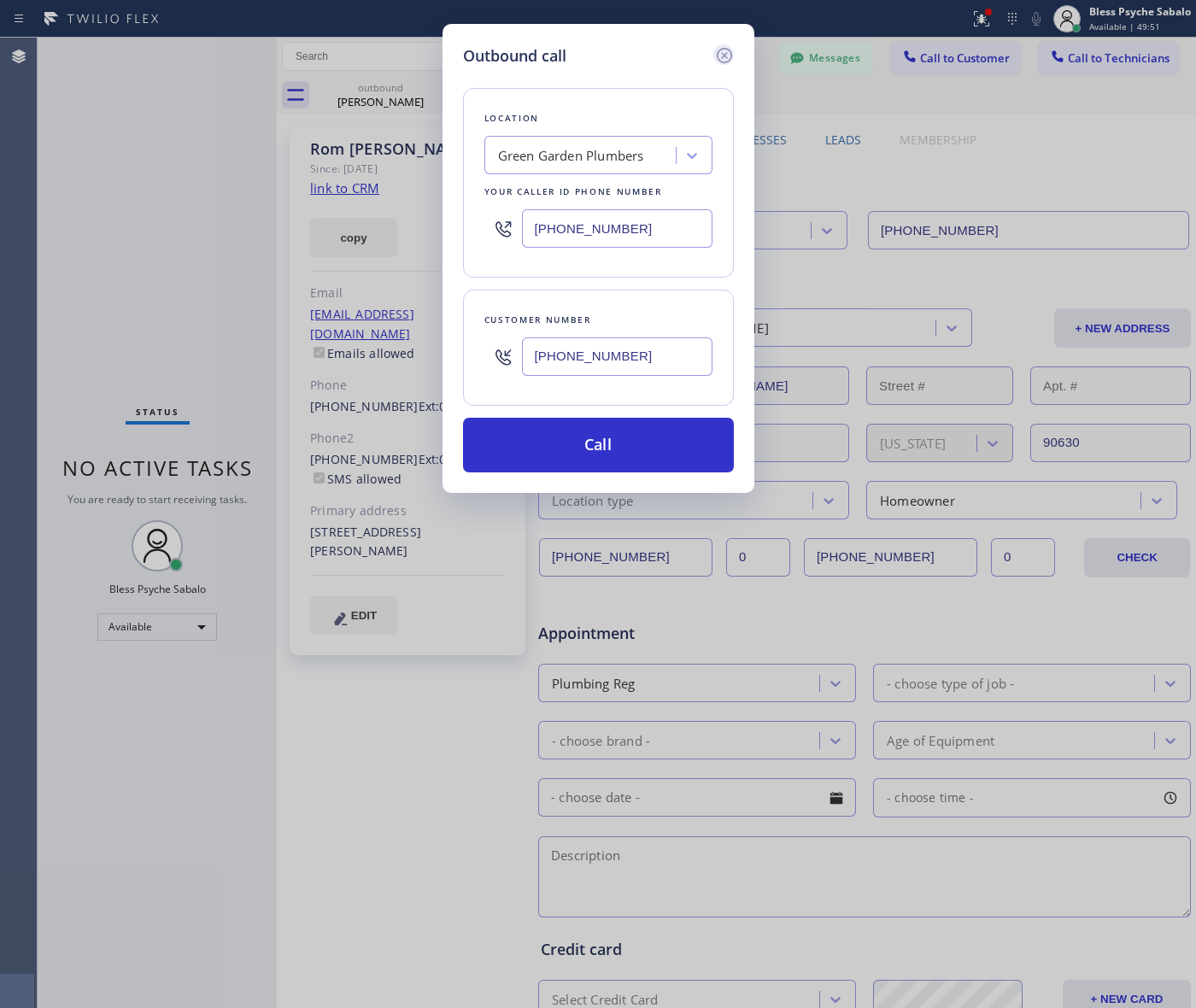
click at [717, 53] on icon at bounding box center [723, 55] width 16 height 16
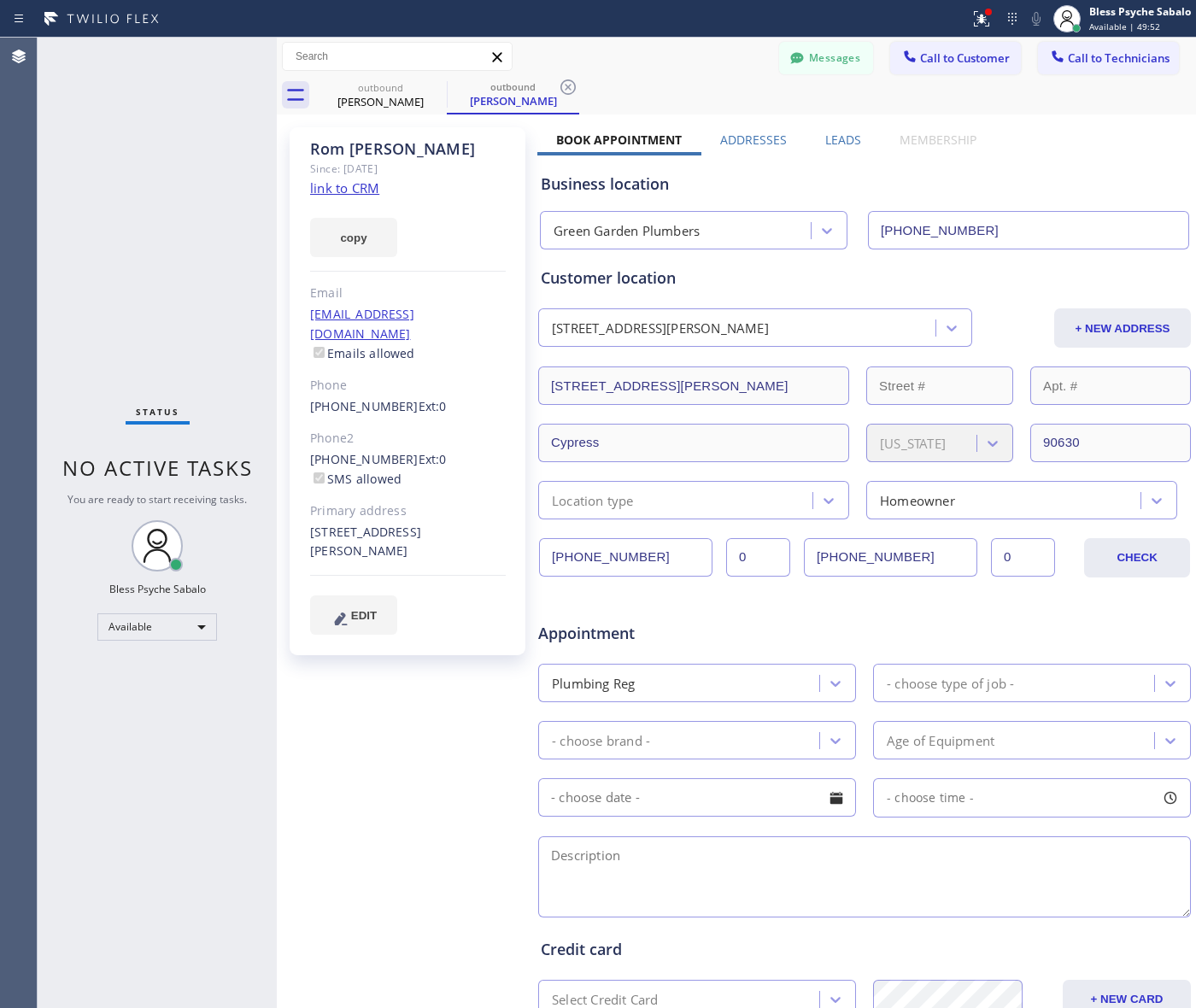
click at [370, 451] on div "(213) 248-5401 Ext: 0 SMS allowed" at bounding box center [408, 470] width 196 height 39
click at [374, 452] on link "(213) 248-5401" at bounding box center [364, 459] width 109 height 17
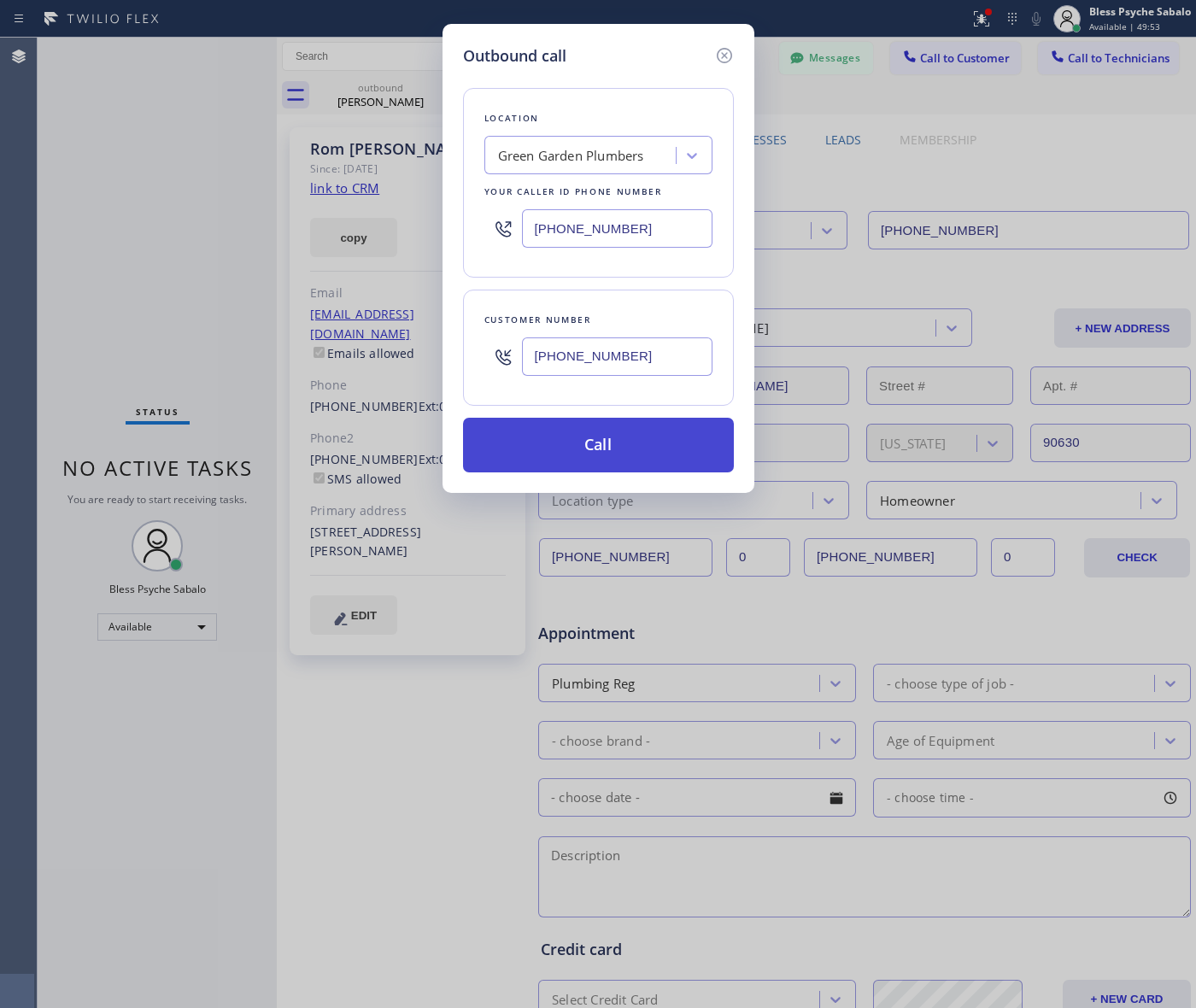
type input "(213) 248-5401"
click at [551, 450] on button "Call" at bounding box center [598, 445] width 271 height 54
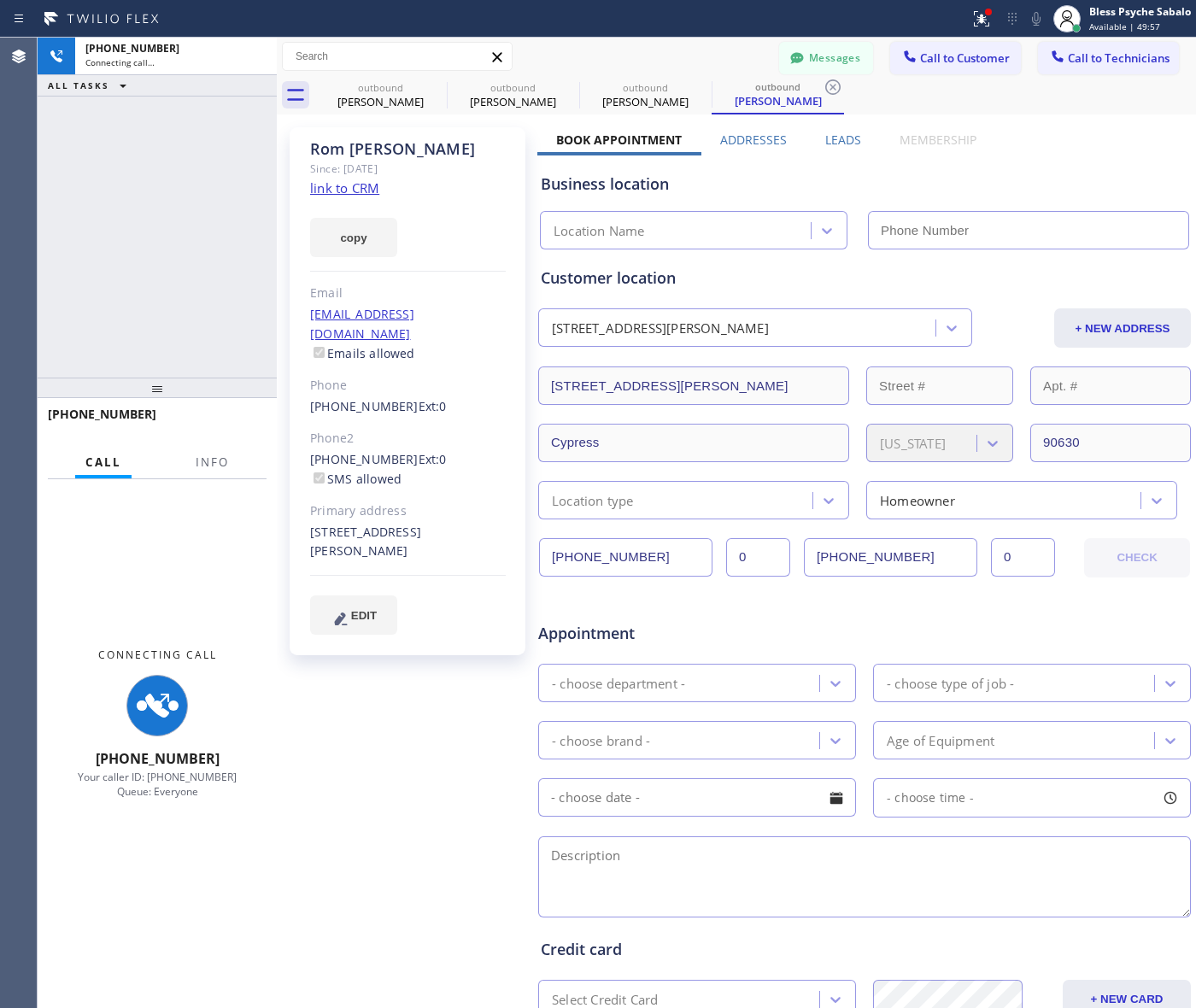
type input "(855) 904-2358"
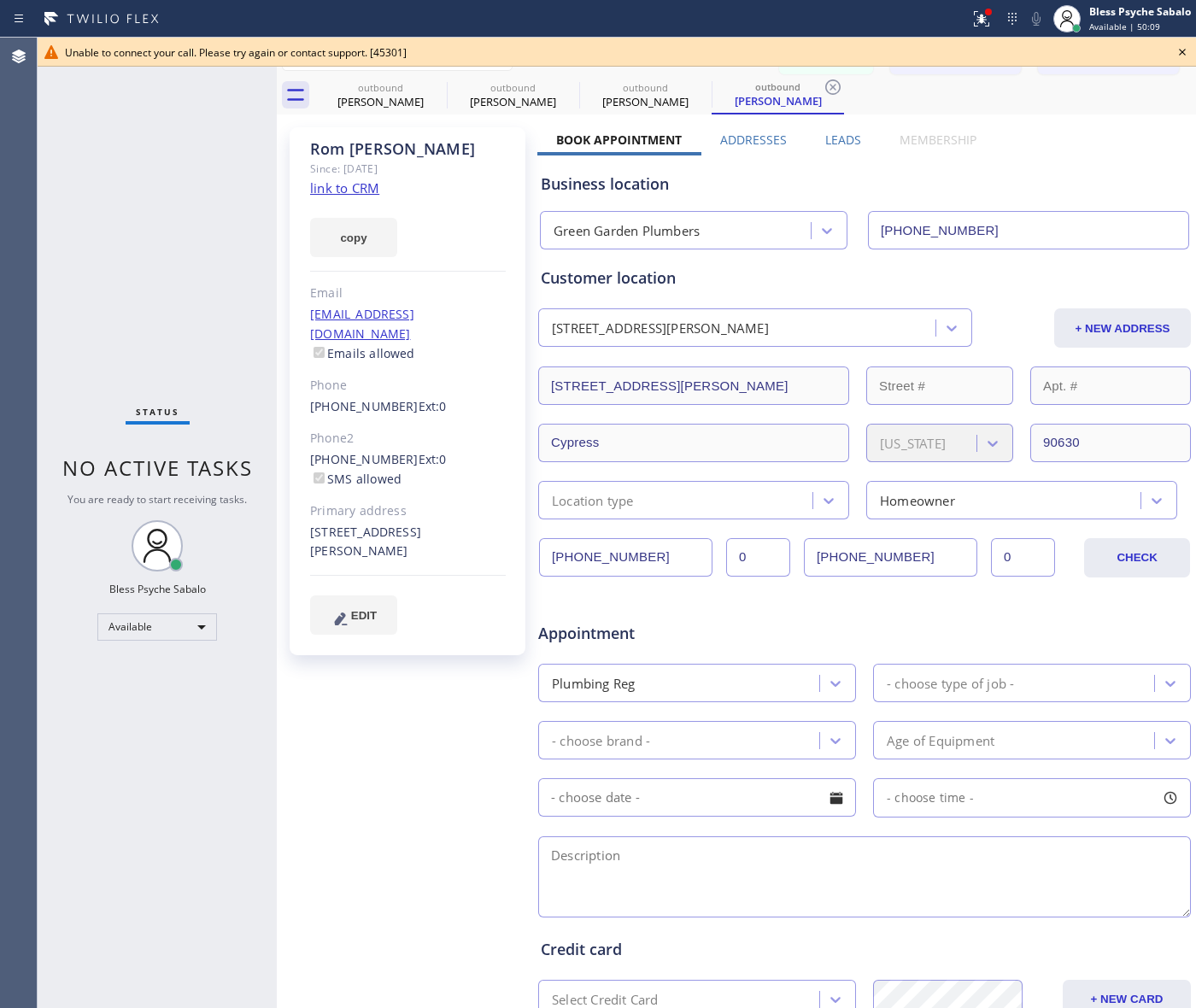
click at [1179, 50] on icon at bounding box center [1181, 51] width 7 height 7
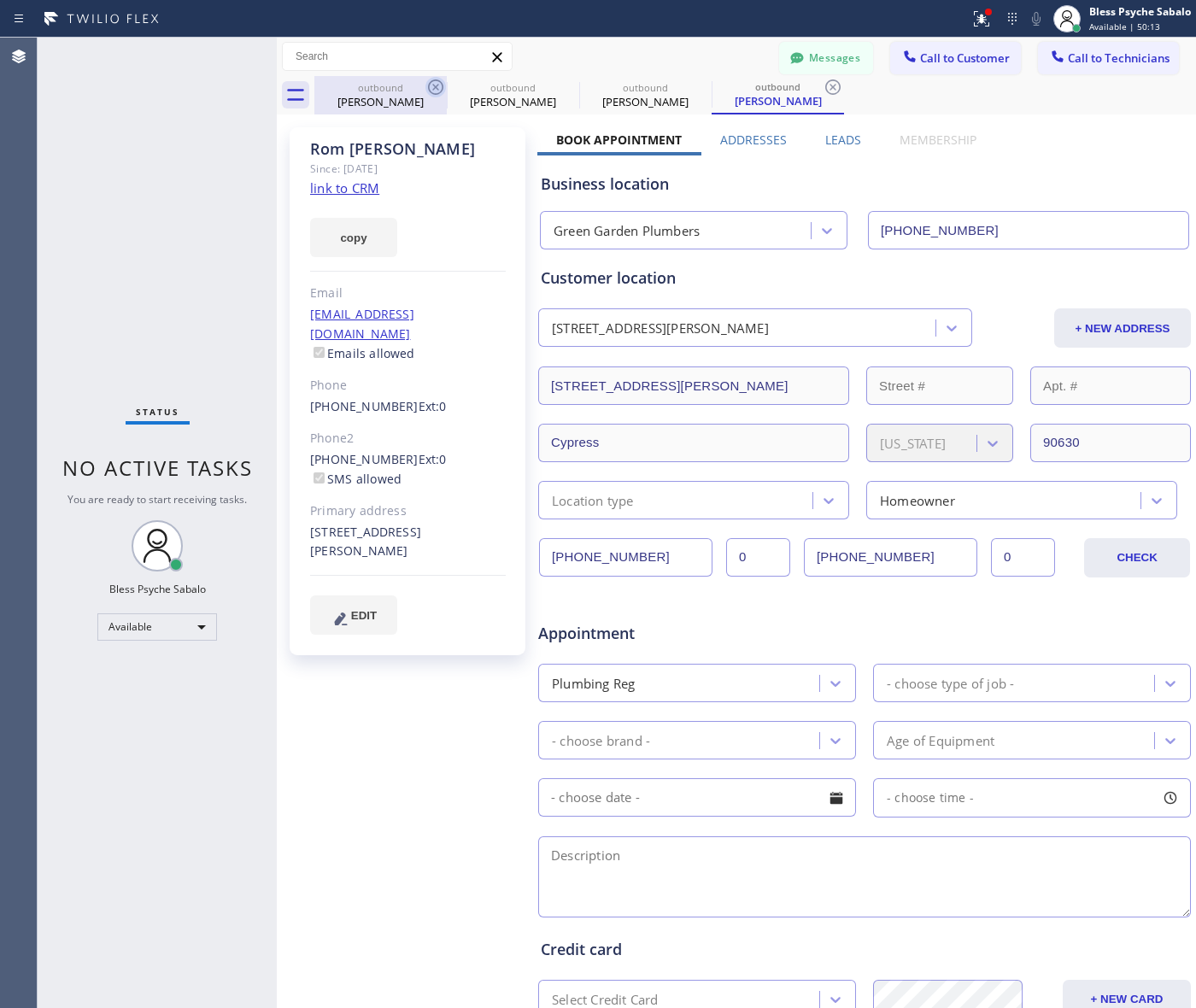
click at [434, 85] on icon at bounding box center [436, 87] width 16 height 16
click at [0, 0] on icon at bounding box center [0, 0] width 0 height 0
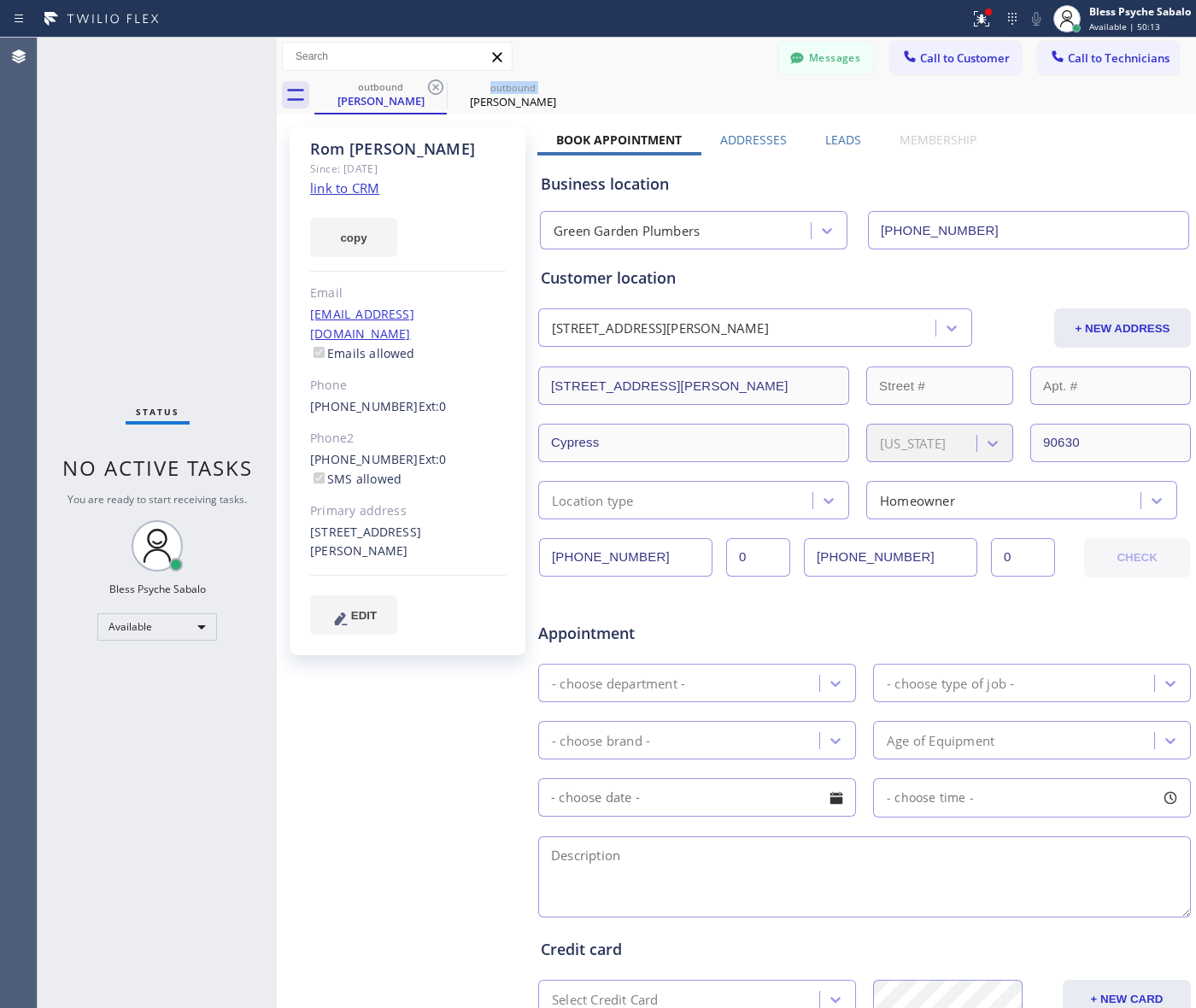
click at [434, 85] on icon at bounding box center [436, 87] width 16 height 16
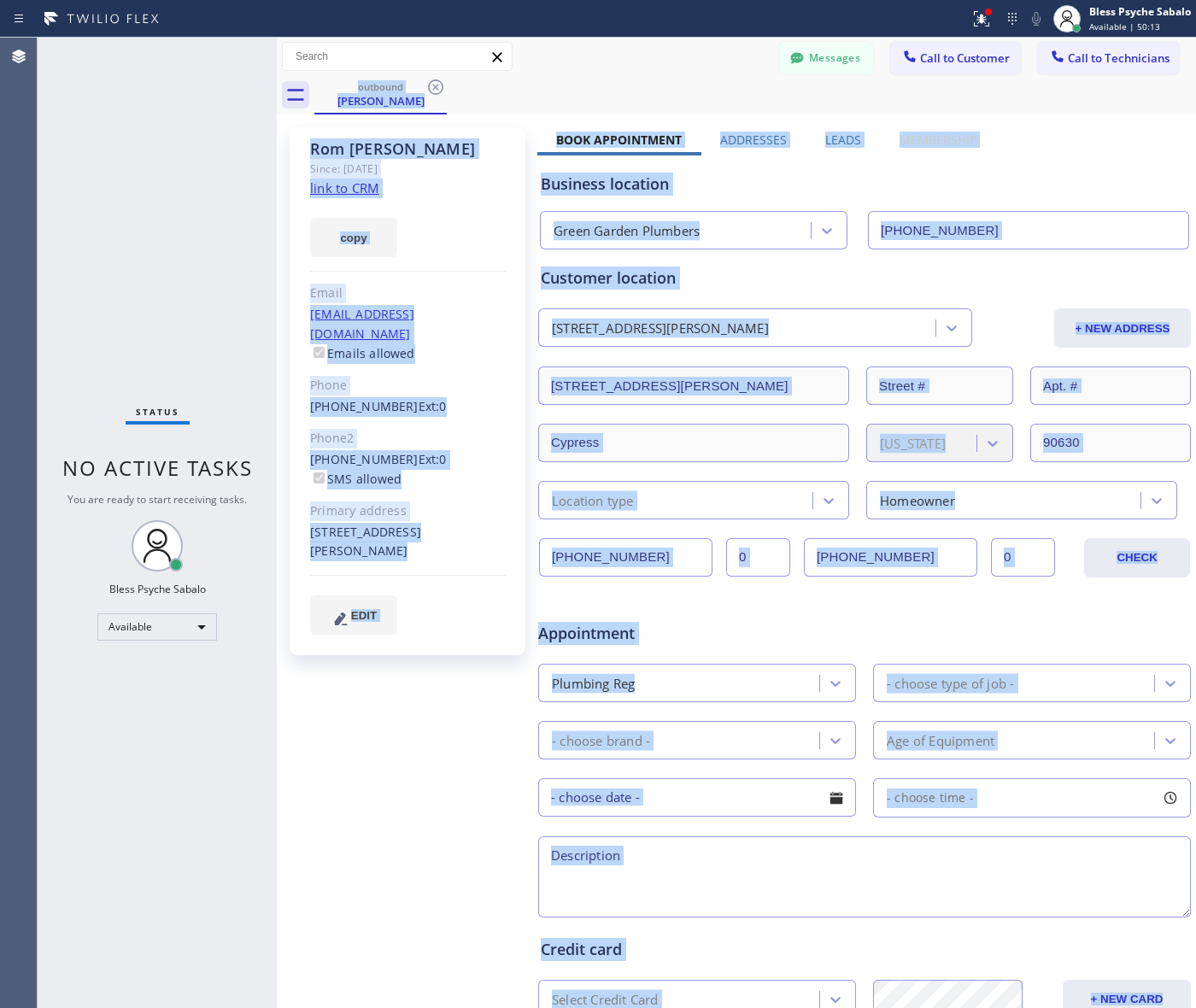
click at [434, 85] on div "outbound Rom Kan" at bounding box center [755, 95] width 881 height 39
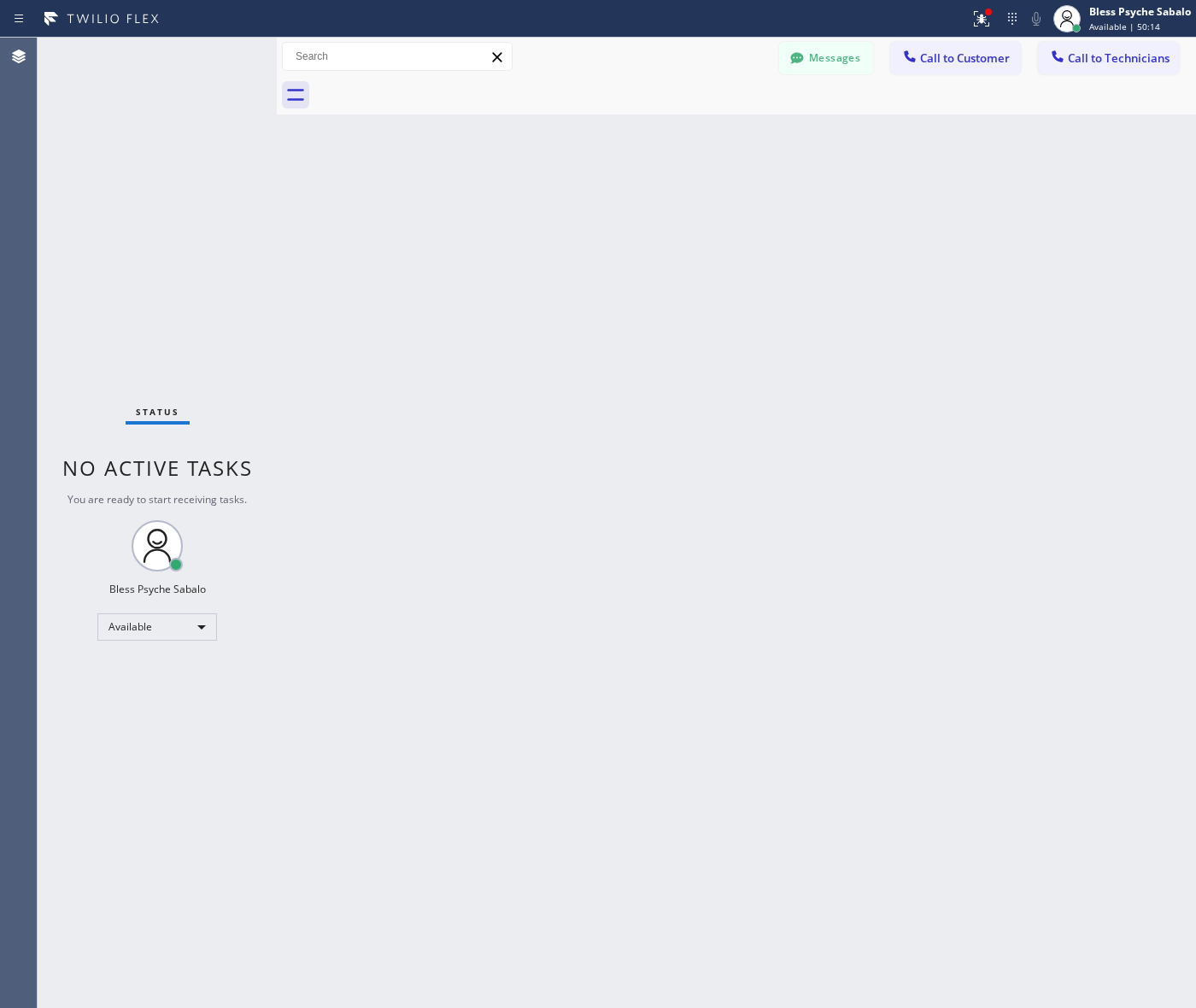
drag, startPoint x: 808, startPoint y: 69, endPoint x: 686, endPoint y: 137, distance: 139.7
click at [808, 73] on button "Messages" at bounding box center [826, 57] width 94 height 32
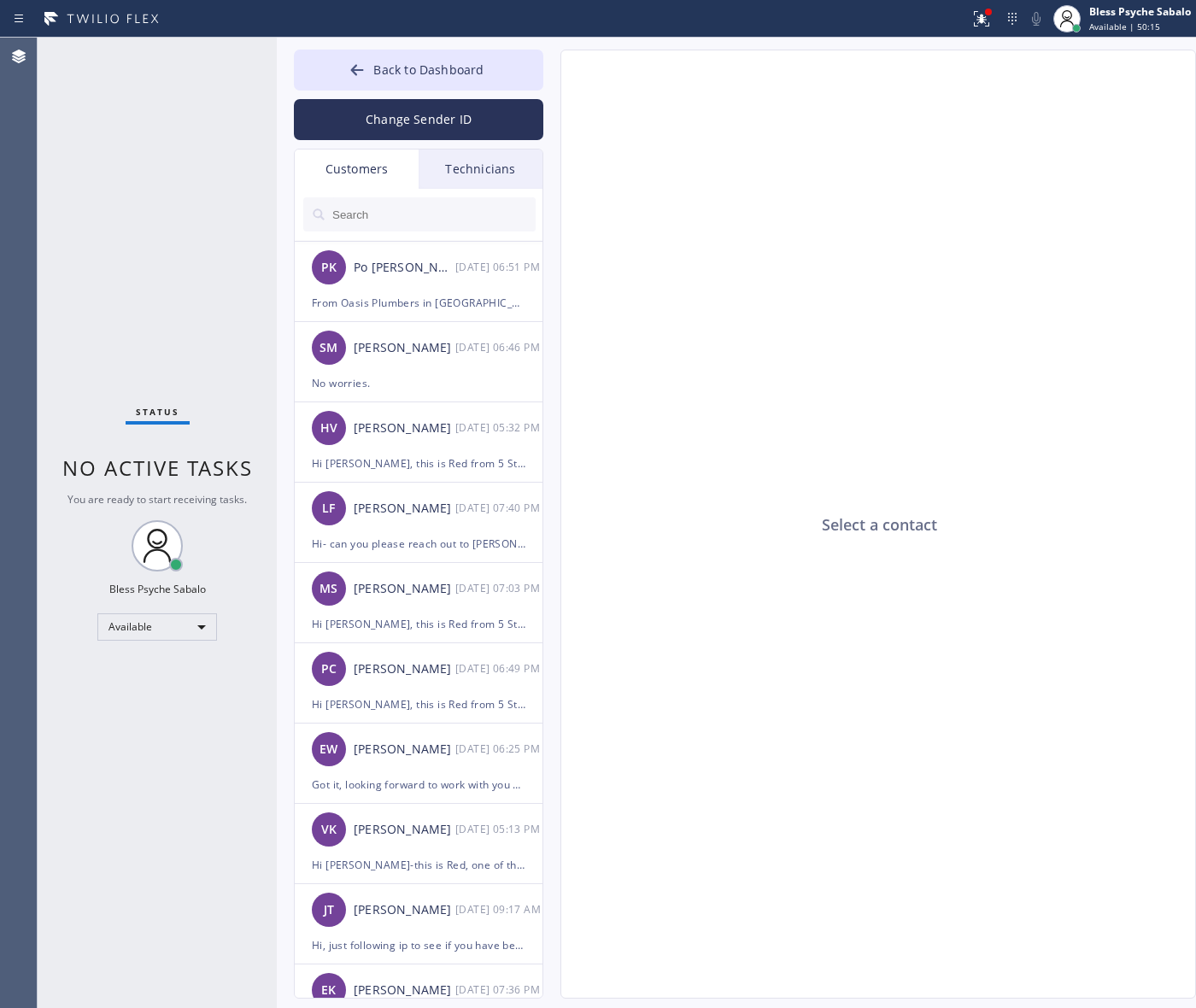
click at [395, 202] on input "text" at bounding box center [433, 214] width 205 height 34
click at [368, 201] on input "text" at bounding box center [433, 214] width 205 height 34
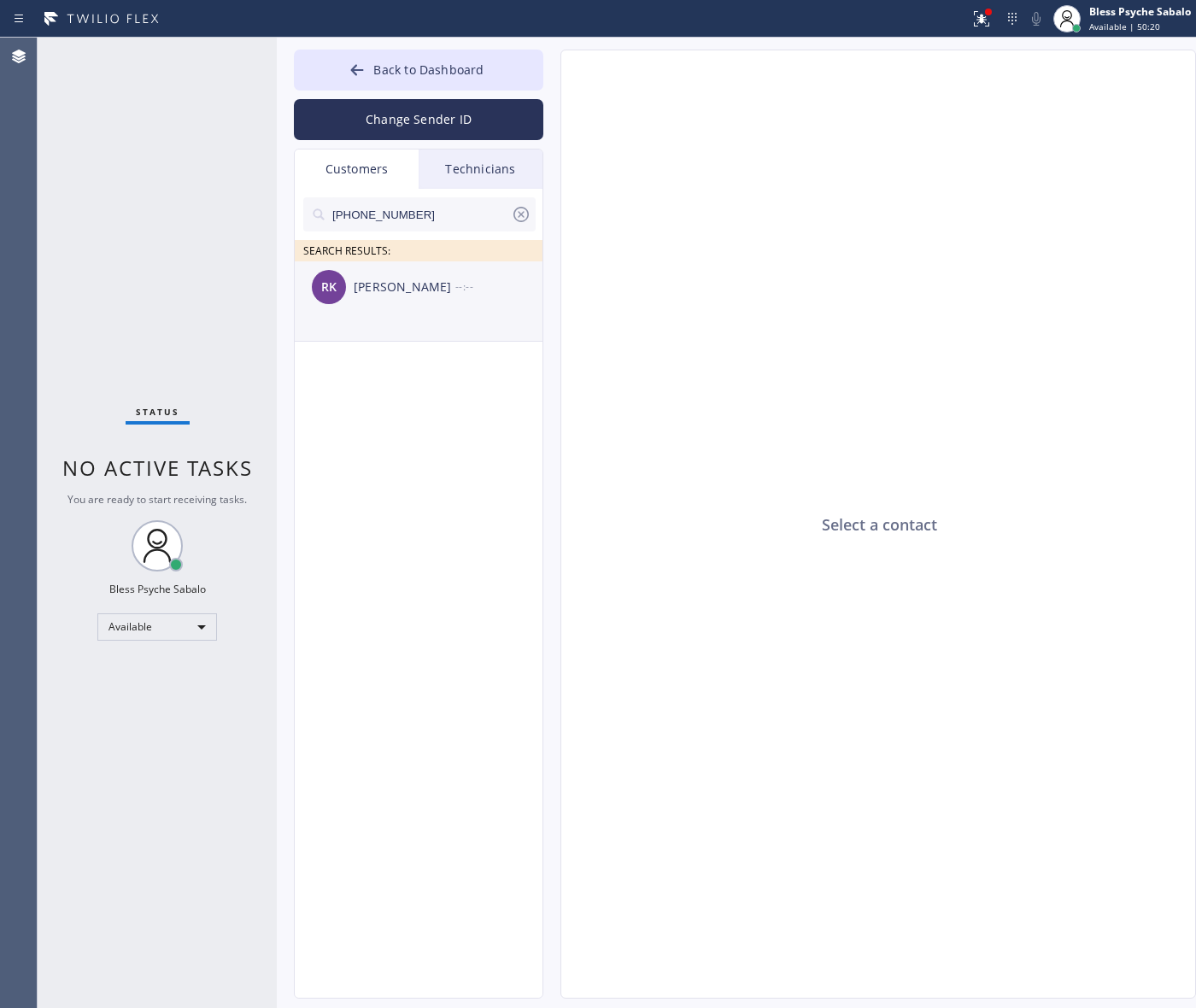
drag, startPoint x: 367, startPoint y: 315, endPoint x: 376, endPoint y: 302, distance: 15.8
click at [369, 312] on li "RK Rom Kan --:--" at bounding box center [419, 301] width 249 height 81
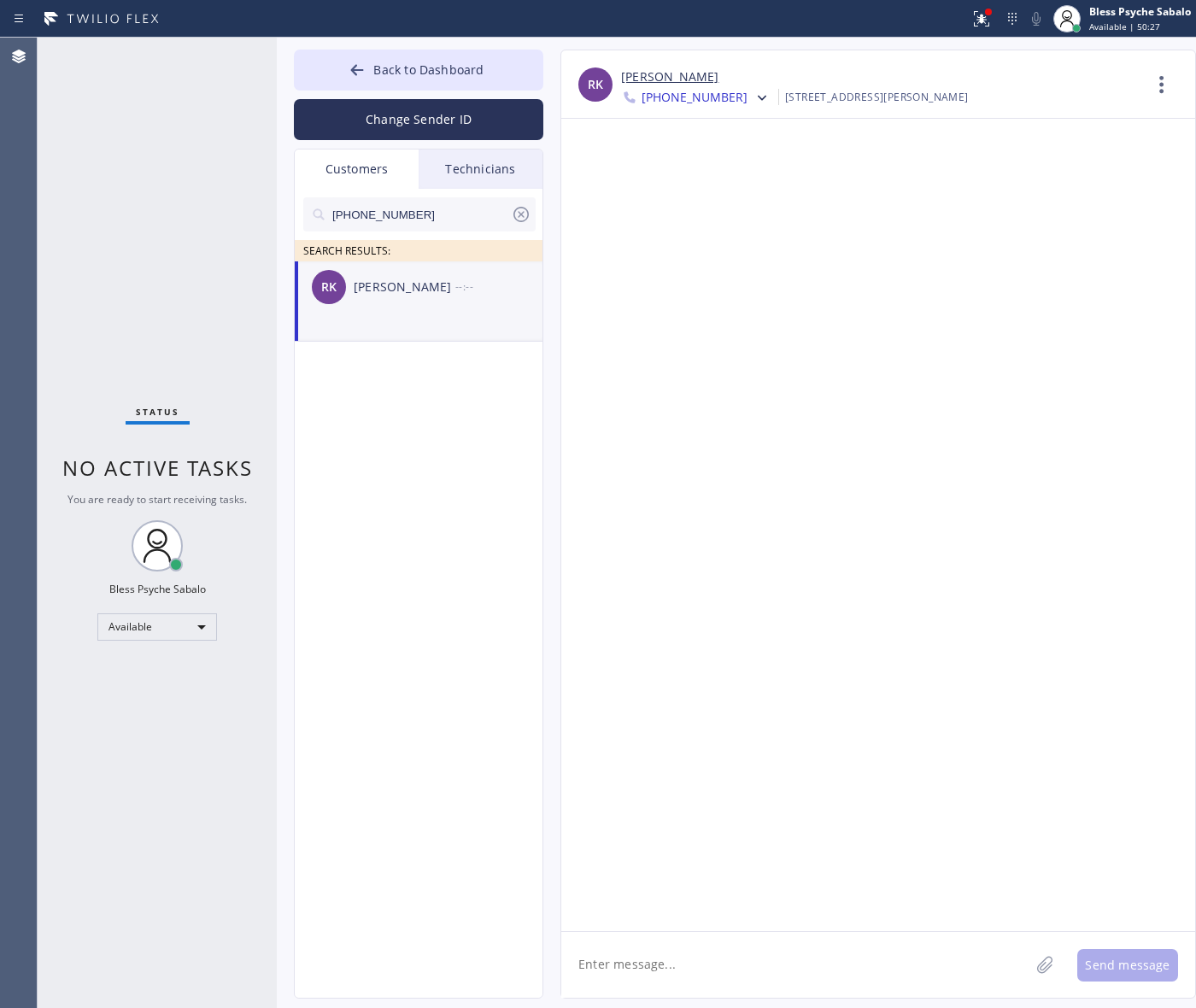
click at [637, 419] on div at bounding box center [878, 524] width 634 height 813
click at [587, 291] on div at bounding box center [878, 524] width 634 height 813
click at [517, 203] on div "(213) 248-5401" at bounding box center [418, 214] width 232 height 34
click at [515, 210] on icon at bounding box center [521, 215] width 16 height 16
click at [507, 181] on div "Technicians" at bounding box center [481, 169] width 124 height 39
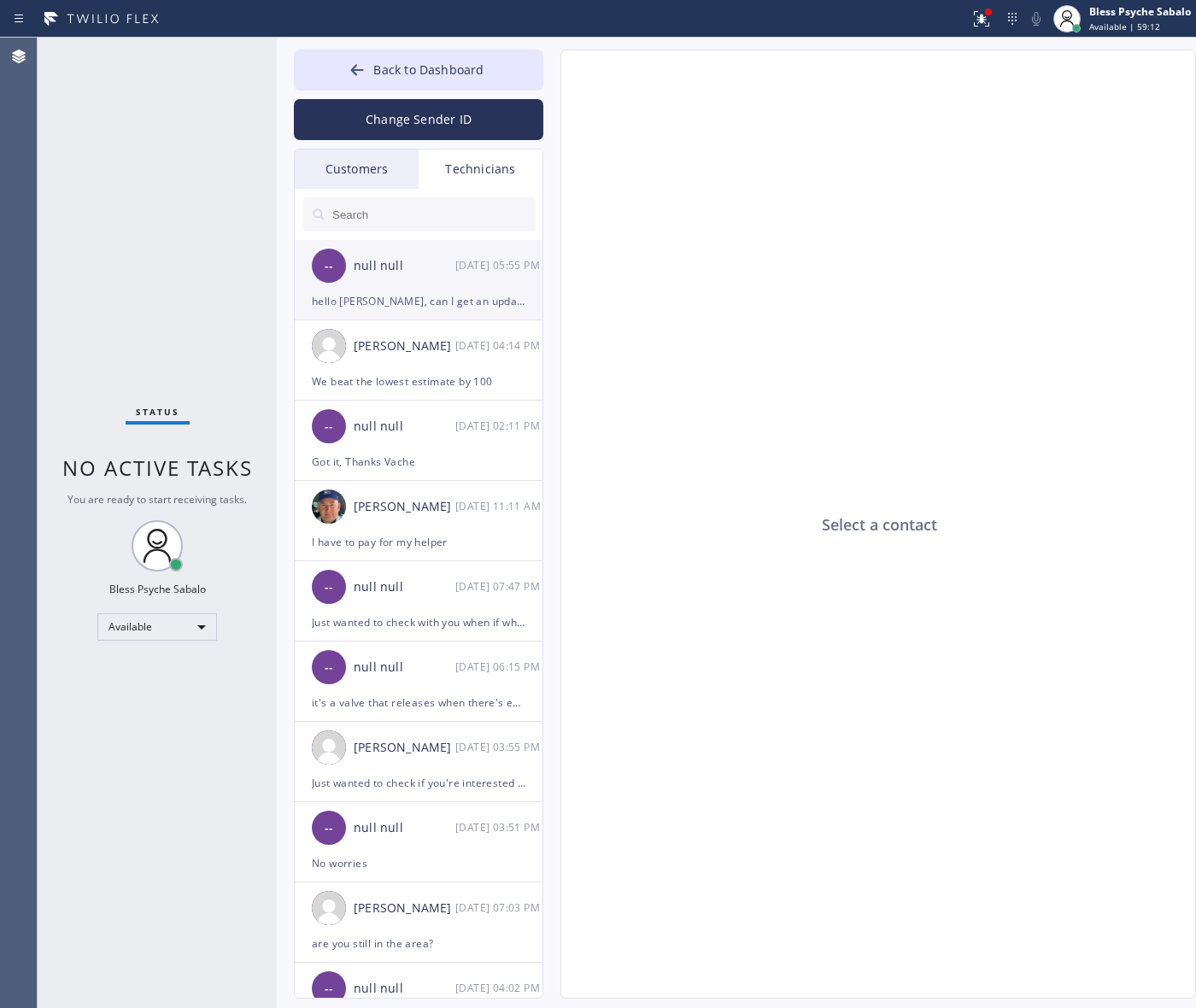
click at [393, 266] on div "null null" at bounding box center [404, 266] width 102 height 19
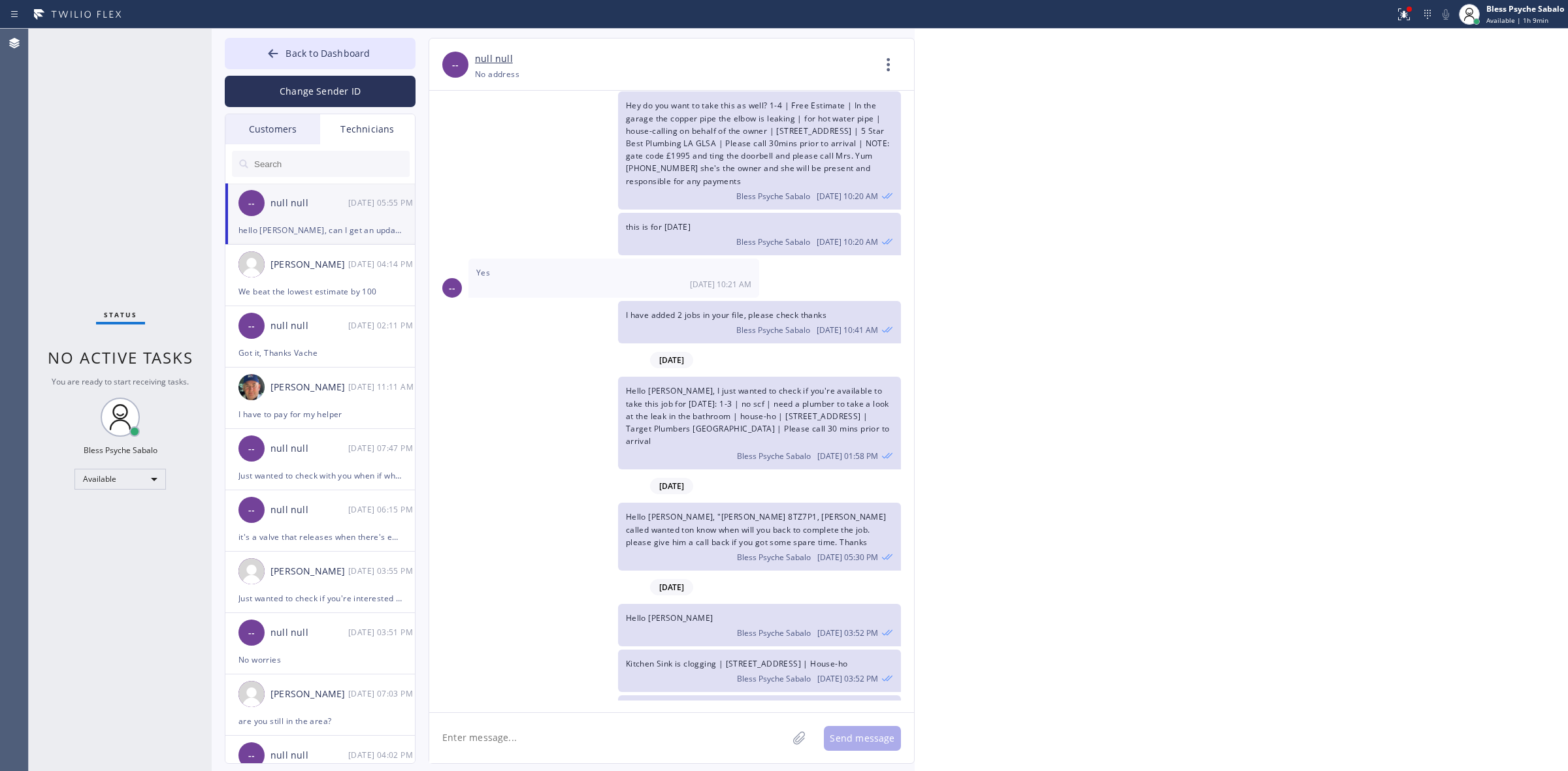
scroll to position [6342, 0]
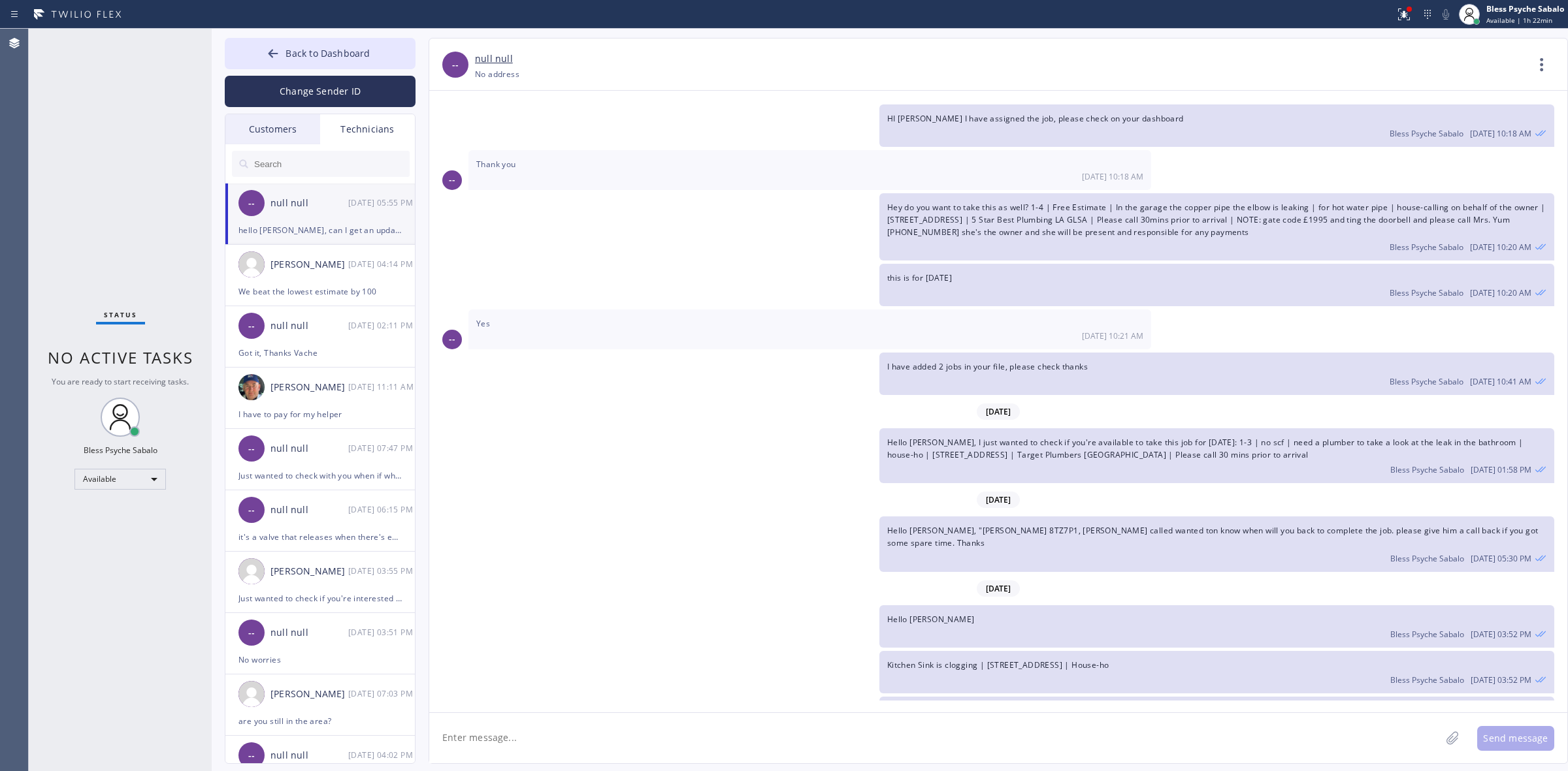
click at [460, 264] on div "this is for today Bless Psyche Sabalo 09/16 10:20 AM" at bounding box center [991, 285] width 1125 height 42
click at [336, 47] on span "Back to Dashboard" at bounding box center [328, 53] width 85 height 13
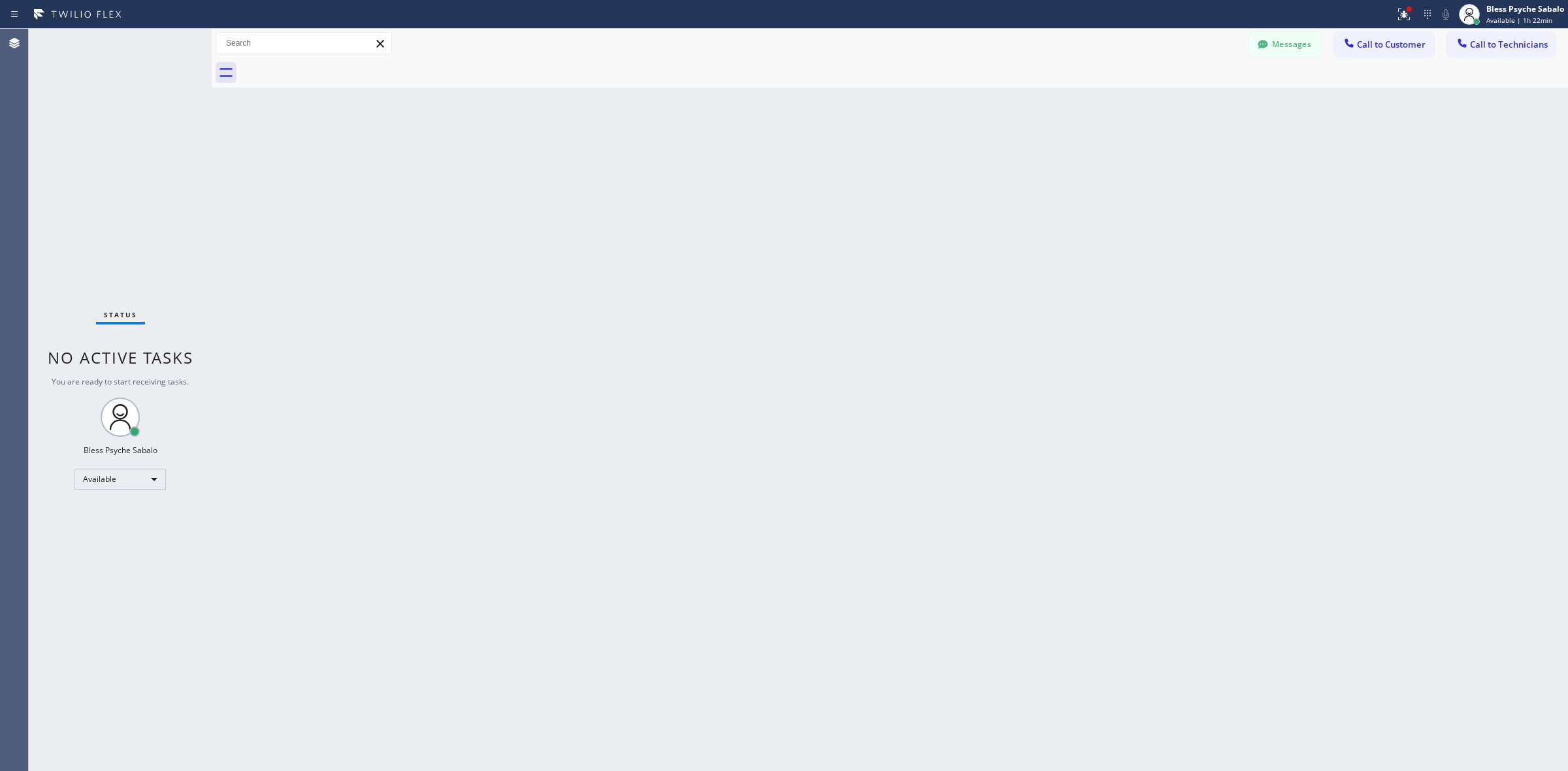
click at [500, 113] on div "Back to Dashboard Change Sender ID Customers Technicians HB Helen Bangunan-Rive…" at bounding box center [889, 400] width 1356 height 743
